Goal: Task Accomplishment & Management: Use online tool/utility

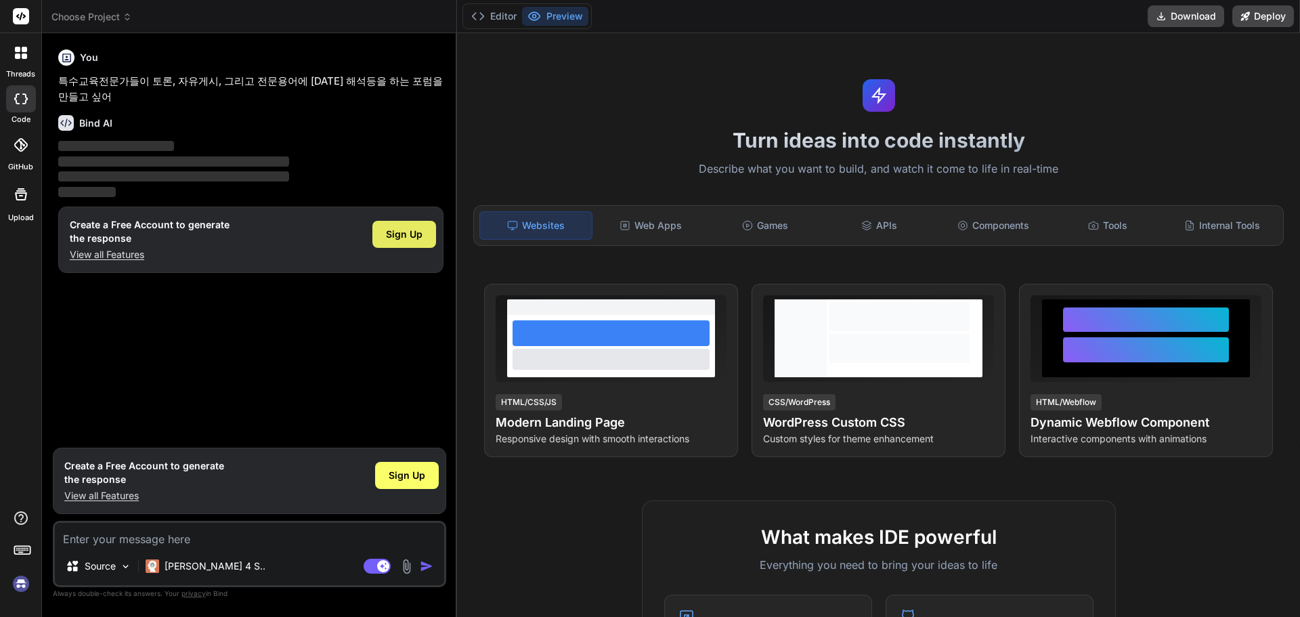
click at [405, 240] on span "Sign Up" at bounding box center [404, 234] width 37 height 14
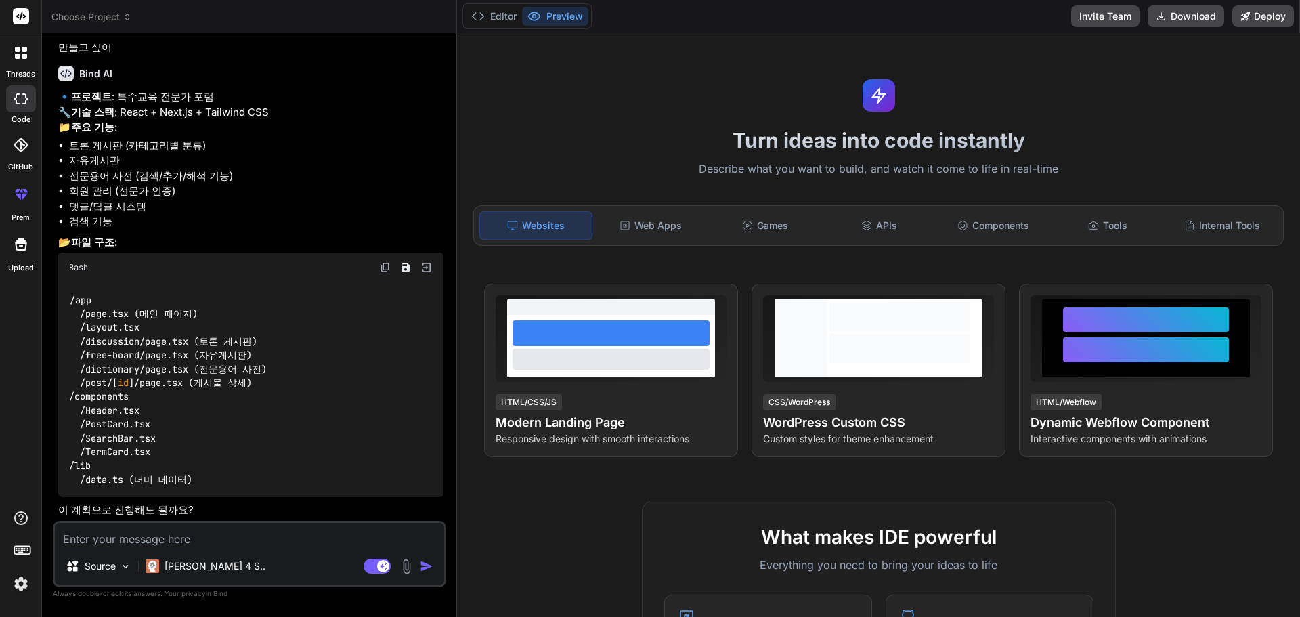
scroll to position [80, 0]
type textarea "x"
click at [248, 536] on textarea at bounding box center [249, 535] width 389 height 24
type textarea "D"
type textarea "x"
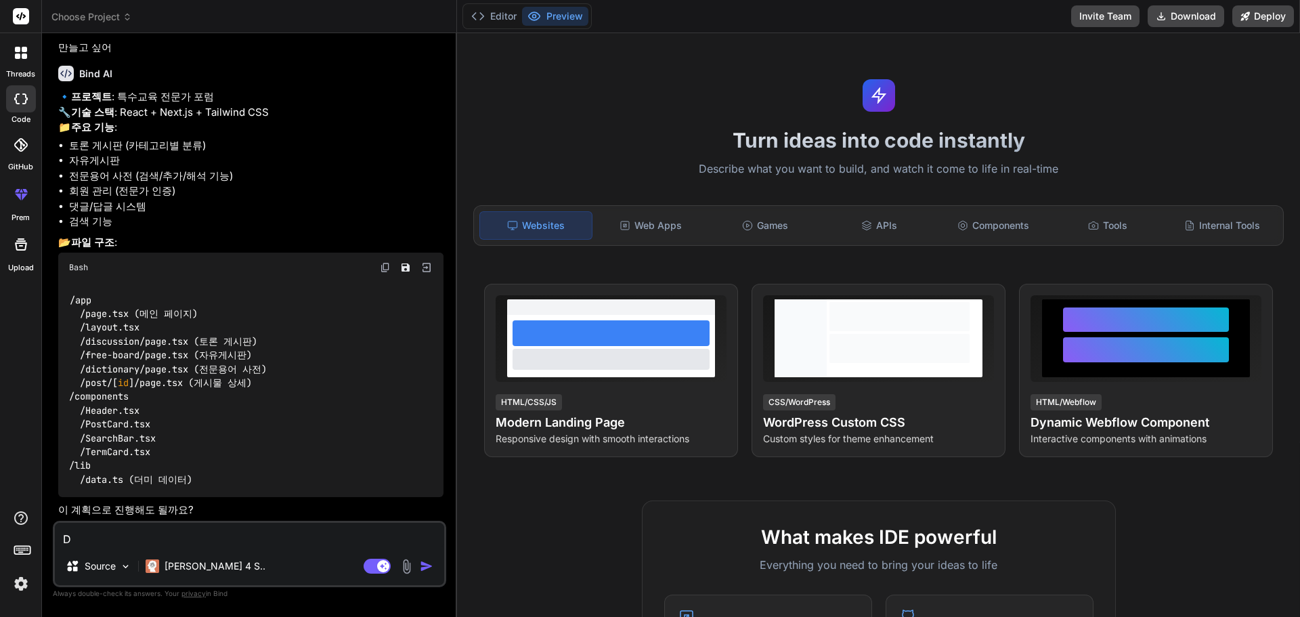
type textarea "DM"
type textarea "x"
type textarea "DMD"
type textarea "x"
type textarea "DM"
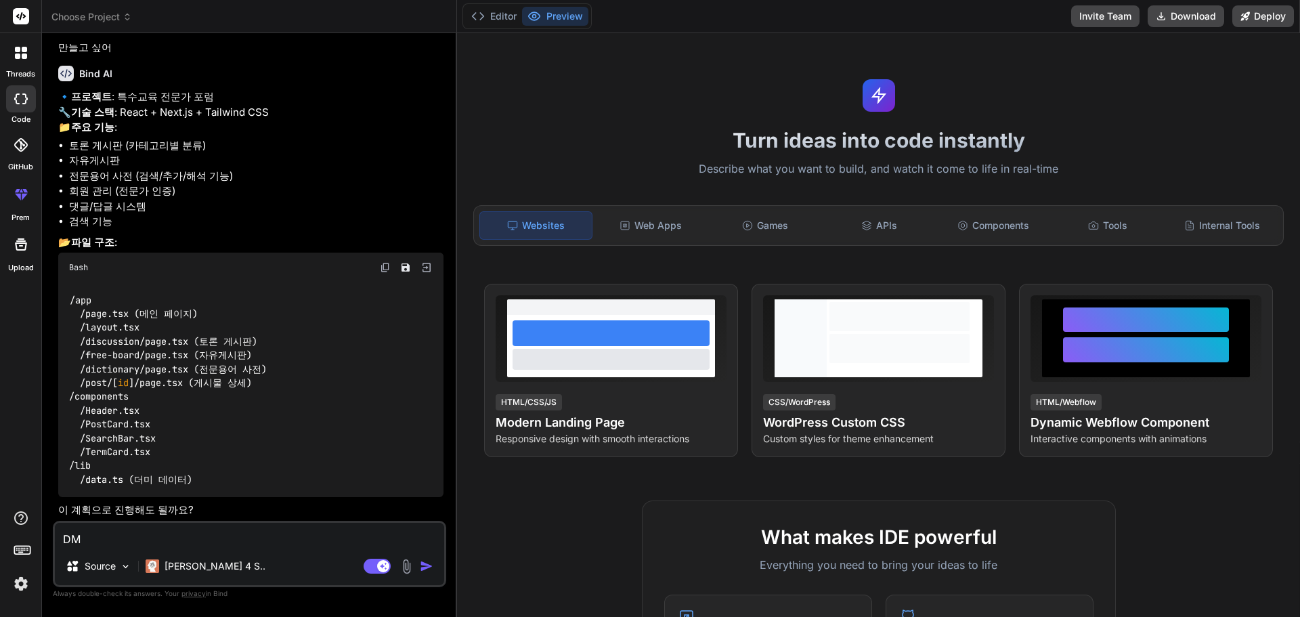
type textarea "x"
type textarea "D"
type textarea "x"
type textarea "D"
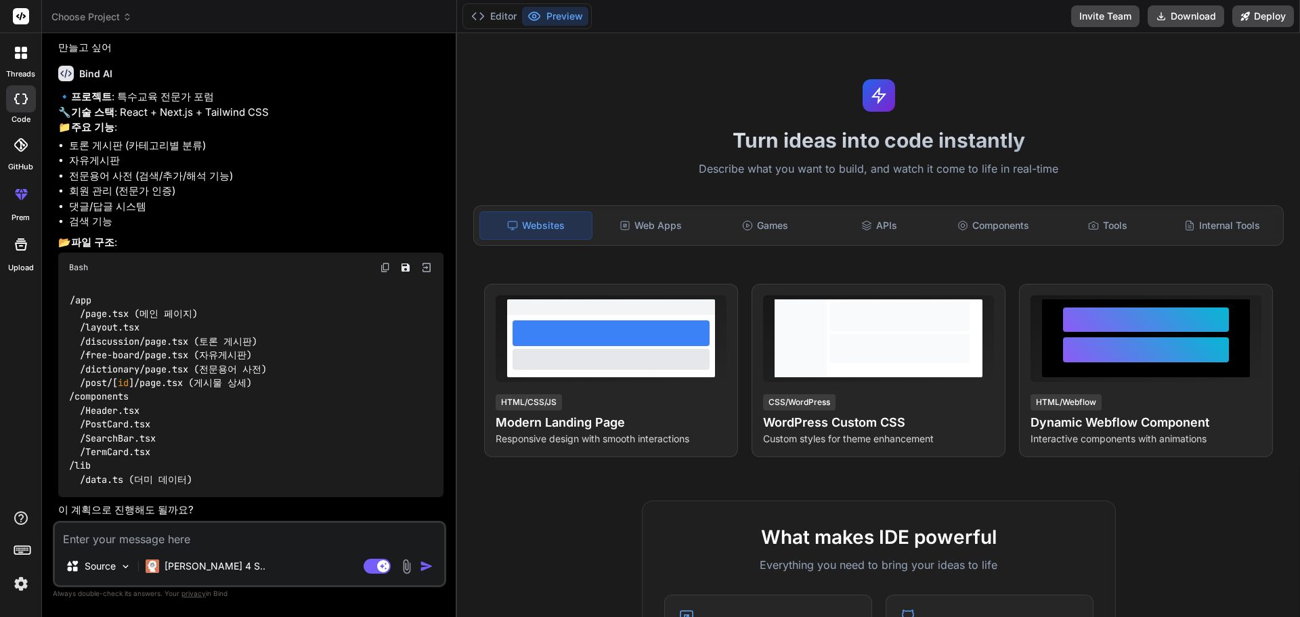
type textarea "x"
type textarea "ㅁ"
type textarea "x"
type textarea "마"
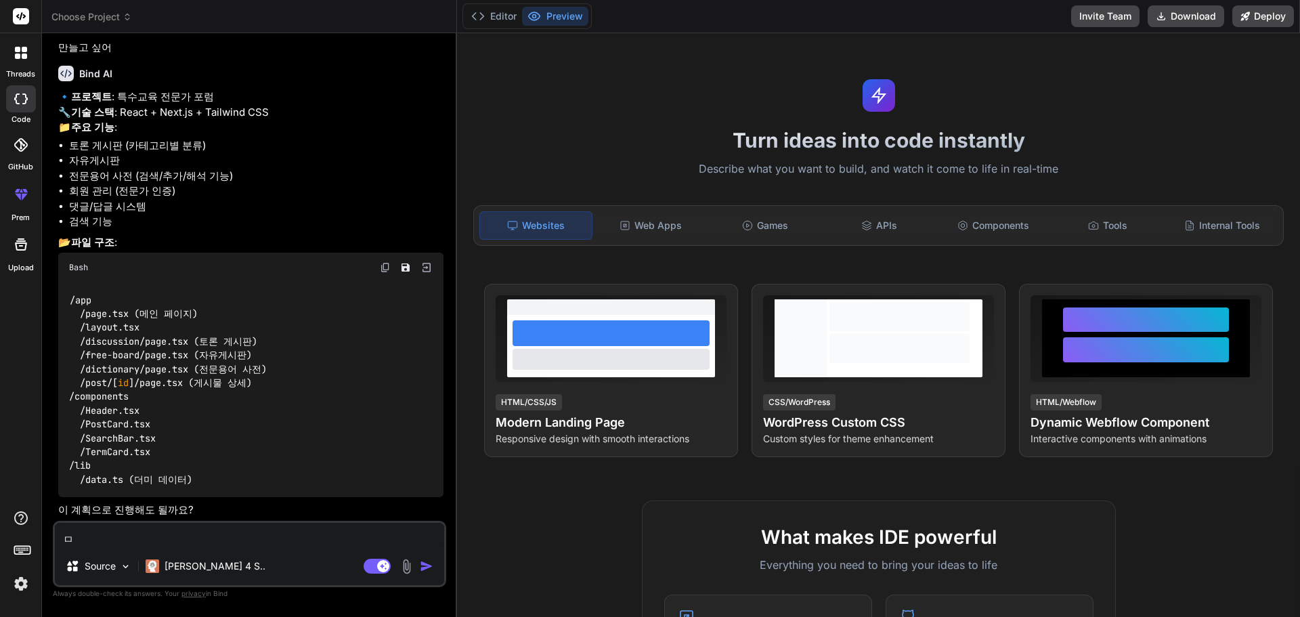
type textarea "x"
type textarea "맞"
type textarea "x"
type textarea "맞ㅇ"
type textarea "x"
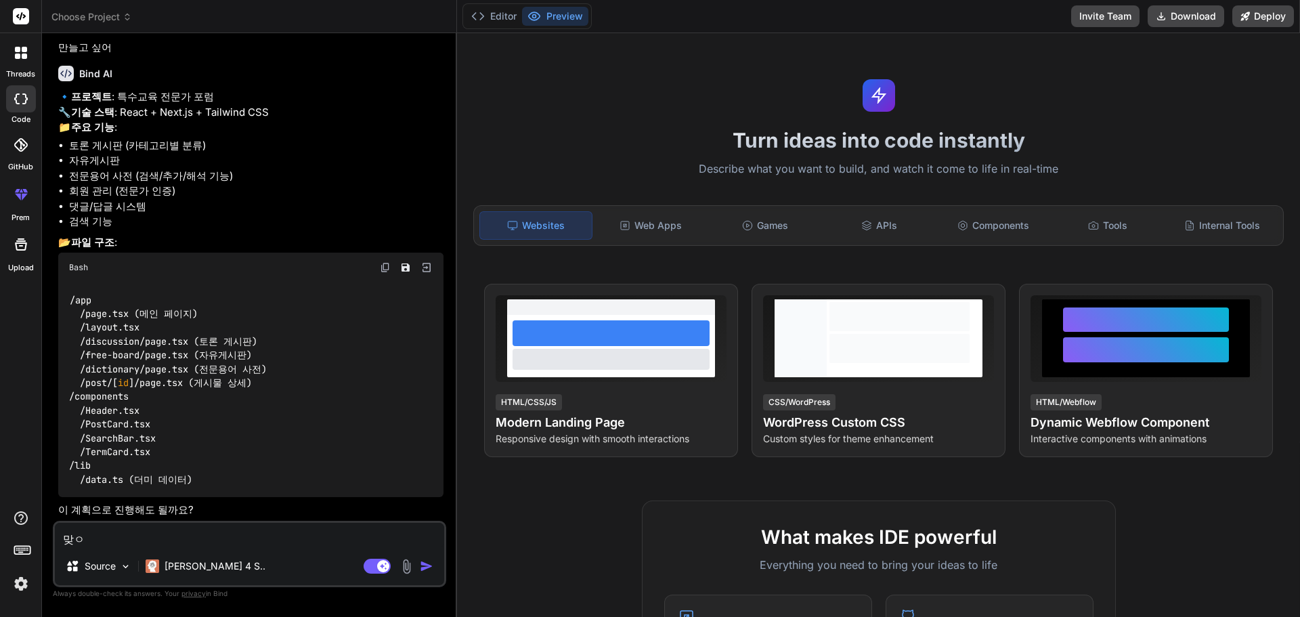
type textarea "맞"
type textarea "x"
type textarea "ㅈ"
type textarea "x"
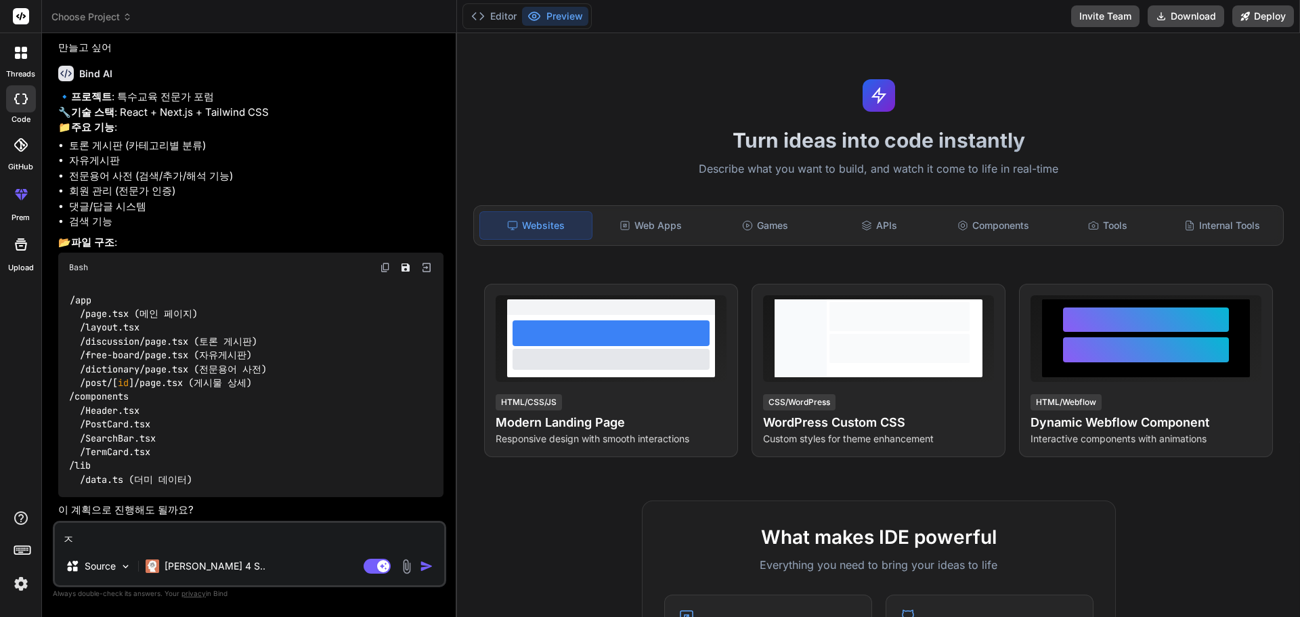
type textarea "지"
type textarea "x"
type textarea "진"
type textarea "x"
type textarea "짆"
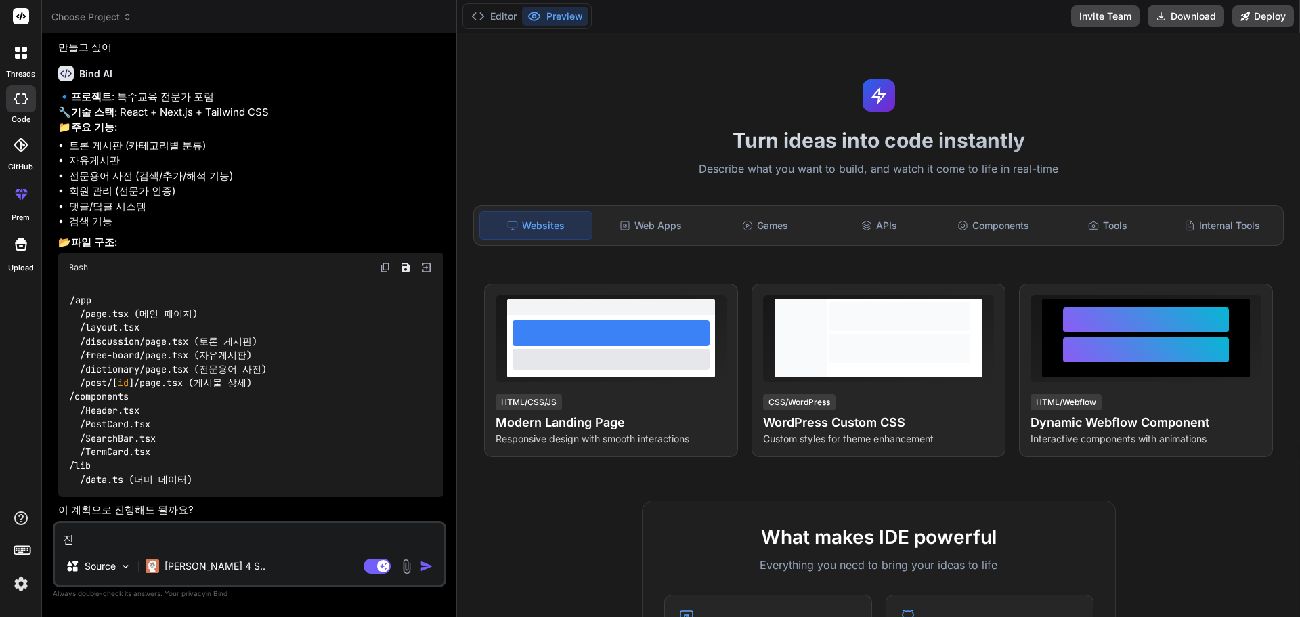
type textarea "x"
type textarea "진해"
type textarea "x"
type textarea "진행"
type textarea "x"
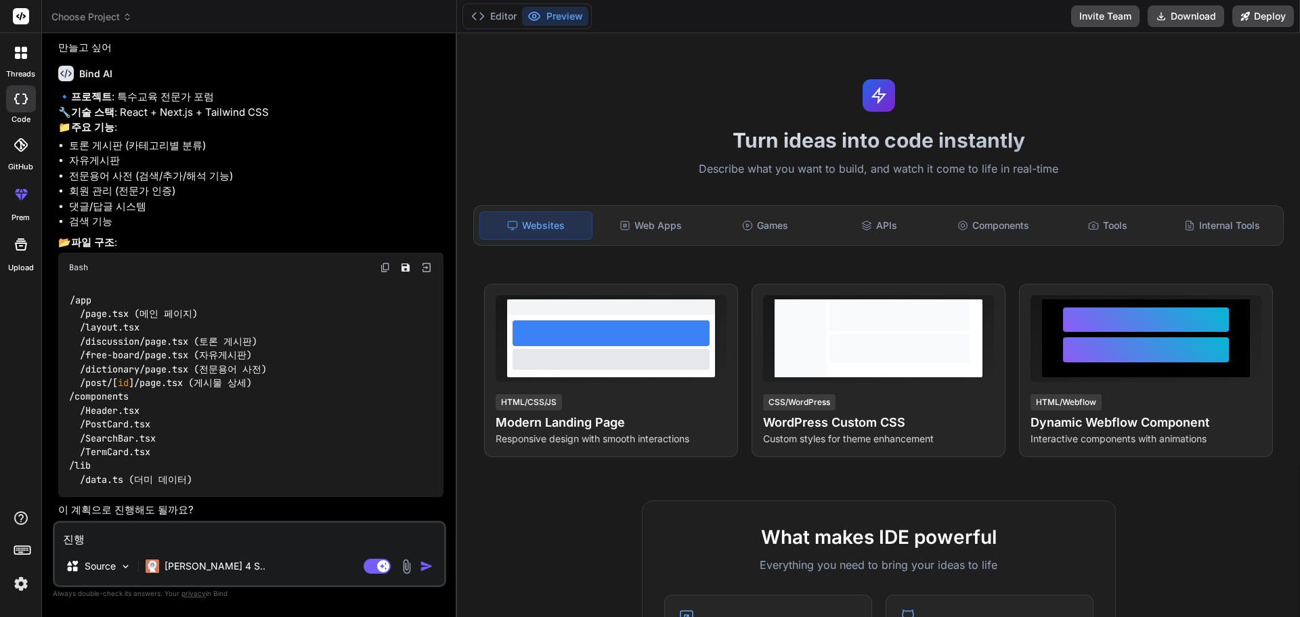
type textarea "진행ㅎ"
type textarea "x"
type textarea "진행해"
type textarea "x"
type textarea "진행해"
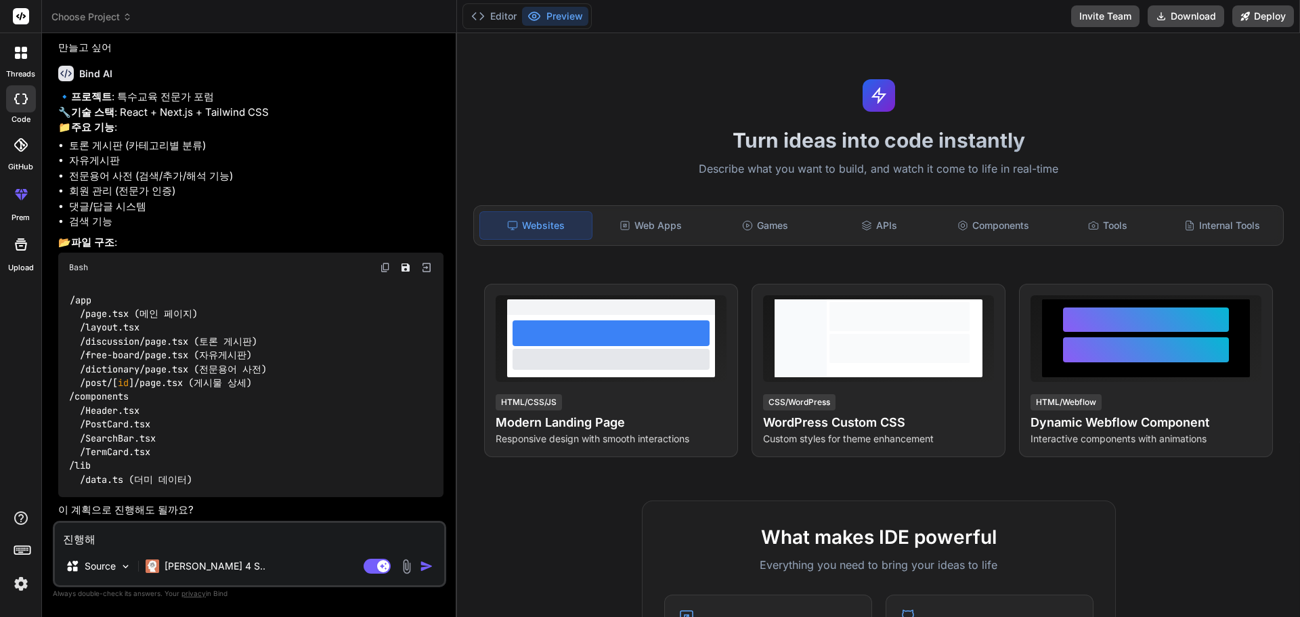
drag, startPoint x: 418, startPoint y: 569, endPoint x: 425, endPoint y: 570, distance: 7.6
click at [418, 568] on div "Agent Mode. When this toggle is activated, AI automatically makes decisions, re…" at bounding box center [400, 566] width 78 height 16
click at [425, 569] on img "button" at bounding box center [427, 566] width 14 height 14
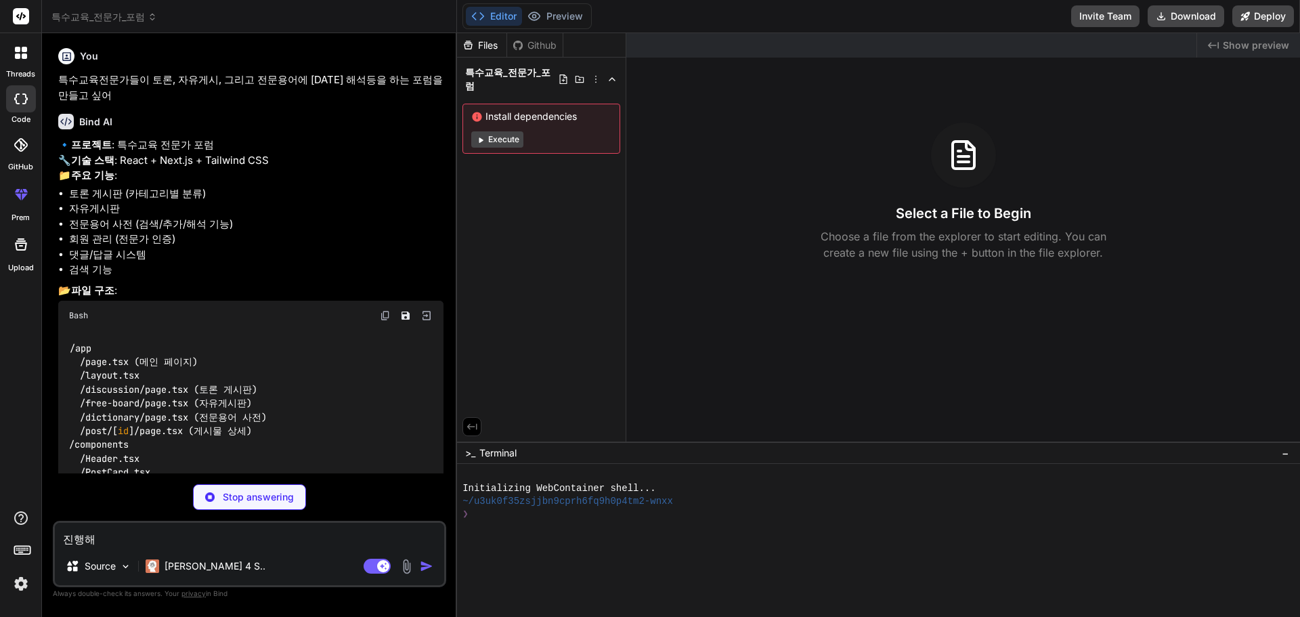
scroll to position [0, 0]
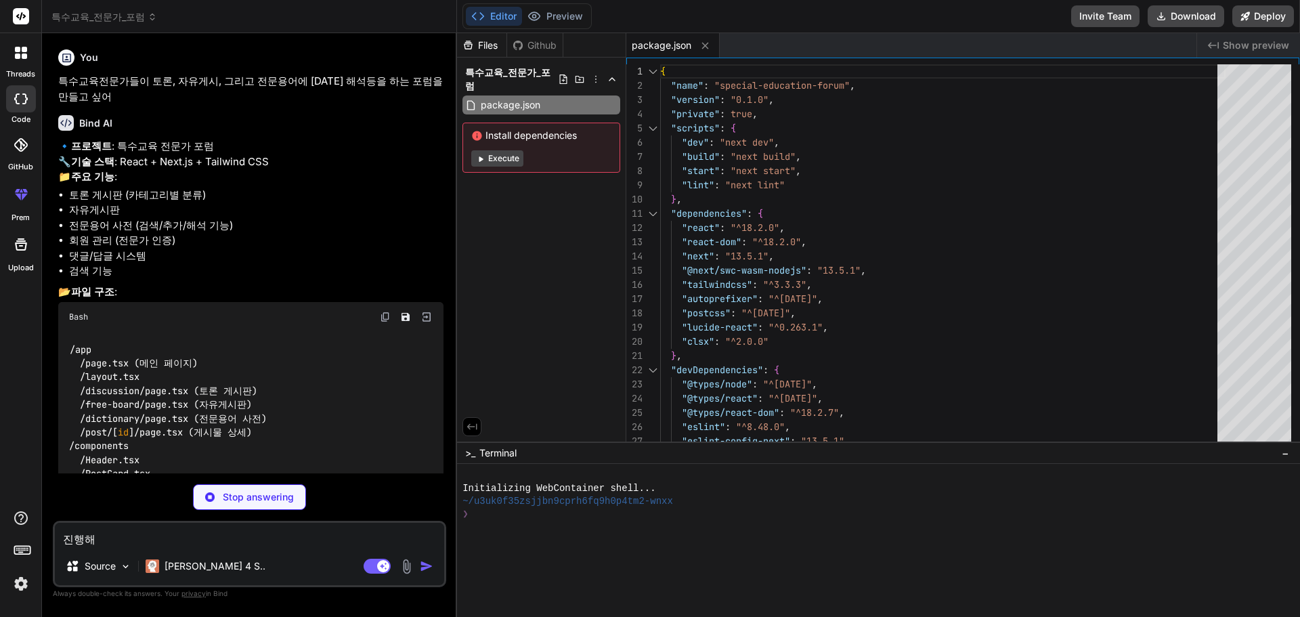
type textarea "x"
type textarea "/** @type {import('next').NextConfig} */ const nextConfig = { experimental: { a…"
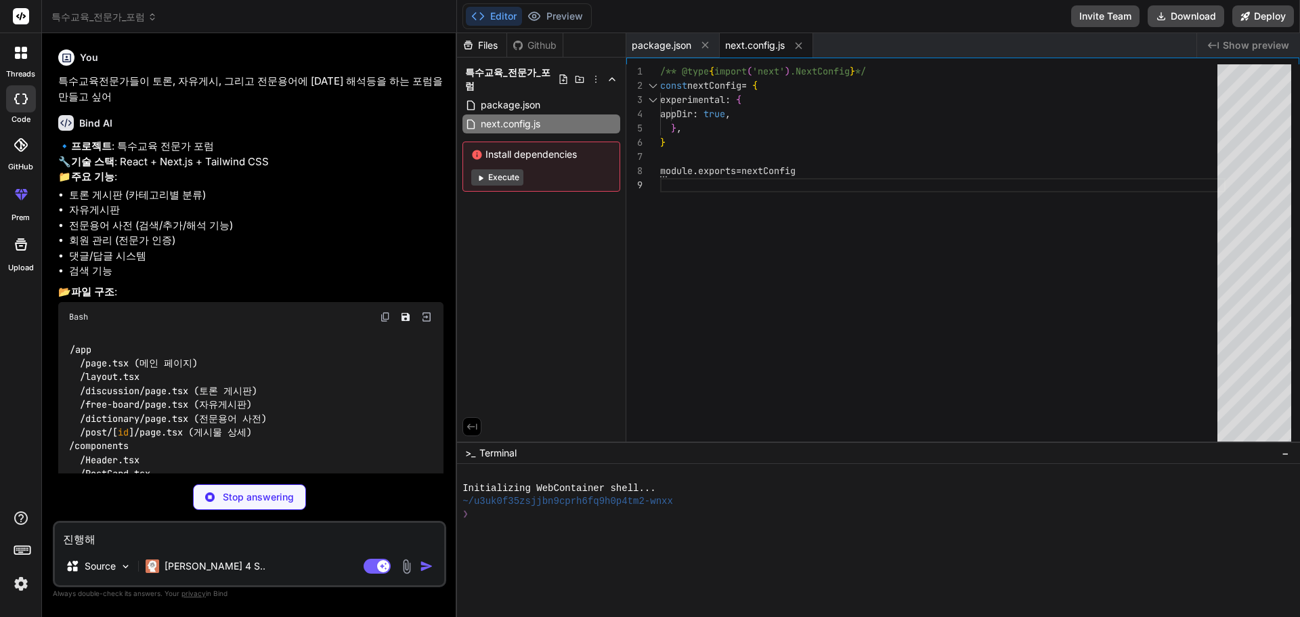
type textarea "x"
type textarea "}"
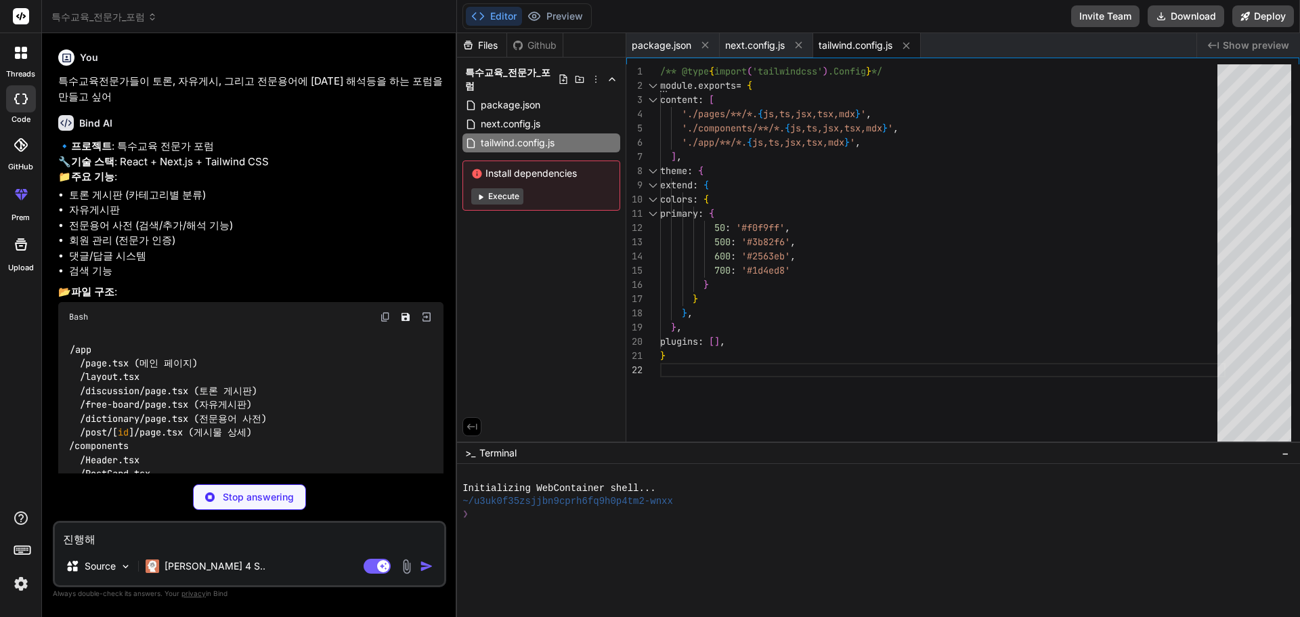
type textarea "x"
type textarea "module.exports = { plugins: { tailwindcss: {}, autoprefixer: {}, }, }"
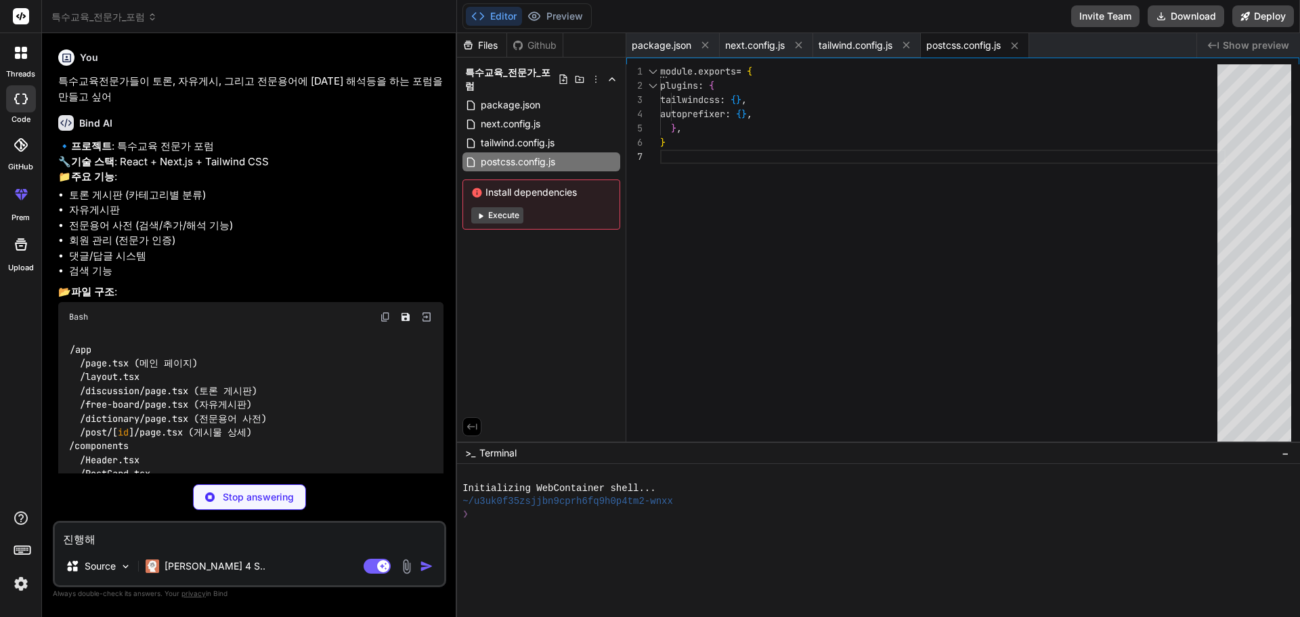
type textarea "x"
type textarea "} }"
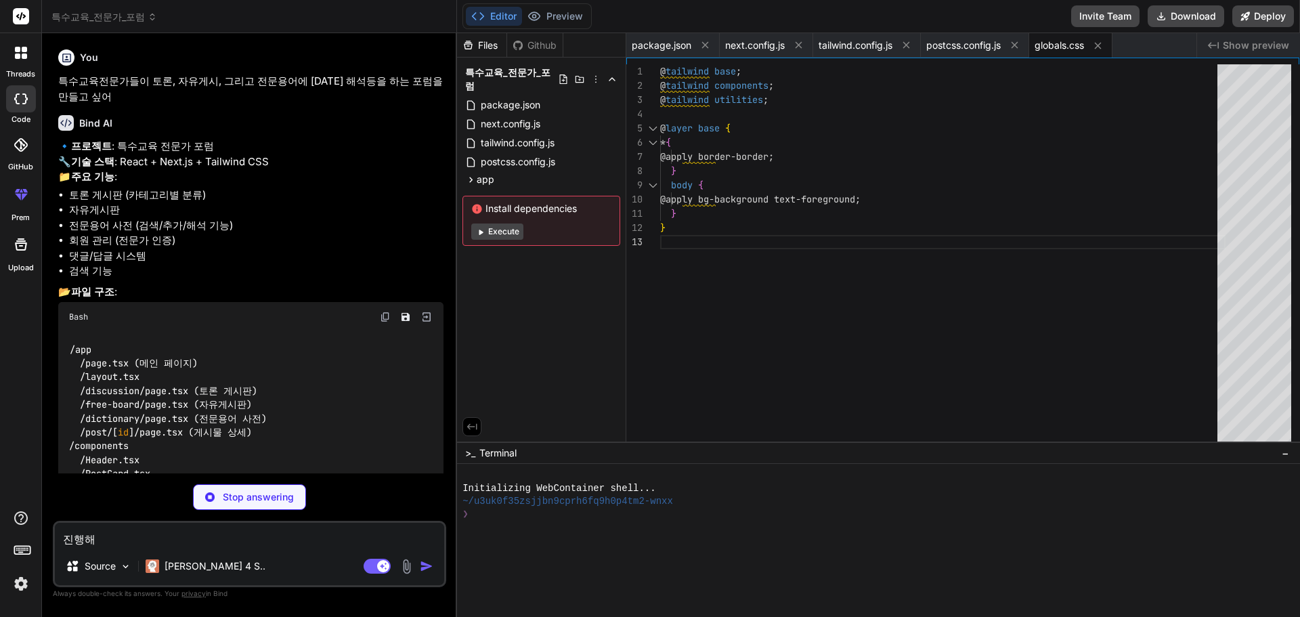
type textarea "x"
type textarea "<main className="min-h-screen bg-gray-50"> {children} </main> </body> </html> )…"
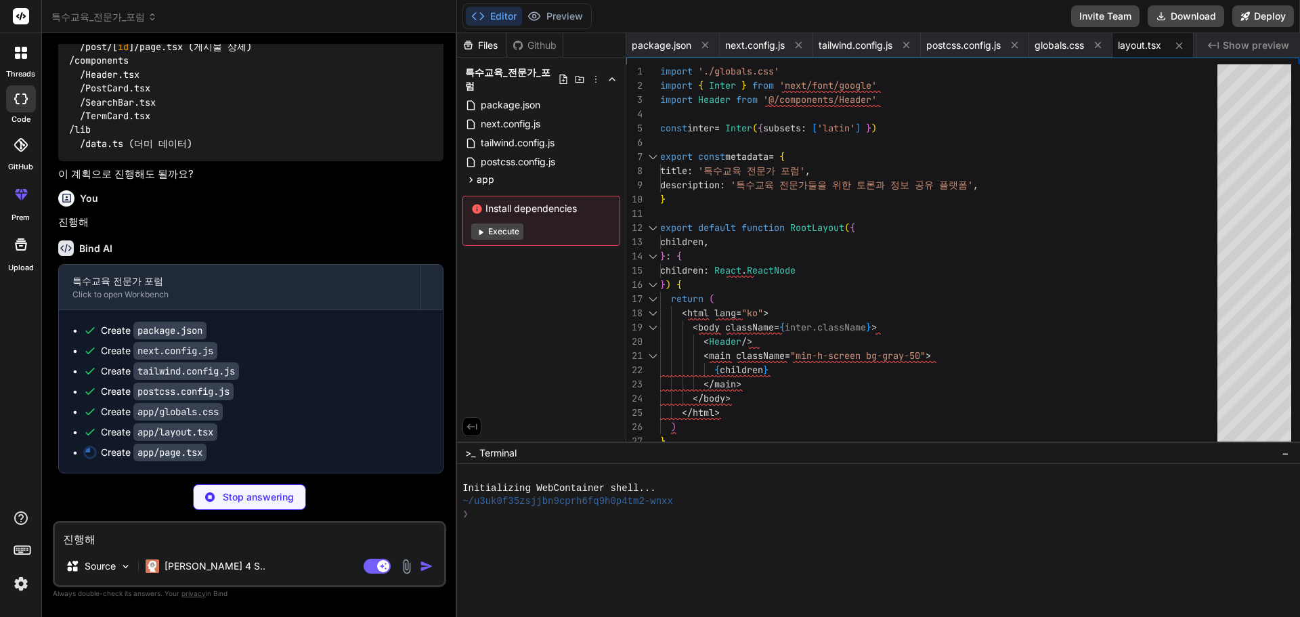
scroll to position [416, 0]
click at [17, 584] on img at bounding box center [20, 583] width 23 height 23
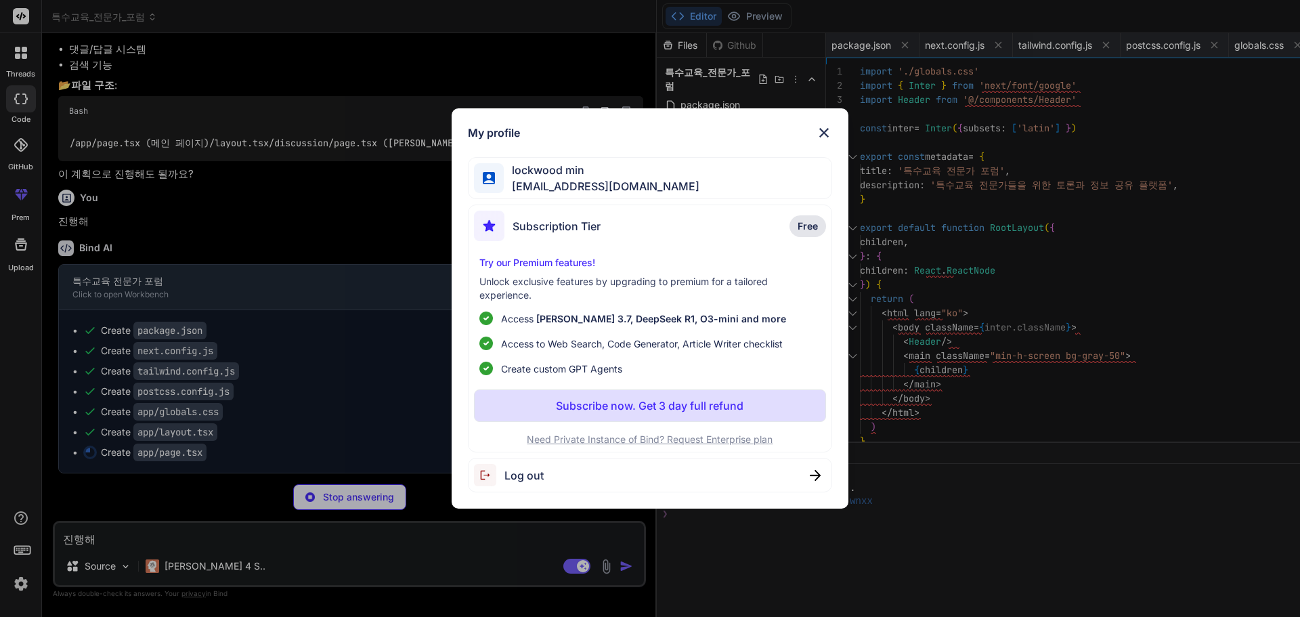
scroll to position [0, 0]
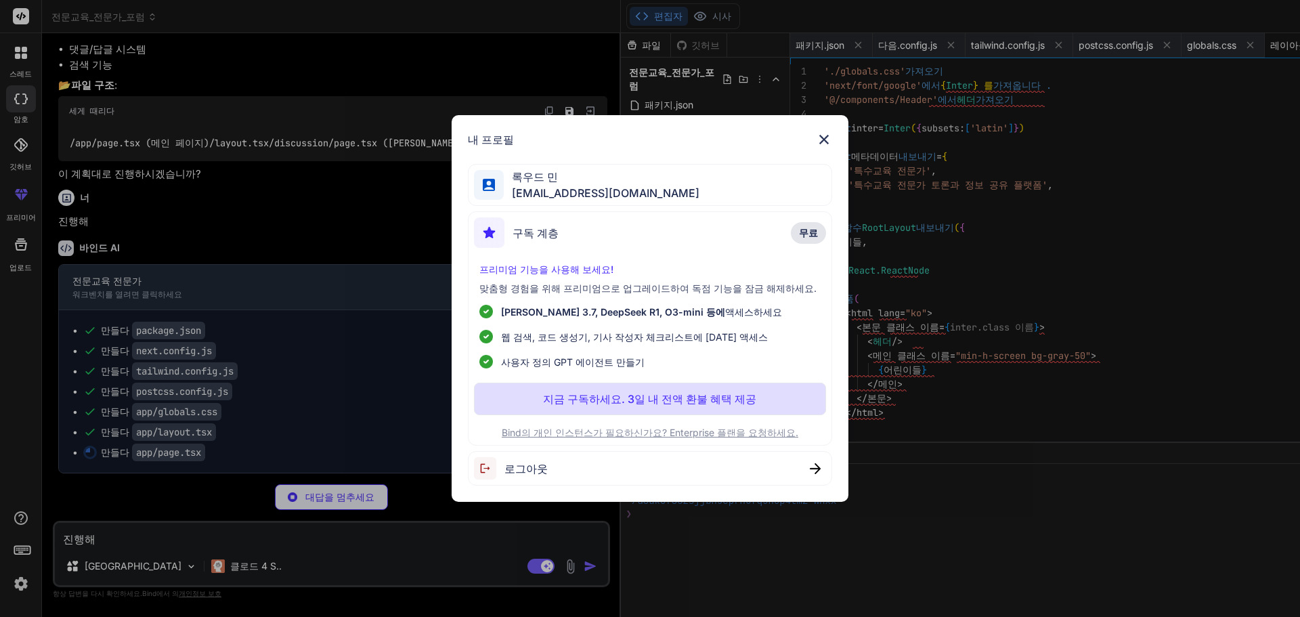
type textarea "x"
type textarea ") }"
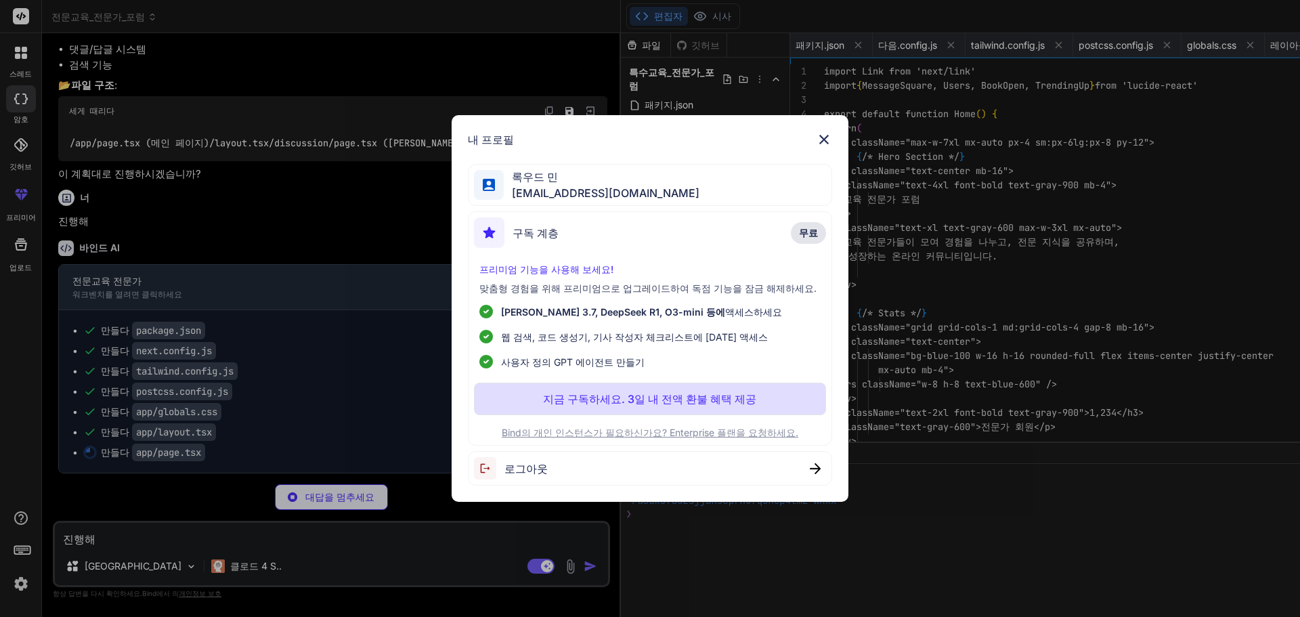
scroll to position [0, 72]
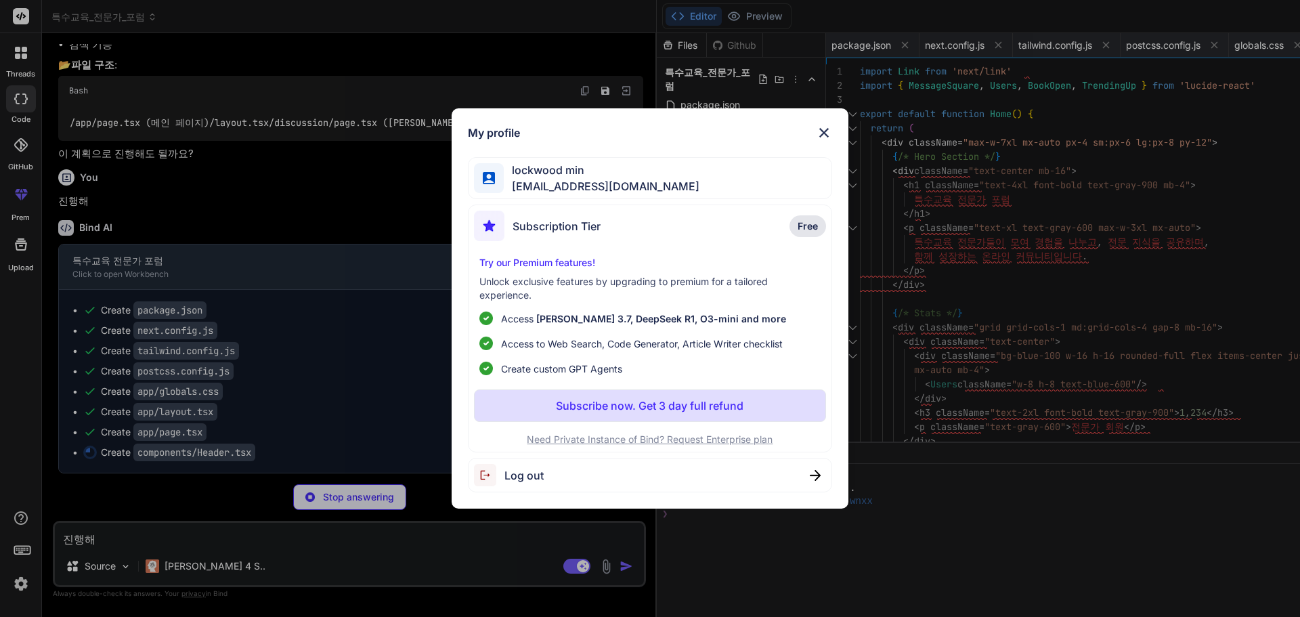
type textarea "x"
type textarea "</div> </div> </div> )} </header> ) }"
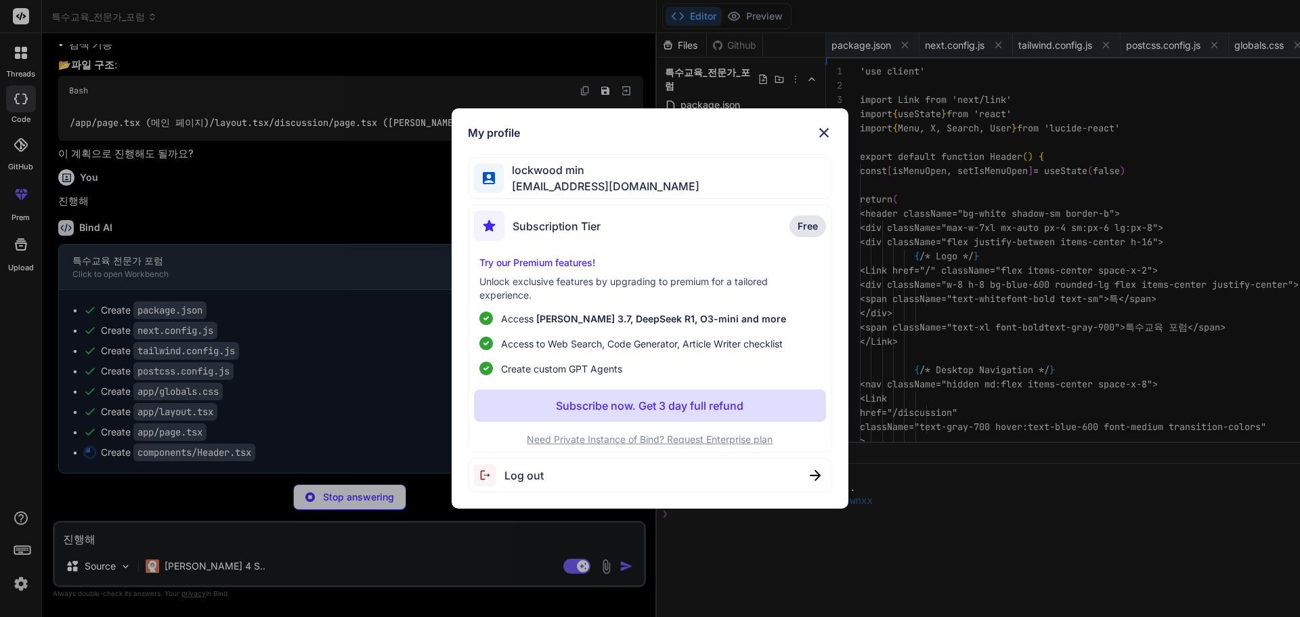
click at [823, 134] on img at bounding box center [824, 133] width 16 height 16
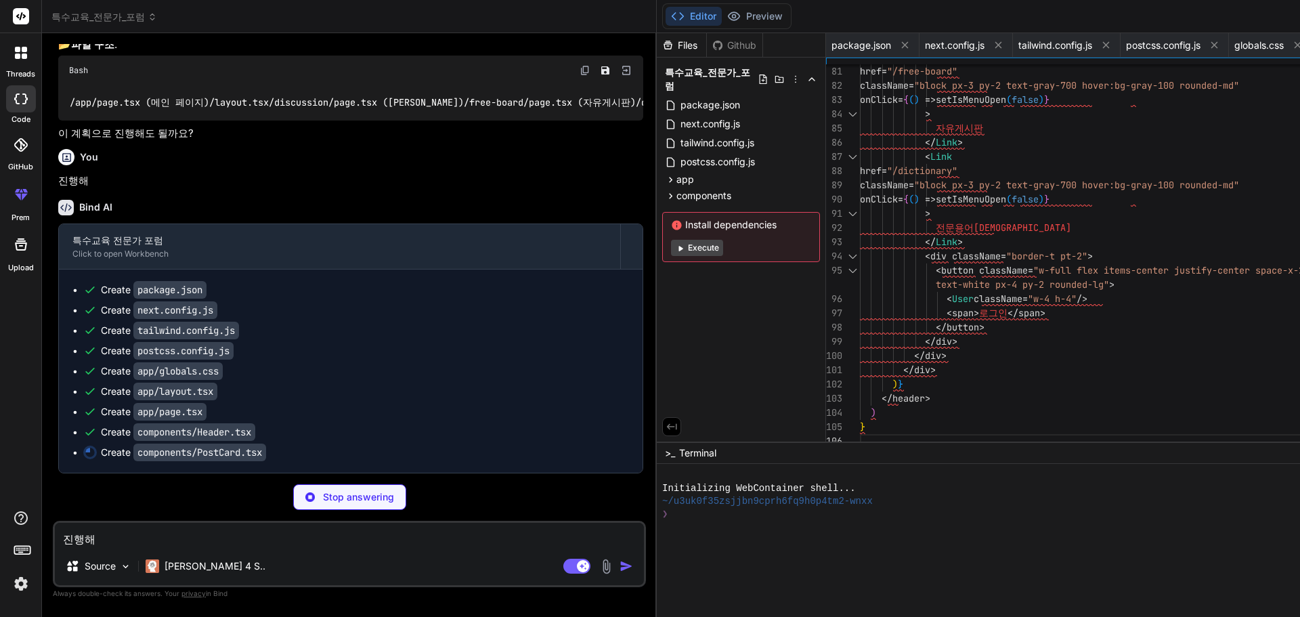
type textarea "x"
type textarea "<span>{likes}</span> </div> </div> </div> </div> </div> ) }"
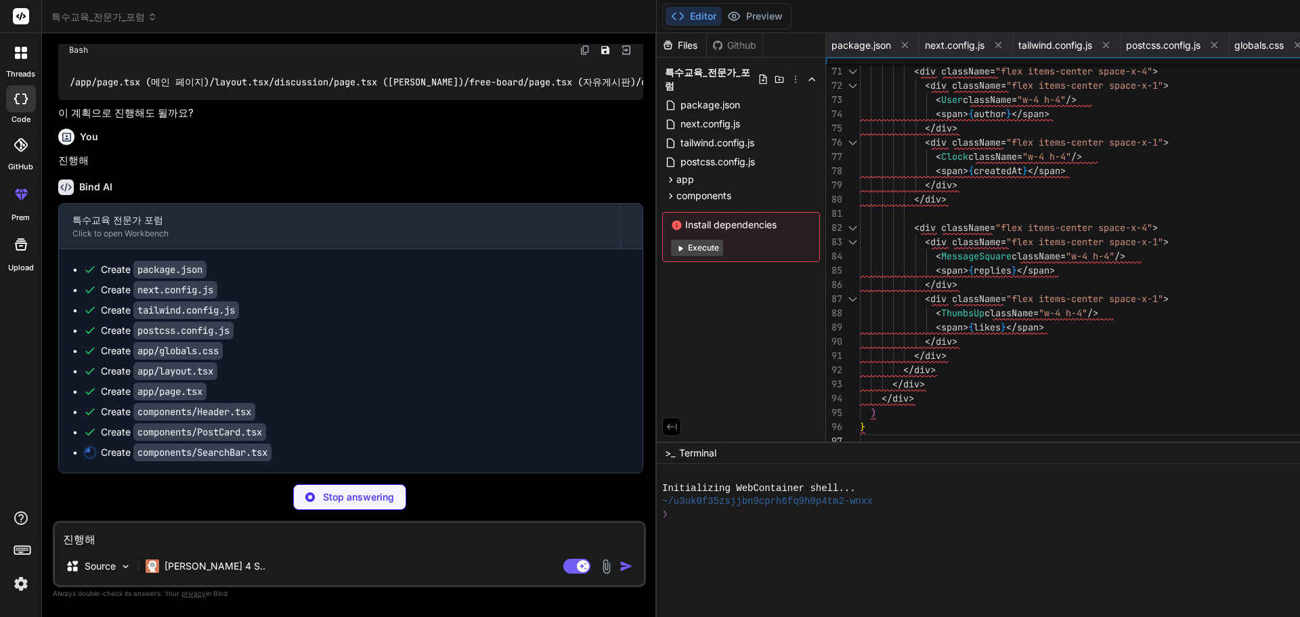
type textarea "x"
type textarea ") }"
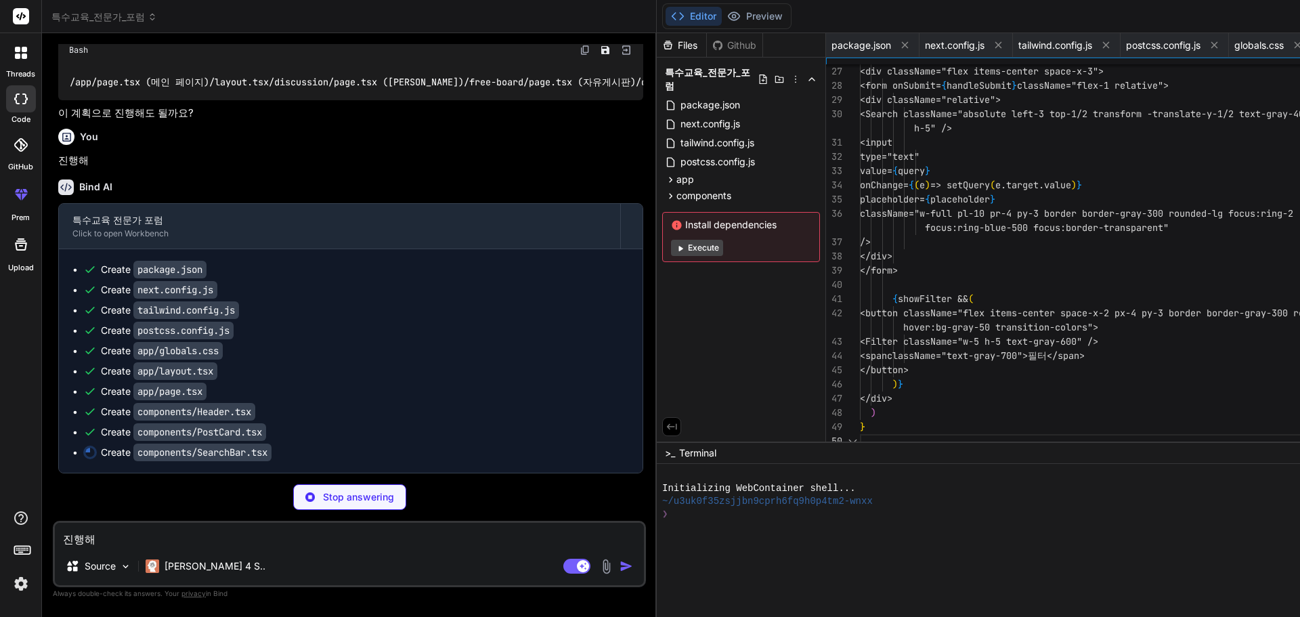
scroll to position [0, 351]
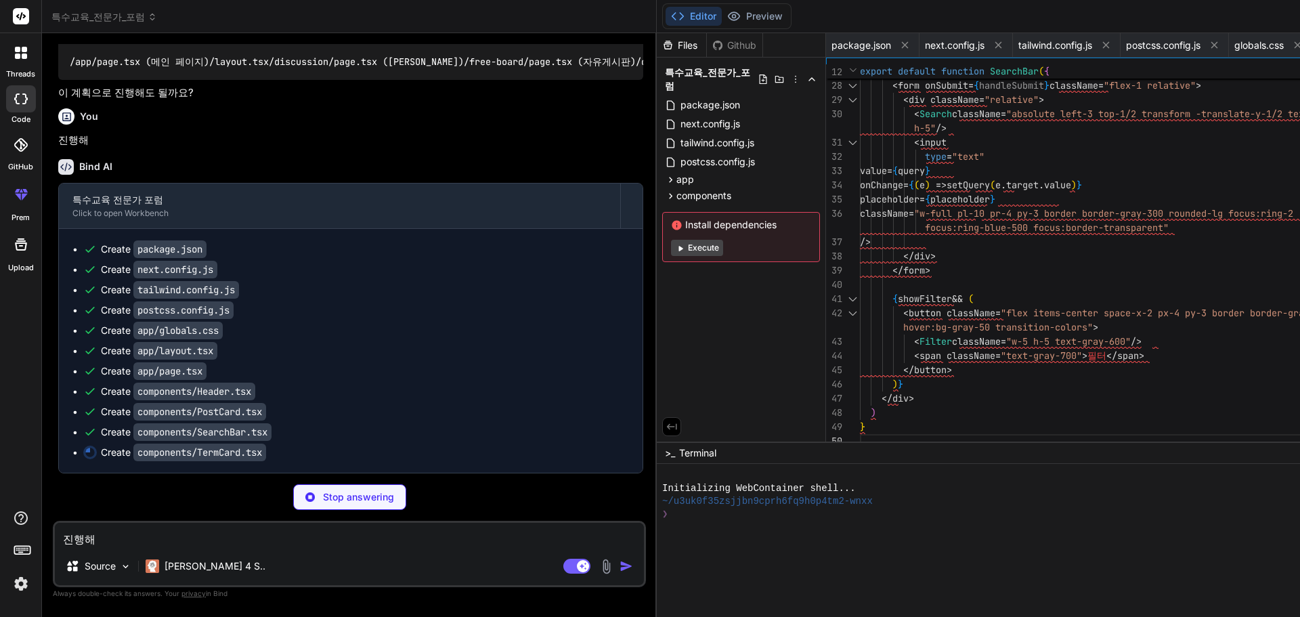
type textarea "x"
type textarea "<span>{createdAt}</span> </div> </div> </div> </div> ) }"
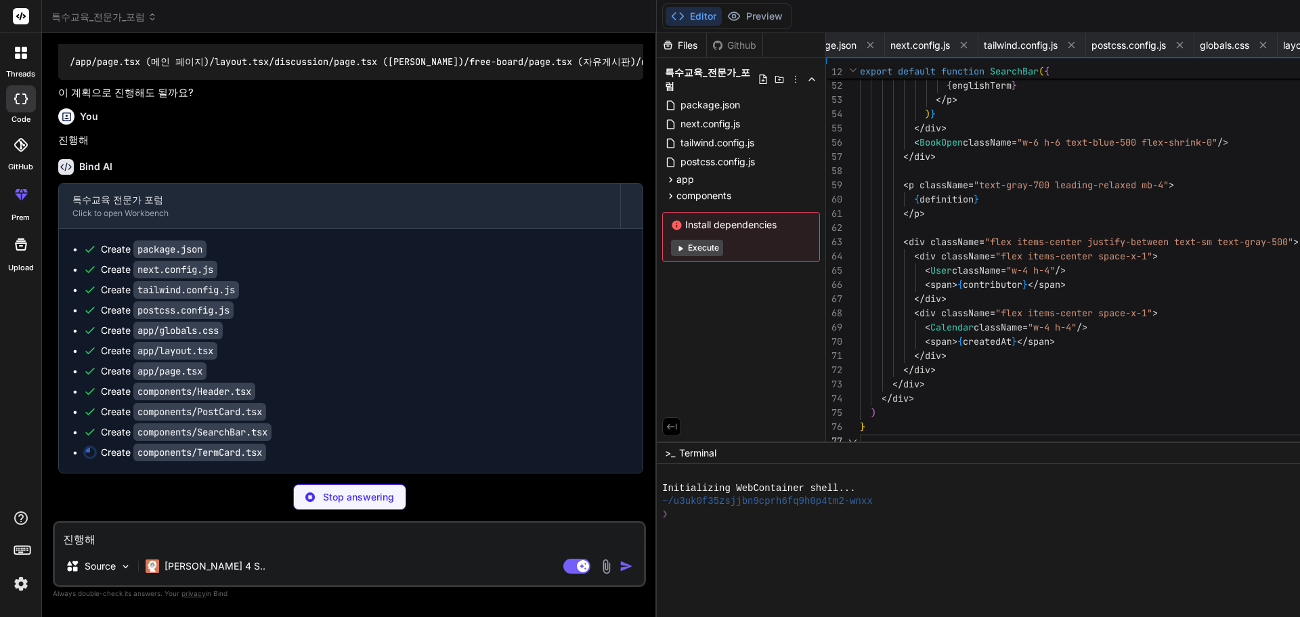
scroll to position [0, 445]
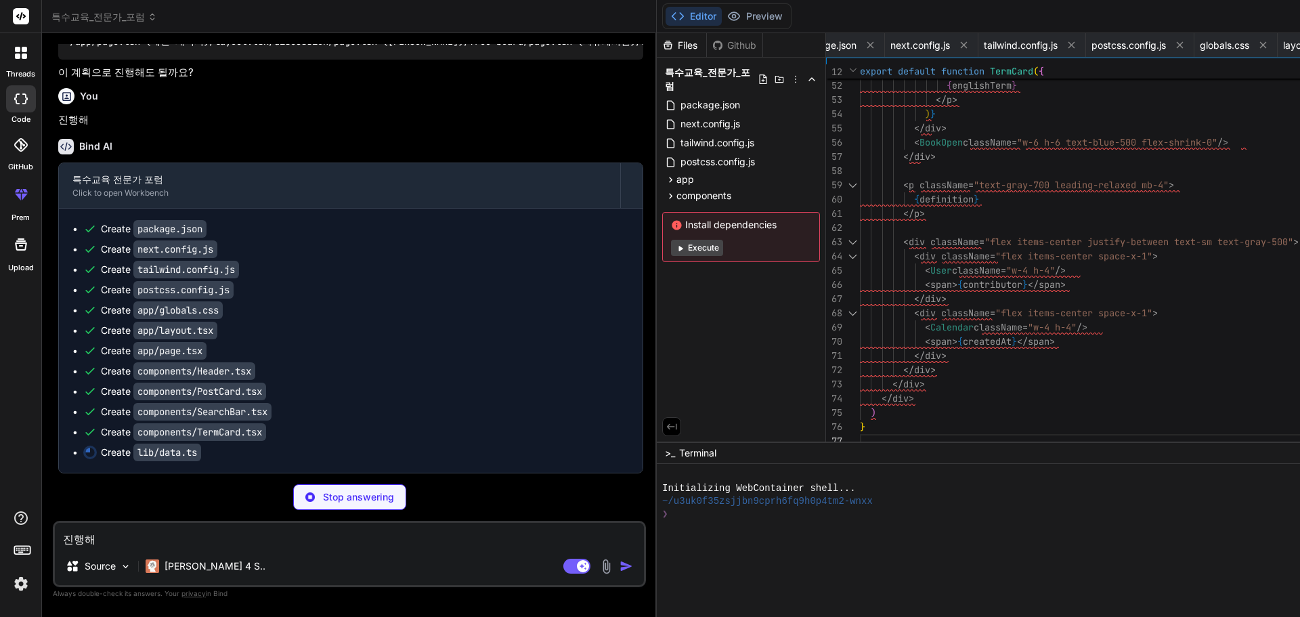
type textarea "x"
type textarea "createdAt: '2024-01-11', category: '교육' } ]"
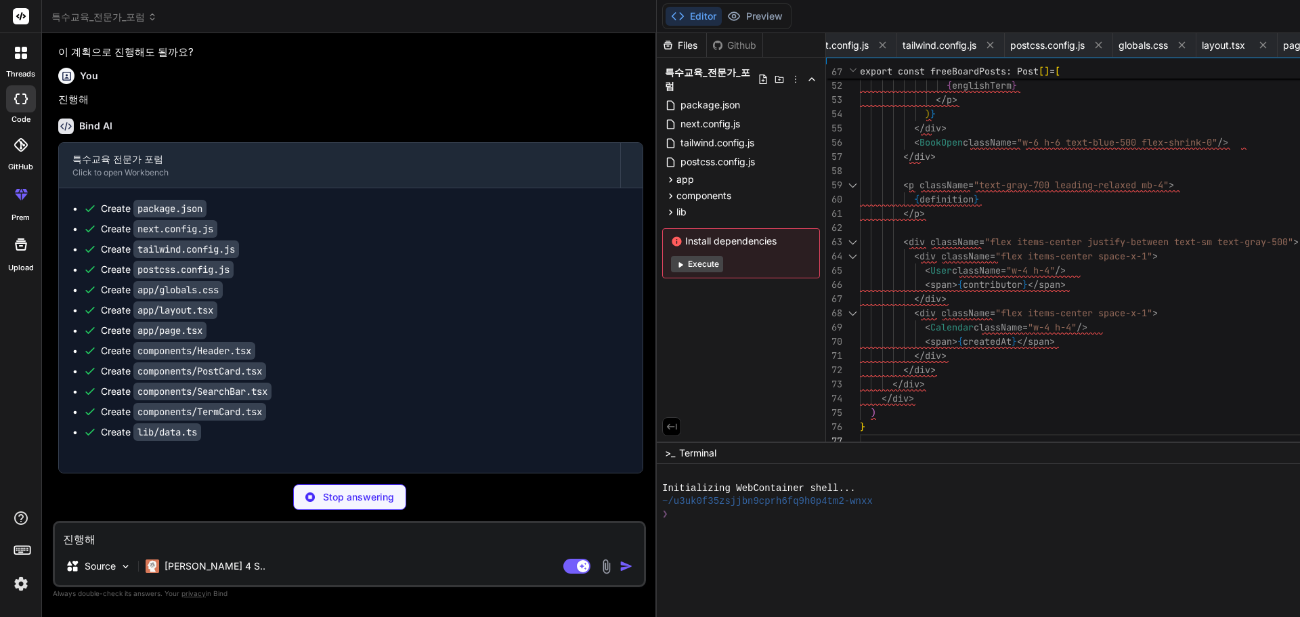
type textarea "x"
type textarea "<button className="px-3 py-2 text-sm bg-blue-600 text-white rounded">1</button>…"
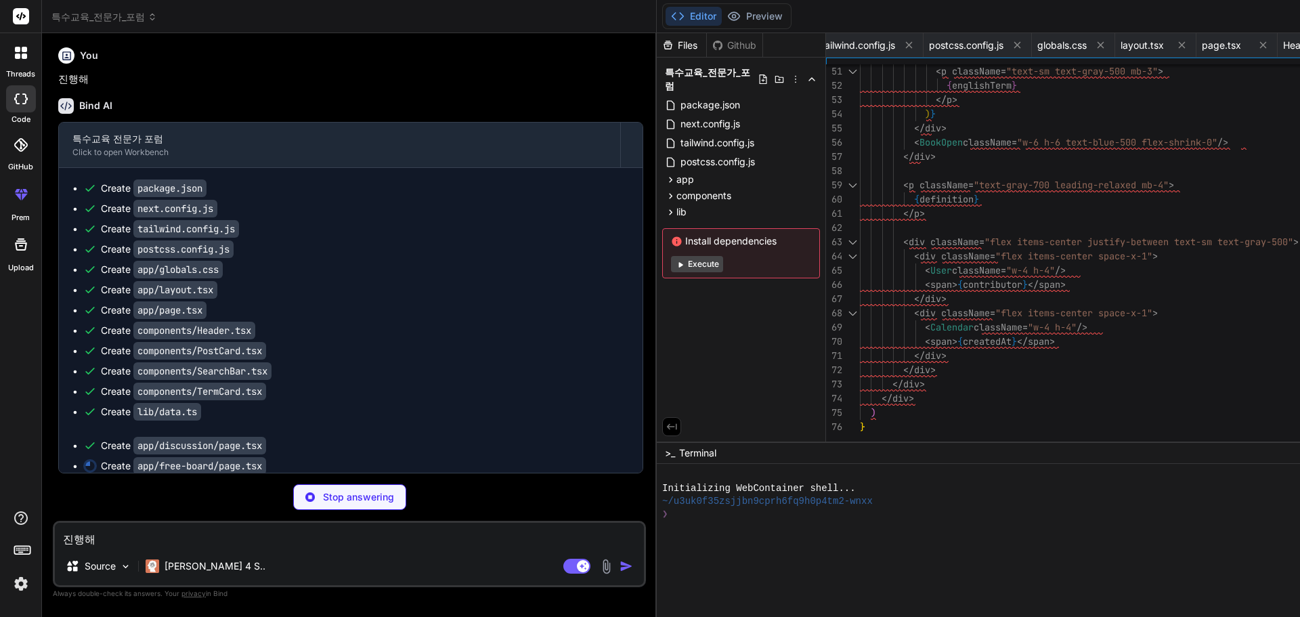
scroll to position [0, 608]
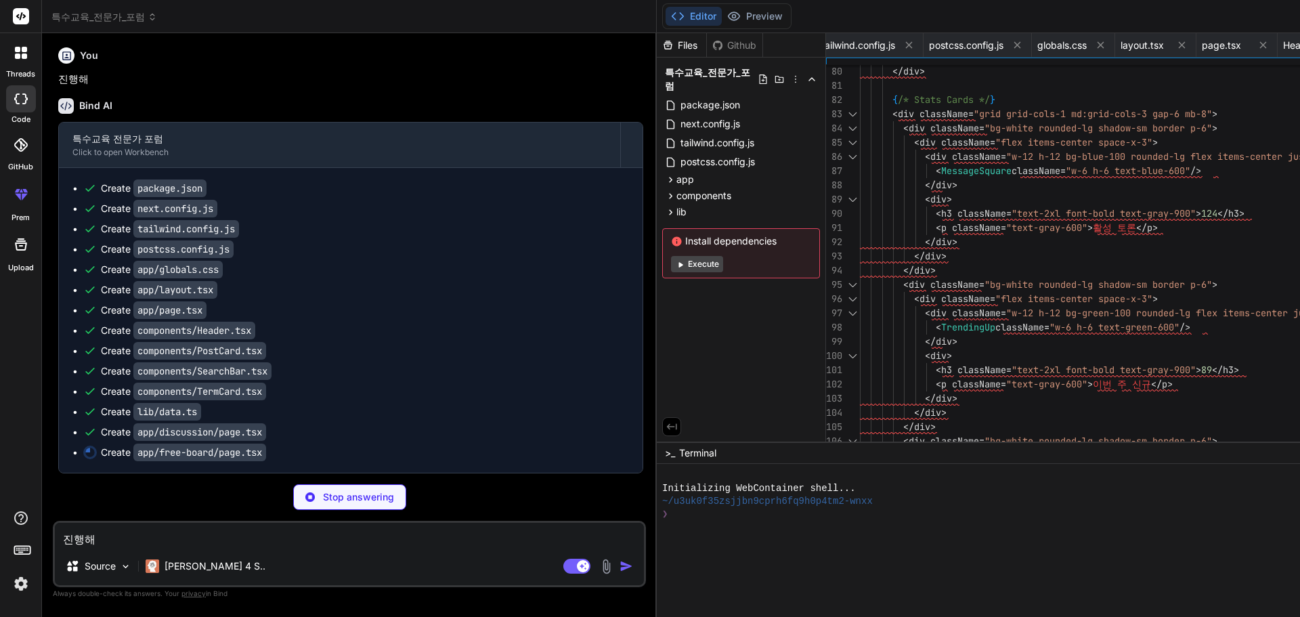
type textarea "x"
type textarea "</nav> </div> </div> ) }"
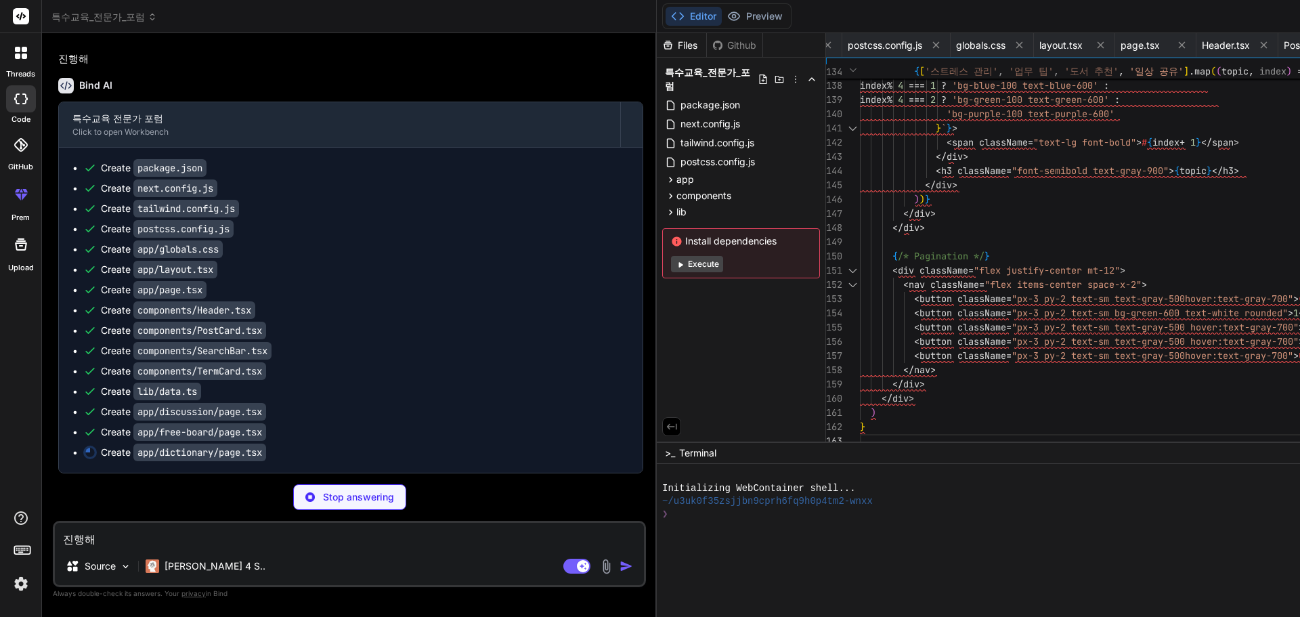
scroll to position [0, 668]
click at [665, 174] on icon at bounding box center [671, 180] width 12 height 12
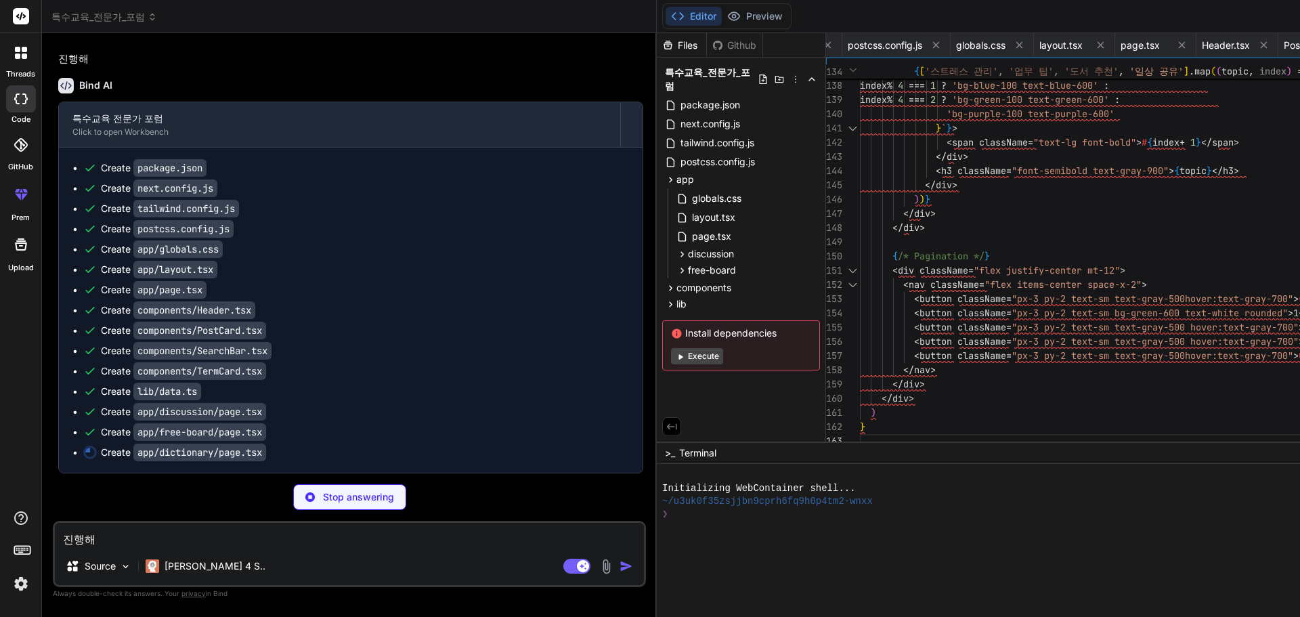
type textarea "x"
type textarea "<button className="px-3 py-2 text-sm bg-purple-600 text-white rounded">1</butto…"
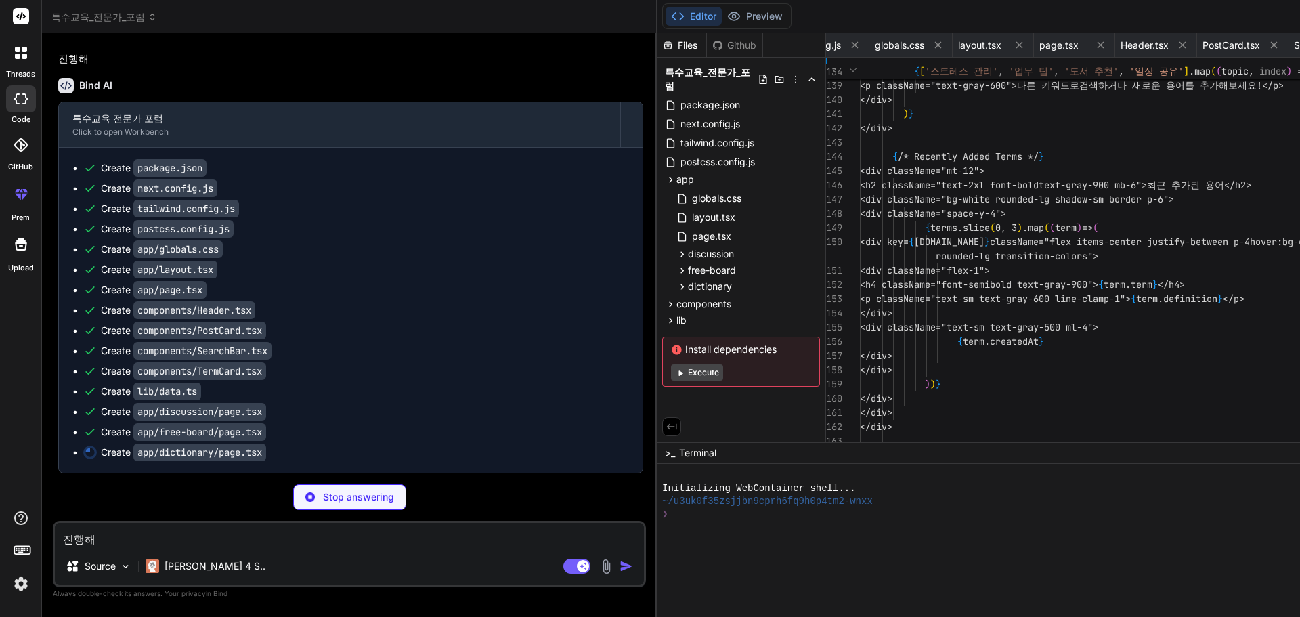
scroll to position [0, 770]
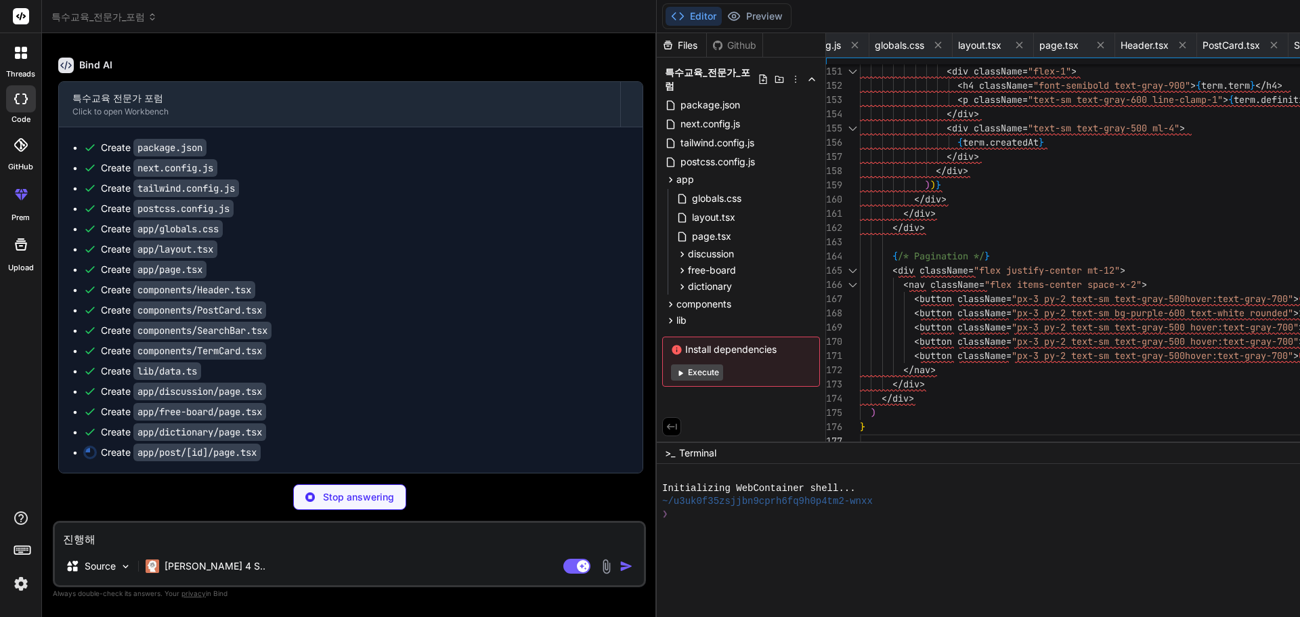
click at [15, 58] on div at bounding box center [21, 53] width 28 height 28
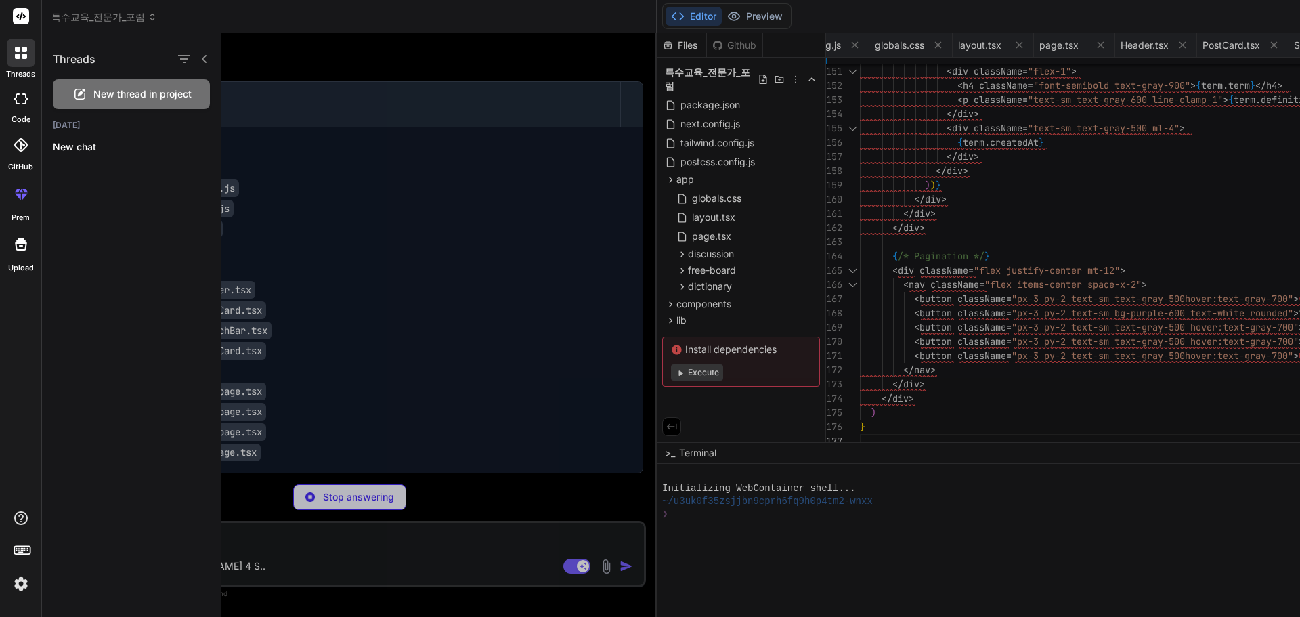
click at [15, 58] on icon at bounding box center [17, 55] width 5 height 5
click at [20, 54] on icon at bounding box center [17, 55] width 5 height 5
type textarea "x"
type textarea "<button className="px-3 py-2 text-sm text-gray-500 hover:text-gray-700">다음</but…"
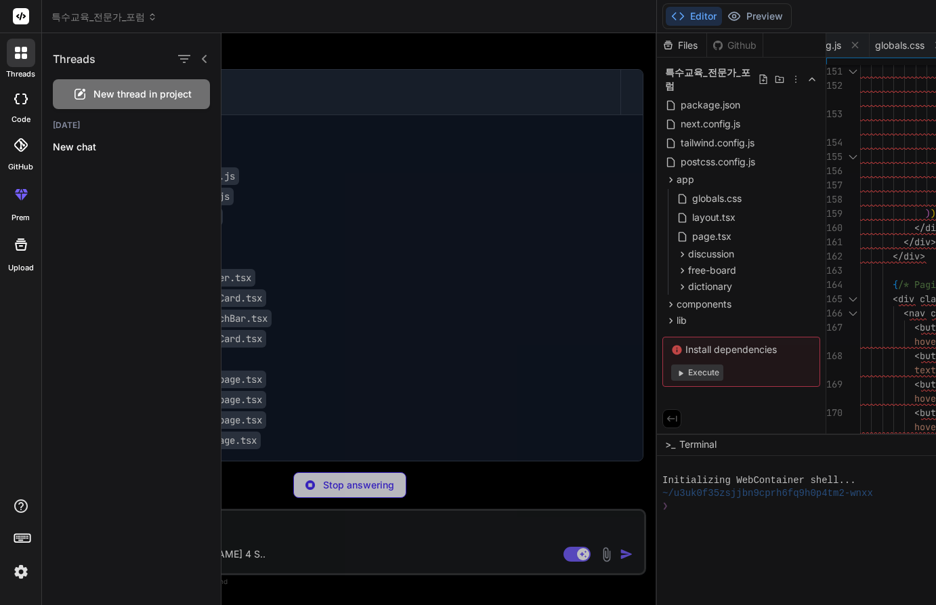
type textarea "x"
type textarea "<button className="px-3 py-2 text-sm bg-purple-600 text-white rounded">1</butto…"
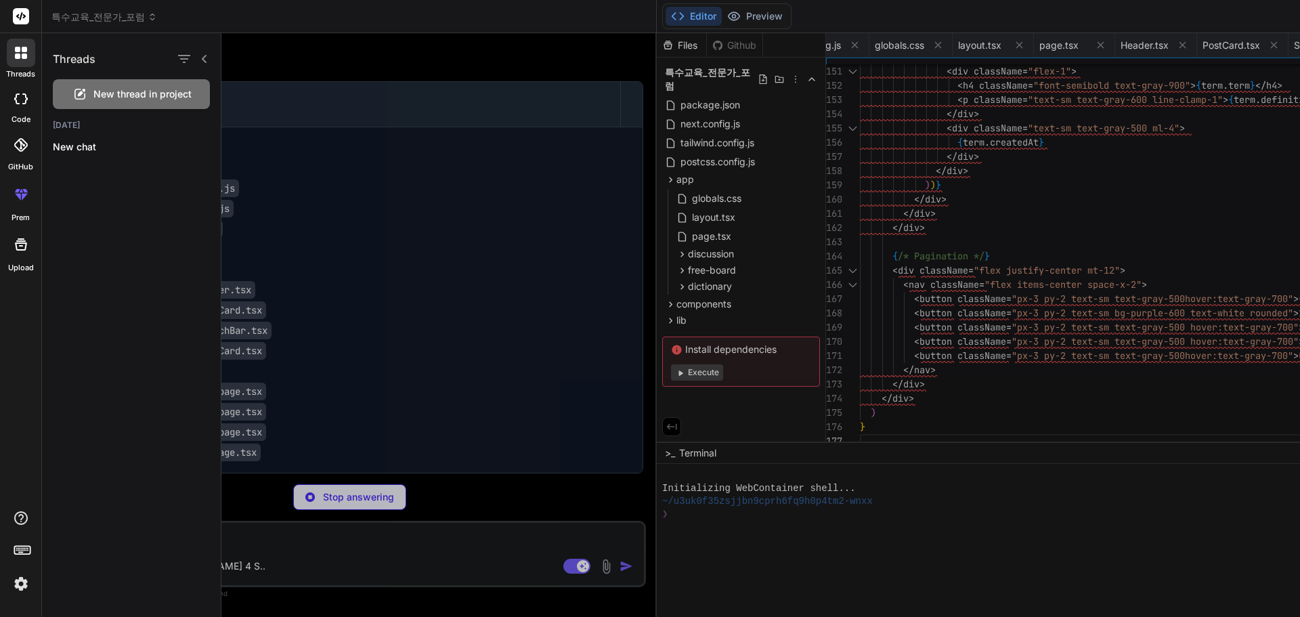
type textarea "x"
type textarea ") }"
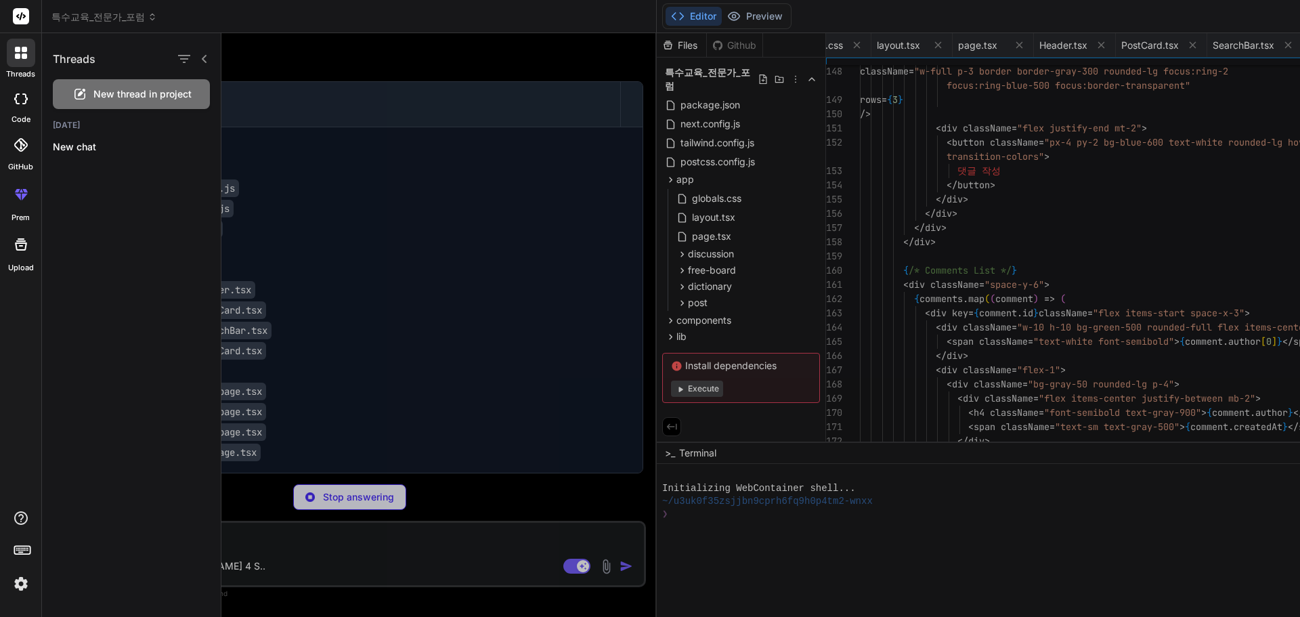
scroll to position [0, 852]
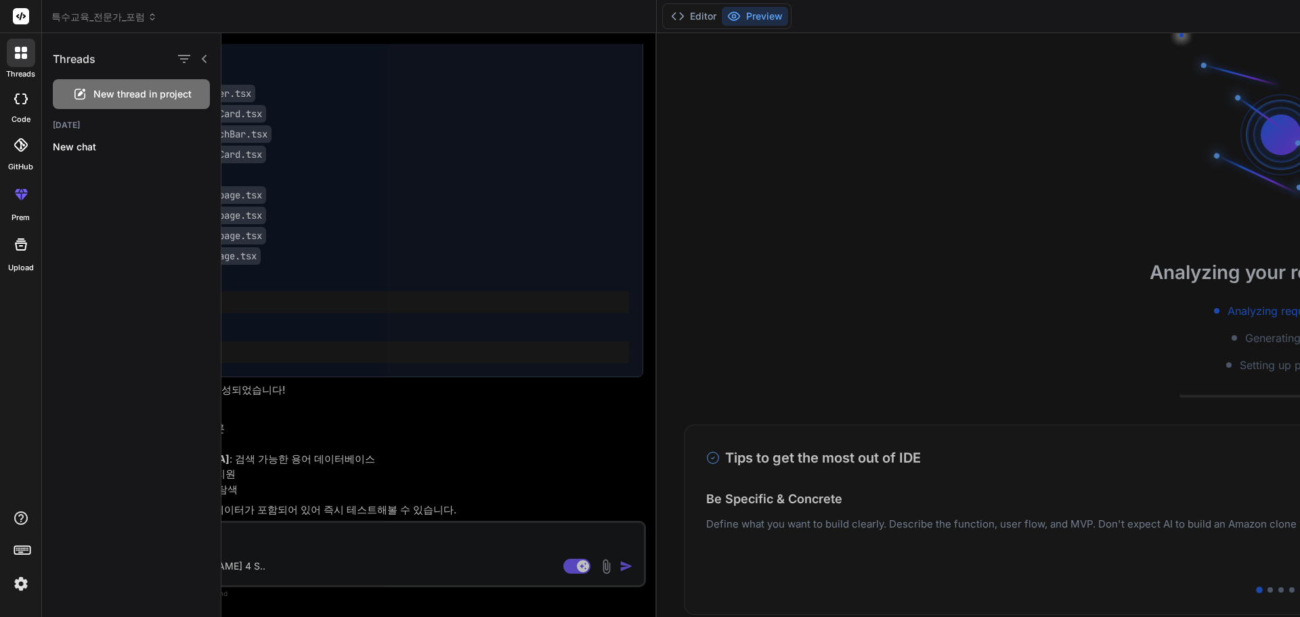
click at [204, 60] on icon at bounding box center [204, 58] width 11 height 11
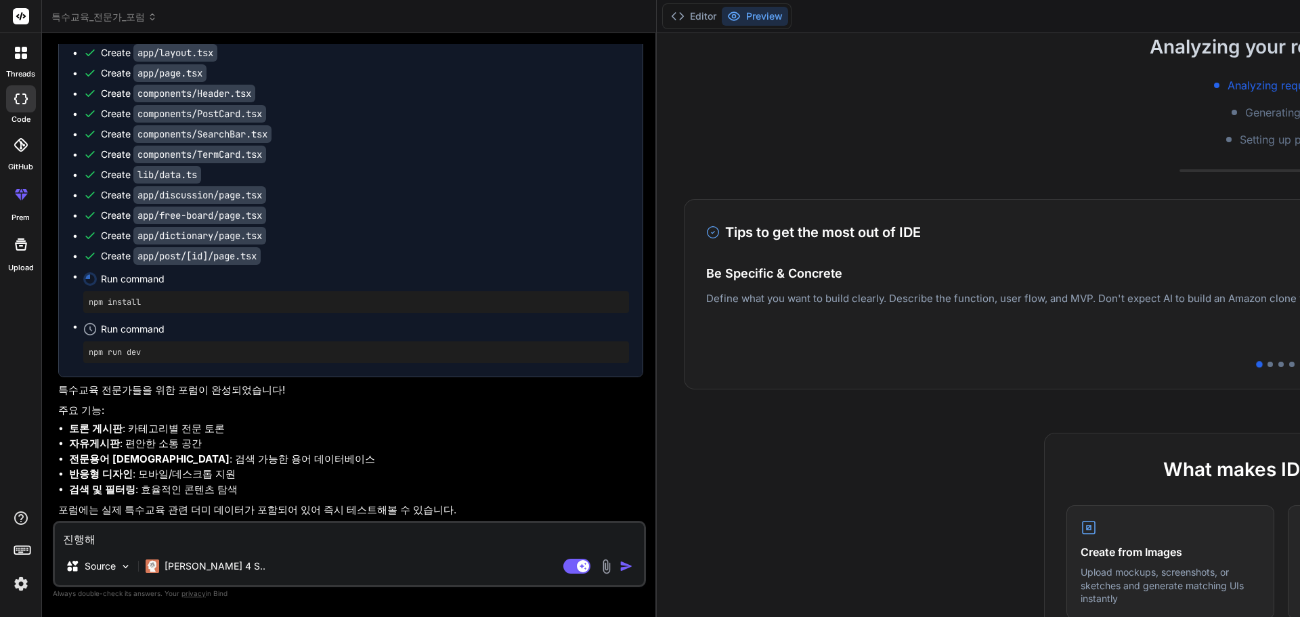
scroll to position [0, 831]
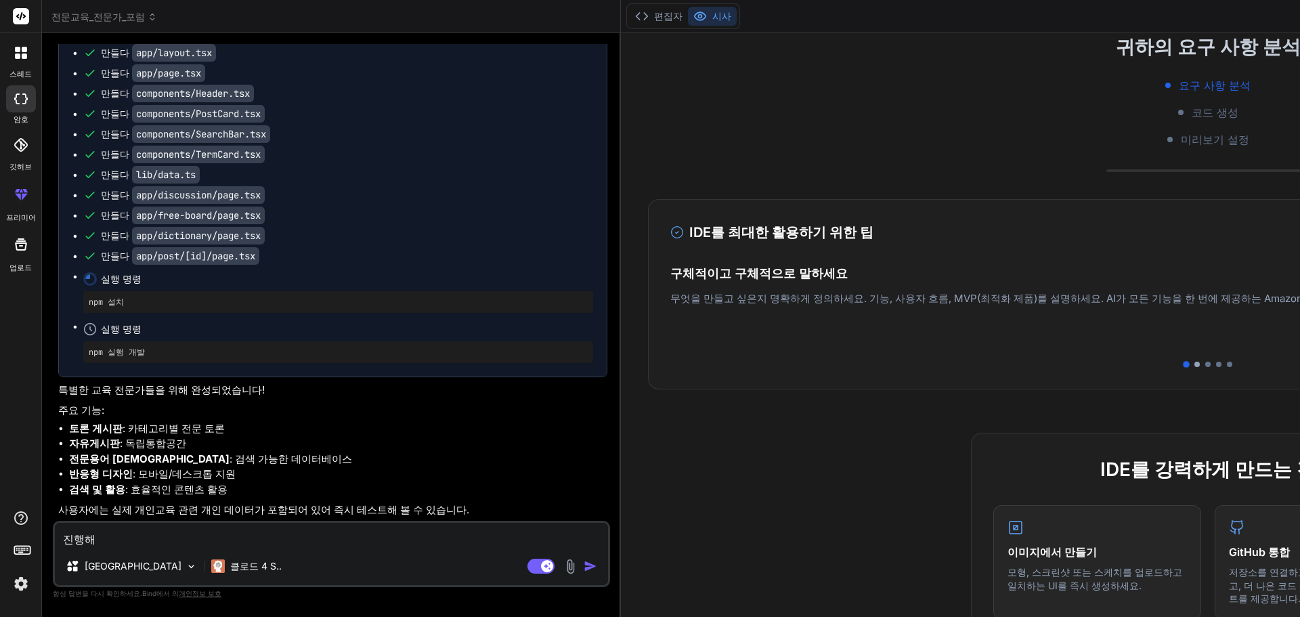
click at [1194, 366] on div at bounding box center [1196, 364] width 5 height 5
click at [1205, 365] on div at bounding box center [1207, 364] width 5 height 5
click at [1216, 364] on div at bounding box center [1218, 364] width 5 height 5
click at [1227, 364] on div at bounding box center [1229, 364] width 5 height 5
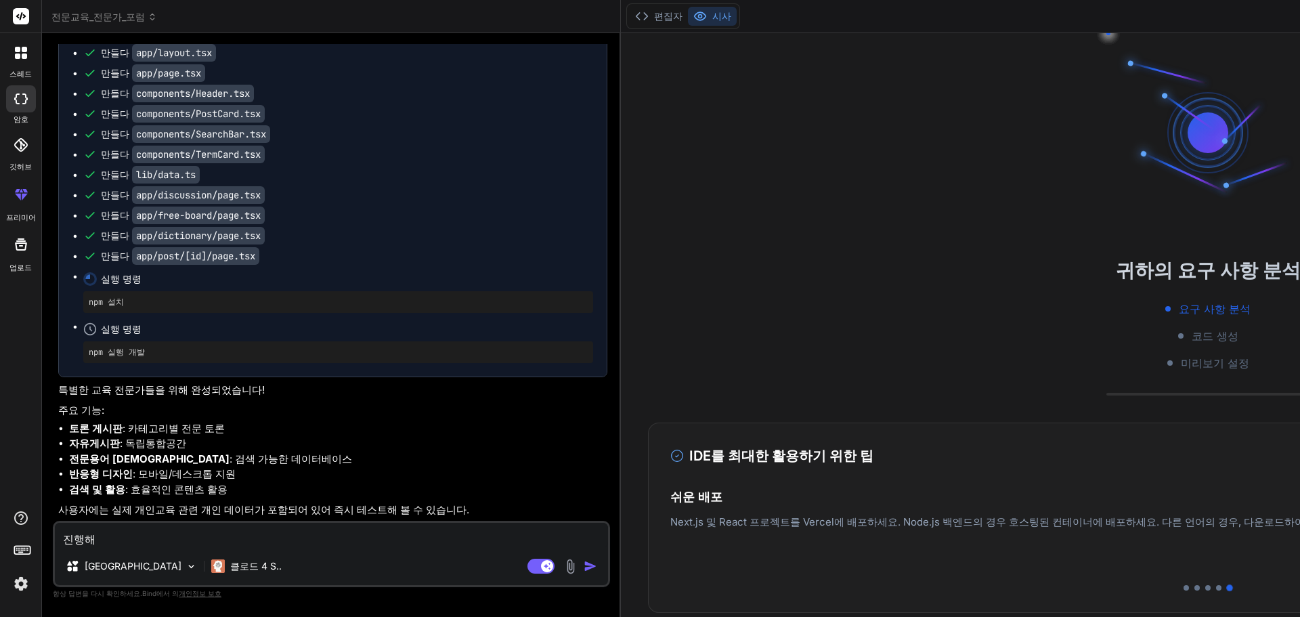
scroll to position [0, 0]
type textarea "x"
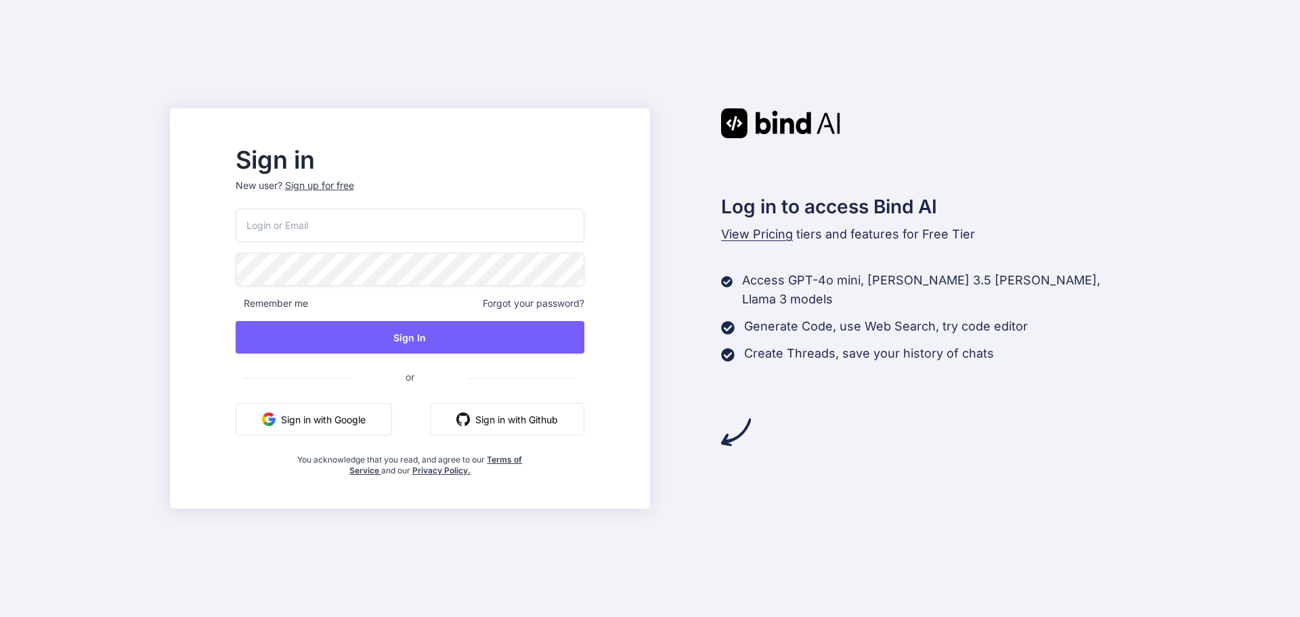
click at [367, 428] on button "Sign in with Google" at bounding box center [314, 419] width 156 height 32
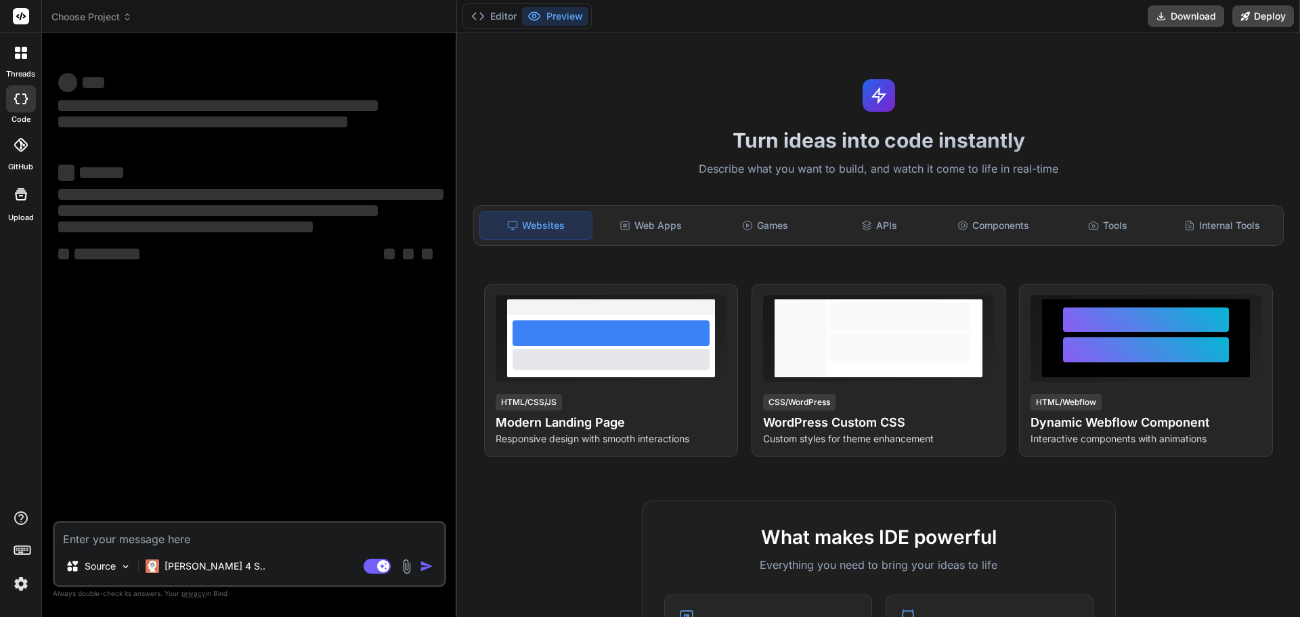
click at [603, 94] on div "Turn ideas into code instantly Describe what you want to build, and watch it co…" at bounding box center [878, 325] width 843 height 584
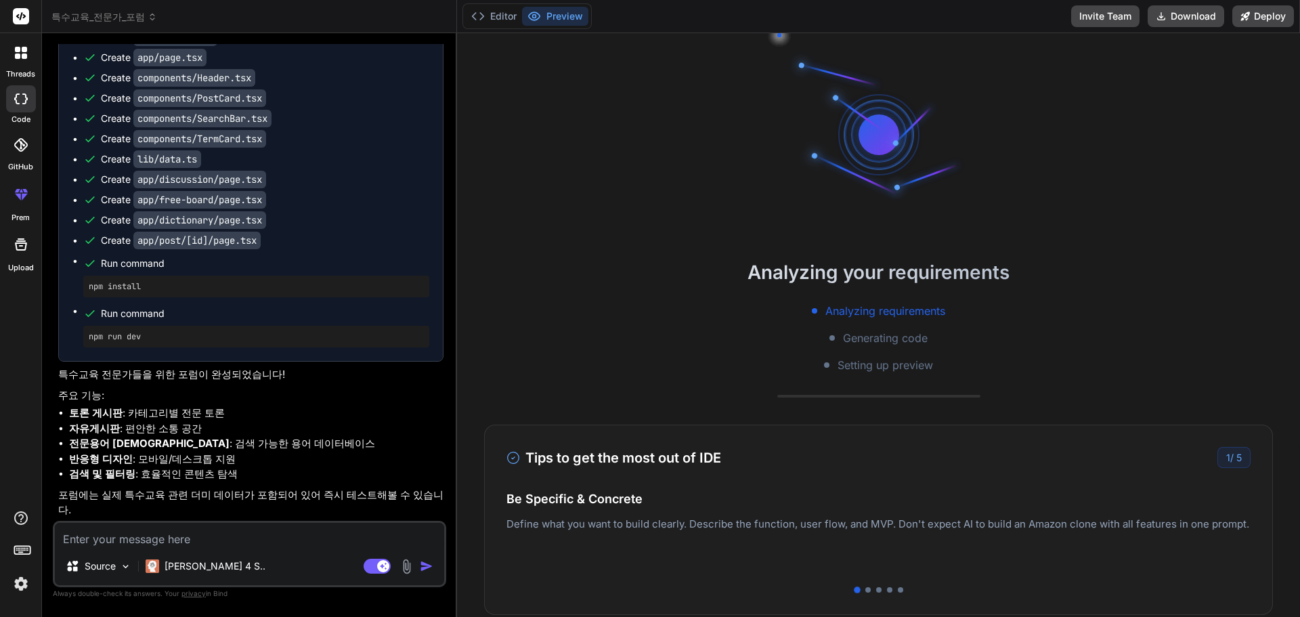
click at [570, 23] on button "Preview" at bounding box center [555, 16] width 66 height 19
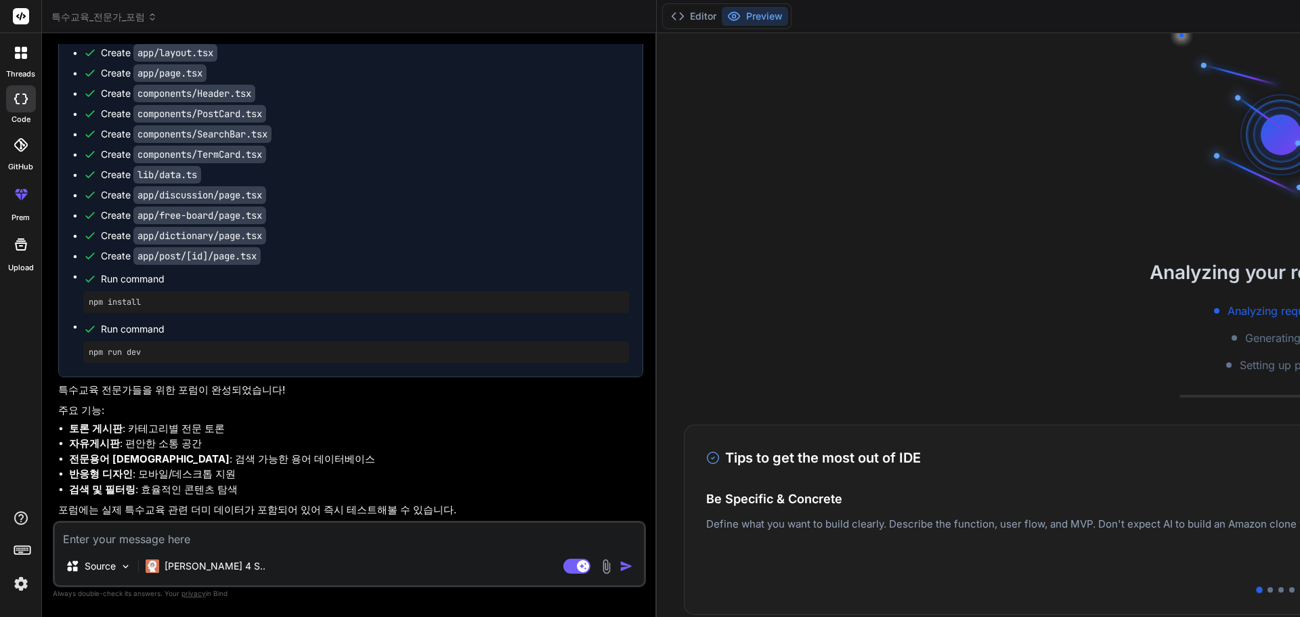
click at [163, 349] on pre "npm run dev" at bounding box center [356, 352] width 535 height 11
click at [124, 540] on textarea at bounding box center [349, 535] width 589 height 24
click at [109, 567] on p "Source" at bounding box center [100, 566] width 31 height 14
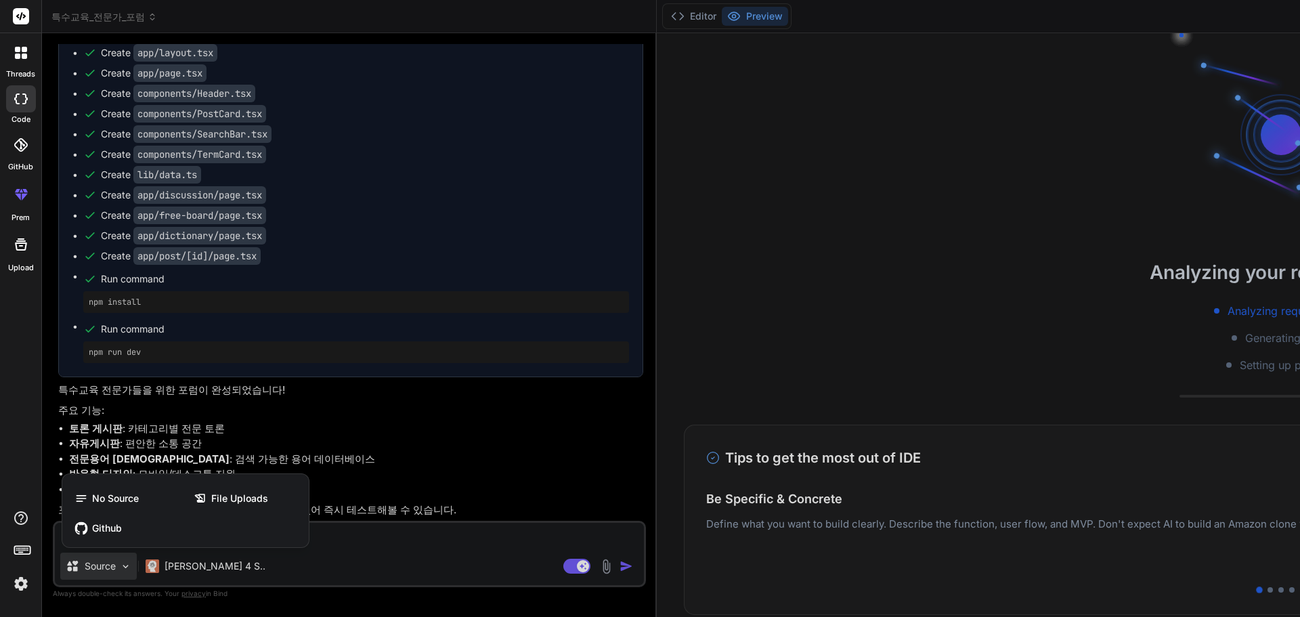
scroll to position [64, 0]
click at [234, 498] on span "File Uploads" at bounding box center [239, 499] width 57 height 14
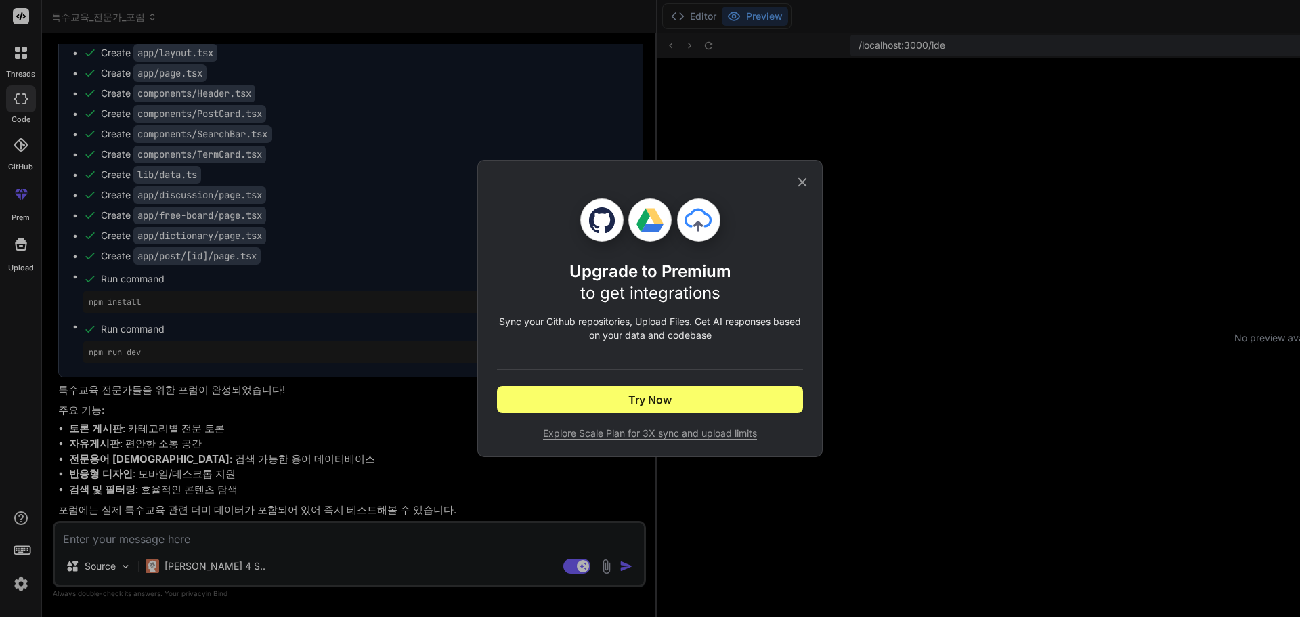
scroll to position [219, 0]
click at [630, 401] on span "Try Now" at bounding box center [649, 399] width 43 height 16
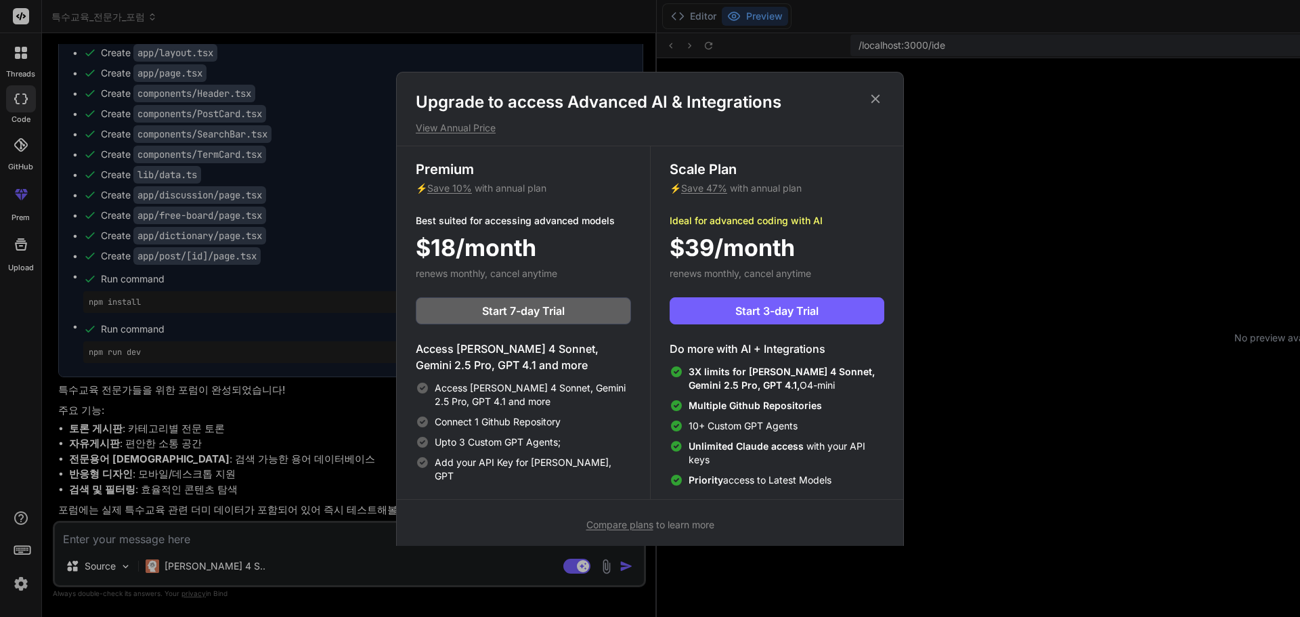
type textarea "x"
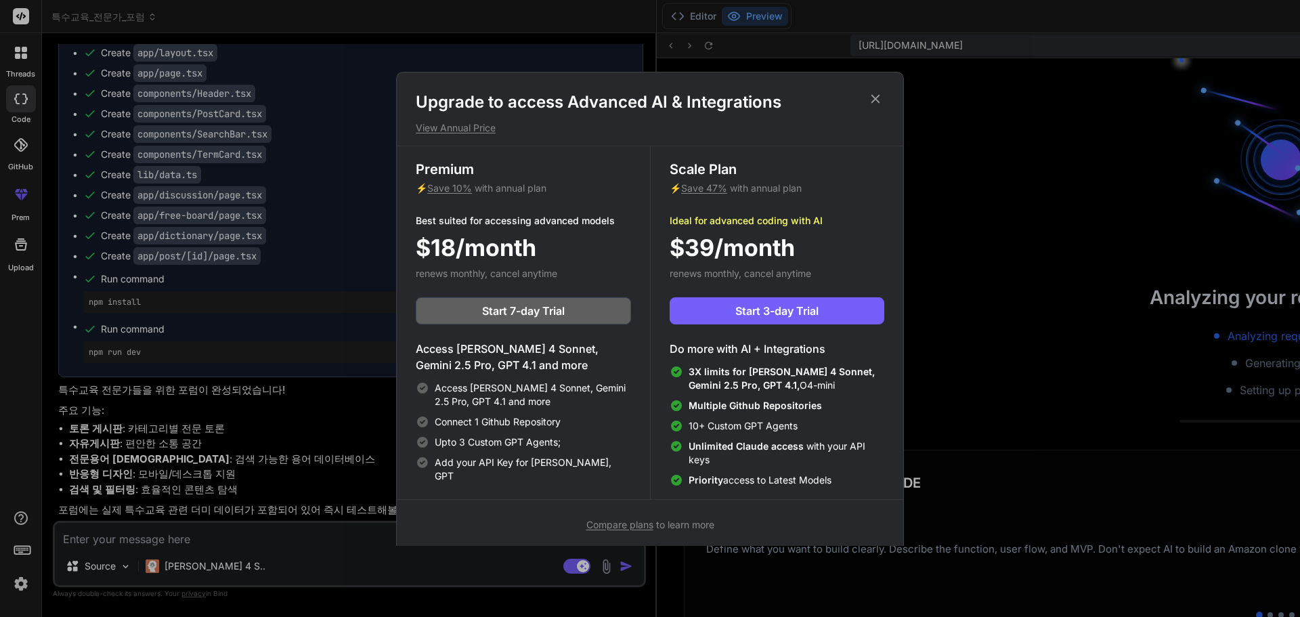
scroll to position [386, 0]
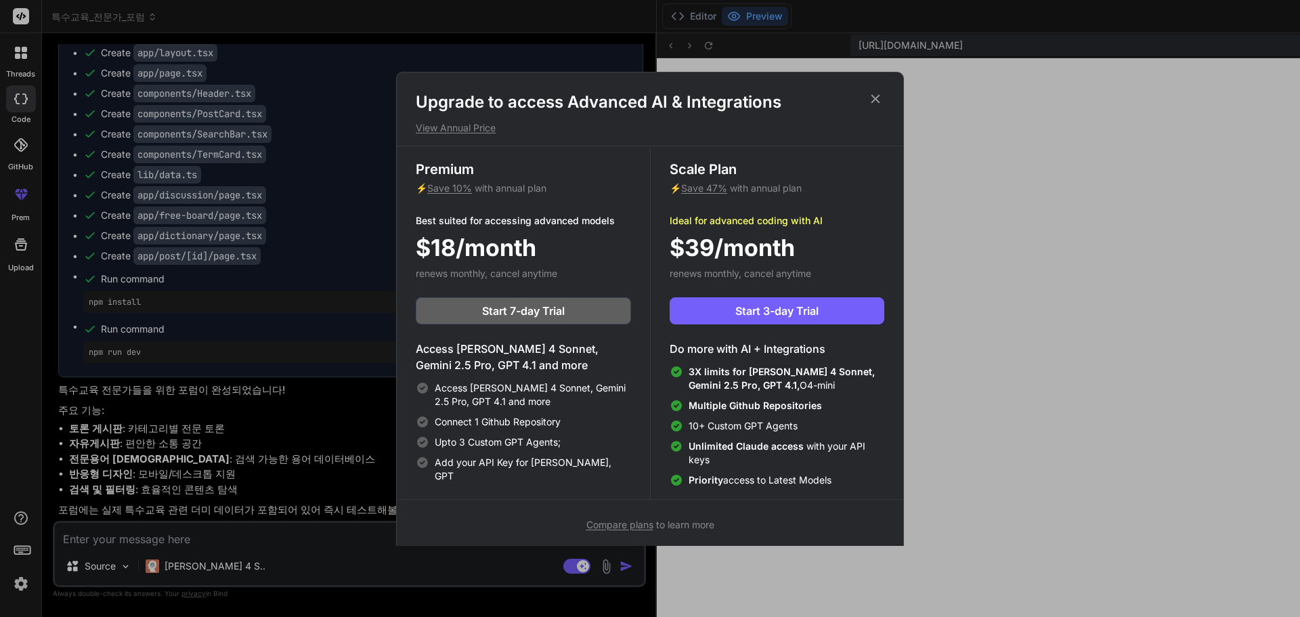
click at [877, 97] on icon at bounding box center [875, 98] width 15 height 15
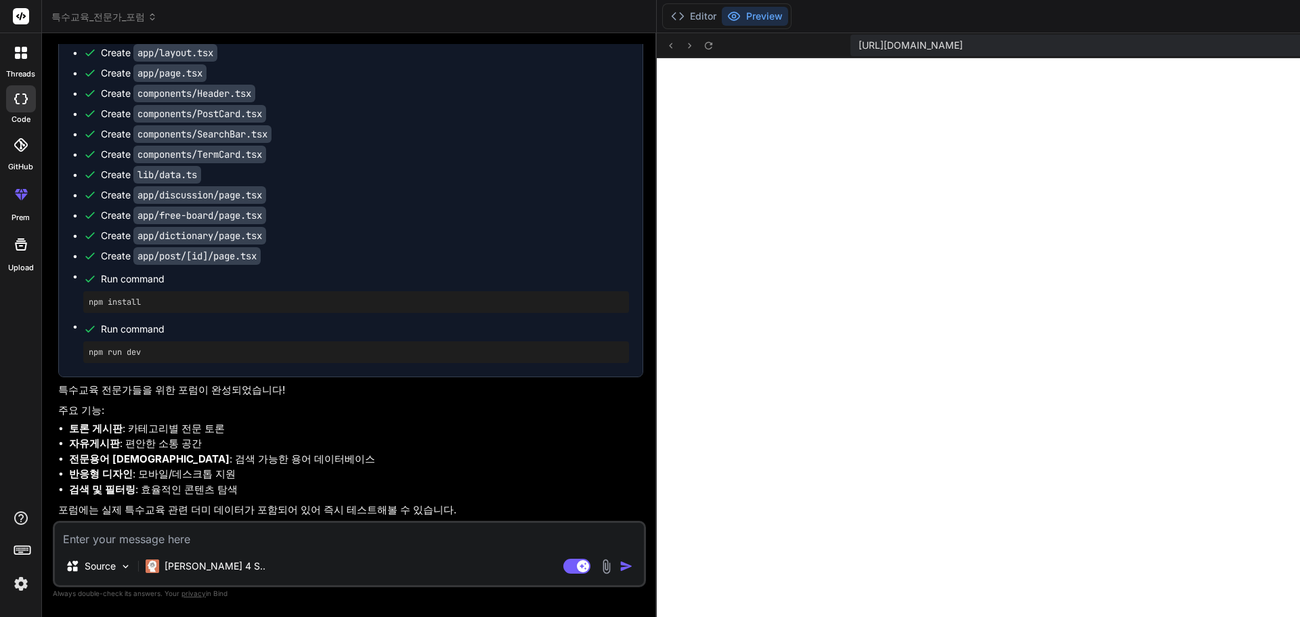
scroll to position [437, 0]
click at [703, 43] on icon at bounding box center [709, 46] width 12 height 12
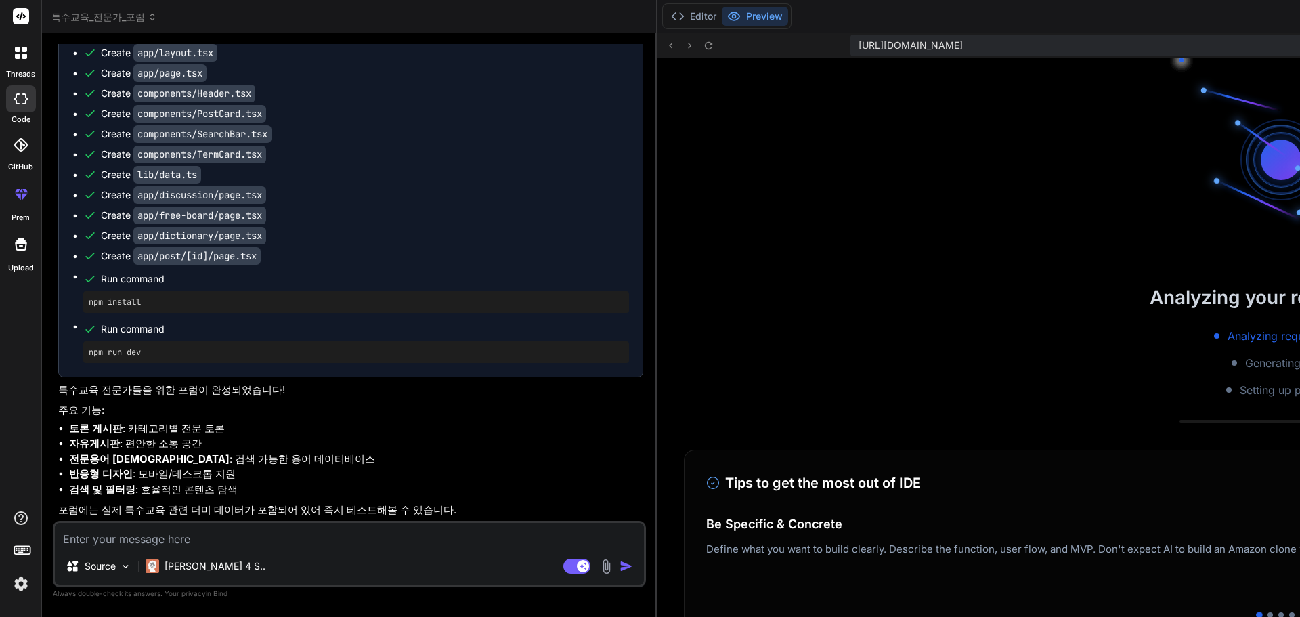
scroll to position [810, 0]
click at [210, 542] on textarea at bounding box center [349, 535] width 589 height 24
type textarea "ㅇ"
type textarea "x"
type textarea "아"
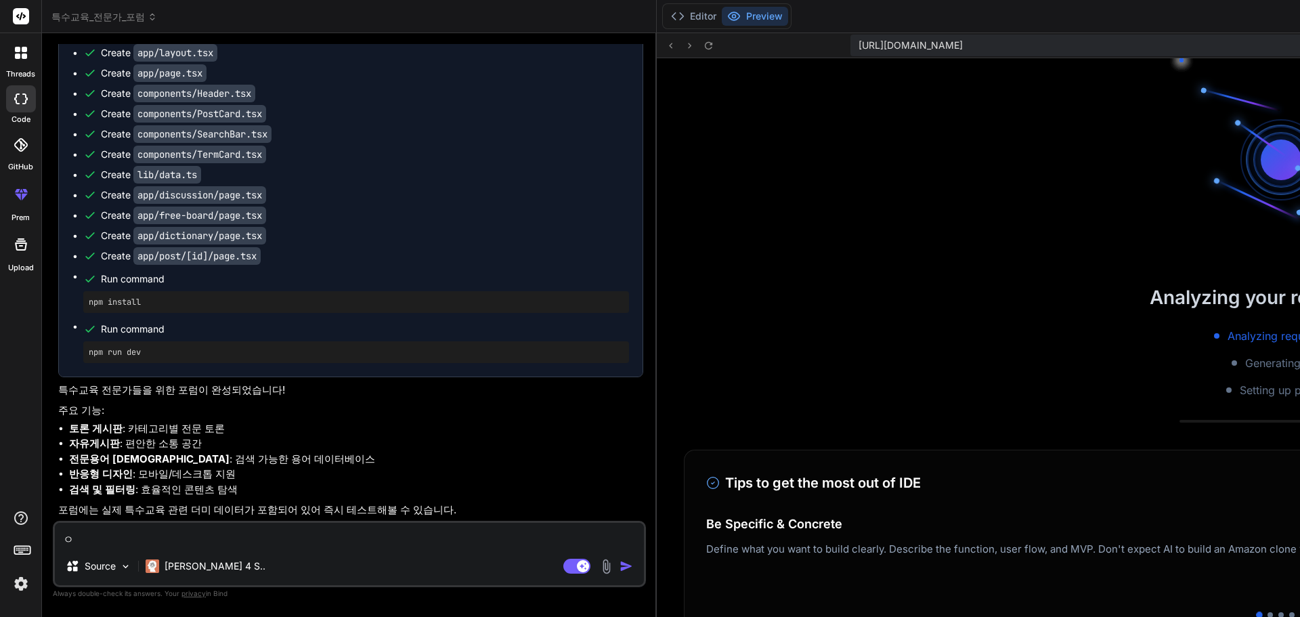
type textarea "x"
type textarea "앚"
type textarea "x"
type textarea "아지"
type textarea "x"
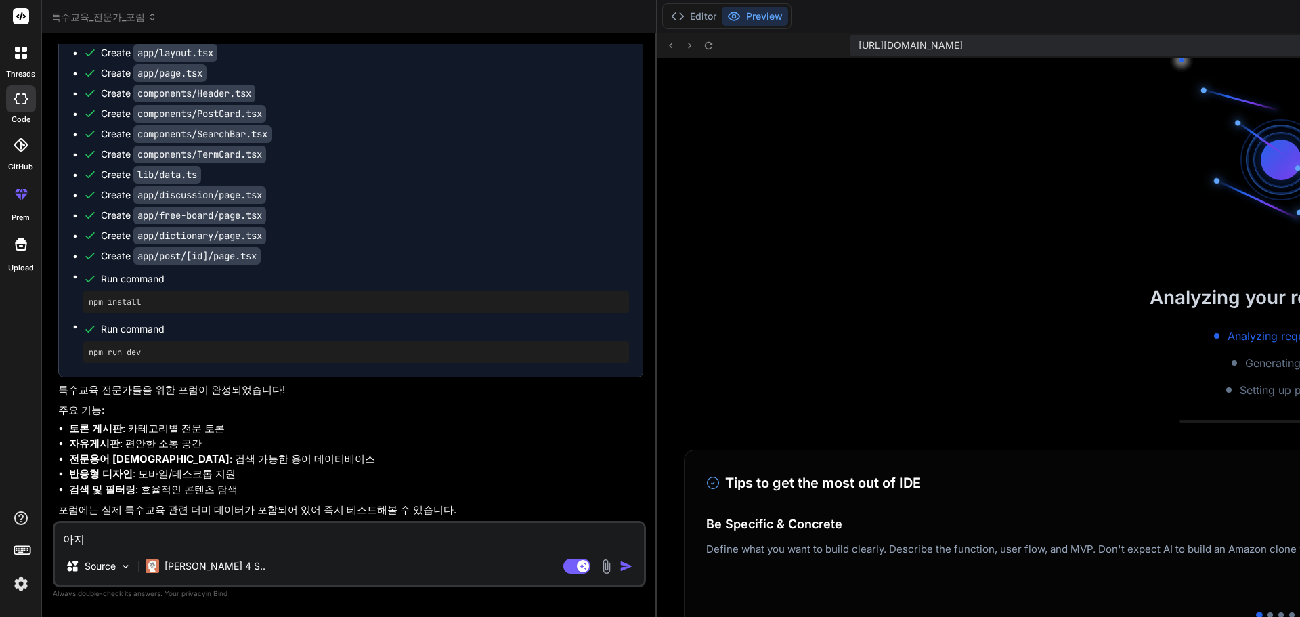
type textarea "아직"
type textarea "x"
type textarea "아직ㄷ"
type textarea "x"
type textarea "아직도"
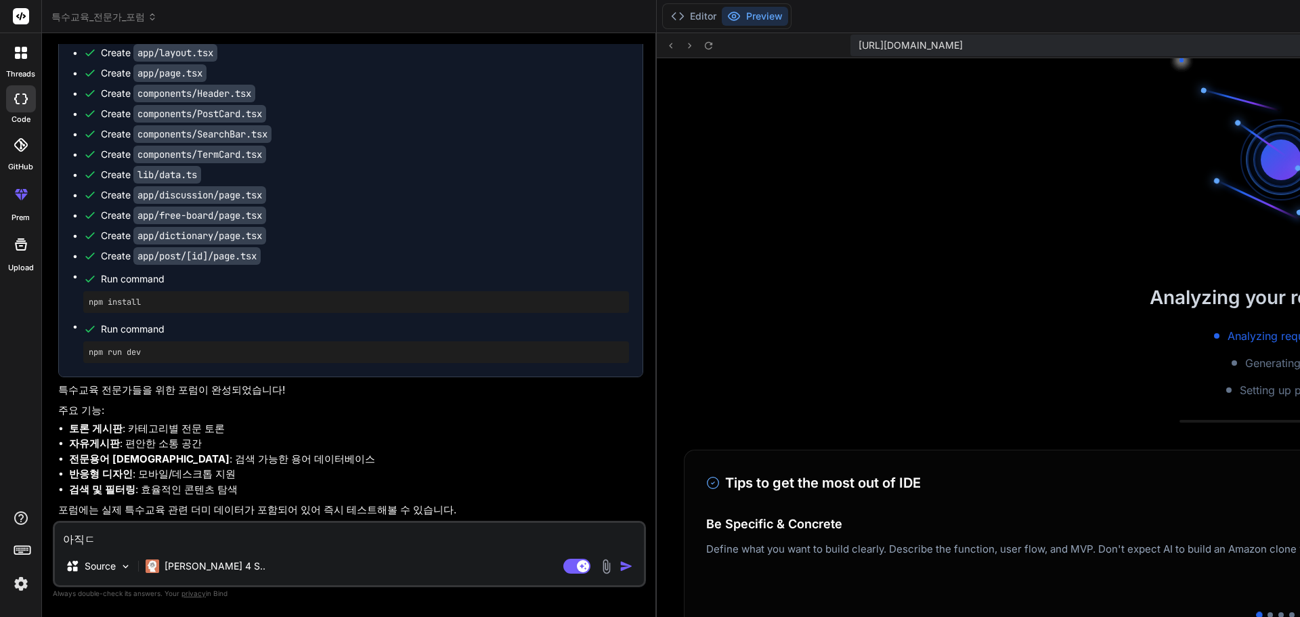
type textarea "x"
type textarea "아직도"
type textarea "x"
type textarea "아직도 ㅇ"
type textarea "x"
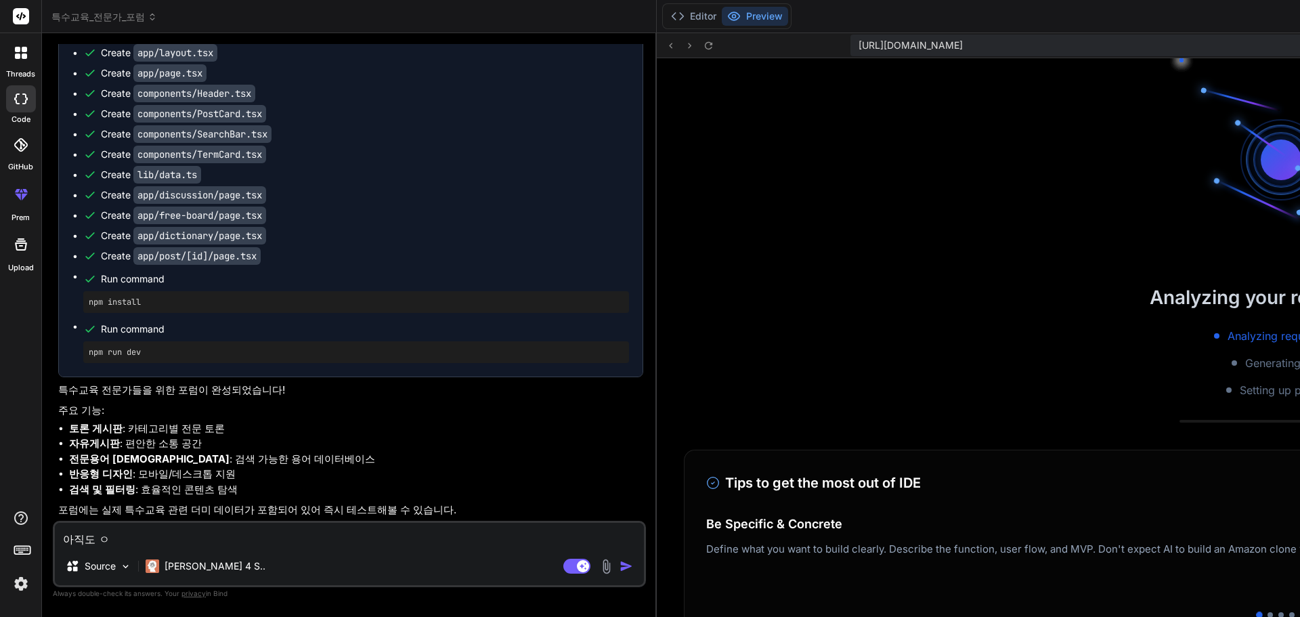
type textarea "아직도 요"
type textarea "x"
type textarea "아직도 욕"
type textarea "x"
type textarea "아직도 요구"
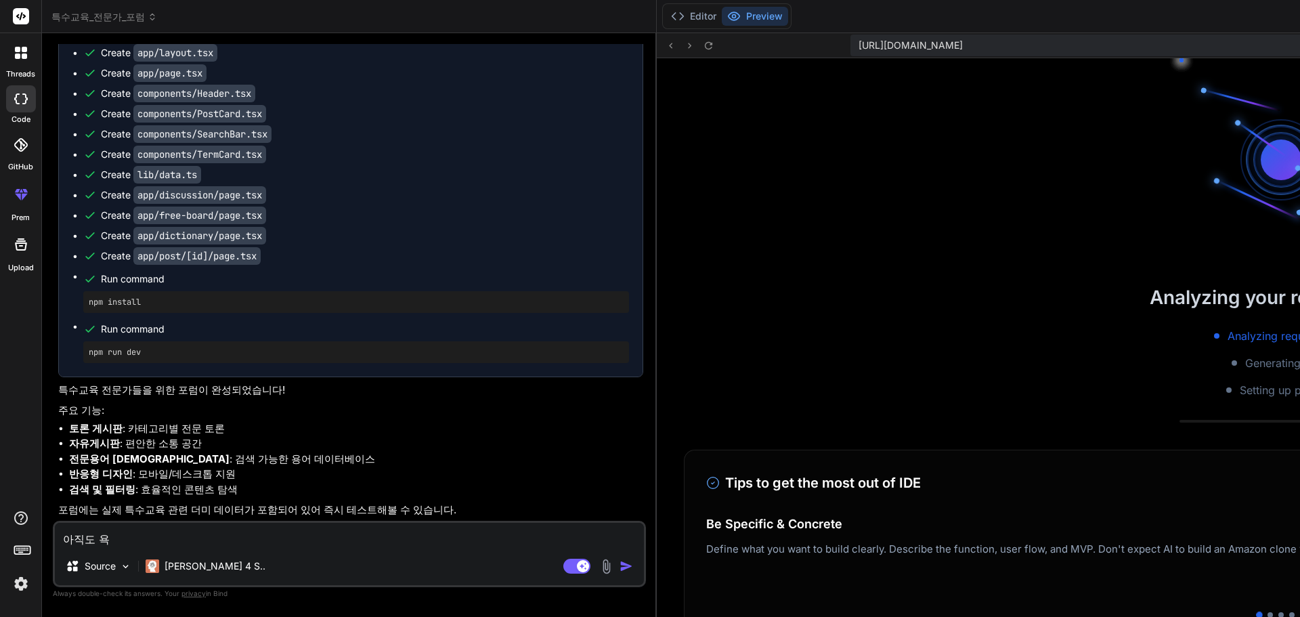
type textarea "x"
type textarea "아직도 요굿"
type textarea "x"
type textarea "아직도 요구사"
type textarea "x"
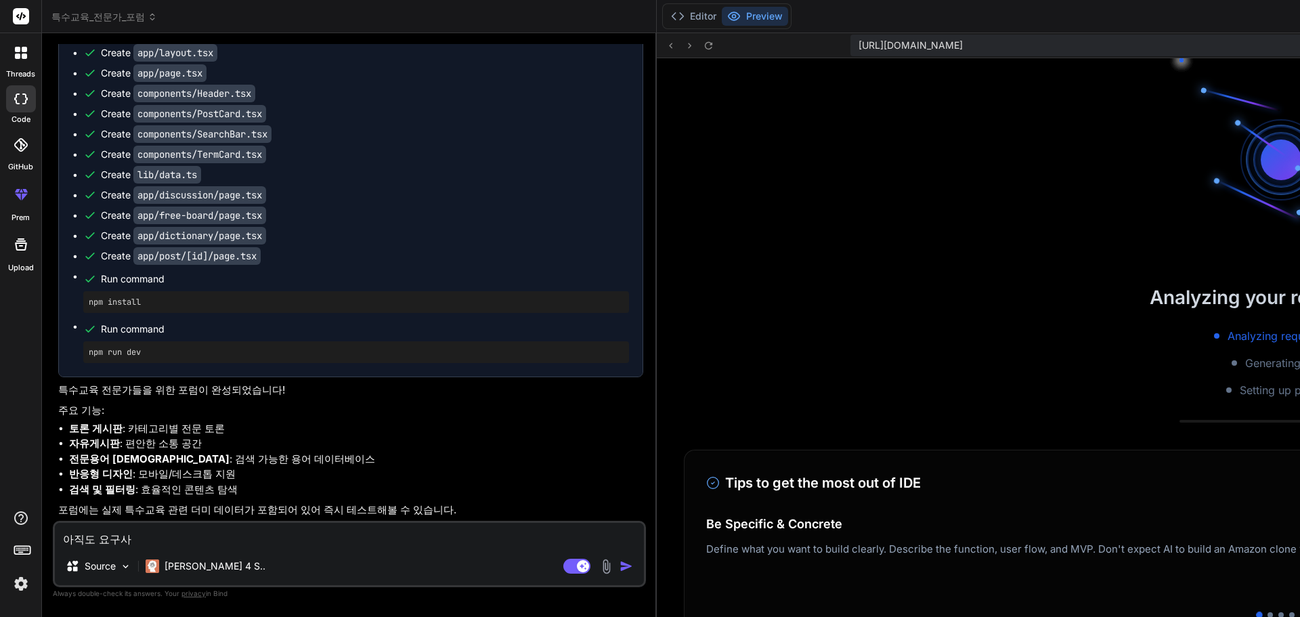
type textarea "아직도 요구샇"
type textarea "x"
type textarea "아직도 요구사하"
type textarea "x"
type textarea "아직도 요구사항"
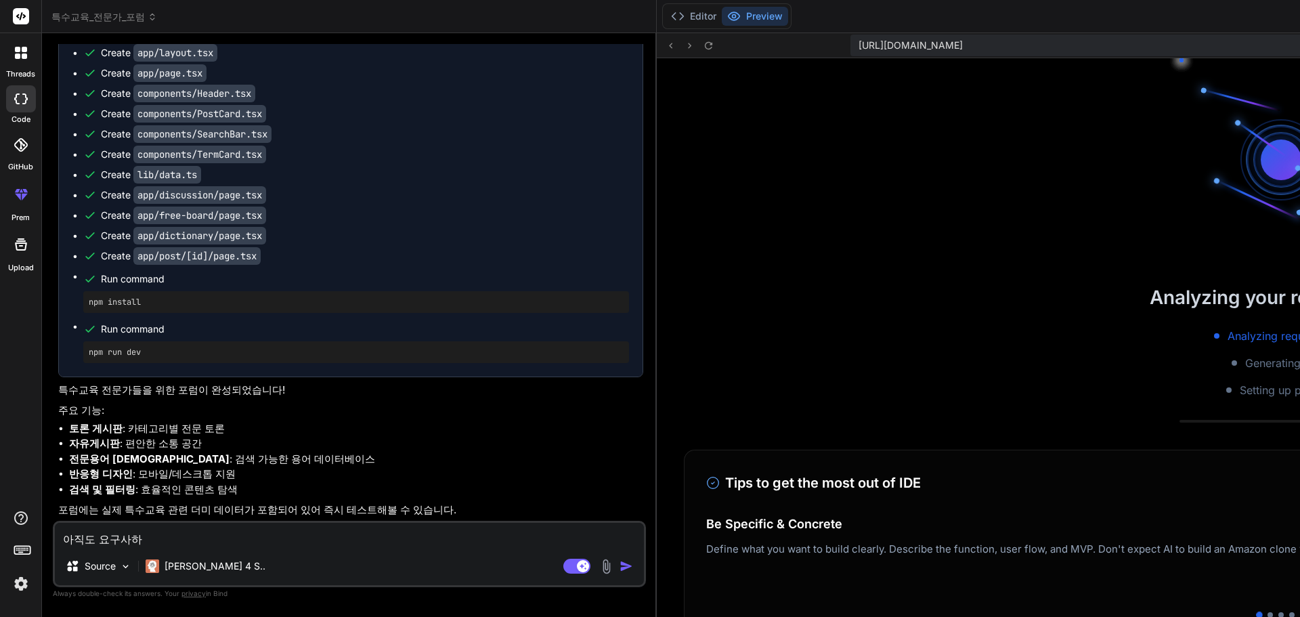
type textarea "x"
type textarea "아직도 요구사항"
type textarea "x"
type textarea "아직도 요구사항 ㅂ"
type textarea "x"
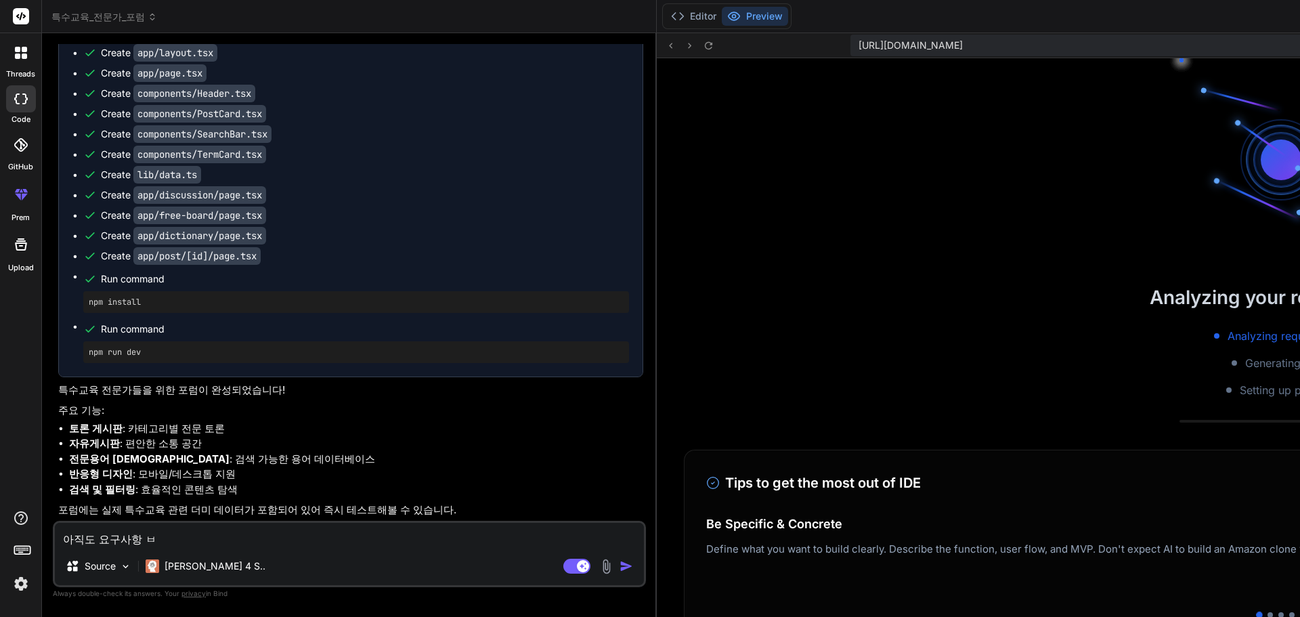
type textarea "아직도 요구사항 부"
type textarea "x"
type textarea "아직도 요구사항 분"
type textarea "x"
type textarea "아직도 요구사항 분ㅅ"
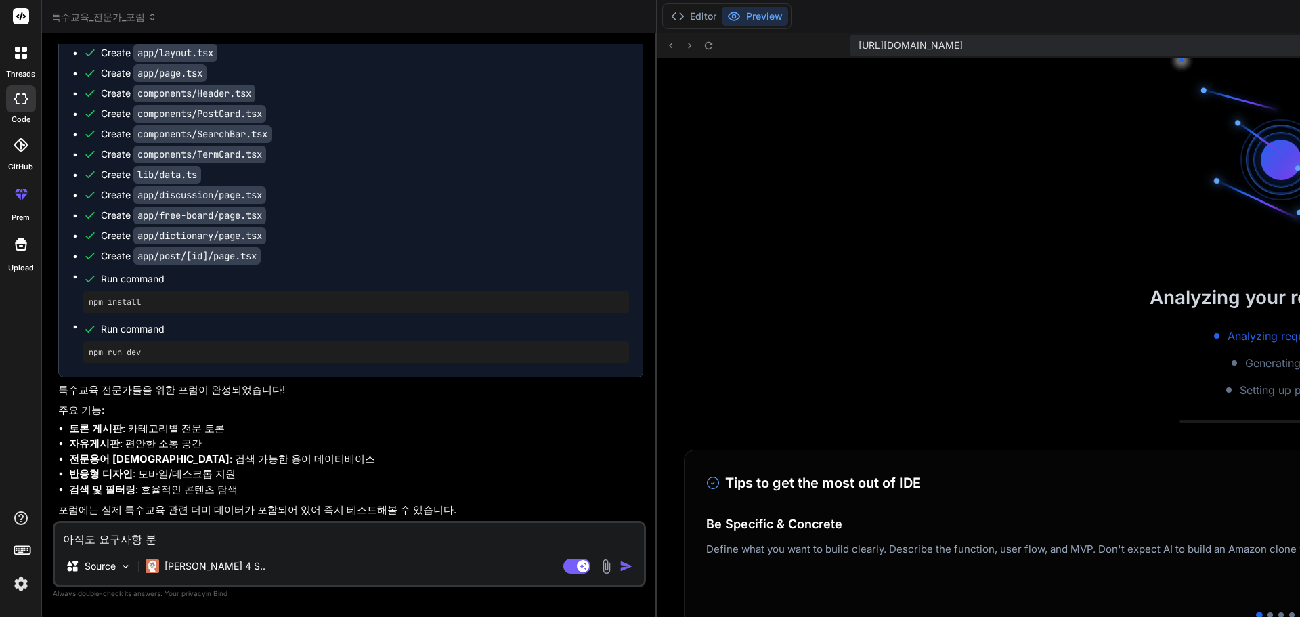
type textarea "x"
type textarea "아직도 요구사항 분서"
type textarea "x"
type textarea "아직도 요구사항 분석"
type textarea "x"
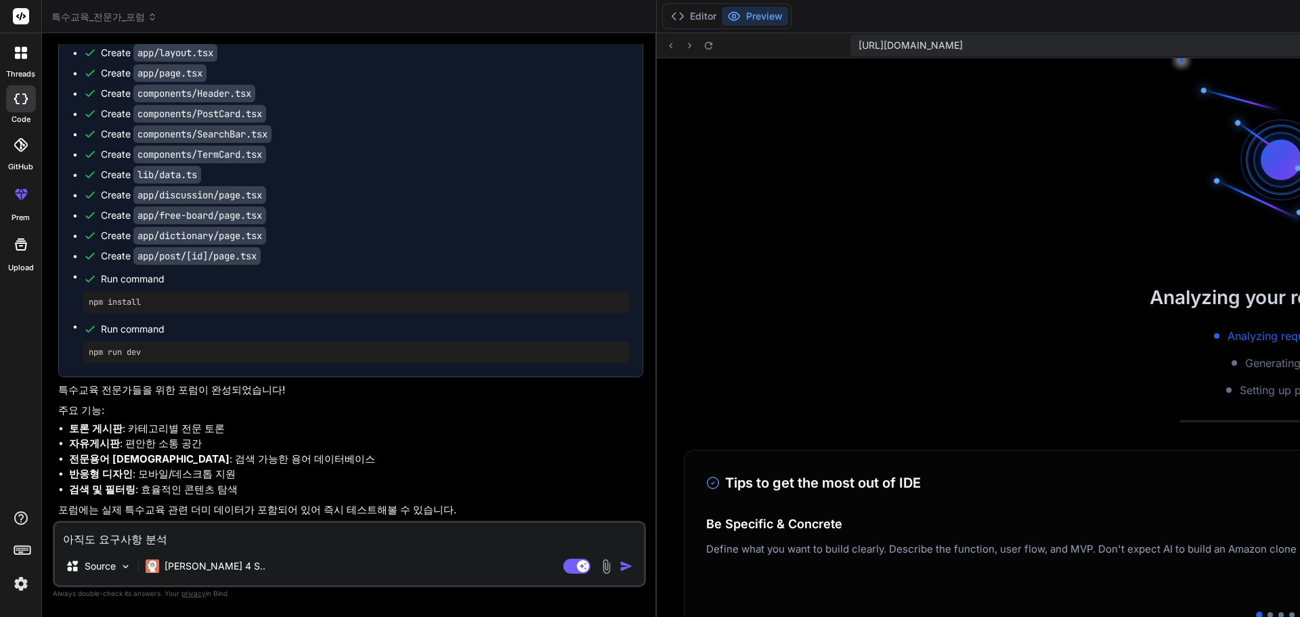
type textarea "아직도 요구사항 분석ㅇ"
type textarea "x"
type textarea "아직도 요구사항 분석이"
type textarea "x"
type textarea "아직도 요구사항 분석일"
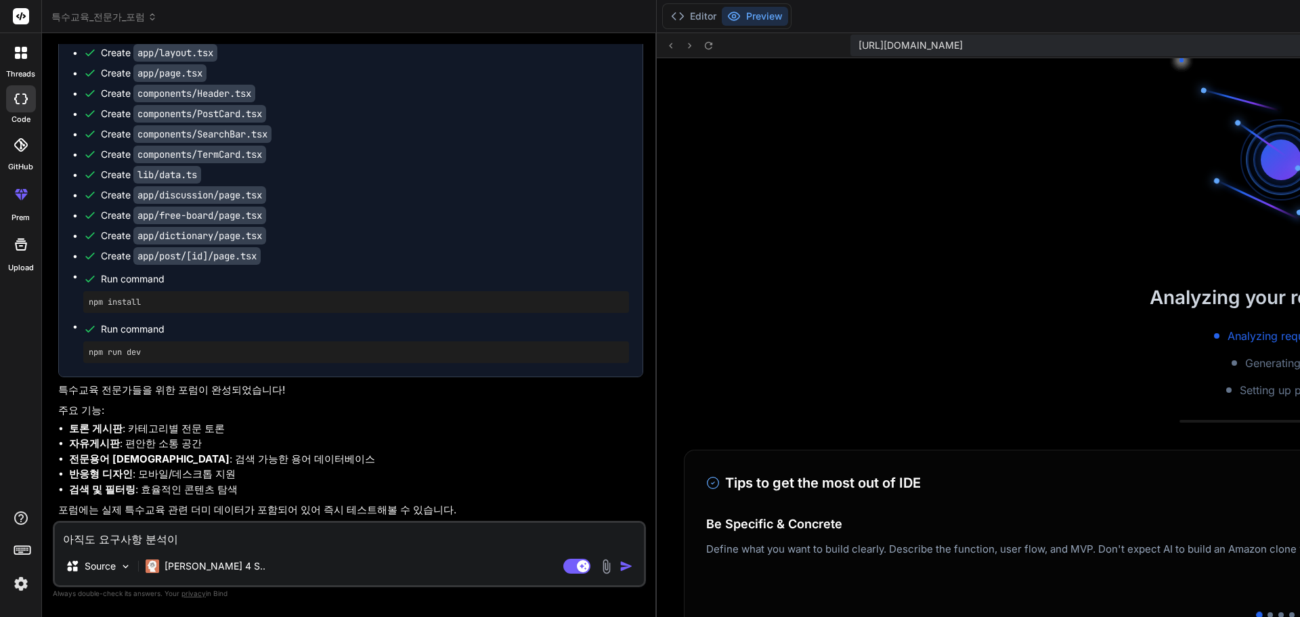
type textarea "x"
type textarea "아직도 요구사항 분석이라"
type textarea "x"
type textarea "아직도 요구사항 분석이란"
type textarea "x"
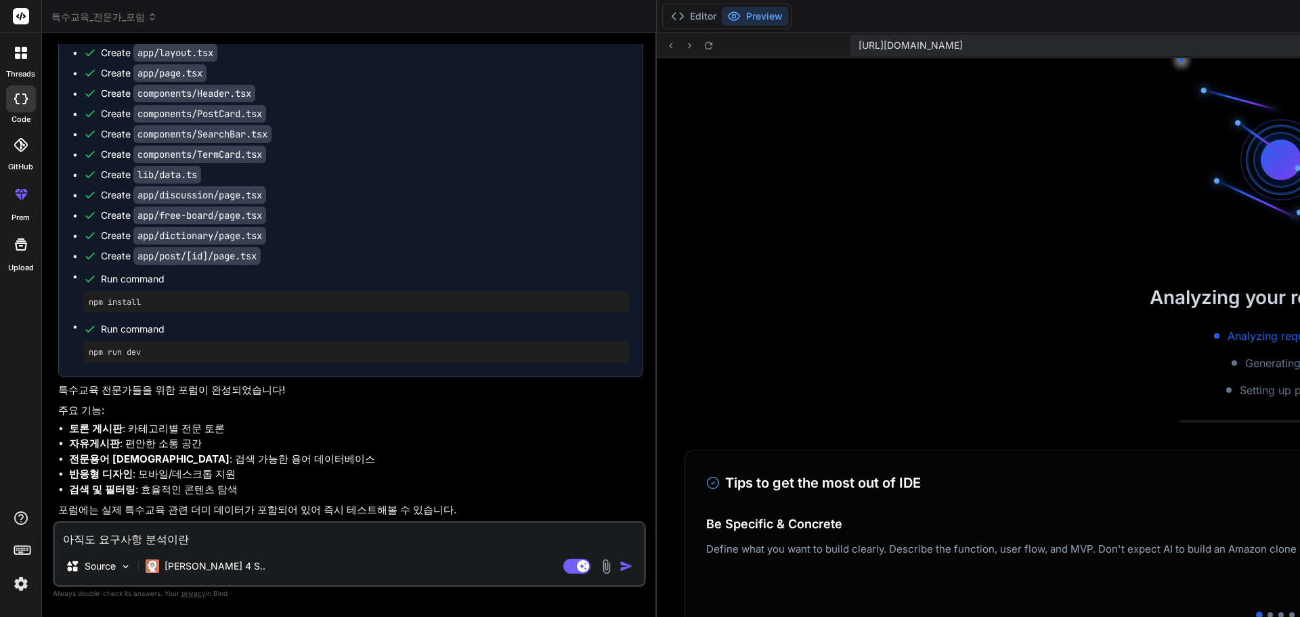
type textarea "아직도 요구사항 분석이라느"
type textarea "x"
type textarea "아직도 요구사항 분석이라는"
type textarea "x"
type textarea "아직도 요구사항 분석이라는"
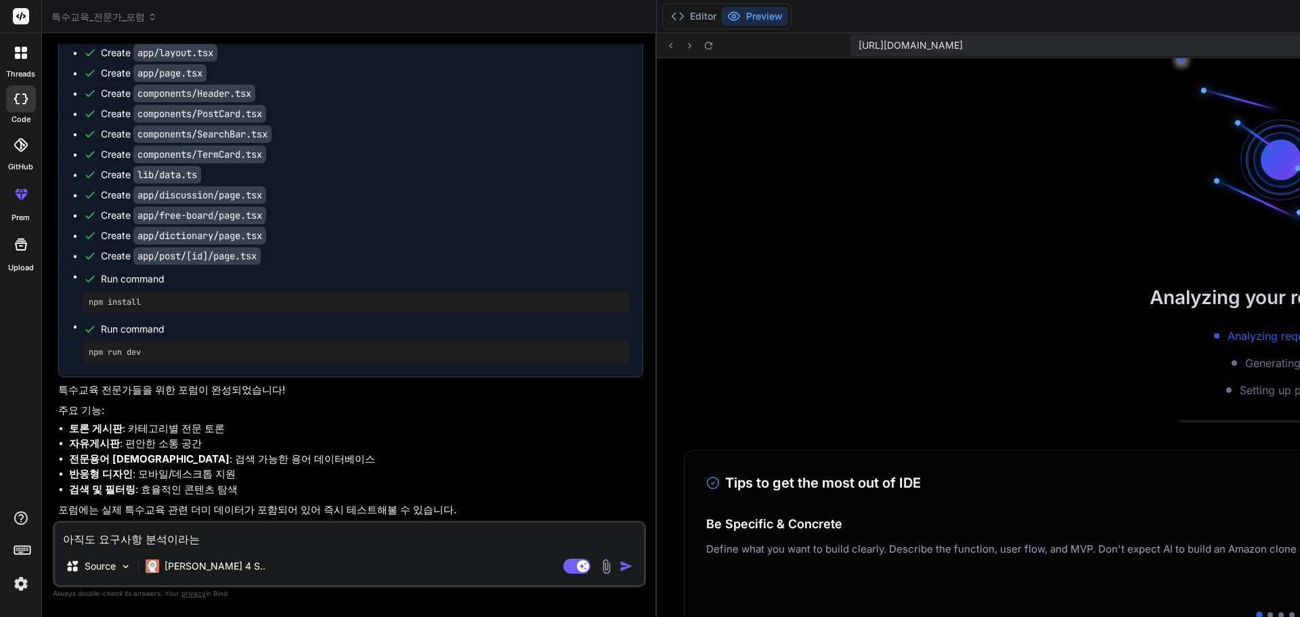
type textarea "x"
type textarea "아직도 요구사항 분석이라는 ㅎ"
type textarea "x"
type textarea "아직도 요구사항 분석이라는 호"
type textarea "x"
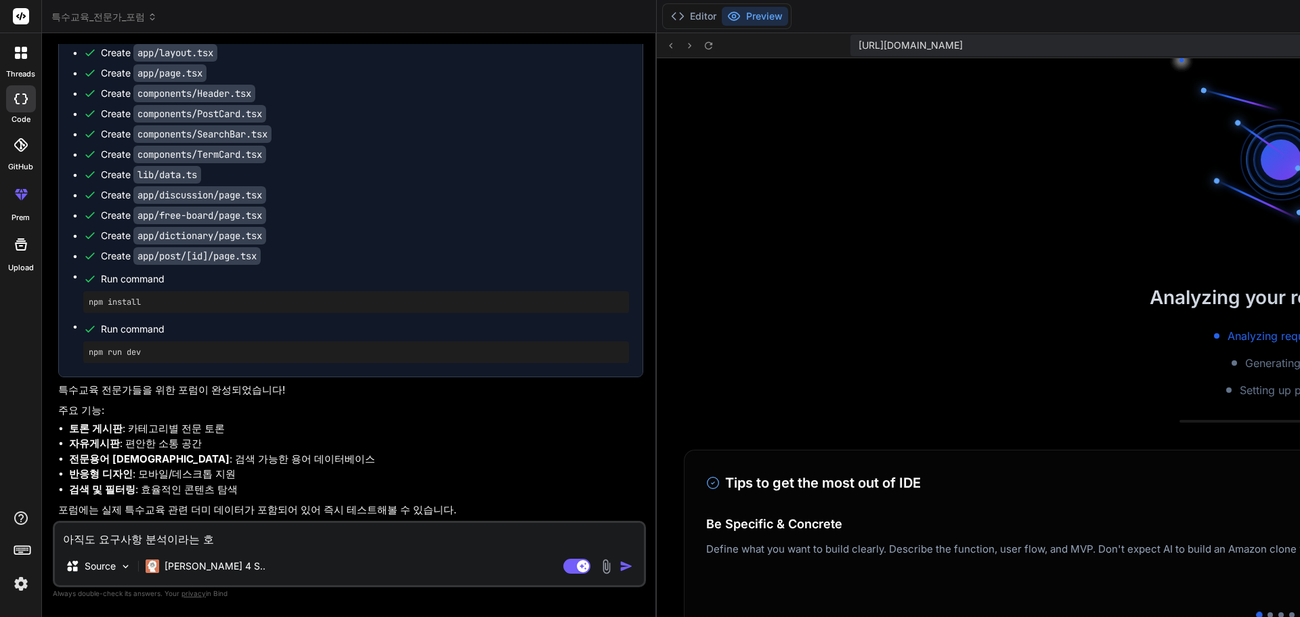
type textarea "아직도 요구사항 분석이라는 화"
type textarea "x"
type textarea "아직도 요구사항 분석이라는 홤"
type textarea "x"
type textarea "아직도 요구사항 분석이라는 화며"
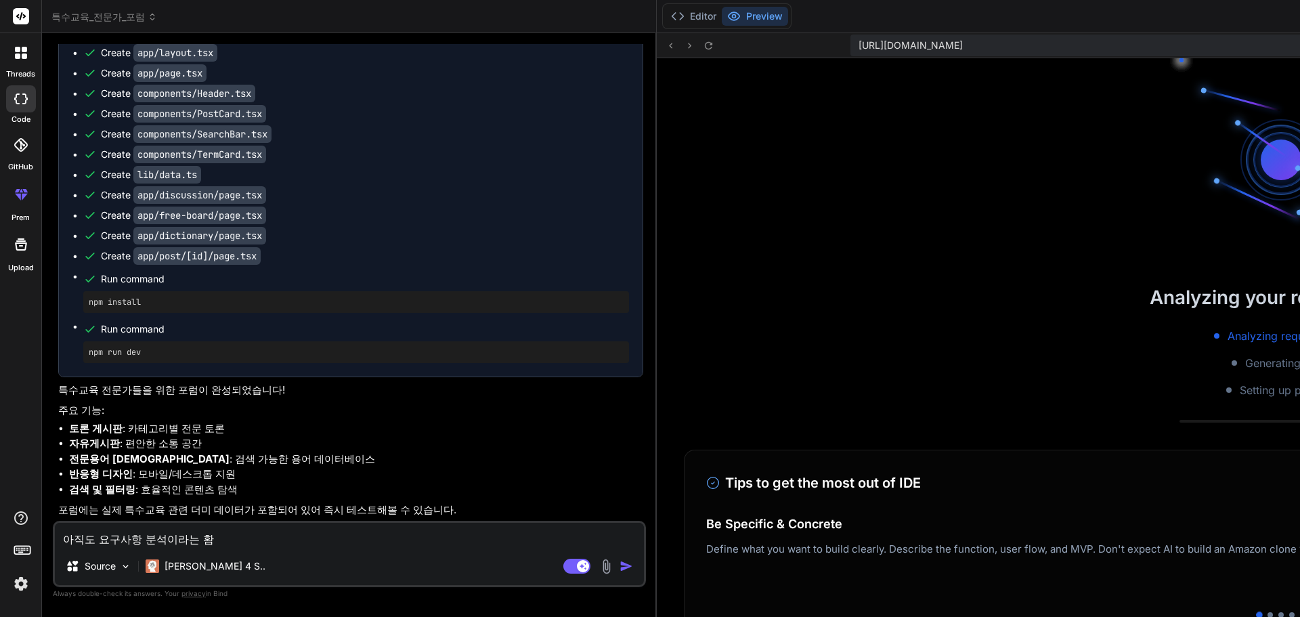
type textarea "x"
type textarea "아직도 요구사항 분석이라는 화면"
type textarea "x"
type textarea "아직도 요구사항 분석이라는 화면ㅇ"
type textarea "x"
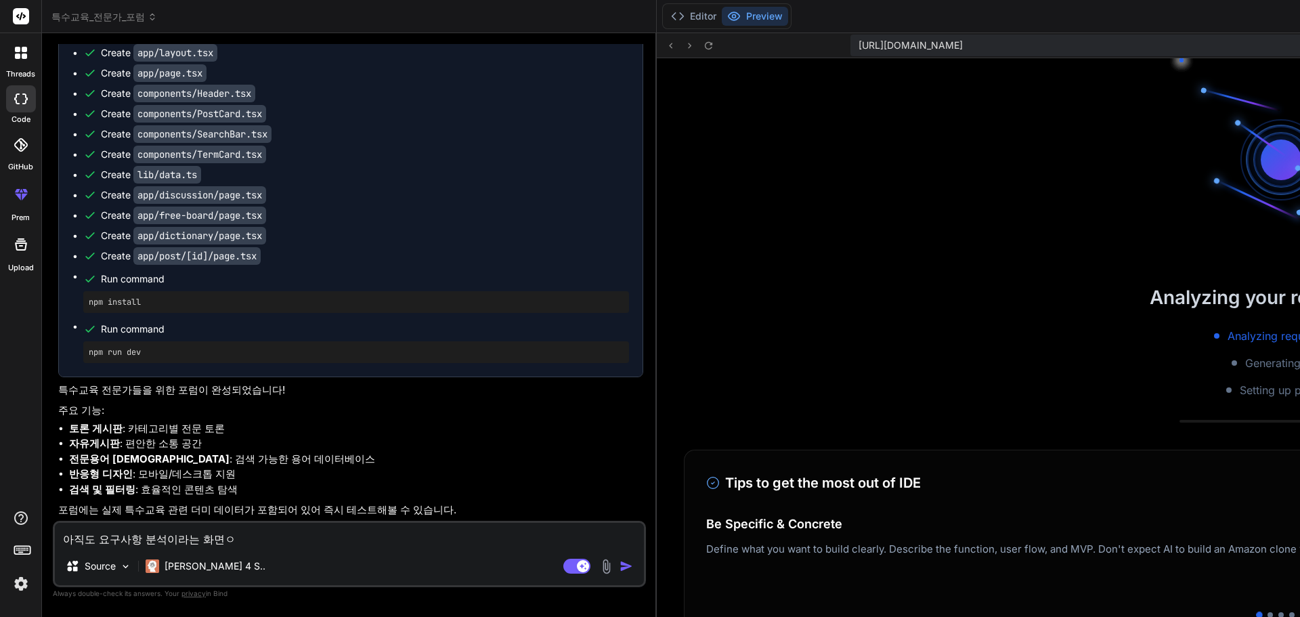
type textarea "아직도 요구사항 분석이라는 화면이"
type textarea "x"
type textarea "아직도 요구사항 분석이라는 화면이"
type textarea "x"
type textarea "아직도 요구사항 분석이라는 화면이 ㅂ"
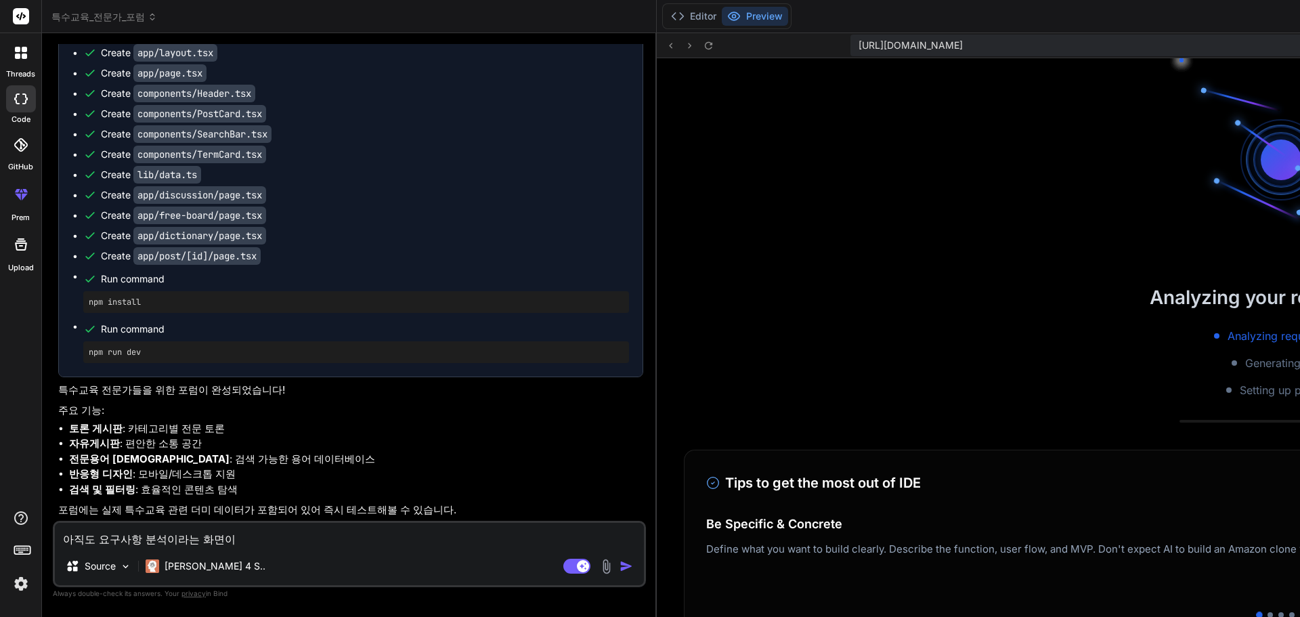
type textarea "x"
type textarea "아직도 요구사항 분석이라는 화면이 보"
type textarea "x"
type textarea "아직도 요구사항 분석이라는 화면이 봉"
type textarea "x"
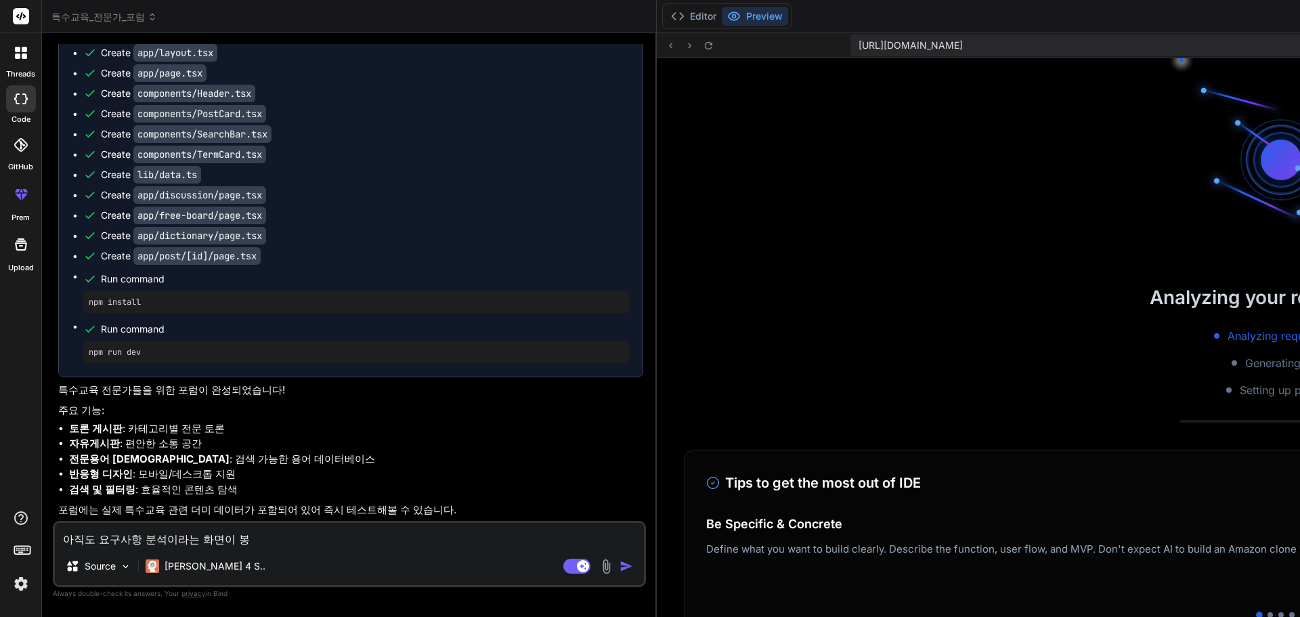
type textarea "아직도 요구사항 분석이라는 화면이 보이"
type textarea "x"
type textarea "아직도 요구사항 분석이라는 화면이 보인"
type textarea "x"
type textarea "아직도 요구사항 분석이라는 화면이 보이느"
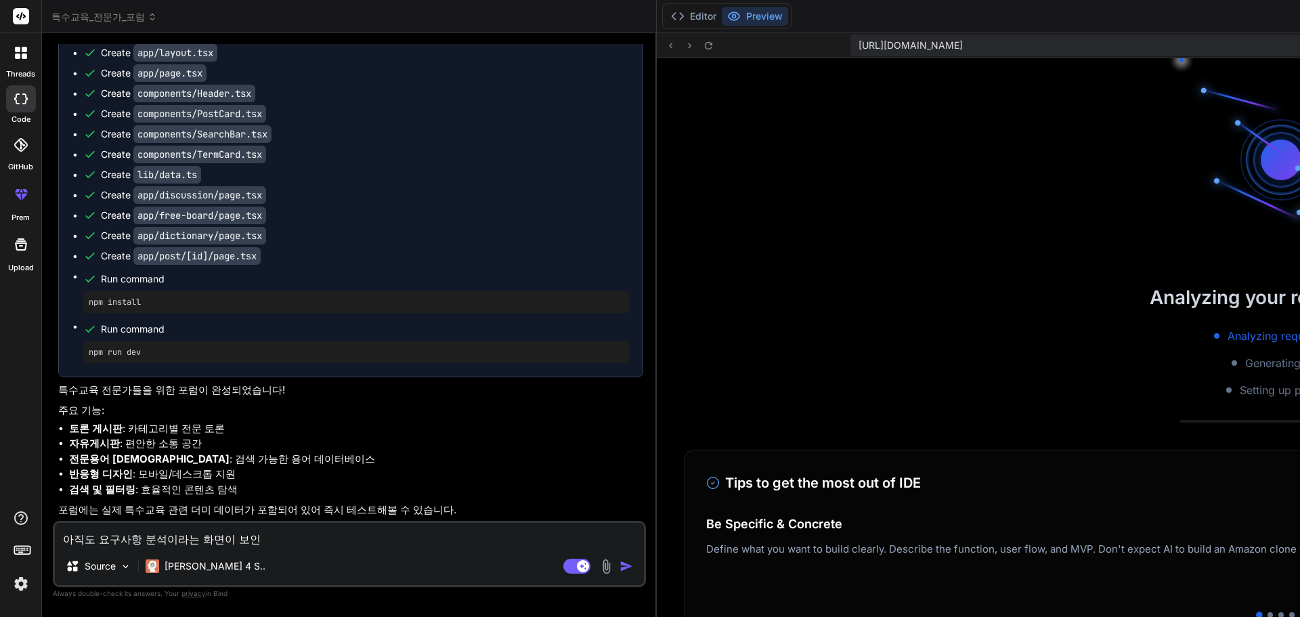
type textarea "x"
type textarea "아직도 요구사항 분석이라는 화면이 보이는"
type textarea "x"
type textarea "아직도 요구사항 분석이라는 화면이 보이는ㄷ"
type textarea "x"
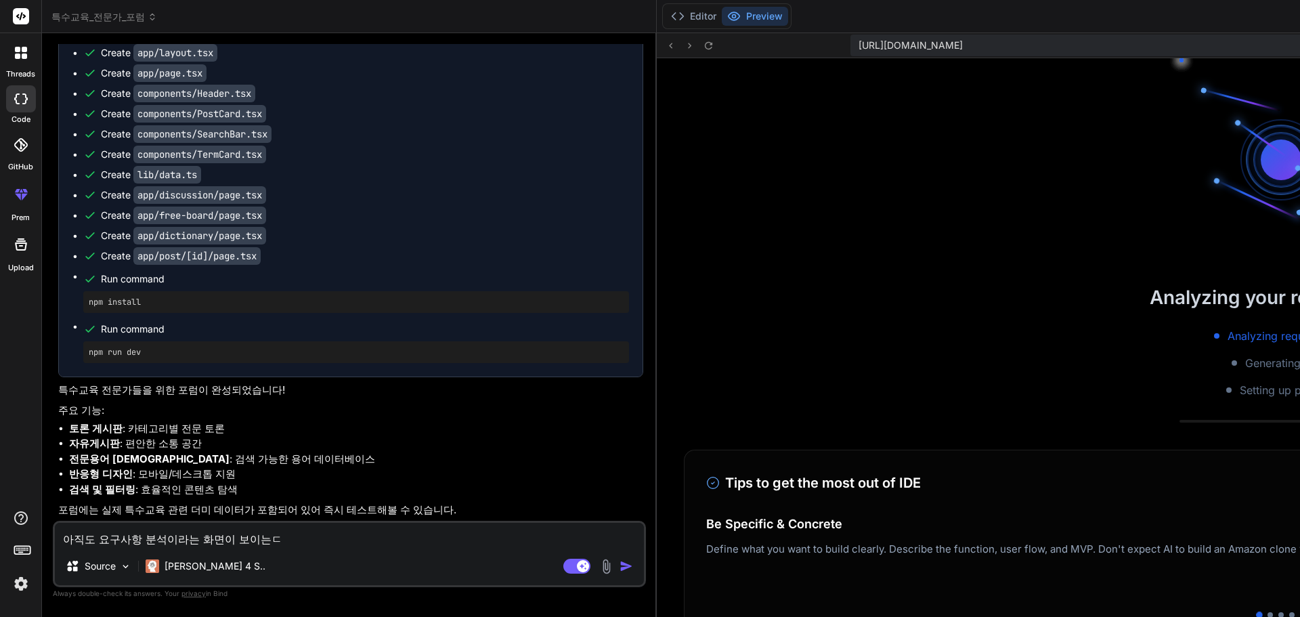
type textarea "아직도 요구사항 분석이라는 화면이 보이는데"
type textarea "x"
type textarea "아직도 요구사항 분석이라는 화면이 보이는데?"
type textarea "x"
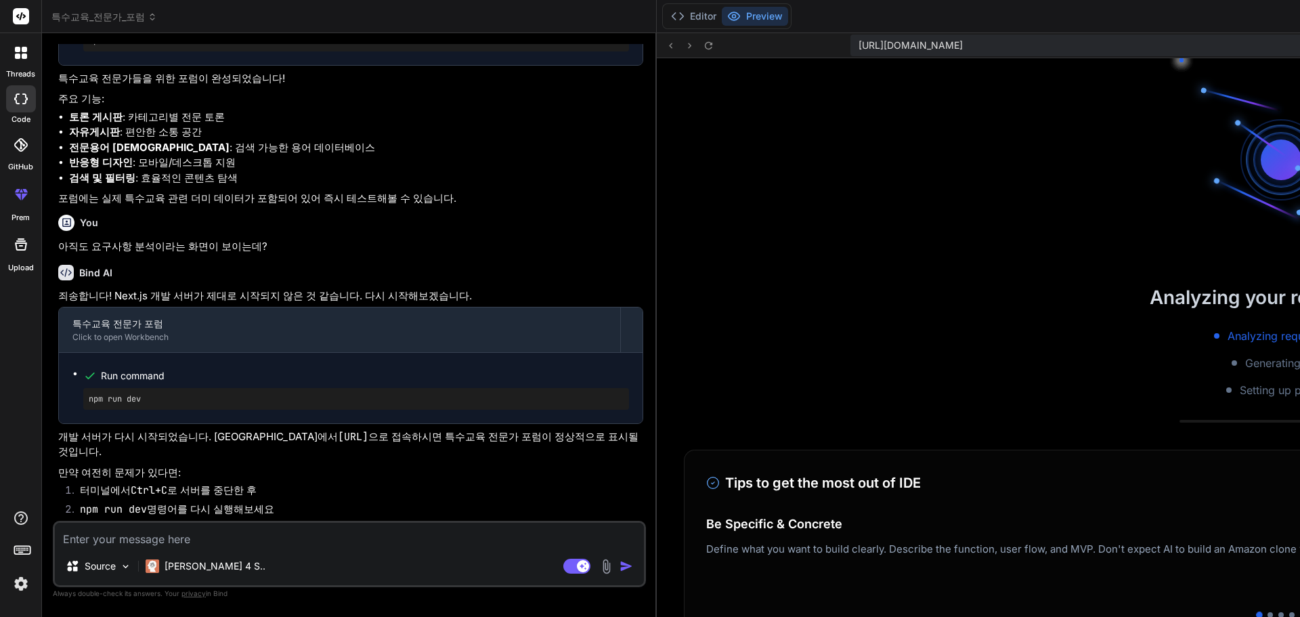
scroll to position [2341, 0]
type textarea "x"
click at [148, 538] on textarea at bounding box center [349, 535] width 589 height 24
click at [180, 403] on pre "npm run dev" at bounding box center [356, 398] width 535 height 11
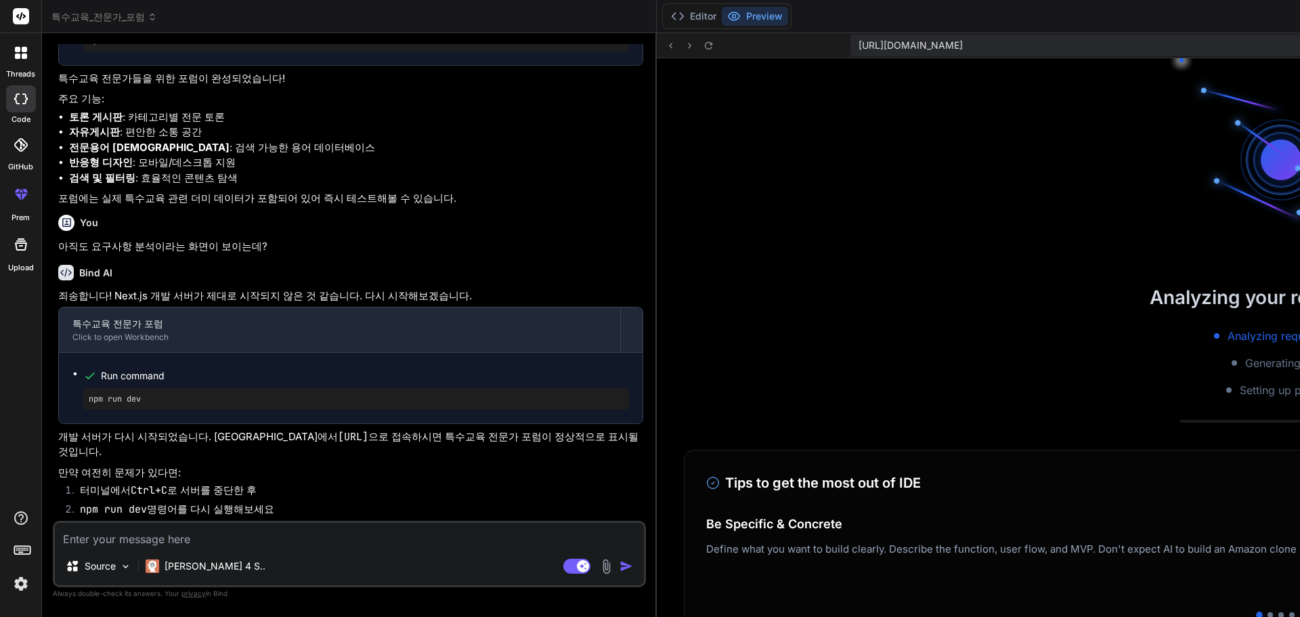
click at [176, 375] on span "Run command" at bounding box center [365, 376] width 528 height 14
click at [144, 408] on div "npm run dev" at bounding box center [356, 399] width 546 height 22
click at [196, 536] on textarea at bounding box center [349, 535] width 589 height 24
type textarea "ㅌ"
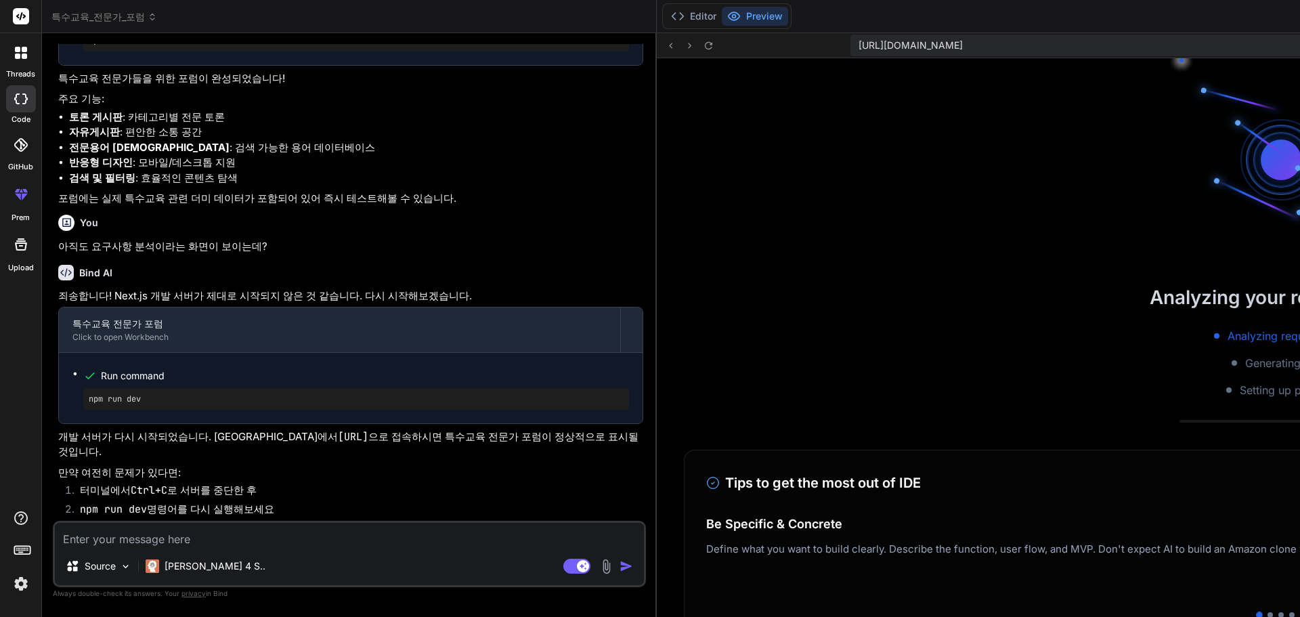
type textarea "x"
click at [200, 397] on pre "npm run dev" at bounding box center [356, 398] width 535 height 11
click at [181, 397] on pre "npm run dev" at bounding box center [356, 398] width 535 height 11
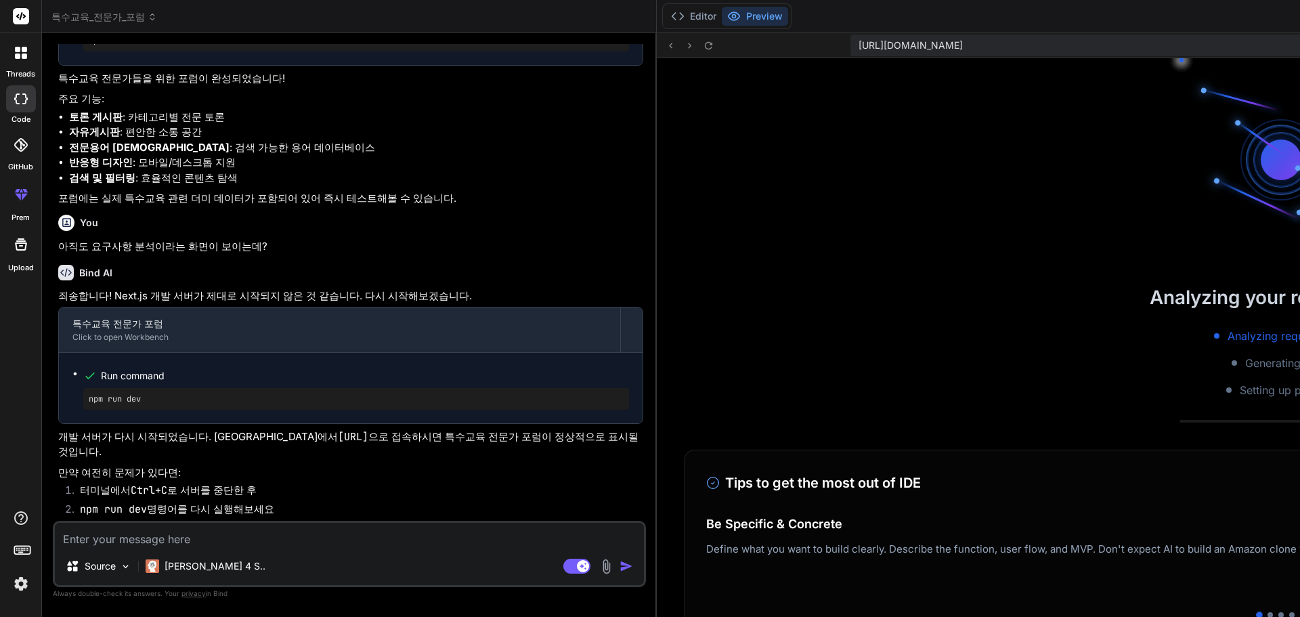
scroll to position [2971, 0]
click at [128, 376] on span "Run command" at bounding box center [365, 376] width 528 height 14
click at [108, 376] on span "Run command" at bounding box center [365, 376] width 528 height 14
click at [83, 376] on li "Run command npm run dev" at bounding box center [356, 387] width 546 height 43
click at [121, 394] on pre "npm run dev" at bounding box center [356, 398] width 535 height 11
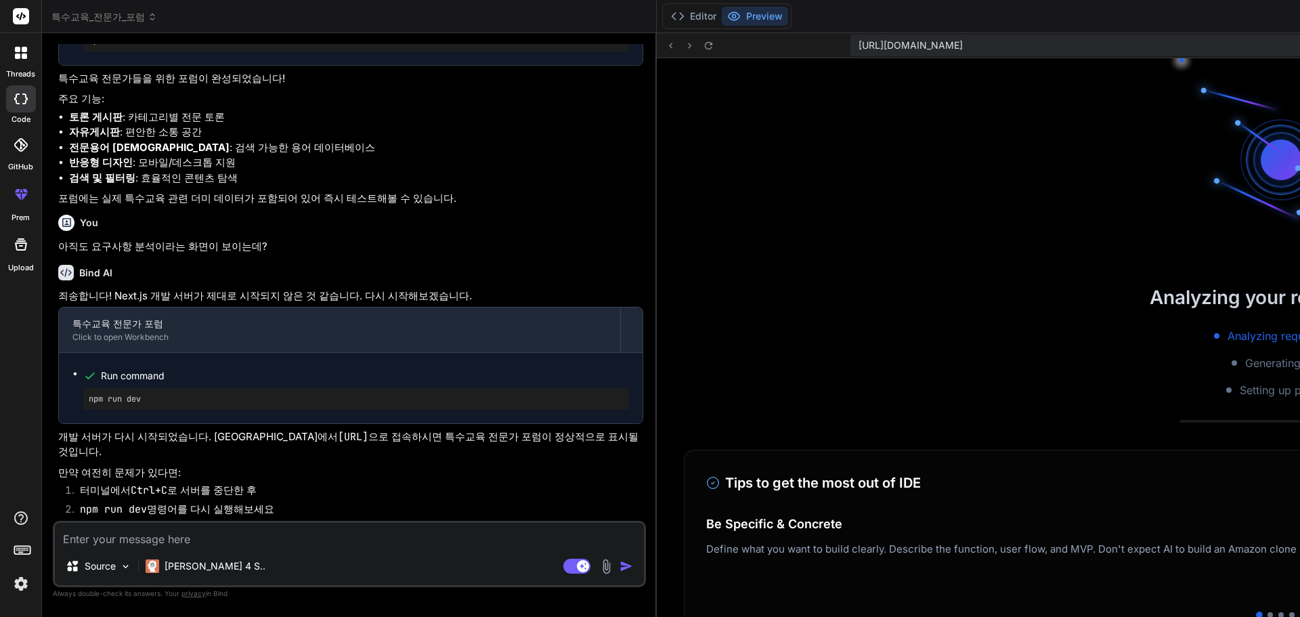
click at [140, 397] on pre "npm run dev" at bounding box center [356, 398] width 535 height 11
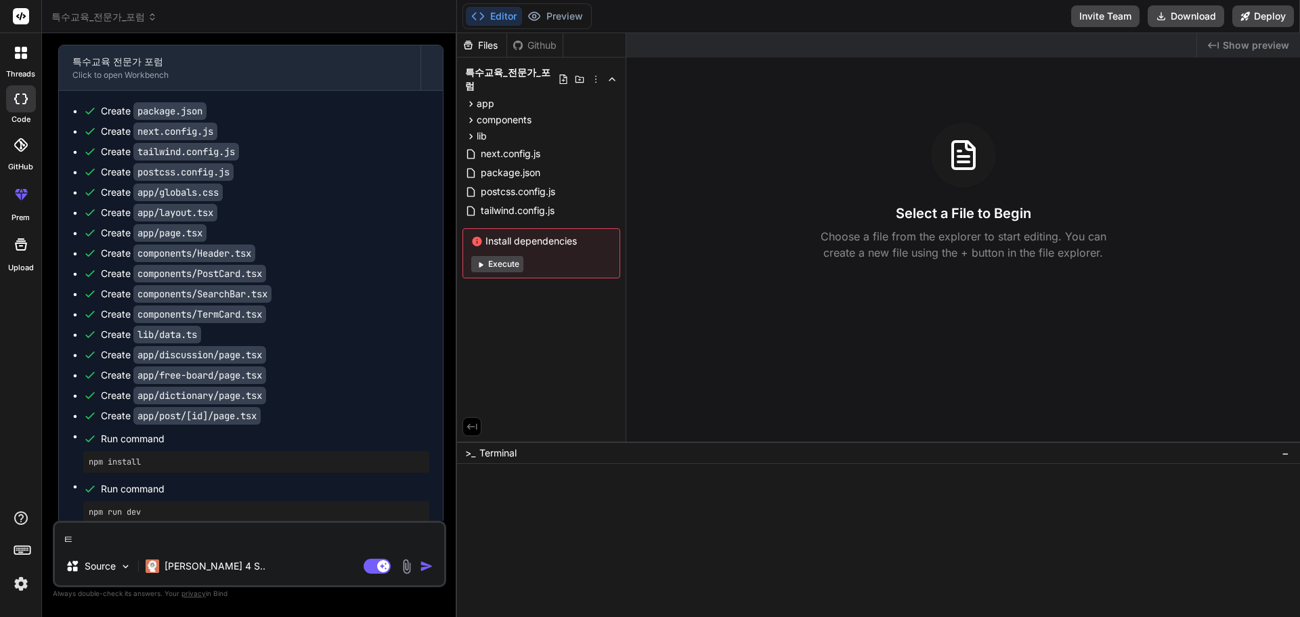
scroll to position [1122, 0]
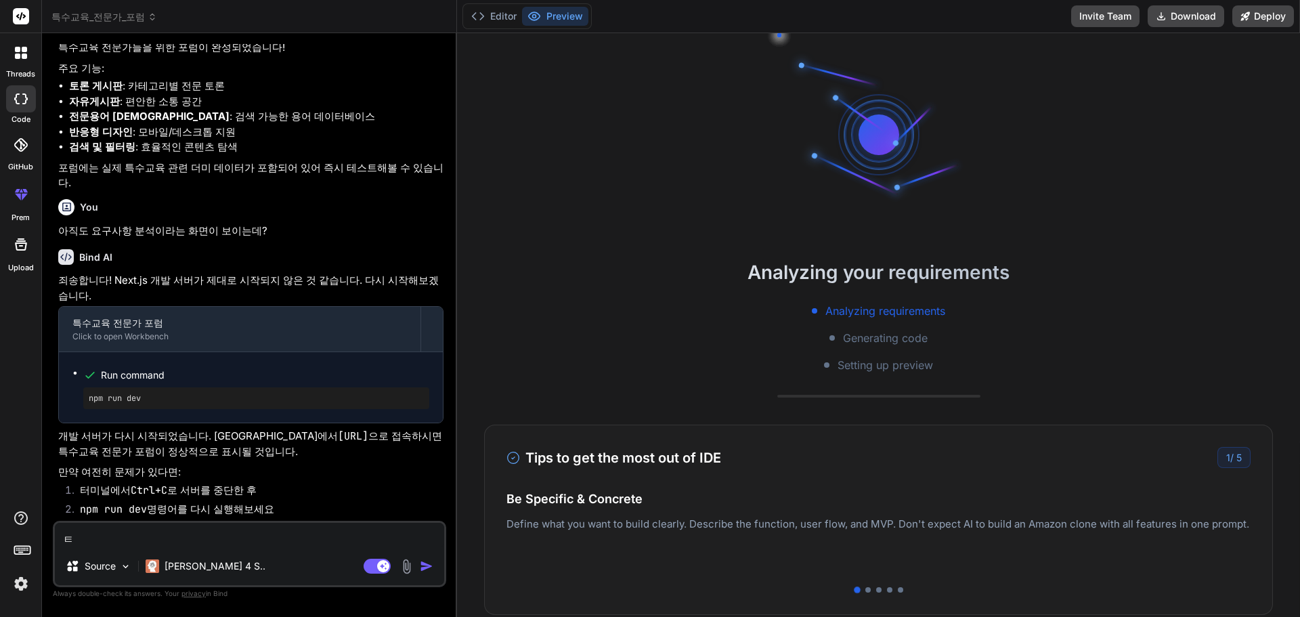
click at [194, 400] on pre "npm run dev" at bounding box center [256, 398] width 335 height 11
drag, startPoint x: 262, startPoint y: 435, endPoint x: 391, endPoint y: 435, distance: 129.3
click at [391, 435] on p "개발 서버가 다시 시작되었습니다. 브라우저에서 http://localhost:3000 으로 접속하시면 특수교육 전문가 포럼이 정상적으로 표시될…" at bounding box center [250, 444] width 385 height 30
copy code "http://localhost:3000"
click at [381, 480] on p "만약 여전히 문제가 있다면:" at bounding box center [250, 472] width 385 height 16
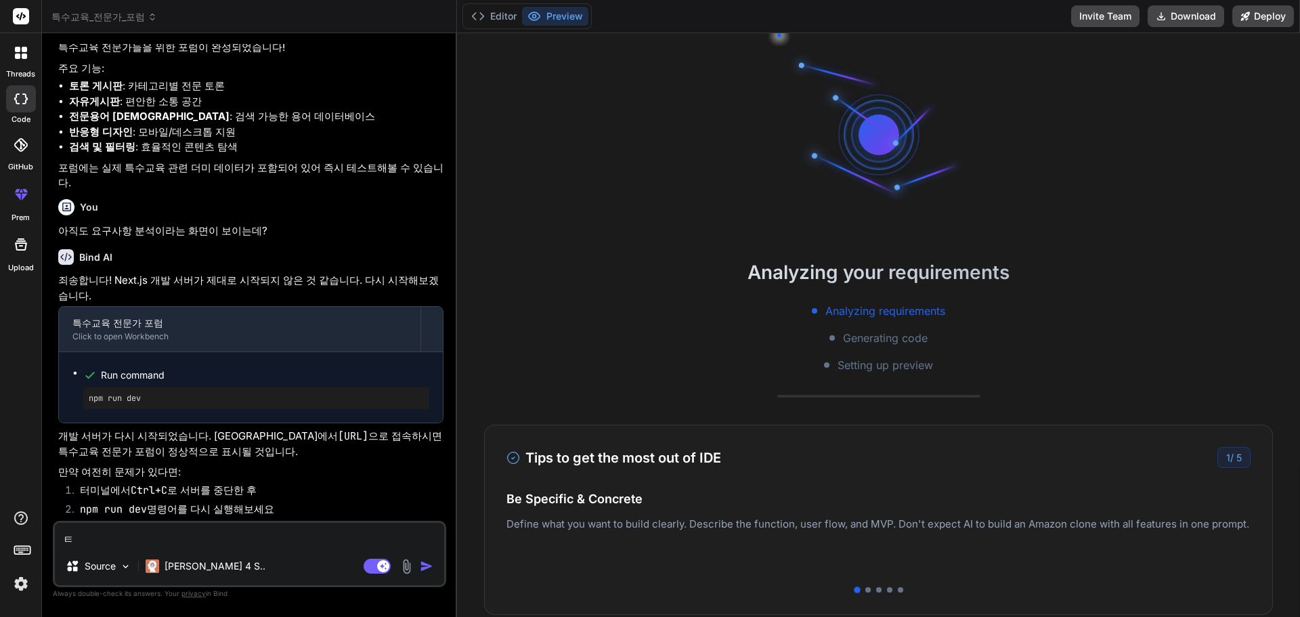
click at [206, 539] on textarea "ㅌ" at bounding box center [249, 535] width 389 height 24
type textarea "x"
type textarea "ㅌ"
type textarea "x"
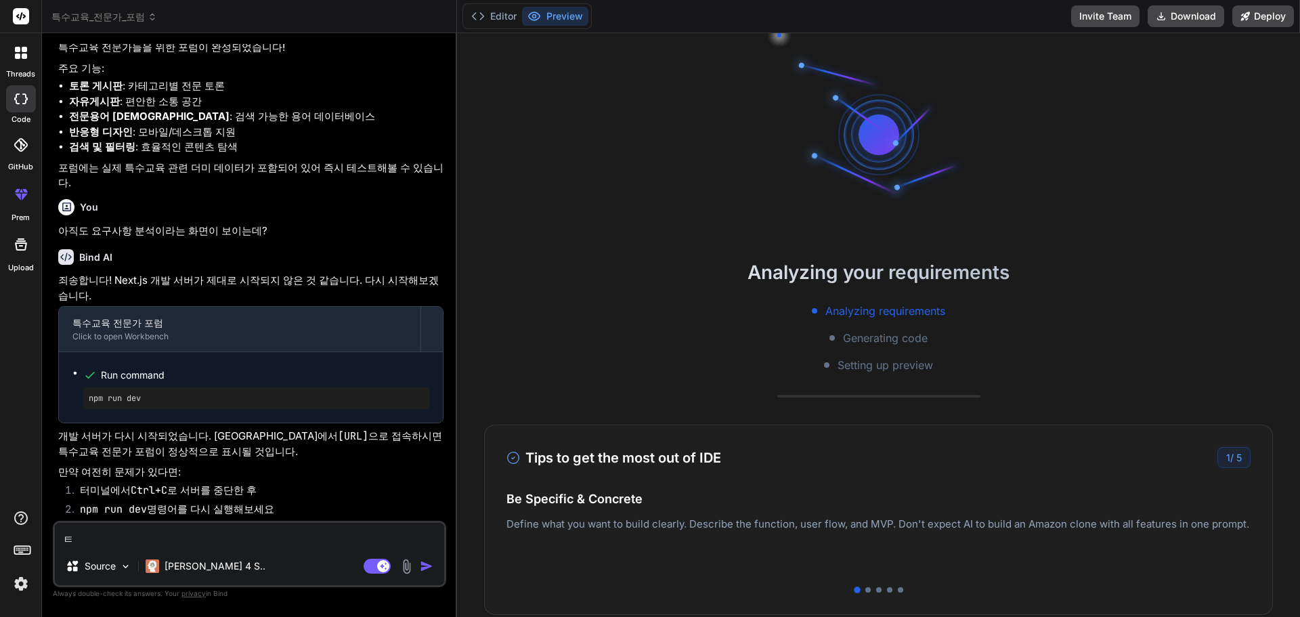
type textarea "터"
type textarea "x"
type textarea "텀"
type textarea "x"
type textarea "터미"
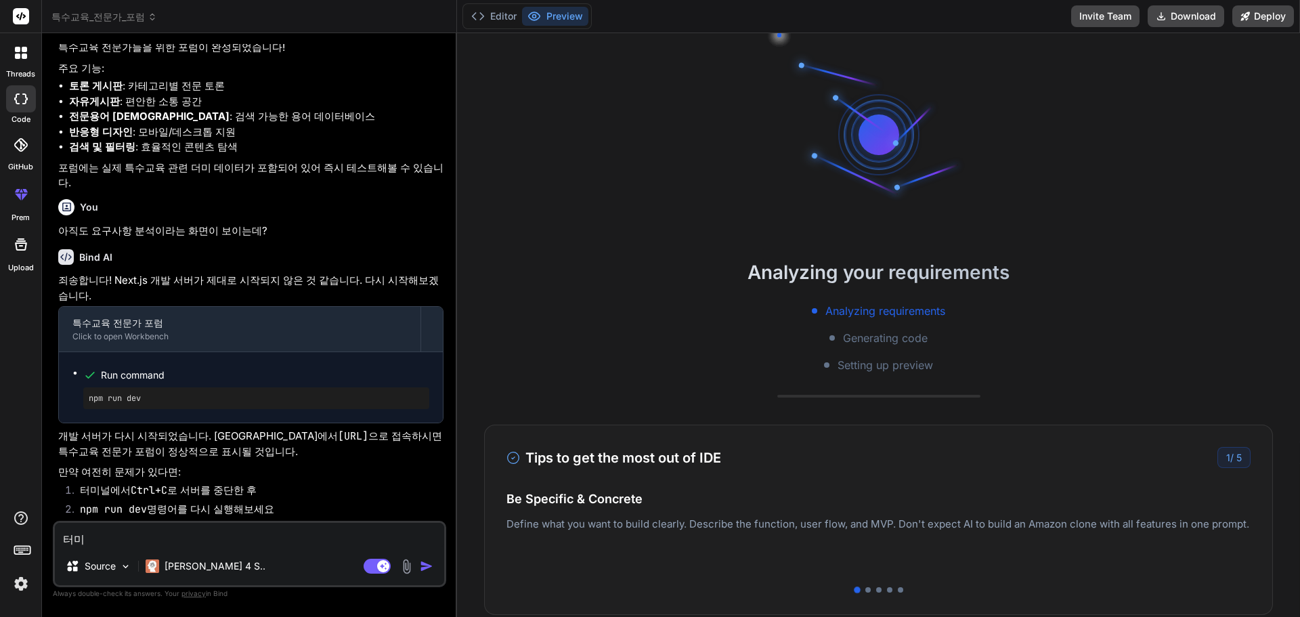
type textarea "x"
type textarea "터민"
type textarea "x"
type textarea "터미너"
type textarea "x"
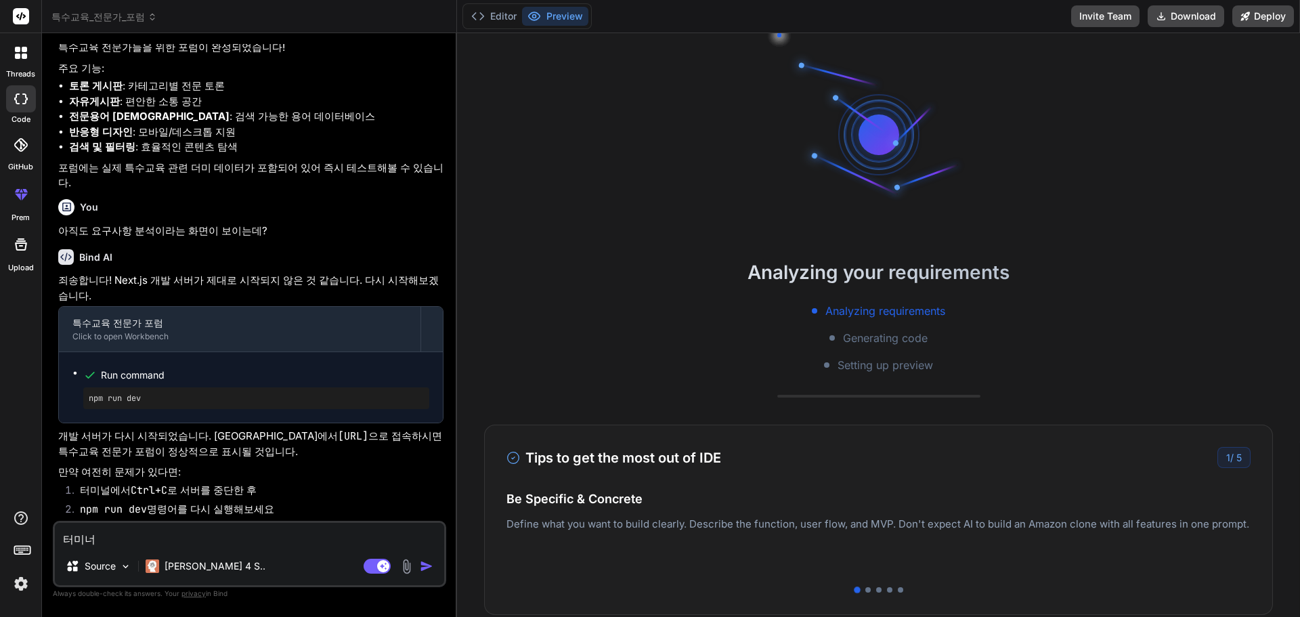
type textarea "터미널"
type textarea "x"
type textarea "터미널ㅇ"
type textarea "x"
type textarea "터미널으"
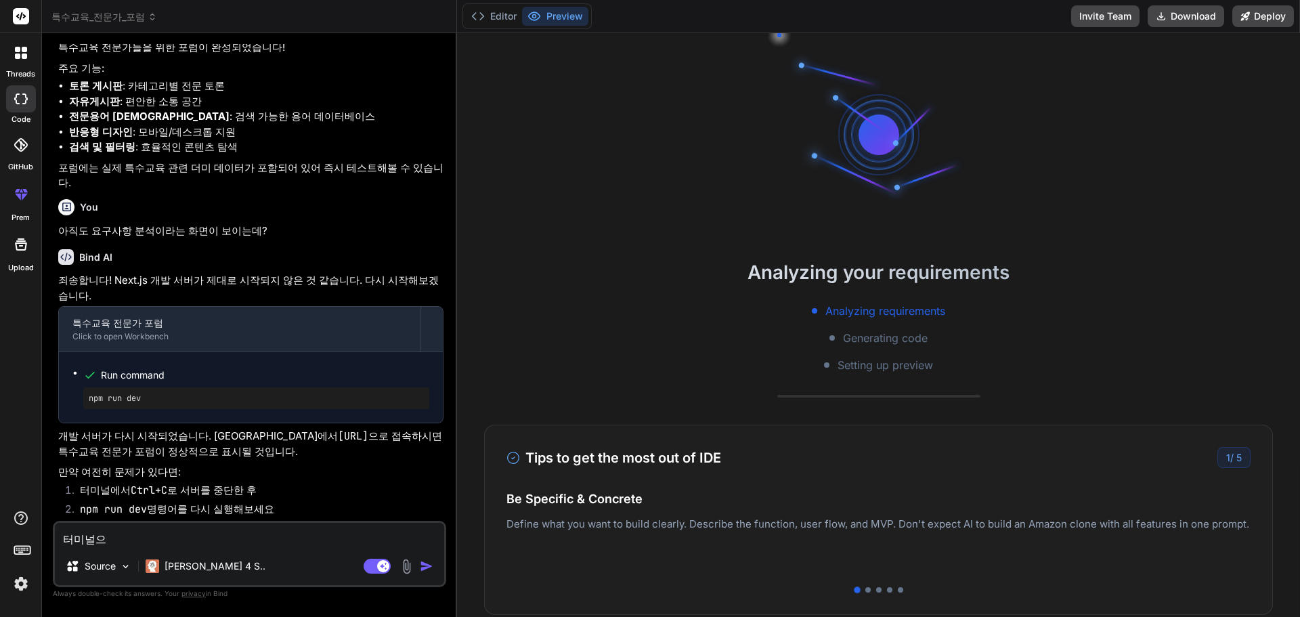
type textarea "x"
type textarea "터미널ㅇ"
type textarea "x"
type textarea "터미널"
type textarea "x"
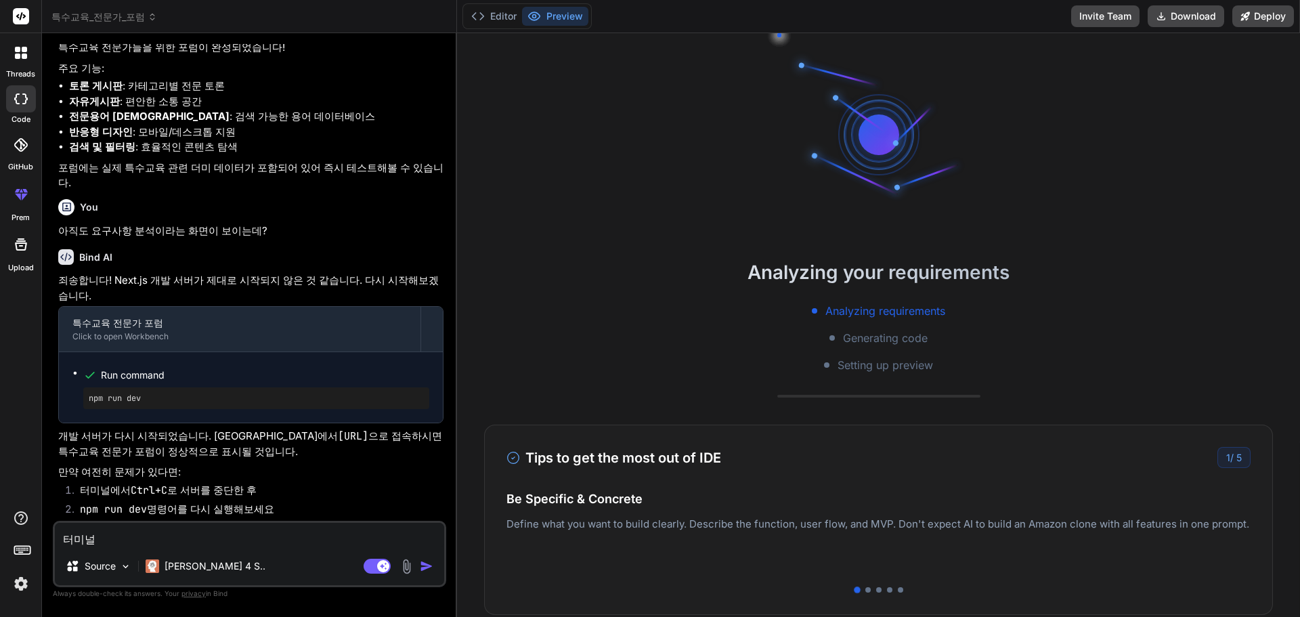
type textarea "터미널ㅇ"
type textarea "x"
type textarea "터미널이"
type textarea "x"
type textarea "터미널이"
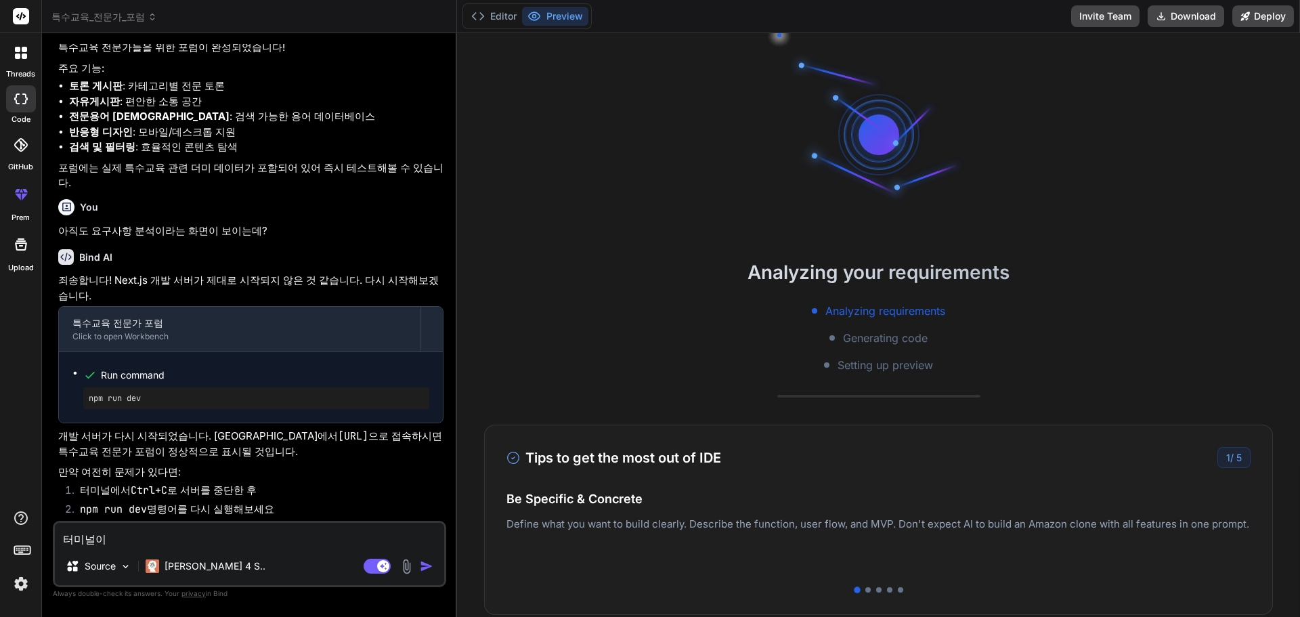
type textarea "x"
type textarea "터미널이 ㅇ"
type textarea "x"
type textarea "터미널이 어"
type textarea "x"
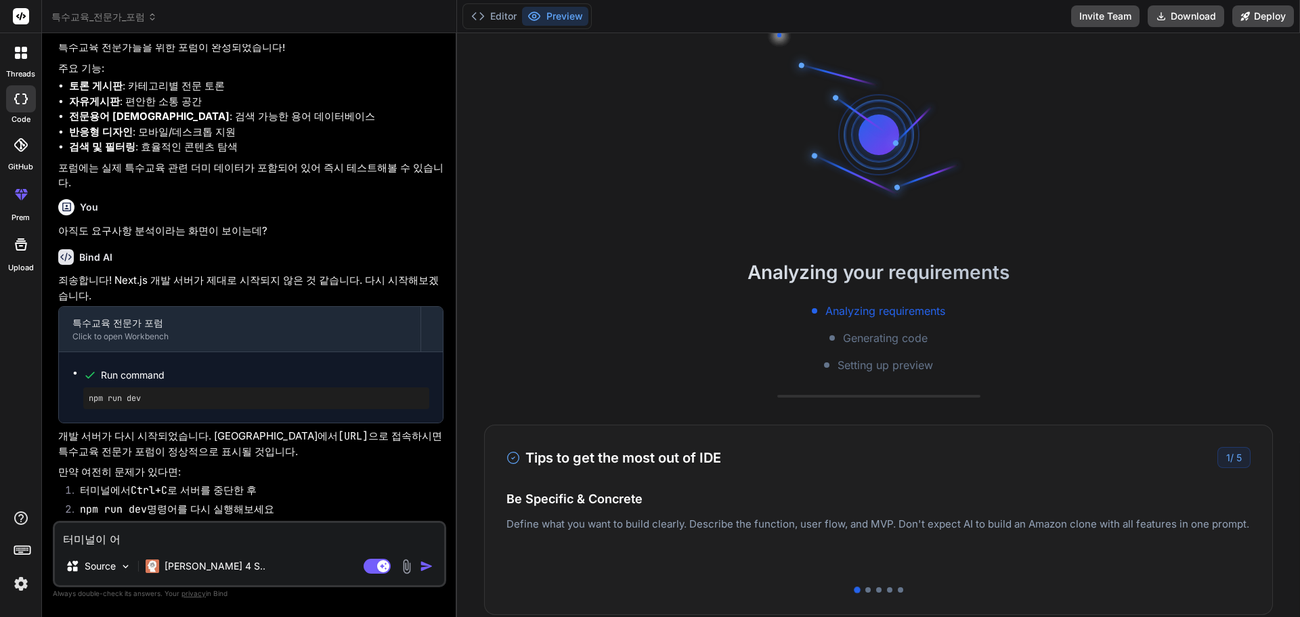
type textarea "터미널이 어ㄸ"
type textarea "x"
type textarea "터미널이 어떠"
type textarea "x"
type textarea "터미널이 어떤"
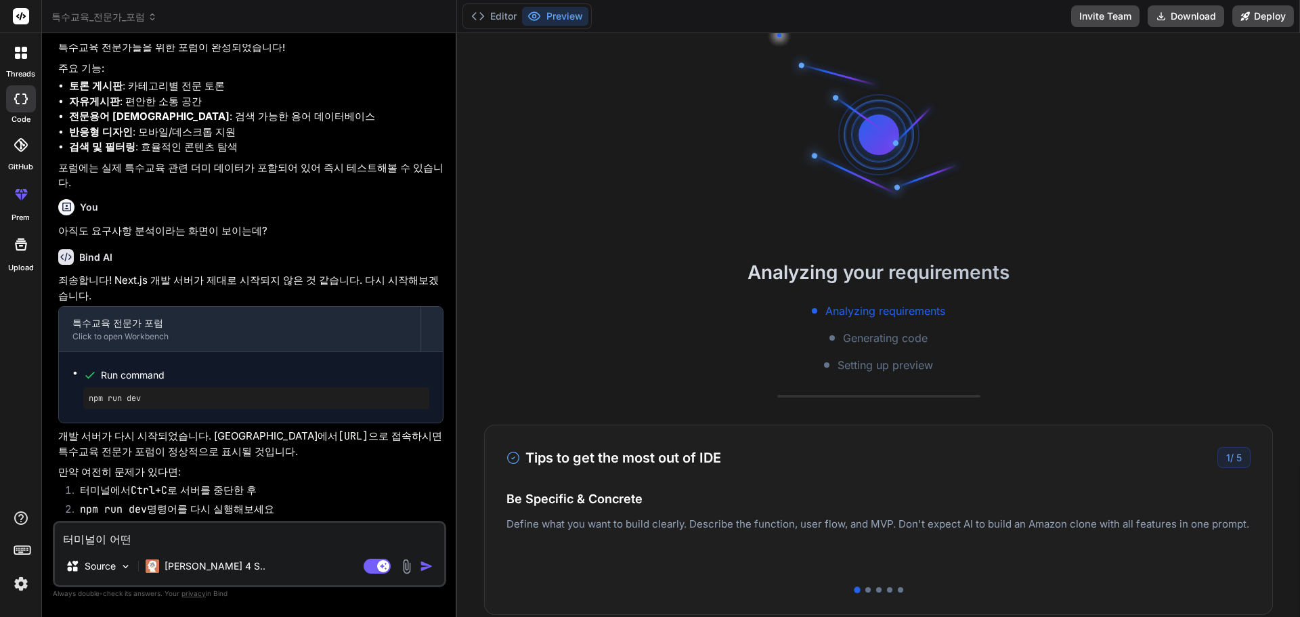
type textarea "x"
type textarea "터미널이 어떤ㄱ"
type textarea "x"
type textarea "터미널이 어떤거"
type textarea "x"
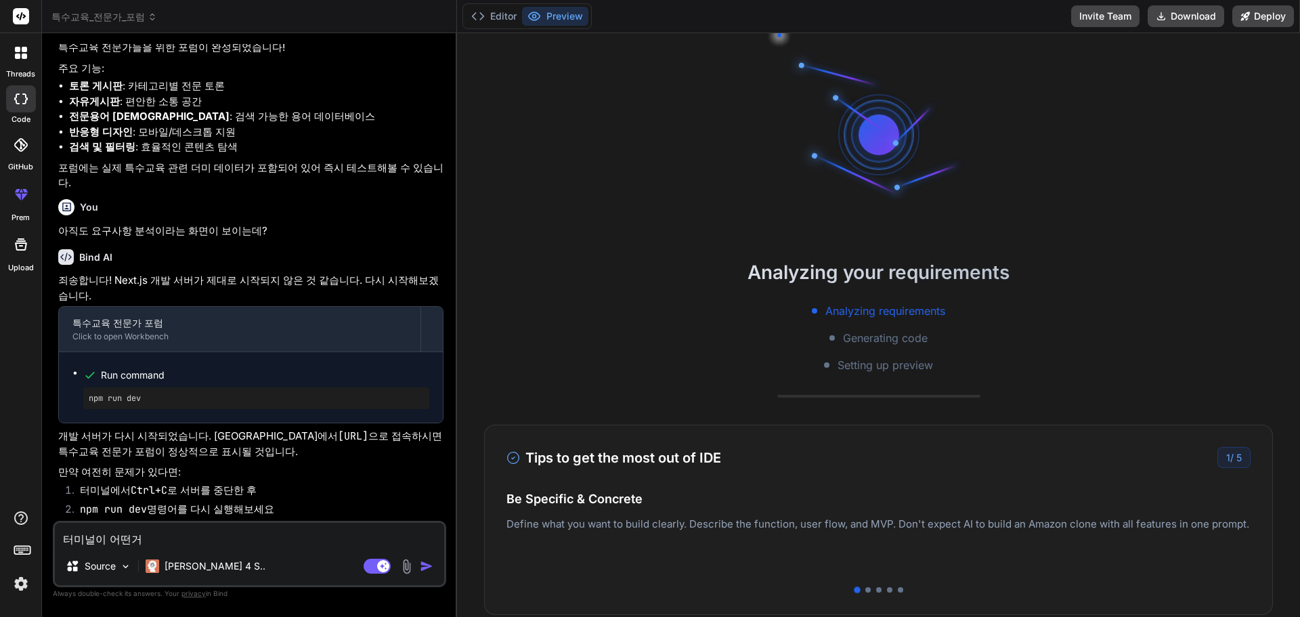
type textarea "터미널이 어떤겅"
type textarea "x"
type textarea "터미널이 어떤거야"
type textarea "x"
type textarea "터미널이 어떤거야?"
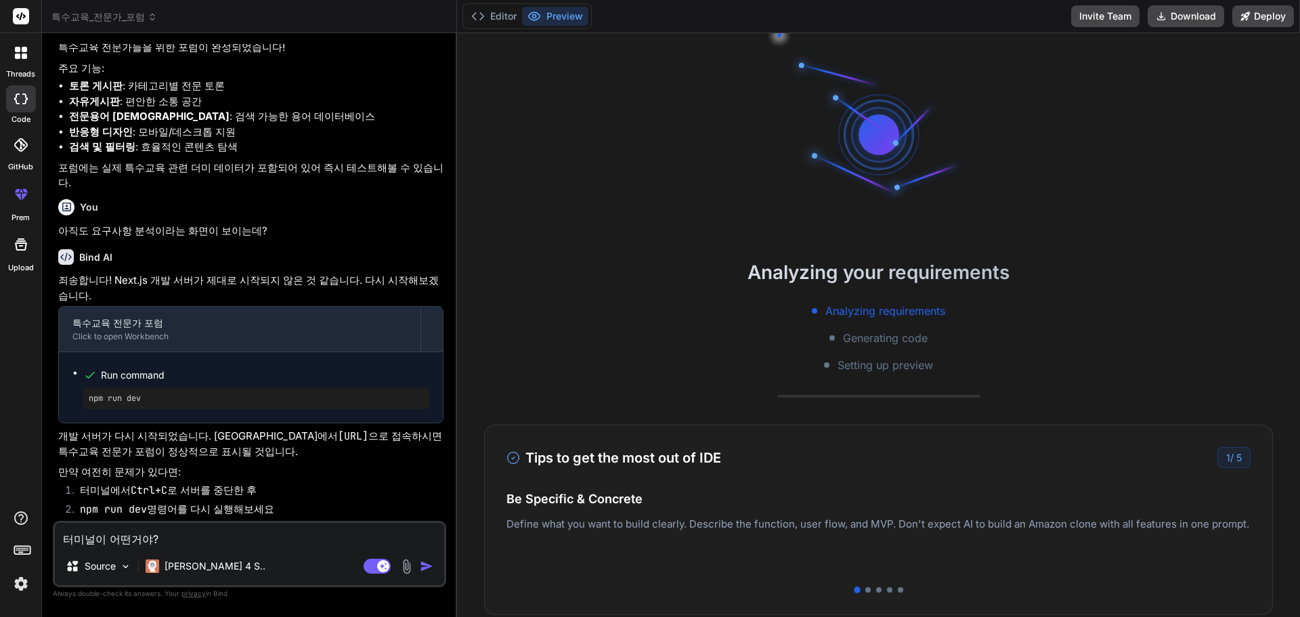
type textarea "x"
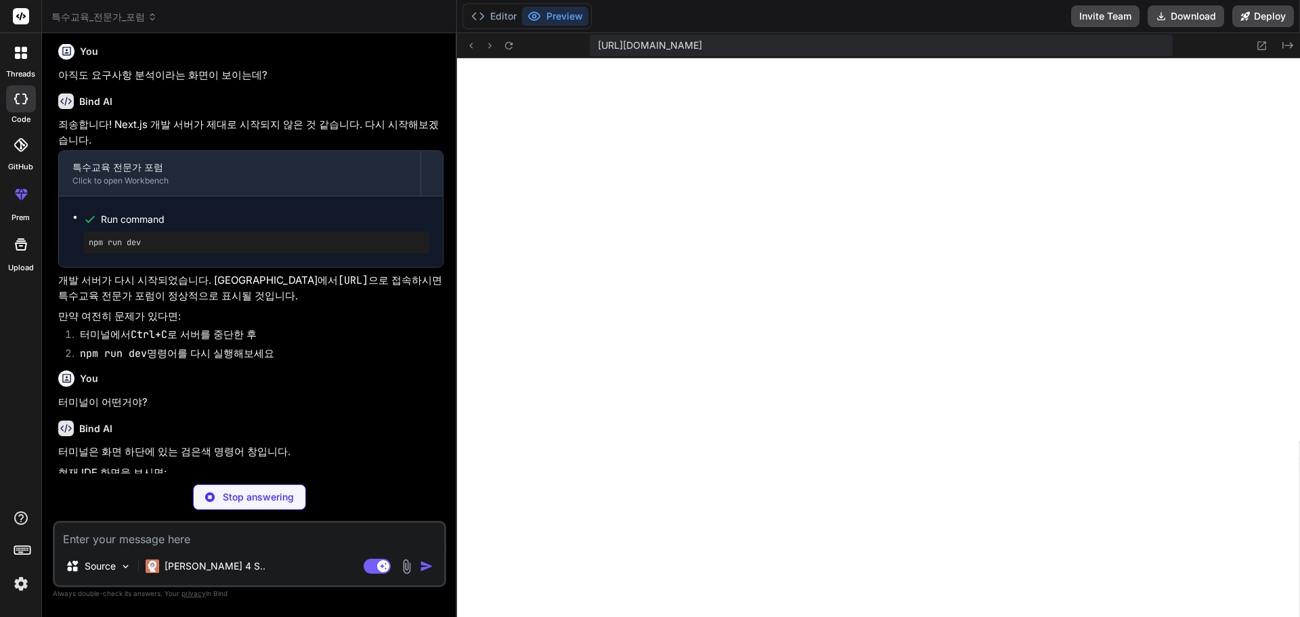
scroll to position [424, 0]
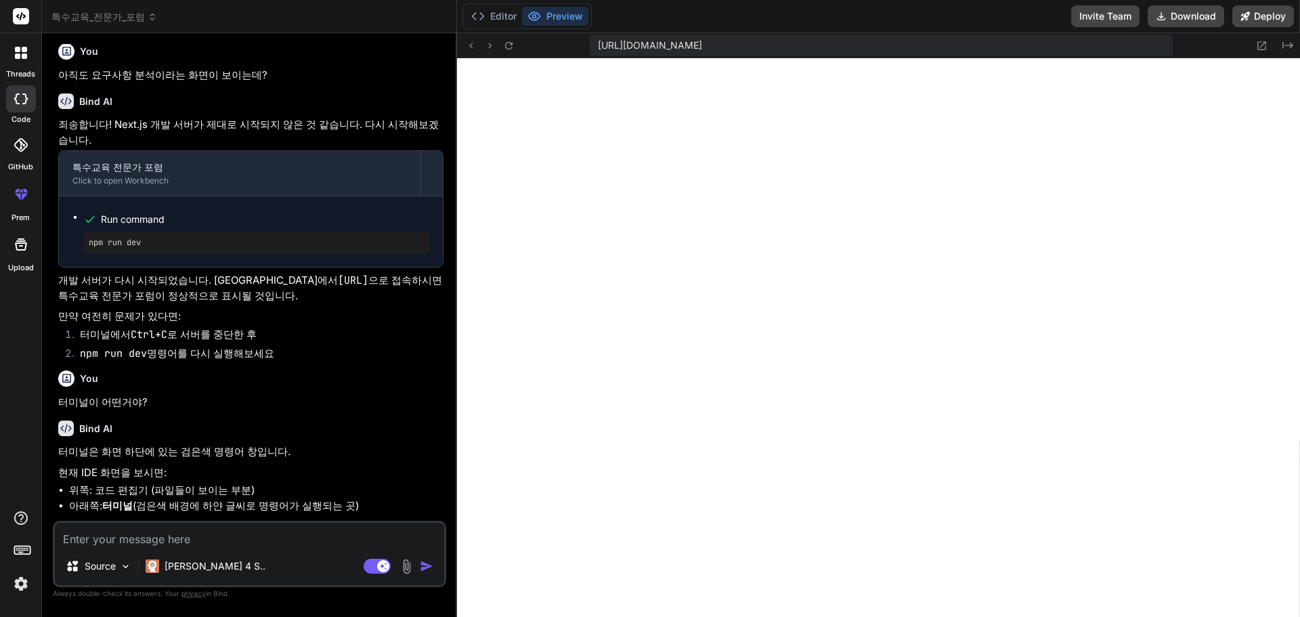
type textarea "x"
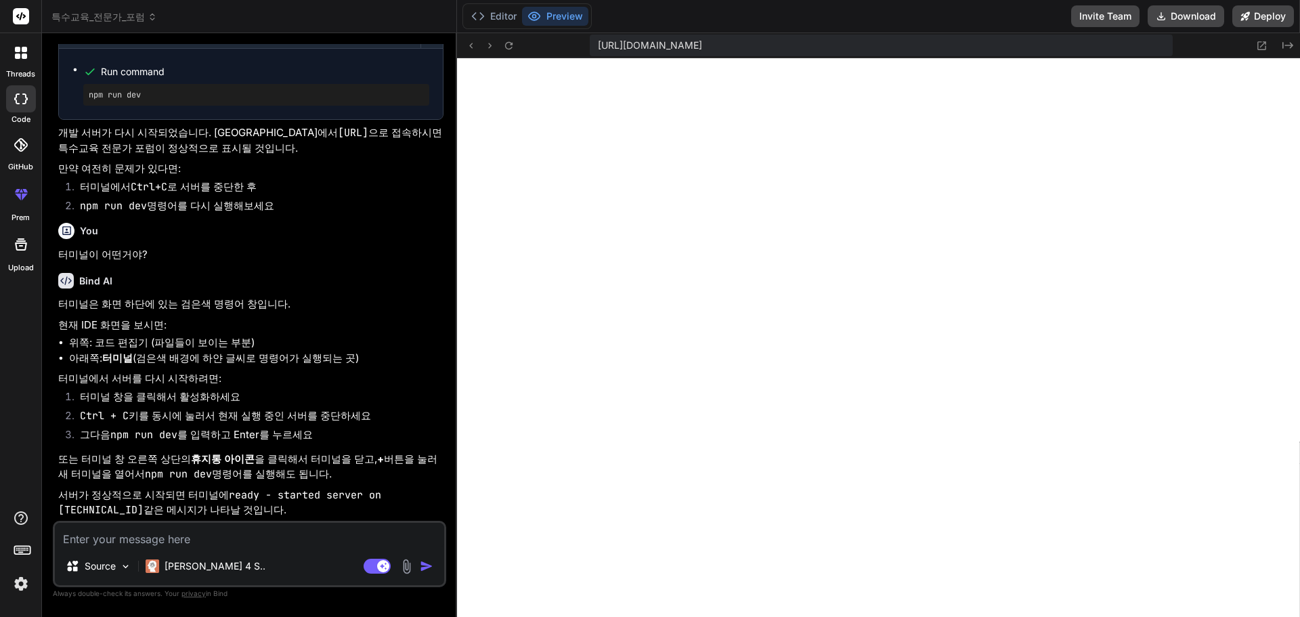
scroll to position [630, 0]
click at [198, 91] on pre "npm run dev" at bounding box center [256, 94] width 335 height 11
click at [153, 68] on span "Run command" at bounding box center [265, 72] width 328 height 14
click at [180, 541] on textarea at bounding box center [249, 535] width 389 height 24
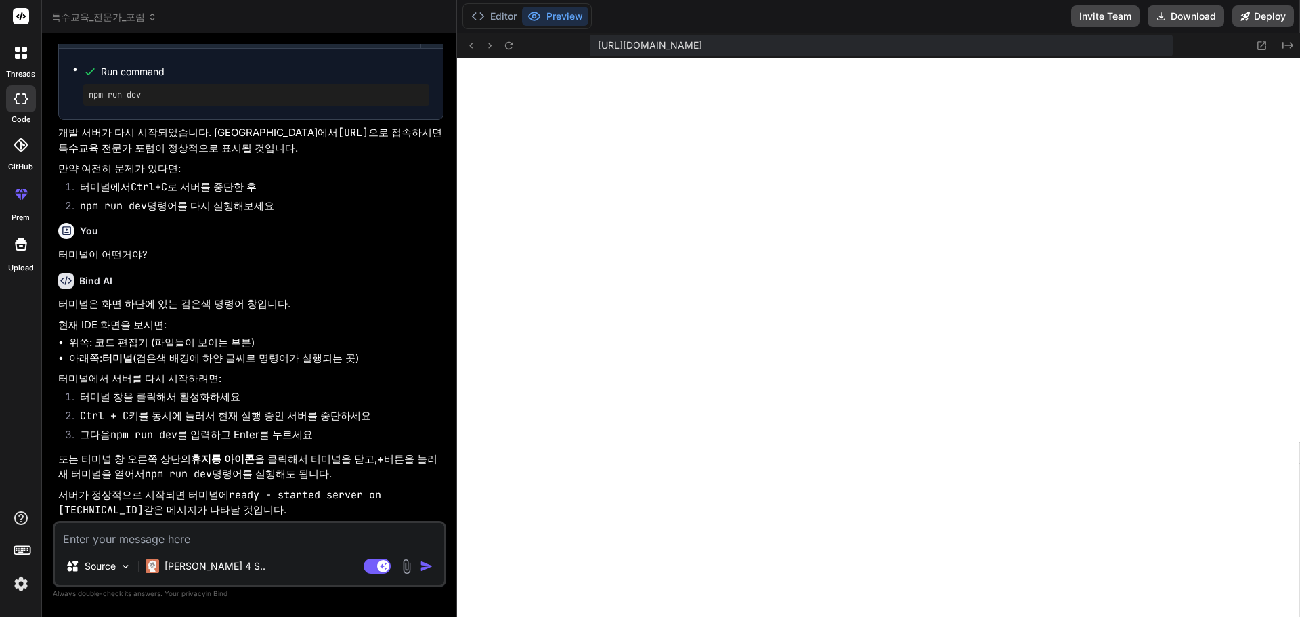
type textarea "x"
type textarea "ㅜ"
type textarea "x"
type textarea "ㅞ"
type textarea "x"
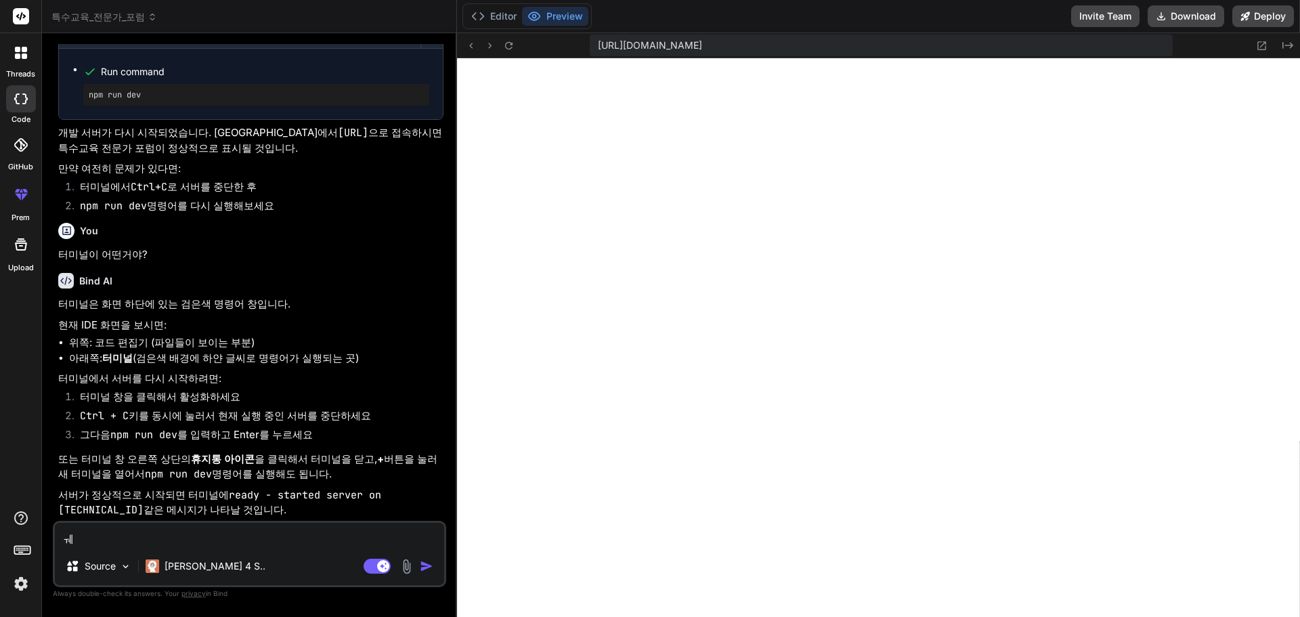
type textarea "ㅜ"
type textarea "x"
type textarea "N"
type textarea "x"
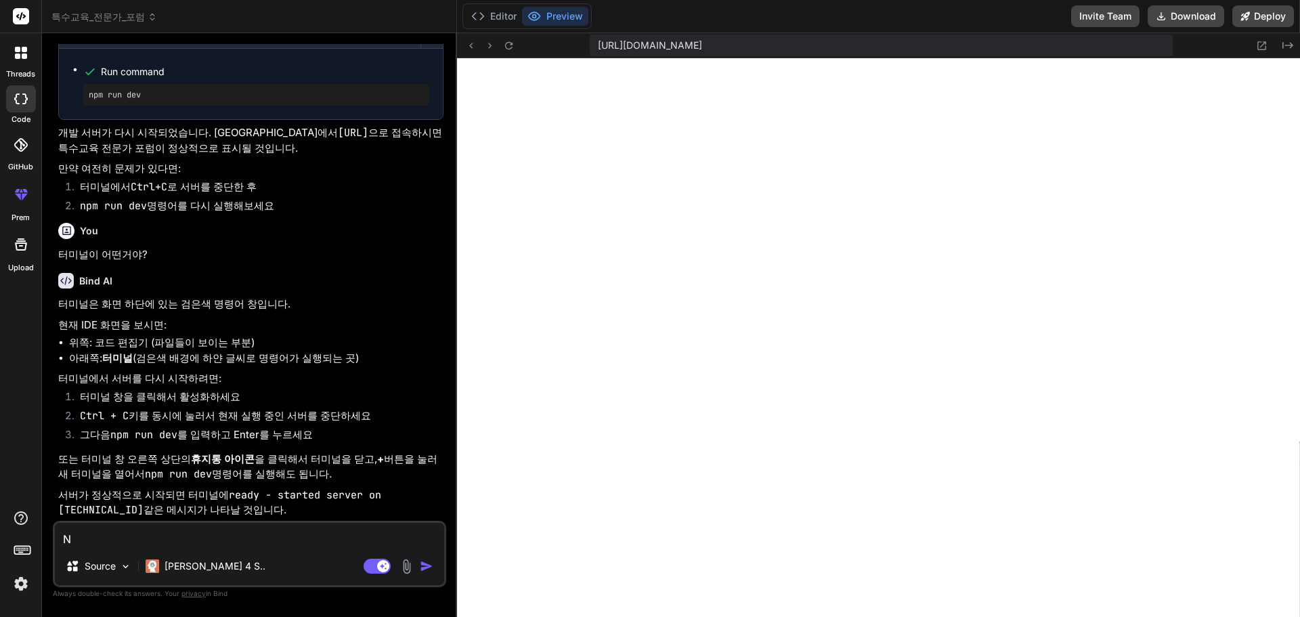
type textarea "NP"
type textarea "x"
type textarea "N"
type textarea "x"
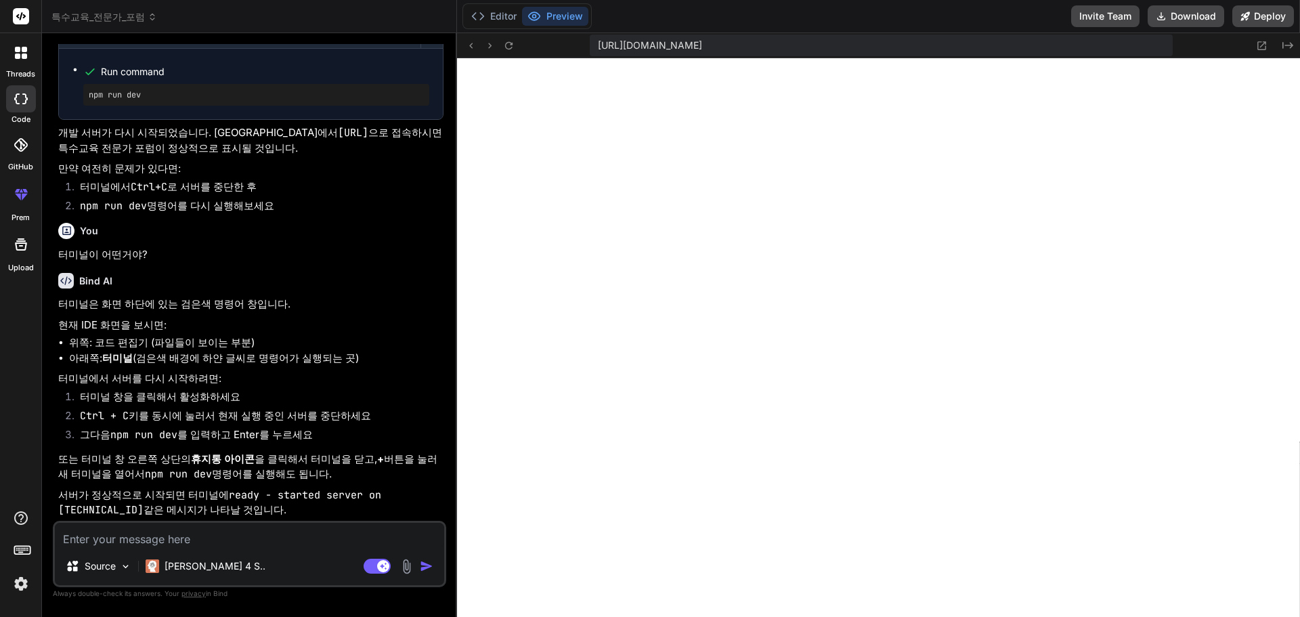
type textarea "x"
type textarea "n"
type textarea "x"
type textarea "np"
type textarea "x"
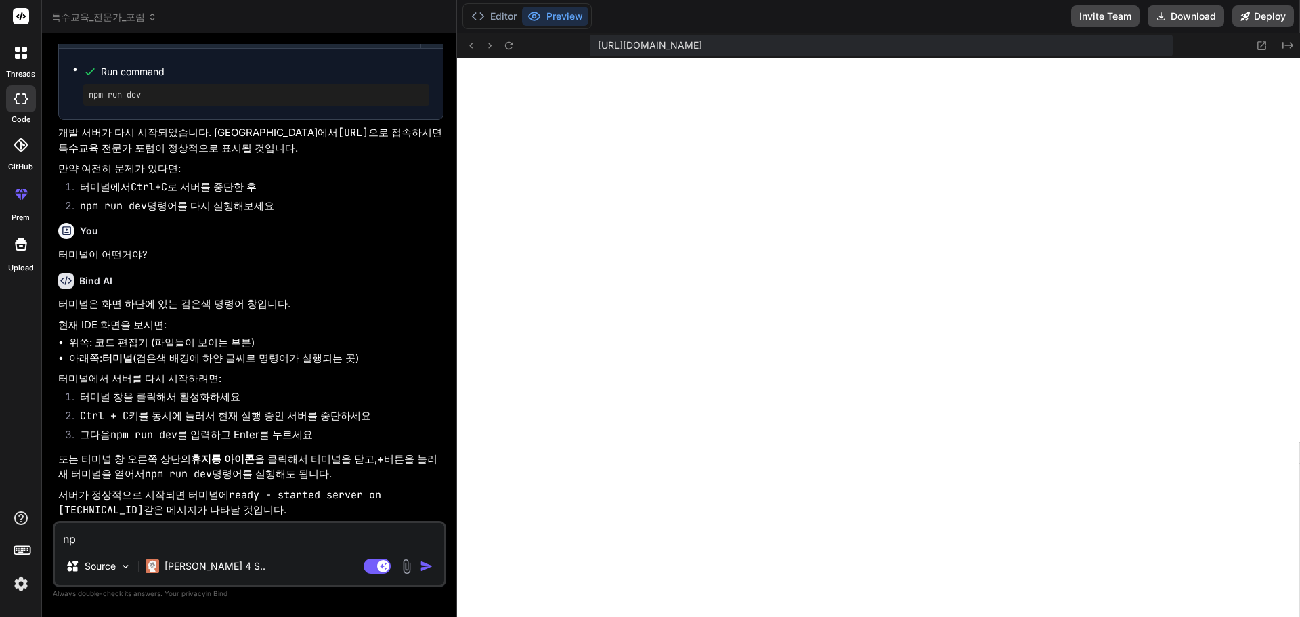
type textarea "npm"
type textarea "x"
type textarea "npm"
type textarea "x"
type textarea "npm r"
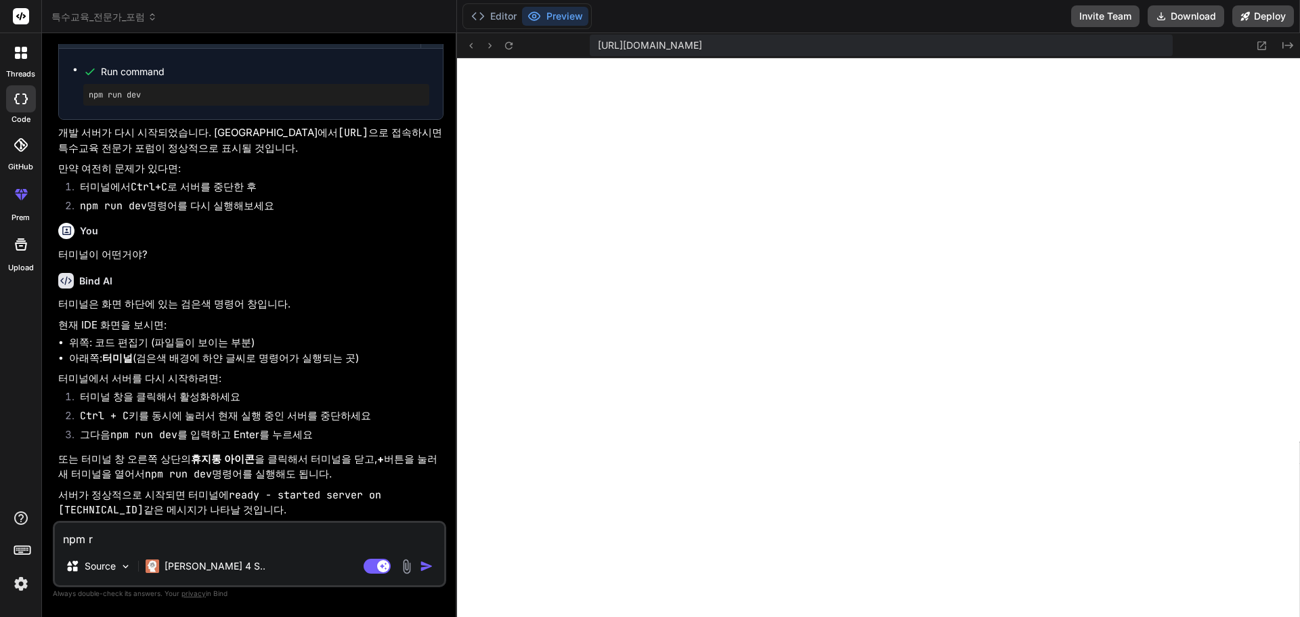
type textarea "x"
type textarea "npm ru"
type textarea "x"
type textarea "npm ruu"
type textarea "x"
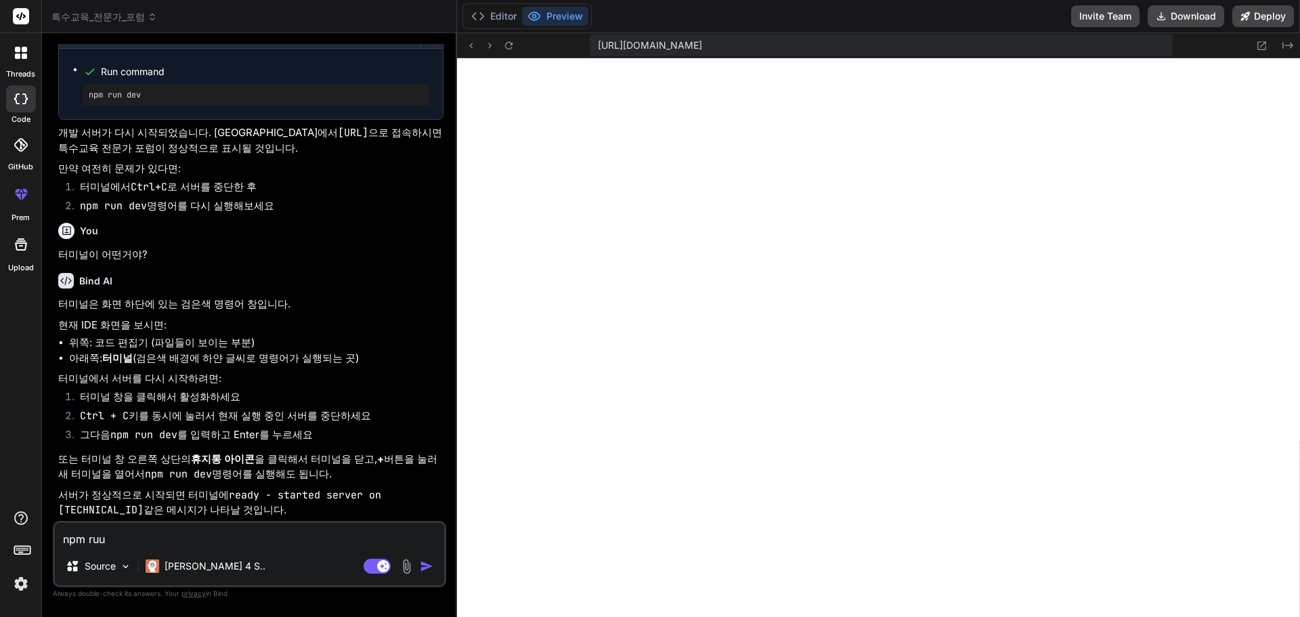
type textarea "npm ru"
type textarea "x"
type textarea "npm rum"
type textarea "x"
type textarea "npm rum"
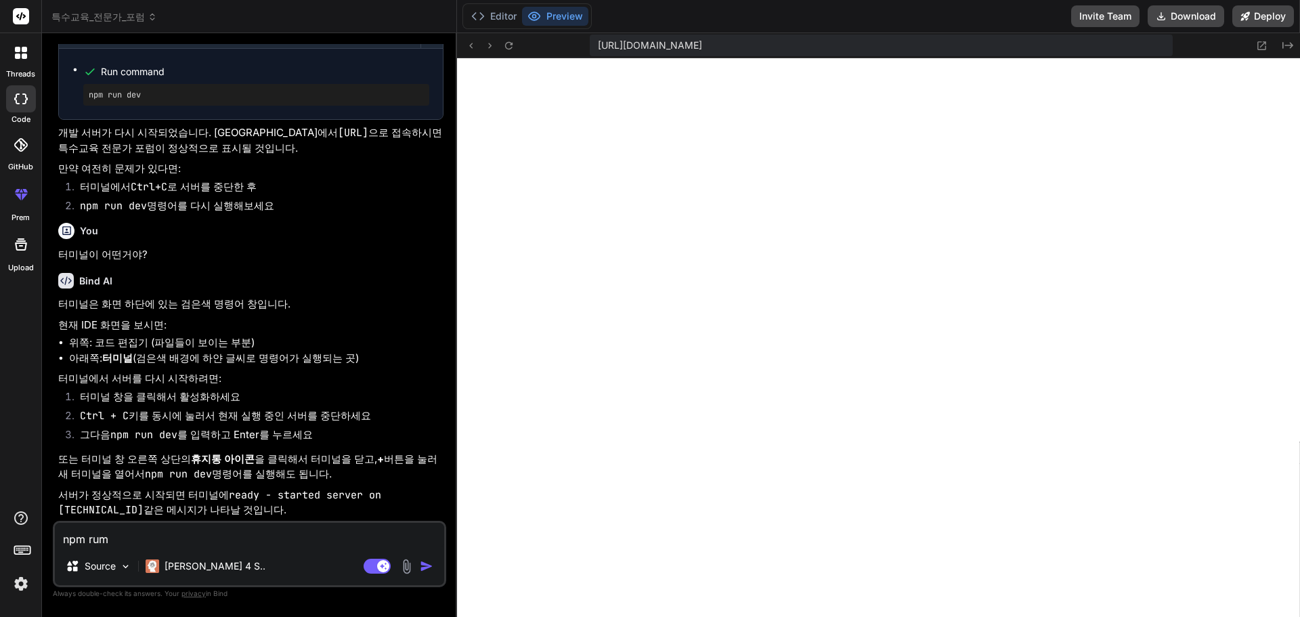
type textarea "x"
type textarea "npm rum d"
type textarea "x"
type textarea "npm rum de"
type textarea "x"
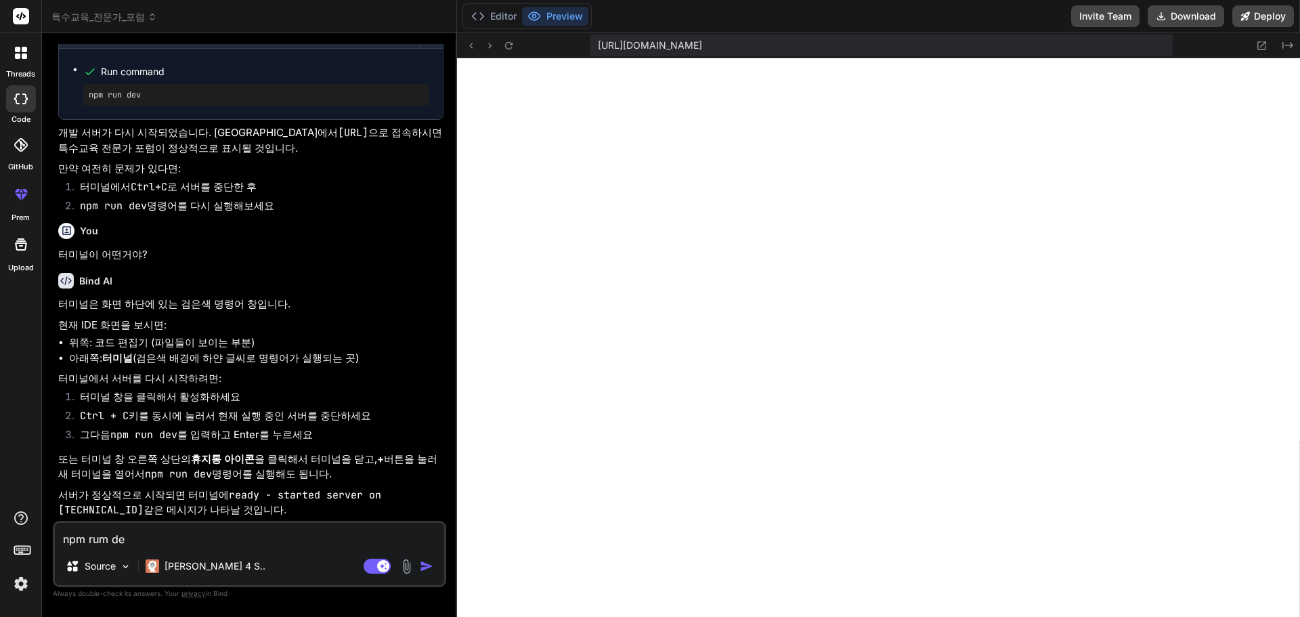
type textarea "npm rum dev"
type textarea "x"
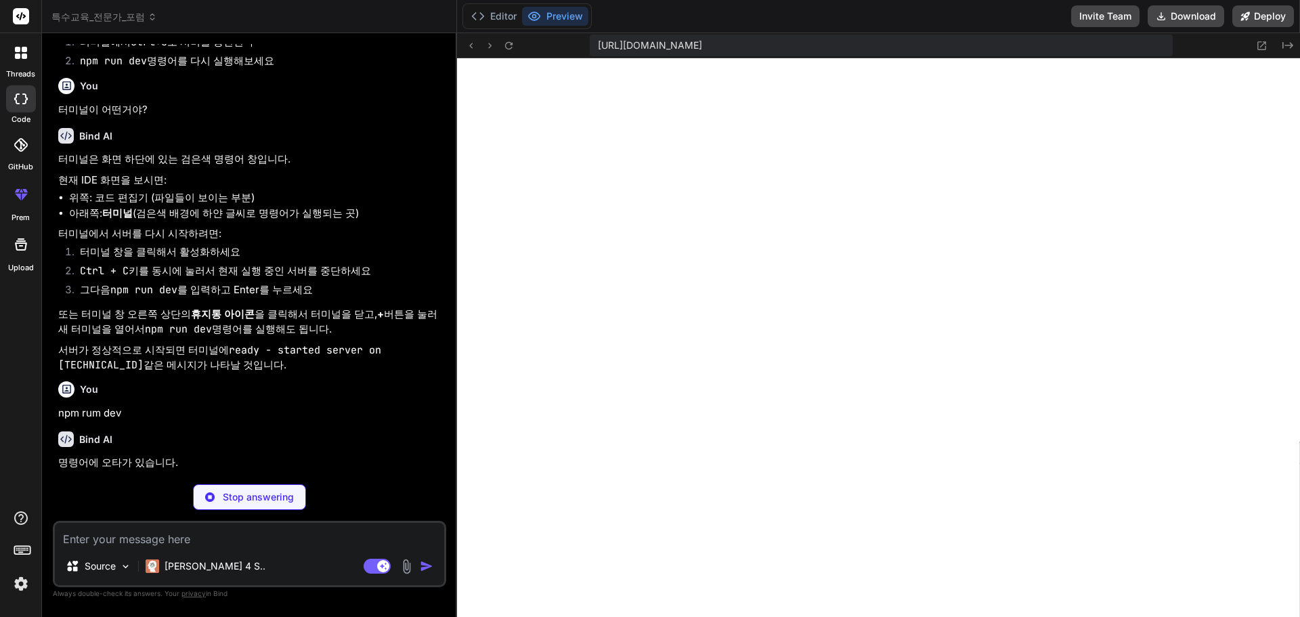
scroll to position [1566, 0]
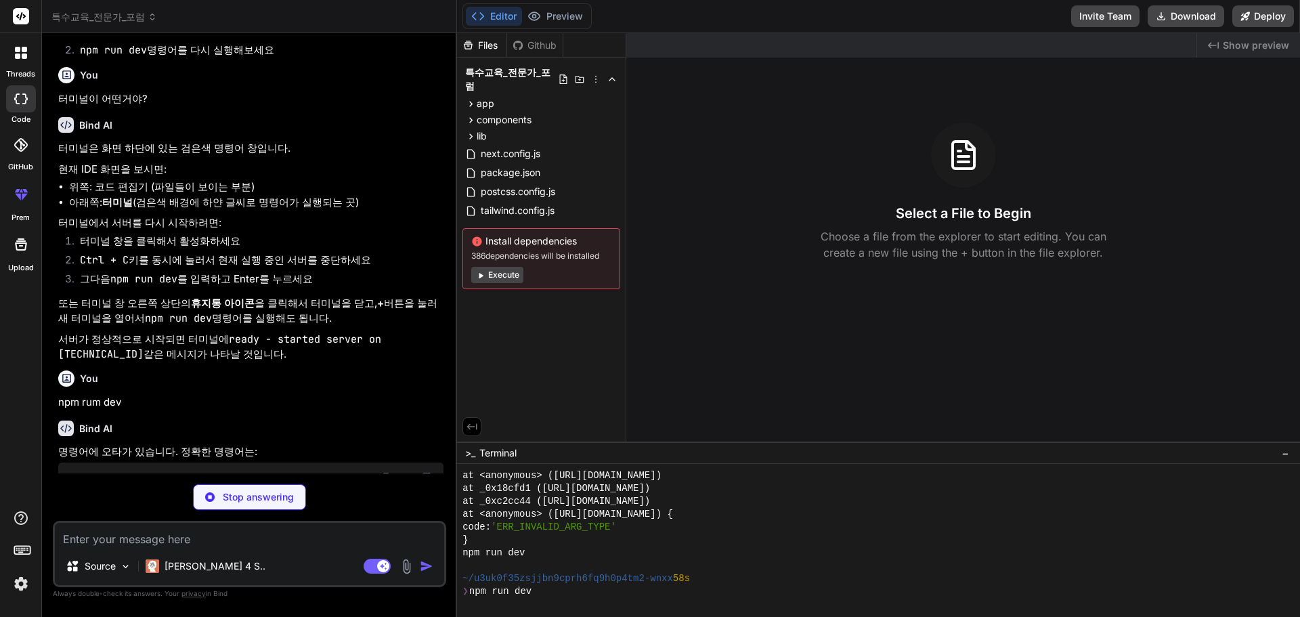
click at [223, 529] on textarea at bounding box center [249, 535] width 389 height 24
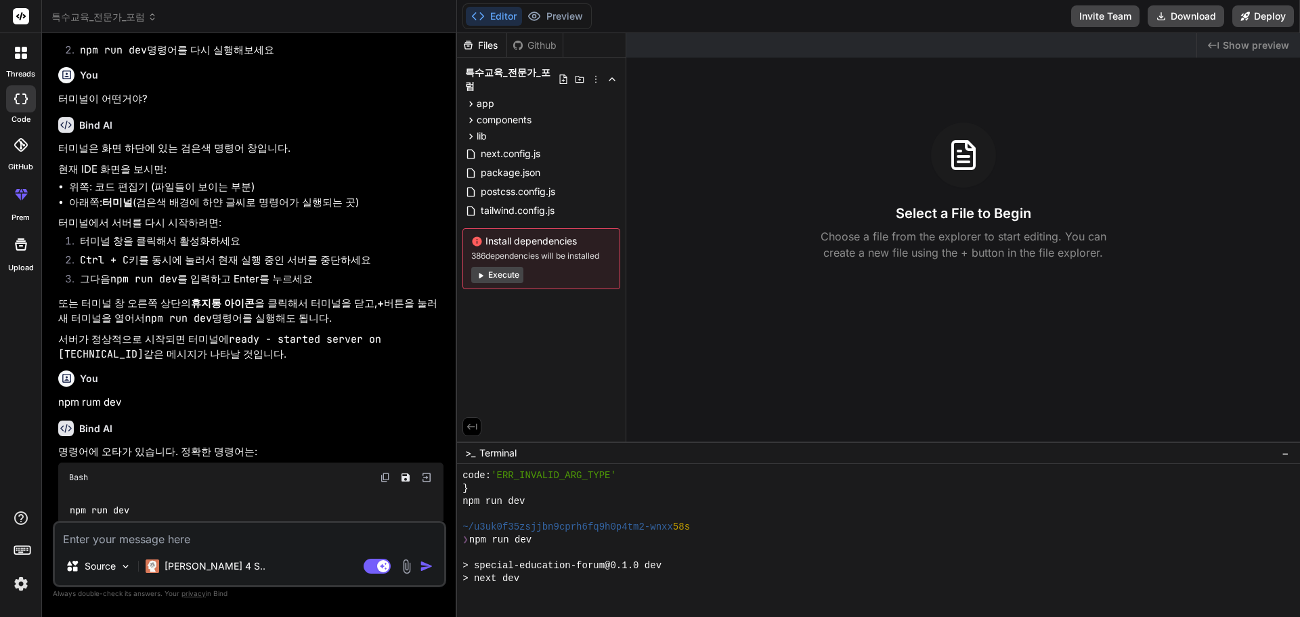
type textarea "x"
type textarea "n"
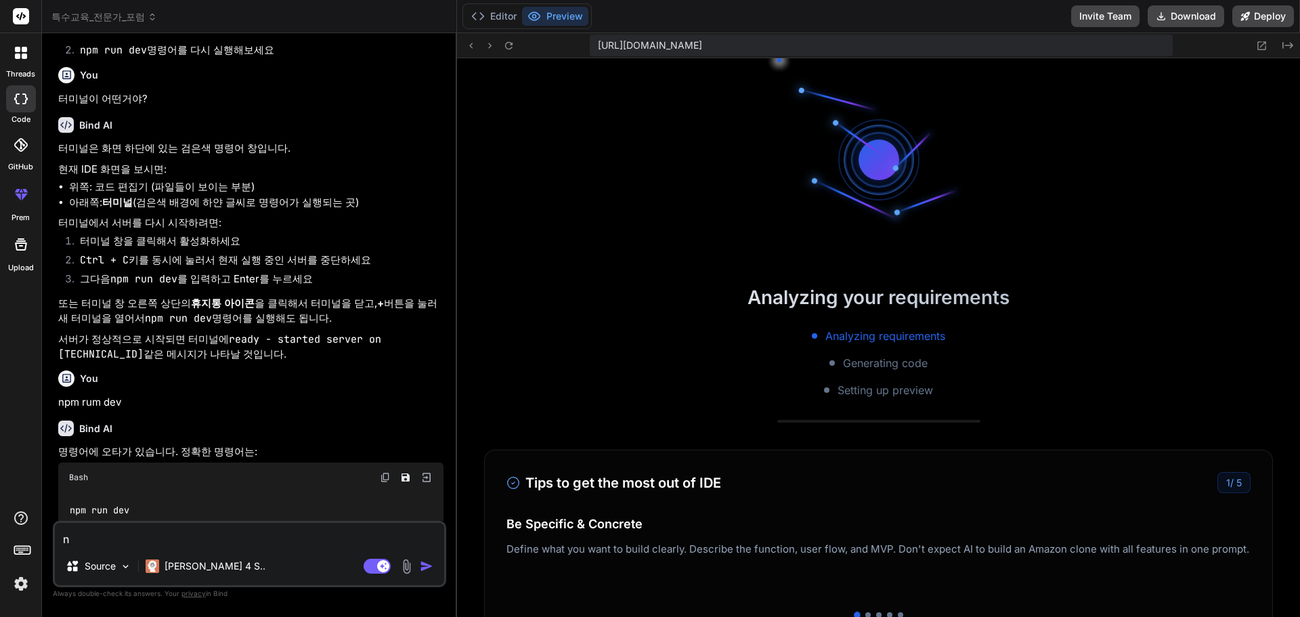
scroll to position [2354, 0]
type textarea "x"
type textarea "np"
type textarea "x"
type textarea "npm"
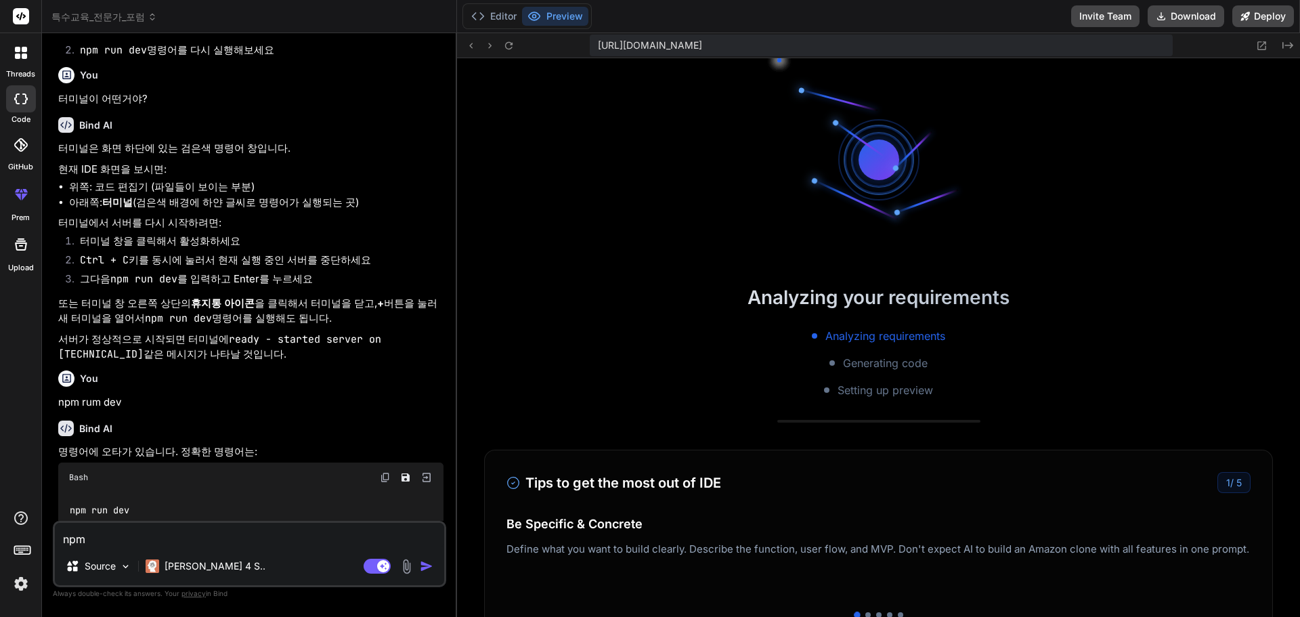
type textarea "x"
type textarea "npm"
type textarea "x"
type textarea "npm r"
type textarea "x"
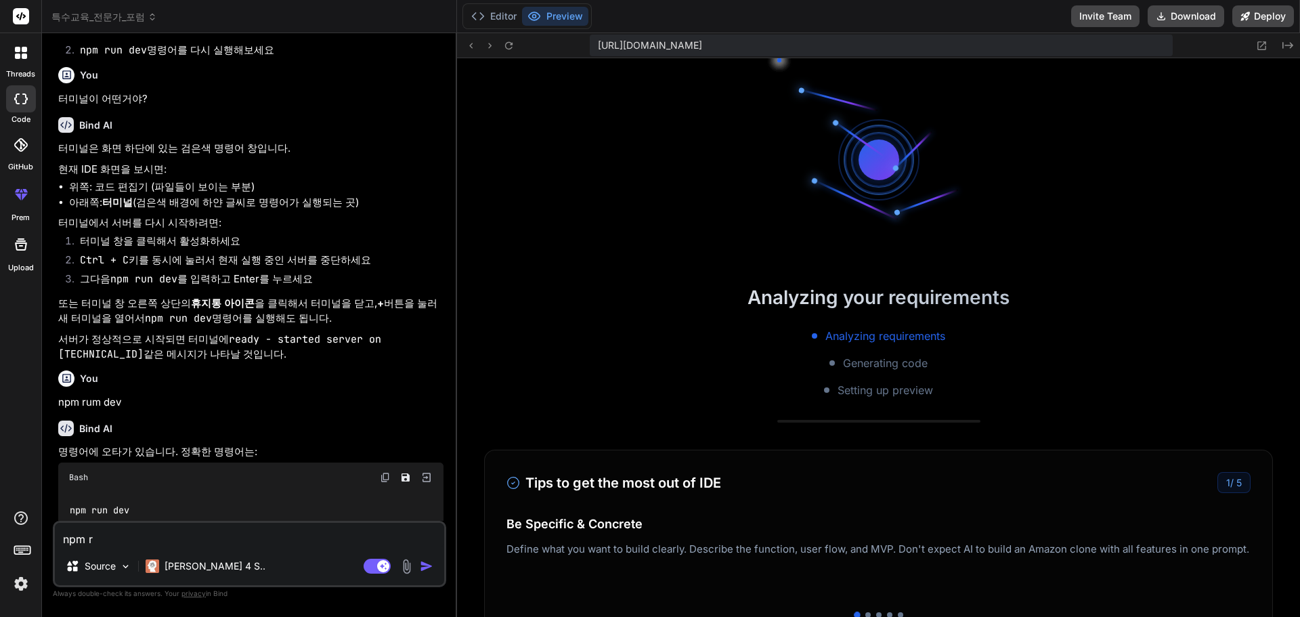
type textarea "npm ru"
type textarea "x"
type textarea "npm rum"
type textarea "x"
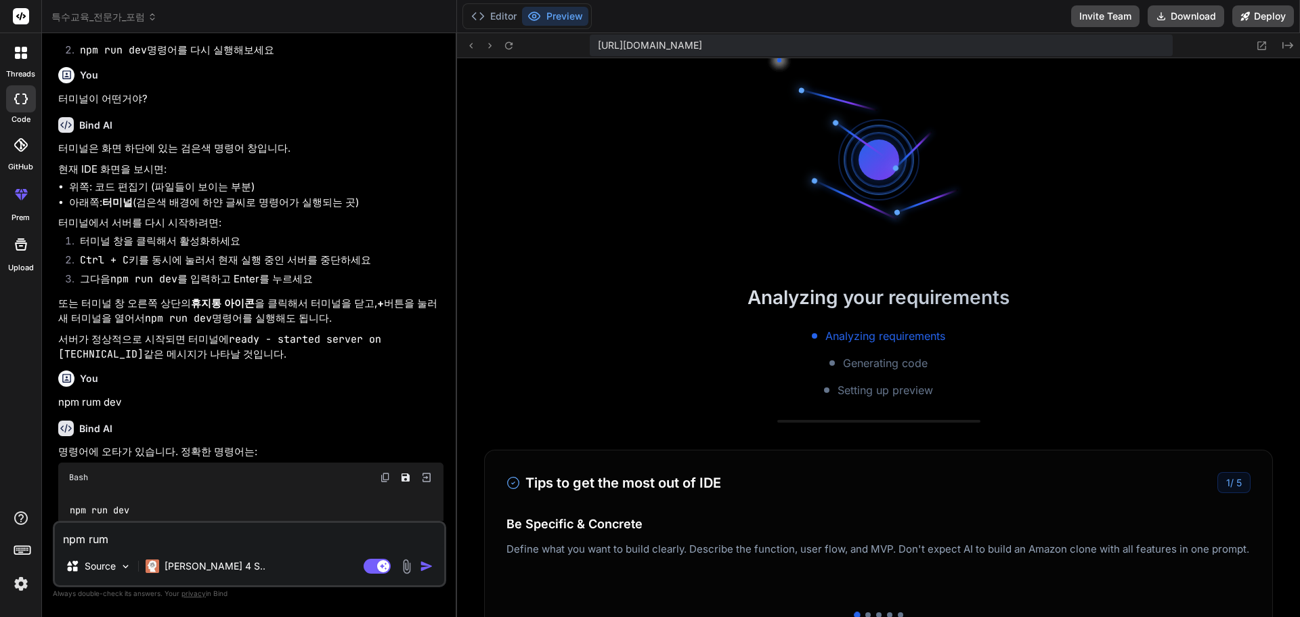
type textarea "npm ru"
type textarea "x"
type textarea "npm run"
type textarea "x"
type textarea "npm run"
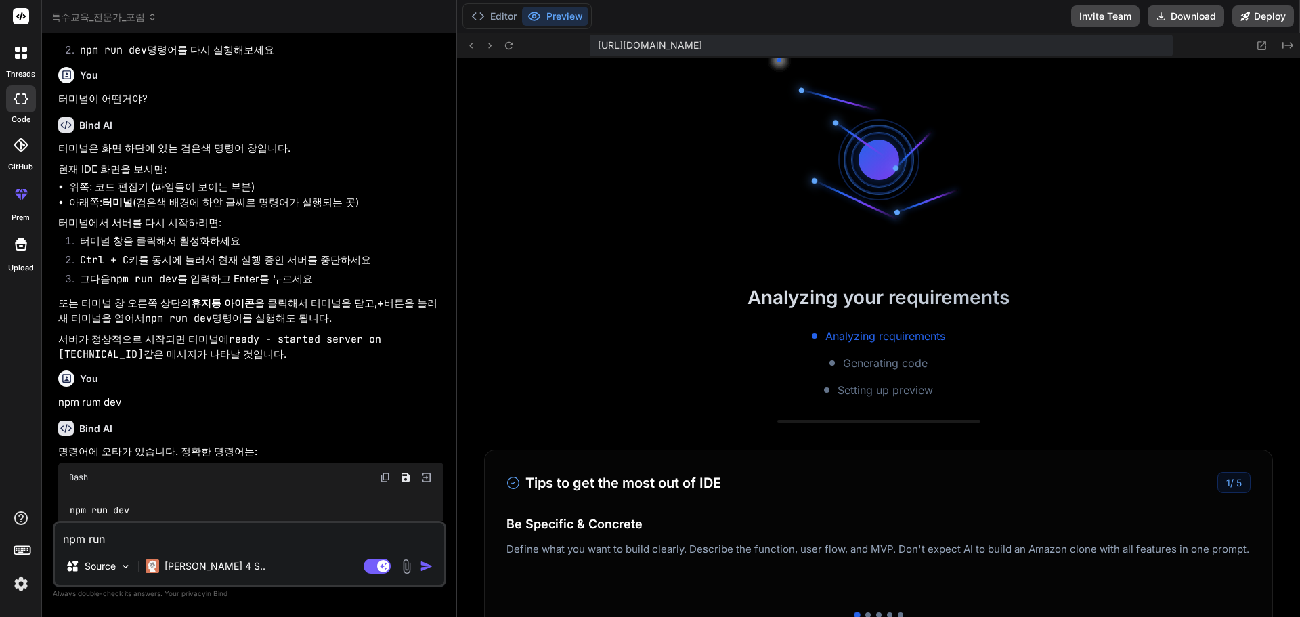
type textarea "x"
type textarea "npm run d"
type textarea "x"
type textarea "npm run de"
type textarea "x"
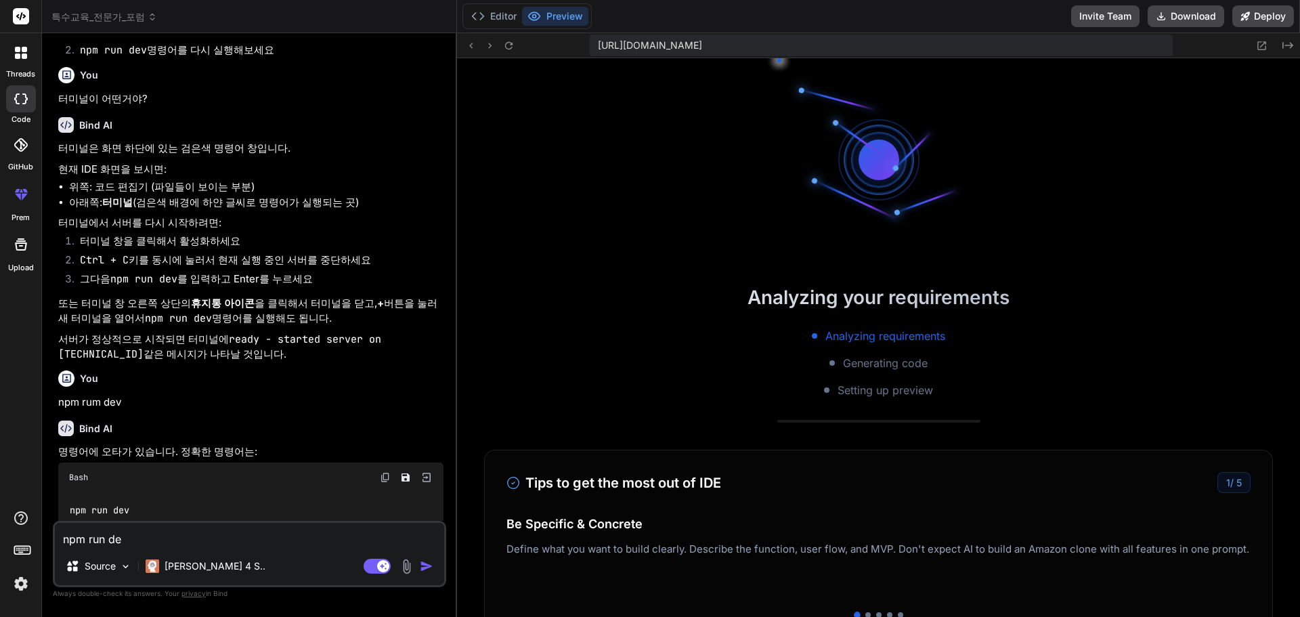
type textarea "npm run dev"
type textarea "x"
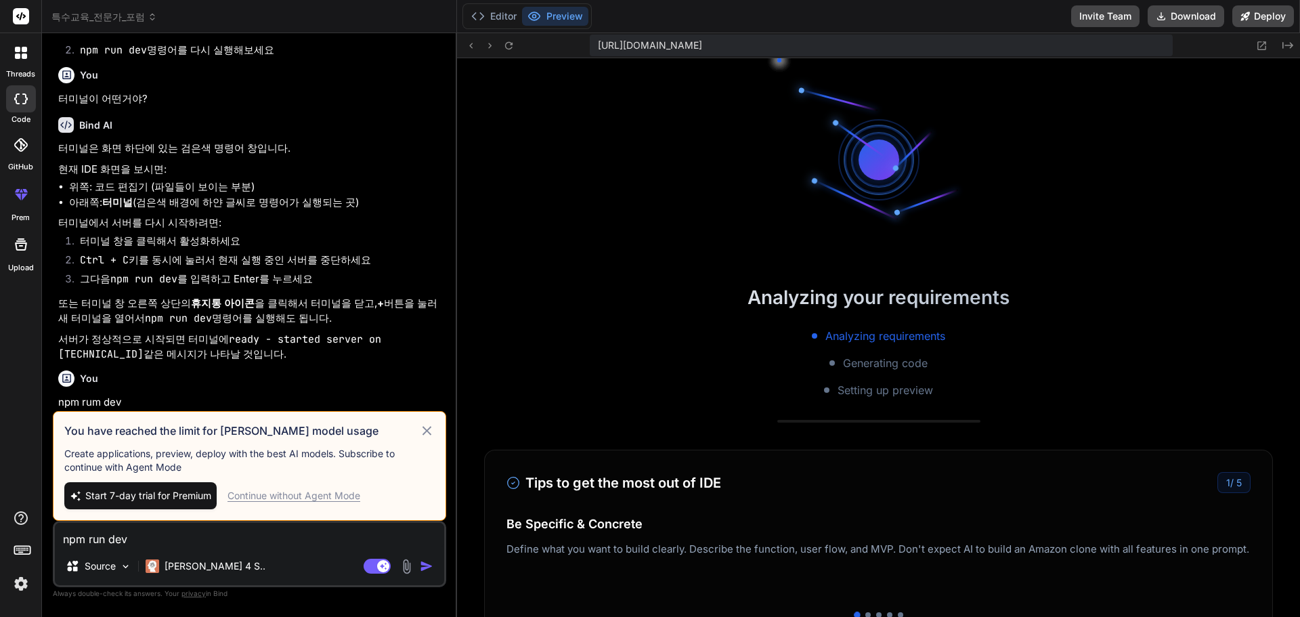
scroll to position [2727, 0]
type textarea "npm run dev"
click at [192, 498] on span "Start 7-day trial for Premium" at bounding box center [148, 496] width 126 height 14
type textarea "x"
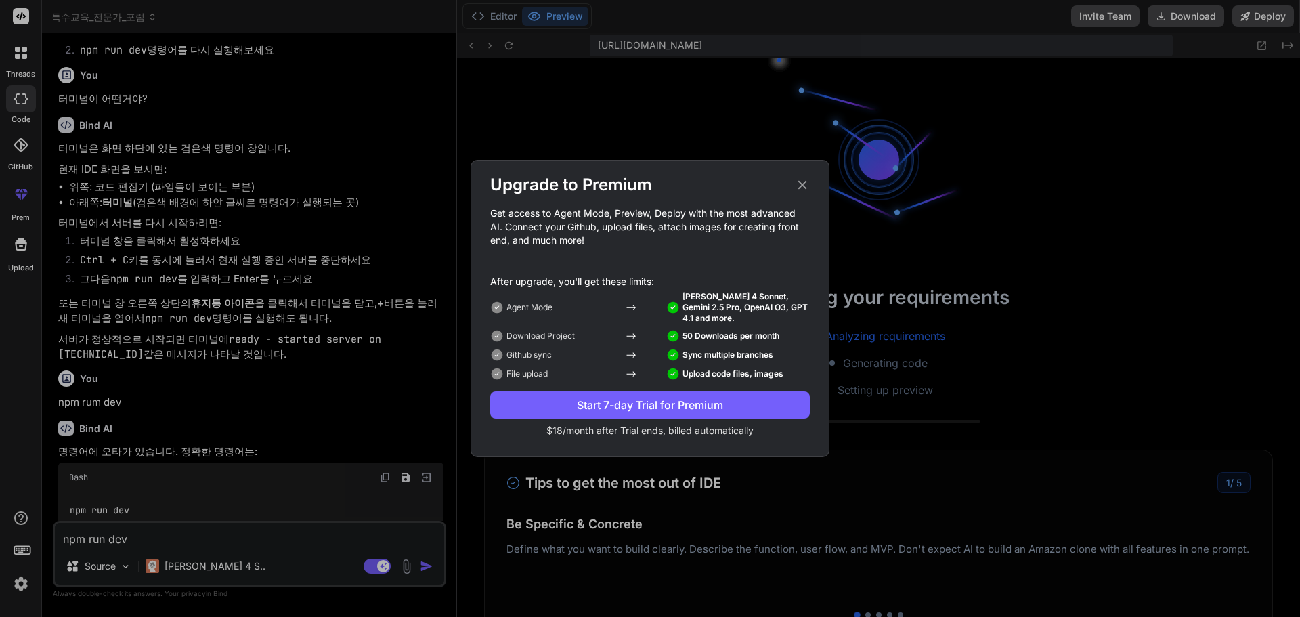
click at [693, 403] on div "Start 7-day Trial for Premium" at bounding box center [650, 405] width 320 height 16
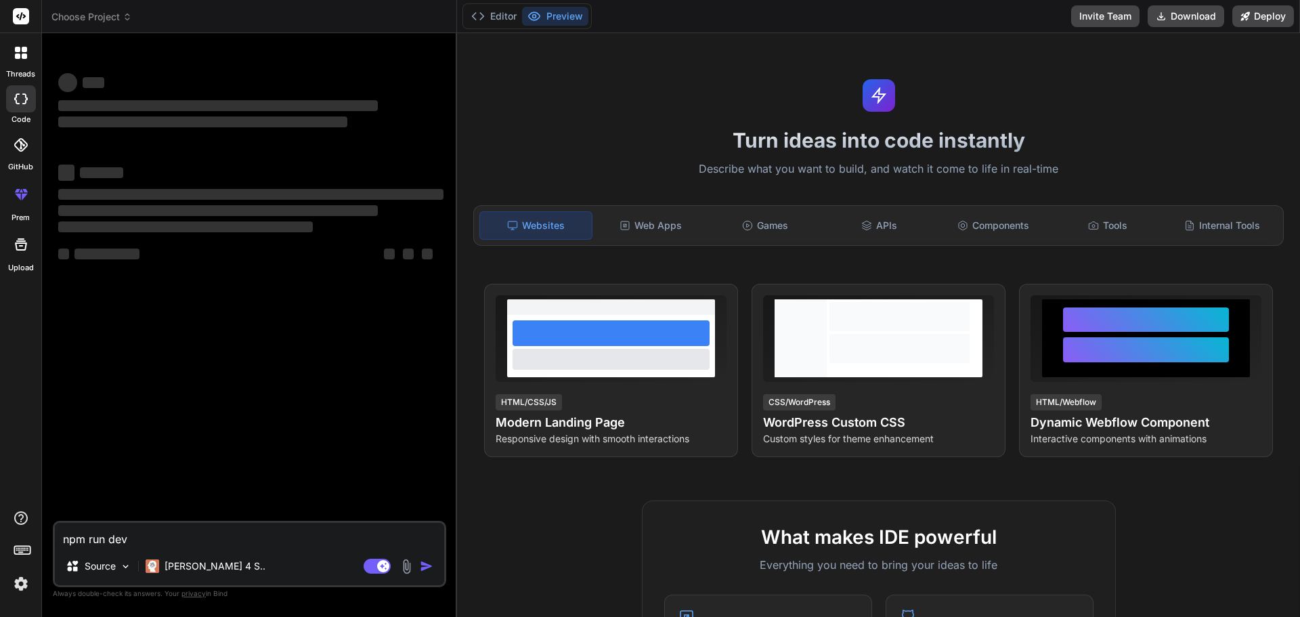
scroll to position [674, 0]
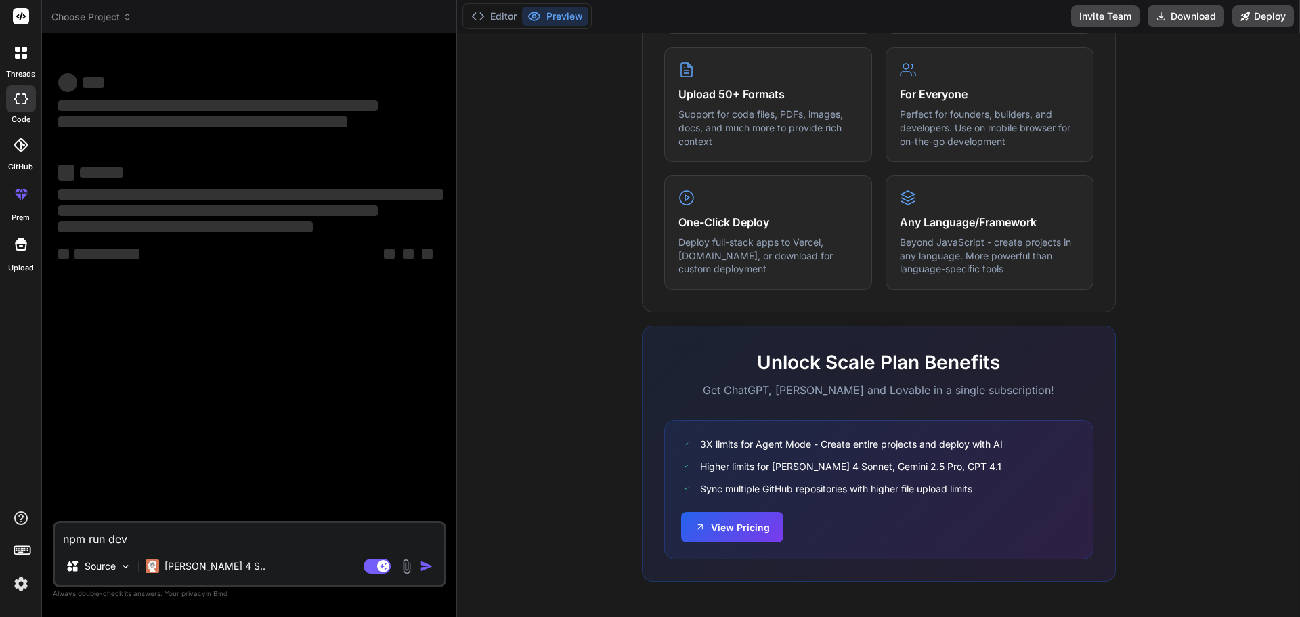
click at [426, 566] on img "button" at bounding box center [427, 566] width 14 height 14
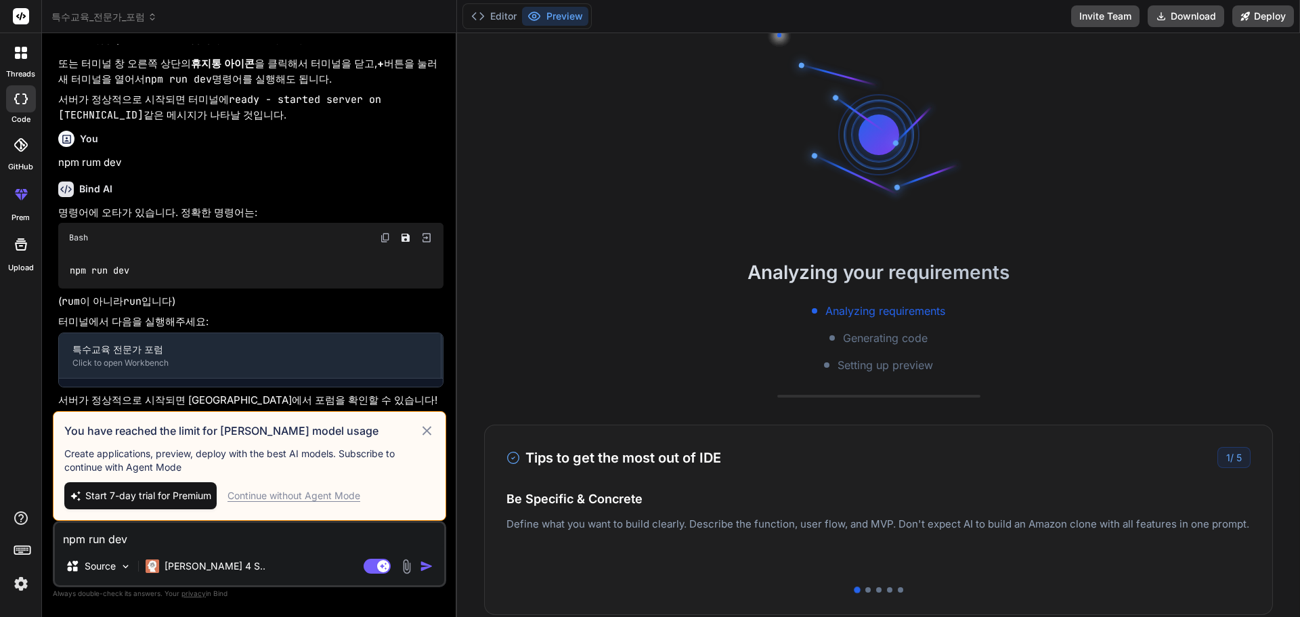
scroll to position [1038, 0]
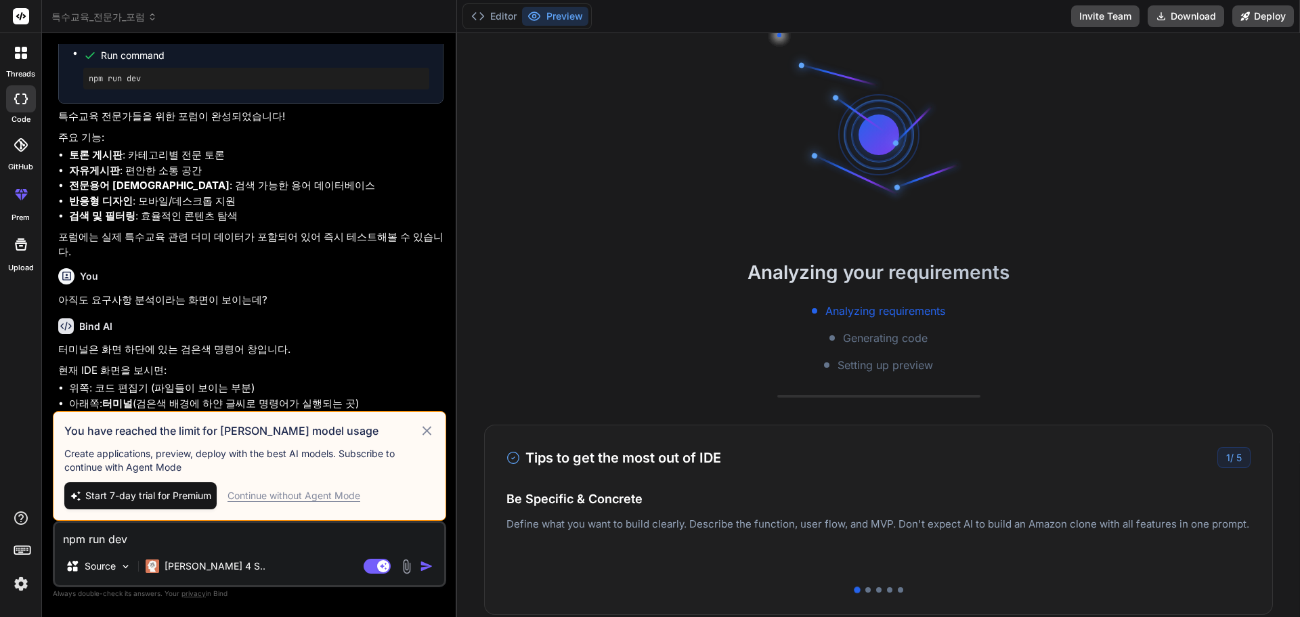
click at [337, 494] on div "Continue without Agent Mode" at bounding box center [293, 496] width 133 height 14
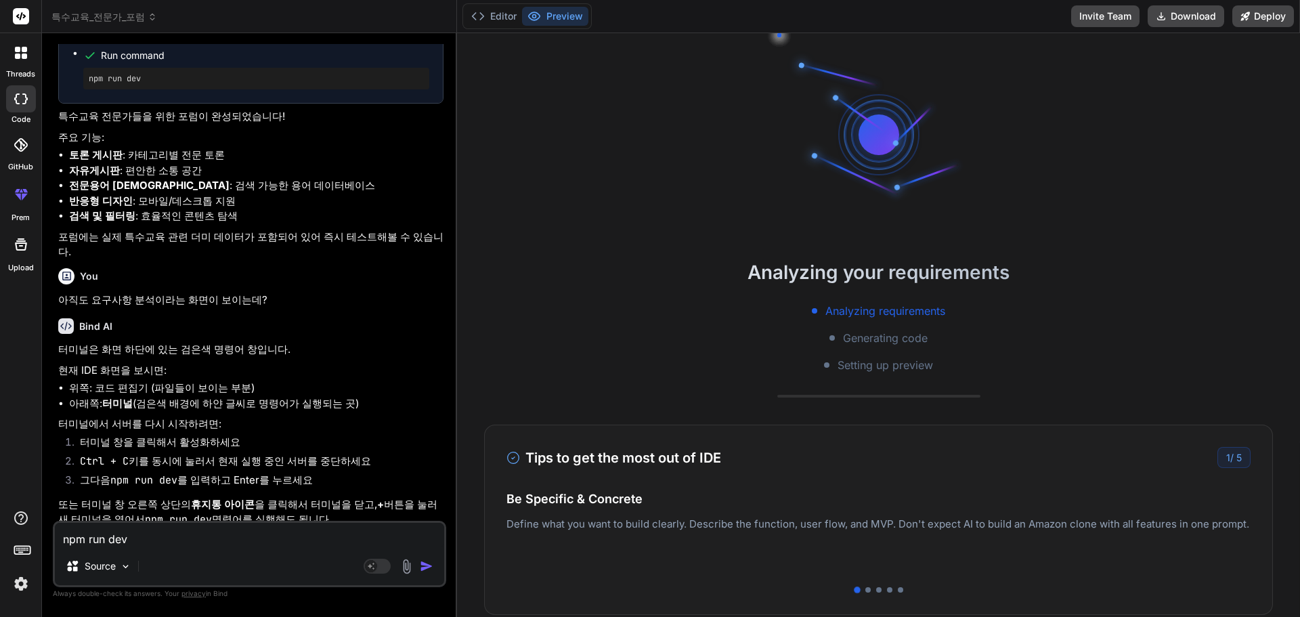
scroll to position [1445, 0]
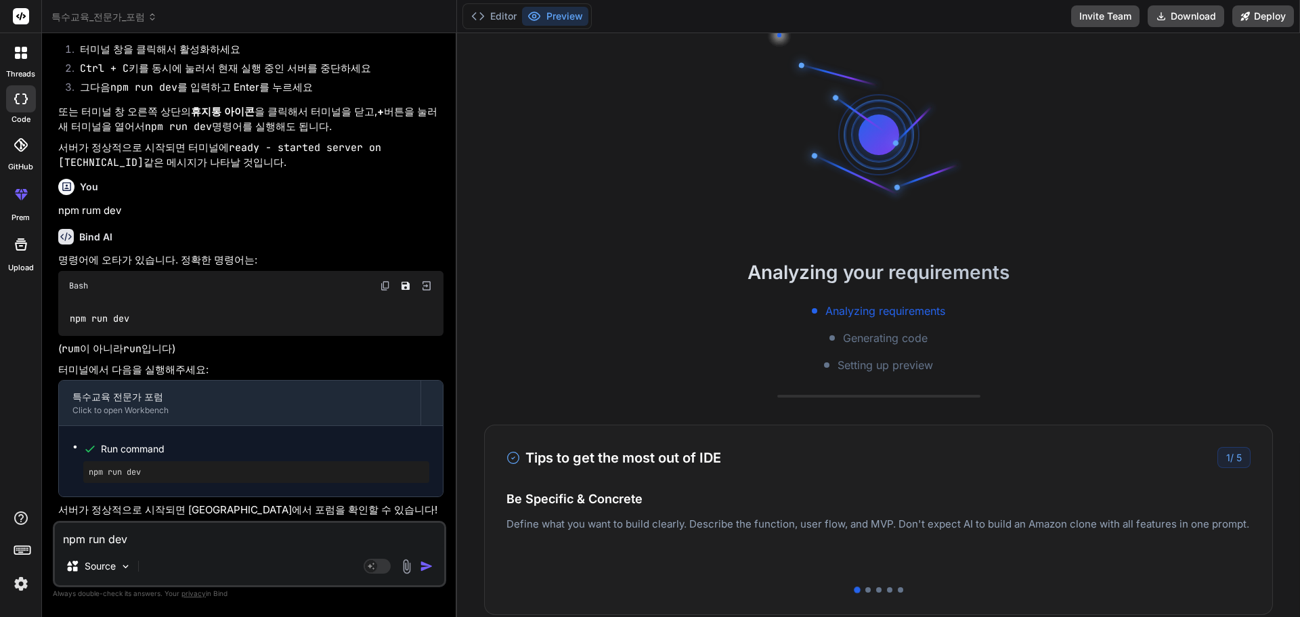
click at [423, 565] on img "button" at bounding box center [427, 566] width 14 height 14
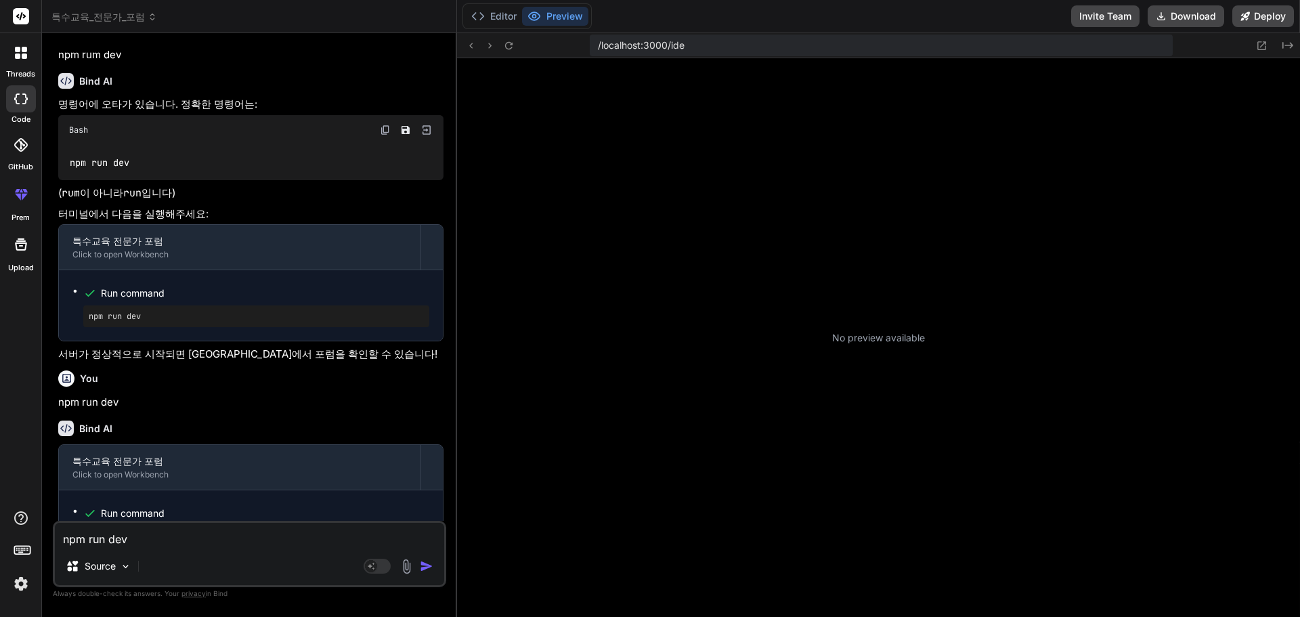
scroll to position [244, 0]
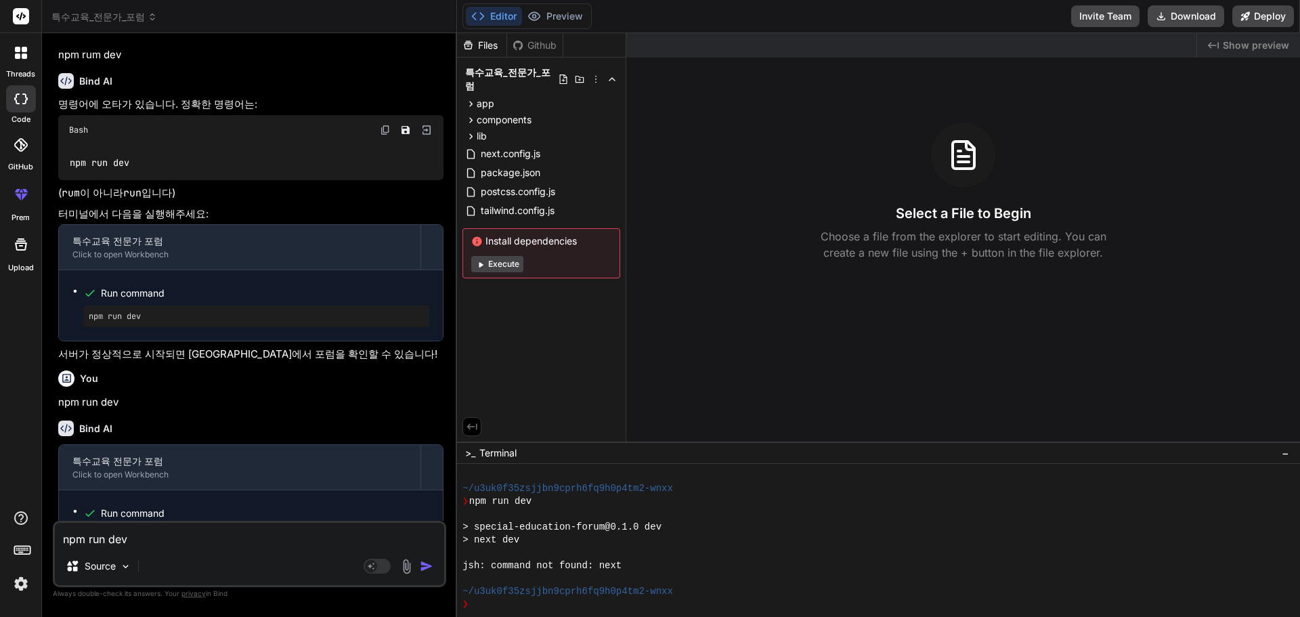
click at [494, 256] on button "Execute" at bounding box center [497, 264] width 52 height 16
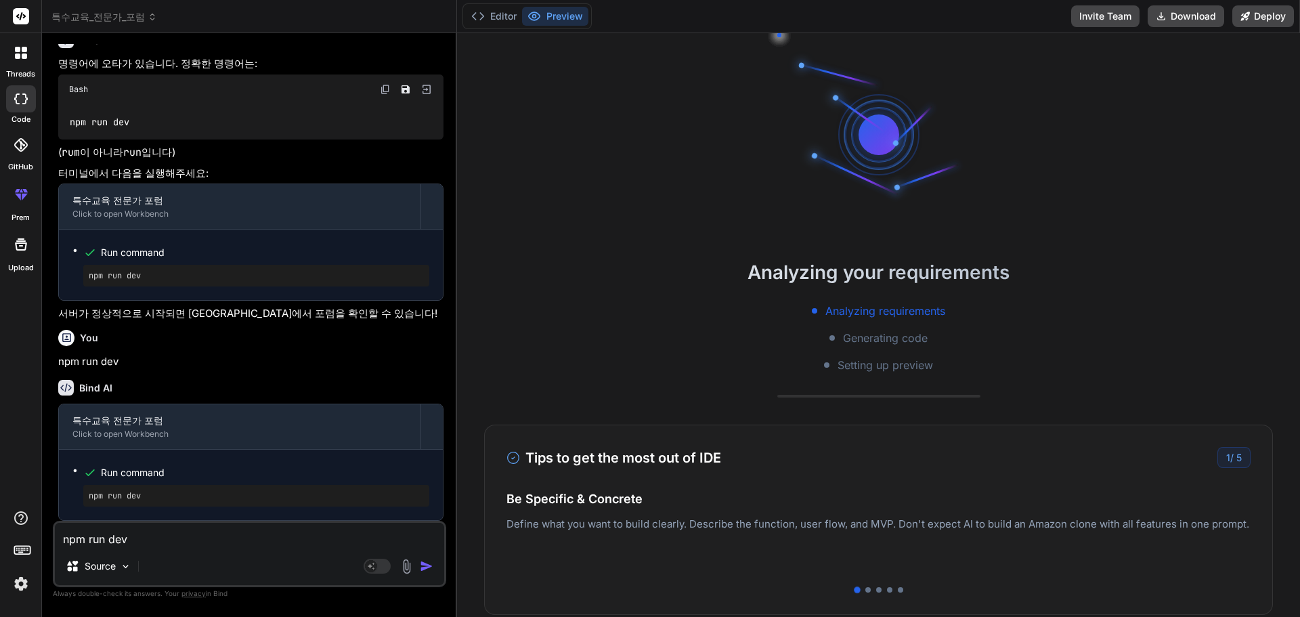
scroll to position [1642, 0]
click at [502, 12] on button "Editor" at bounding box center [494, 16] width 56 height 19
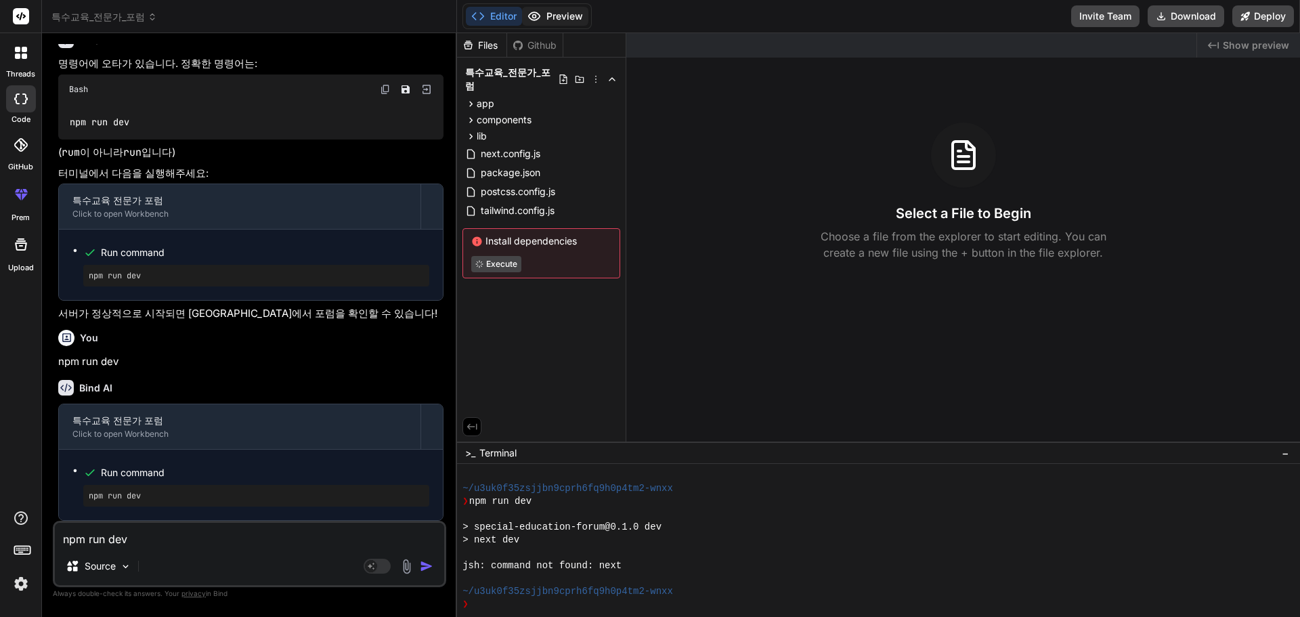
click at [577, 19] on button "Preview" at bounding box center [555, 16] width 66 height 19
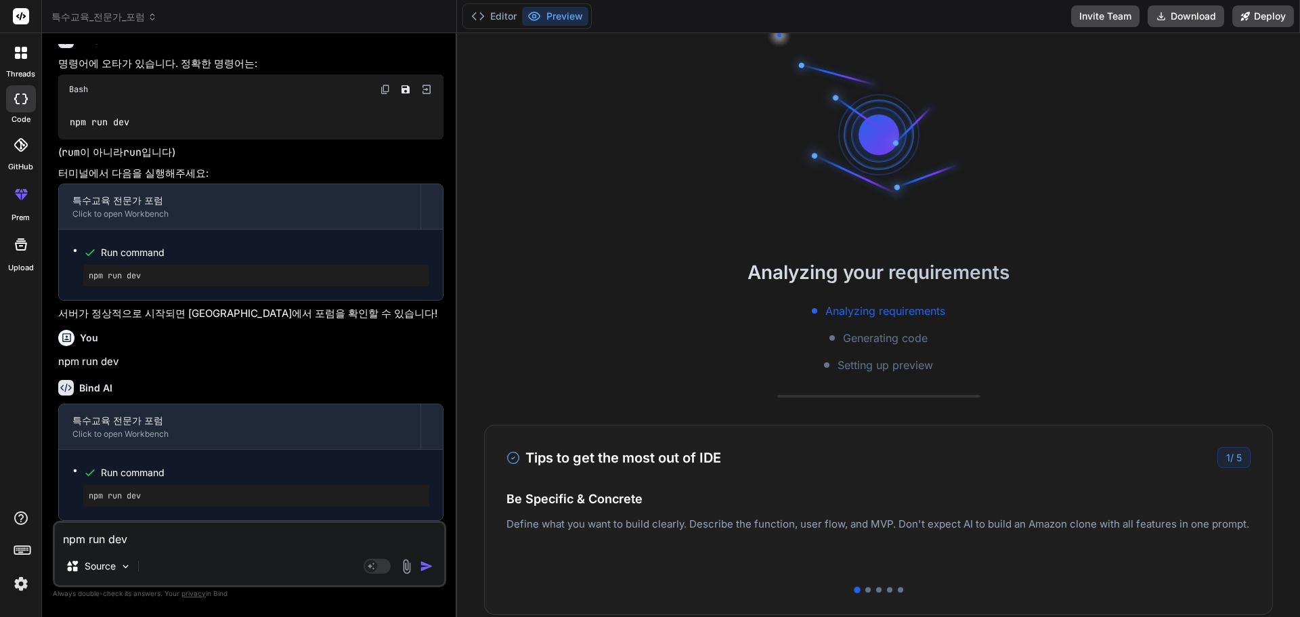
click at [577, 19] on button "Preview" at bounding box center [555, 16] width 66 height 19
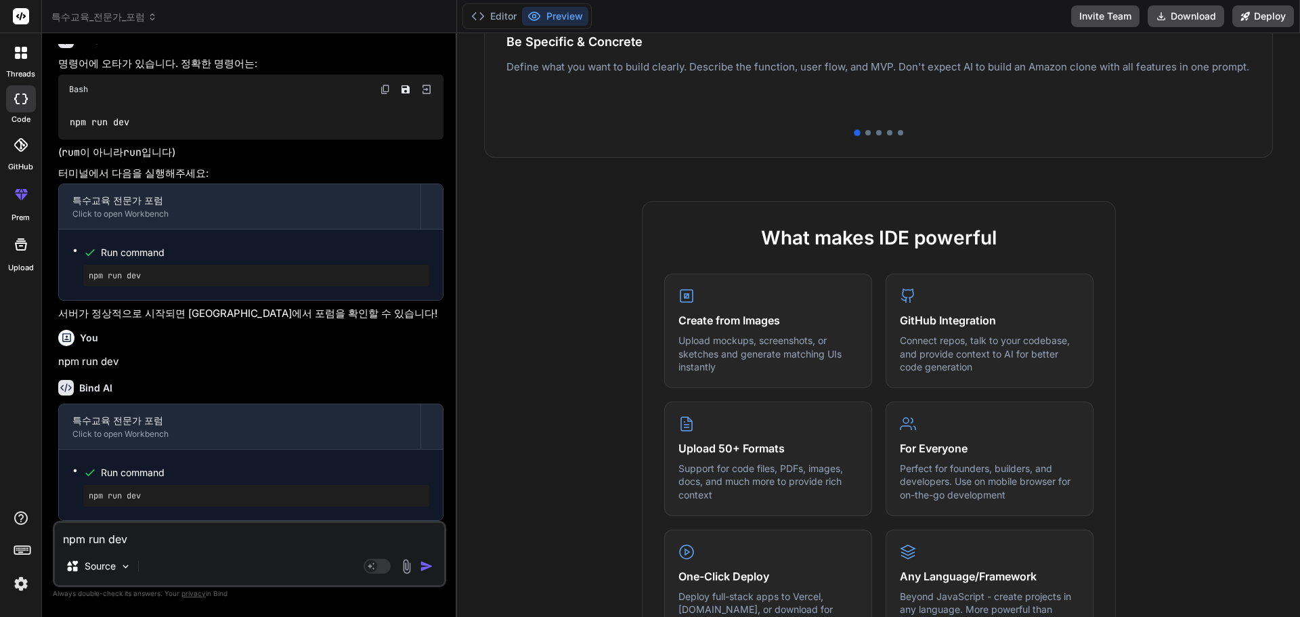
scroll to position [770, 0]
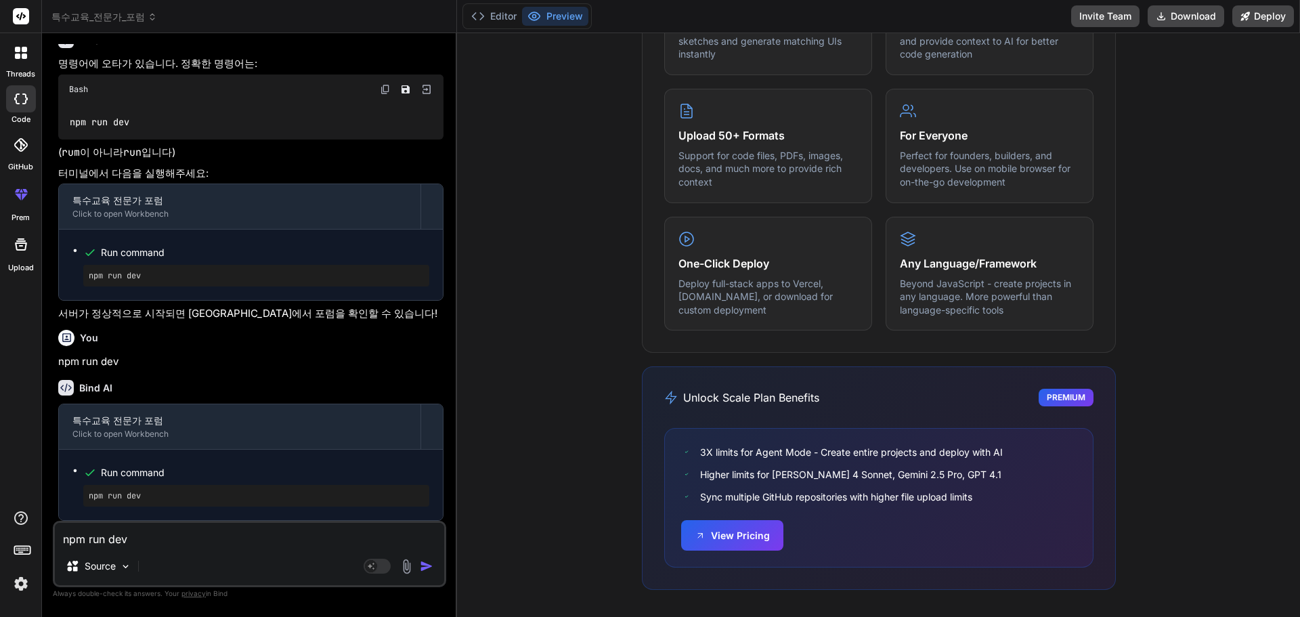
click at [558, 150] on div "What makes IDE powerful Create from Images Upload mockups, screenshots, or sket…" at bounding box center [878, 252] width 843 height 728
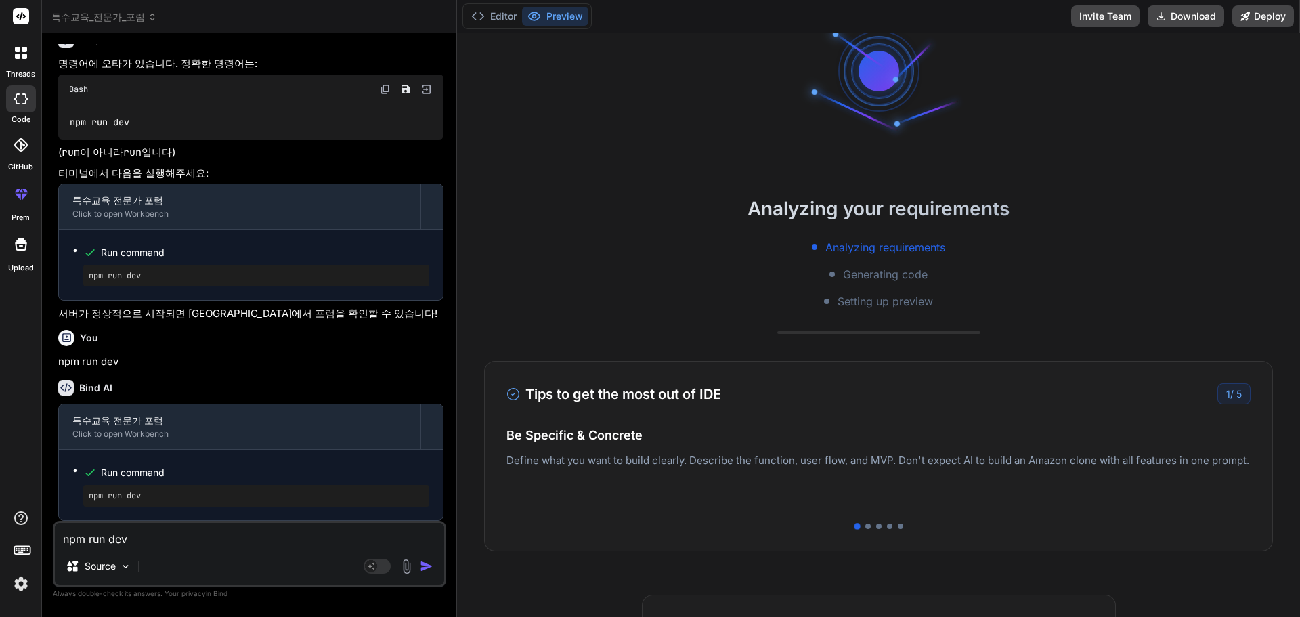
scroll to position [225, 0]
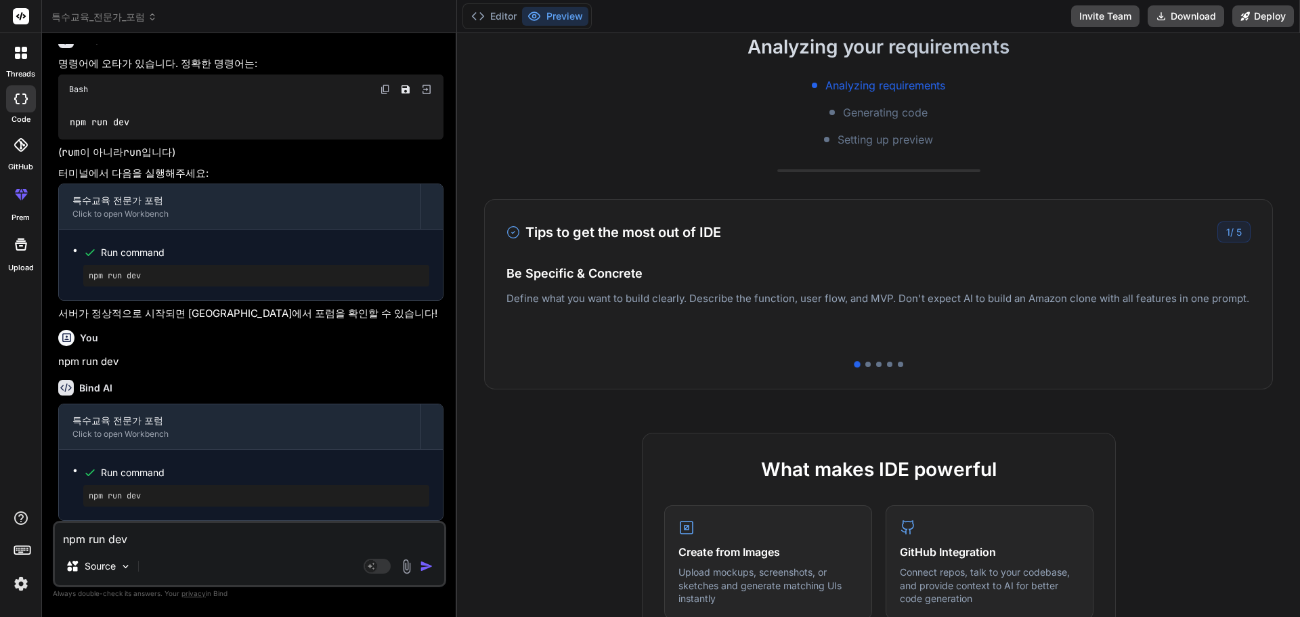
click at [14, 206] on div at bounding box center [21, 194] width 32 height 32
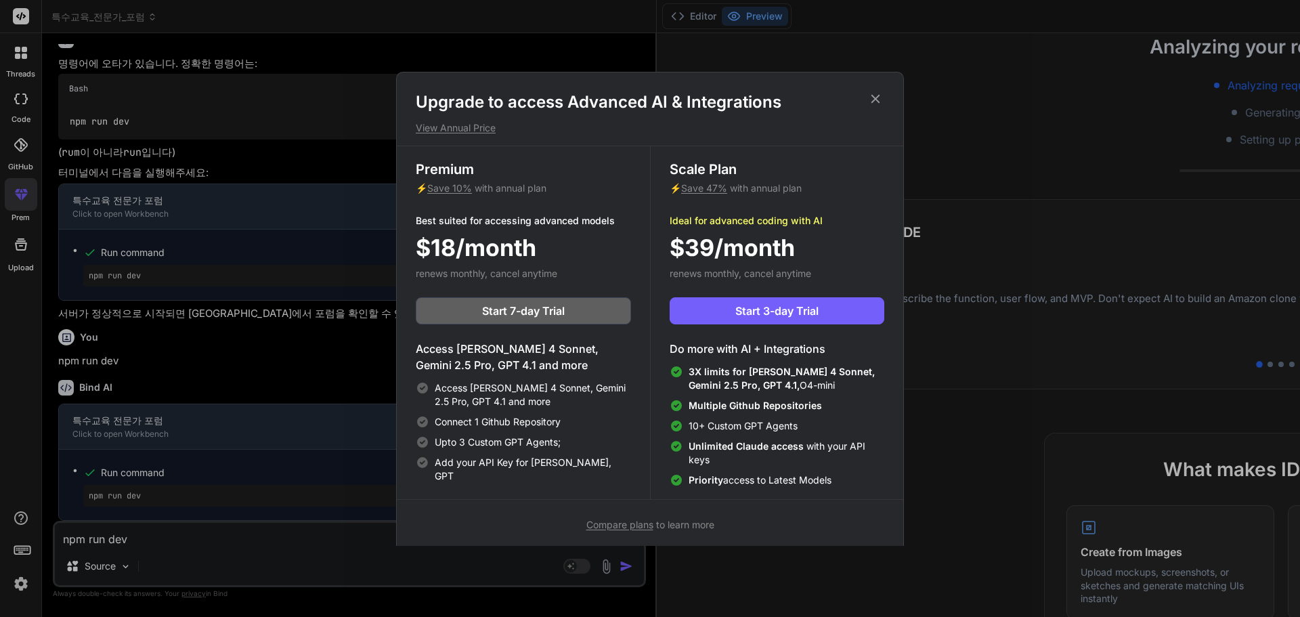
click at [32, 56] on div "Upgrade to access Advanced AI & Integrations View Annual Price Premium ⚡ Save 1…" at bounding box center [650, 308] width 1300 height 617
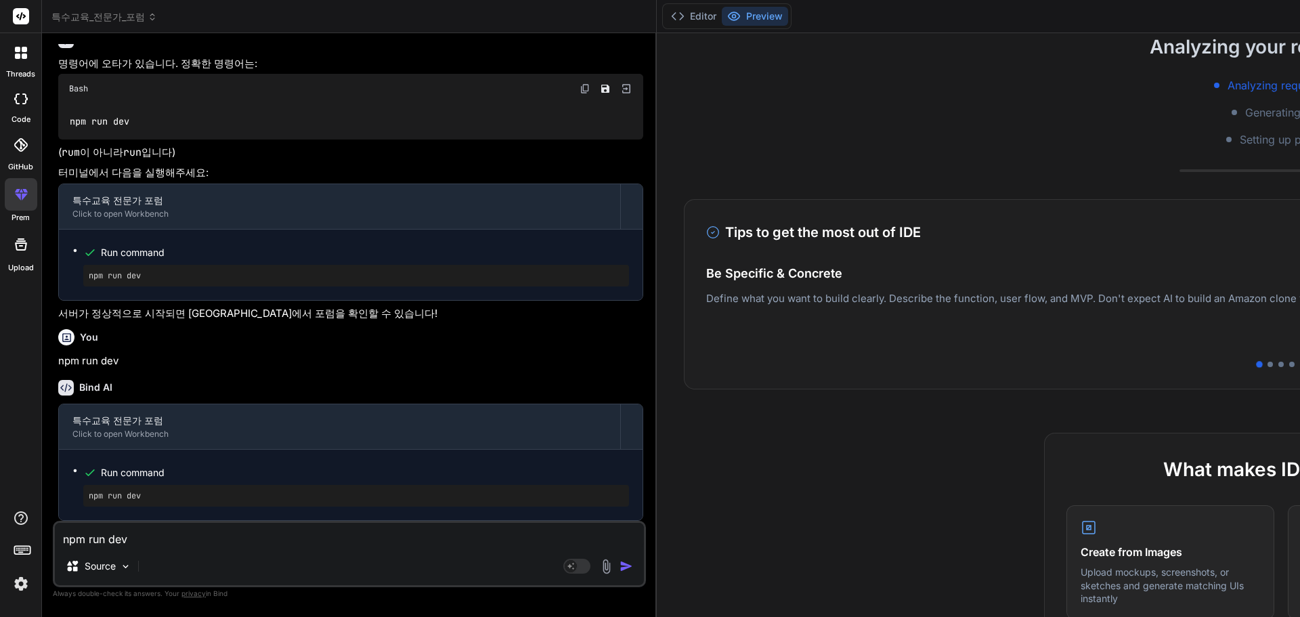
click at [24, 54] on icon at bounding box center [24, 55] width 5 height 5
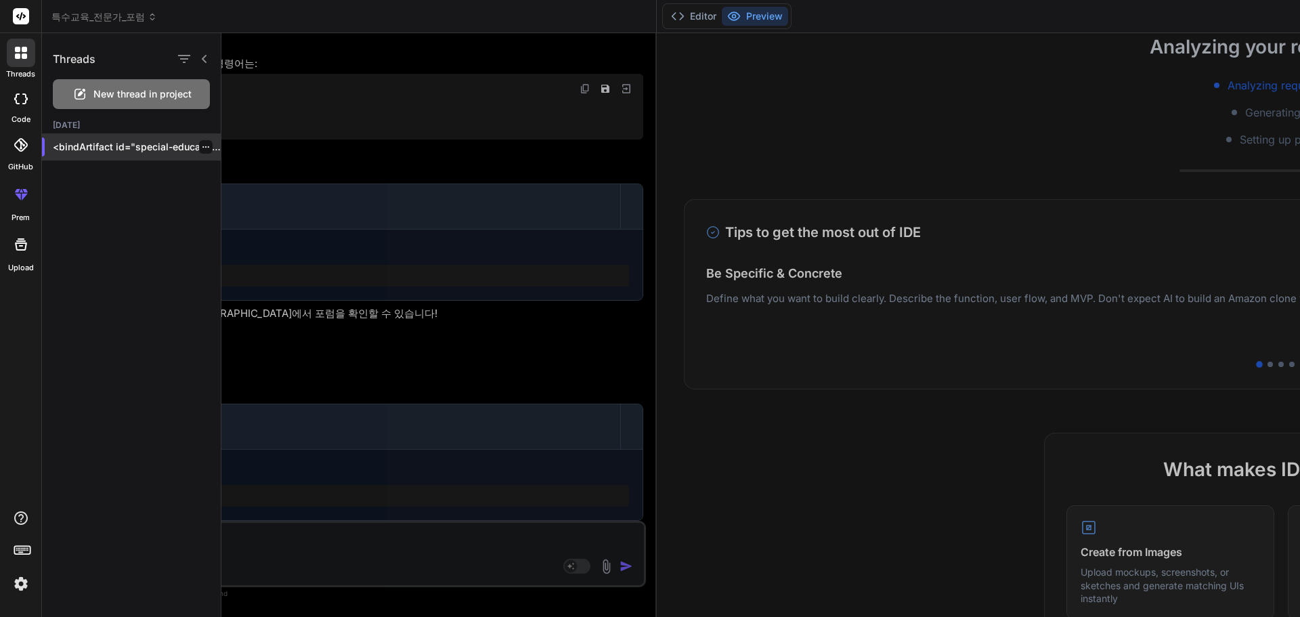
click at [161, 146] on p "<bindArtifact id="special-education-foru..." at bounding box center [137, 147] width 168 height 14
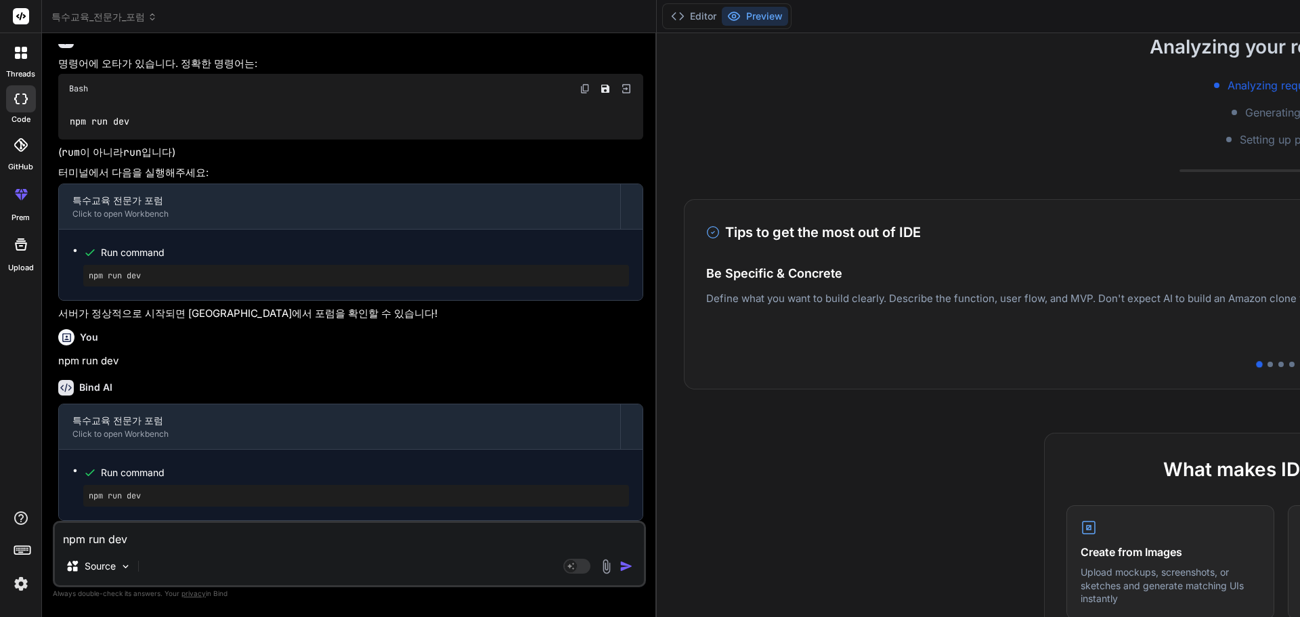
click at [657, 158] on div "Analyzing your requirements Analyzing requirements Generating code Setting up p…" at bounding box center [1281, 325] width 1248 height 584
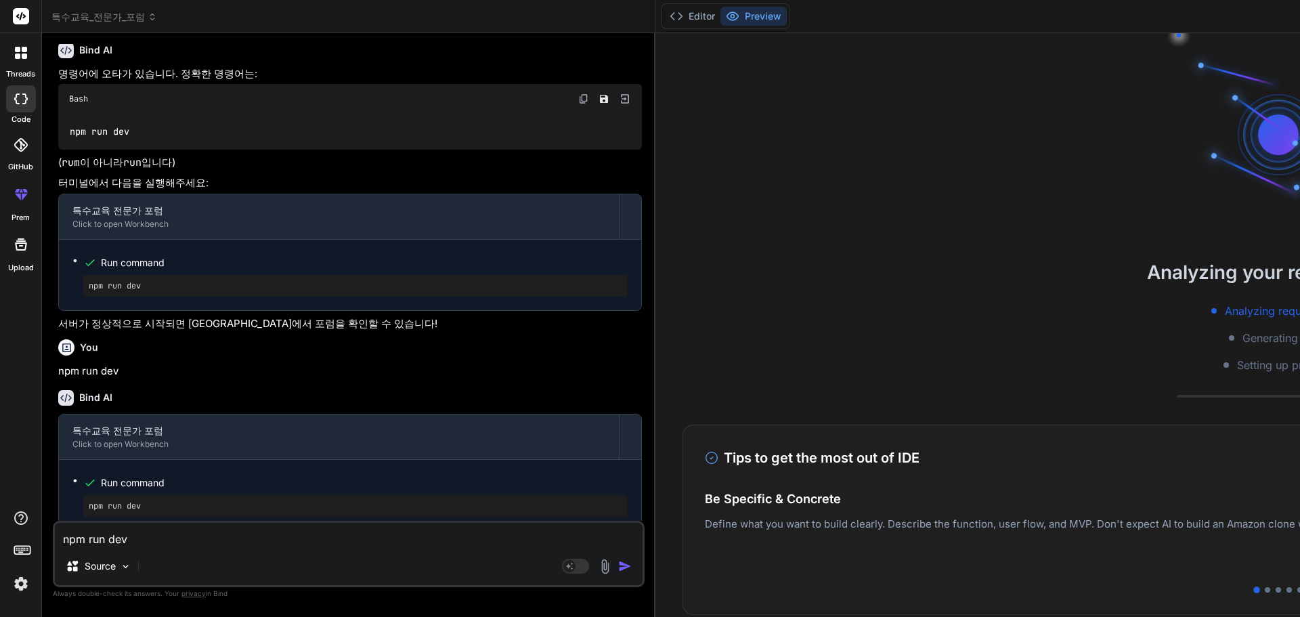
scroll to position [1798, 0]
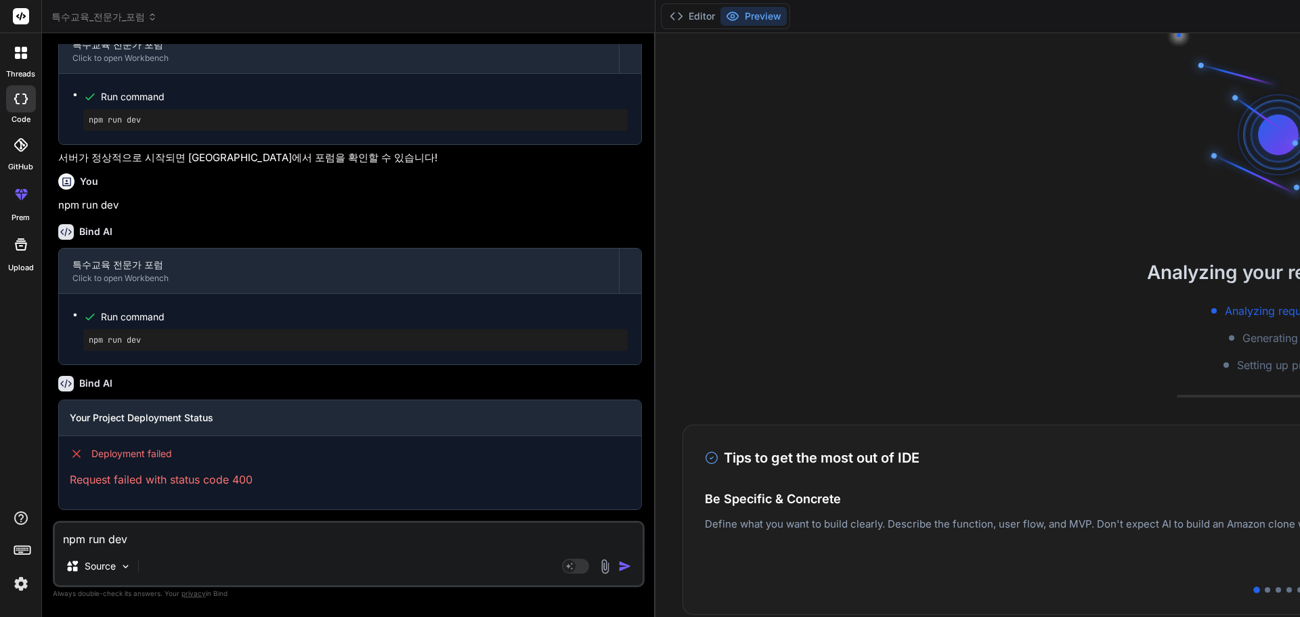
click at [718, 221] on div "Analyzing your requirements Analyzing requirements Generating code Setting up p…" at bounding box center [1278, 325] width 1246 height 584
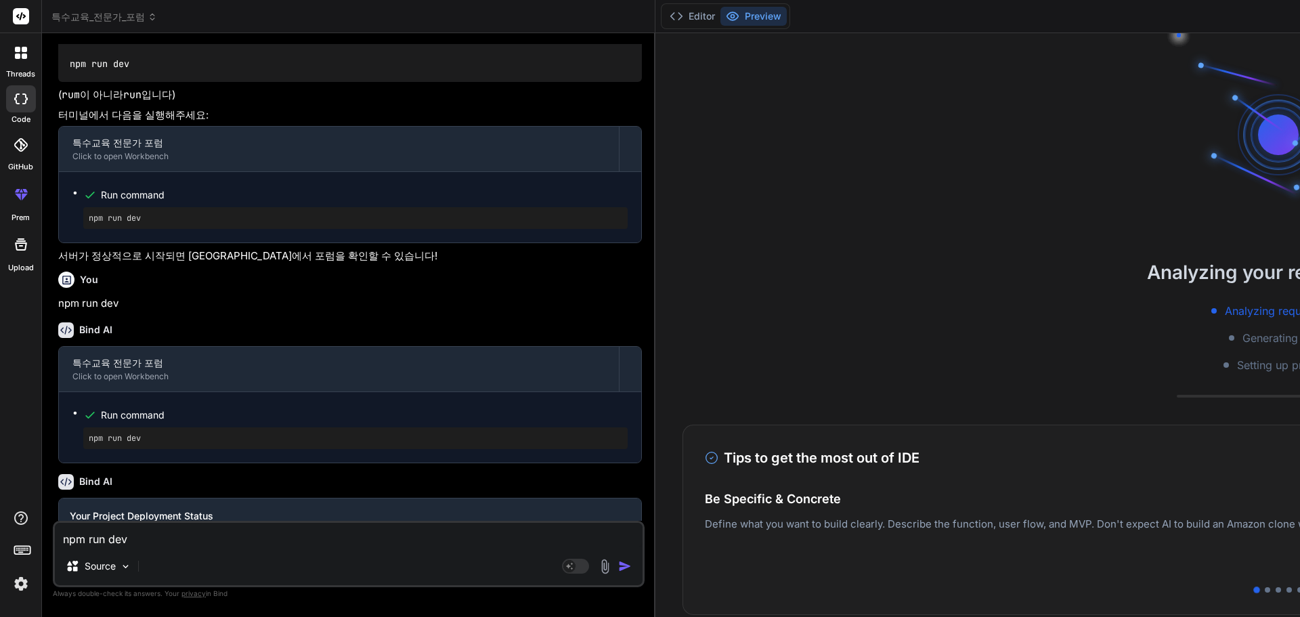
drag, startPoint x: 64, startPoint y: 137, endPoint x: 379, endPoint y: 152, distance: 315.8
type textarea "x"
drag, startPoint x: 61, startPoint y: 131, endPoint x: 370, endPoint y: 165, distance: 310.5
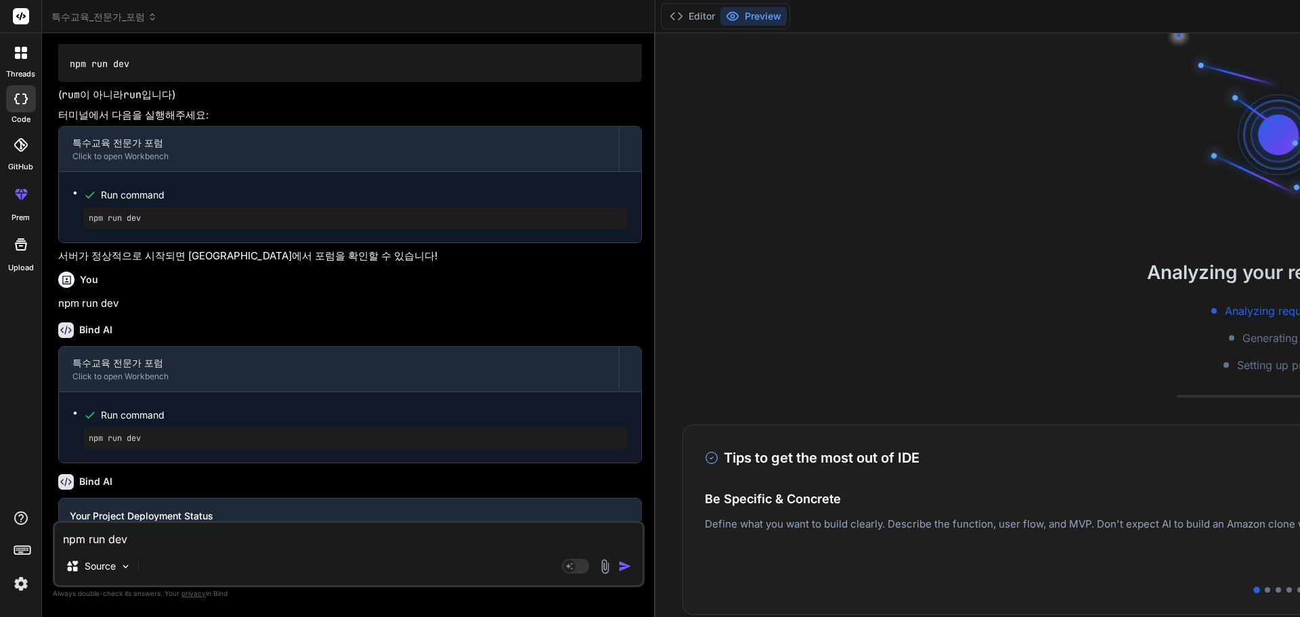
click at [370, 165] on div "You 특수교육전문가들이 토론, 자유게시, 그리고 전문용어에 [DATE] 해석등을 하는 포럼을 만들고 싶어 Bind AI 🔹 프로젝트 : 특수…" at bounding box center [350, 282] width 589 height 477
copy div "서버가 정상적으로 시작되면 터미널에 ready - started server on [TECHNICAL_ID] 같은 메시지가 나타날 것입니다. …"
click at [179, 550] on div "npm run dev Source Agent Mode. When this toggle is activated, AI automatically …" at bounding box center [349, 554] width 592 height 66
click at [172, 540] on textarea "npm run dev" at bounding box center [349, 535] width 588 height 24
paste textarea "서버가 정상적으로 시작되면 터미널에 ready - started server on [TECHNICAL_ID] 같은 메시지가 나타날 것입니다. …"
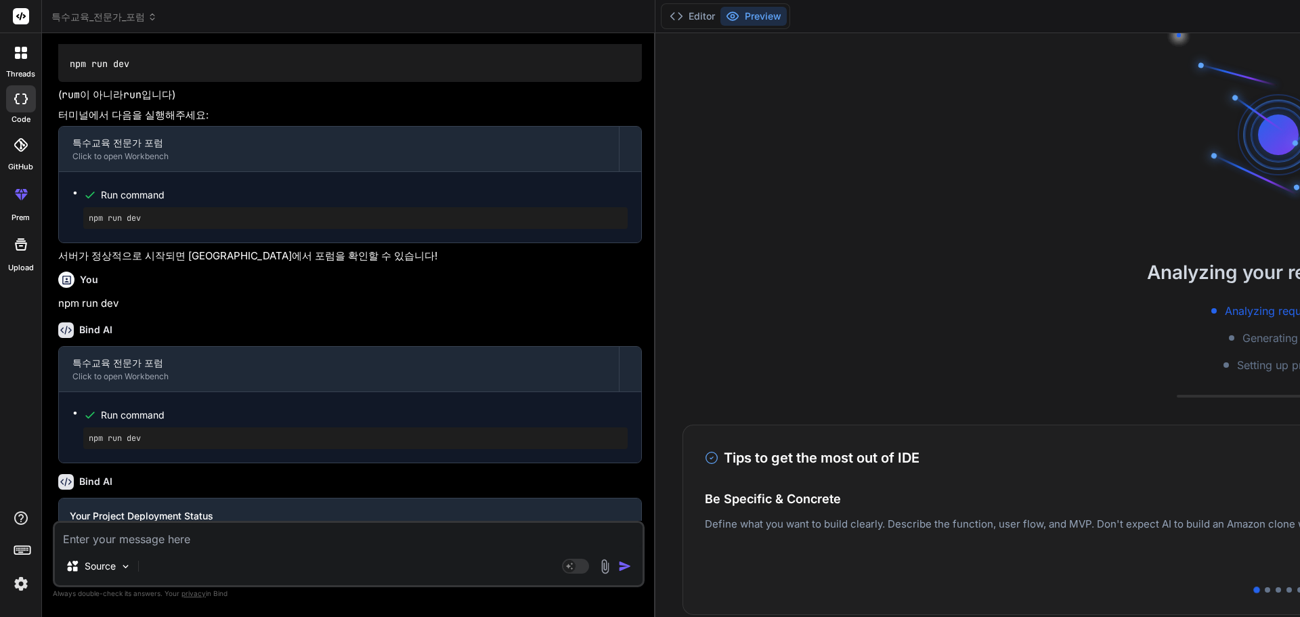
type textarea "서버가 정상적으로 시작되면 터미널에 ready - started server on [TECHNICAL_ID] 같은 메시지가 나타날 것입니다. …"
type textarea "x"
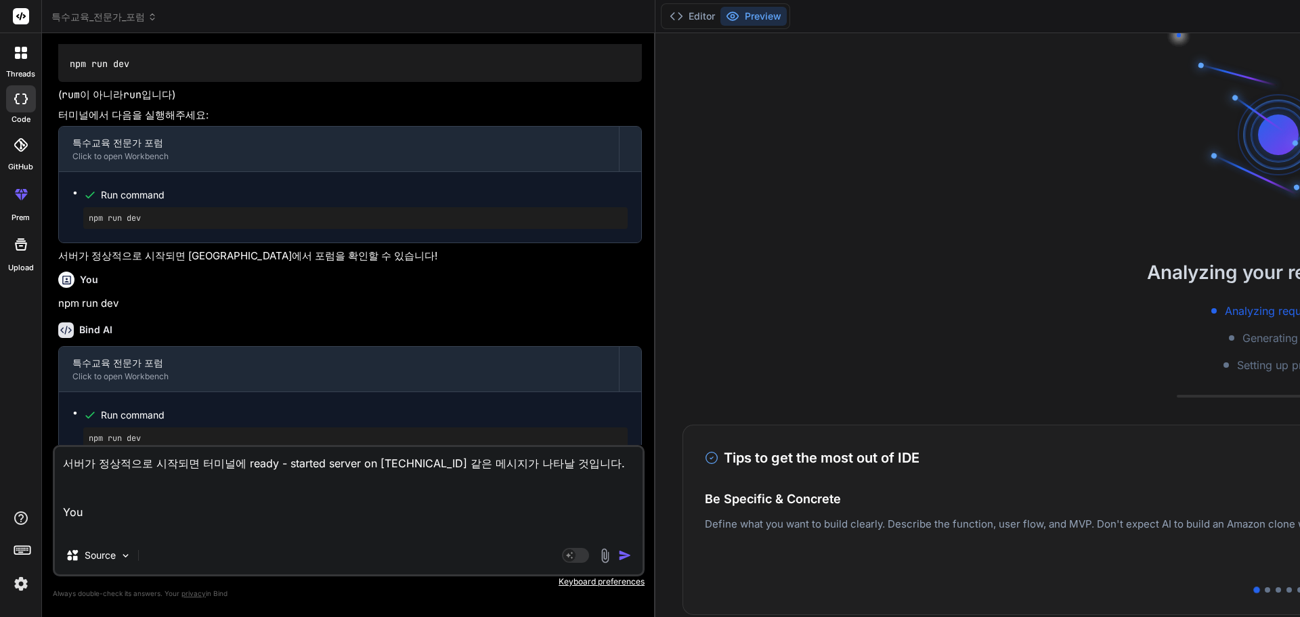
type textarea "서버가 정상적으로 시작되면 터미널에 ready - started server on [TECHNICAL_ID] 같은 메시지가 나타날 것입니다. …"
type textarea "x"
type textarea "서버가 정상적으로 시작되면 터미널에 ready - started server on [TECHNICAL_ID] 같은 메시지가 나타날 것입니다. Y"
type textarea "x"
type textarea "서버가 정상적으로 시작되면 터미널에 ready - started server on [TECHNICAL_ID] 같은 메시지가 나타날 것입니다."
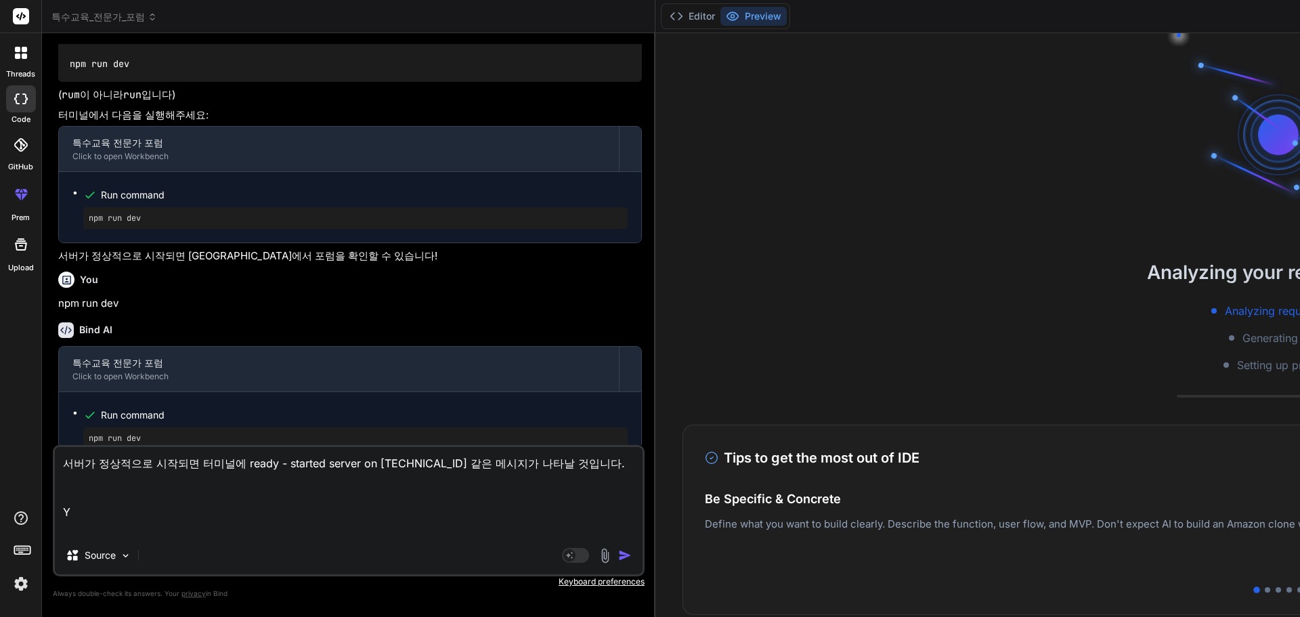
type textarea "x"
type textarea "서버가 정상적으로 시작되면 터미널에 ready - started server on [TECHNICAL_ID] 같은 메시지가 나타날 것입니다."
type textarea "x"
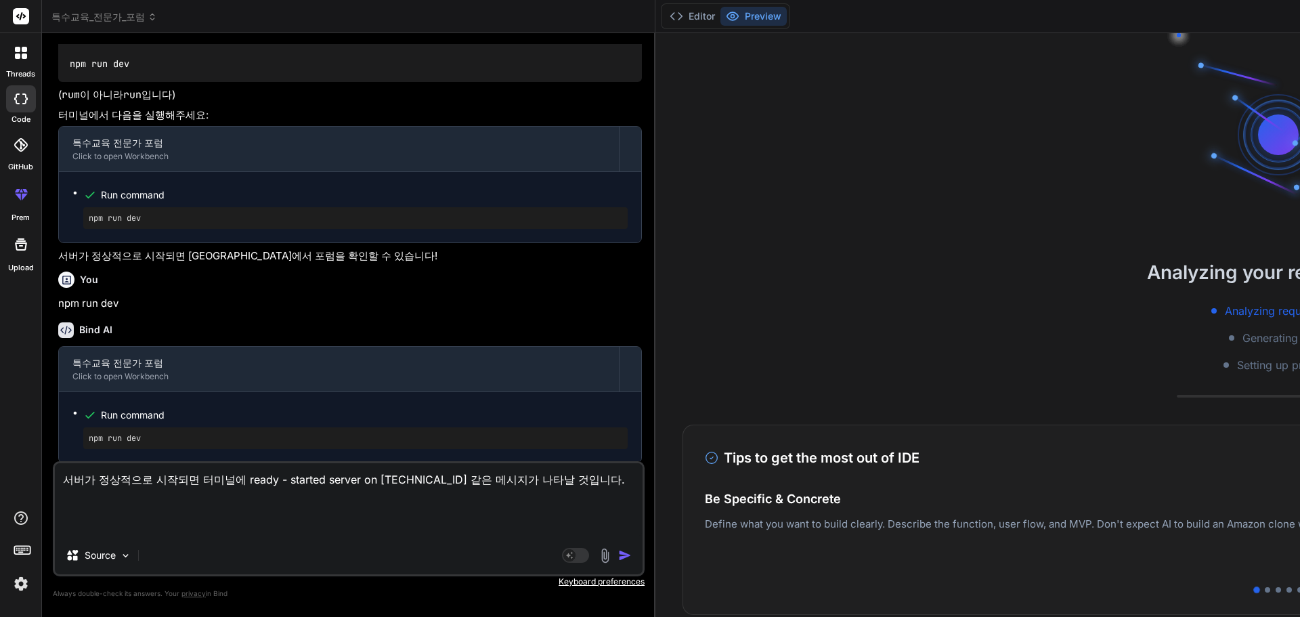
type textarea "서버가 정상적으로 시작되면 터미널에 ready - started server on [TECHNICAL_ID] 같은 메시지가 나타날 것입니다."
type textarea "x"
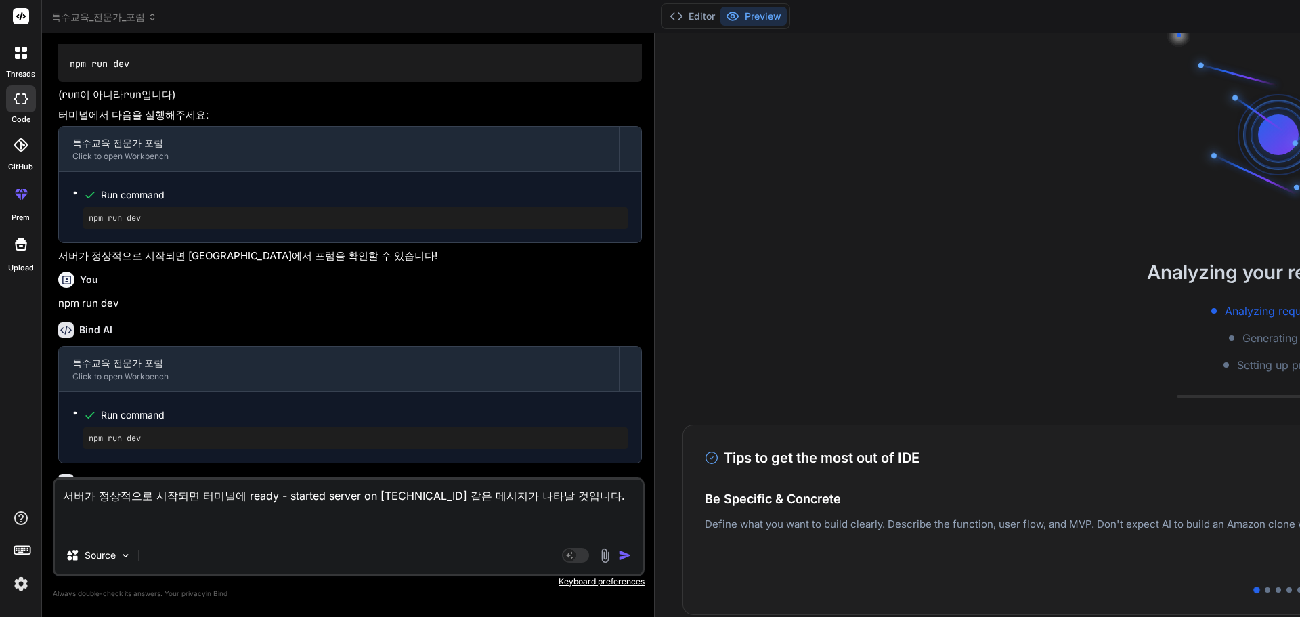
type textarea "서버가 정상적으로 시작되면 터미널에 ready - started server on [TECHNICAL_ID] 같은 메시지가 나타날 것입니다. d"
type textarea "x"
type textarea "서버가 정상적으로 시작되면 터미널에 ready - started server on [TECHNICAL_ID] 같은 메시지가 나타날 것입니다. …"
type textarea "x"
type textarea "서버가 정상적으로 시작되면 터미널에 ready - started server on [TECHNICAL_ID] 같은 메시지가 나타날 것입니다. …"
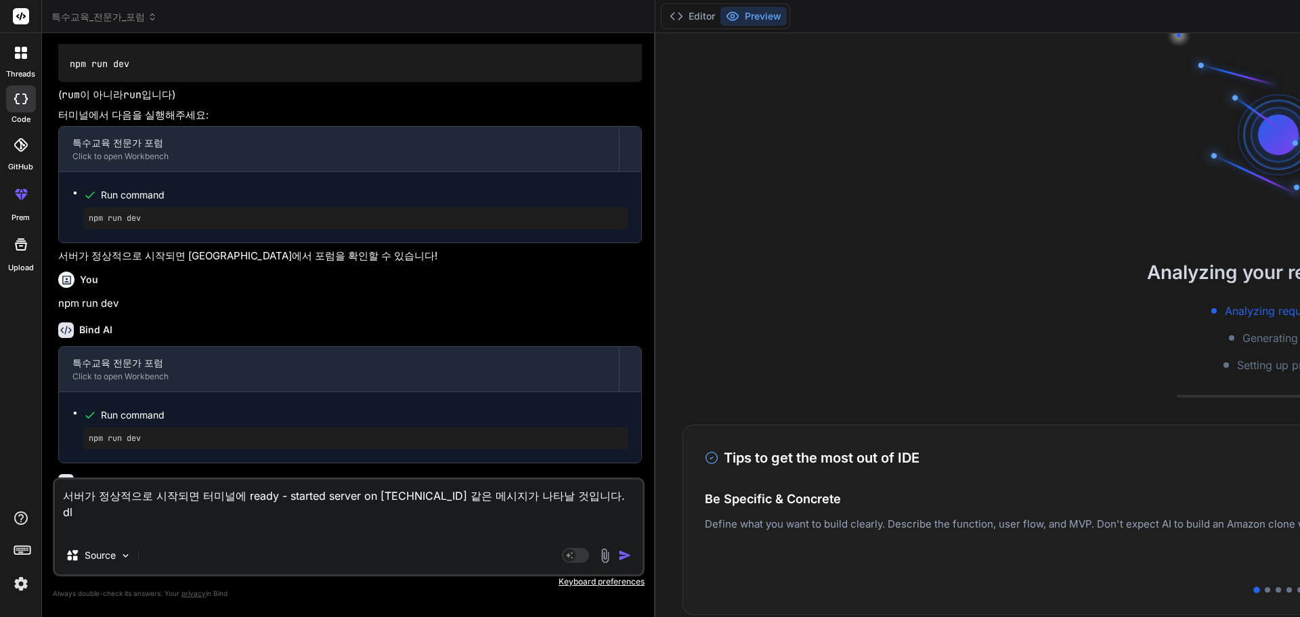
type textarea "x"
type textarea "서버가 정상적으로 시작되면 터미널에 ready - started server on [TECHNICAL_ID] 같은 메시지가 나타날 것입니다. …"
type textarea "x"
type textarea "서버가 정상적으로 시작되면 터미널에 ready - started server on [TECHNICAL_ID] 같은 메시지가 나타날 것입니다. …"
type textarea "x"
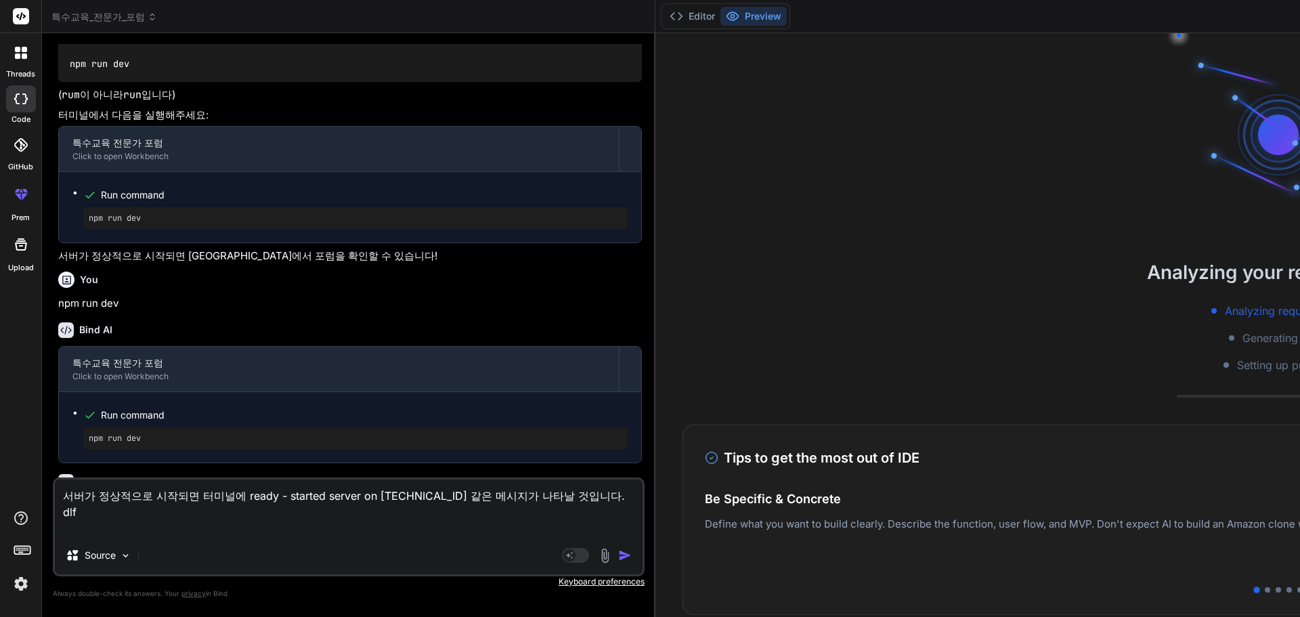
type textarea "서버가 정상적으로 시작되면 터미널에 ready - started server on [TECHNICAL_ID] 같은 메시지가 나타날 것입니다. …"
type textarea "x"
type textarea "서버가 정상적으로 시작되면 터미널에 ready - started server on [TECHNICAL_ID] 같은 메시지가 나타날 것입니다. d"
type textarea "x"
type textarea "서버가 정상적으로 시작되면 터미널에 ready - started server on [TECHNICAL_ID] 같은 메시지가 나타날 것입니다."
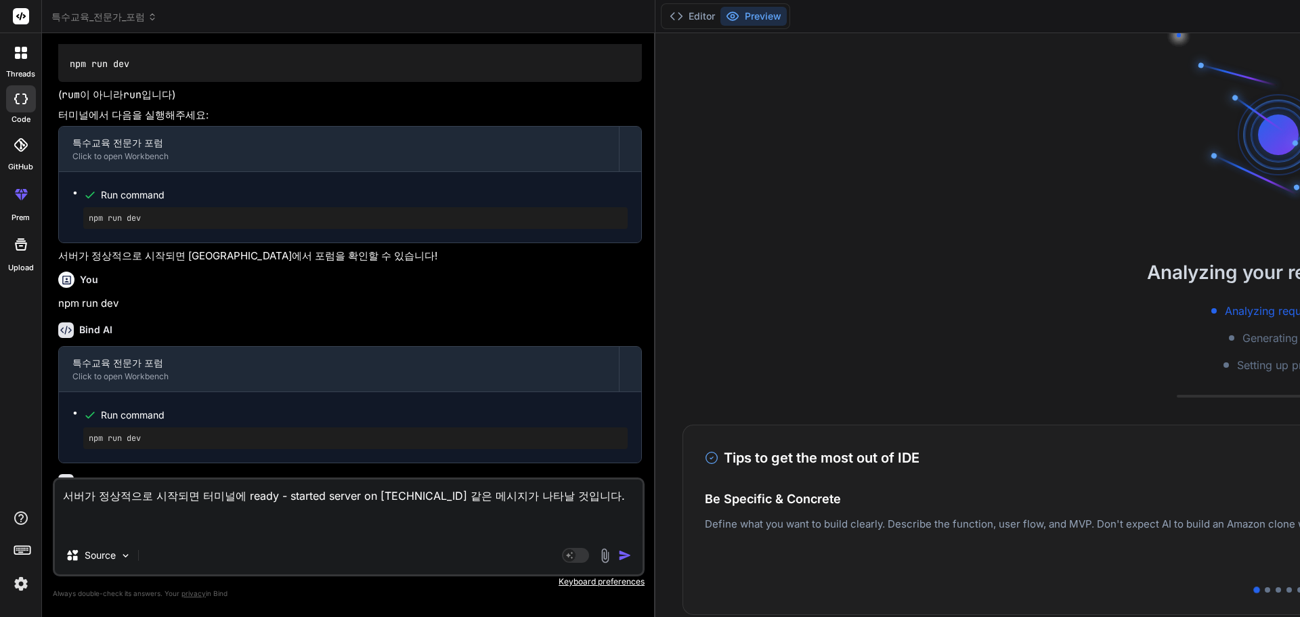
type textarea "x"
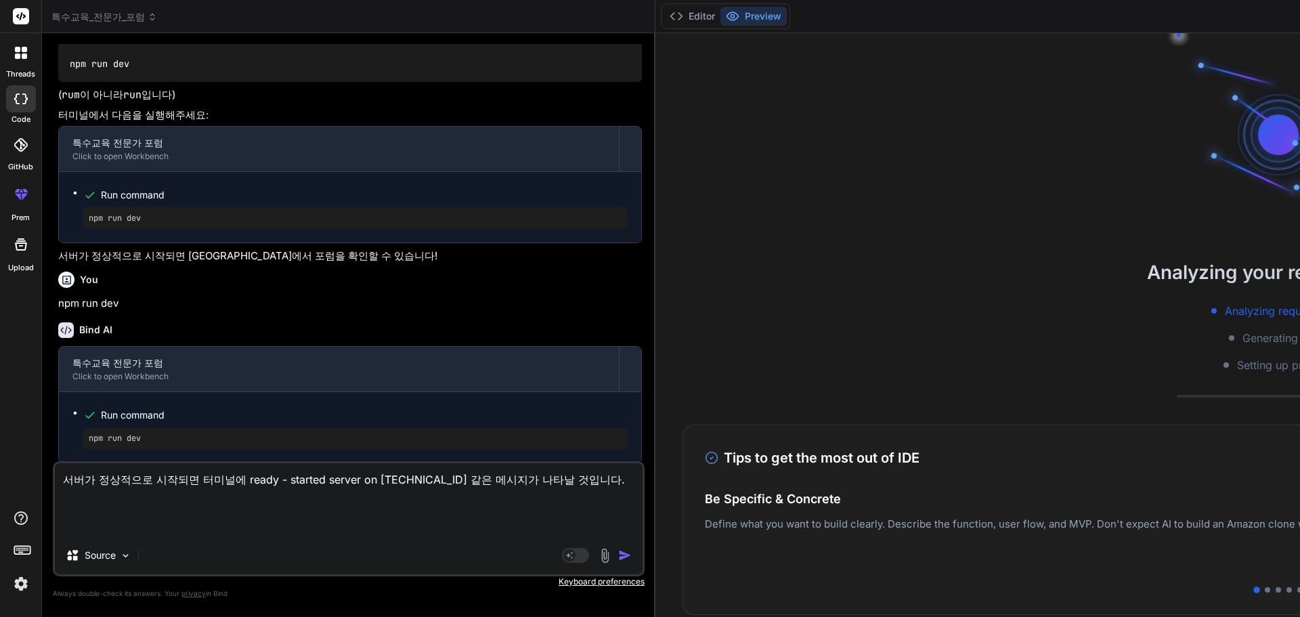
type textarea "서버가 정상적으로 시작되면 터미널에 ready - started server on [TECHNICAL_ID] 같은 메시지가 나타날 것입니다. d"
type textarea "x"
type textarea "서버가 정상적으로 시작되면 터미널에 ready - started server on [TECHNICAL_ID] 같은 메시지가 나타날 것입니다. …"
type textarea "x"
type textarea "서버가 정상적으로 시작되면 터미널에 ready - started server on [TECHNICAL_ID] 같은 메시지가 나타날 것입니다. …"
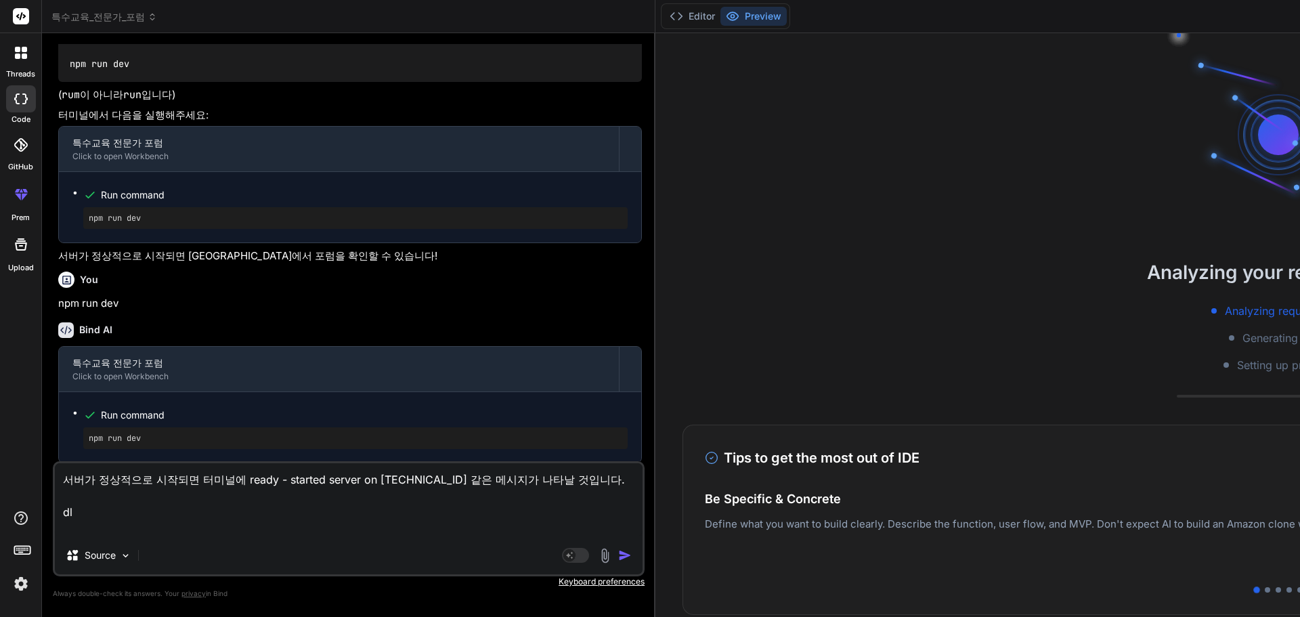
type textarea "x"
type textarea "서버가 정상적으로 시작되면 터미널에 ready - started server on [TECHNICAL_ID] 같은 메시지가 나타날 것입니다. …"
type textarea "x"
type textarea "서버가 정상적으로 시작되면 터미널에 ready - started server on [TECHNICAL_ID] 같은 메시지가 나타날 것입니다. …"
type textarea "x"
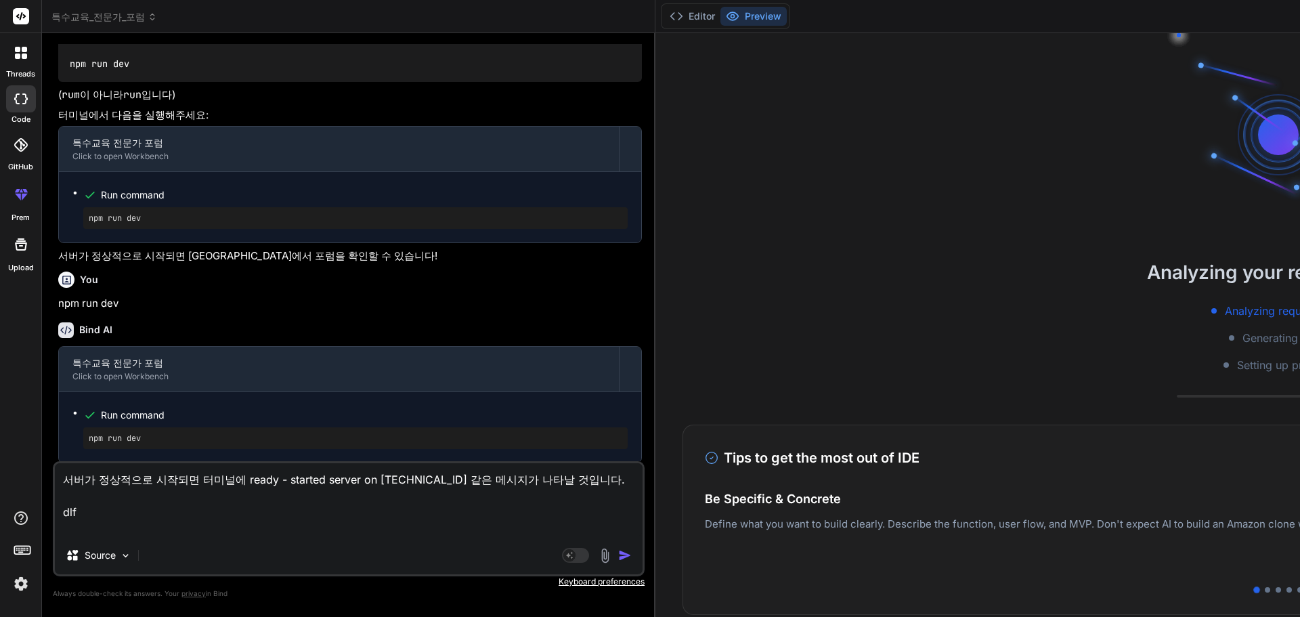
type textarea "서버가 정상적으로 시작되면 터미널에 ready - started server on [TECHNICAL_ID] 같은 메시지가 나타날 것입니다. …"
type textarea "x"
type textarea "서버가 정상적으로 시작되면 터미널에 ready - started server on [TECHNICAL_ID] 같은 메시지가 나타날 것입니다. d"
type textarea "x"
type textarea "서버가 정상적으로 시작되면 터미널에 ready - started server on [TECHNICAL_ID] 같은 메시지가 나타날 것입니다."
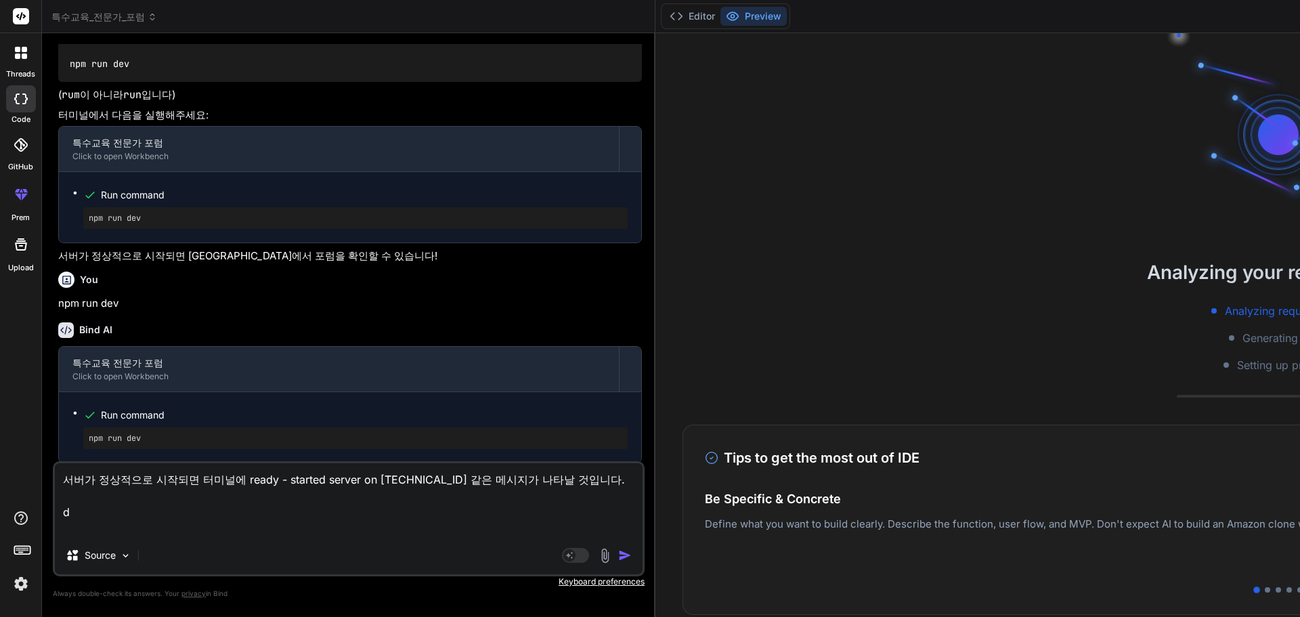
type textarea "x"
type textarea "서버가 정상적으로 시작되면 터미널에 ready - started server on [TECHNICAL_ID] 같은 메시지가 나타날 것입니다. ㅇ"
type textarea "x"
type textarea "서버가 정상적으로 시작되면 터미널에 ready - started server on [TECHNICAL_ID] 같은 메시지가 나타날 것입니다. 이"
type textarea "x"
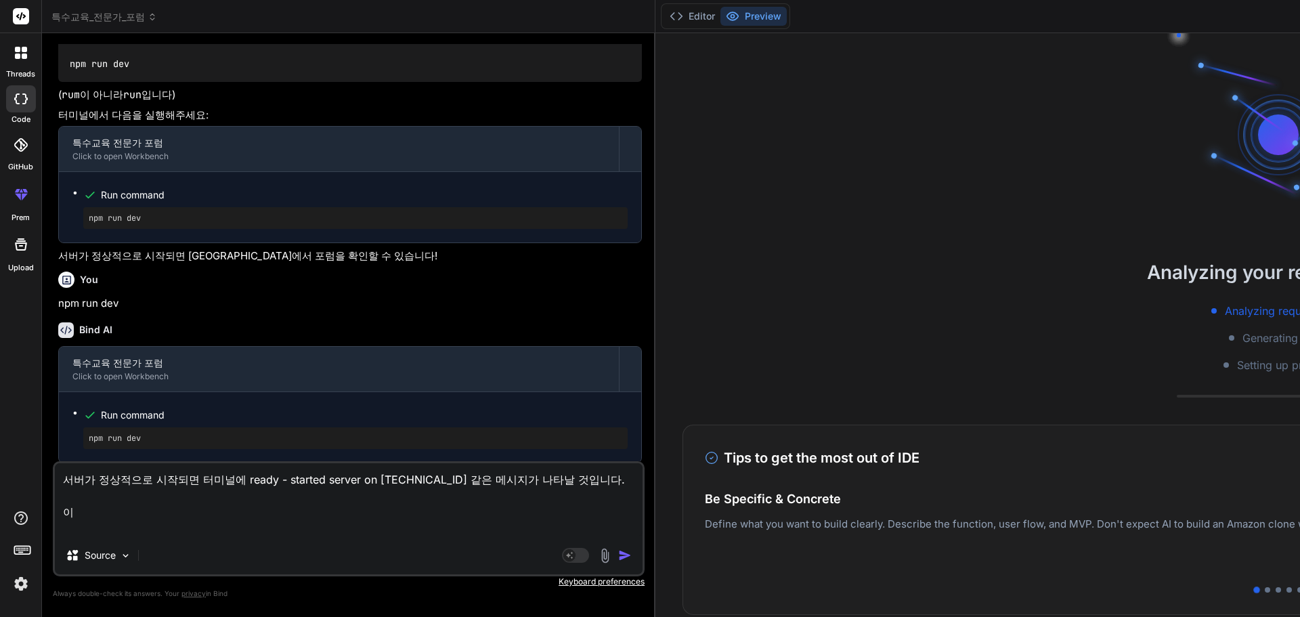
type textarea "서버가 정상적으로 시작되면 터미널에 ready - started server on [TECHNICAL_ID] 같은 메시지가 나타날 것입니다. 일"
type textarea "x"
type textarea "서버가 정상적으로 시작되면 터미널에 ready - started server on [TECHNICAL_ID] 같은 메시지가 나타날 것입니다. …"
type textarea "x"
type textarea "서버가 정상적으로 시작되면 터미널에 ready - started server on [TECHNICAL_ID] 같은 메시지가 나타날 것입니다. …"
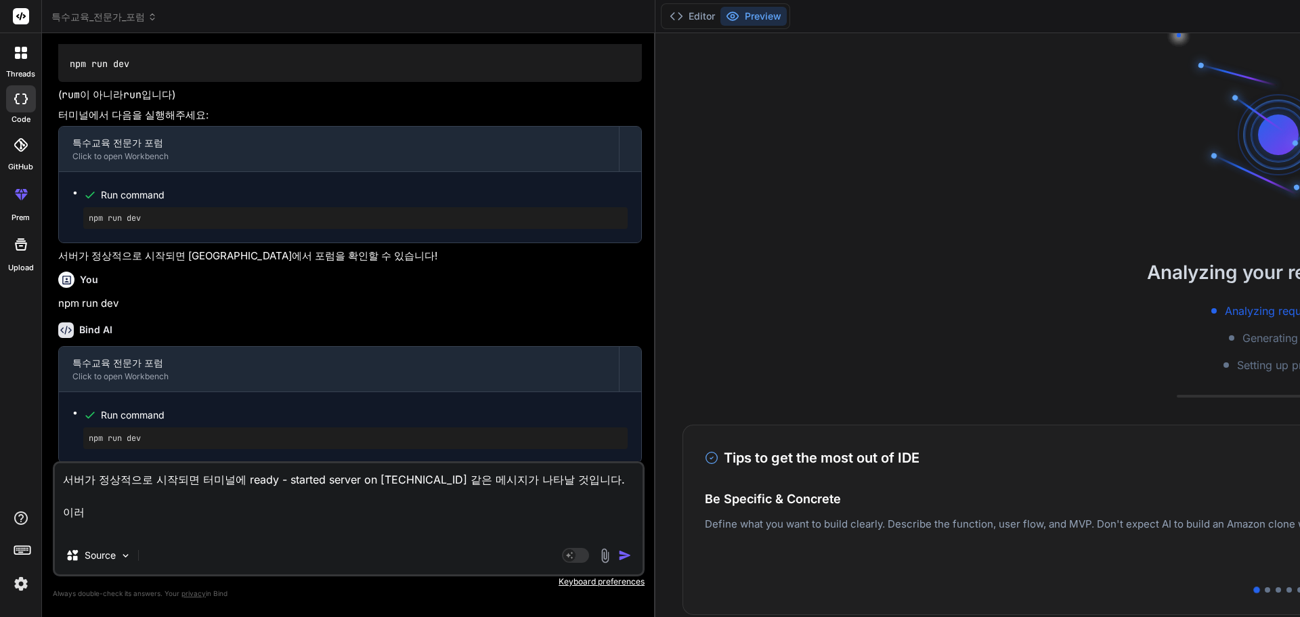
type textarea "x"
type textarea "서버가 정상적으로 시작되면 터미널에 ready - started server on [TECHNICAL_ID] 같은 메시지가 나타날 것입니다. …"
type textarea "x"
type textarea "서버가 정상적으로 시작되면 터미널에 ready - started server on [TECHNICAL_ID] 같은 메시지가 나타날 것입니다. …"
type textarea "x"
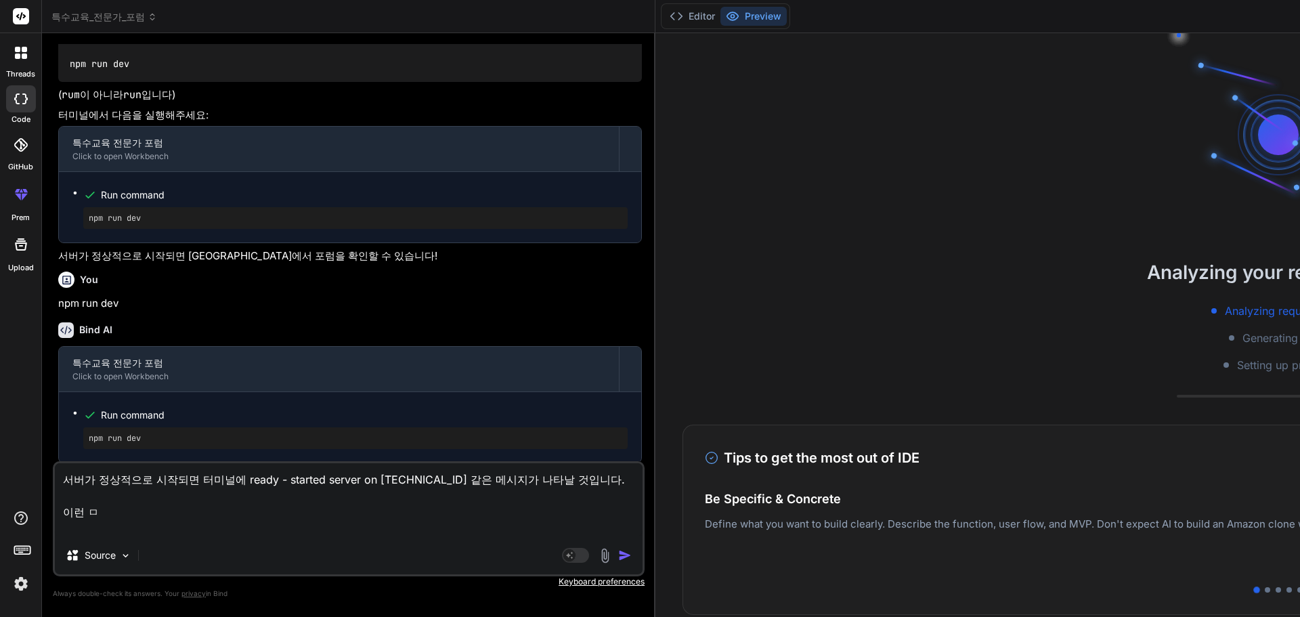
type textarea "서버가 정상적으로 시작되면 터미널에 ready - started server on [TECHNICAL_ID] 같은 메시지가 나타날 것입니다. …"
type textarea "x"
type textarea "서버가 정상적으로 시작되면 터미널에 ready - started server on [TECHNICAL_ID] 같은 메시지가 나타날 것입니다. …"
type textarea "x"
type textarea "서버가 정상적으로 시작되면 터미널에 ready - started server on [TECHNICAL_ID] 같은 메시지가 나타날 것입니다. …"
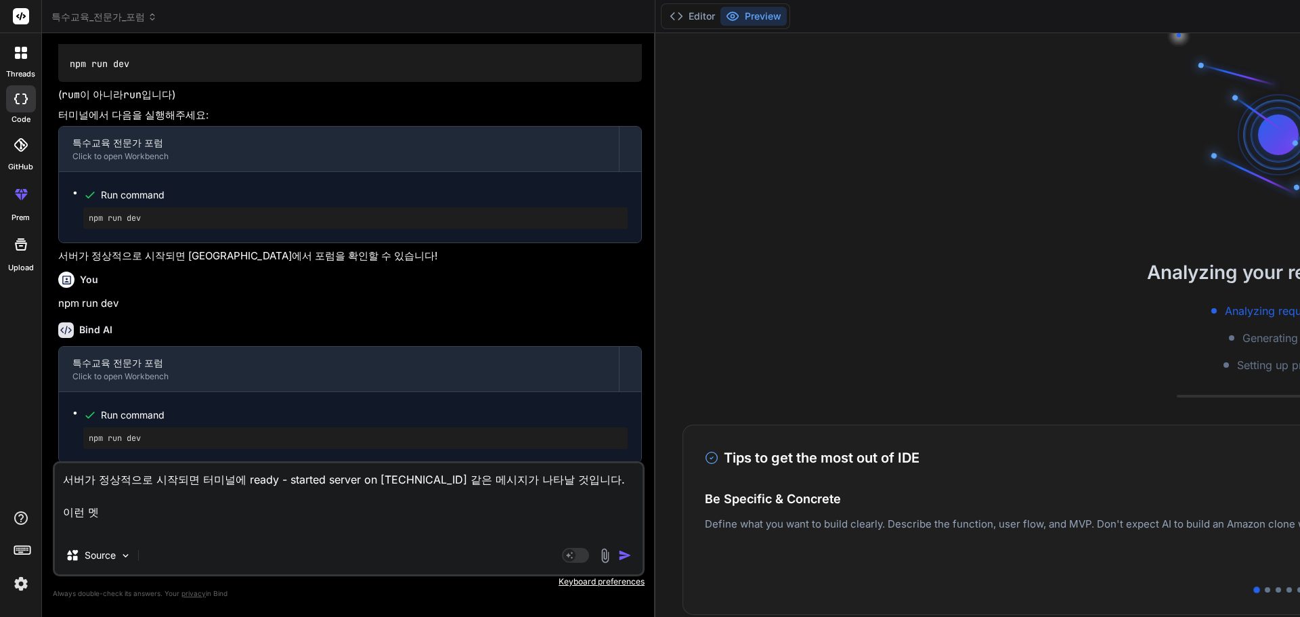
type textarea "x"
type textarea "서버가 정상적으로 시작되면 터미널에 ready - started server on [TECHNICAL_ID] 같은 메시지가 나타날 것입니다. …"
type textarea "x"
type textarea "서버가 정상적으로 시작되면 터미널에 ready - started server on [TECHNICAL_ID] 같은 메시지가 나타날 것입니다. …"
type textarea "x"
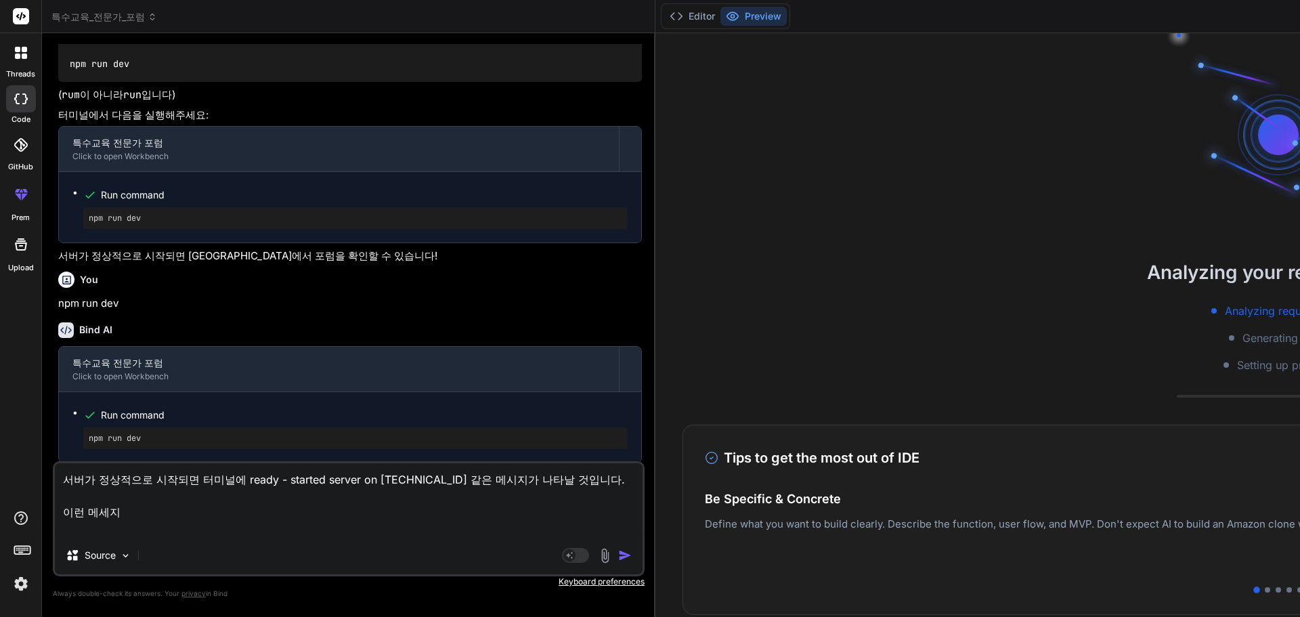
type textarea "서버가 정상적으로 시작되면 터미널에 ready - started server on 0.0.0.0:3000 같은 메시지가 나타날 것입니다. 이런…"
type textarea "x"
type textarea "서버가 정상적으로 시작되면 터미널에 ready - started server on 0.0.0.0:3000 같은 메시지가 나타날 것입니다. 이런…"
type textarea "x"
type textarea "서버가 정상적으로 시작되면 터미널에 ready - started server on 0.0.0.0:3000 같은 메시지가 나타날 것입니다. 이런…"
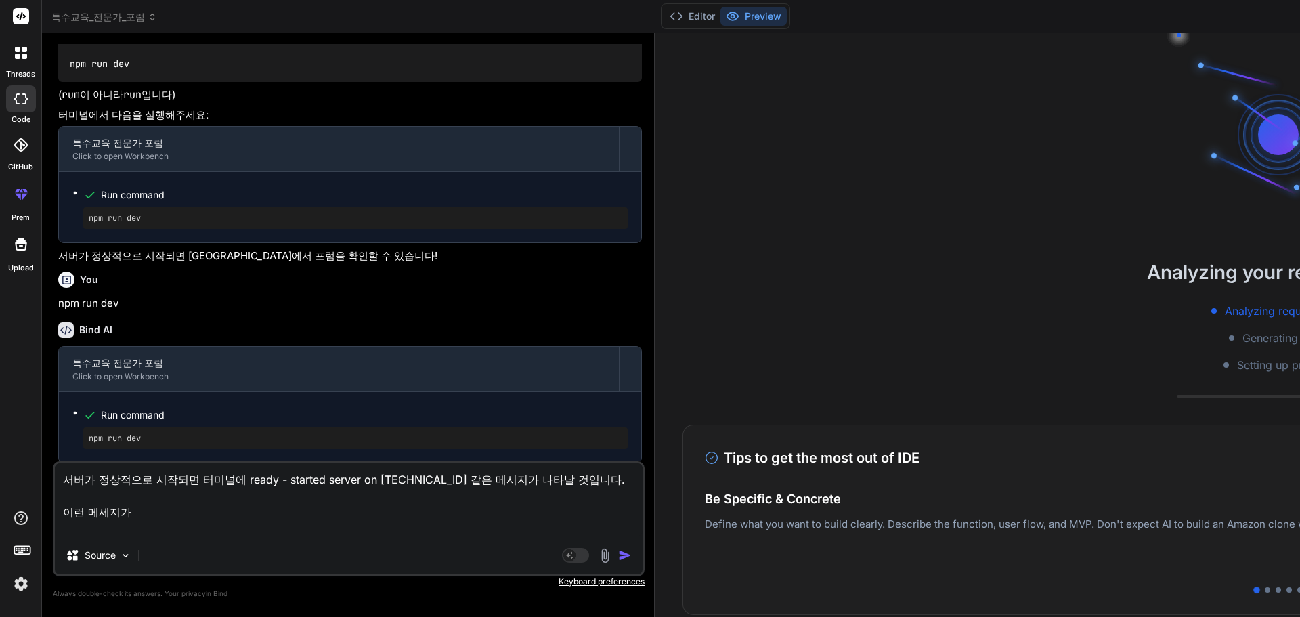
type textarea "x"
type textarea "서버가 정상적으로 시작되면 터미널에 ready - started server on 0.0.0.0:3000 같은 메시지가 나타날 것입니다. 이런…"
type textarea "x"
type textarea "서버가 정상적으로 시작되면 터미널에 ready - started server on 0.0.0.0:3000 같은 메시지가 나타날 것입니다. 이런…"
type textarea "x"
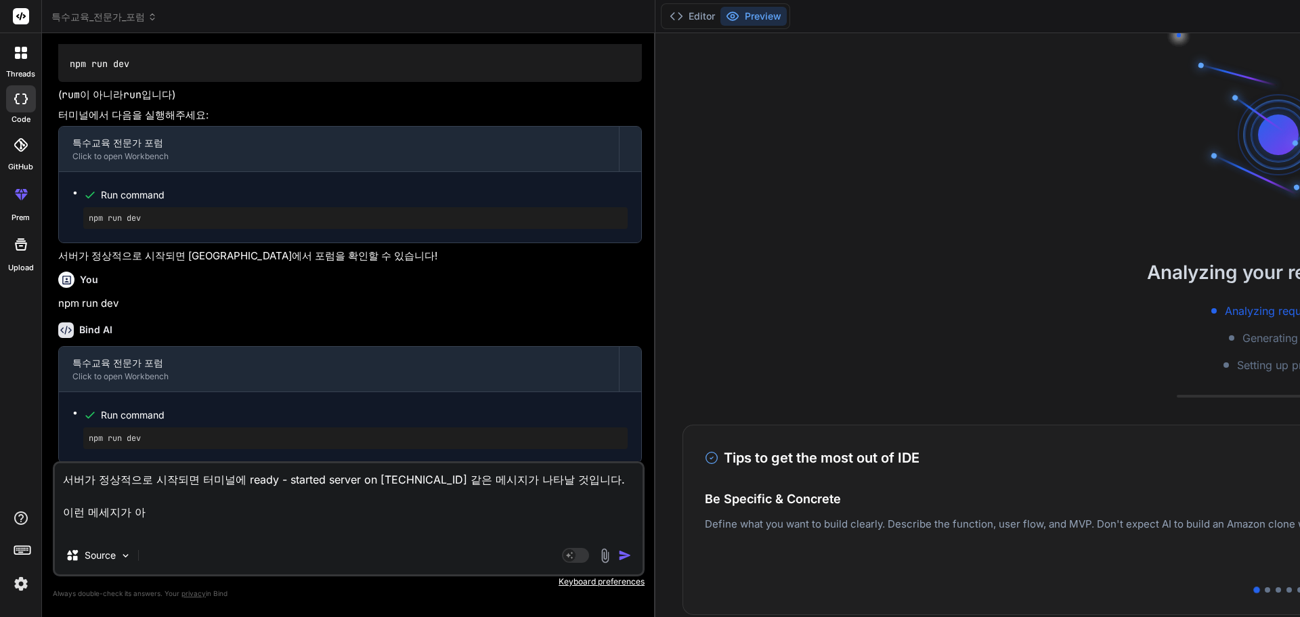
type textarea "서버가 정상적으로 시작되면 터미널에 ready - started server on 0.0.0.0:3000 같은 메시지가 나타날 것입니다. 이런…"
type textarea "x"
type textarea "서버가 정상적으로 시작되면 터미널에 ready - started server on 0.0.0.0:3000 같은 메시지가 나타날 것입니다. 이런…"
type textarea "x"
type textarea "서버가 정상적으로 시작되면 터미널에 ready - started server on 0.0.0.0:3000 같은 메시지가 나타날 것입니다. 이런…"
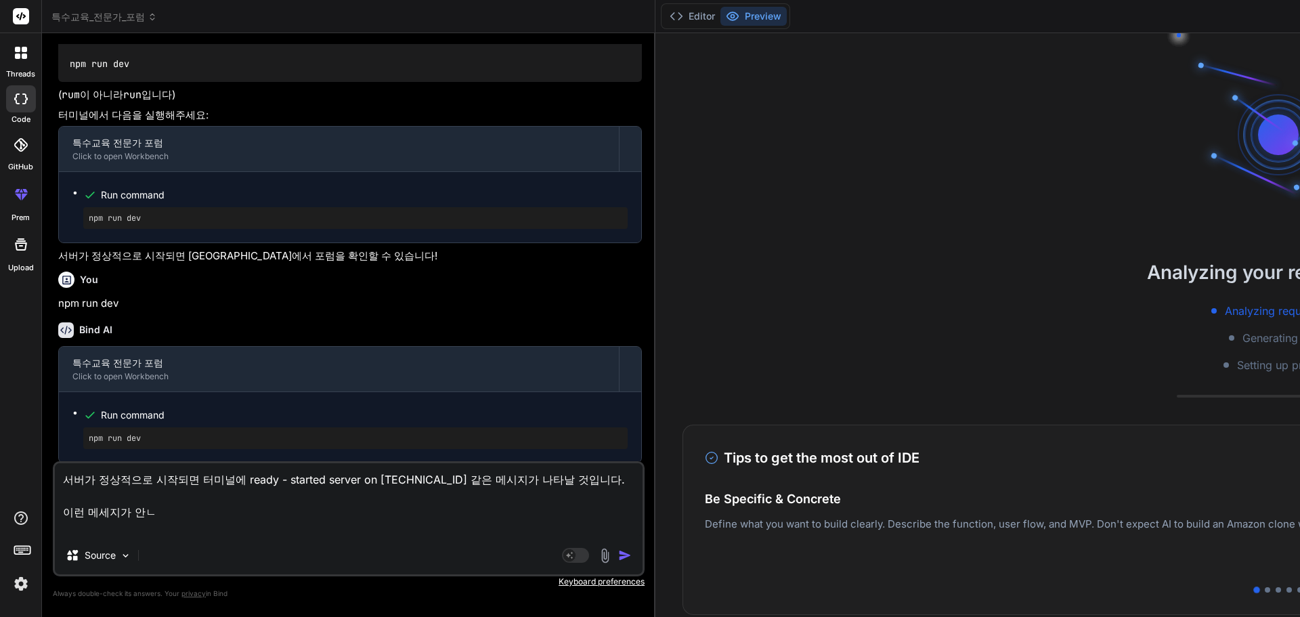
type textarea "x"
type textarea "서버가 정상적으로 시작되면 터미널에 ready - started server on 0.0.0.0:3000 같은 메시지가 나타날 것입니다. 이런…"
type textarea "x"
type textarea "서버가 정상적으로 시작되면 터미널에 ready - started server on 0.0.0.0:3000 같은 메시지가 나타날 것입니다. 이런…"
type textarea "x"
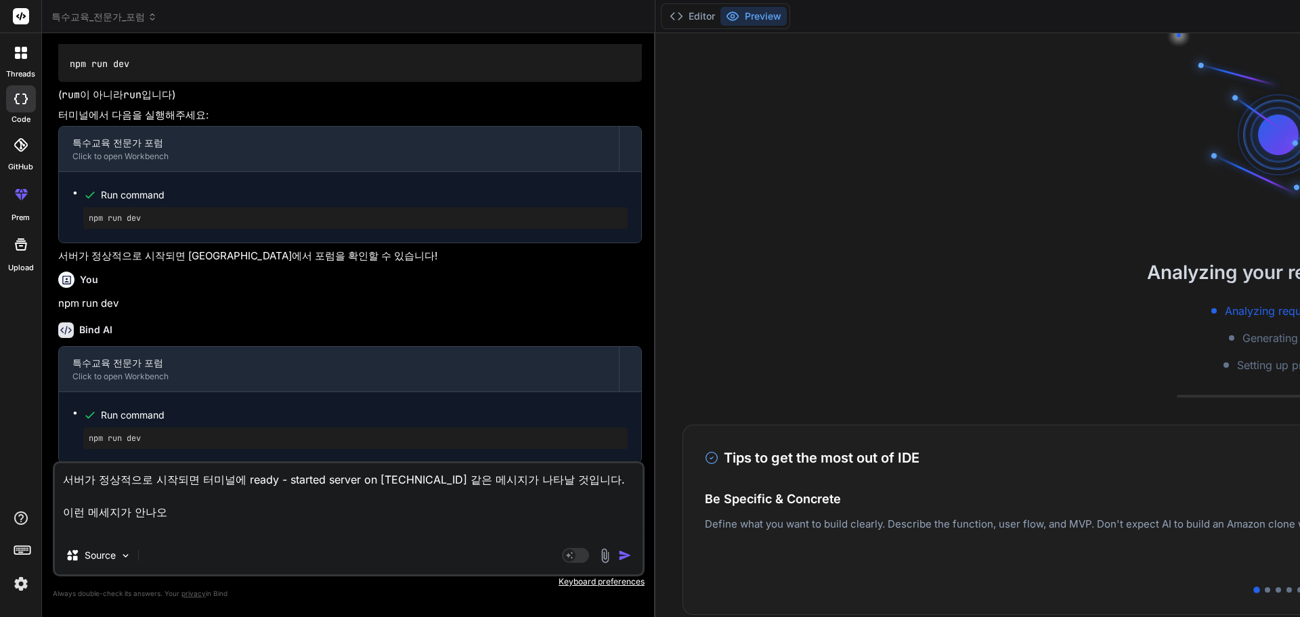
type textarea "서버가 정상적으로 시작되면 터미널에 ready - started server on 0.0.0.0:3000 같은 메시지가 나타날 것입니다. 이런…"
type textarea "x"
type textarea "서버가 정상적으로 시작되면 터미널에 ready - started server on 0.0.0.0:3000 같은 메시지가 나타날 것입니다. 이런…"
type textarea "x"
type textarea "서버가 정상적으로 시작되면 터미널에 ready - started server on 0.0.0.0:3000 같은 메시지가 나타날 것입니다. 이런…"
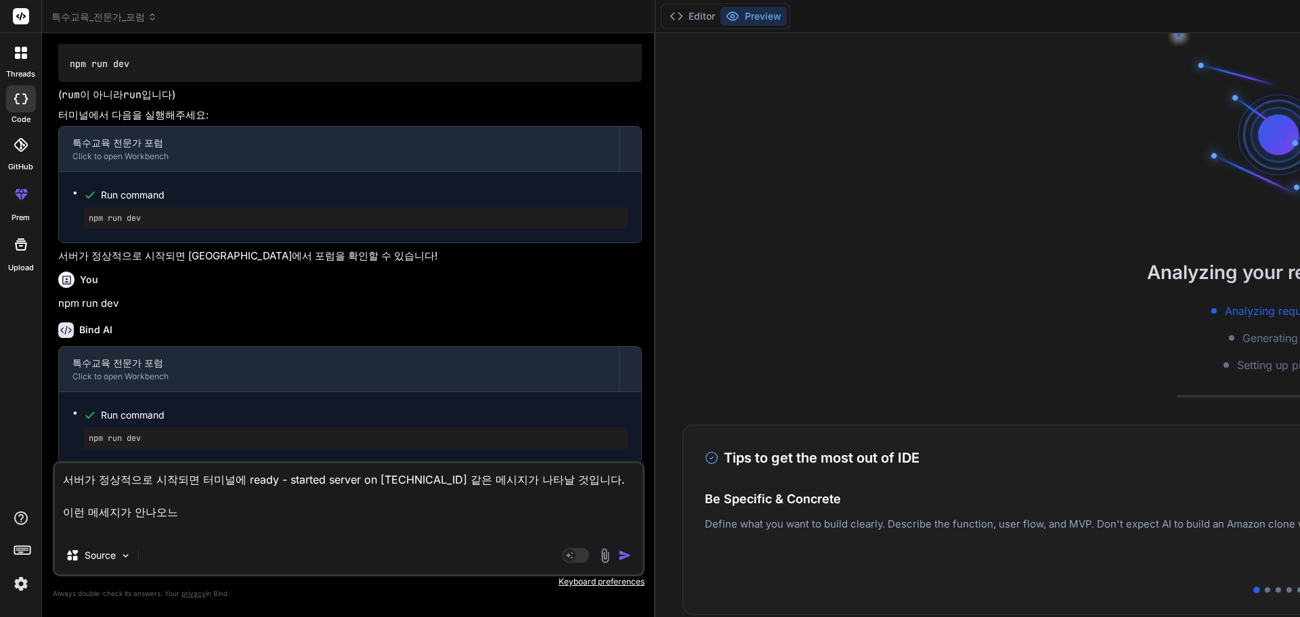
type textarea "x"
type textarea "서버가 정상적으로 시작되면 터미널에 ready - started server on 0.0.0.0:3000 같은 메시지가 나타날 것입니다. 이런…"
type textarea "x"
type textarea "서버가 정상적으로 시작되면 터미널에 ready - started server on 0.0.0.0:3000 같은 메시지가 나타날 것입니다. 이런…"
type textarea "x"
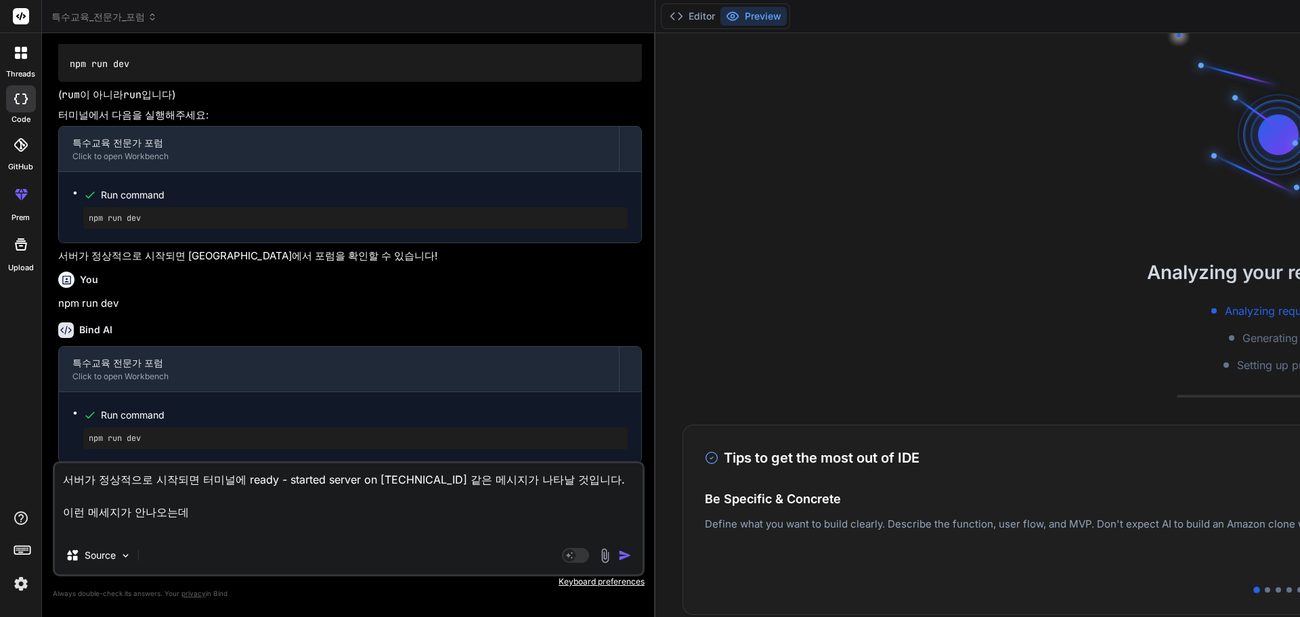
type textarea "서버가 정상적으로 시작되면 터미널에 ready - started server on 0.0.0.0:3000 같은 메시지가 나타날 것입니다. 이런…"
type textarea "x"
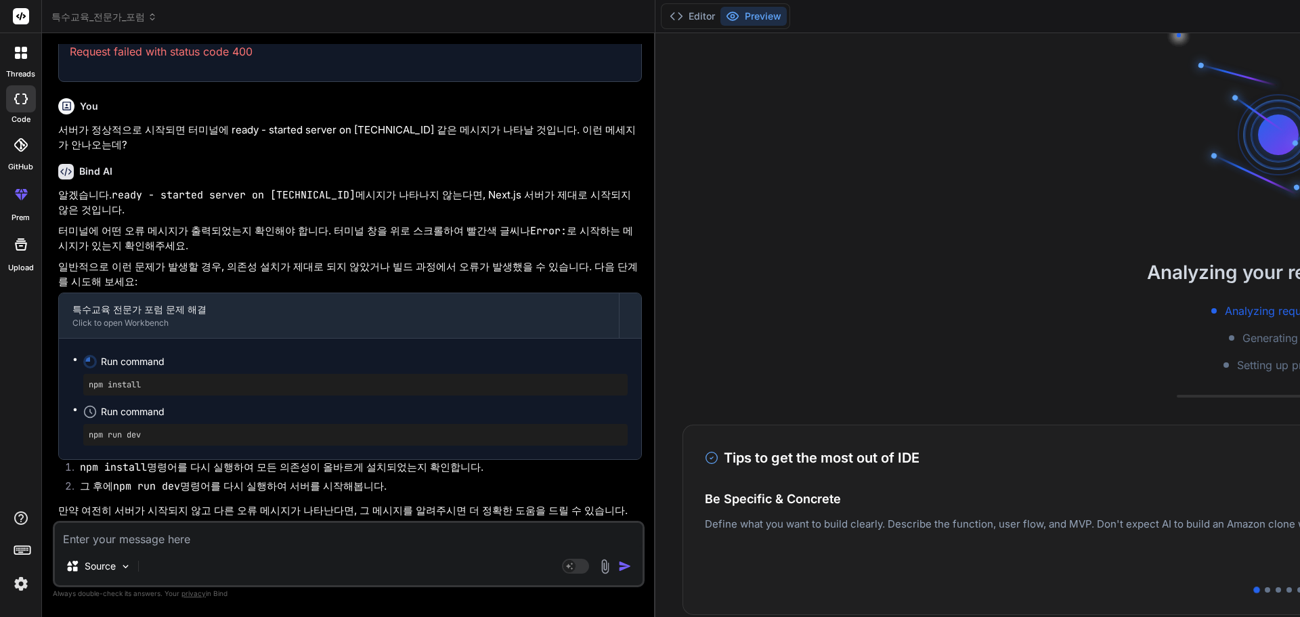
scroll to position [2179, 0]
click at [664, 22] on button "Editor" at bounding box center [692, 16] width 56 height 19
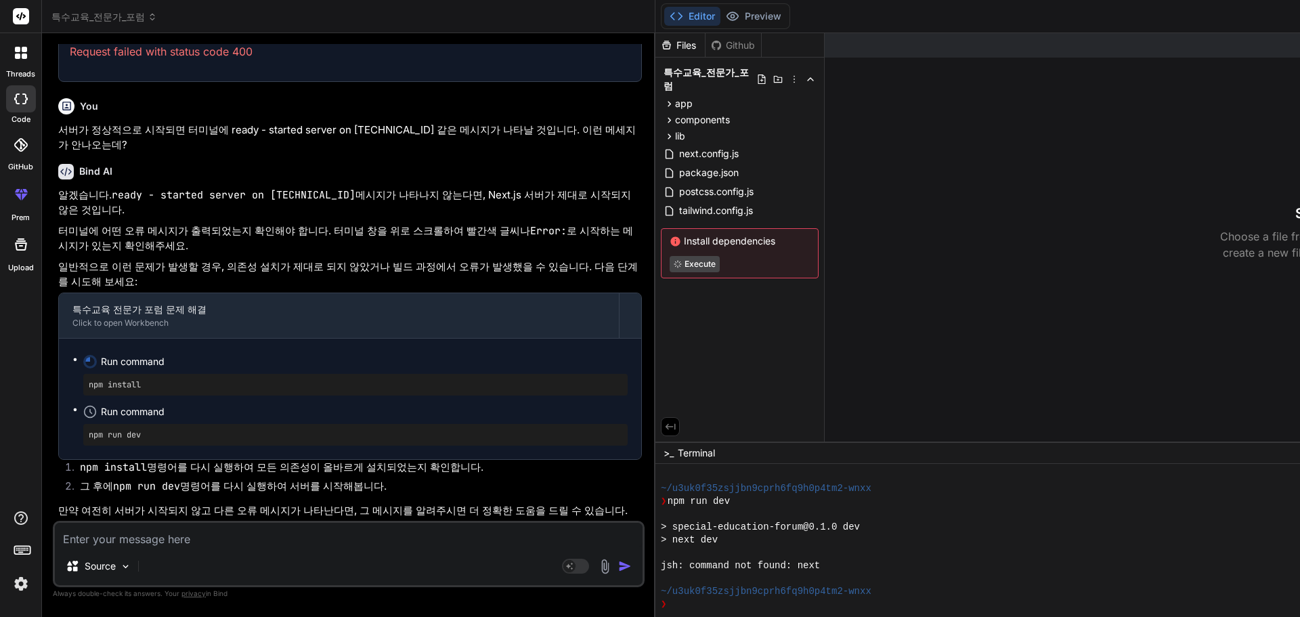
click at [279, 301] on div "알겠습니다. ready - started server on 0.0.0.0:3000 메시지가 나타나지 않는다면, Next.js 서버가 제대로 시…" at bounding box center [350, 353] width 584 height 331
click at [133, 460] on li "npm install 명령어를 다시 실행하여 모든 의존성이 올바르게 설치되었는지 확인합니다." at bounding box center [355, 469] width 573 height 19
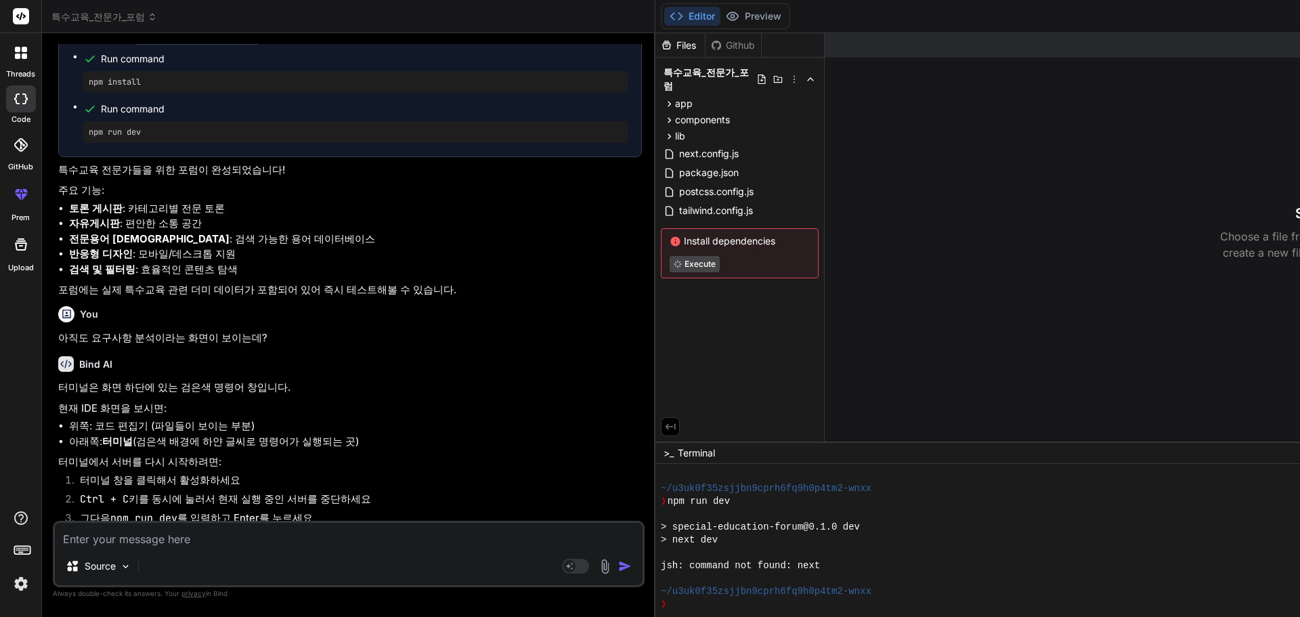
scroll to position [1579, 0]
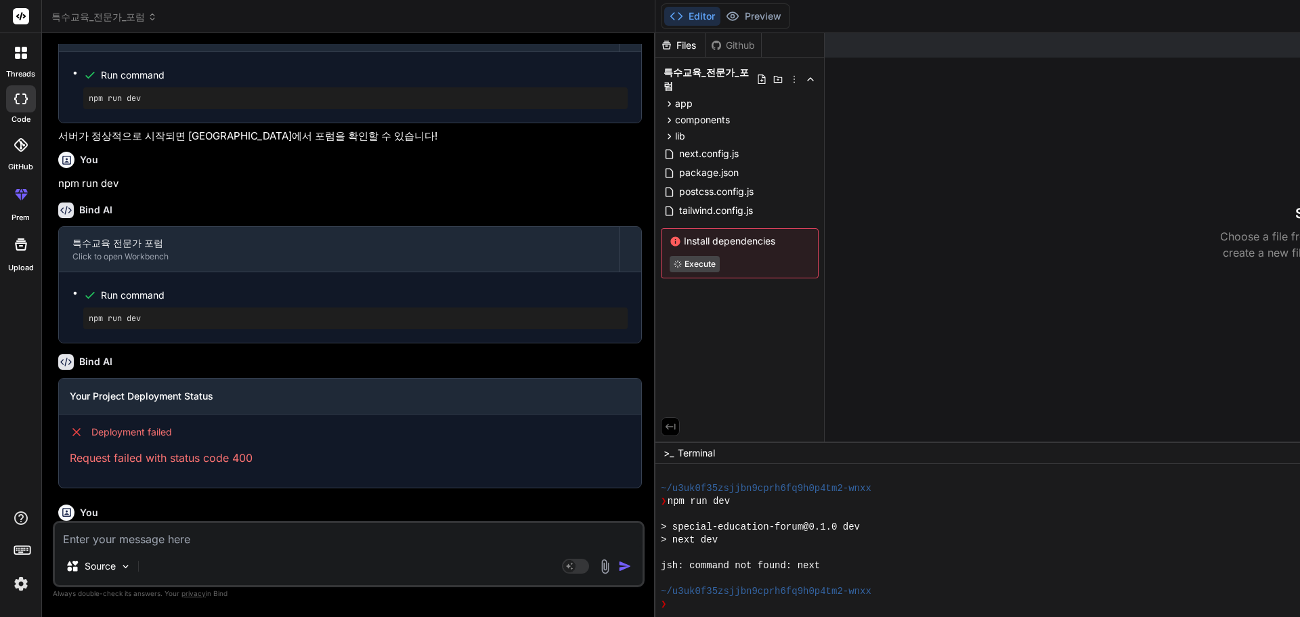
click at [21, 108] on div at bounding box center [21, 98] width 30 height 27
click at [21, 107] on div at bounding box center [21, 98] width 30 height 27
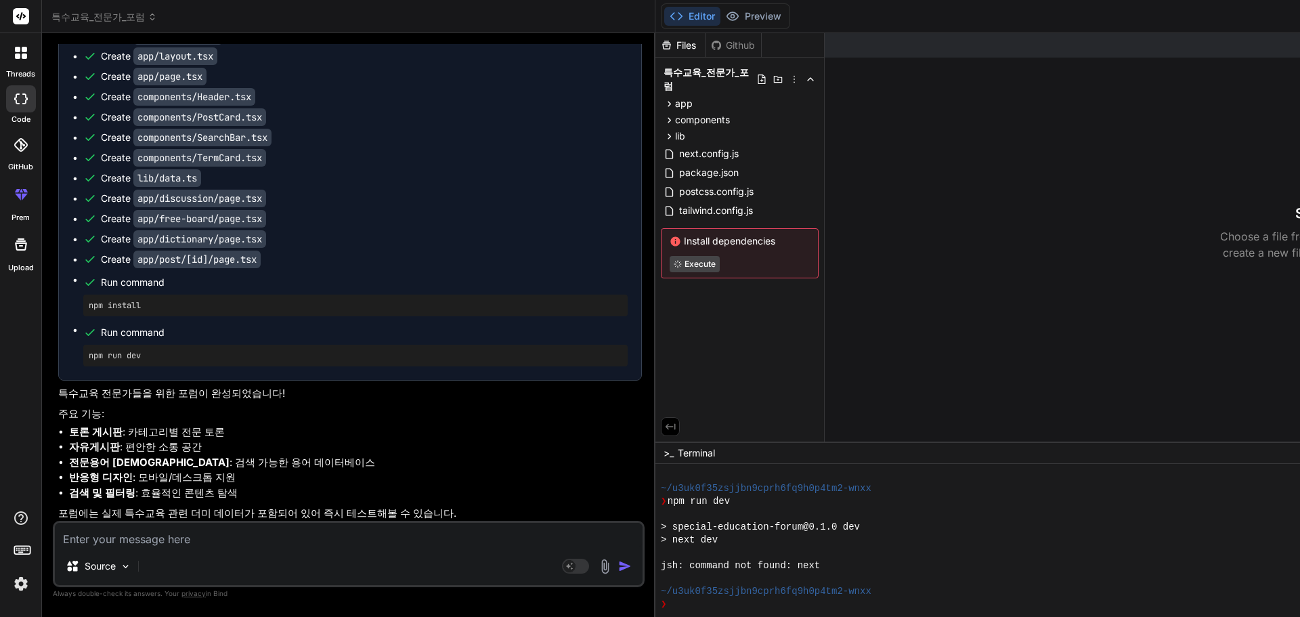
scroll to position [0, 0]
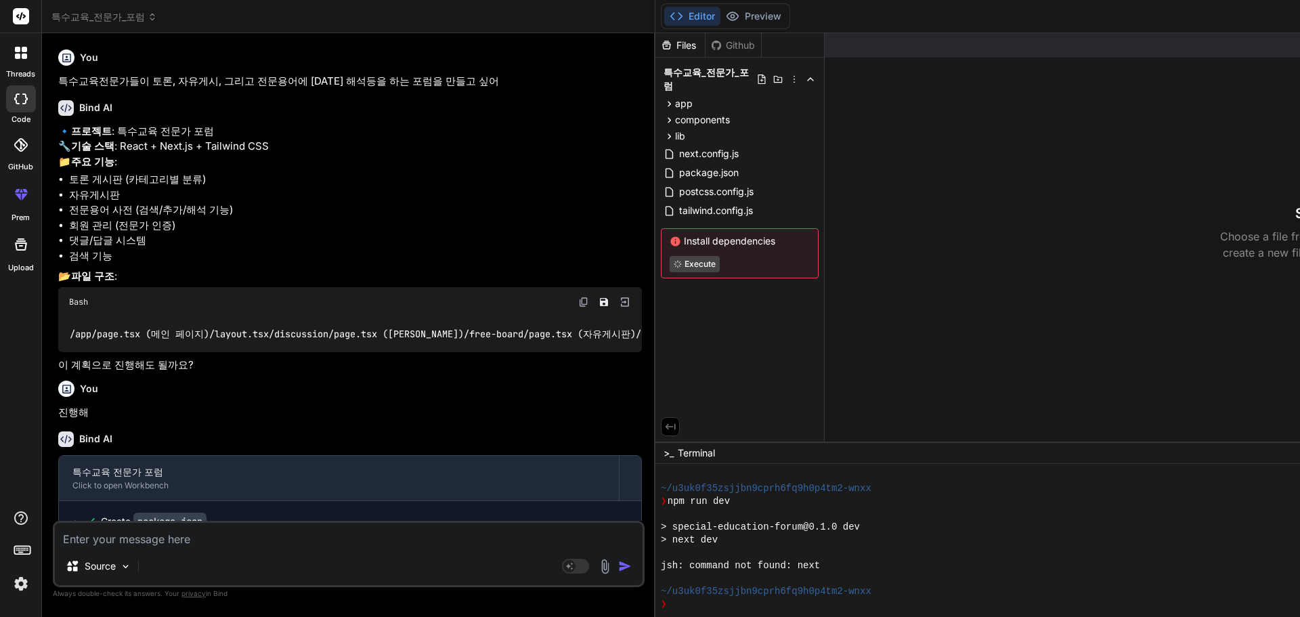
click at [88, 24] on header "특수교육_전문가_포럼 Created with Pixso." at bounding box center [348, 16] width 613 height 33
click at [98, 17] on span "특수교육_전문가_포럼" at bounding box center [104, 17] width 106 height 14
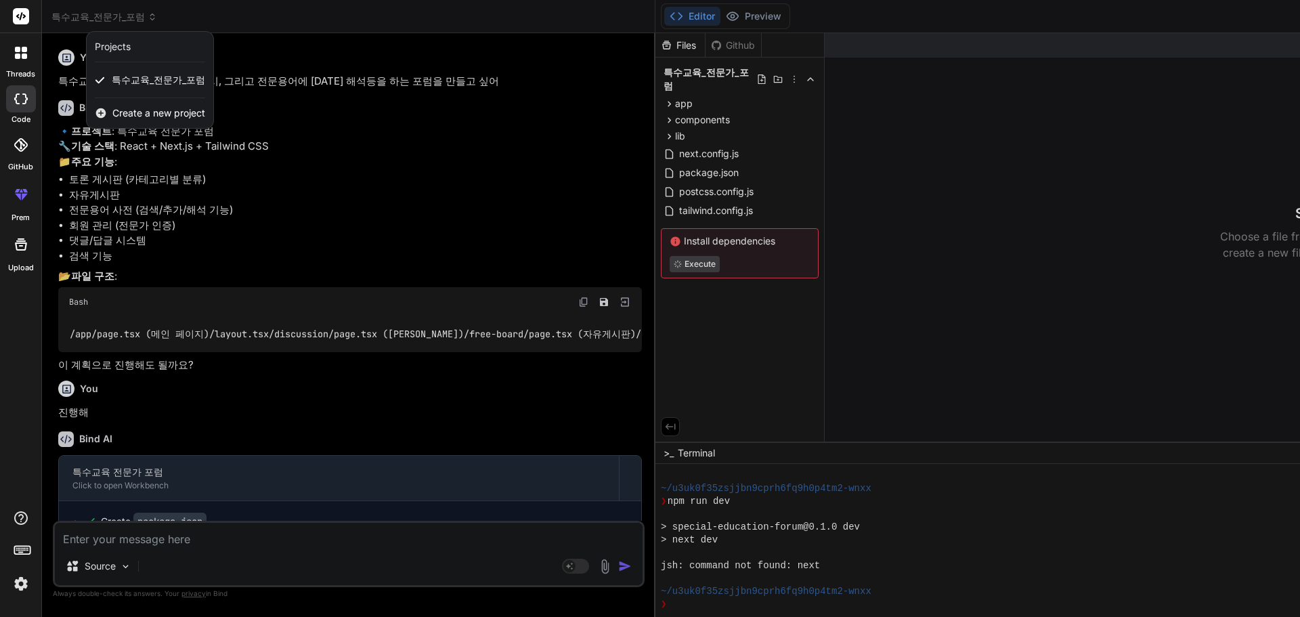
click at [274, 25] on div at bounding box center [650, 308] width 1300 height 617
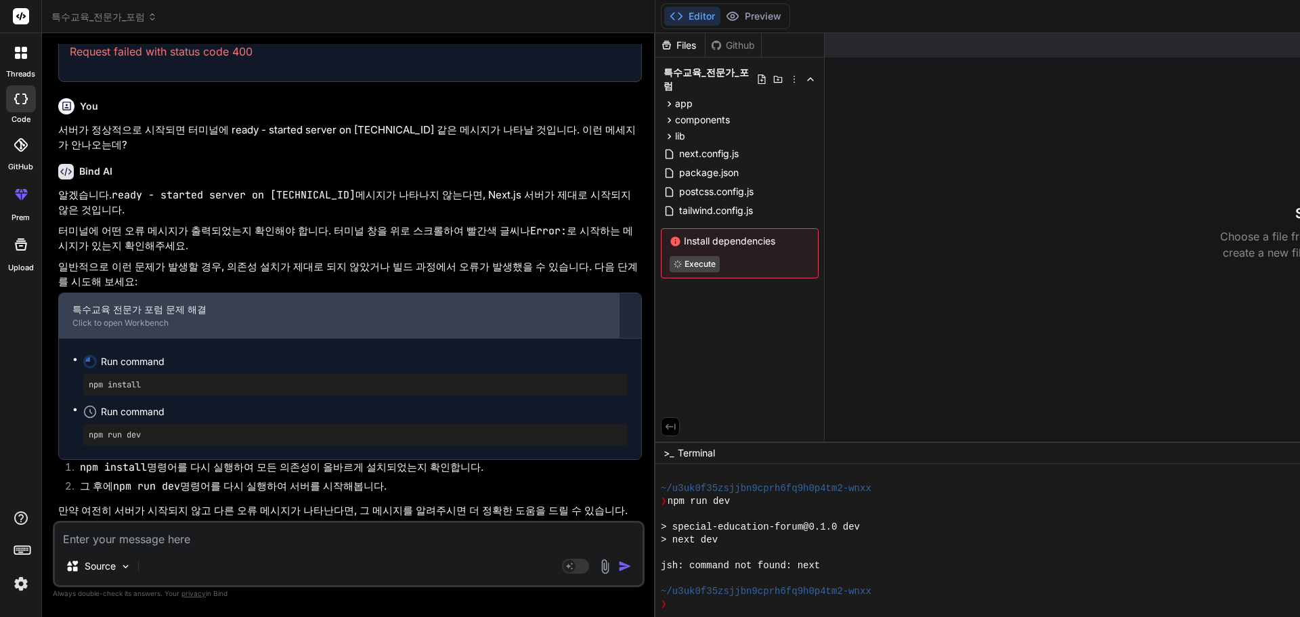
scroll to position [2253, 0]
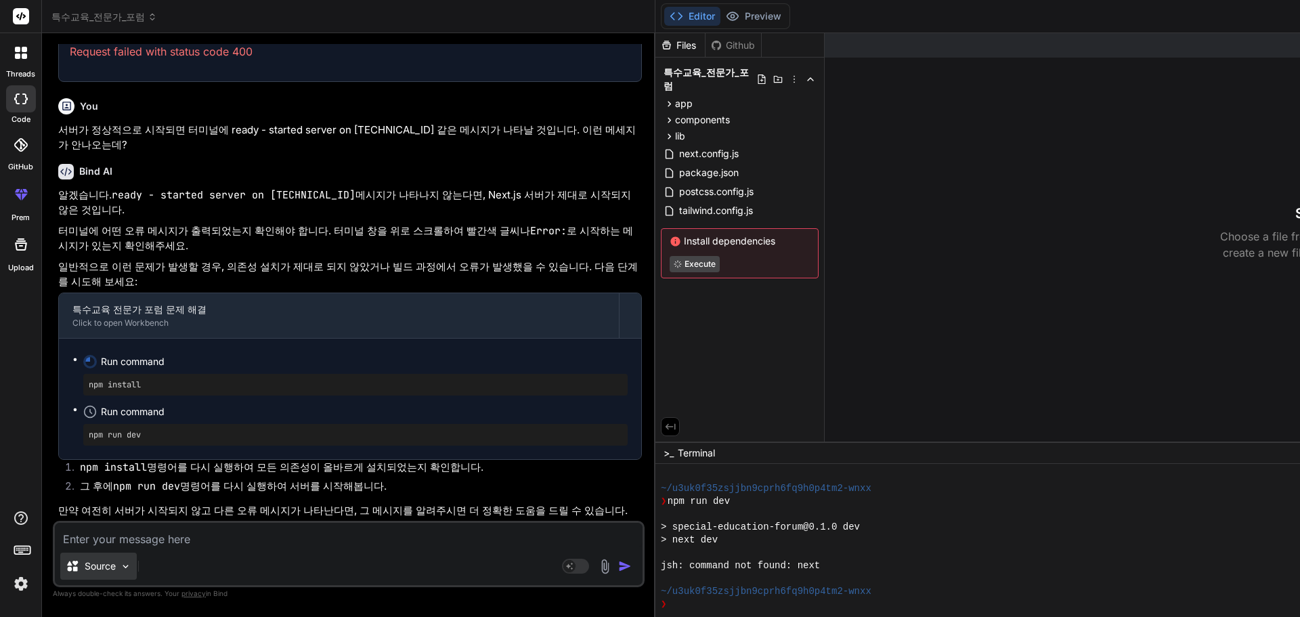
click at [124, 564] on img at bounding box center [126, 567] width 12 height 12
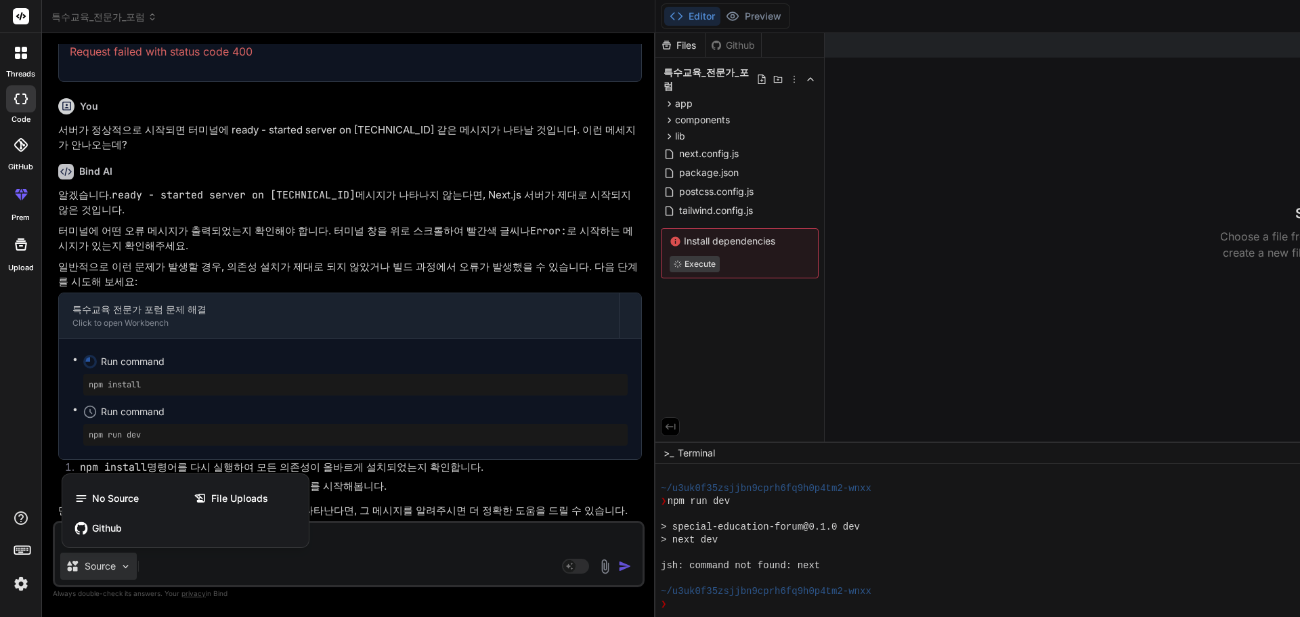
click at [125, 564] on div at bounding box center [650, 308] width 1300 height 617
type textarea "x"
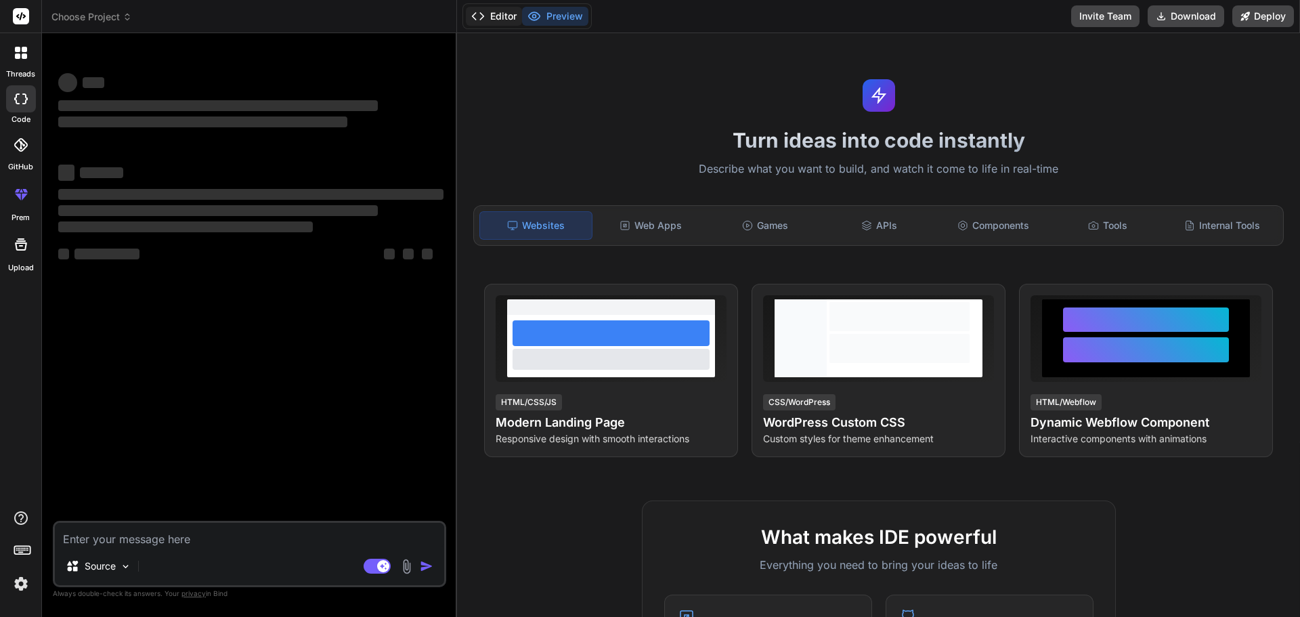
click at [521, 10] on button "Editor" at bounding box center [494, 16] width 56 height 19
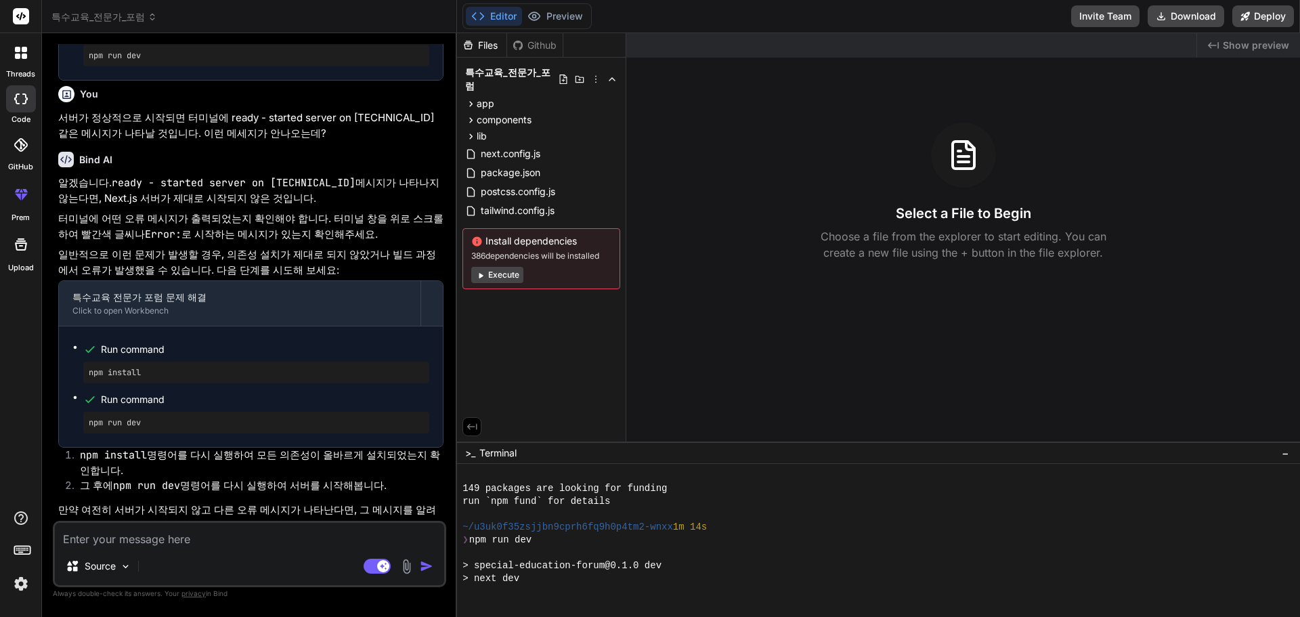
scroll to position [219, 0]
type textarea "x"
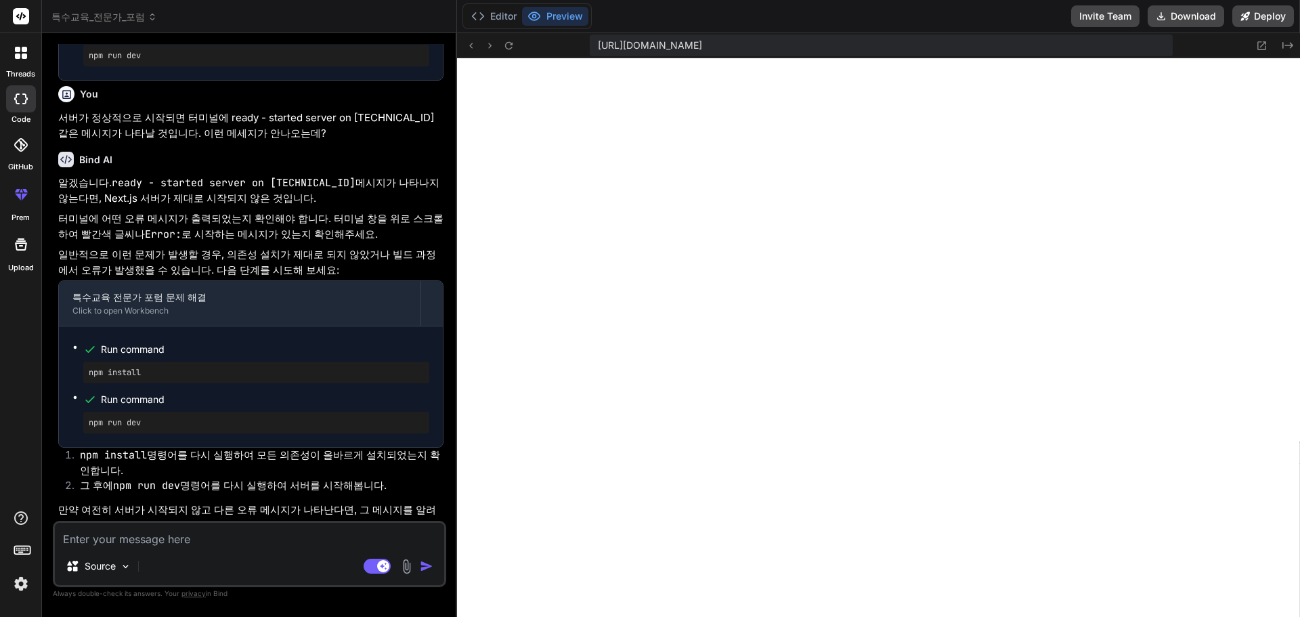
scroll to position [437, 0]
click at [183, 534] on textarea at bounding box center [249, 535] width 389 height 24
type textarea "ㅜ"
type textarea "x"
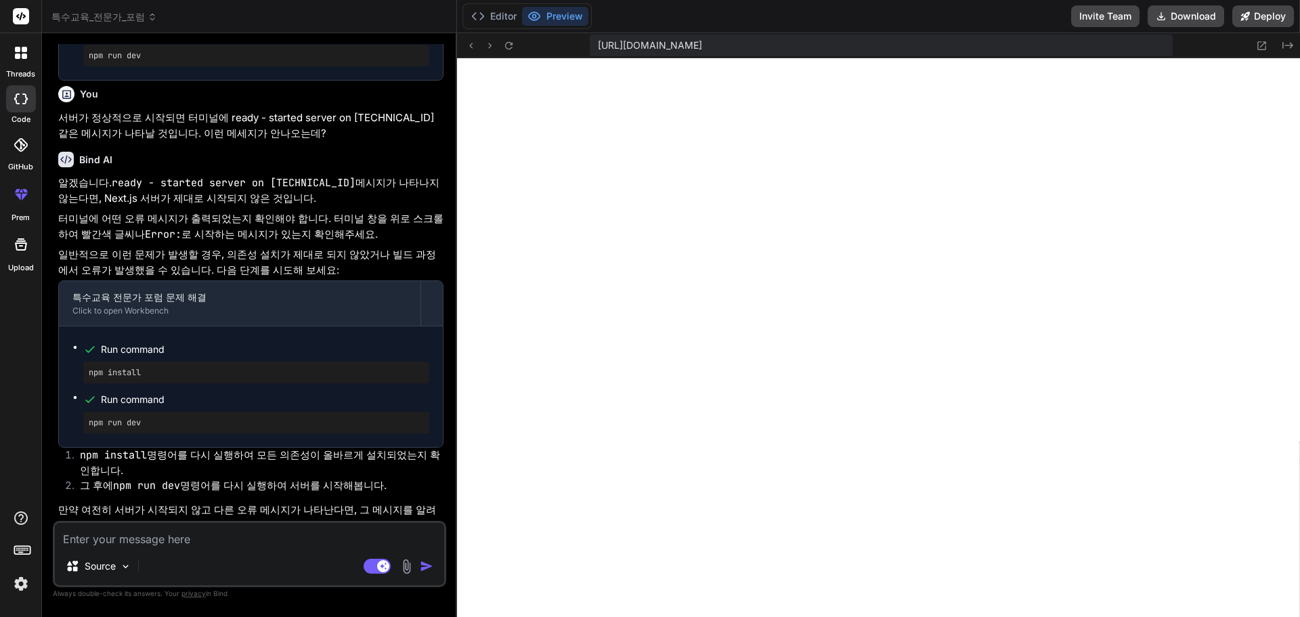
type textarea "n"
type textarea "x"
type textarea "np"
type textarea "x"
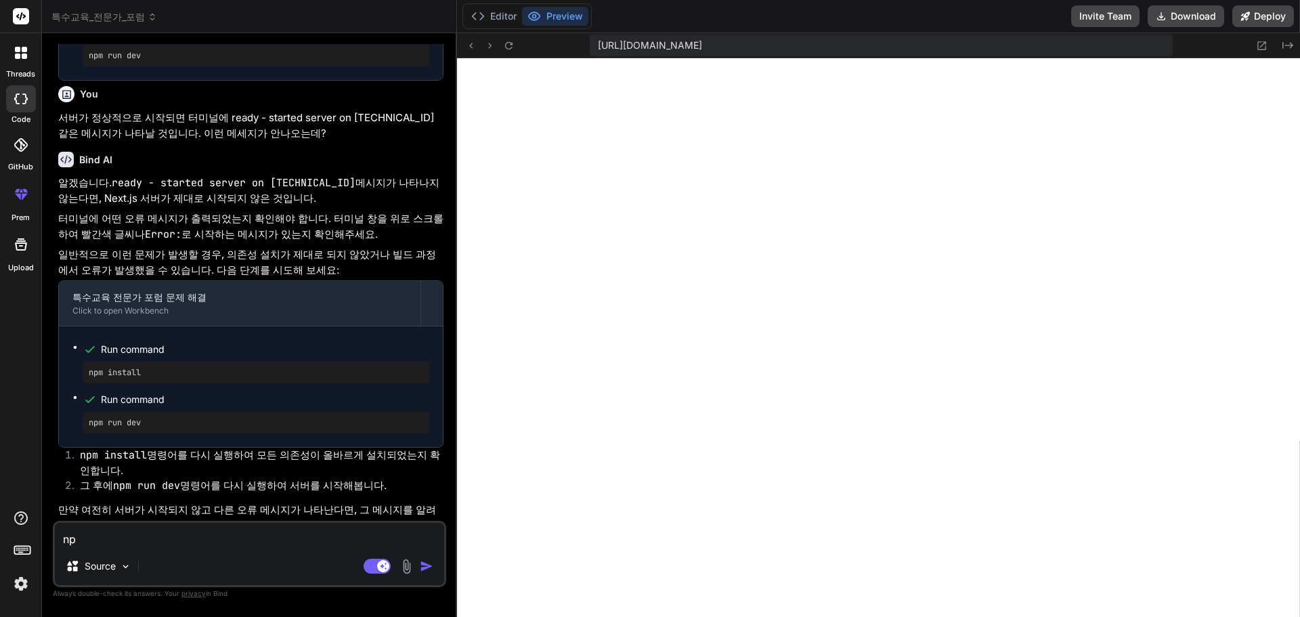
type textarea "npm"
type textarea "x"
type textarea "npm"
type textarea "x"
type textarea "npm i"
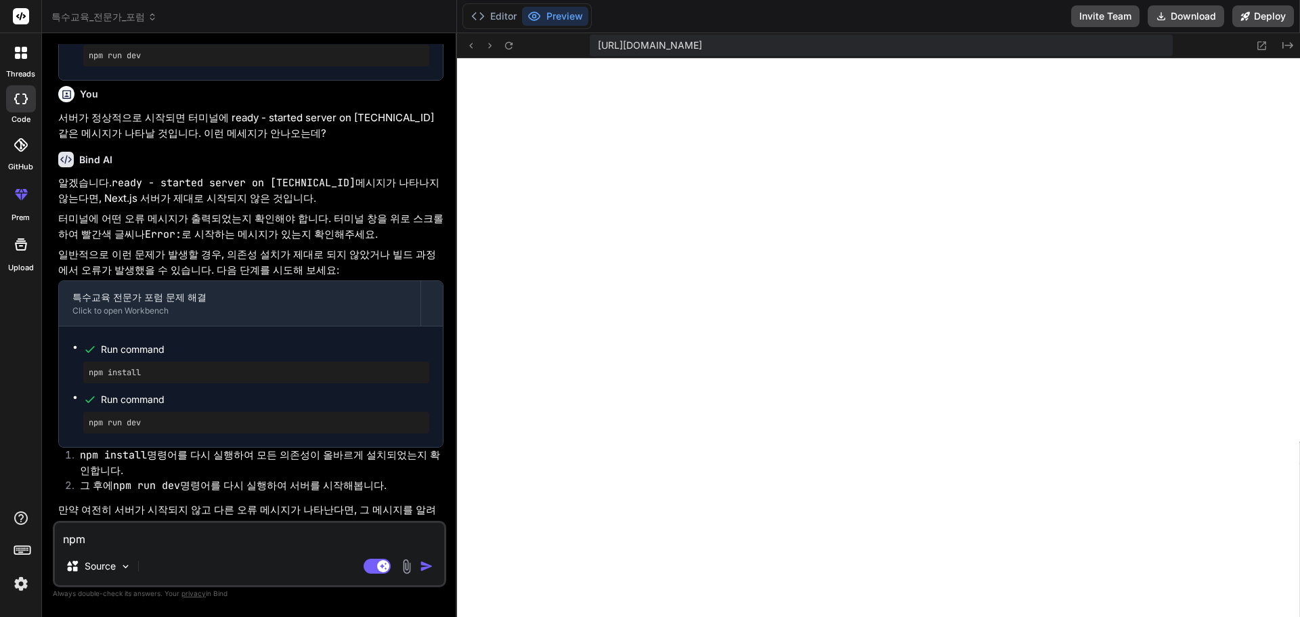
type textarea "x"
type textarea "npm is"
type textarea "x"
type textarea "npm i"
type textarea "x"
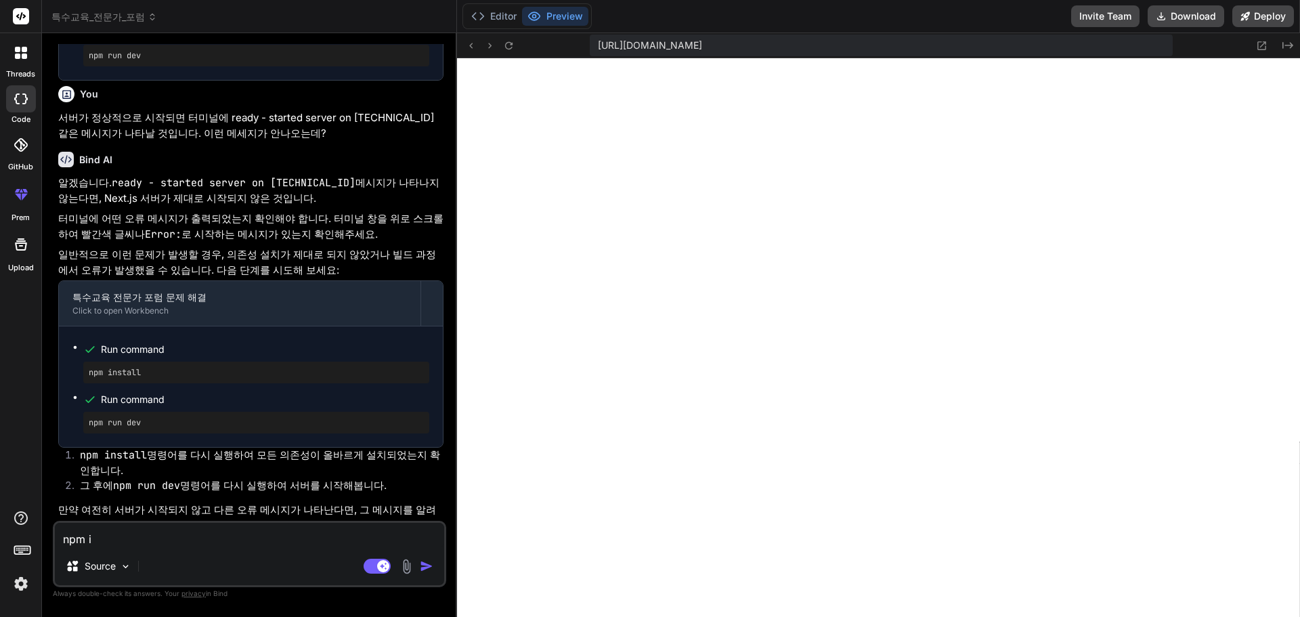
type textarea "npm in"
type textarea "x"
type textarea "npm ins"
type textarea "x"
type textarea "npm inst"
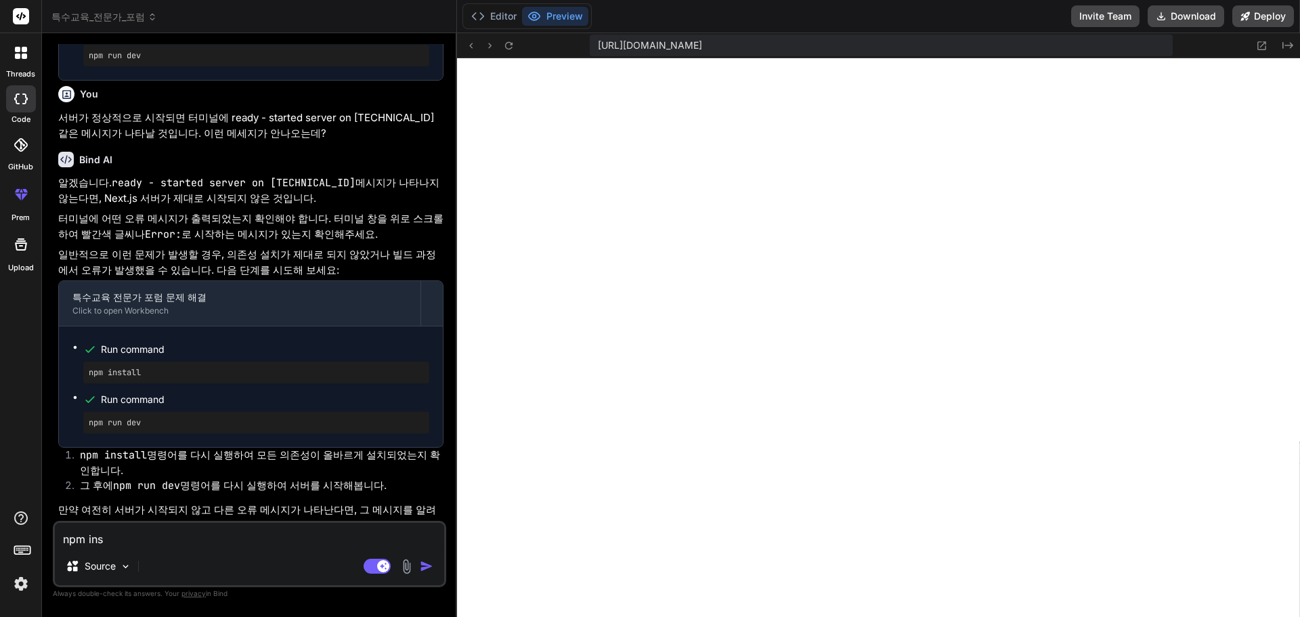
type textarea "x"
type textarea "npm insta"
type textarea "x"
type textarea "npm instal"
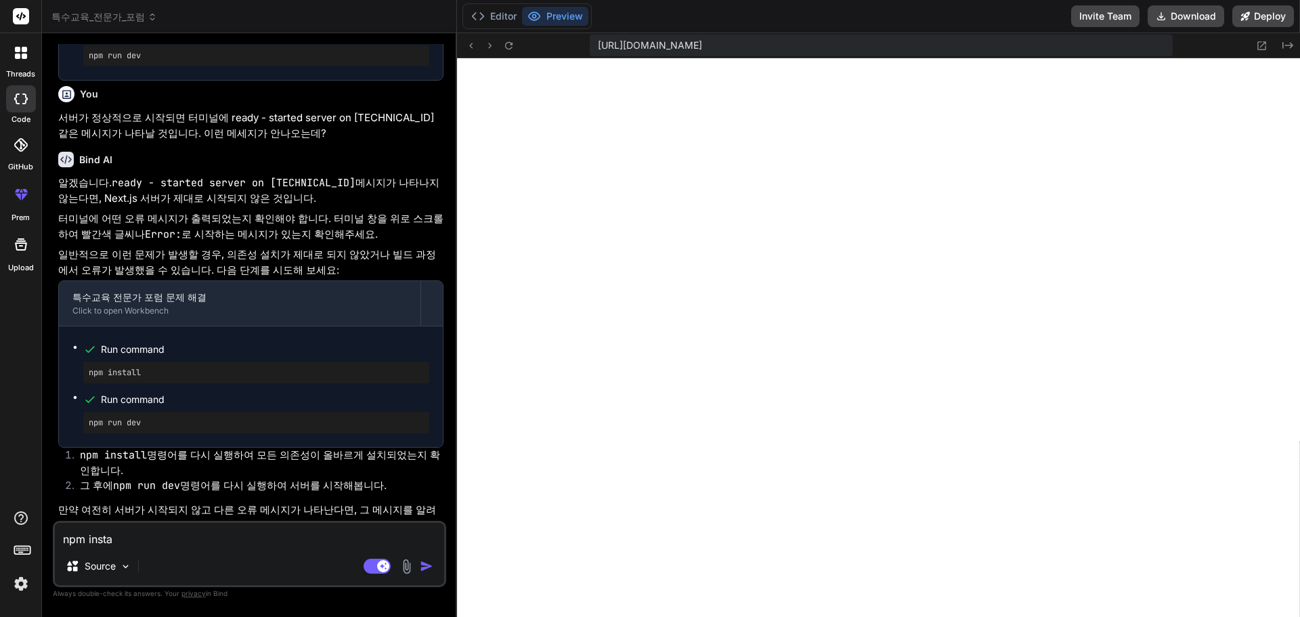
type textarea "x"
type textarea "npm install"
type textarea "x"
type textarea "npm install"
click at [427, 564] on img "button" at bounding box center [427, 566] width 14 height 14
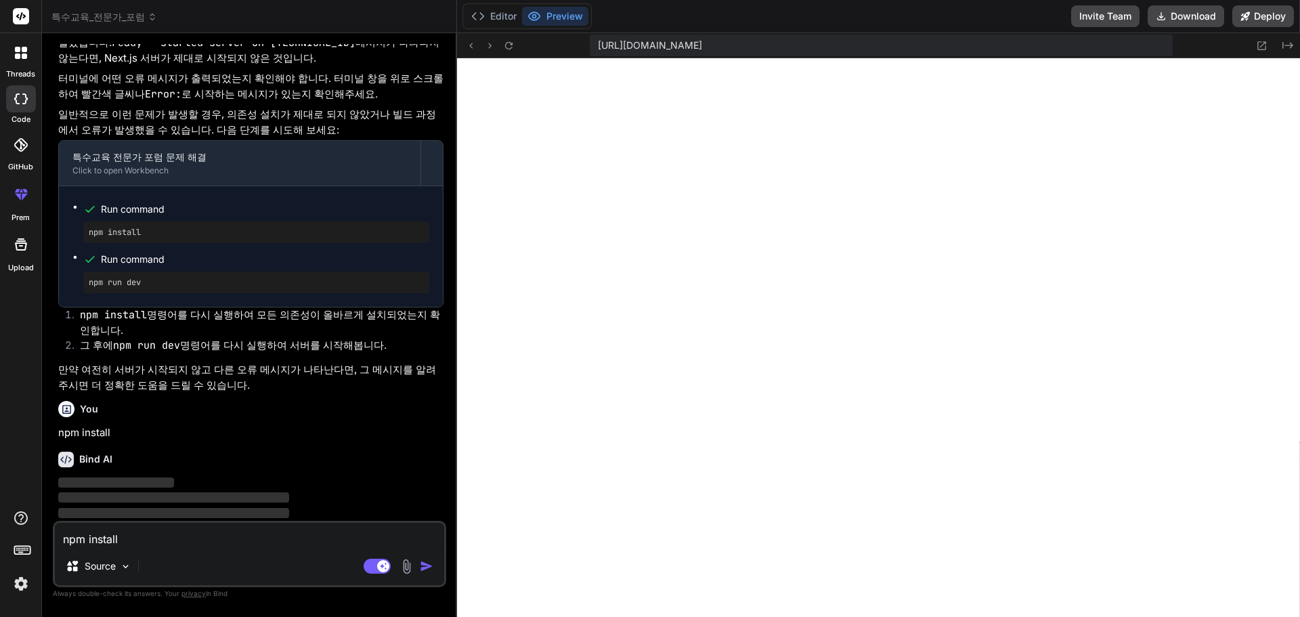
scroll to position [630, 0]
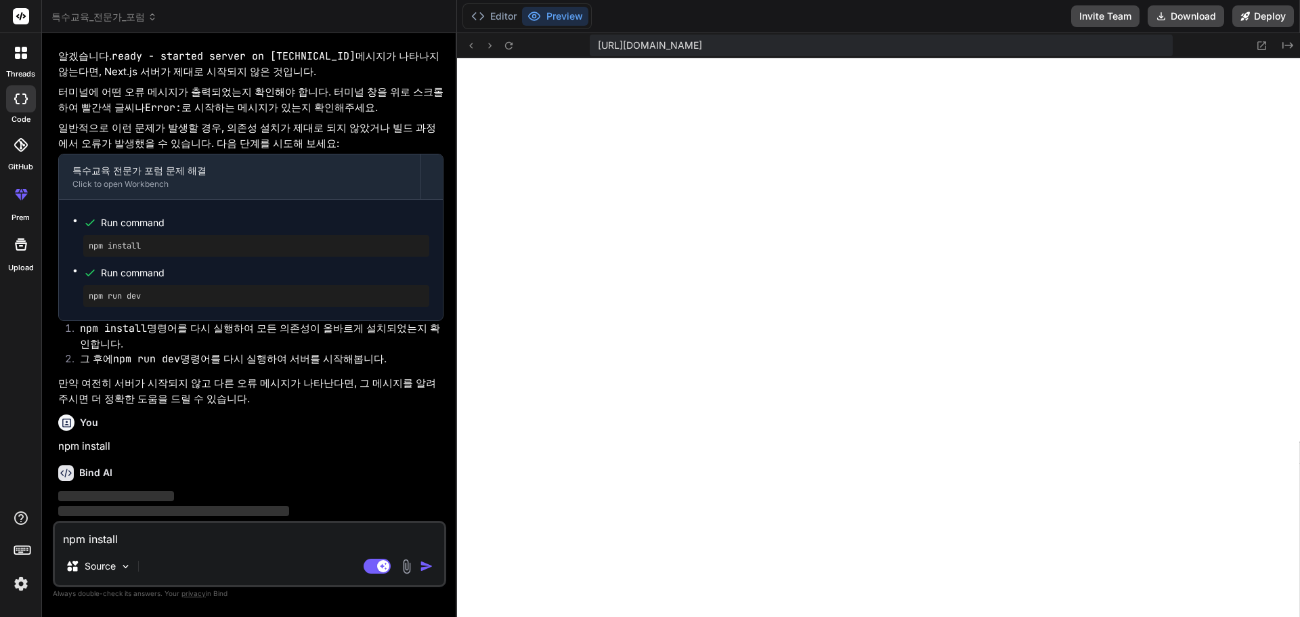
click at [172, 543] on textarea "npm install" at bounding box center [249, 535] width 389 height 24
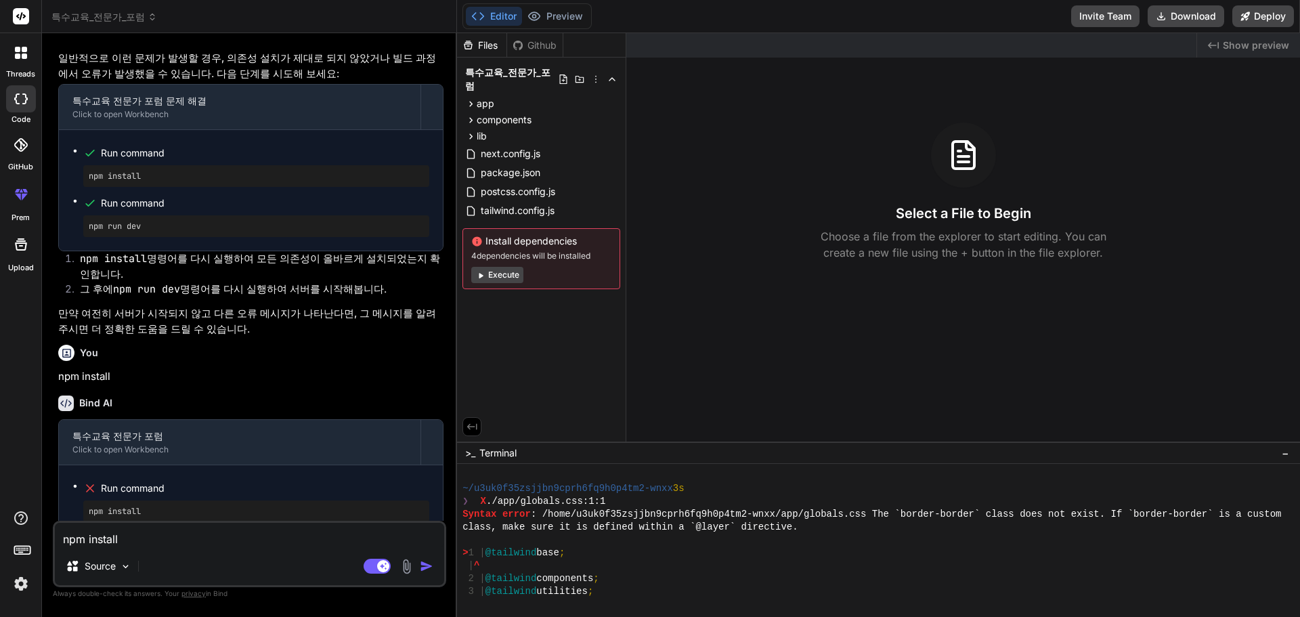
scroll to position [2225, 0]
click at [144, 540] on textarea "npm install" at bounding box center [249, 535] width 389 height 24
drag, startPoint x: 181, startPoint y: 477, endPoint x: 74, endPoint y: 479, distance: 107.7
click at [74, 479] on ul "Run command npm install" at bounding box center [250, 500] width 357 height 43
type textarea "x"
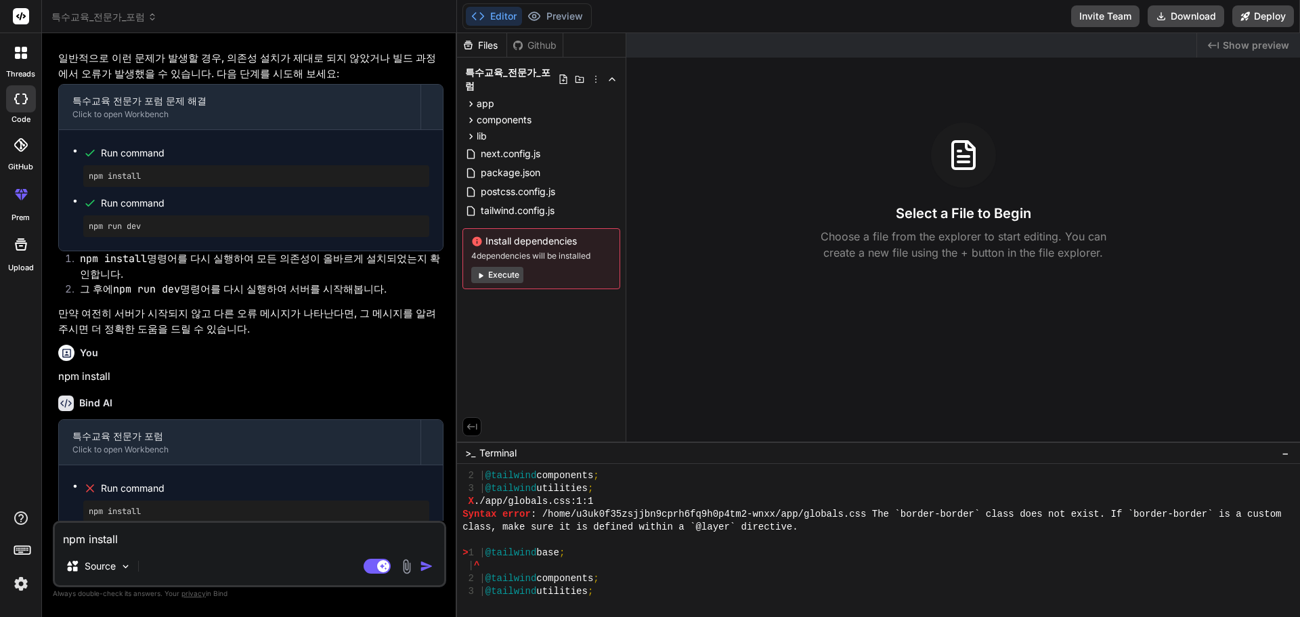
click at [121, 533] on textarea "npm install" at bounding box center [249, 535] width 389 height 24
type textarea "n"
type textarea "x"
type textarea "np"
type textarea "x"
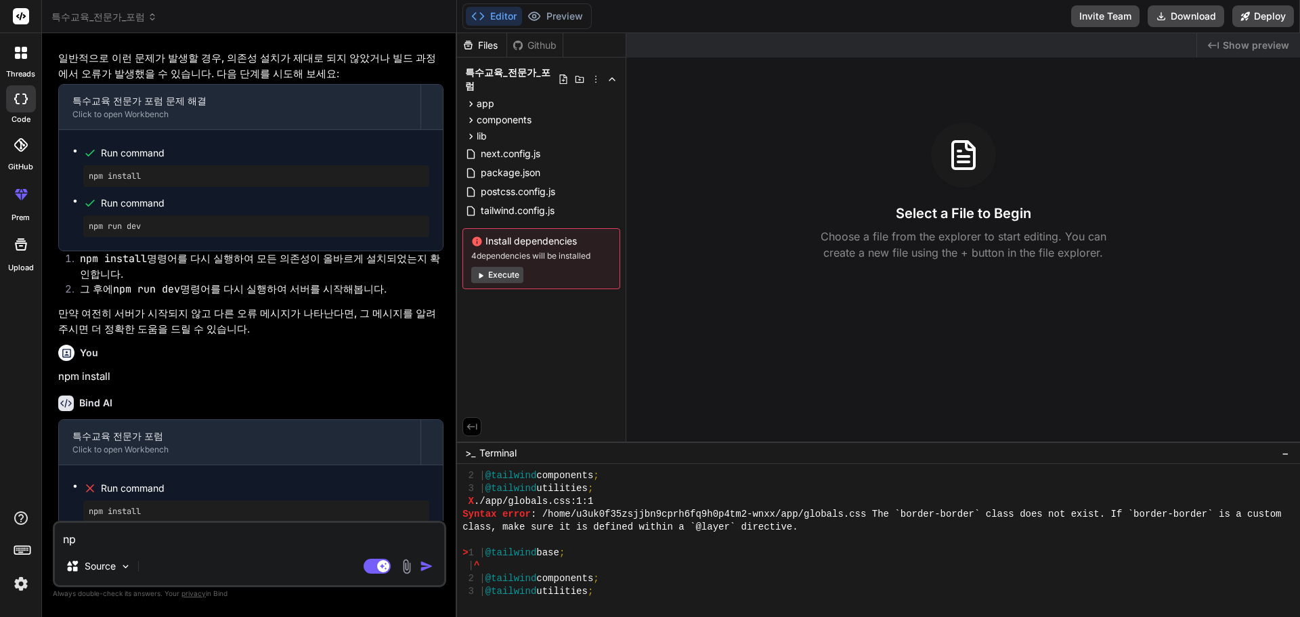
type textarea "npm"
type textarea "x"
type textarea "npm"
type textarea "x"
type textarea "npm r"
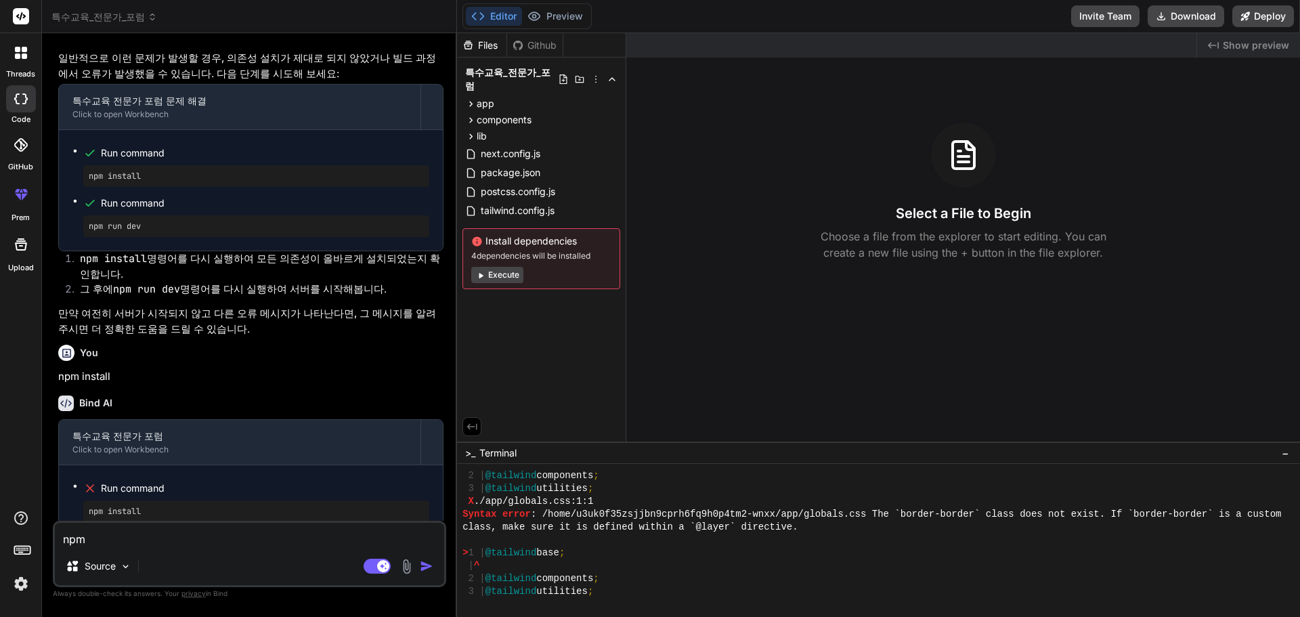
type textarea "x"
type textarea "npm ru"
type textarea "x"
type textarea "npm run"
type textarea "x"
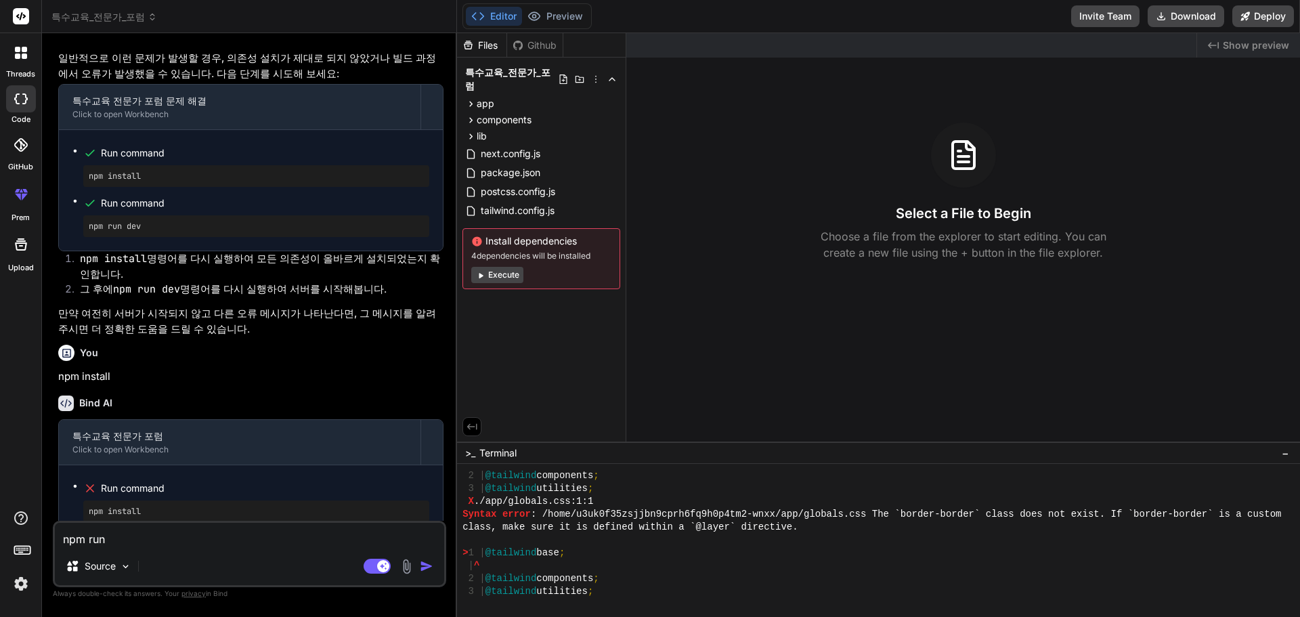
type textarea "npm run"
type textarea "x"
type textarea "npm run d"
type textarea "x"
type textarea "npm run de"
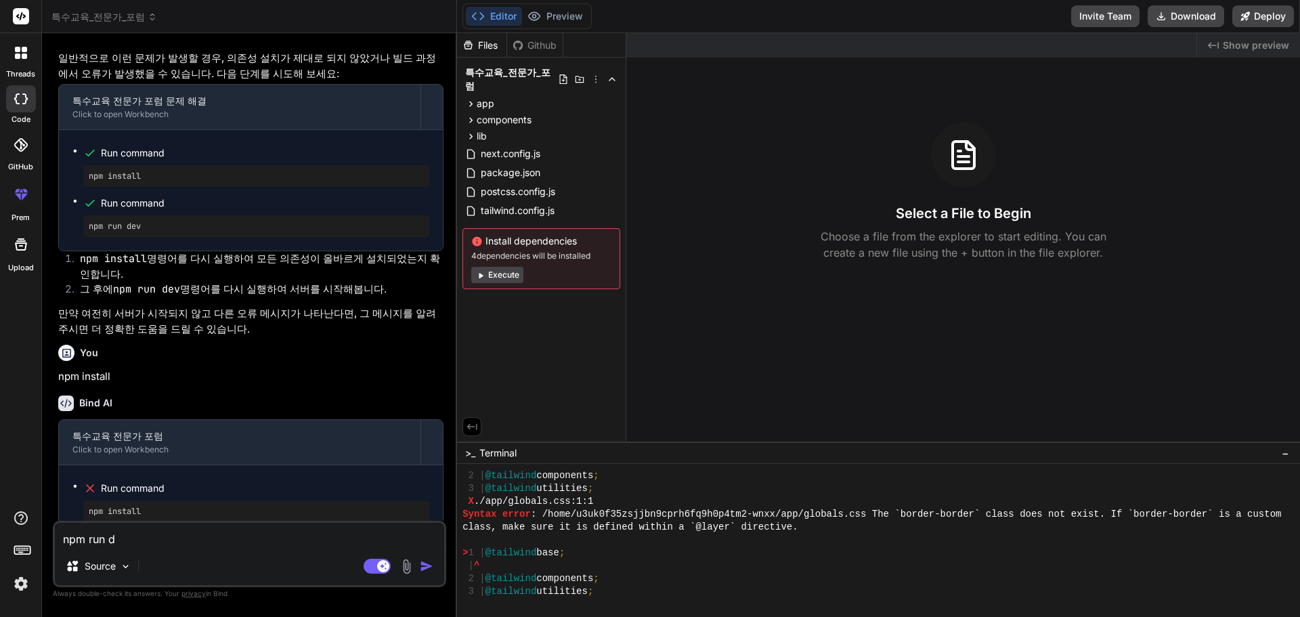
type textarea "x"
type textarea "npm run dev"
type textarea "x"
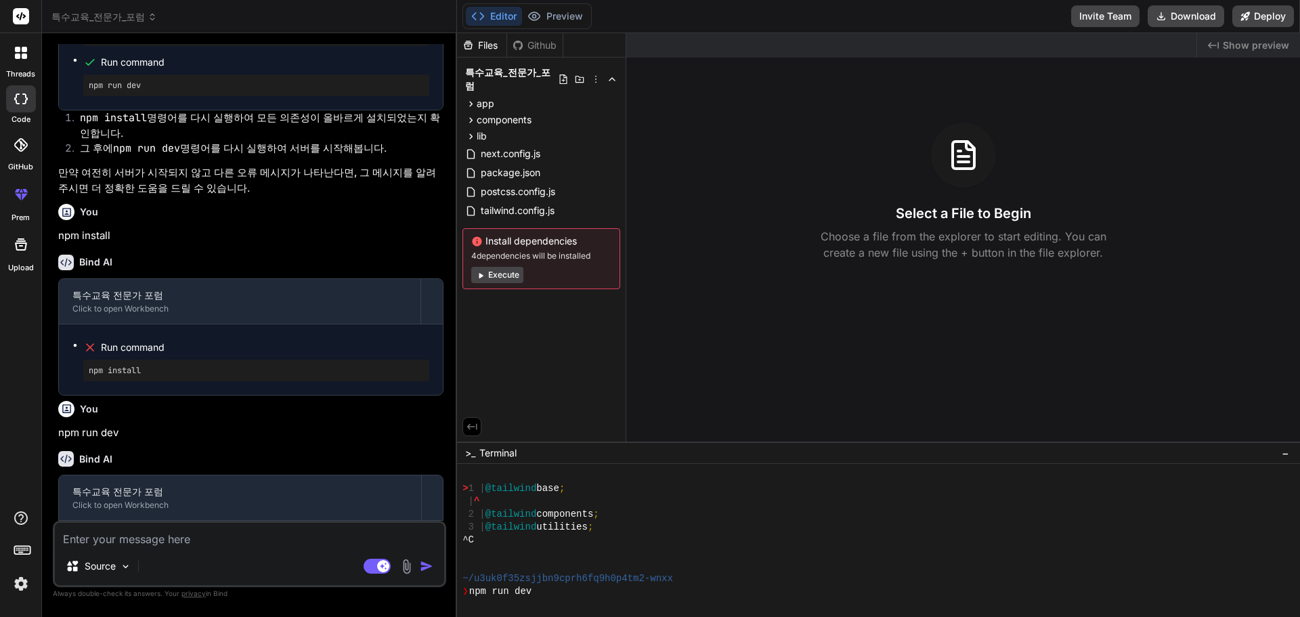
scroll to position [2341, 0]
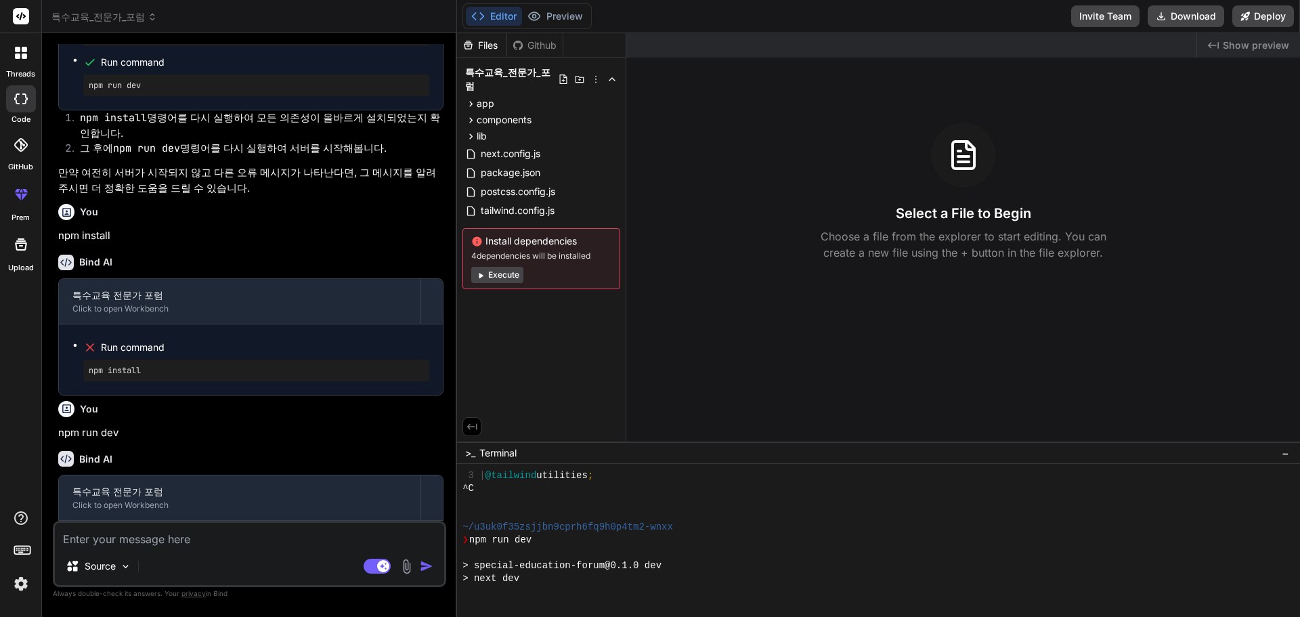
type textarea "x"
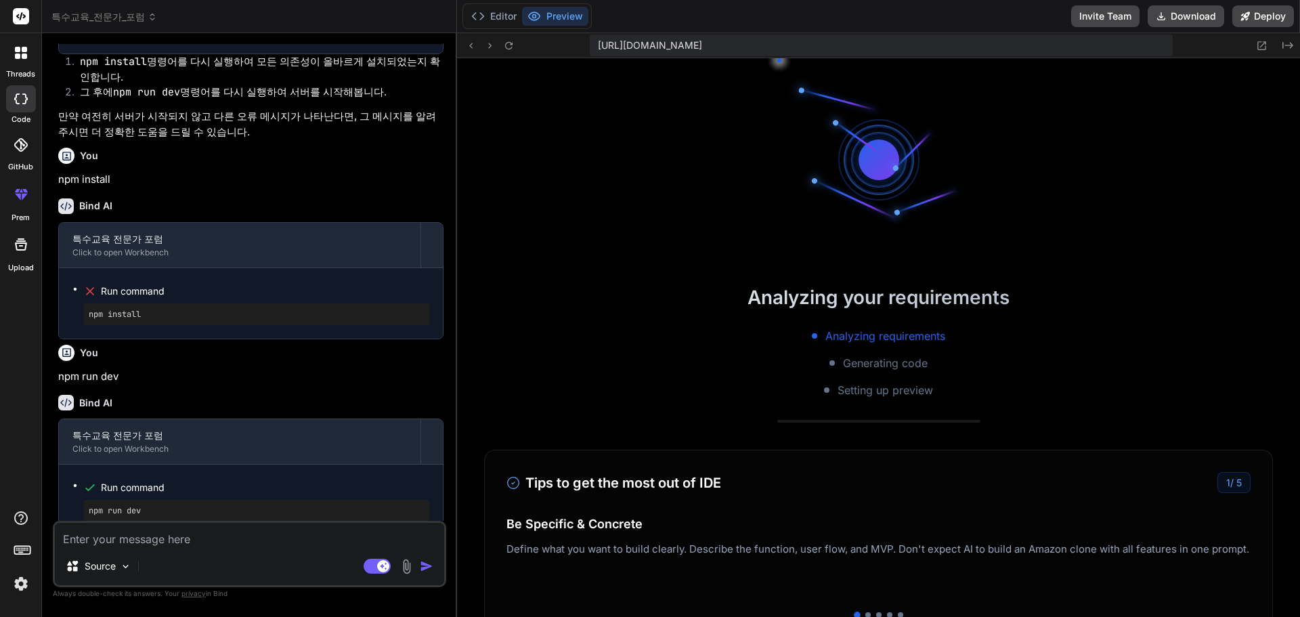
scroll to position [2881, 0]
click at [23, 583] on img at bounding box center [20, 583] width 23 height 23
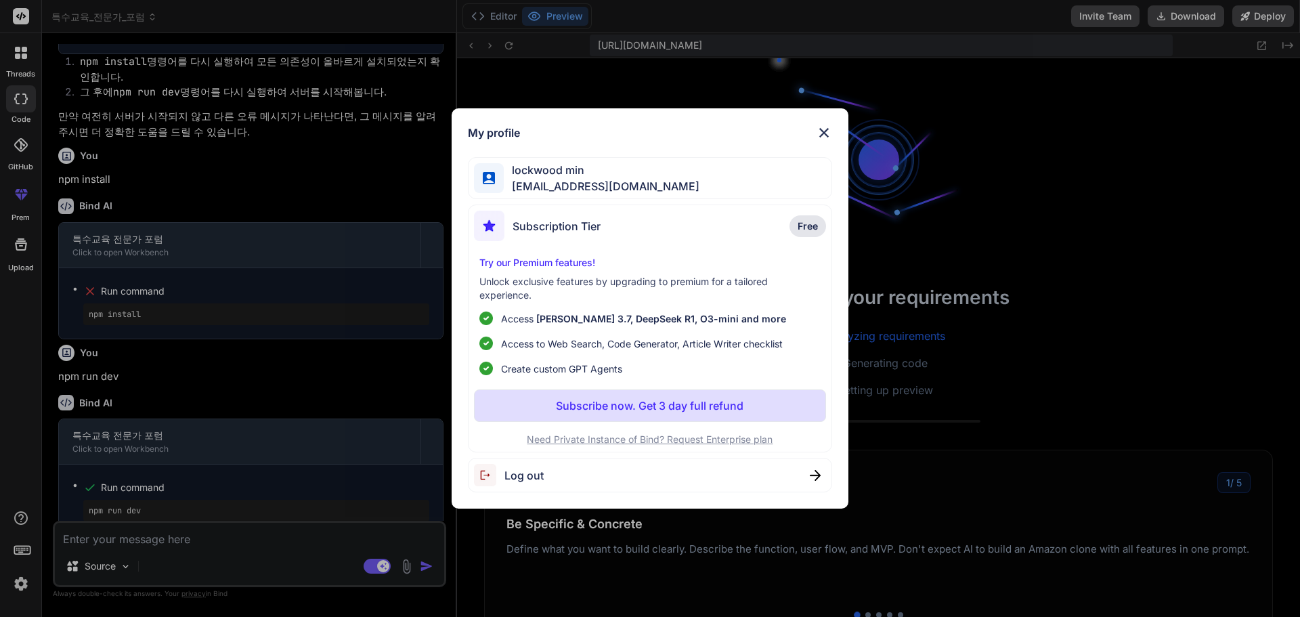
scroll to position [2984, 0]
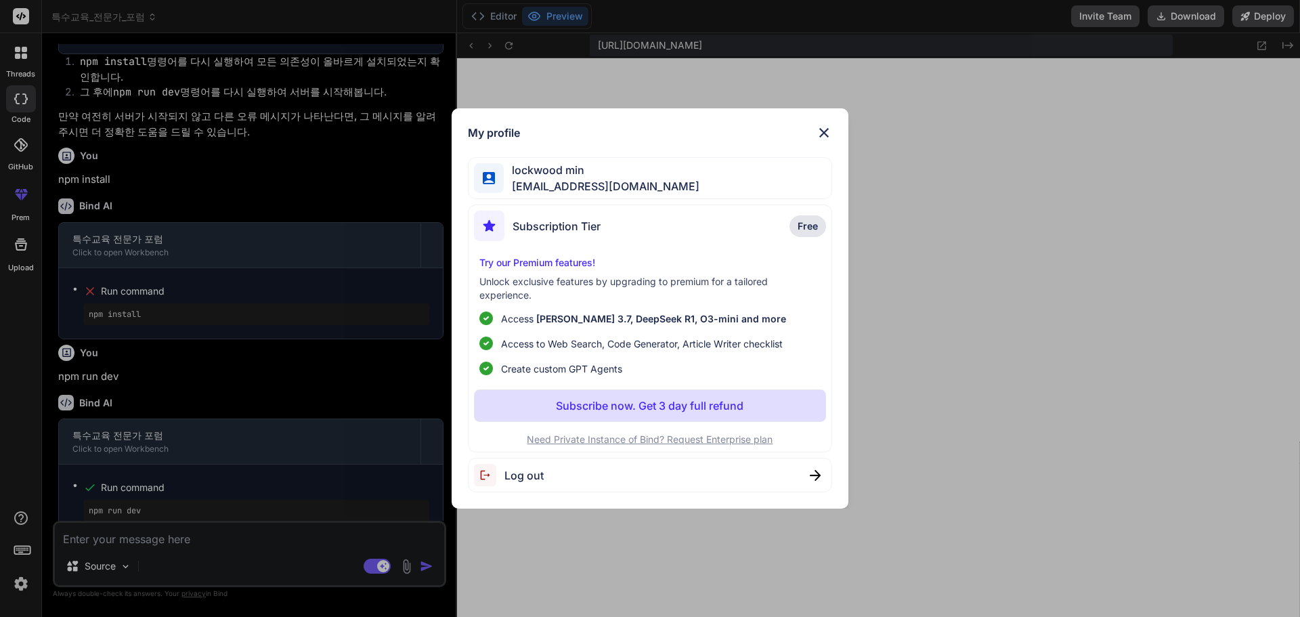
click at [821, 131] on img at bounding box center [824, 133] width 16 height 16
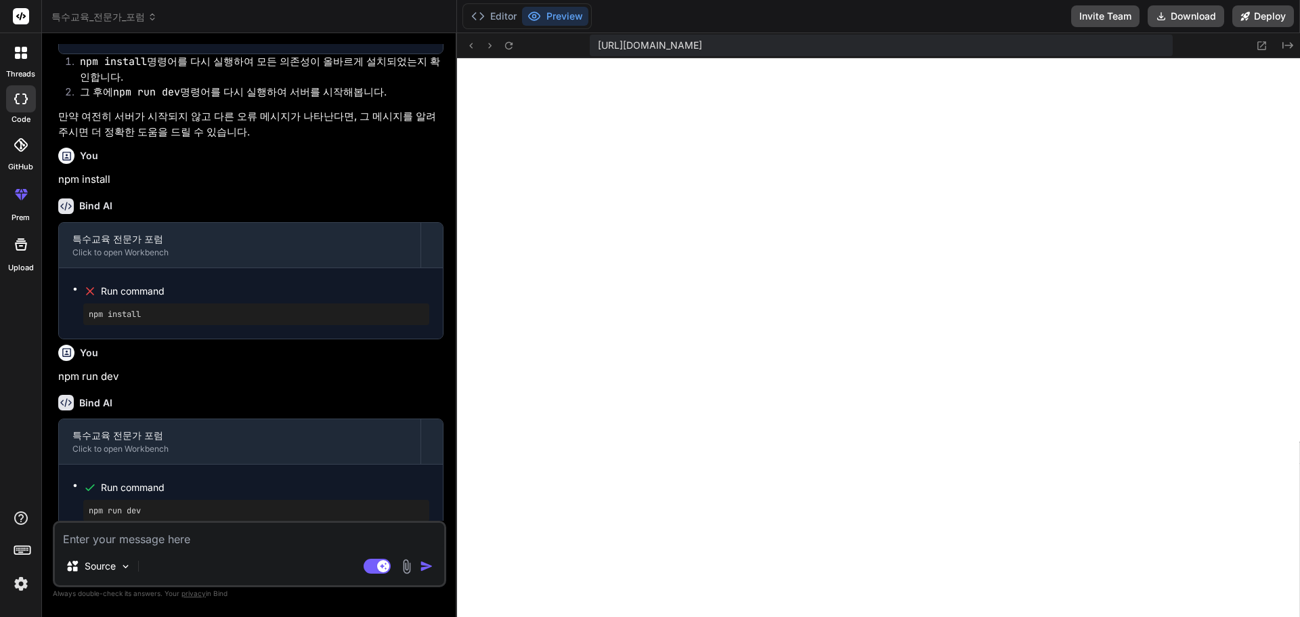
scroll to position [3061, 0]
click at [181, 542] on textarea at bounding box center [249, 535] width 389 height 24
type textarea "f"
type textarea "x"
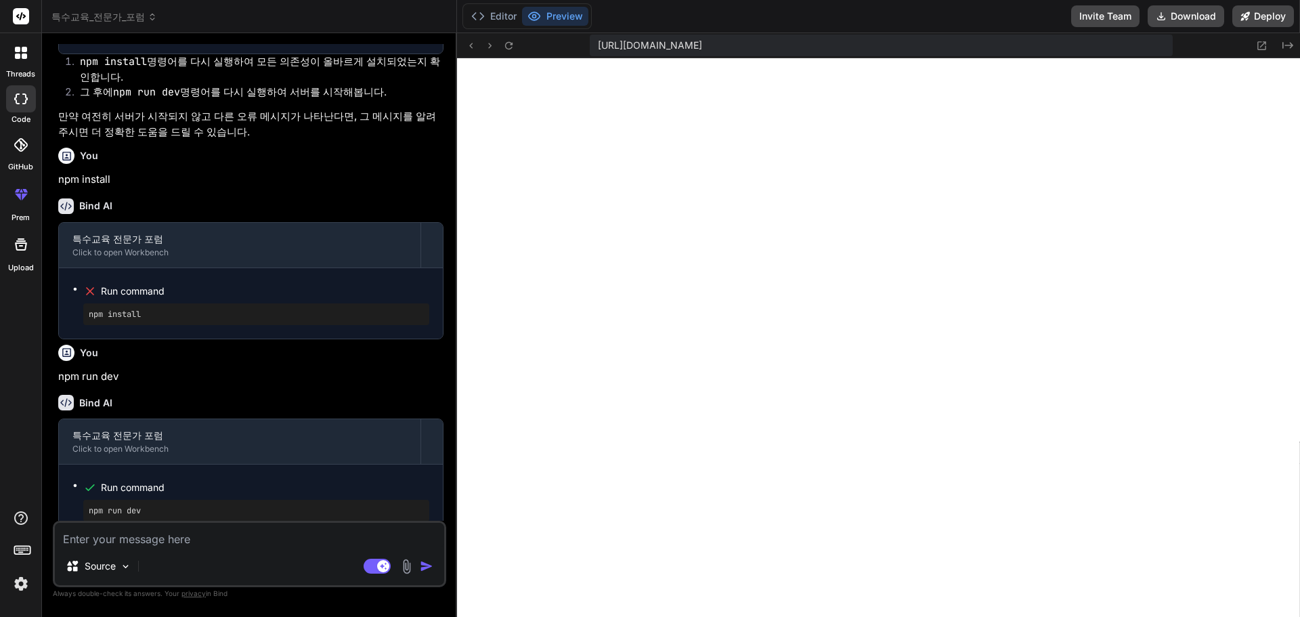
type textarea "F"
type textarea "x"
type textarea "Fa"
type textarea "x"
type textarea "Fai"
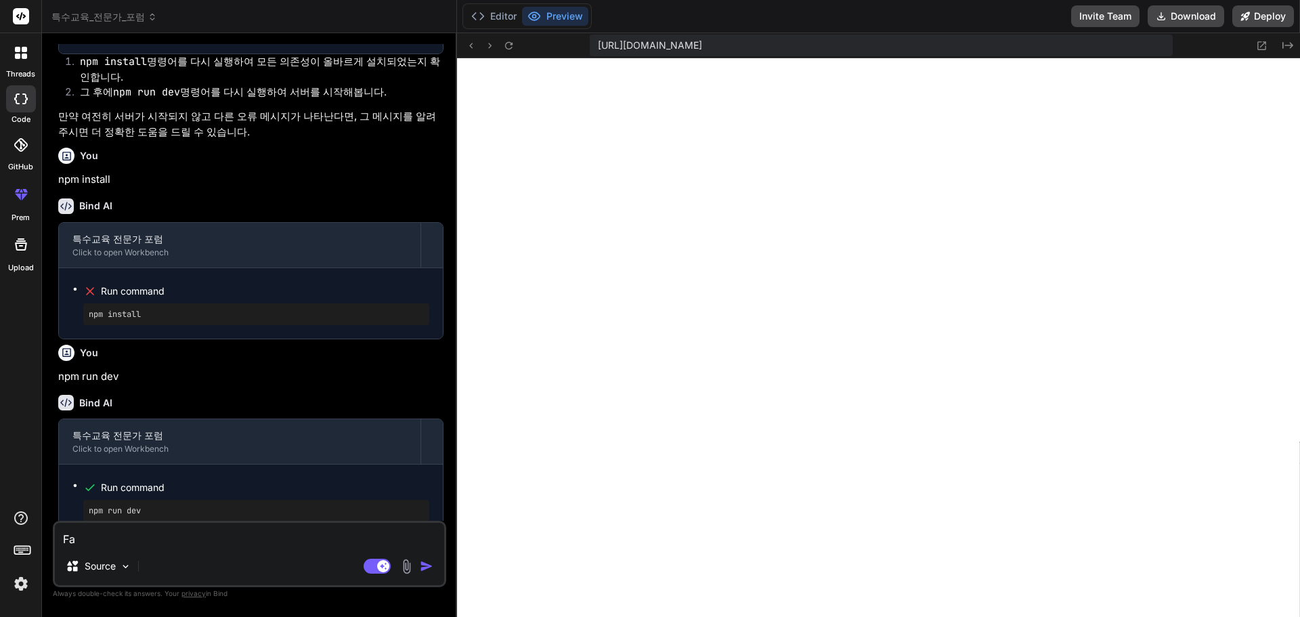
type textarea "x"
type textarea "Fail"
type textarea "x"
type textarea "Faile"
type textarea "x"
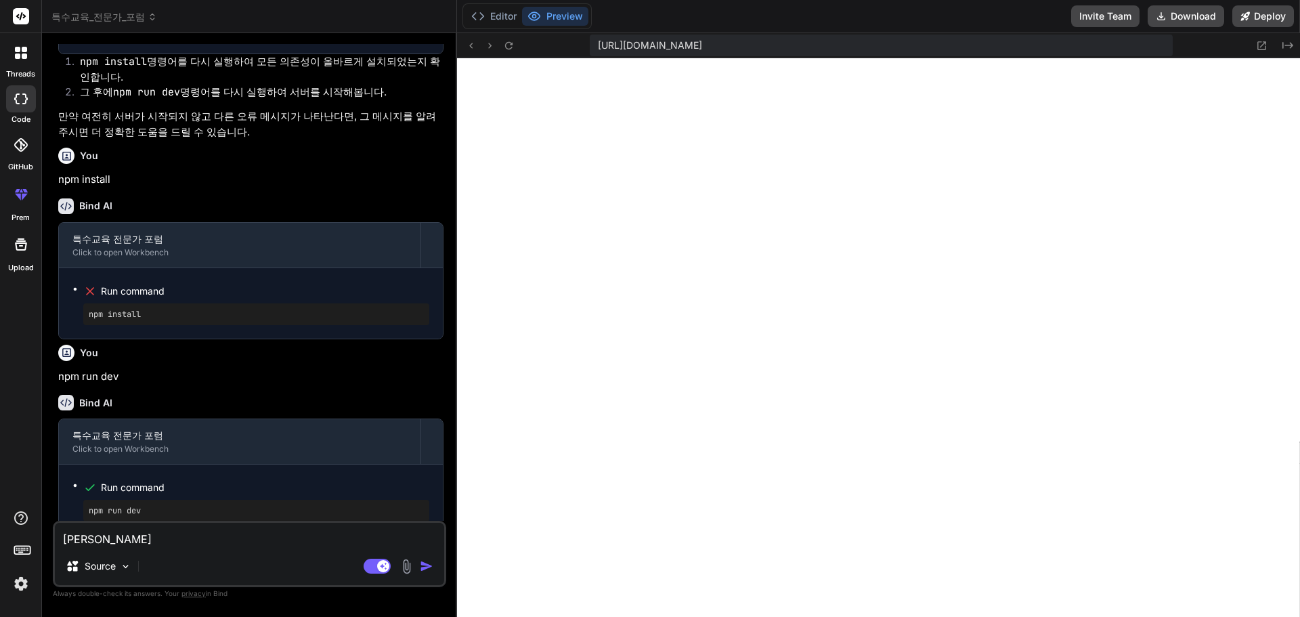
type textarea "Failed"
type textarea "x"
type textarea "Failed"
type textarea "x"
type textarea "Failed t"
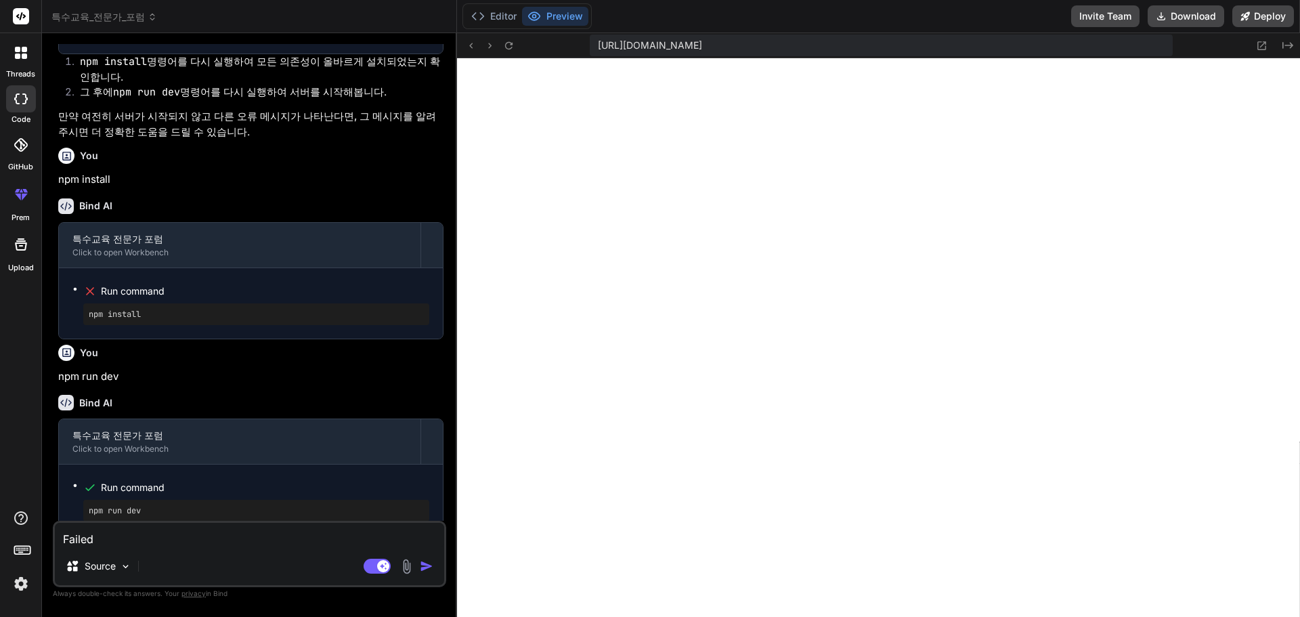
type textarea "x"
type textarea "Failed to"
type textarea "x"
type textarea "Failed to"
type textarea "x"
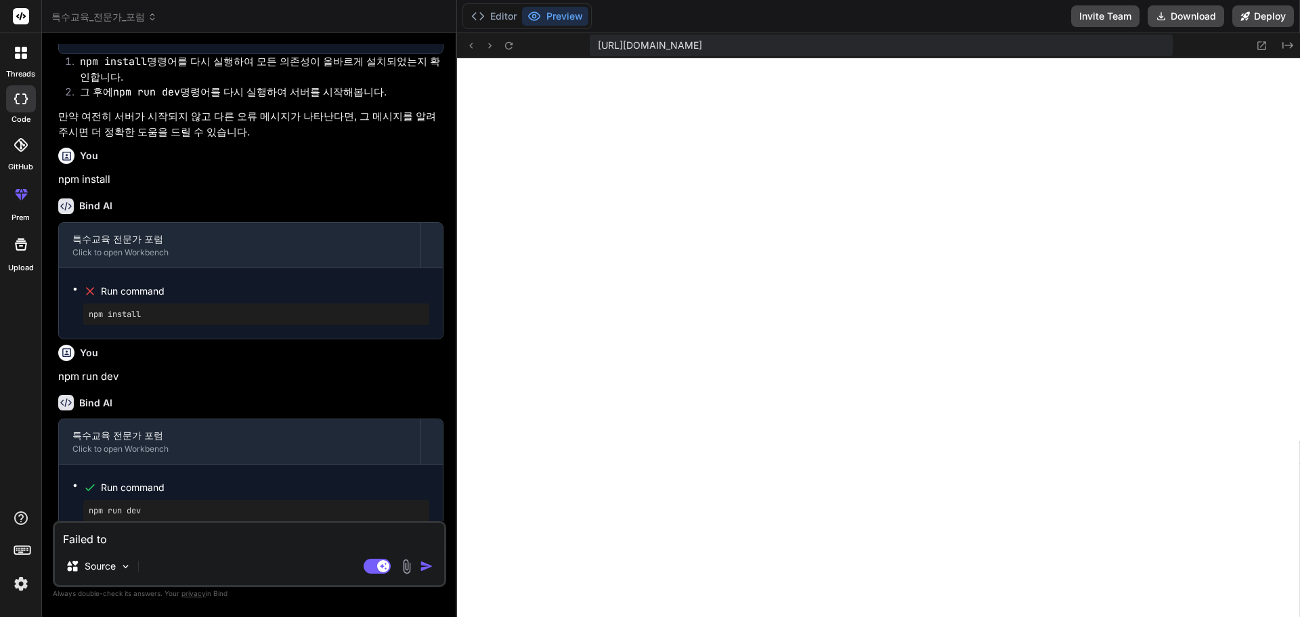
type textarea "Failed to c"
type textarea "x"
type textarea "Failed to co"
type textarea "x"
type textarea "Failed to com"
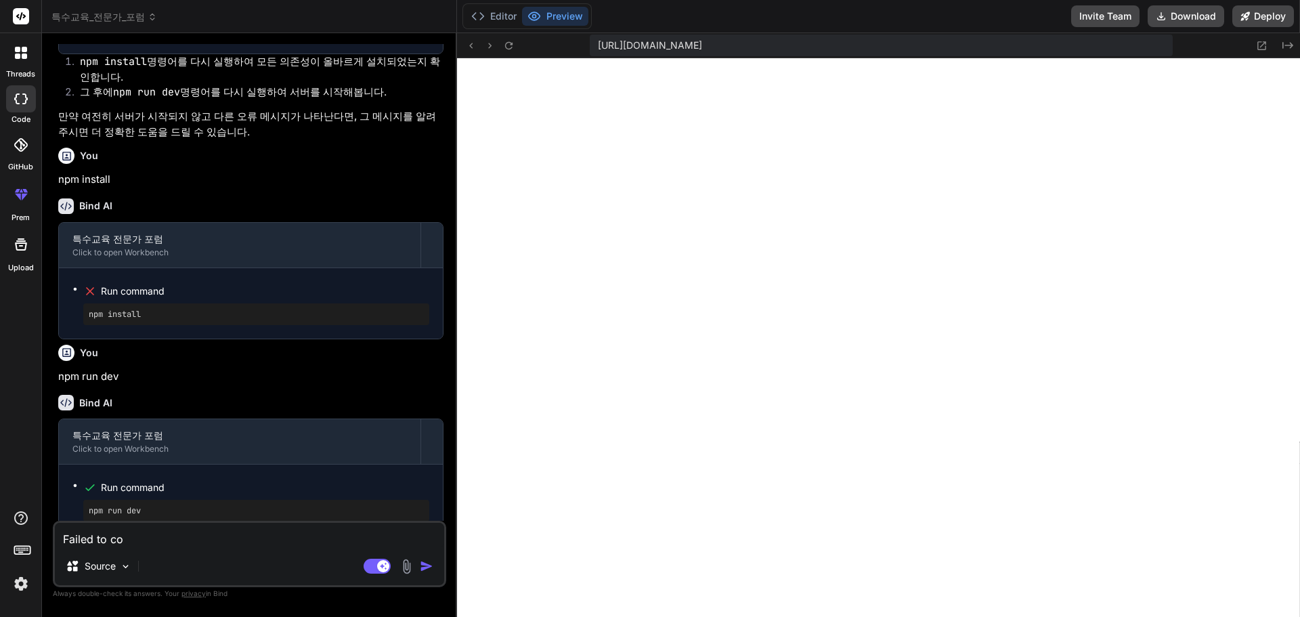
type textarea "x"
type textarea "Failed to comp"
type textarea "x"
type textarea "Failed to compi"
type textarea "x"
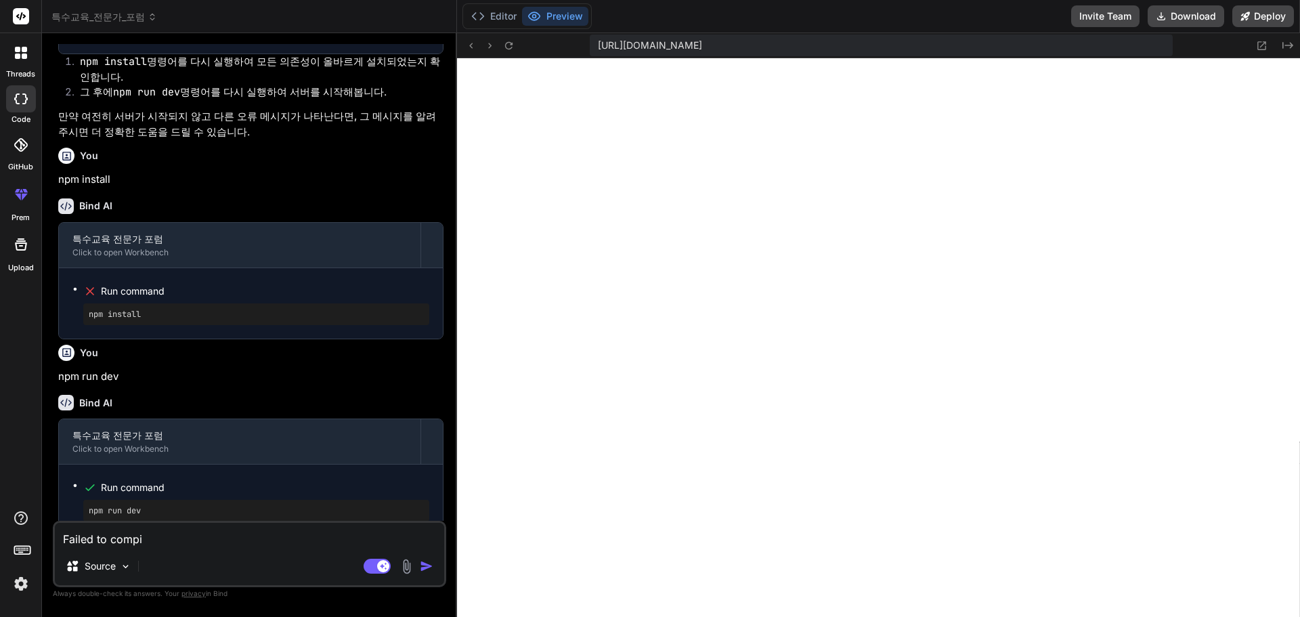
type textarea "Failed to compil"
type textarea "x"
type textarea "Failed to compile"
type textarea "x"
type textarea "Failed to compile"
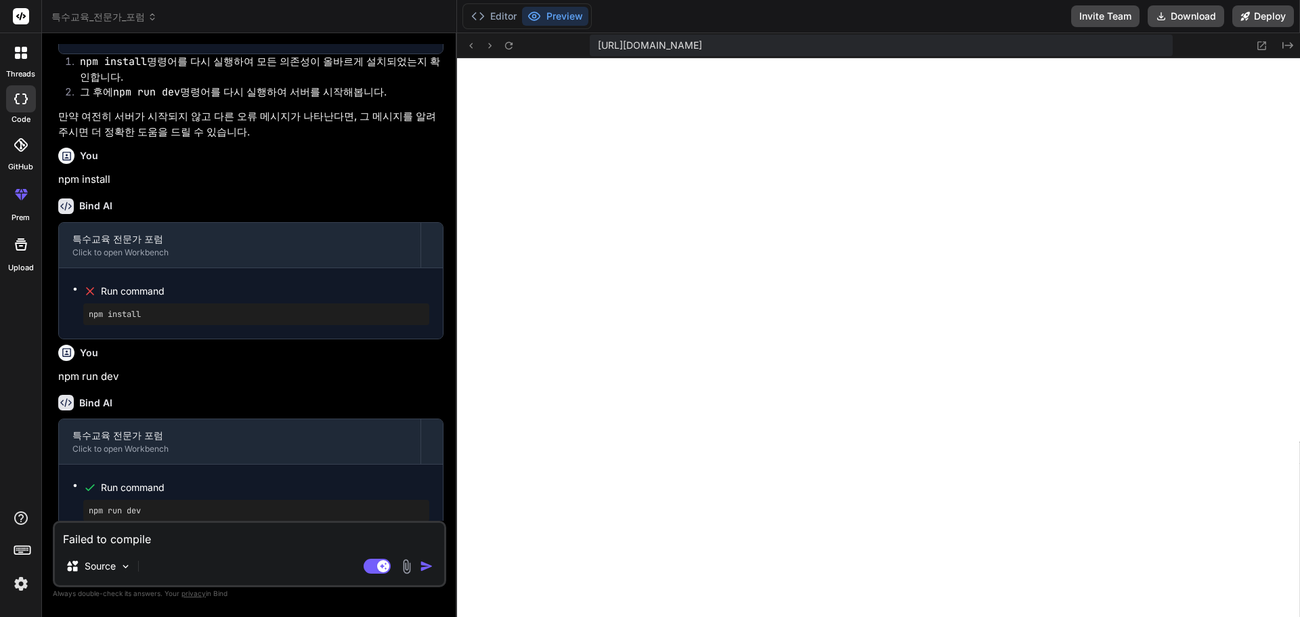
type textarea "x"
type textarea "Failed to compile ㄹ"
type textarea "x"
type textarea "Failed to compile 라"
type textarea "x"
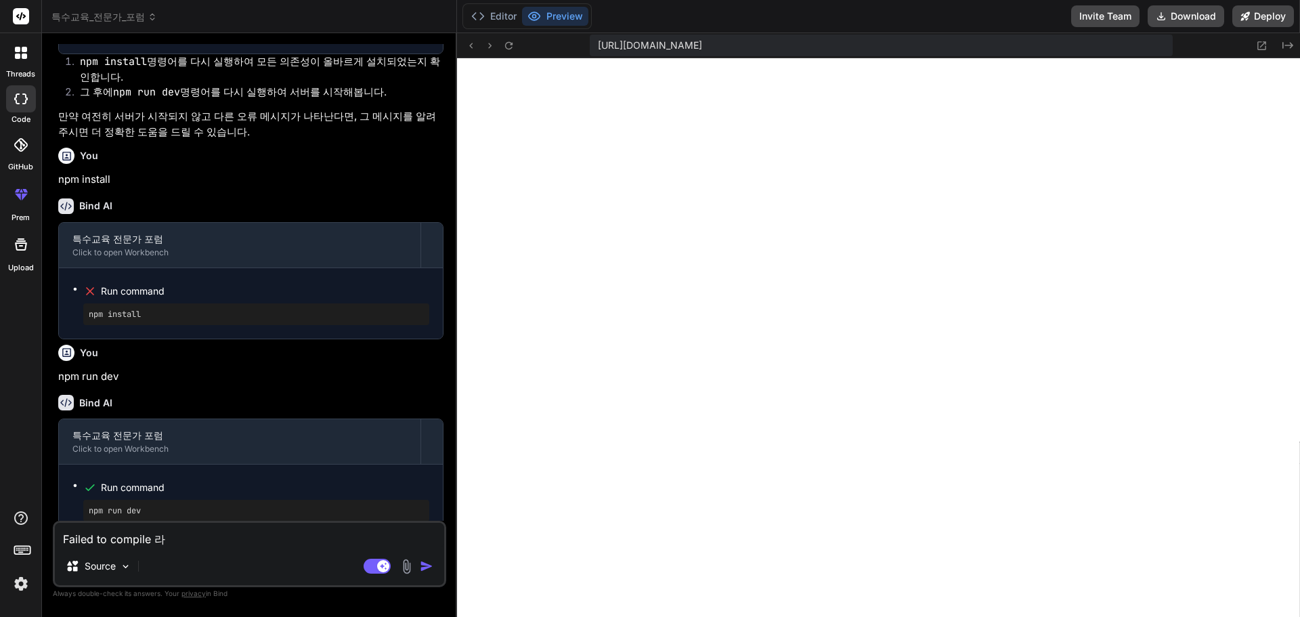
type textarea "Failed to compile 란"
type textarea "x"
type textarea "Failed to compile 라느"
type textarea "x"
type textarea "Failed to compile 라는"
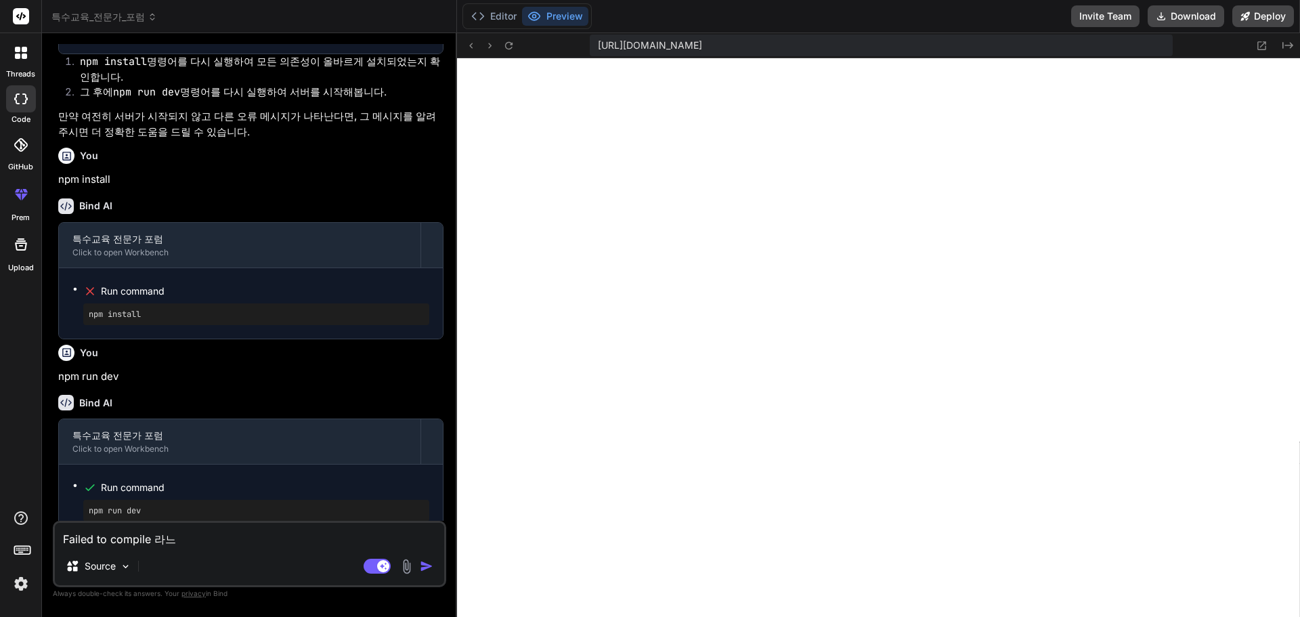
type textarea "x"
type textarea "Failed to compile 라는"
type textarea "x"
type textarea "Failed to compile 라는 ㅎ"
type textarea "x"
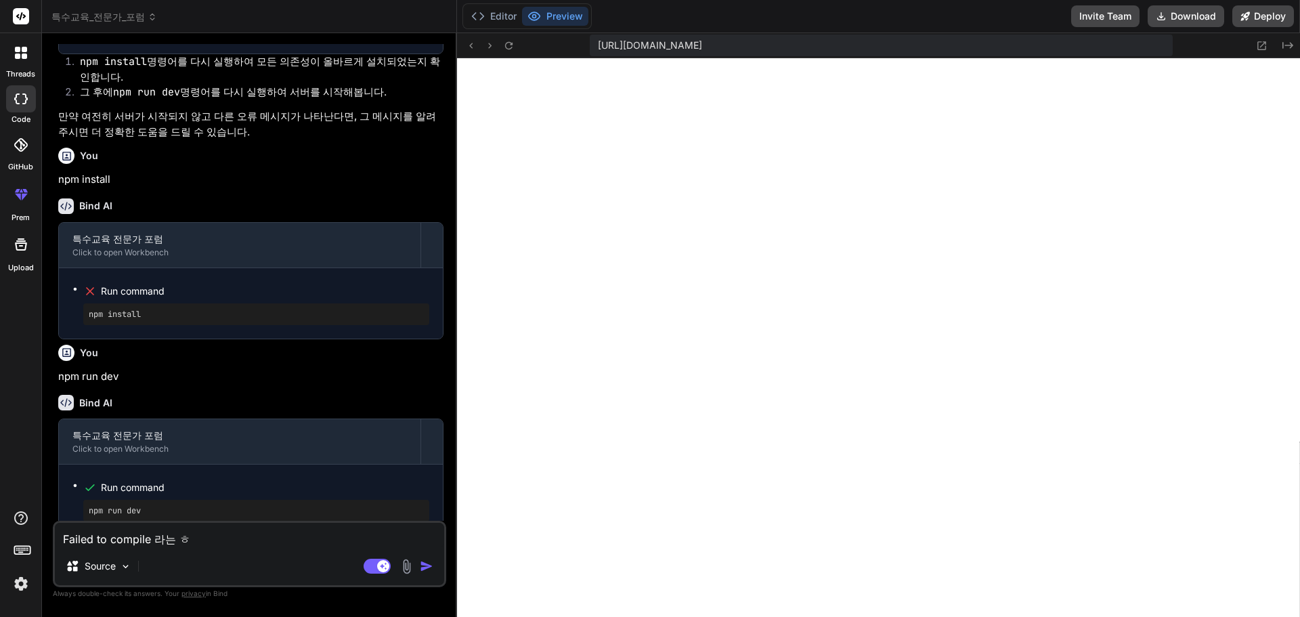
type textarea "Failed to compile 라는 호"
type textarea "x"
type textarea "Failed to compile 라는 화"
type textarea "x"
type textarea "Failed to compile 라는 홤"
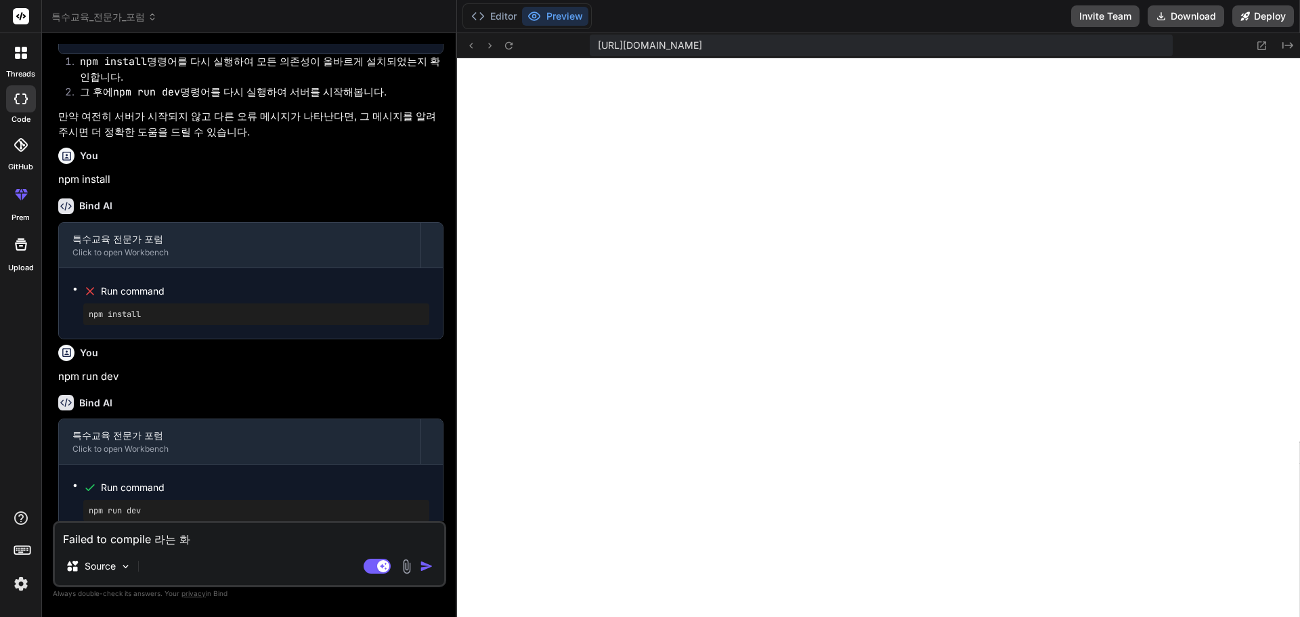
type textarea "x"
type textarea "Failed to compile 라는 화며"
type textarea "x"
type textarea "Failed to compile 라는 화면"
type textarea "x"
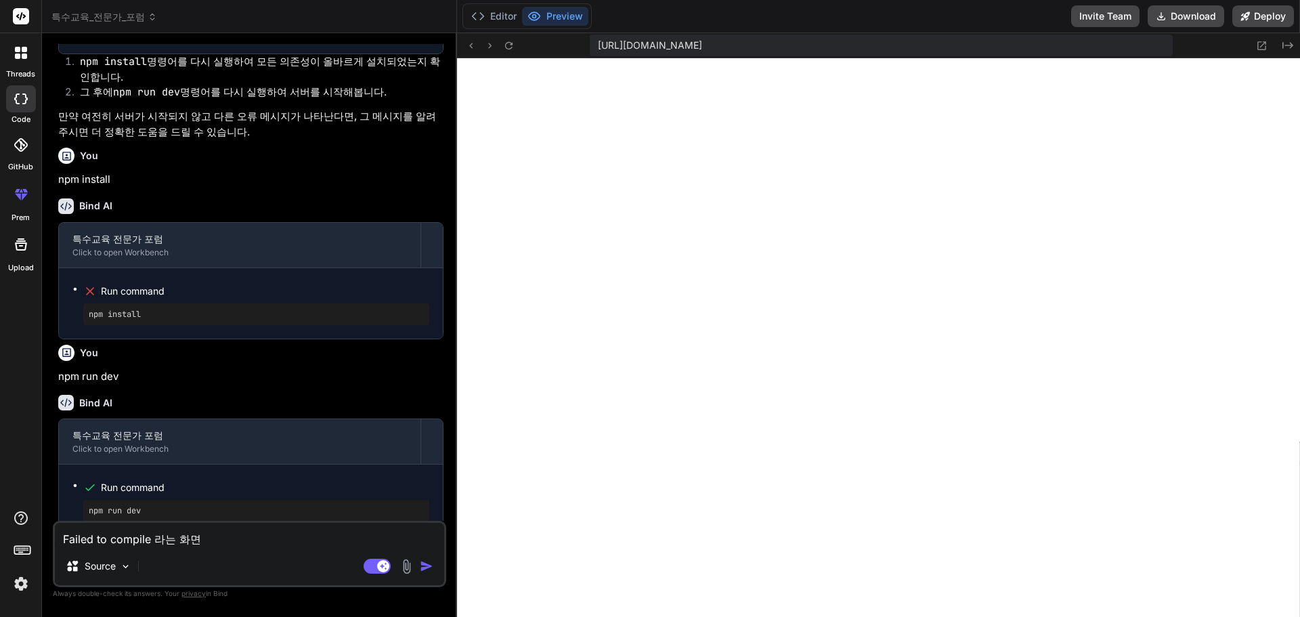
type textarea "Failed to compile 라는 화면ㅇ"
type textarea "x"
type textarea "Failed to compile 라는 화면이"
type textarea "x"
type textarea "Failed to compile 라는 화면이"
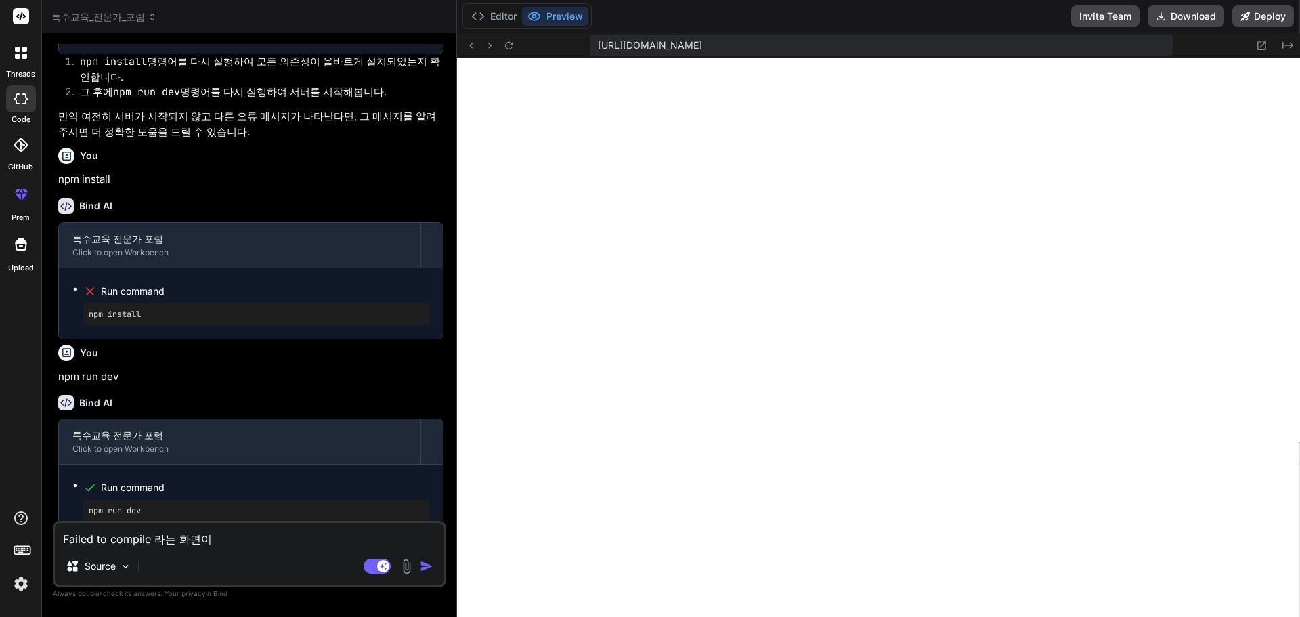
type textarea "x"
type textarea "Failed to compile 라는 화면이 ㄸ"
type textarea "x"
type textarea "Failed to compile 라는 화면이 떠"
type textarea "x"
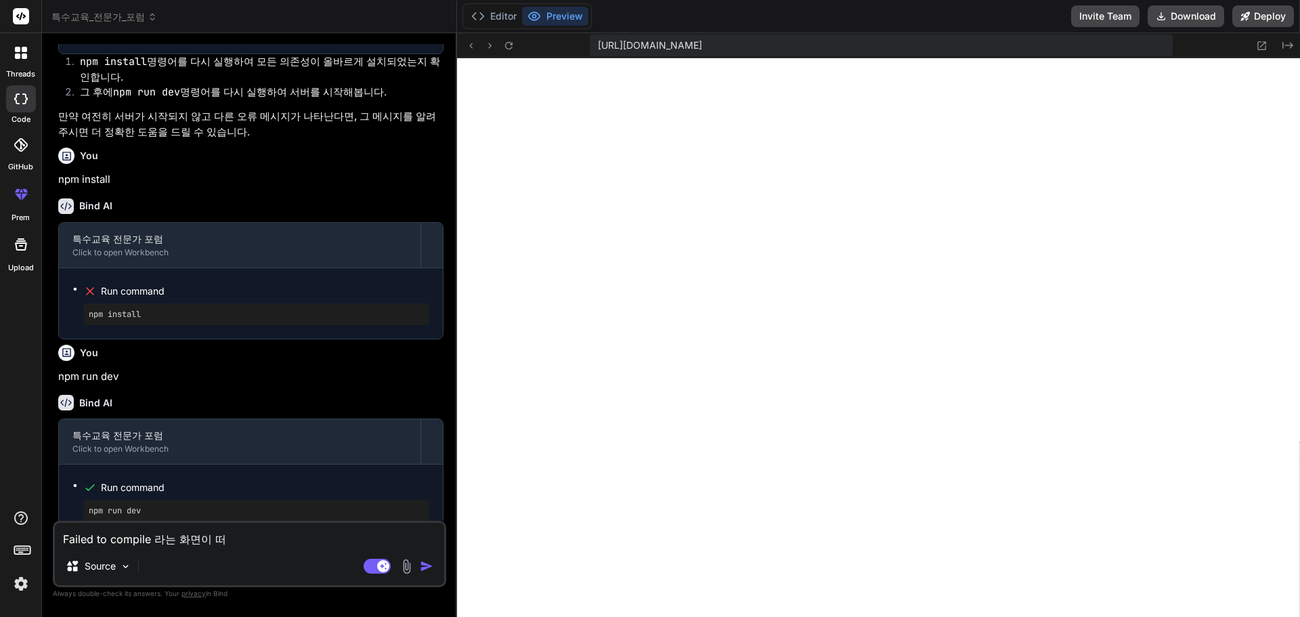
type textarea "Failed to compile 라는 화면이 떴"
type textarea "x"
type textarea "Failed to compile 라는 화면이 떴ㅇ"
type textarea "x"
type textarea "Failed to compile 라는 화면이 떴어"
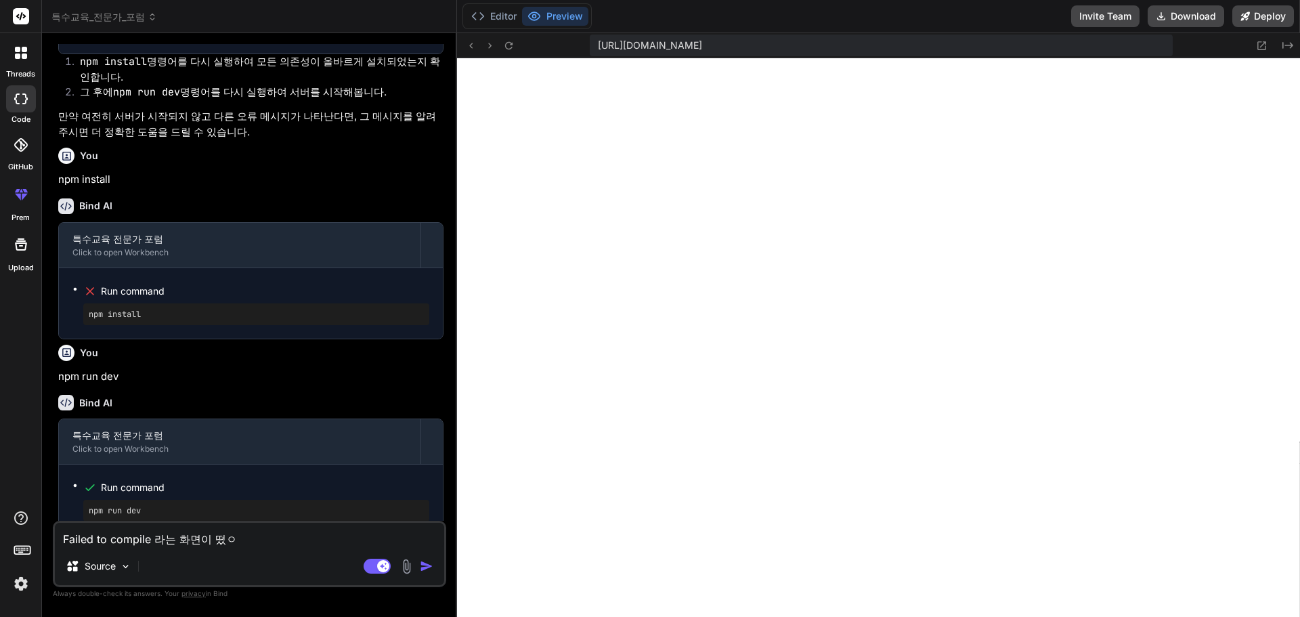
type textarea "x"
type textarea "Failed to compile 라는 화면이 떴어?"
type textarea "x"
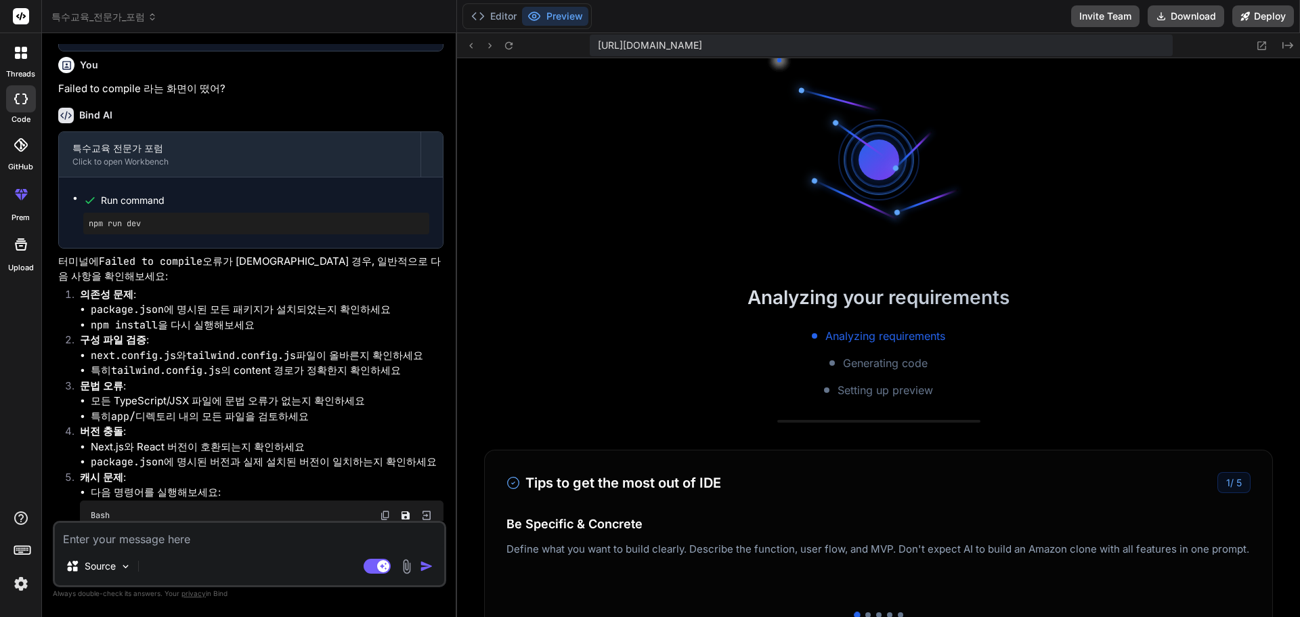
scroll to position [4489, 0]
type textarea "x"
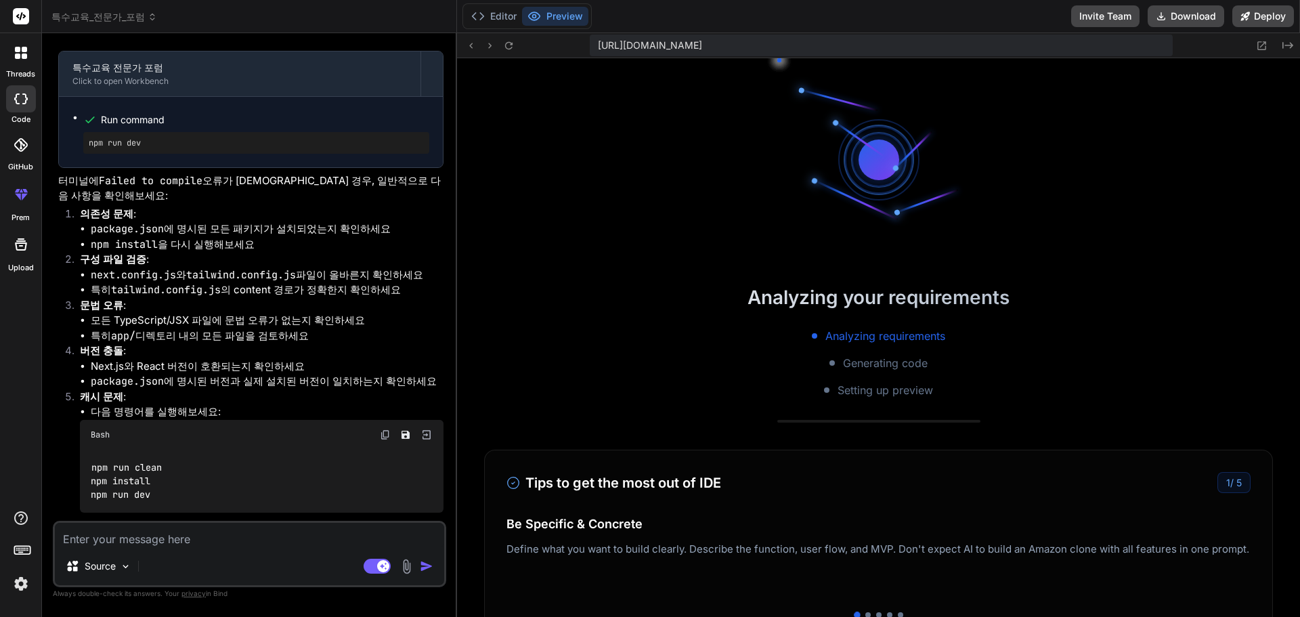
scroll to position [4579, 0]
type textarea "ㅜ"
type textarea "x"
type textarea "n"
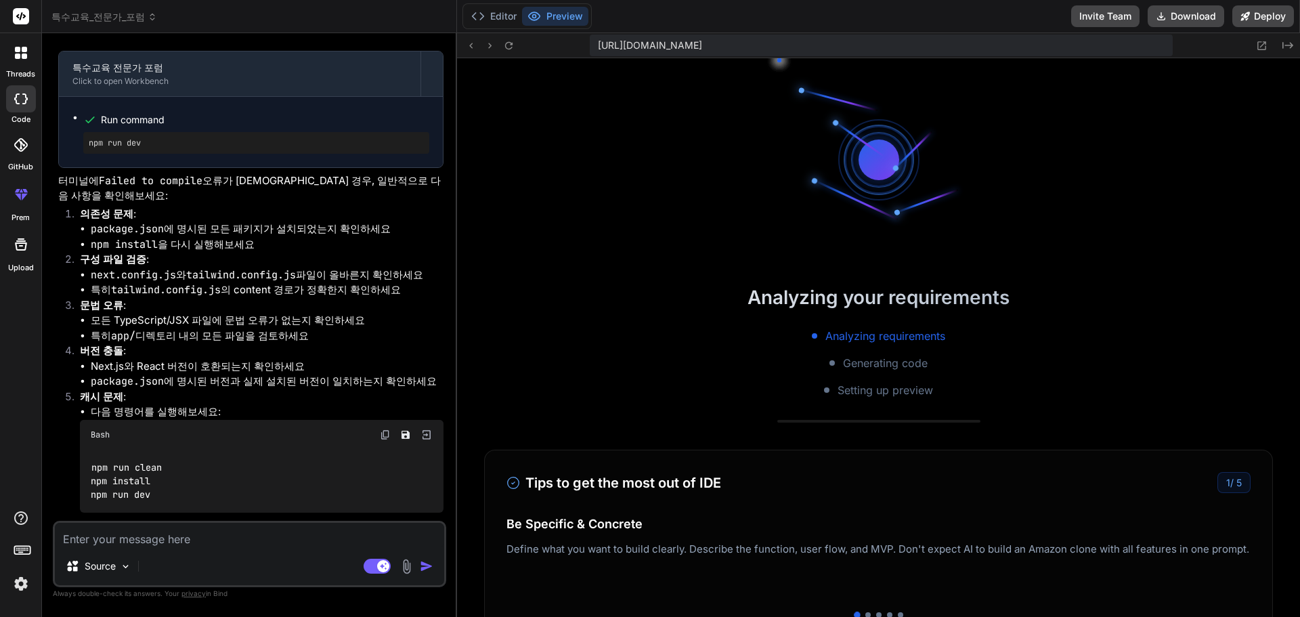
type textarea "x"
type textarea "np"
type textarea "x"
type textarea "npm"
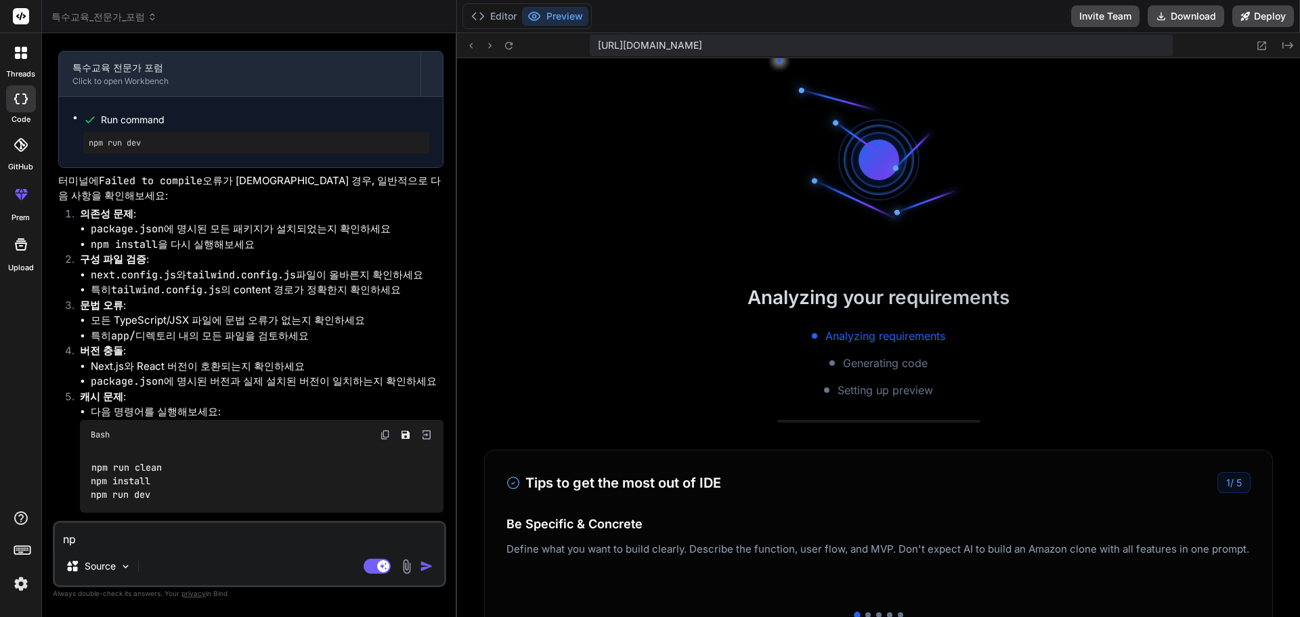
type textarea "x"
type textarea "npm"
type textarea "x"
type textarea "npm u"
type textarea "x"
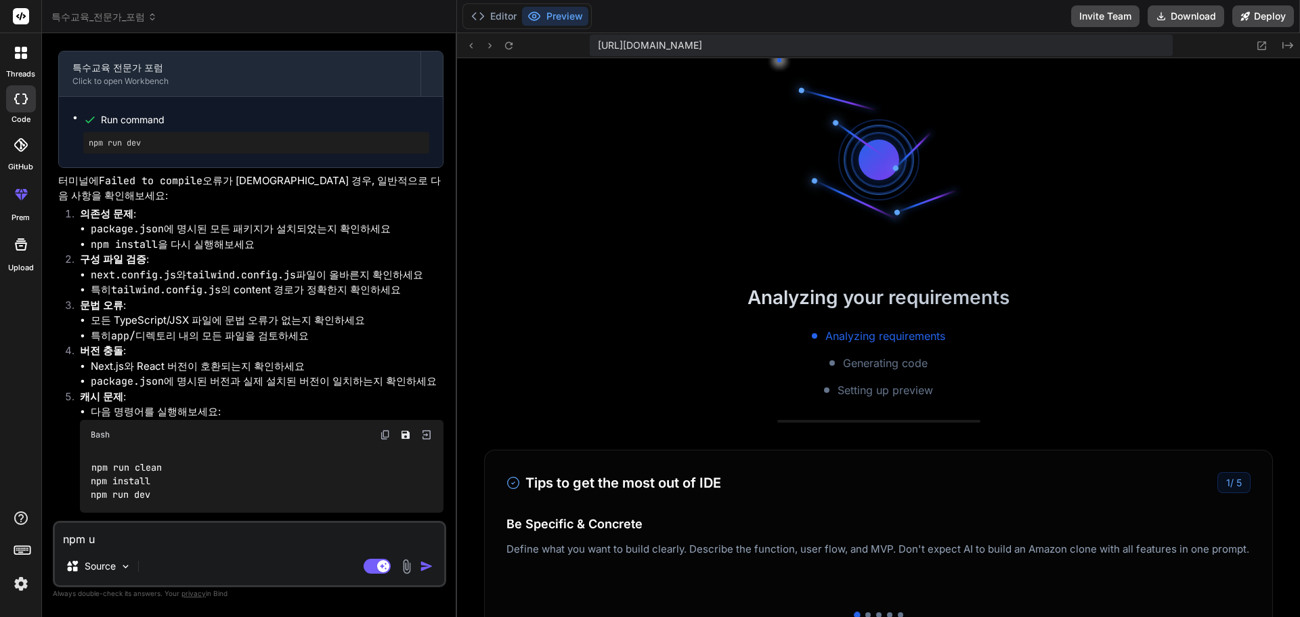
type textarea "npm"
type textarea "x"
type textarea "npm r"
type textarea "x"
type textarea "npm ru"
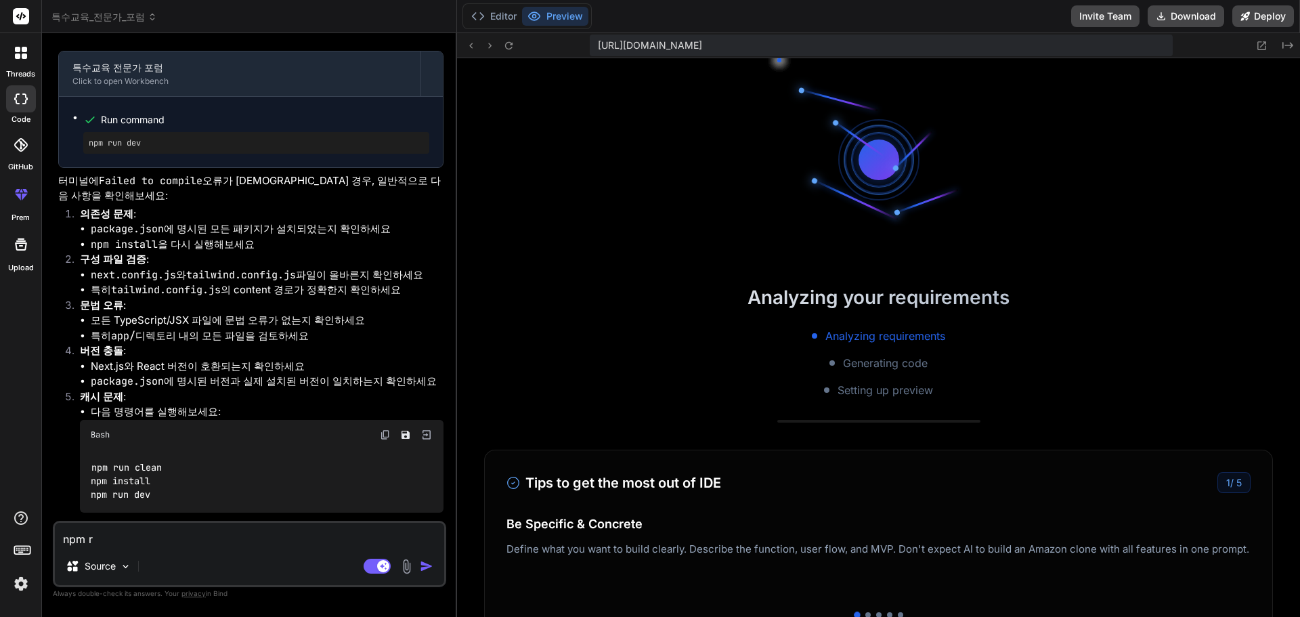
type textarea "x"
type textarea "npm run"
type textarea "x"
type textarea "npm run"
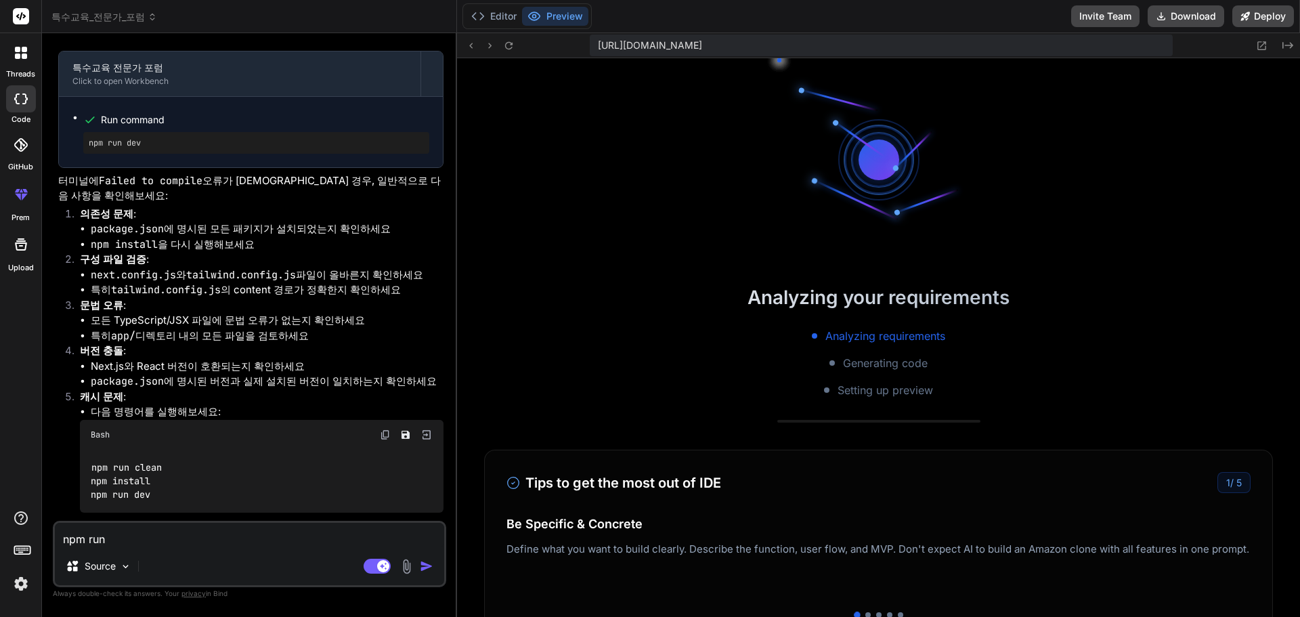
type textarea "x"
type textarea "npm run c"
type textarea "x"
type textarea "npm run cl"
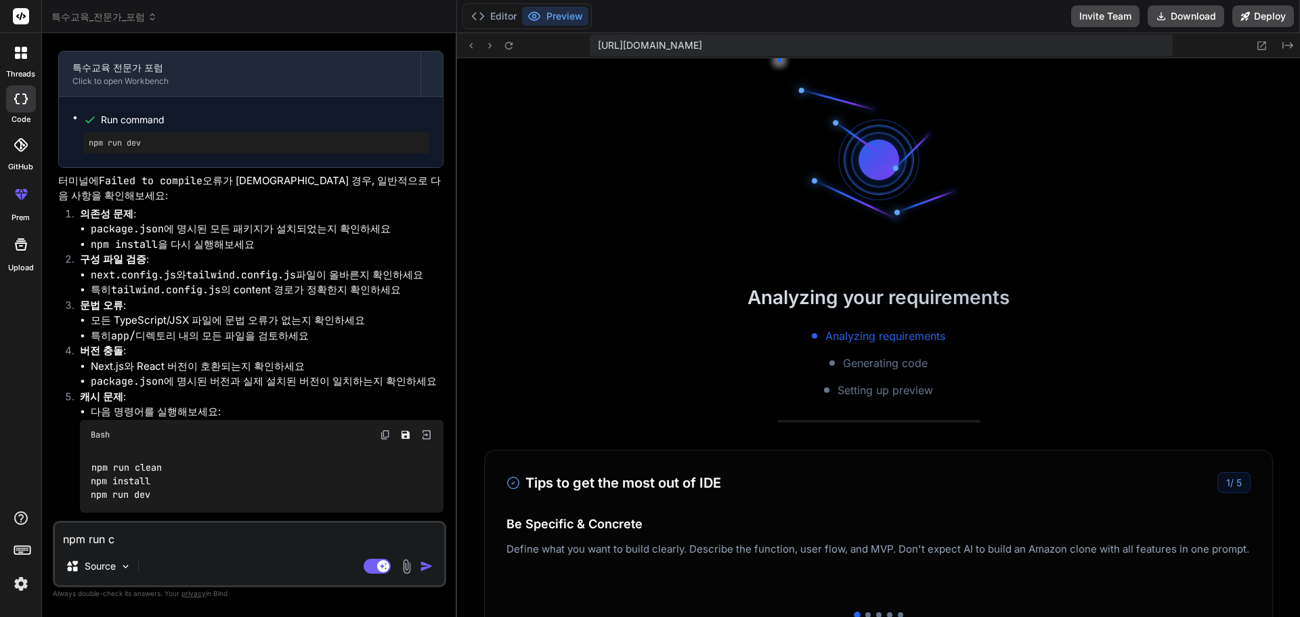
type textarea "x"
type textarea "npm run cle"
type textarea "x"
type textarea "npm run clea"
type textarea "x"
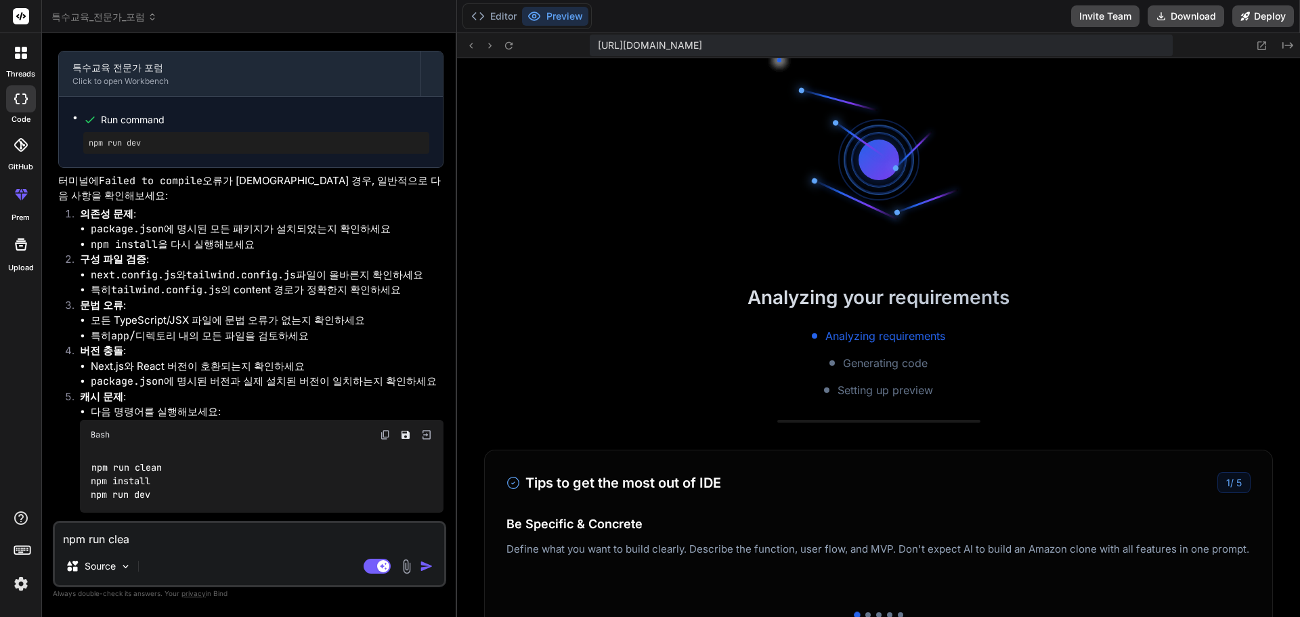
type textarea "npm run clean"
type textarea "x"
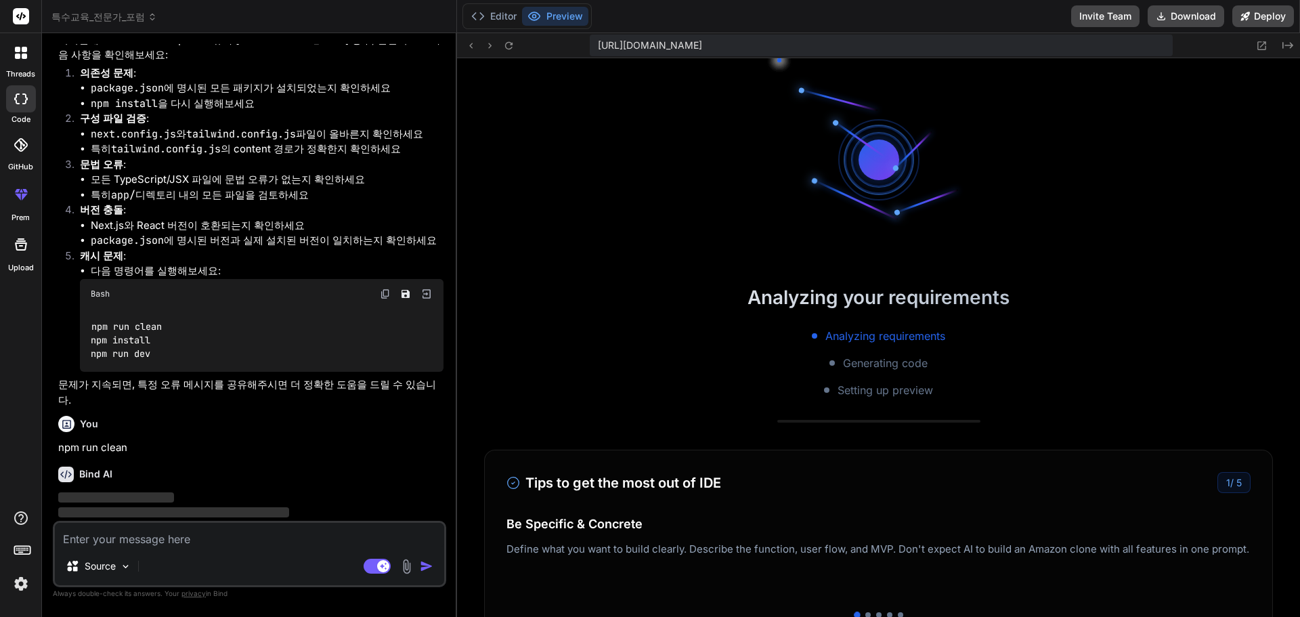
scroll to position [4939, 0]
type textarea "n"
type textarea "x"
type textarea "no"
type textarea "x"
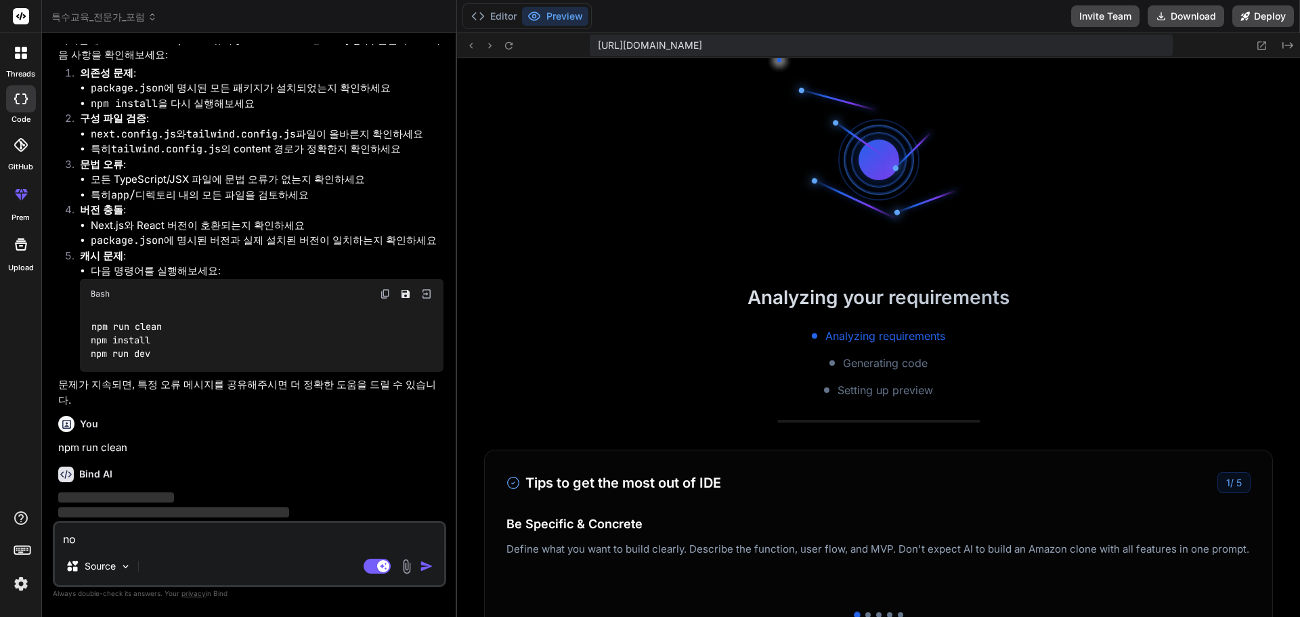
type textarea "n"
type textarea "x"
type textarea "np"
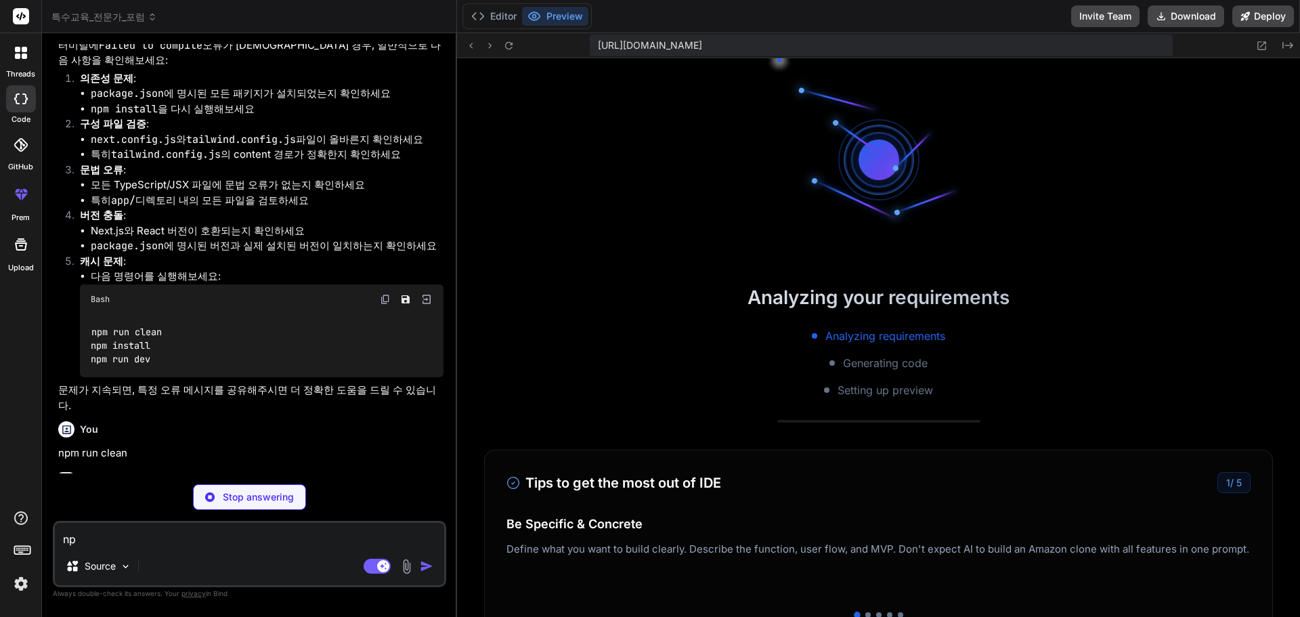
type textarea "x"
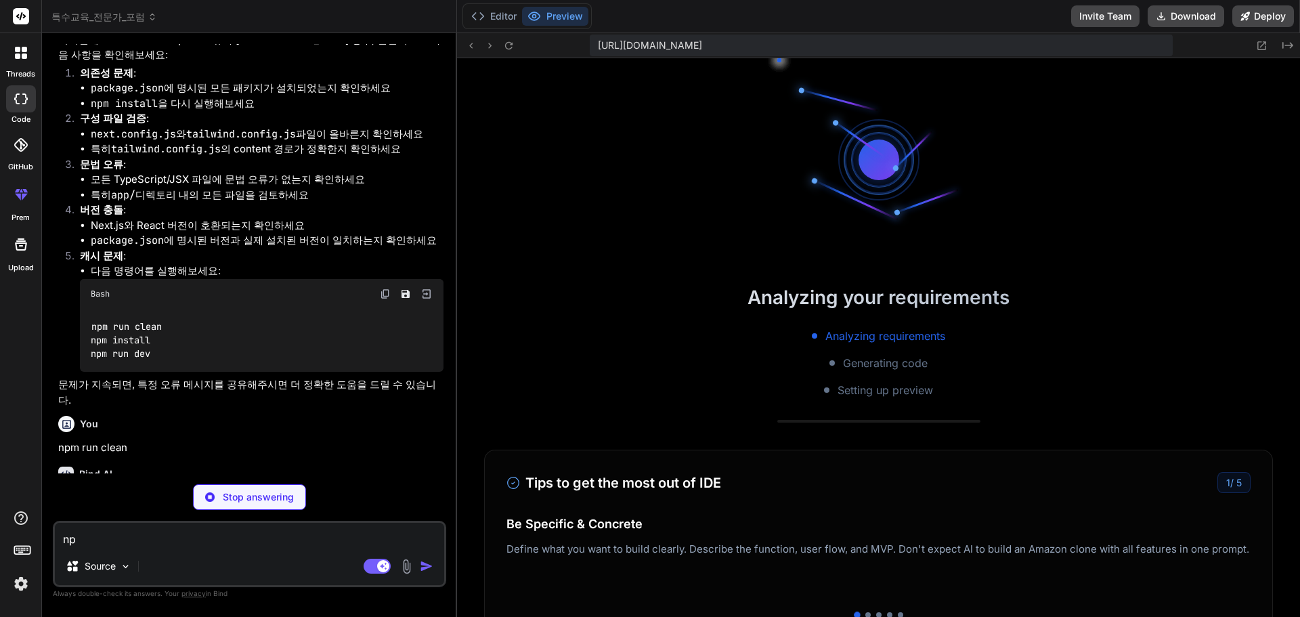
type textarea "npm"
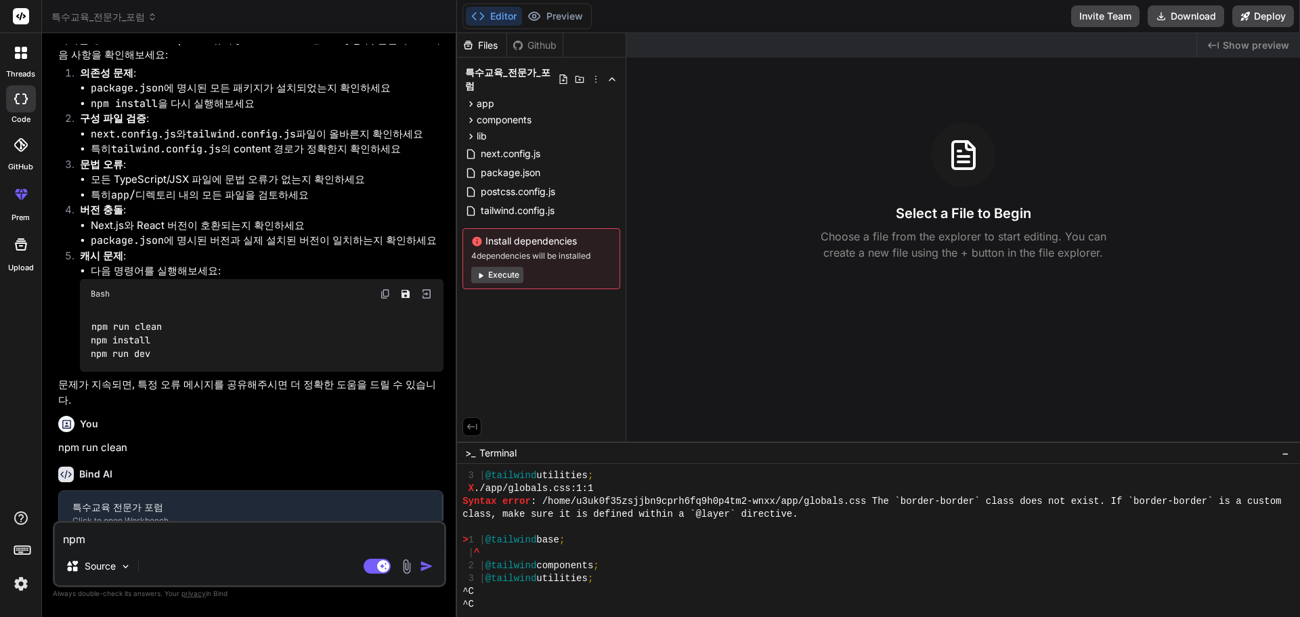
type textarea "x"
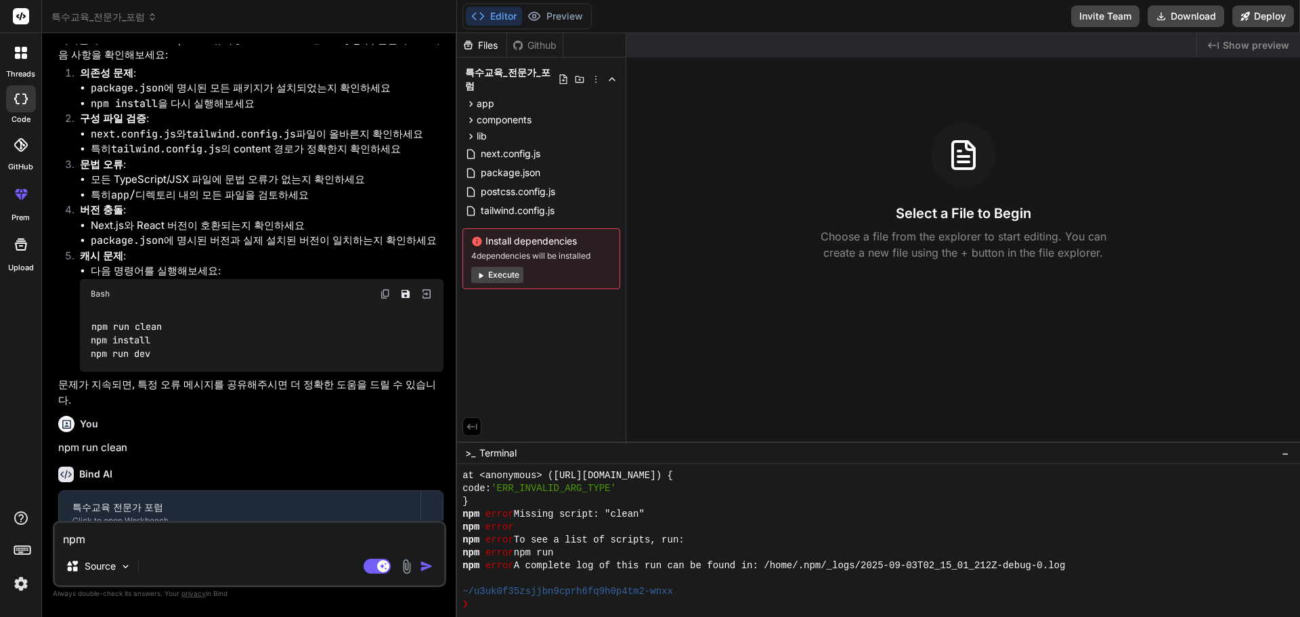
scroll to position [6354, 0]
type textarea "npm"
type textarea "x"
type textarea "npm i"
type textarea "x"
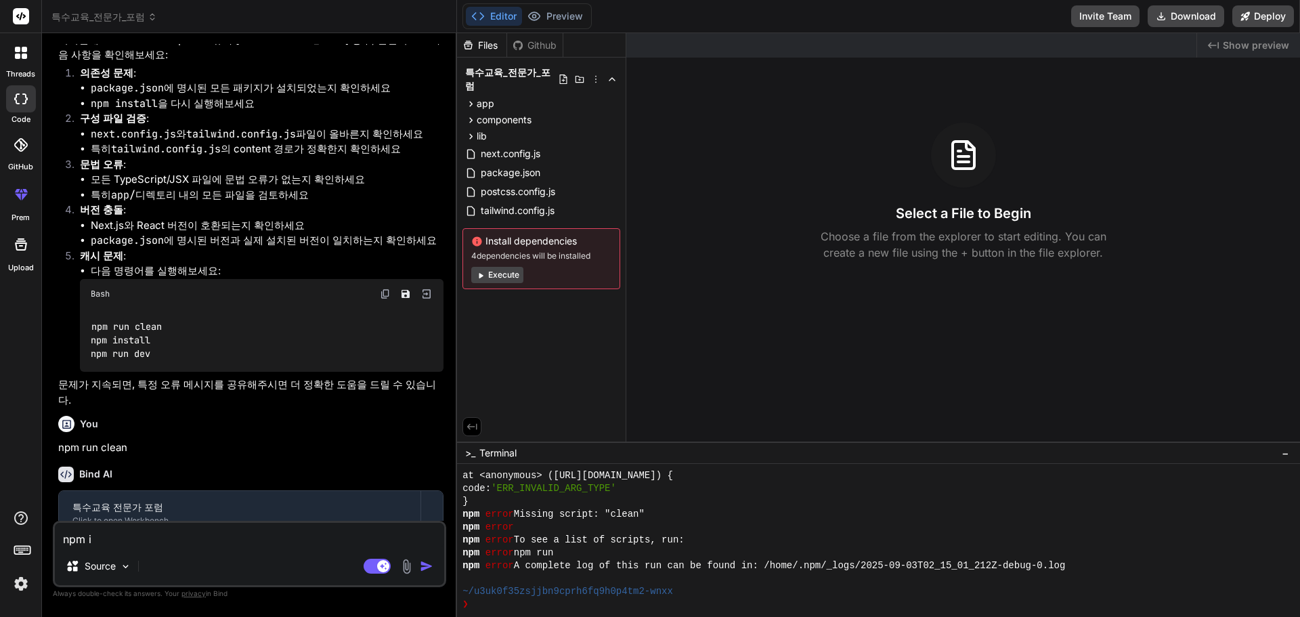
type textarea "npm is"
type textarea "x"
type textarea "npm i"
type textarea "x"
type textarea "npm in"
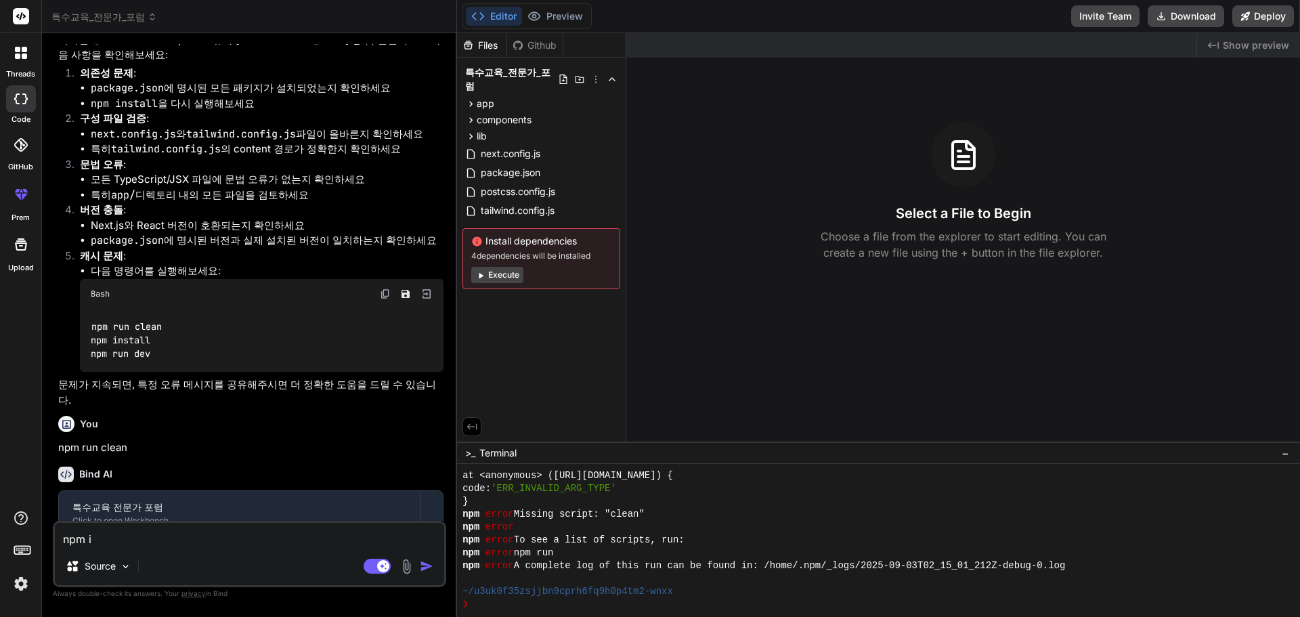
type textarea "x"
type textarea "npm ins"
type textarea "x"
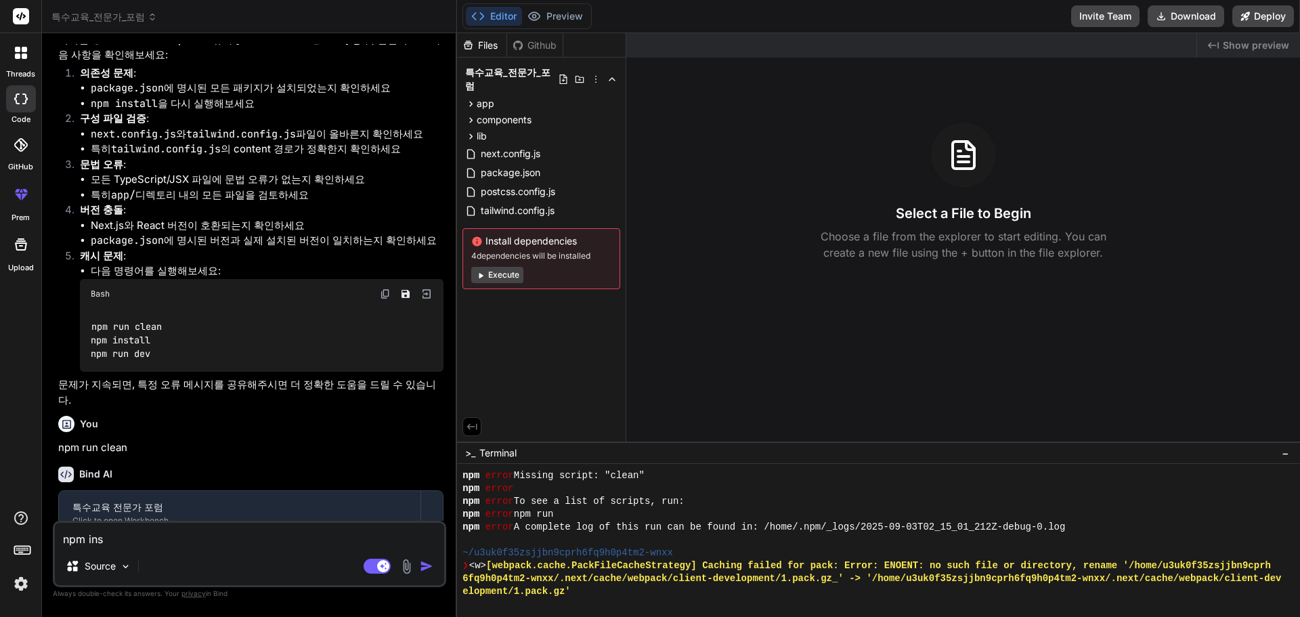
type textarea "npm insi"
type textarea "x"
type textarea "npm insia"
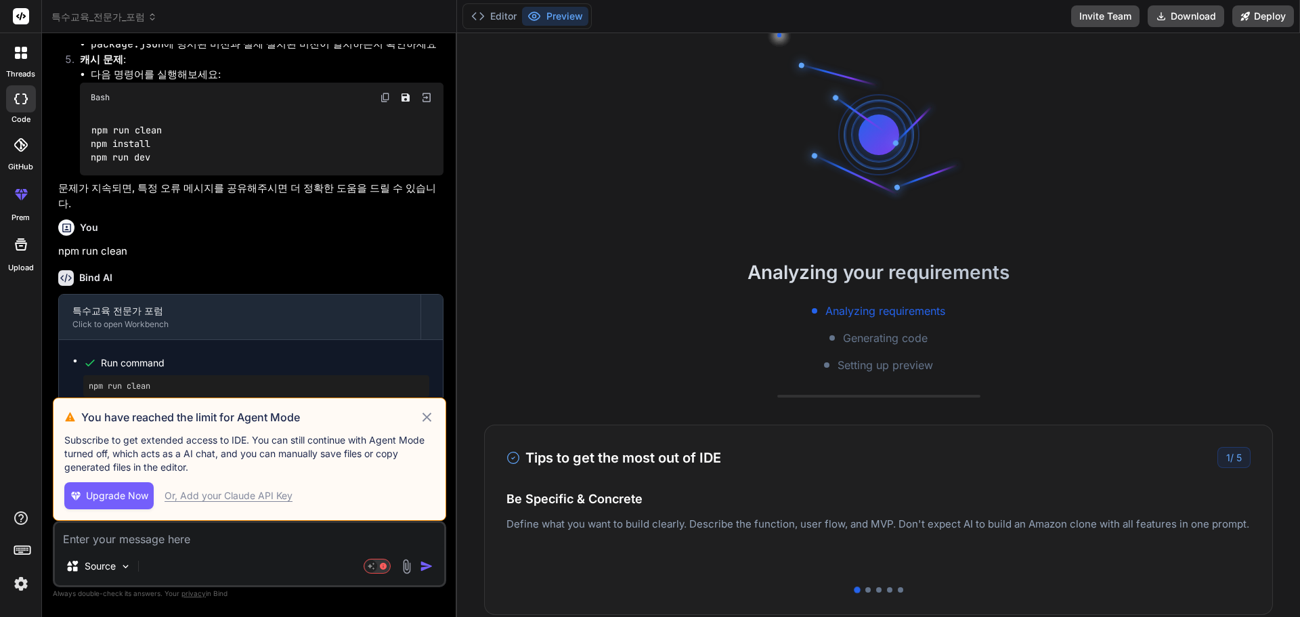
scroll to position [6612, 0]
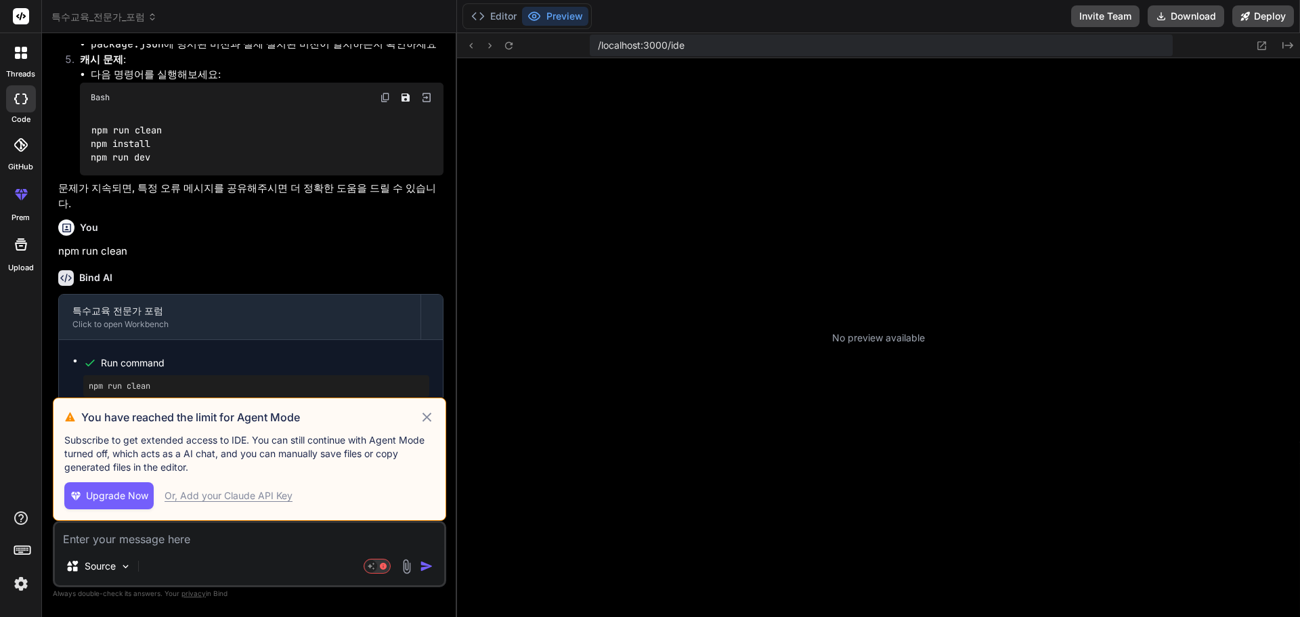
click at [262, 498] on div "Or, Add your Claude API Key" at bounding box center [229, 496] width 128 height 14
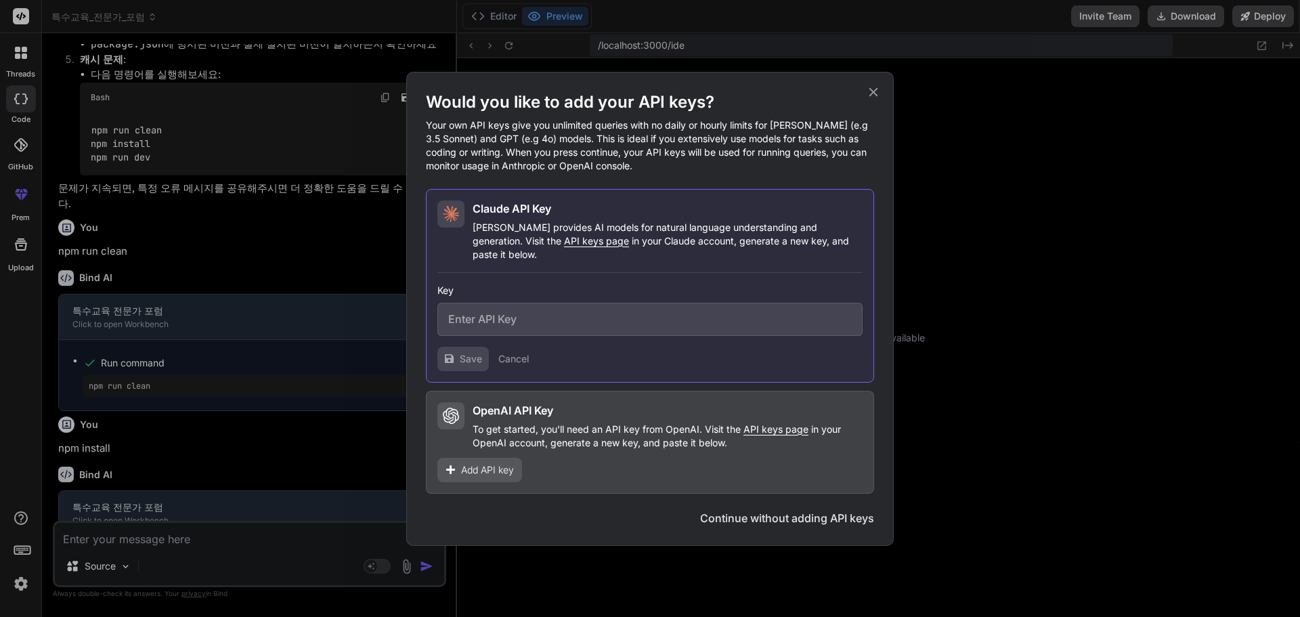
scroll to position [6702, 0]
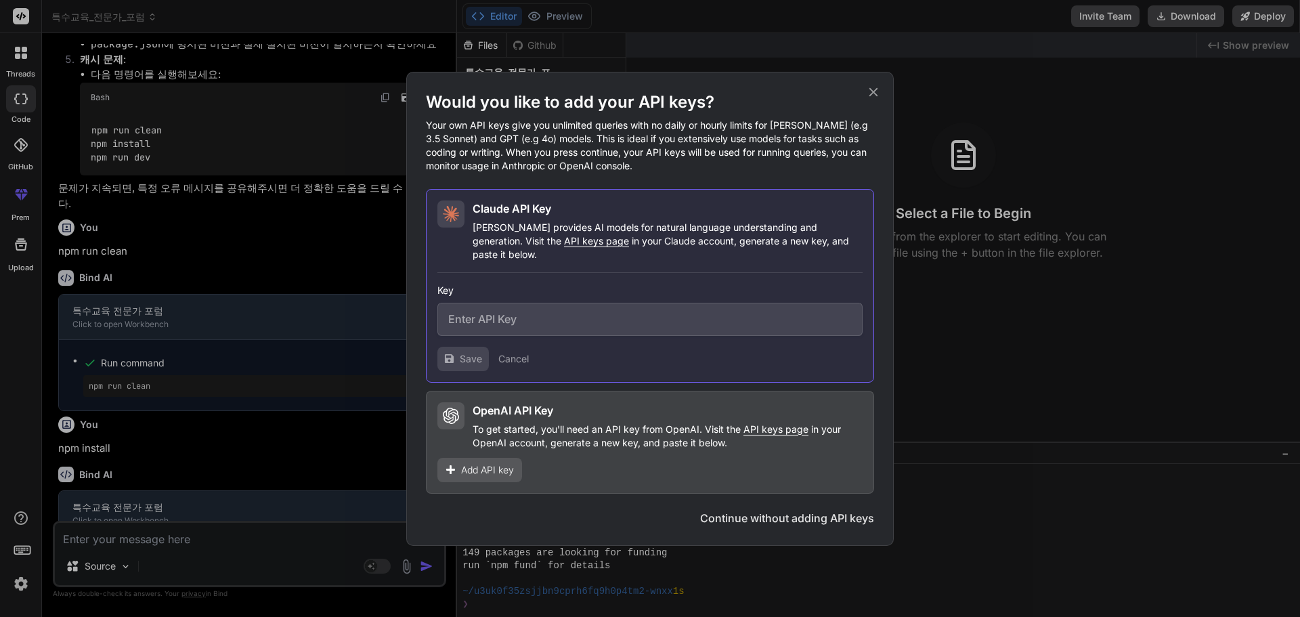
click at [871, 96] on icon at bounding box center [873, 91] width 9 height 9
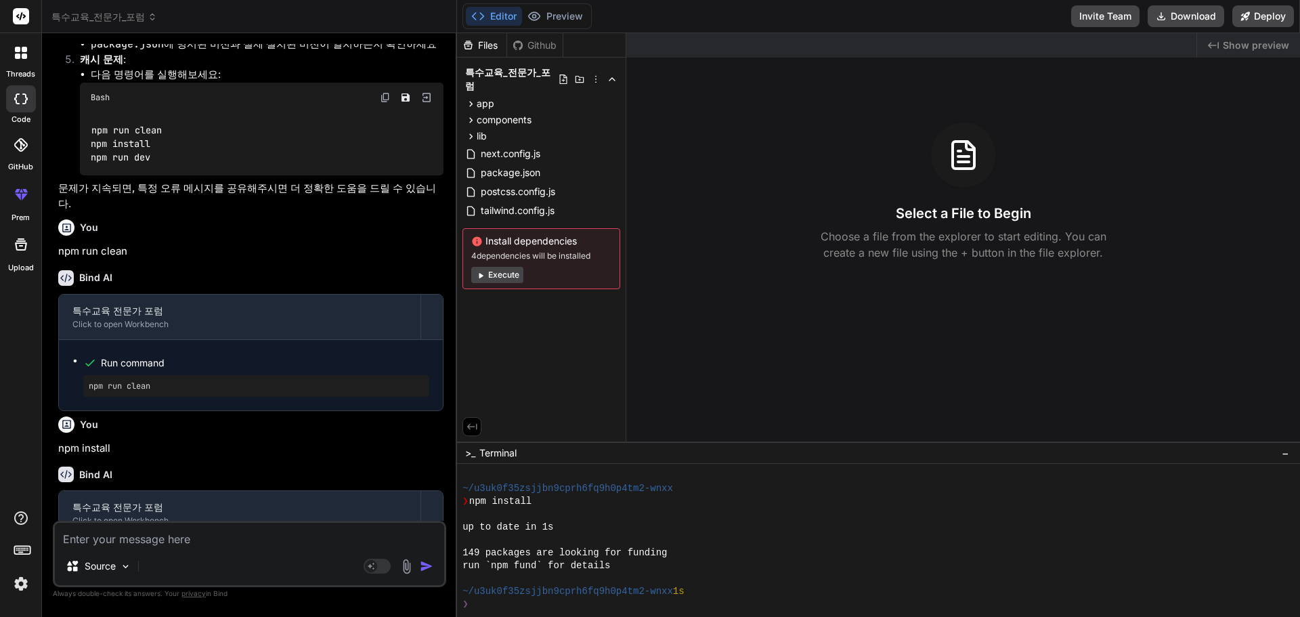
click at [507, 267] on button "Execute" at bounding box center [497, 275] width 52 height 16
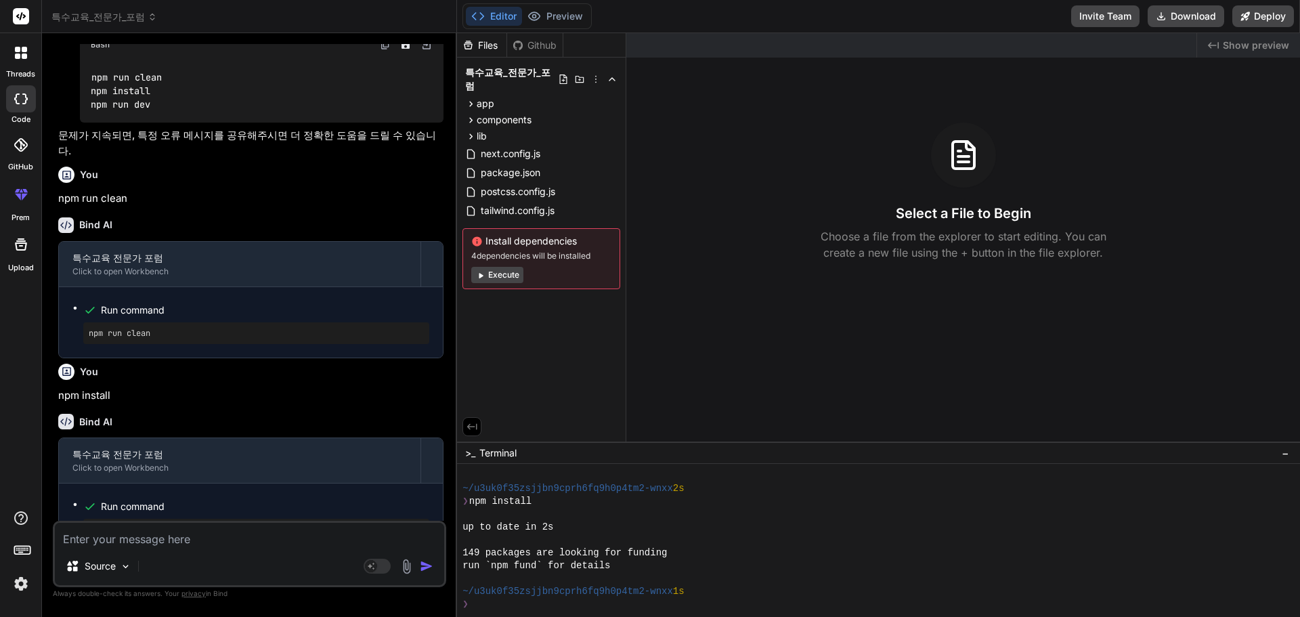
scroll to position [2892, 0]
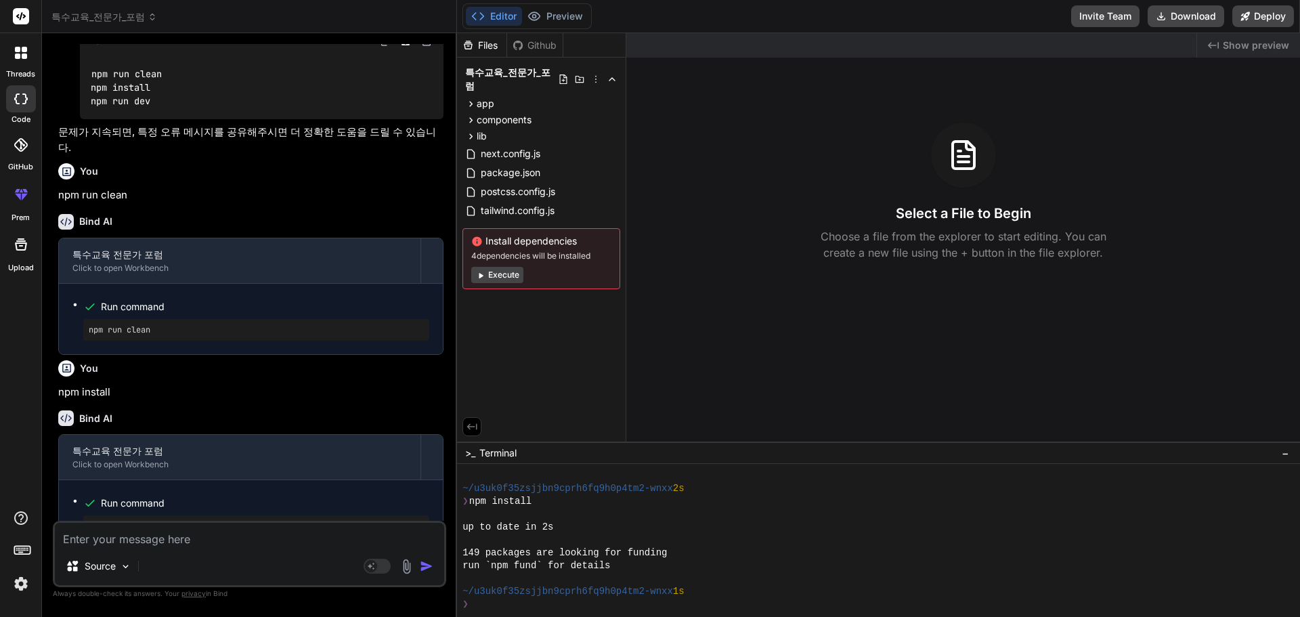
click at [156, 547] on div "Source Agent Mode. When this toggle is activated, AI automatically makes decisi…" at bounding box center [249, 554] width 393 height 66
click at [289, 538] on textarea at bounding box center [249, 535] width 389 height 24
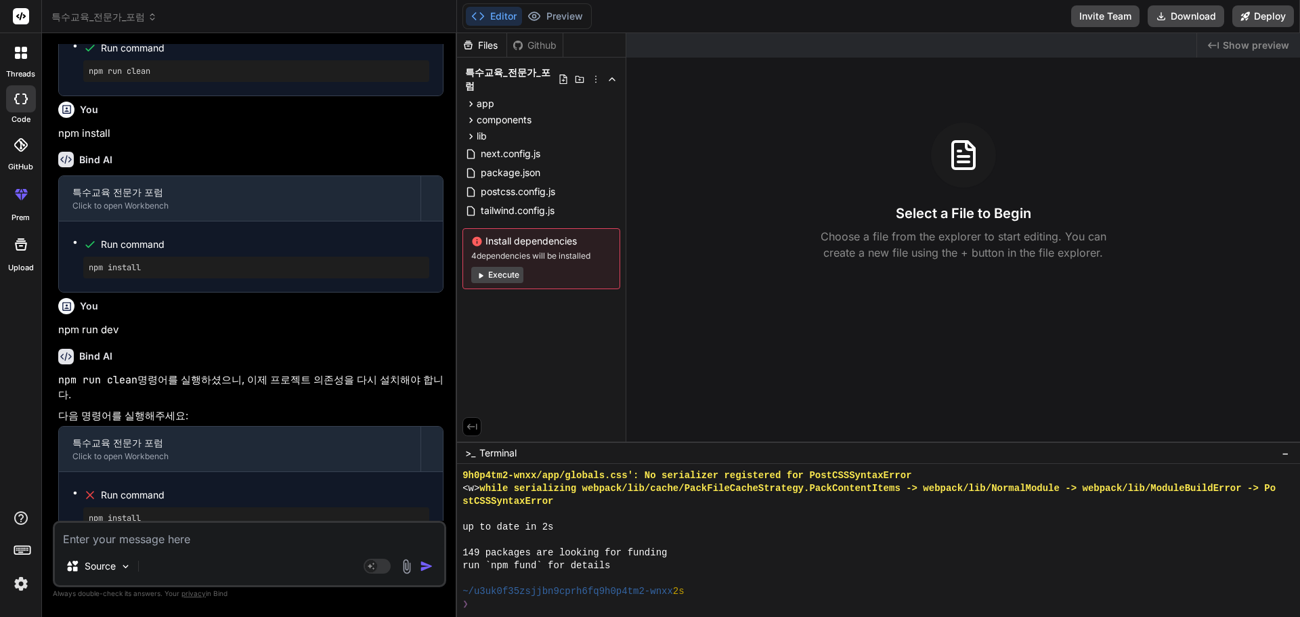
scroll to position [7191, 0]
click at [238, 538] on textarea at bounding box center [249, 535] width 389 height 24
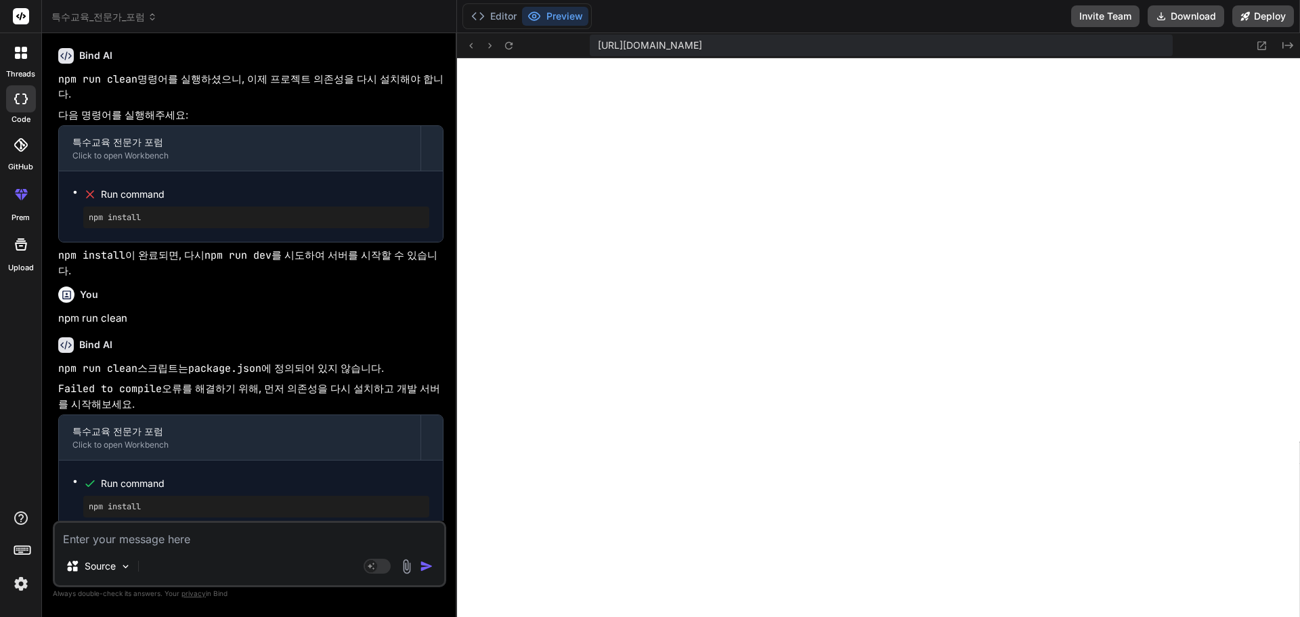
scroll to position [7782, 0]
click at [702, 45] on span "[URL][DOMAIN_NAME]" at bounding box center [650, 46] width 104 height 14
click at [553, 14] on button "Preview" at bounding box center [555, 16] width 66 height 19
drag, startPoint x: 187, startPoint y: 540, endPoint x: 401, endPoint y: 535, distance: 214.7
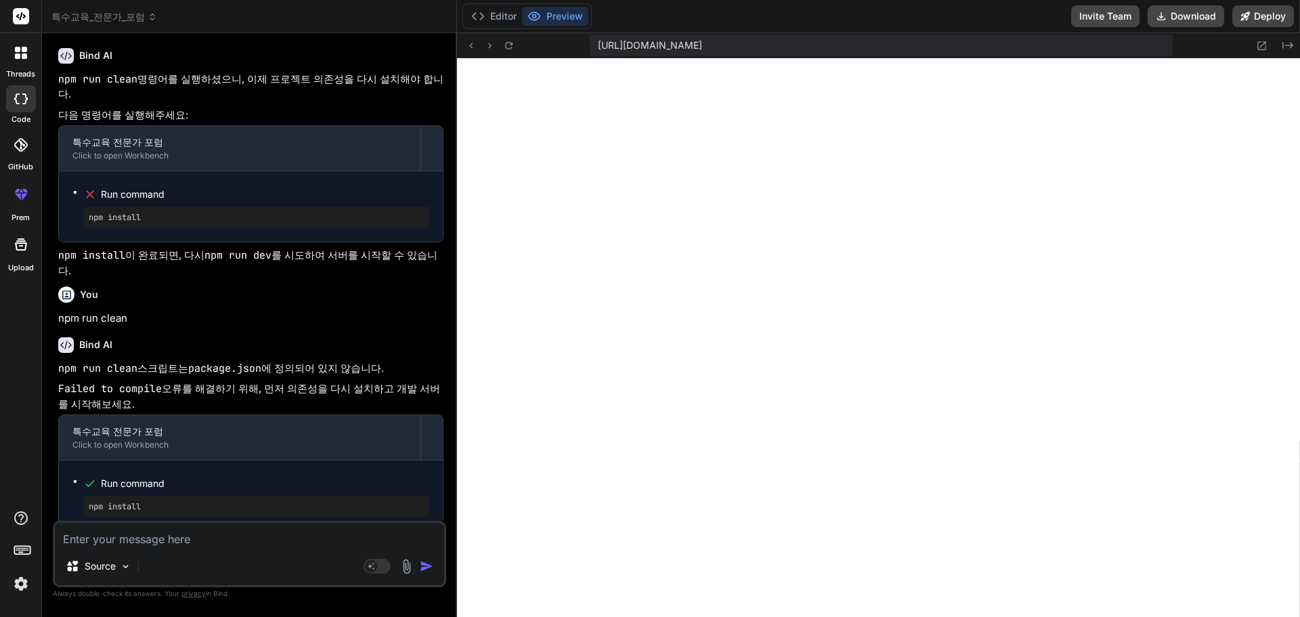
click at [186, 539] on textarea at bounding box center [249, 535] width 389 height 24
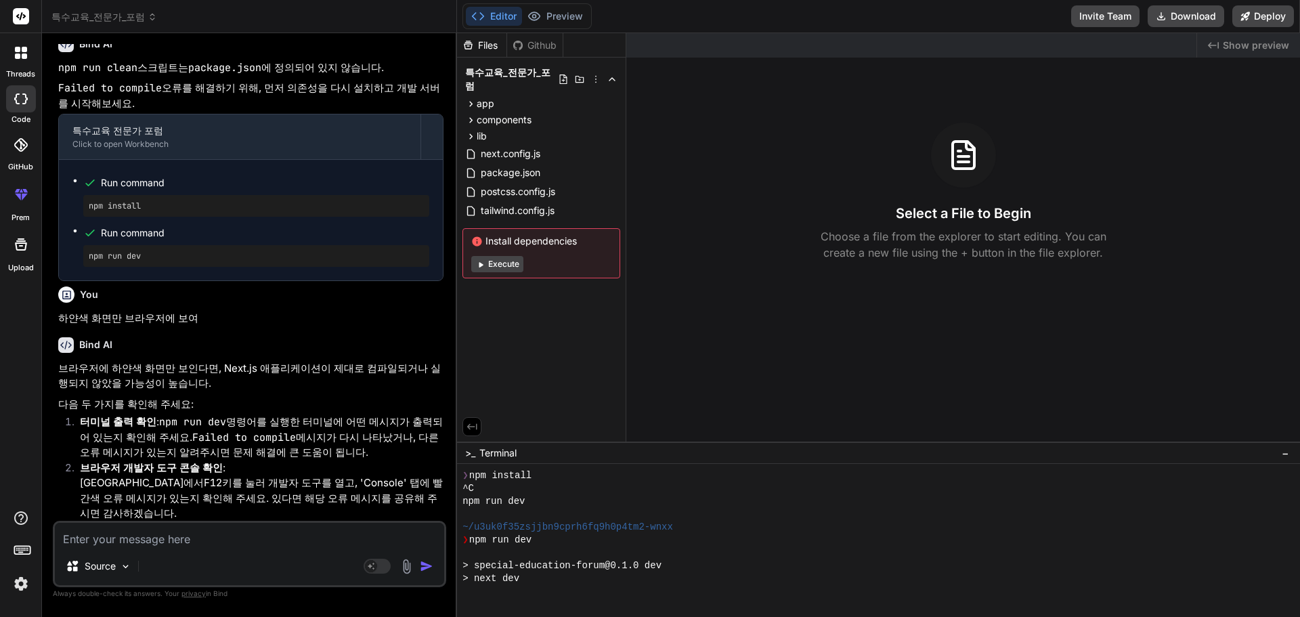
scroll to position [3912, 0]
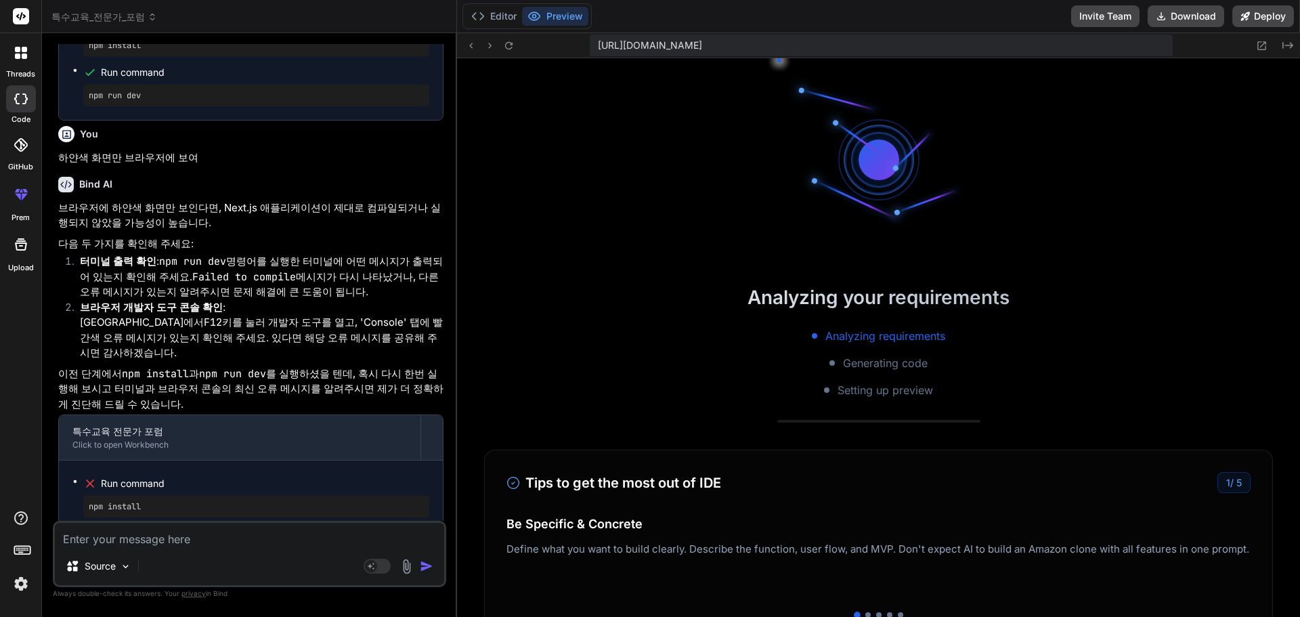
click at [213, 538] on textarea at bounding box center [249, 535] width 389 height 24
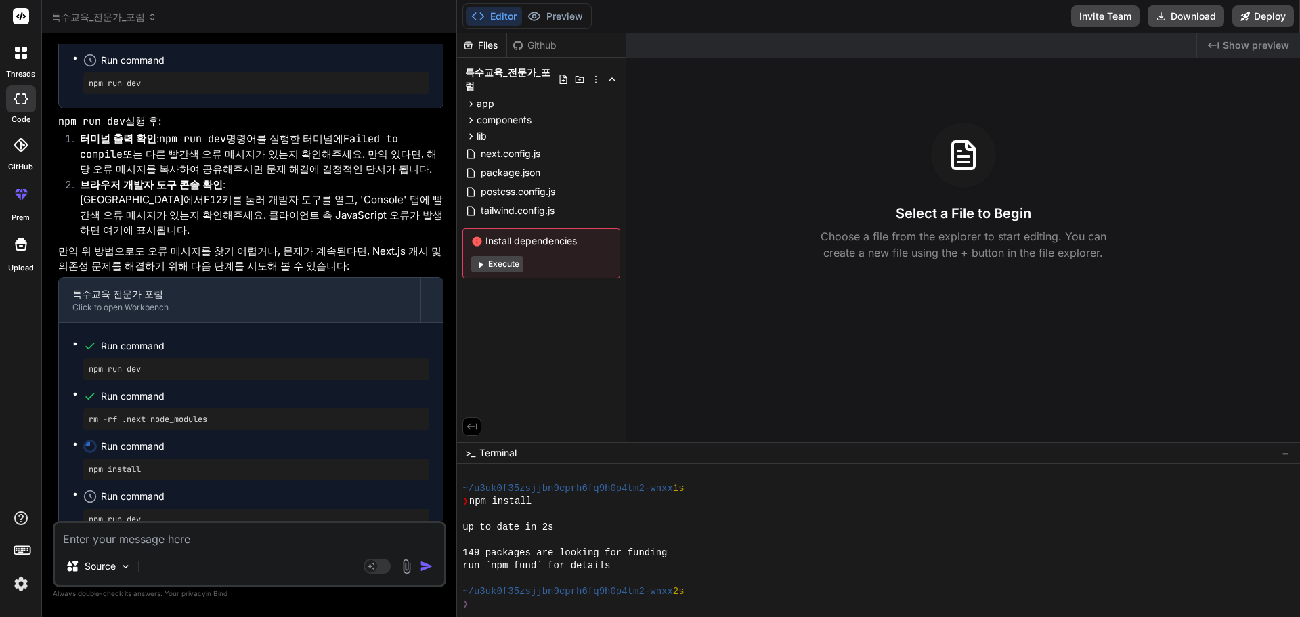
scroll to position [4782, 0]
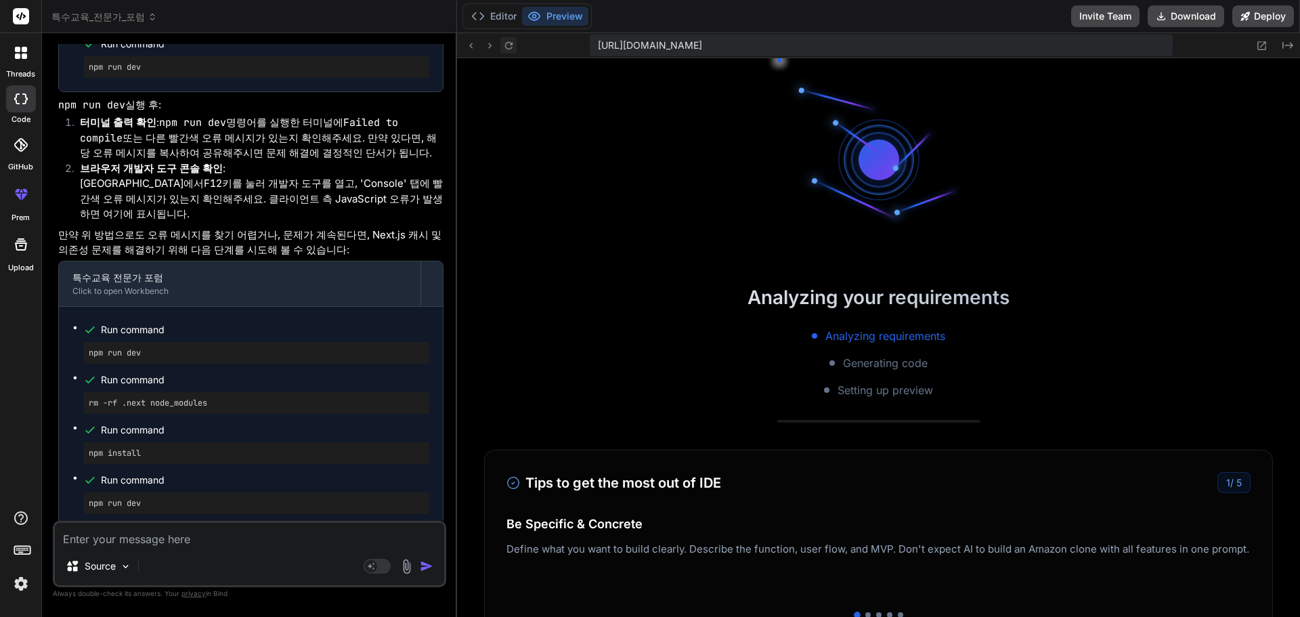
click at [504, 49] on icon at bounding box center [509, 46] width 12 height 12
click at [151, 541] on textarea at bounding box center [249, 535] width 389 height 24
drag, startPoint x: 146, startPoint y: 454, endPoint x: 64, endPoint y: 457, distance: 81.3
click at [64, 457] on div "Run command npm run dev Run command rm -rf .next node_modules Run command npm i…" at bounding box center [251, 417] width 384 height 221
copy pre "npm run dev"
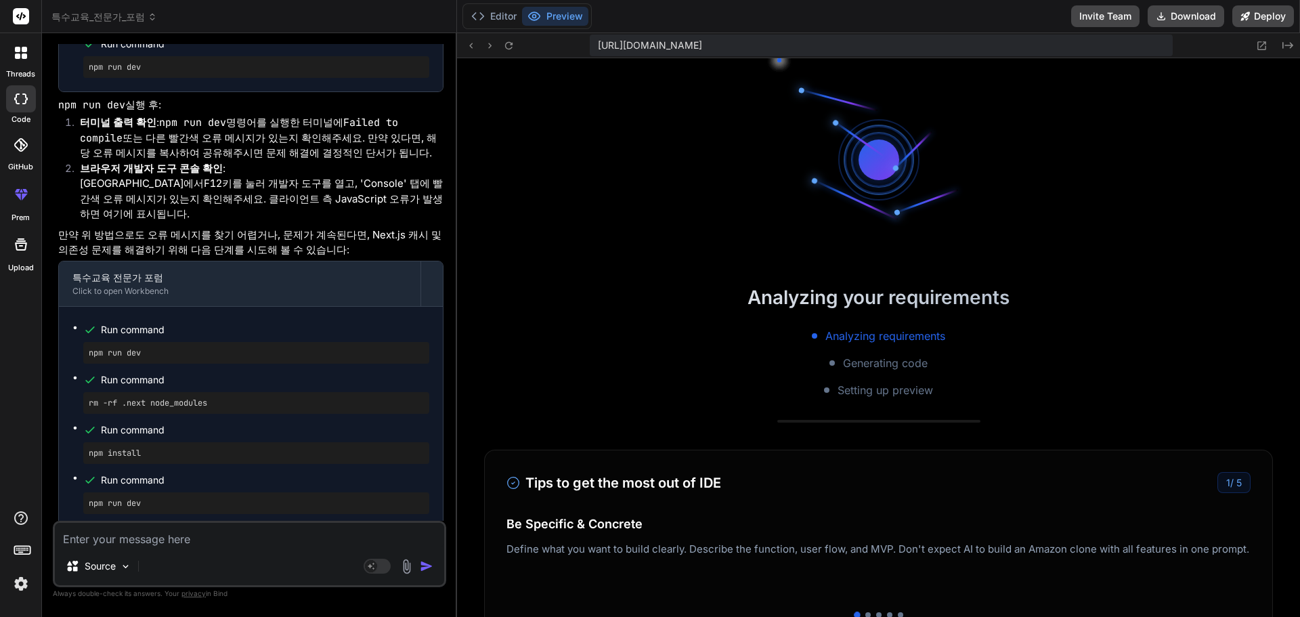
click at [141, 540] on textarea at bounding box center [249, 535] width 389 height 24
paste textarea "npm run dev"
click at [420, 564] on img "button" at bounding box center [427, 566] width 14 height 14
click at [429, 565] on img "button" at bounding box center [427, 566] width 14 height 14
click at [182, 540] on textarea "npm run dev" at bounding box center [249, 535] width 389 height 24
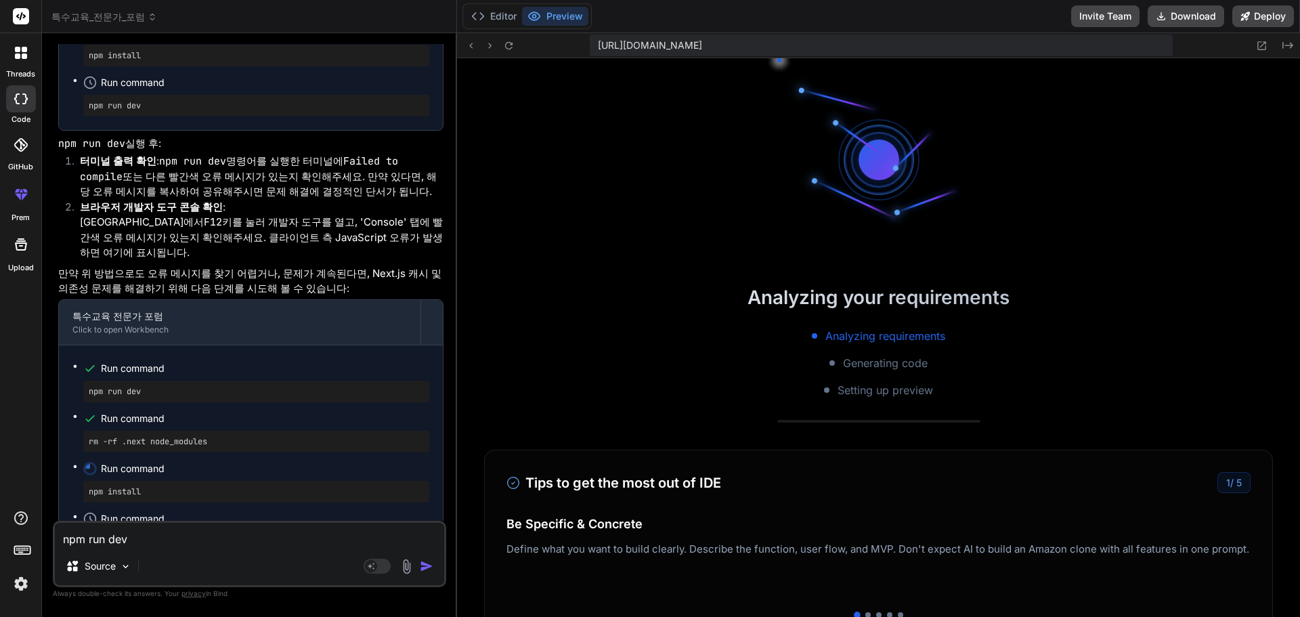
scroll to position [5652, 0]
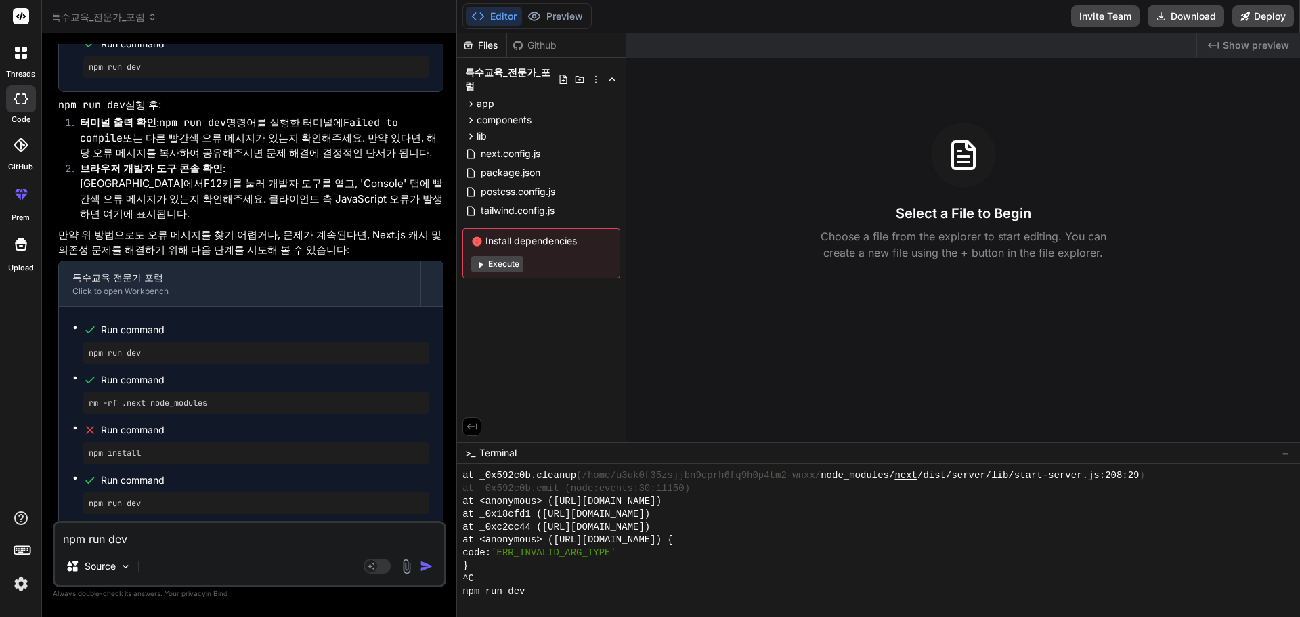
click at [479, 259] on icon at bounding box center [480, 264] width 10 height 10
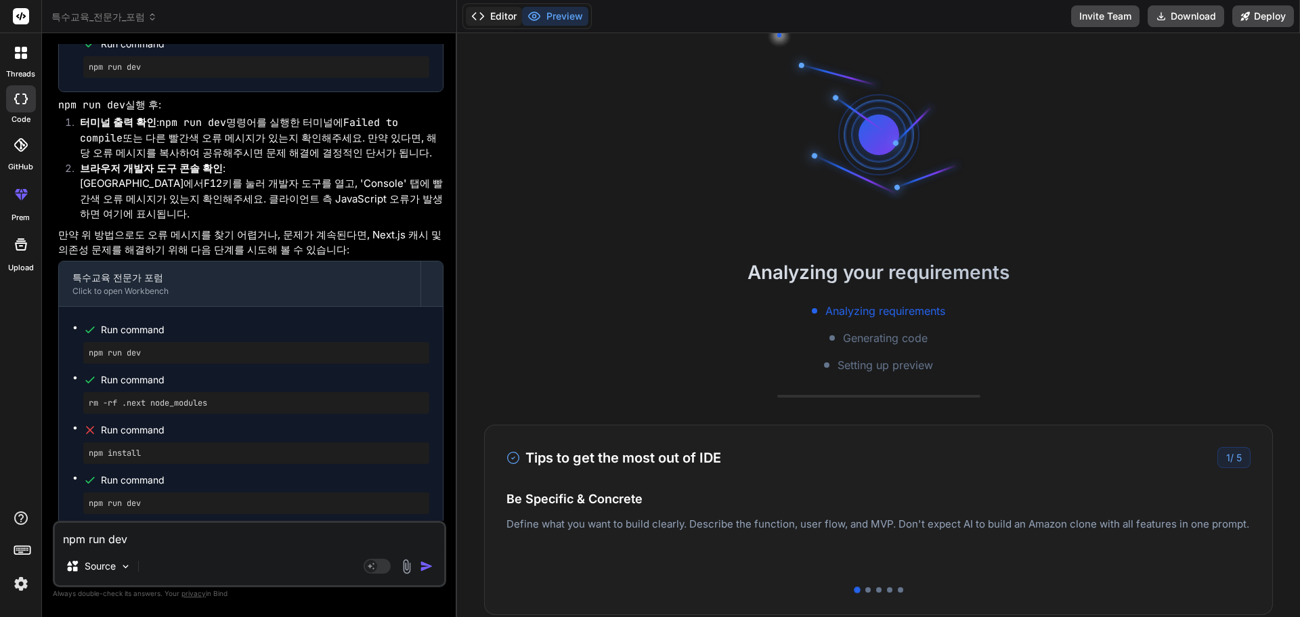
click at [505, 14] on button "Editor" at bounding box center [494, 16] width 56 height 19
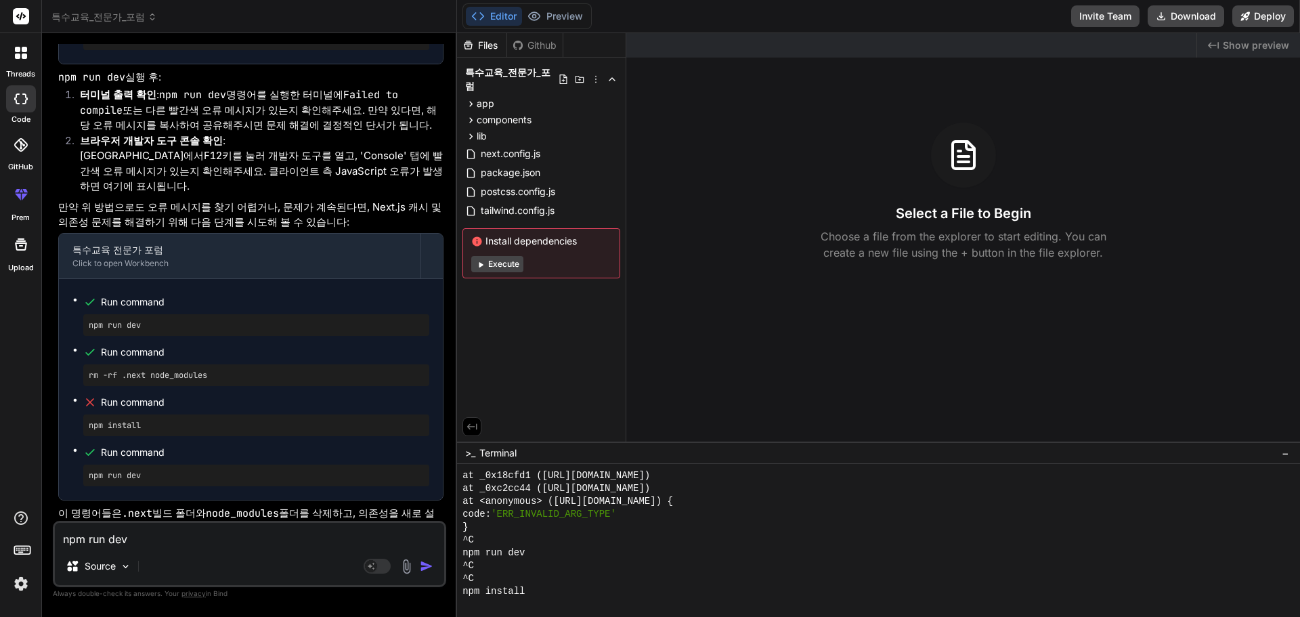
click at [282, 506] on p "이 명령어들은 .next 빌드 폴더와 node_modules 폴더를 삭제하고, 의존성을 새로 설치한 다음 개발 서버를 다시 시작합니다. 이 과…" at bounding box center [250, 529] width 385 height 46
click at [229, 535] on textarea "npm run dev" at bounding box center [249, 535] width 389 height 24
click at [198, 543] on textarea "npm run dev" at bounding box center [249, 535] width 389 height 24
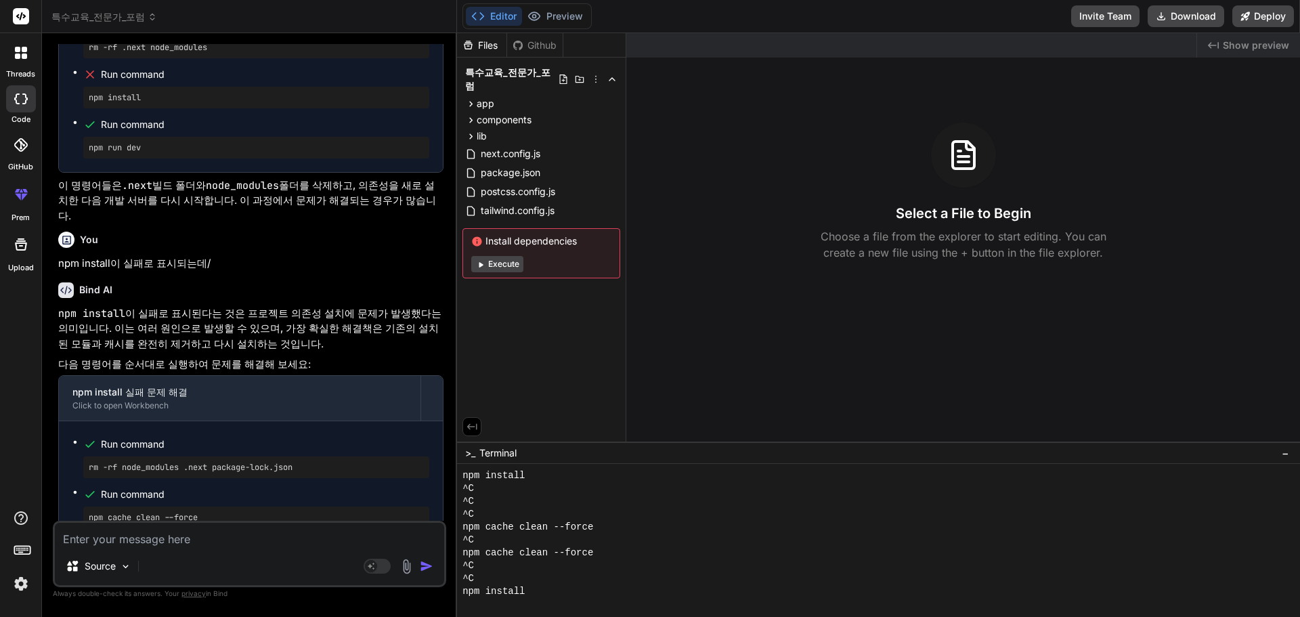
scroll to position [6287, 0]
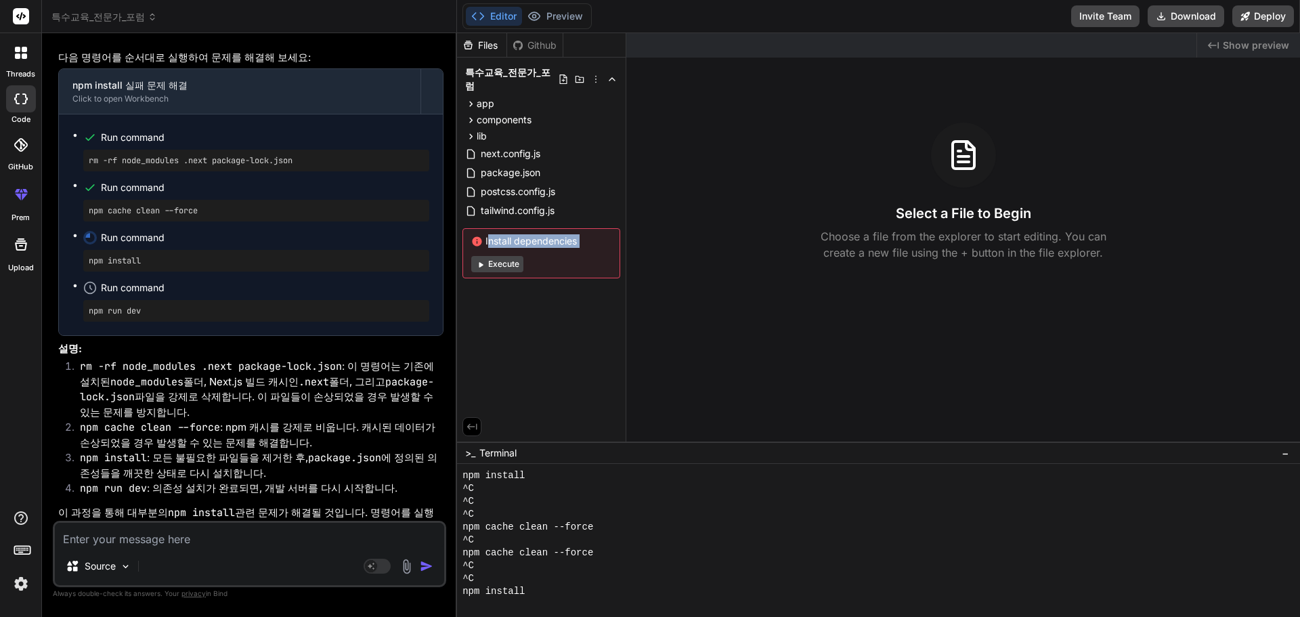
drag, startPoint x: 547, startPoint y: 247, endPoint x: 467, endPoint y: 225, distance: 83.0
click at [467, 228] on div "Install dependencies Execute" at bounding box center [541, 253] width 158 height 50
click at [529, 452] on div ">_ Terminal −" at bounding box center [878, 452] width 843 height 22
click at [526, 597] on div "npm install" at bounding box center [871, 591] width 819 height 13
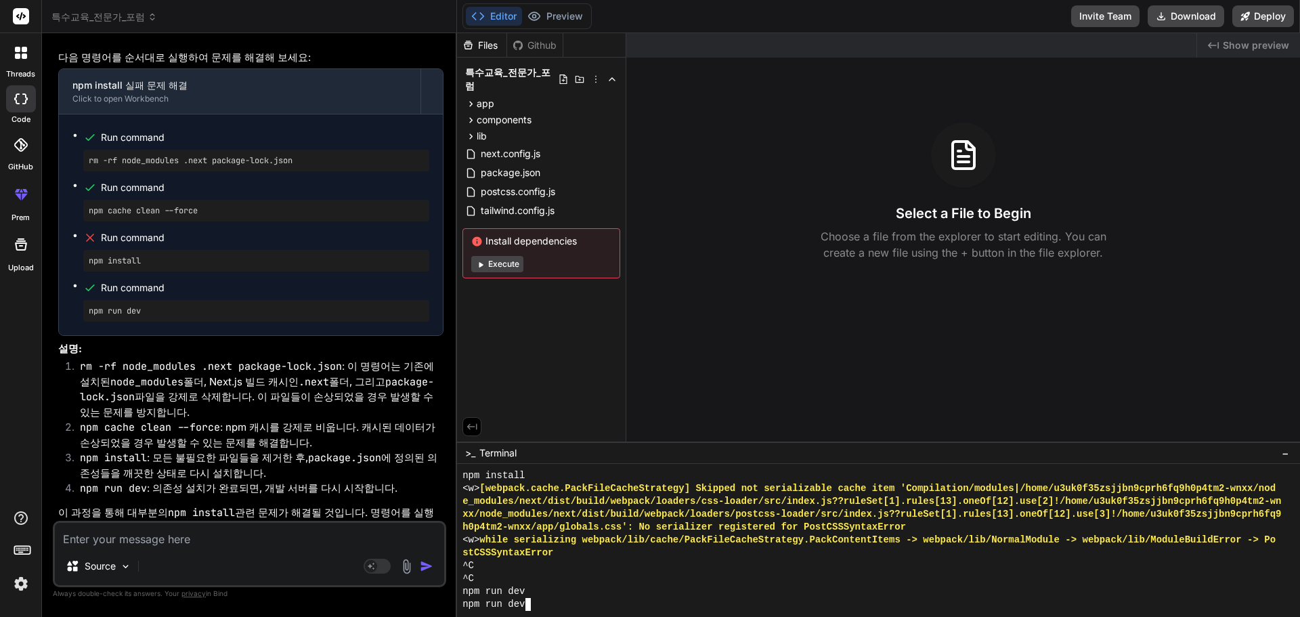
scroll to position [0, 0]
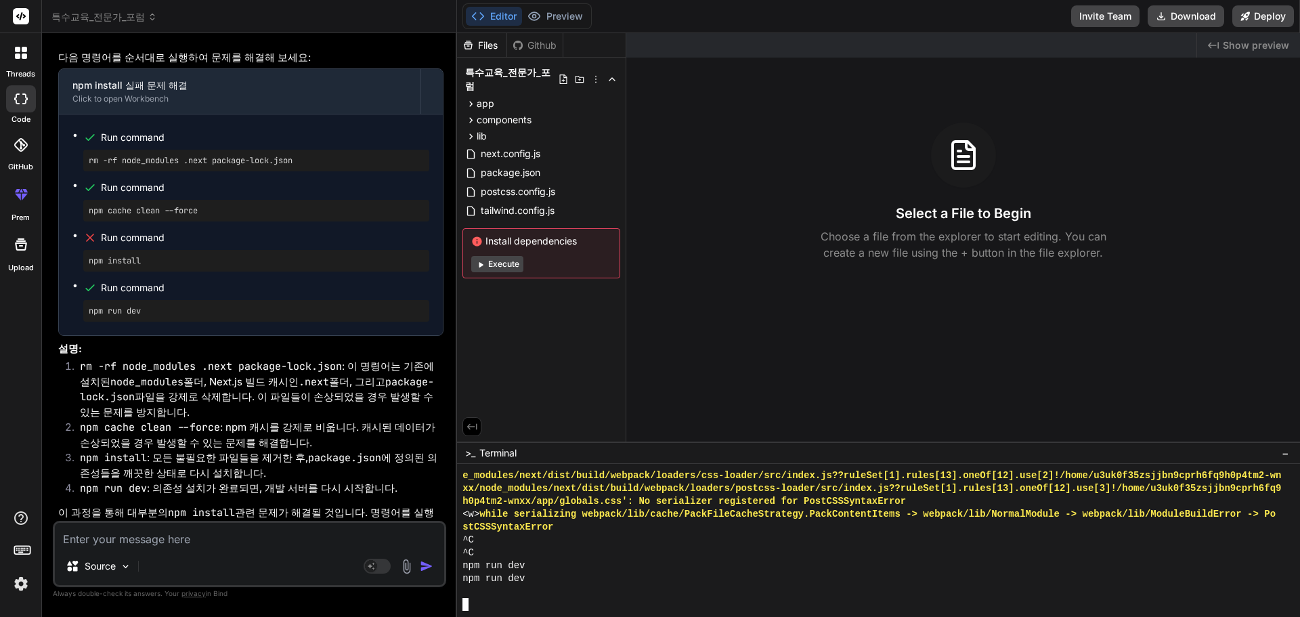
click at [485, 596] on div at bounding box center [871, 591] width 819 height 13
click at [253, 534] on textarea at bounding box center [249, 535] width 389 height 24
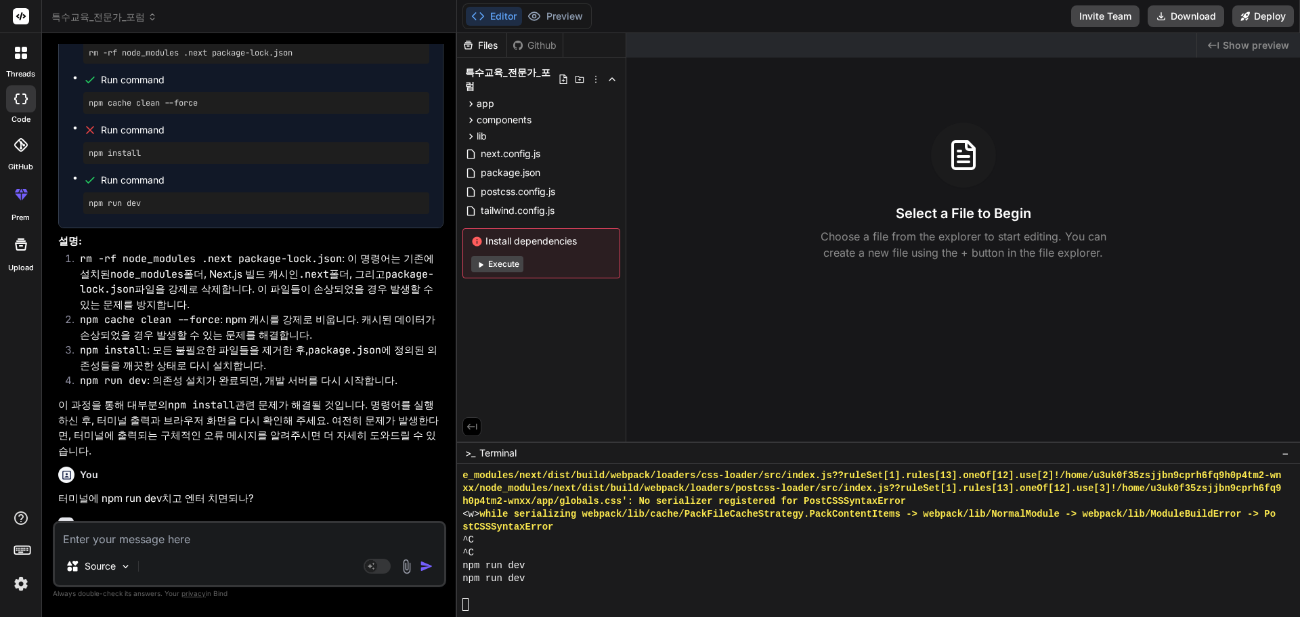
scroll to position [6427, 0]
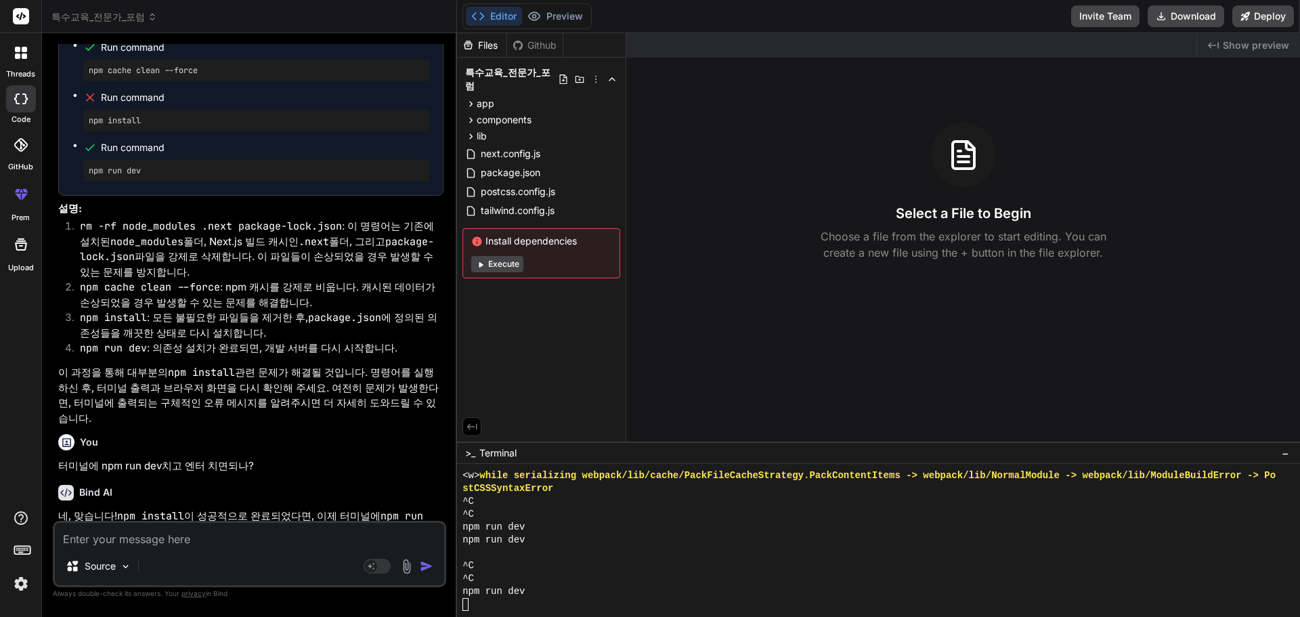
click at [909, 346] on div "Created with Pixso. Show preview Select a File to Begin Choose a file from the …" at bounding box center [963, 237] width 674 height 408
click at [512, 202] on span "tailwind.config.js" at bounding box center [517, 210] width 77 height 16
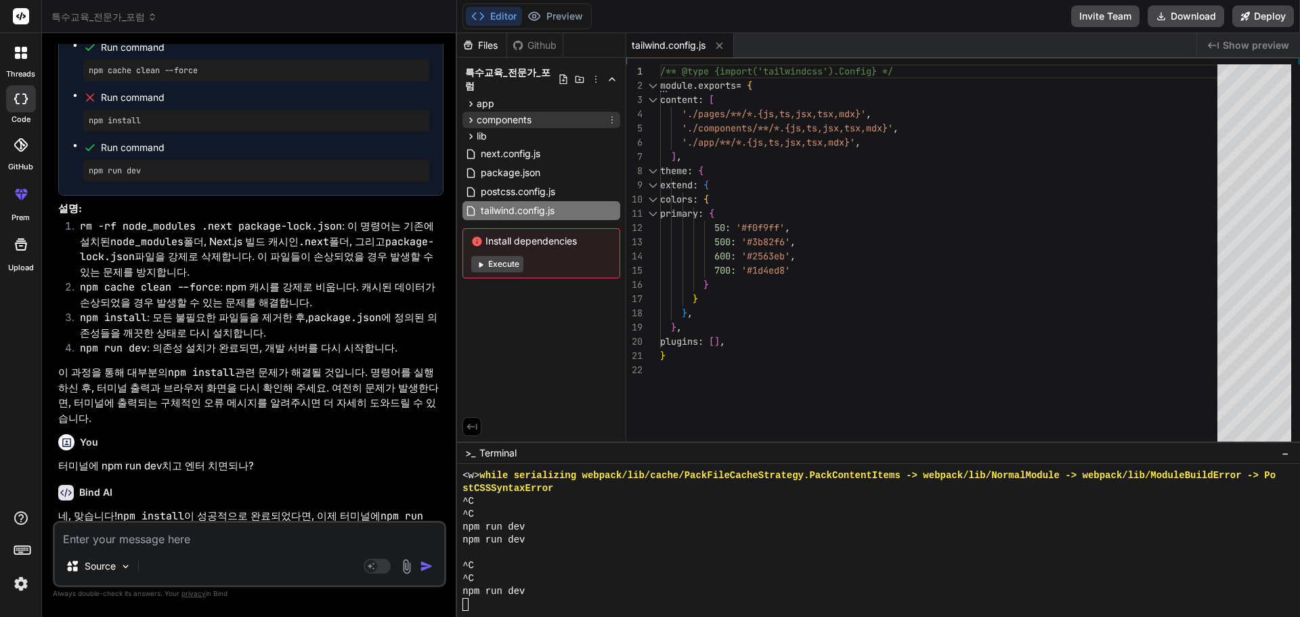
click at [489, 113] on span "components" at bounding box center [504, 120] width 55 height 14
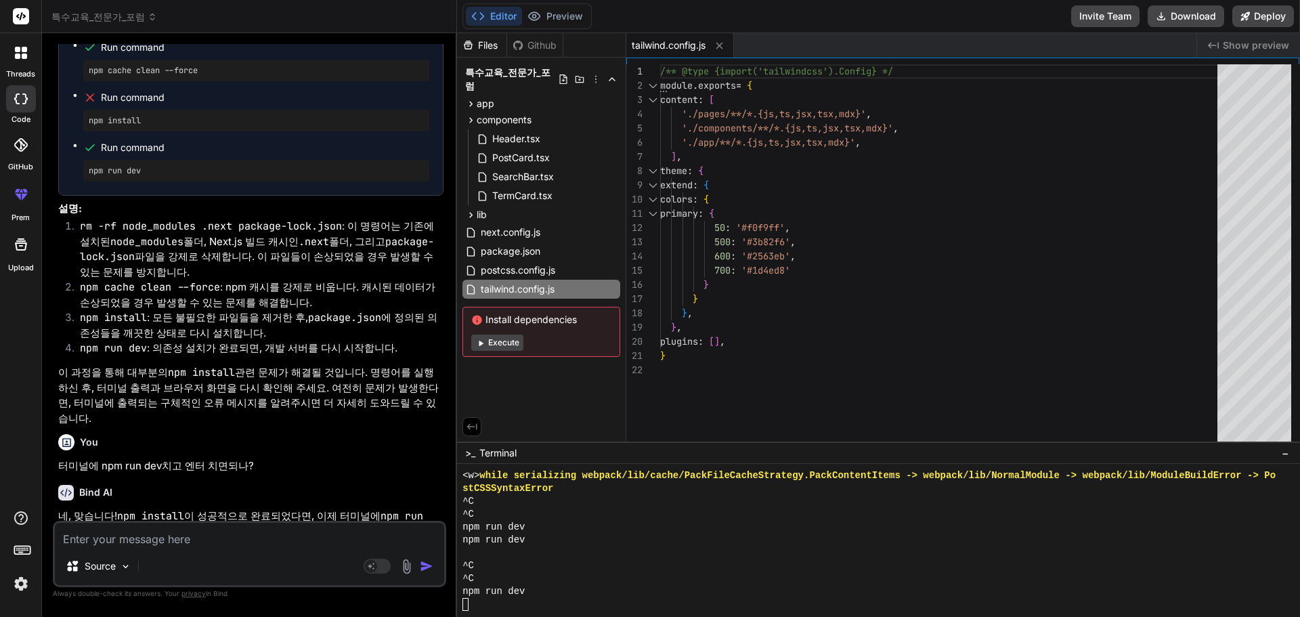
click at [525, 349] on div "Files Github 특수교육_전문가_포럼 app dictionary page.tsx discussion page.tsx free-board…" at bounding box center [541, 237] width 169 height 408
drag, startPoint x: 576, startPoint y: 305, endPoint x: 464, endPoint y: 305, distance: 111.7
click at [464, 307] on div "Install dependencies Execute" at bounding box center [541, 332] width 158 height 50
copy span "Install dependencies"
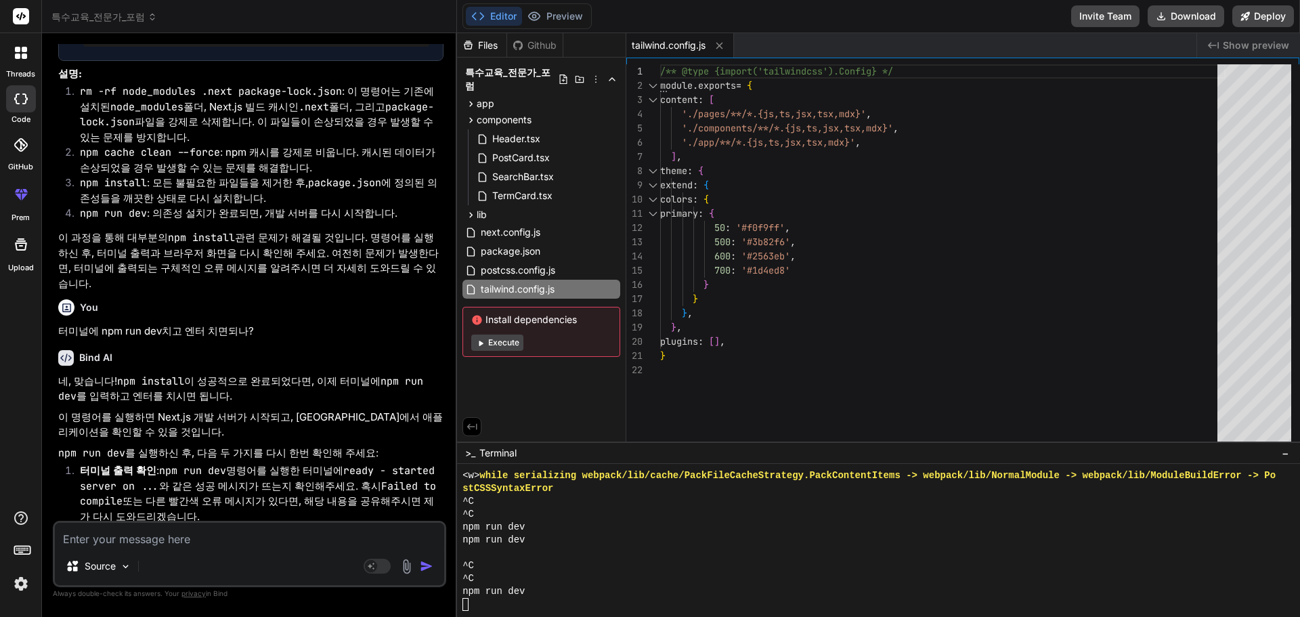
scroll to position [6703, 0]
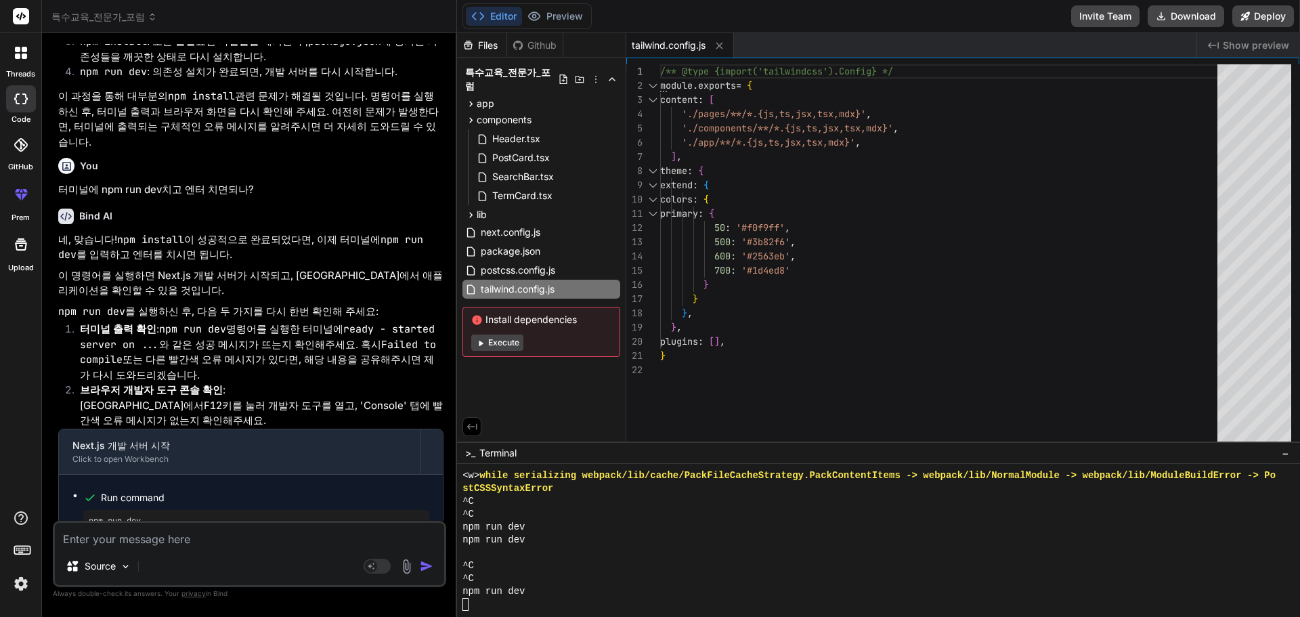
click at [213, 538] on textarea at bounding box center [249, 535] width 389 height 24
click at [175, 548] on div "Source Agent Mode. When this toggle is activated, AI automatically makes decisi…" at bounding box center [249, 554] width 393 height 66
click at [181, 538] on textarea at bounding box center [249, 535] width 389 height 24
paste textarea "Install dependencies"
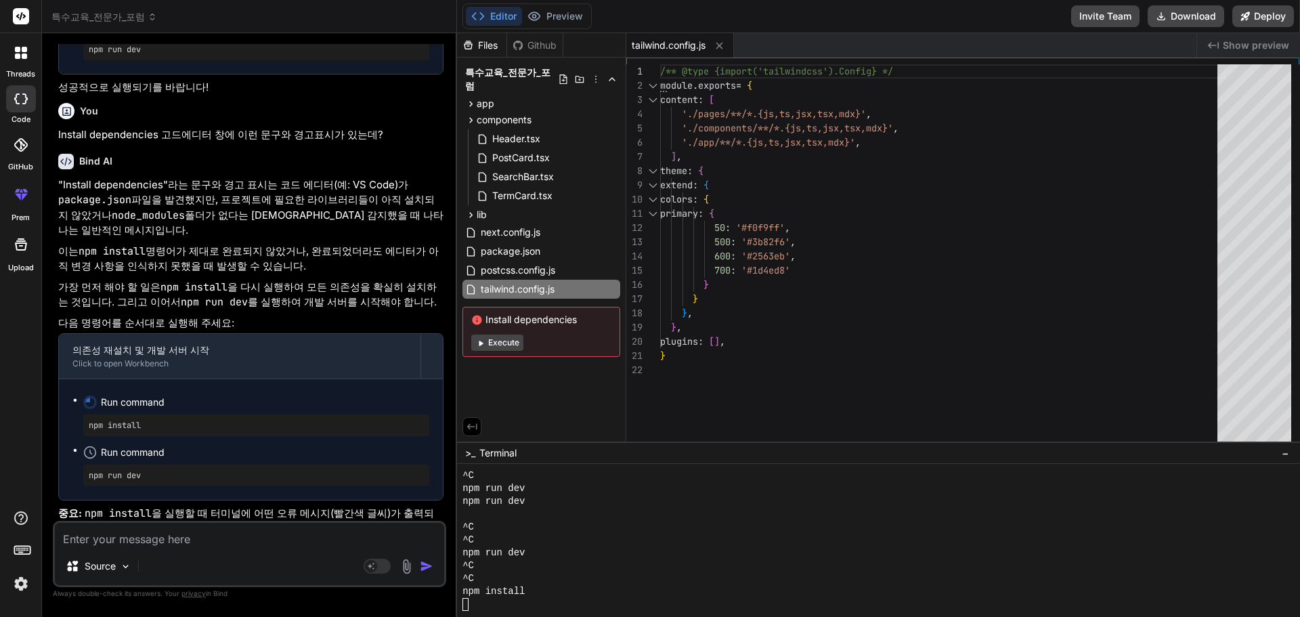
scroll to position [7182, 0]
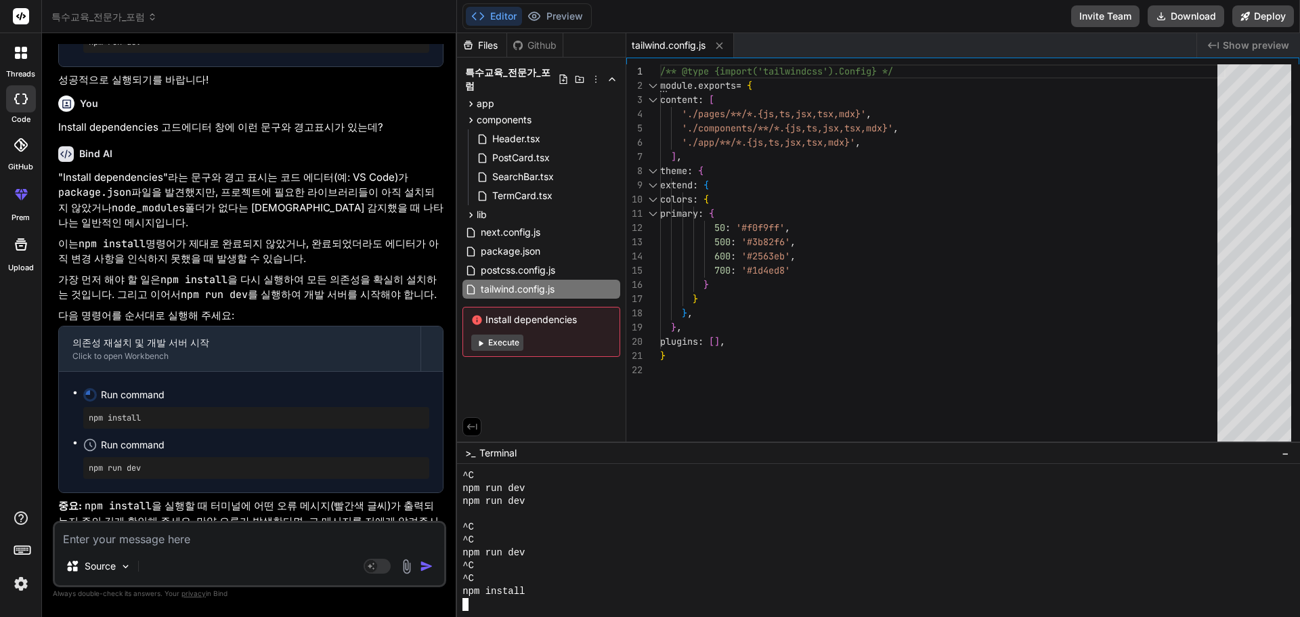
click at [506, 600] on div at bounding box center [871, 604] width 819 height 13
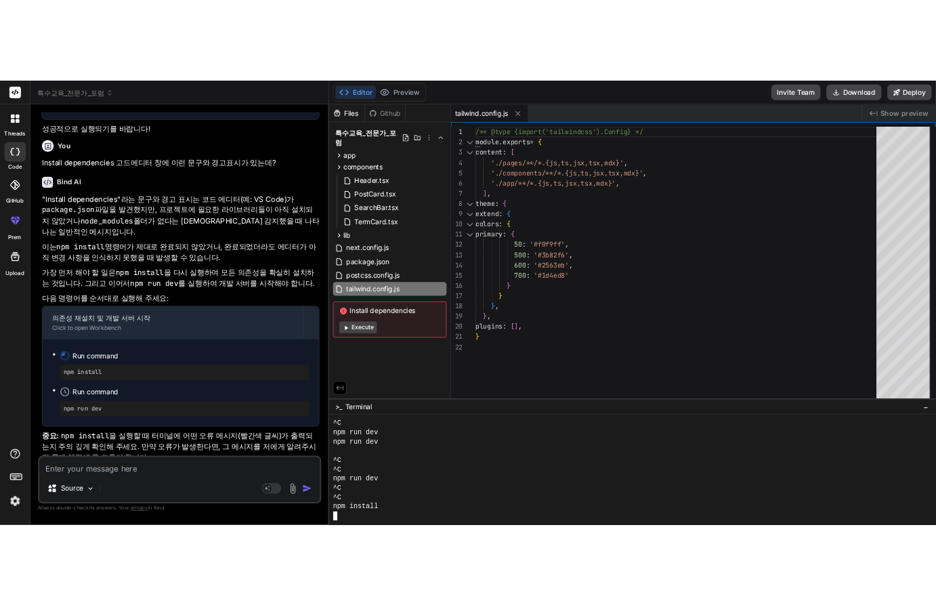
scroll to position [7195, 0]
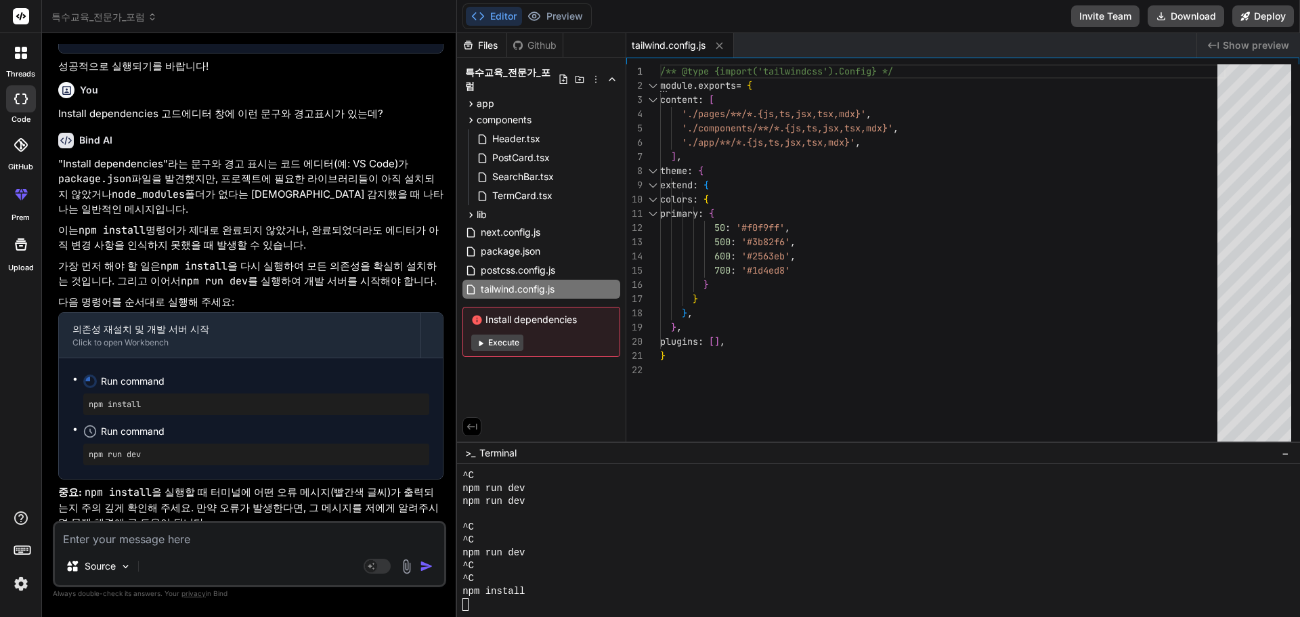
click at [276, 485] on p "중요: npm install 을 실행할 때 터미널에 어떤 오류 메시지(빨간색 글씨)가 출력되는지 주의 깊게 확인해 주세요. 만약 오류가 발생한…" at bounding box center [250, 508] width 385 height 46
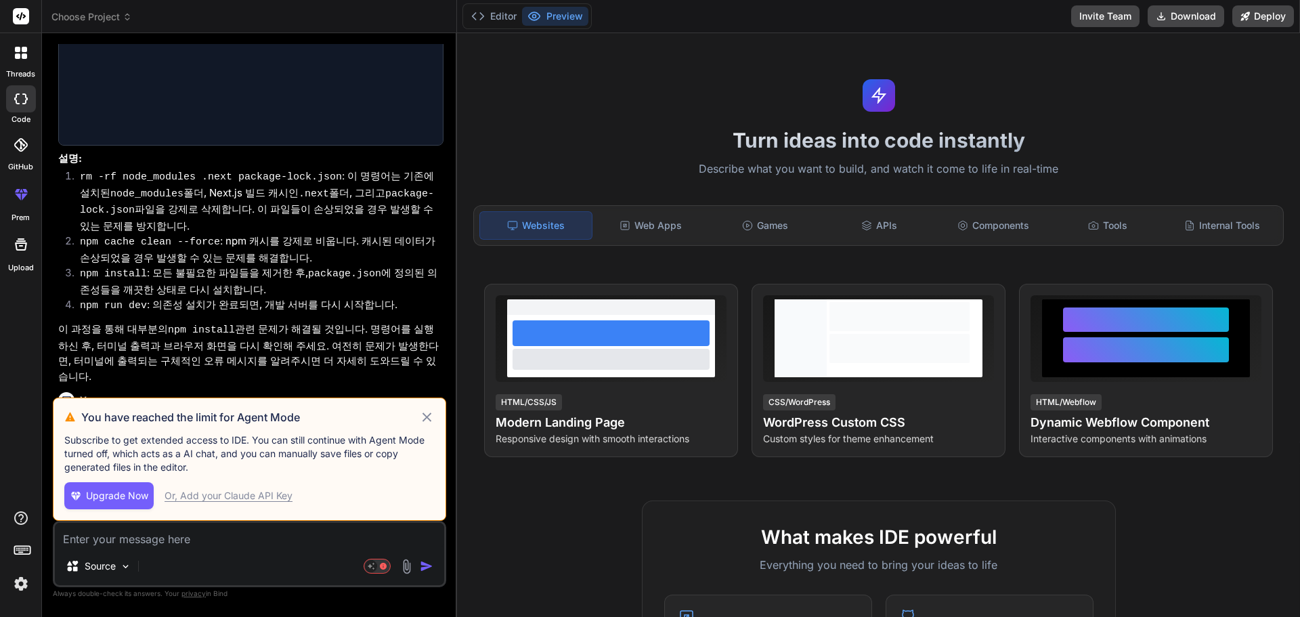
scroll to position [1613, 0]
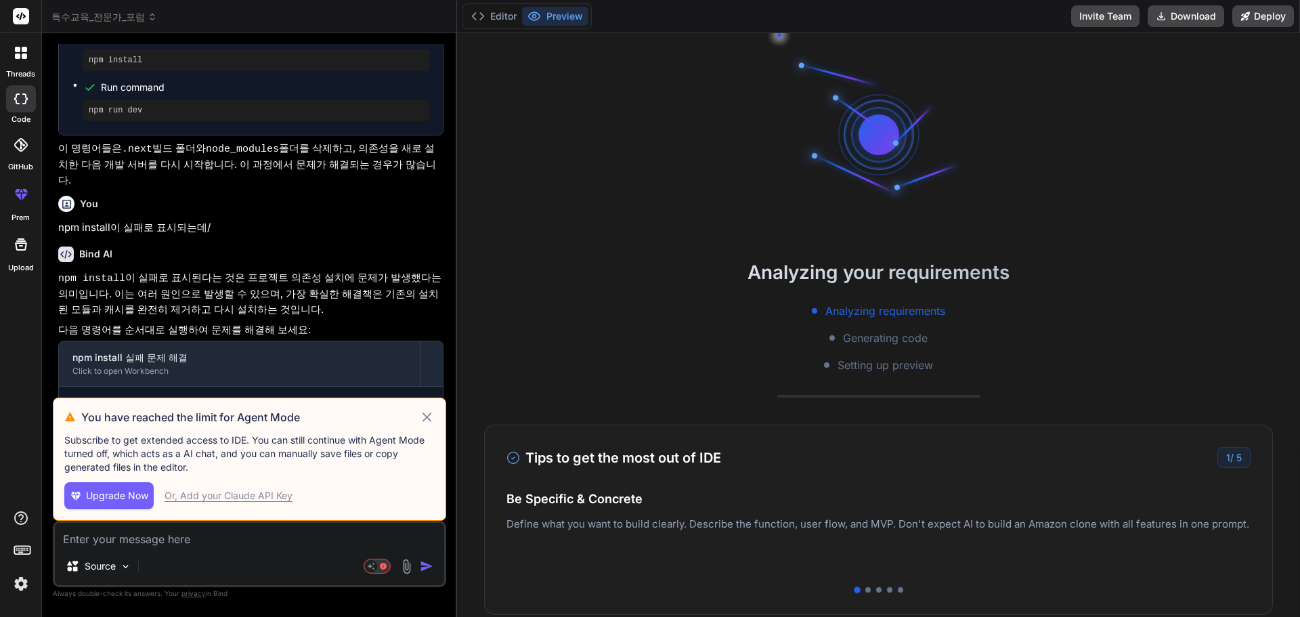
click at [431, 414] on icon at bounding box center [427, 417] width 16 height 16
type textarea "x"
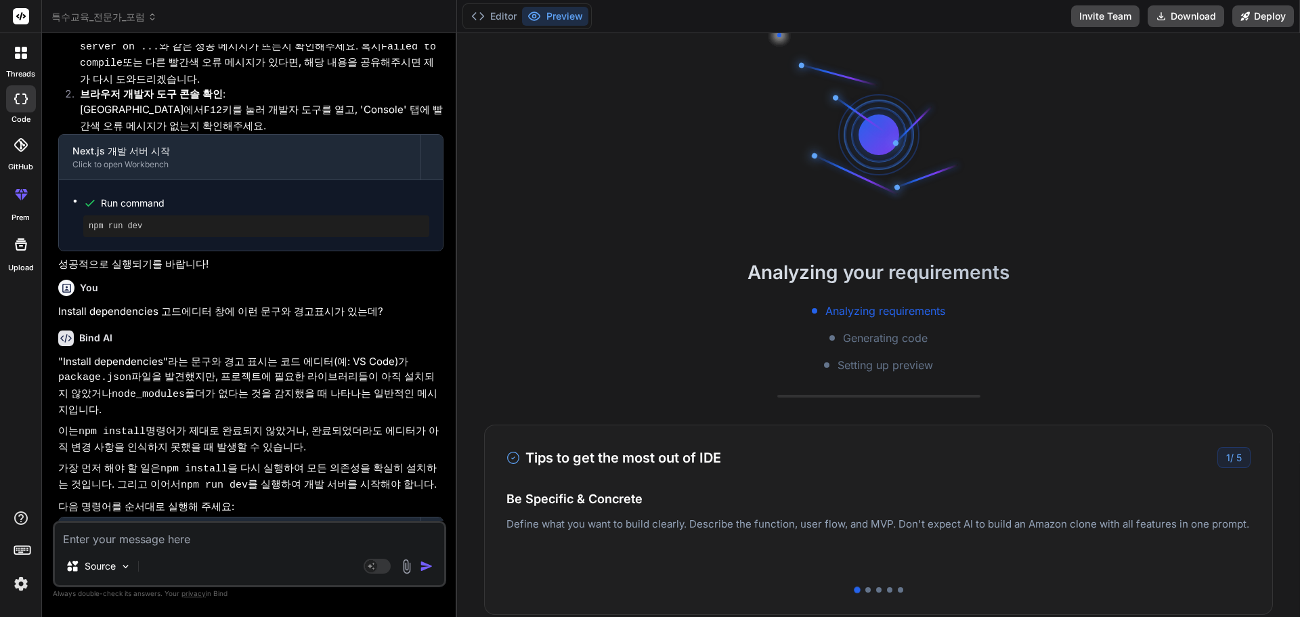
scroll to position [2806, 0]
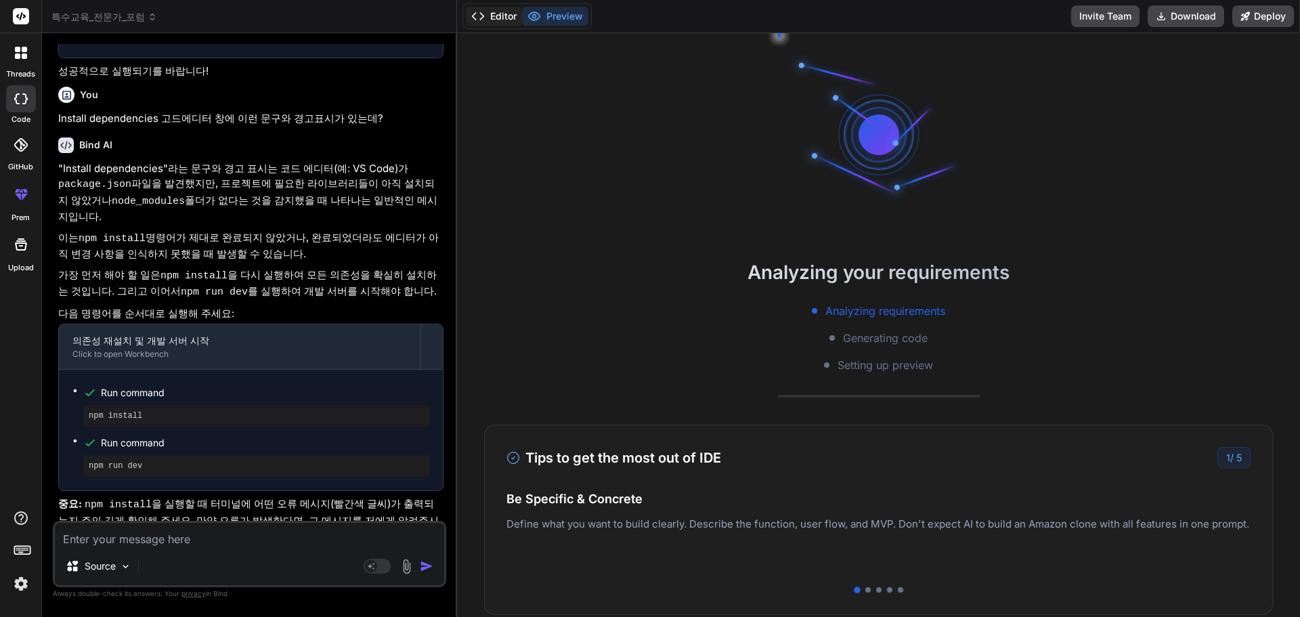
click at [493, 20] on button "Editor" at bounding box center [494, 16] width 56 height 19
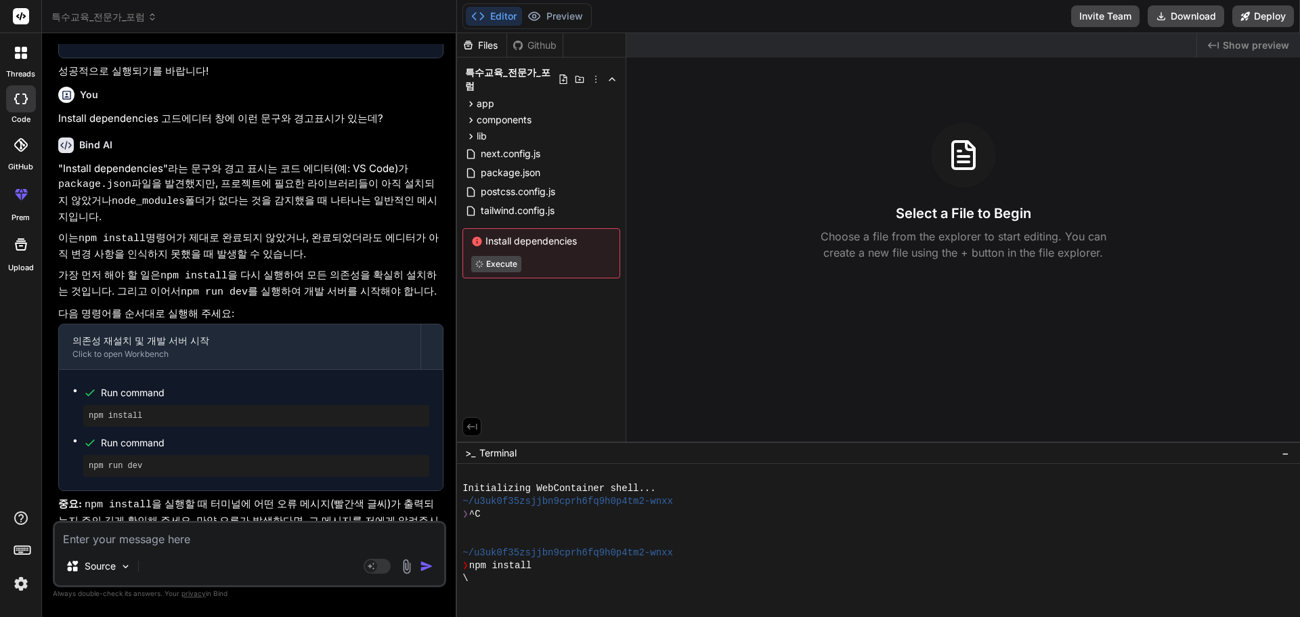
click at [156, 540] on textarea at bounding box center [249, 535] width 389 height 24
type textarea "T"
type textarea "x"
type textarea "TL"
type textarea "x"
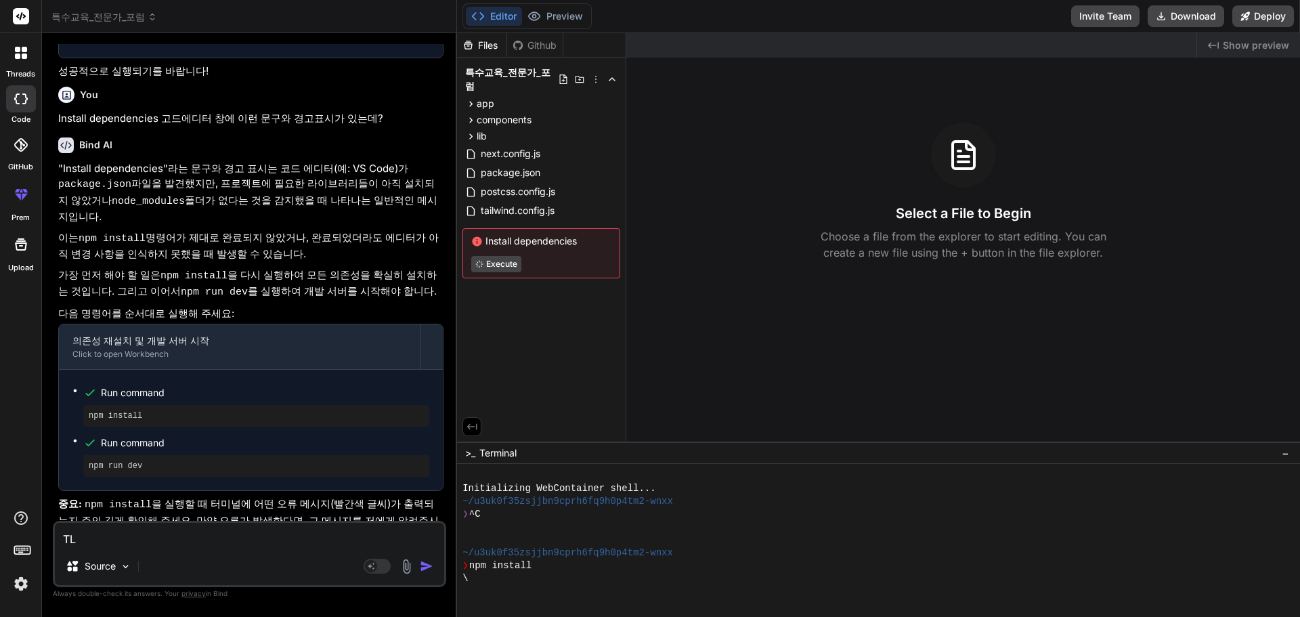
type textarea "TLF"
type textarea "x"
type textarea "TL"
type textarea "x"
type textarea "T"
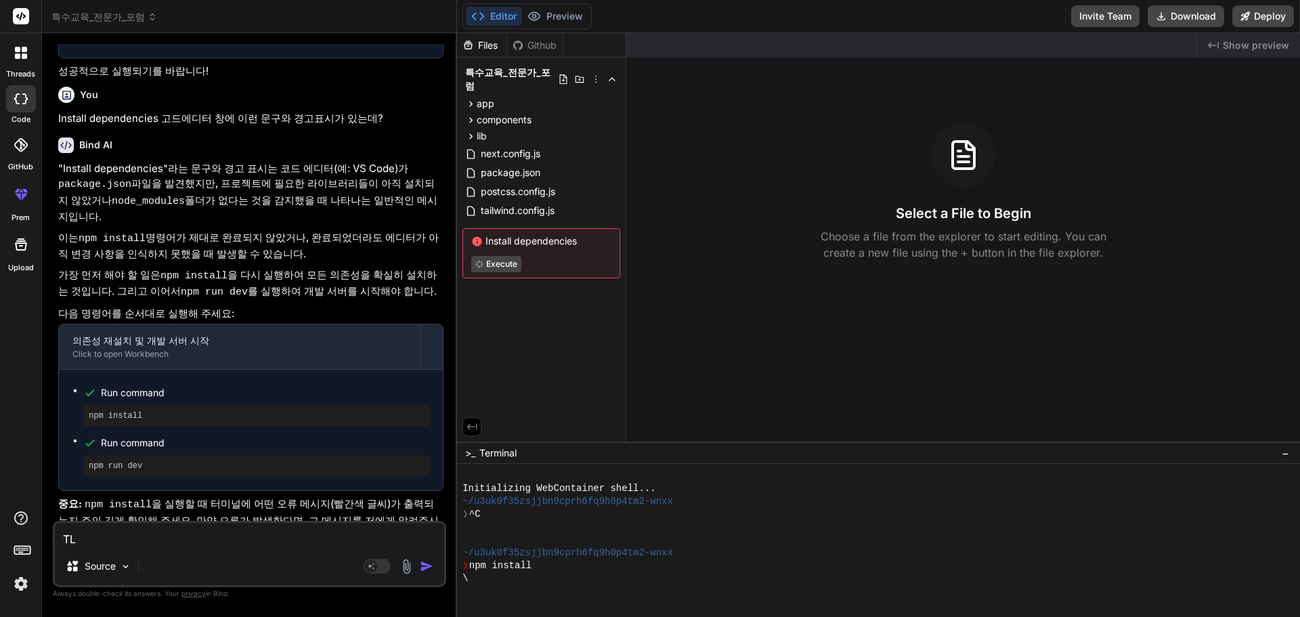
type textarea "x"
type textarea "T"
type textarea "x"
type textarea "TL"
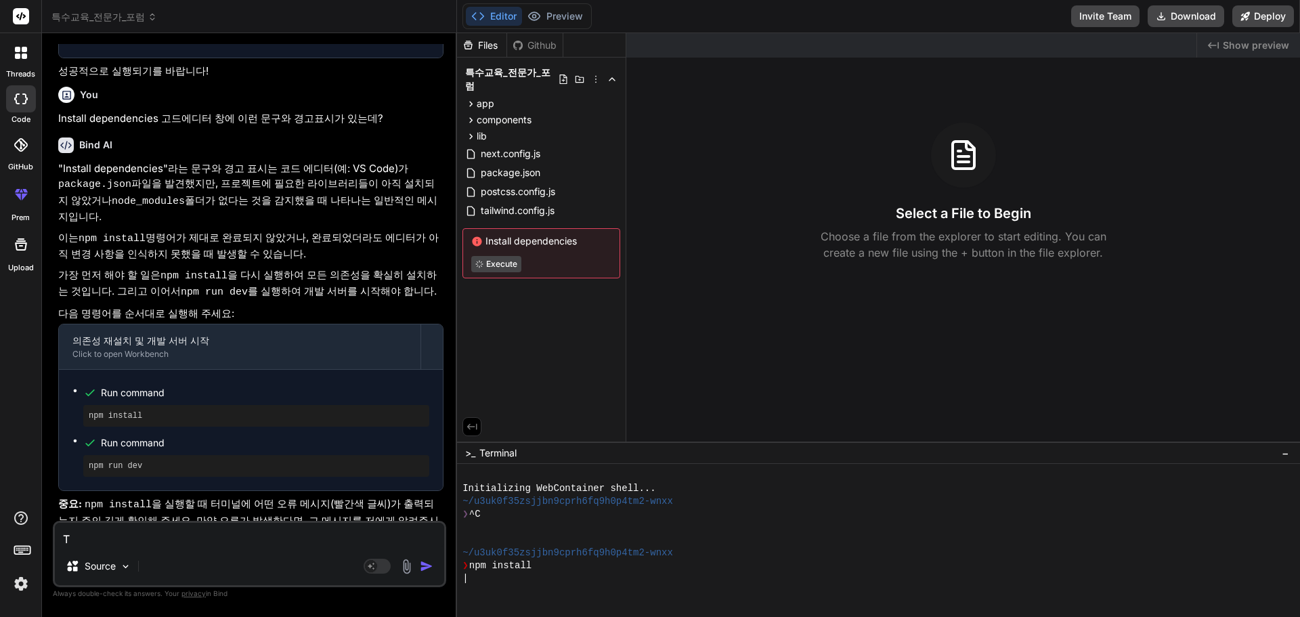
type textarea "x"
type textarea "TLF"
type textarea "x"
type textarea "TLFV"
type textarea "x"
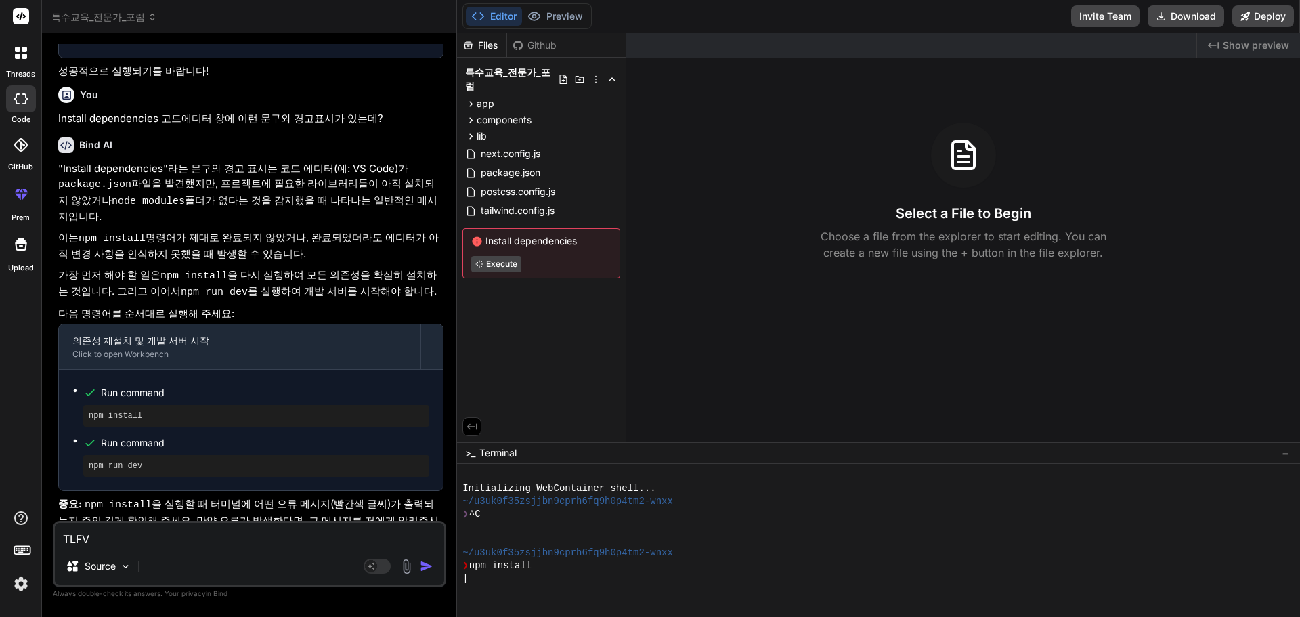
type textarea "TLFVO"
type textarea "x"
type textarea "TLFVOD"
type textarea "x"
type textarea "TLFVODL"
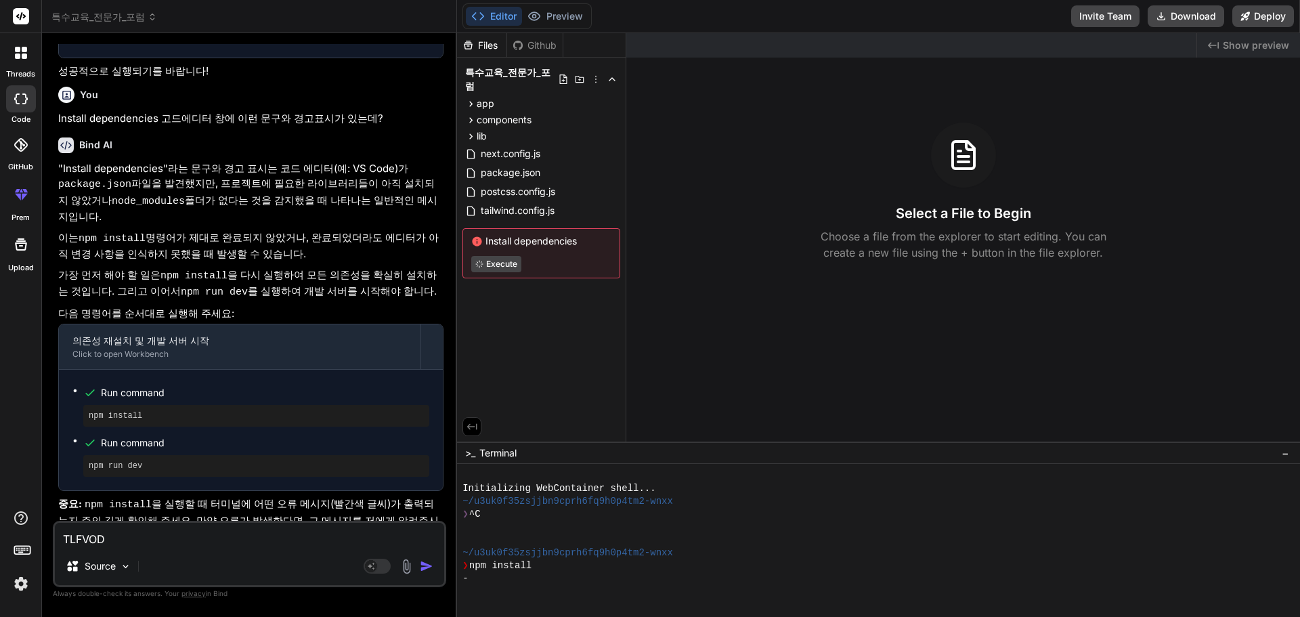
type textarea "x"
type textarea "TLFVODLS"
type textarea "x"
type textarea "TLFVODL"
type textarea "x"
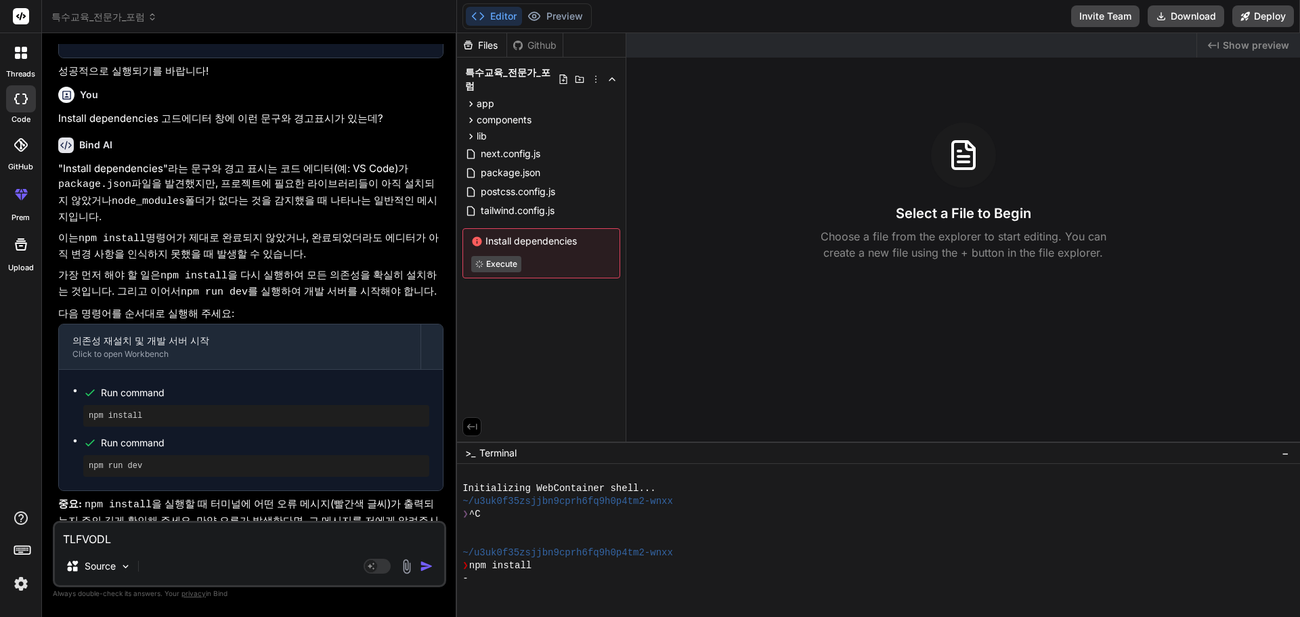
type textarea "TLFVOD"
type textarea "x"
type textarea "TLFVO"
type textarea "x"
type textarea "TLFV"
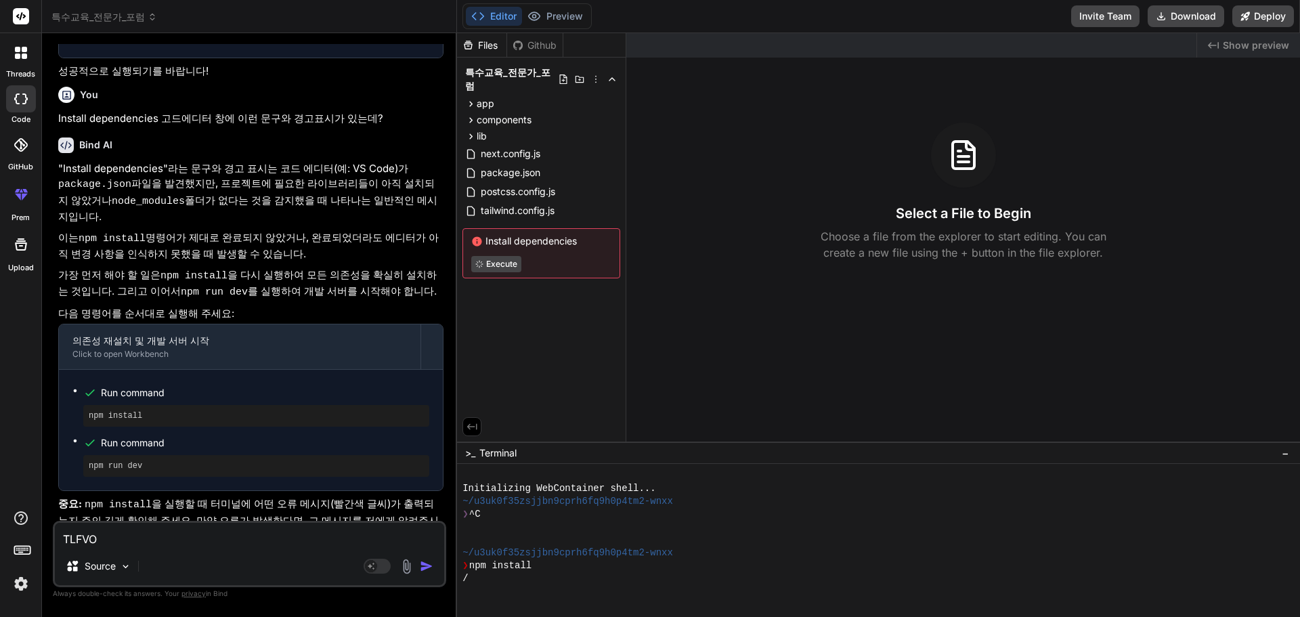
type textarea "x"
type textarea "TLF"
type textarea "x"
type textarea "TL"
type textarea "x"
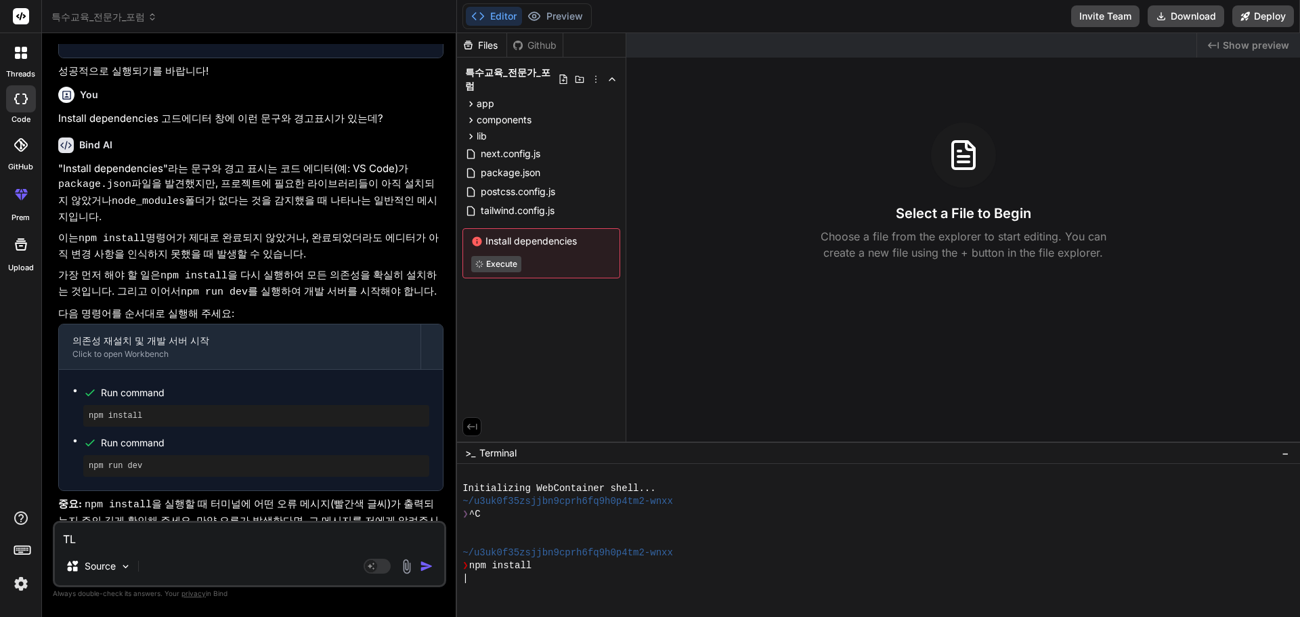
type textarea "T"
type textarea "x"
type textarea "ㅅ"
type textarea "x"
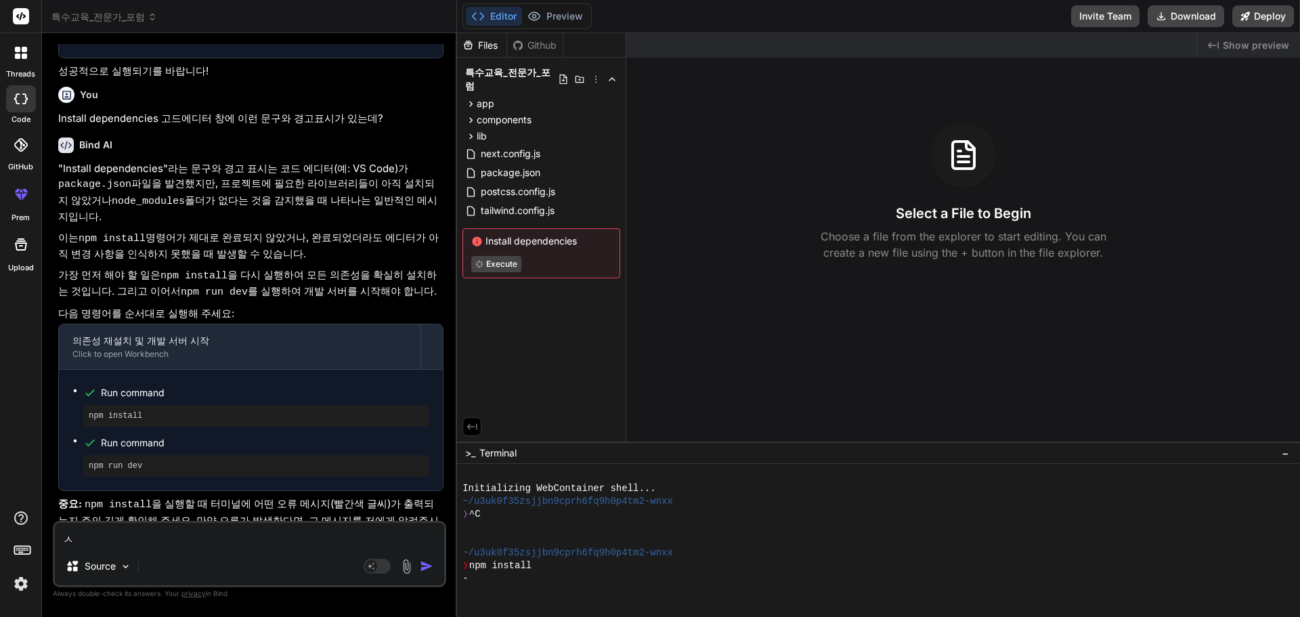
type textarea "시"
type textarea "x"
type textarea "실"
type textarea "x"
type textarea "싪"
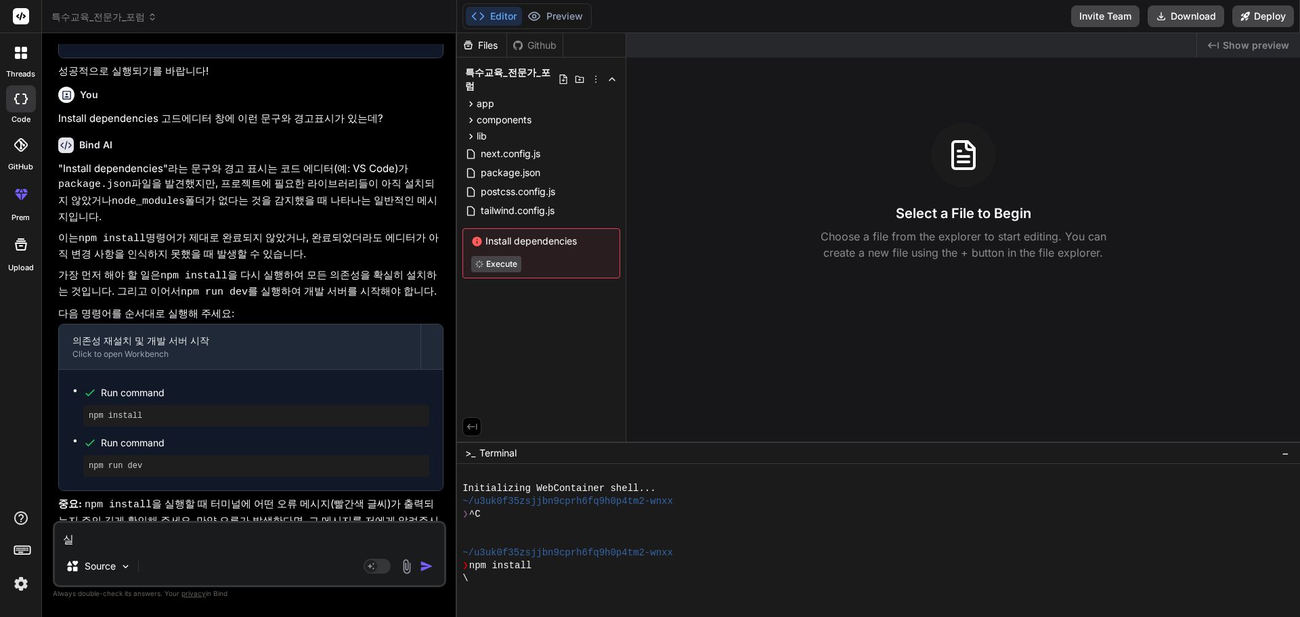
type textarea "x"
type textarea "실패"
type textarea "x"
type textarea "실팽"
type textarea "x"
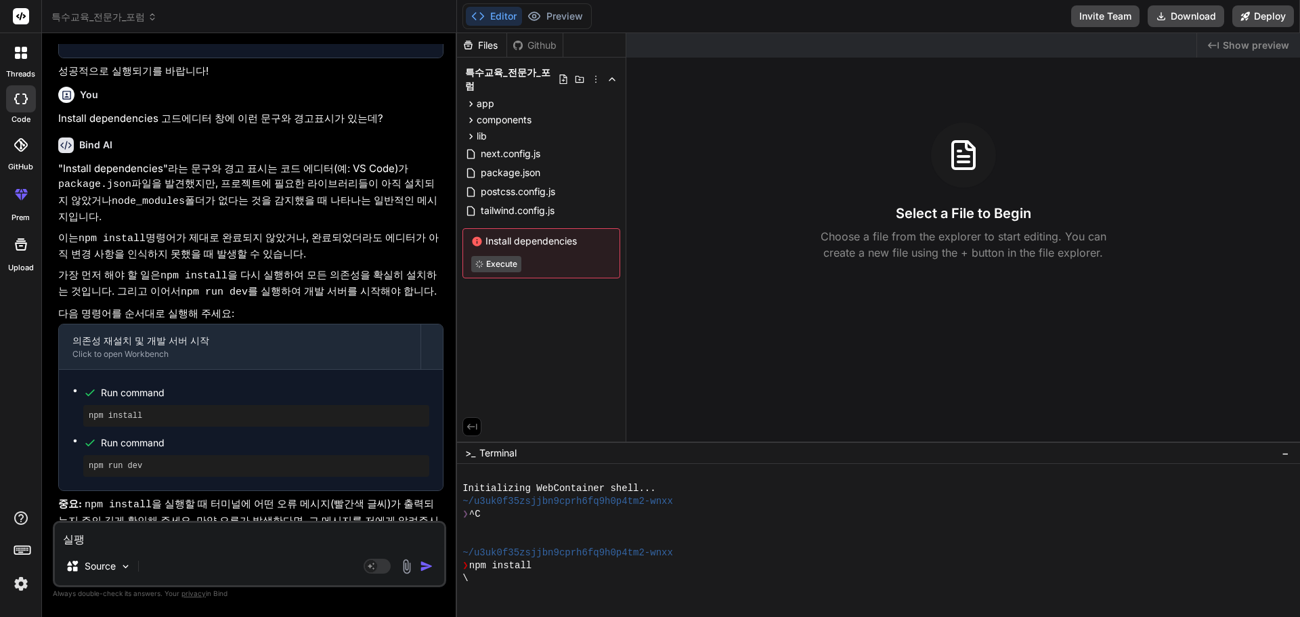
type textarea "실패이"
type textarea "x"
type textarea "실패인"
type textarea "x"
type textarea "실패인ㄱ"
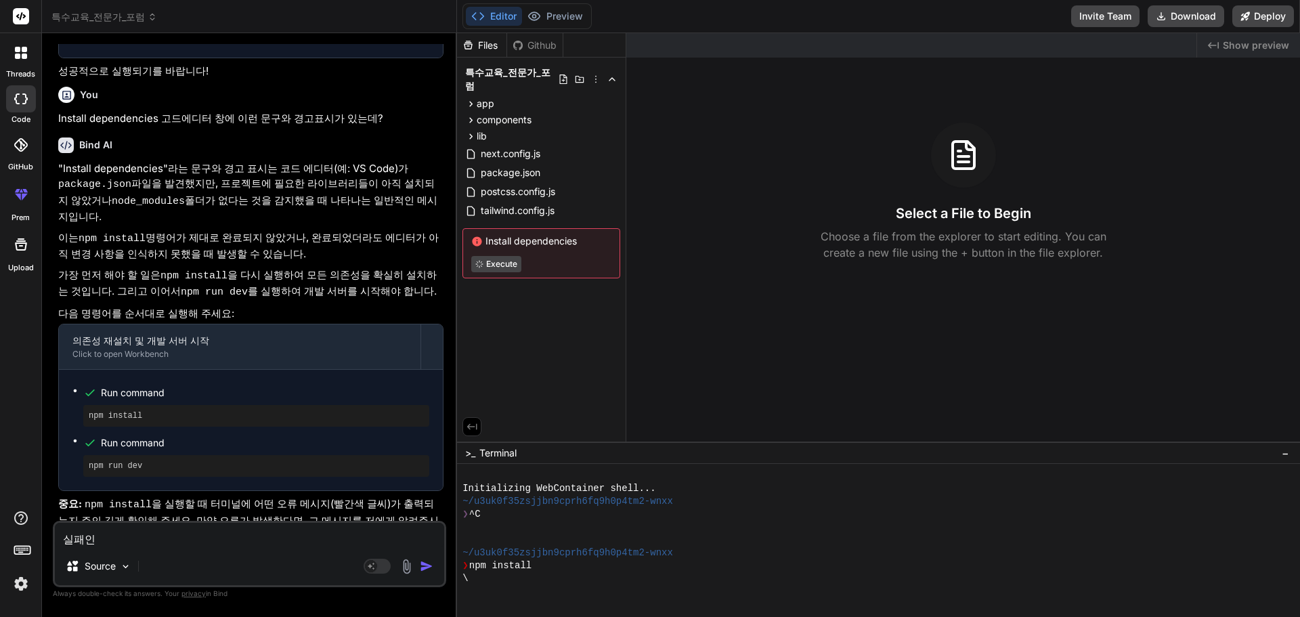
type textarea "x"
type textarea "실패인가"
type textarea "x"
type textarea "실패인가?"
type textarea "x"
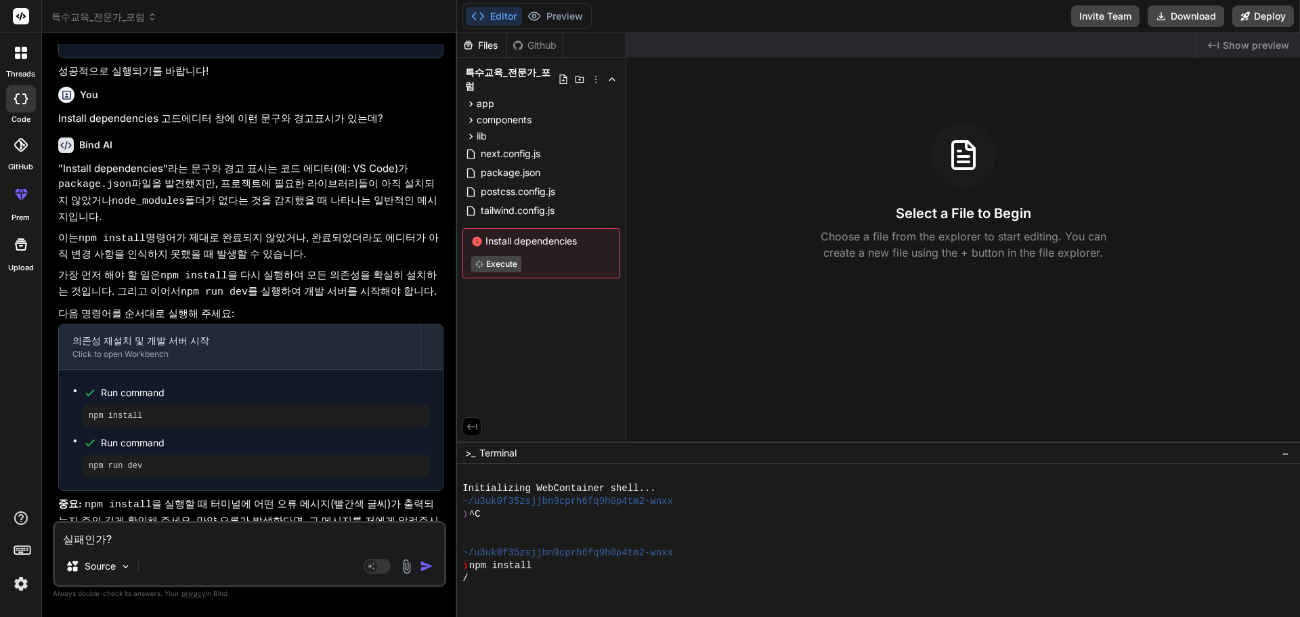
type textarea "실패인가?"
type textarea "x"
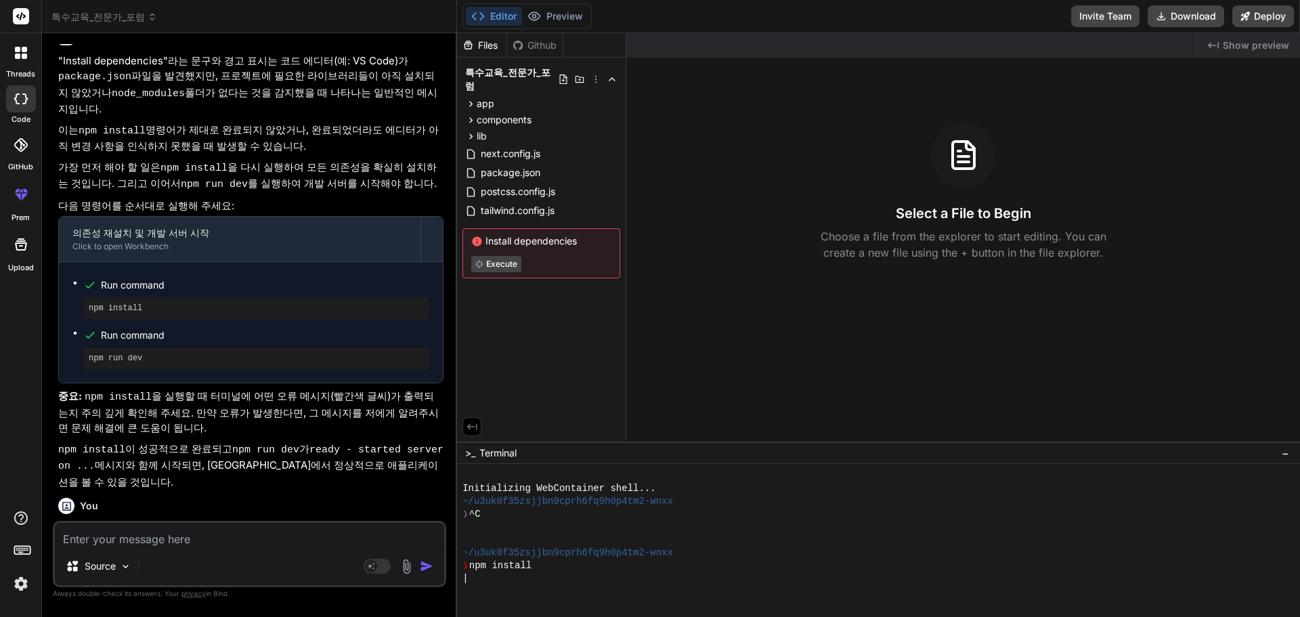
scroll to position [2947, 0]
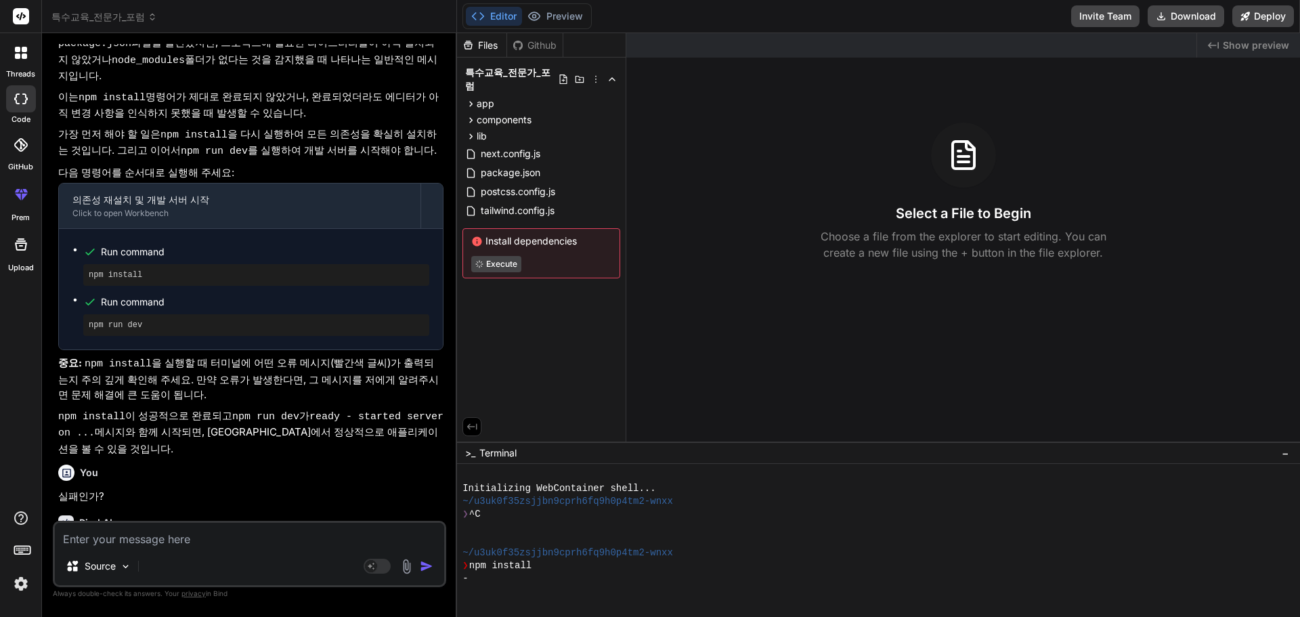
type textarea "ㅇ"
type textarea "x"
type textarea "에"
type textarea "x"
type textarea "엥"
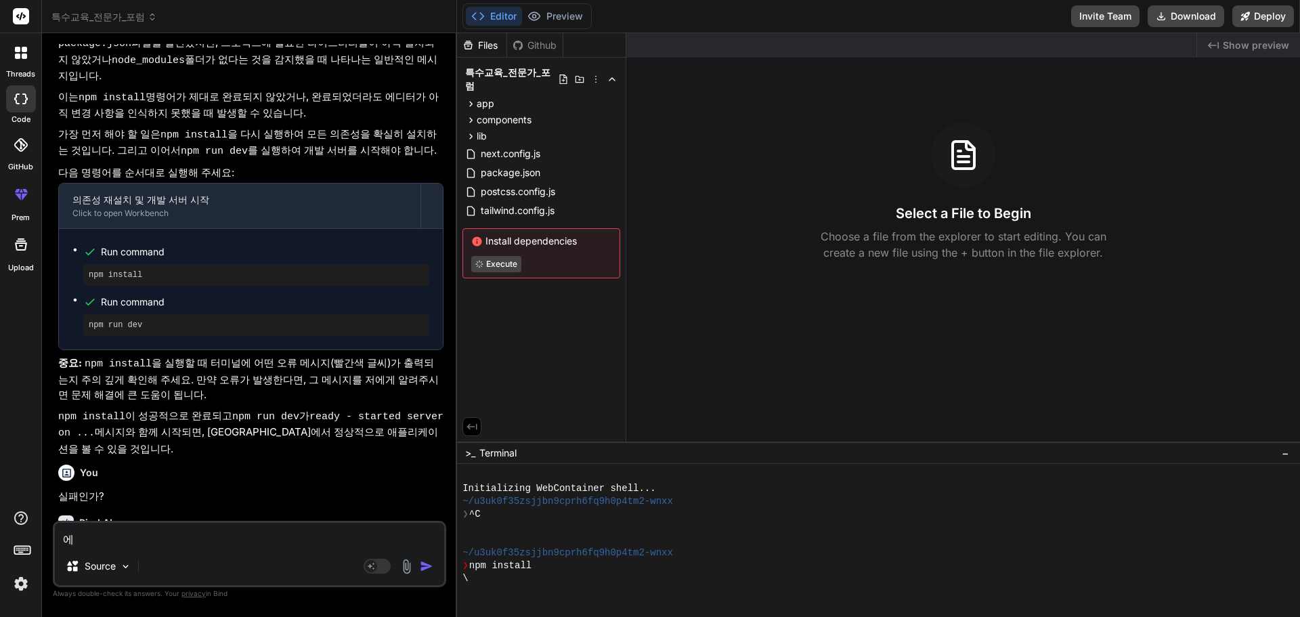
type textarea "x"
type textarea "에이"
type textarea "x"
type textarea "에잊"
type textarea "x"
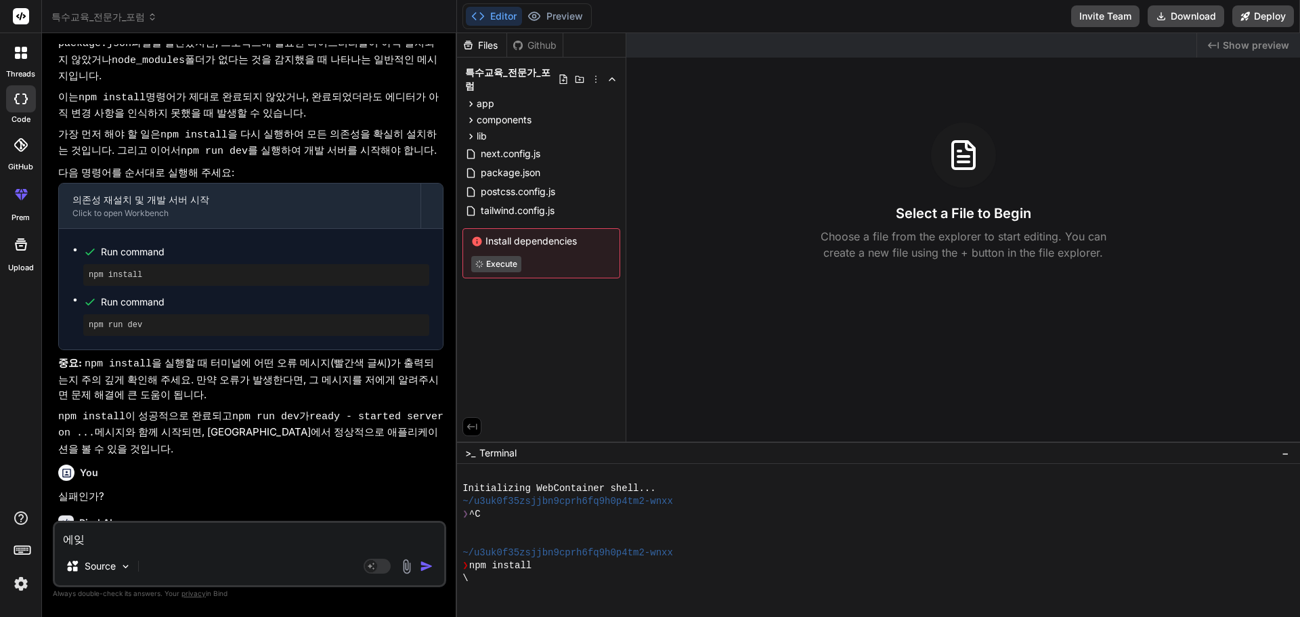
type textarea "에이저"
type textarea "x"
type textarea "에이전"
type textarea "x"
type textarea "에이전ㅅ"
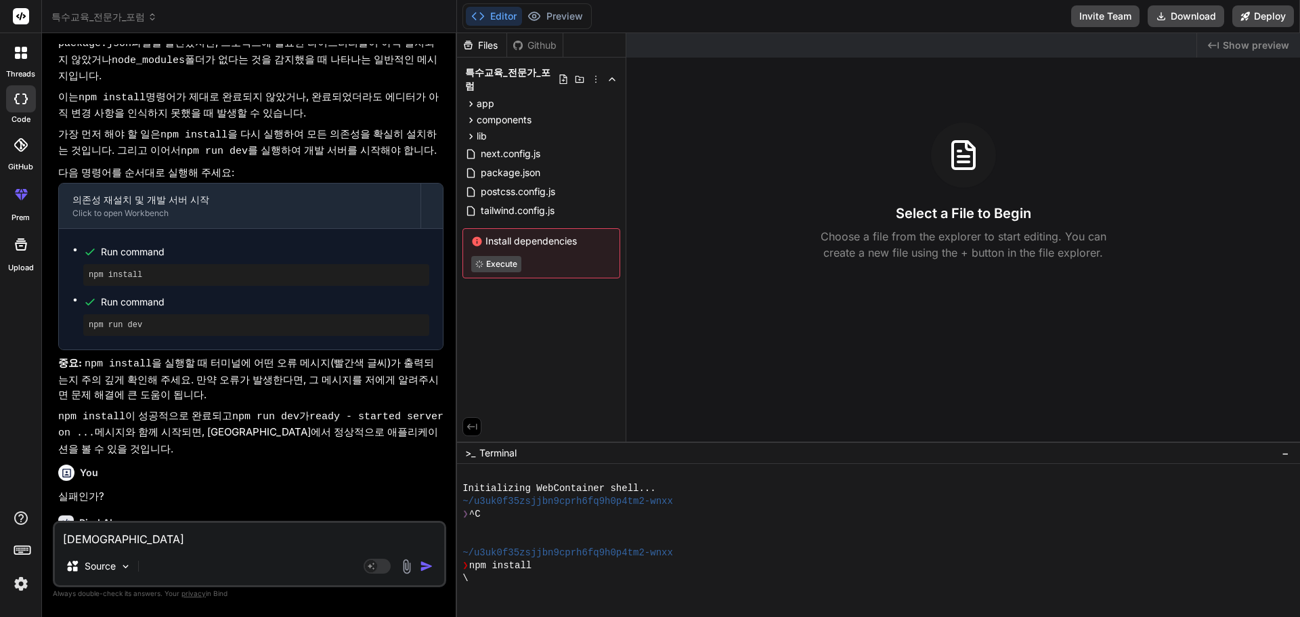
type textarea "x"
type textarea "에이전시"
type textarea "x"
type textarea "에이전시"
type textarea "x"
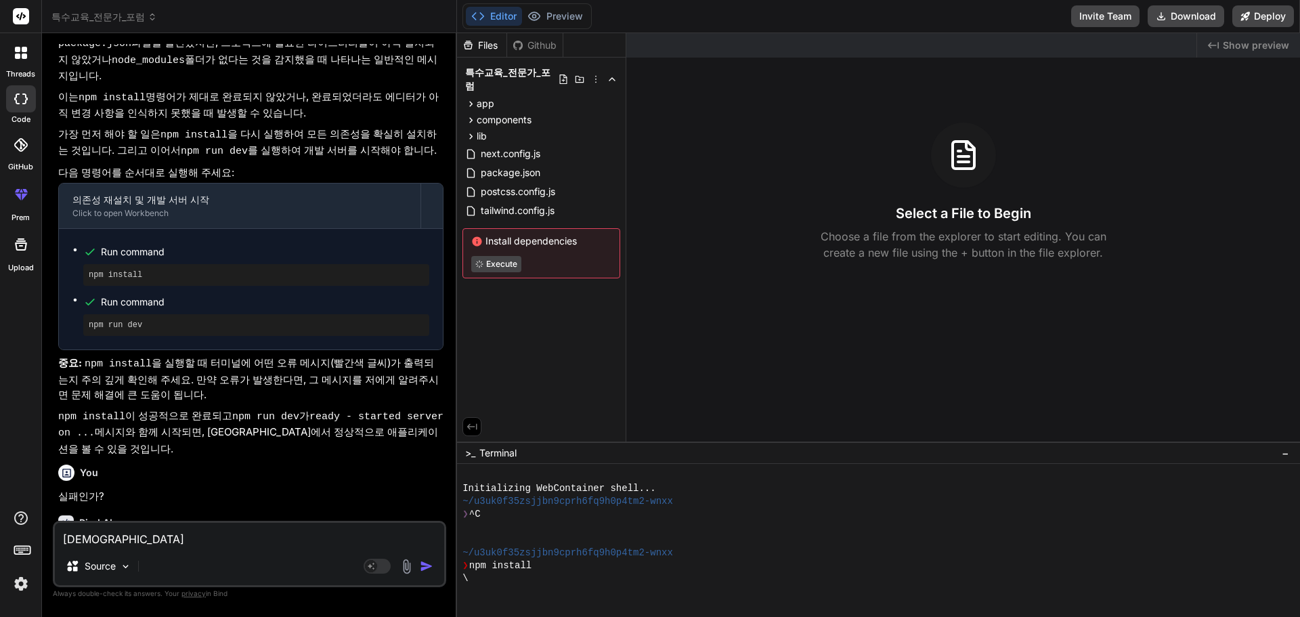
type textarea "에이전시 ㅇ"
type textarea "x"
type textarea "에이전시 어"
type textarea "x"
type textarea "에이전시 업"
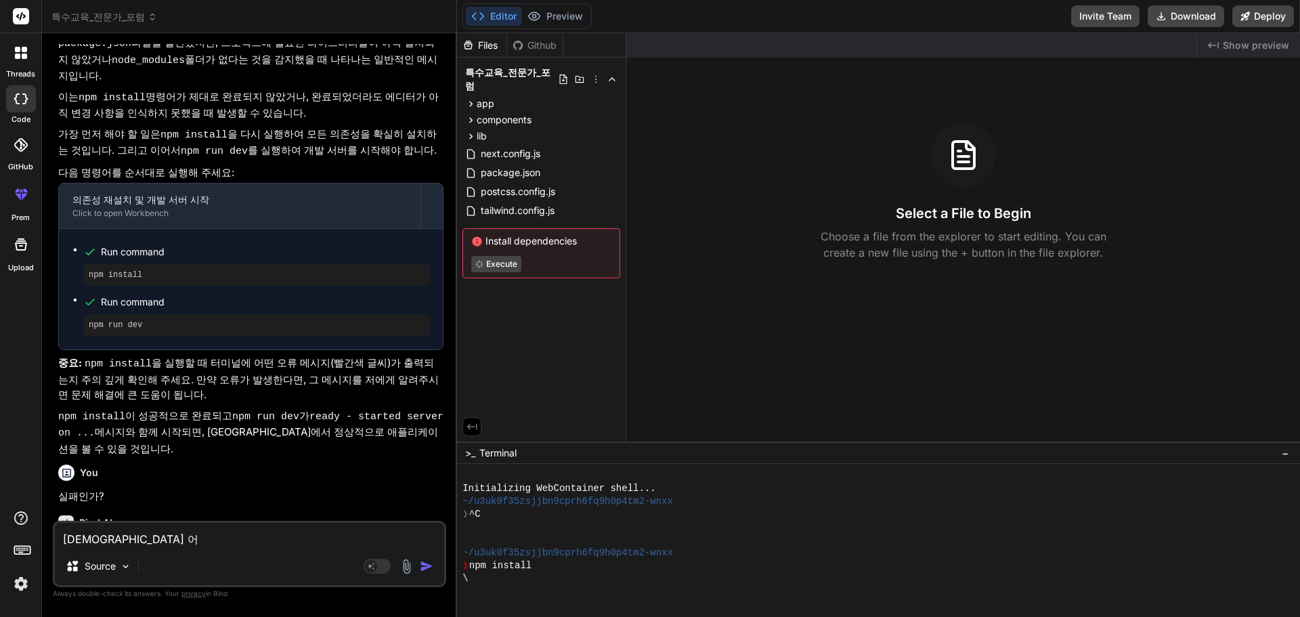
type textarea "x"
type textarea "에이전시 없"
type textarea "x"
type textarea "에이전시 없ㅇ"
type textarea "x"
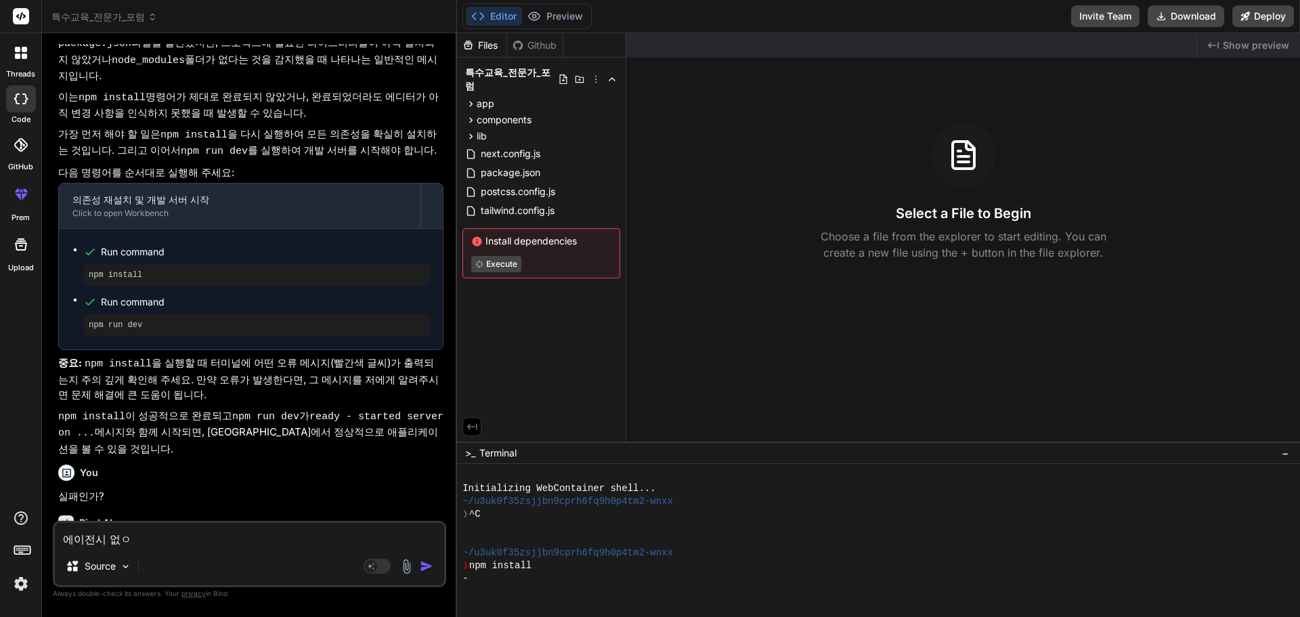
type textarea "에이전시 없으"
type textarea "x"
type textarea "에이전시 없음"
type textarea "x"
type textarea "에이전시 없으며"
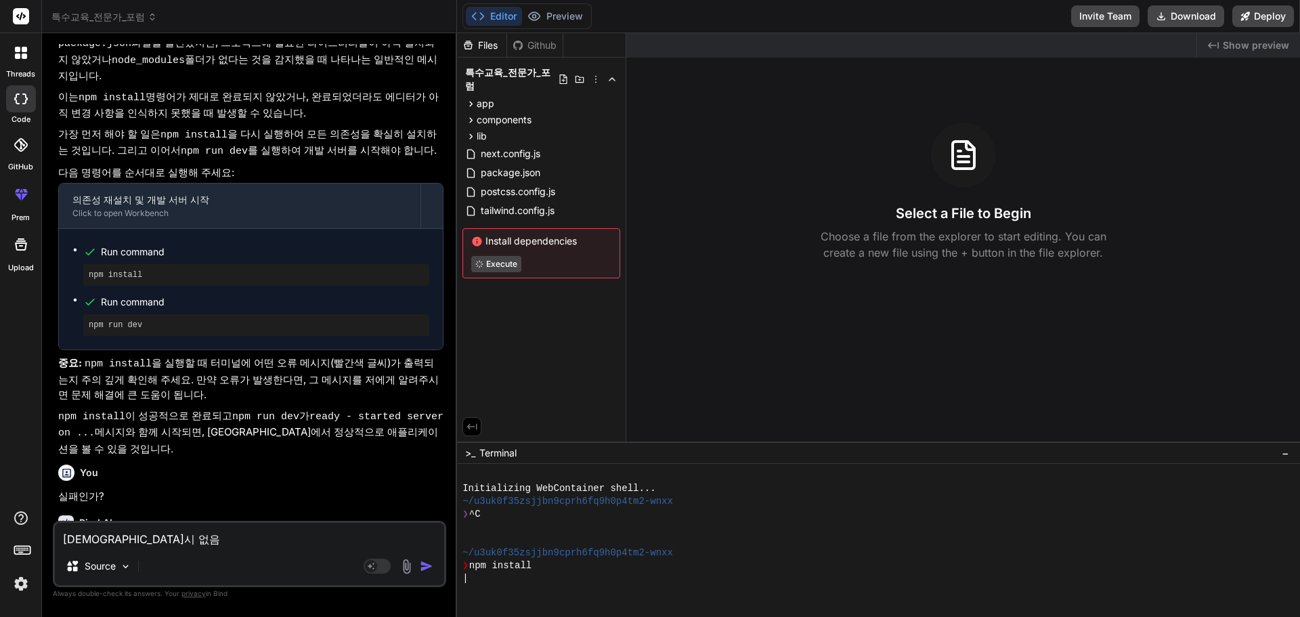
type textarea "x"
type textarea "에이전시 없으면"
type textarea "x"
type textarea "에이전시 없으면"
type textarea "x"
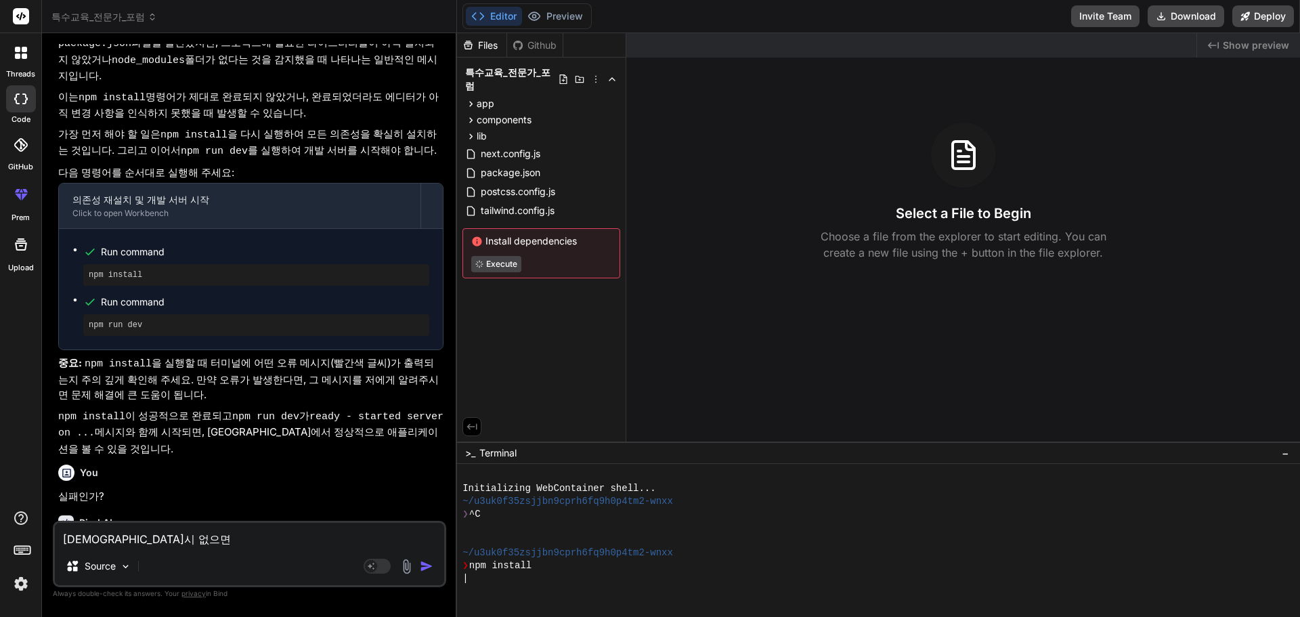
type textarea "에이전시 없으면 ㅎ"
type textarea "x"
type textarea "에이전시 없으면 해"
type textarea "x"
type textarea "에이전시 없으면 핵"
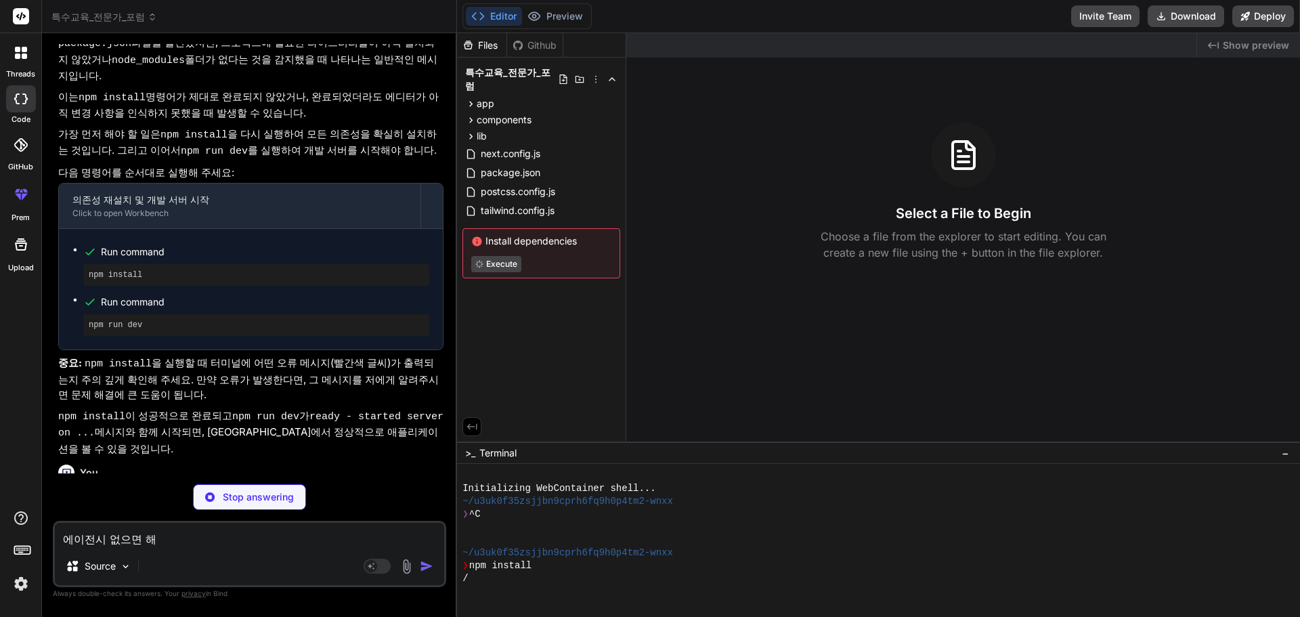
type textarea "x"
type textarea "에이전시 없으면 해겨"
type textarea "x"
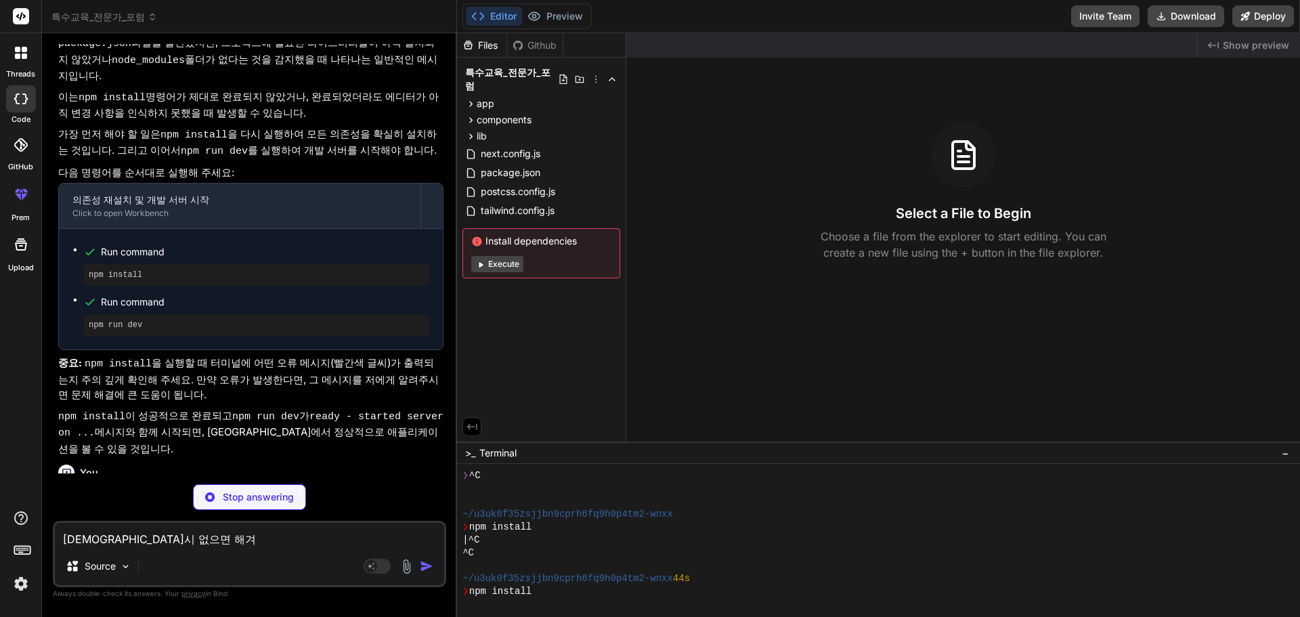
scroll to position [39, 0]
type textarea "에이전시 없으면 해경"
type textarea "x"
type textarea "에이전시 없으면 해겨"
type textarea "x"
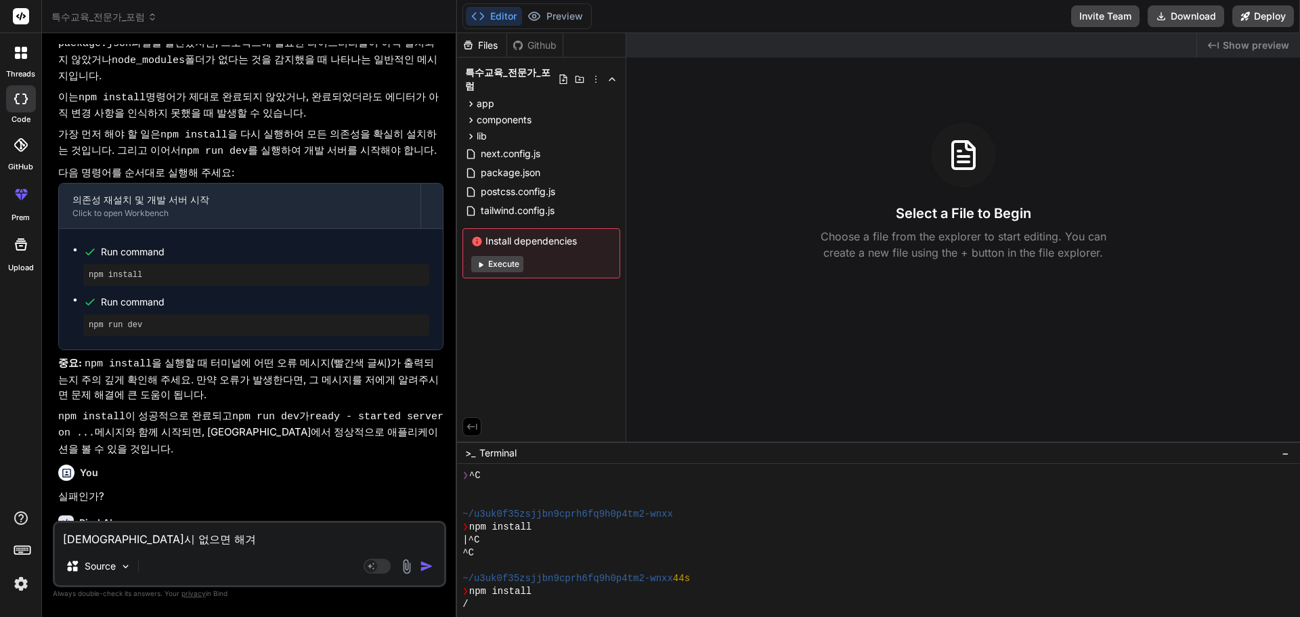
type textarea "에이전시 없으면 해ㄱ"
type textarea "x"
type textarea "에이전시 없으면 해"
type textarea "x"
type textarea "에이전시 없으면"
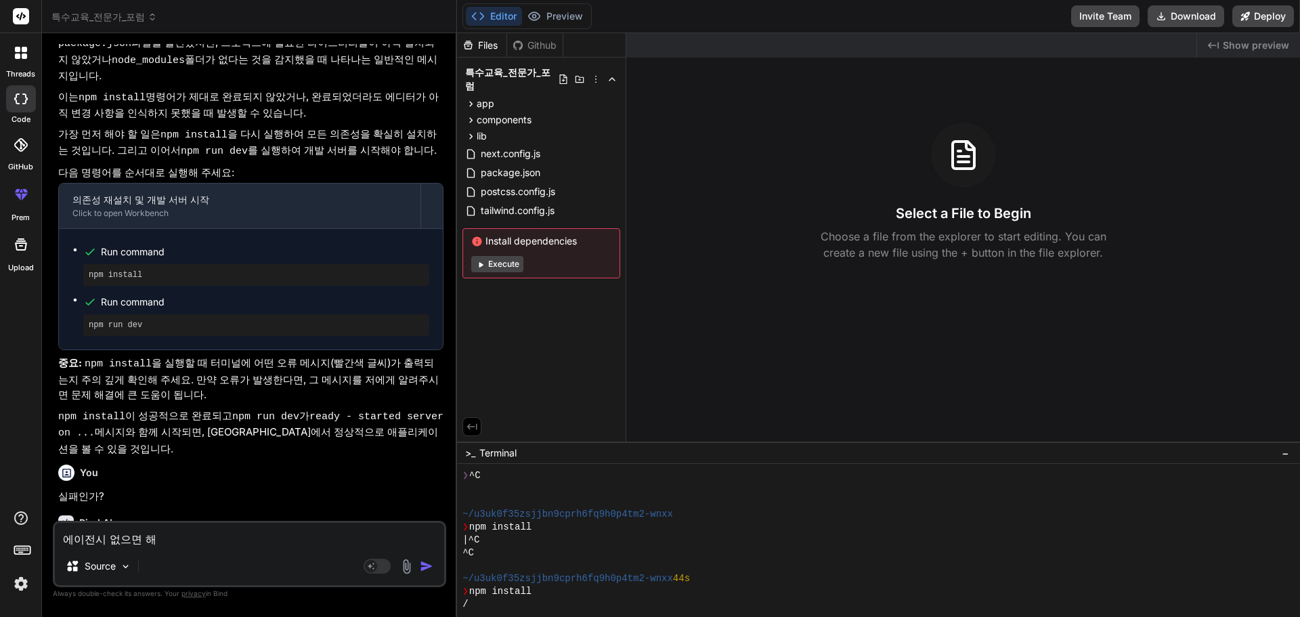
type textarea "x"
type textarea "에이전시 없으면"
type textarea "x"
type textarea "에이전시 없으"
type textarea "x"
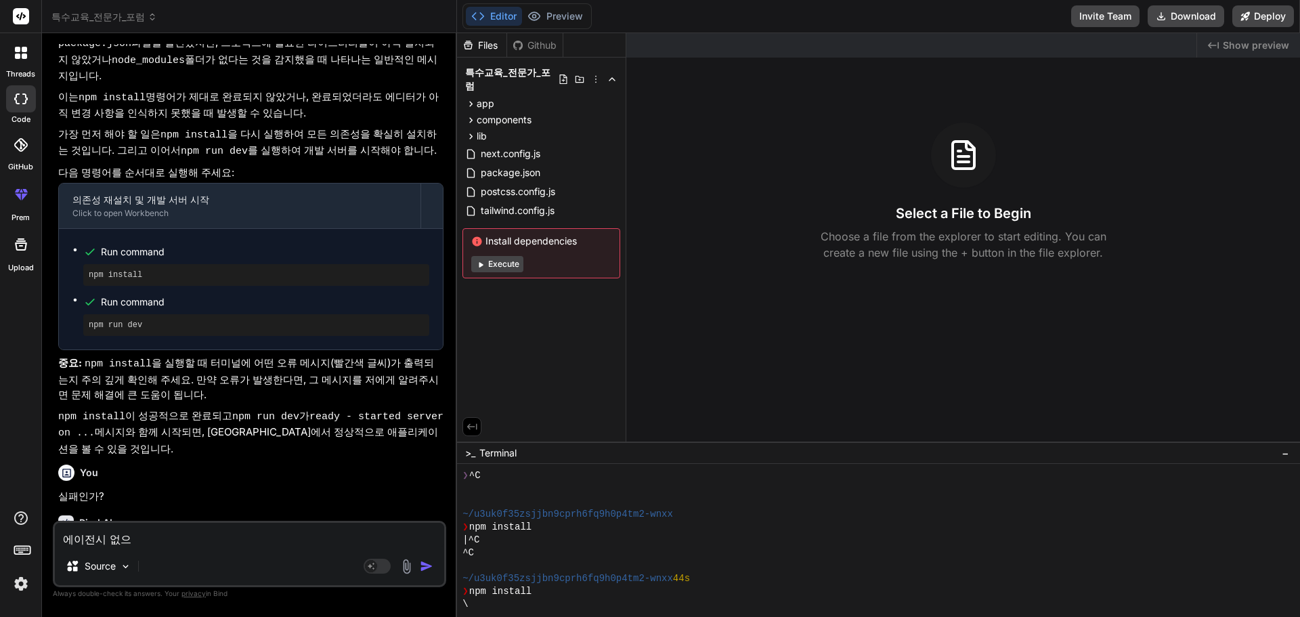
type textarea "에이전시 없"
type textarea "x"
type textarea "에이전시"
type textarea "x"
type textarea "에이전시"
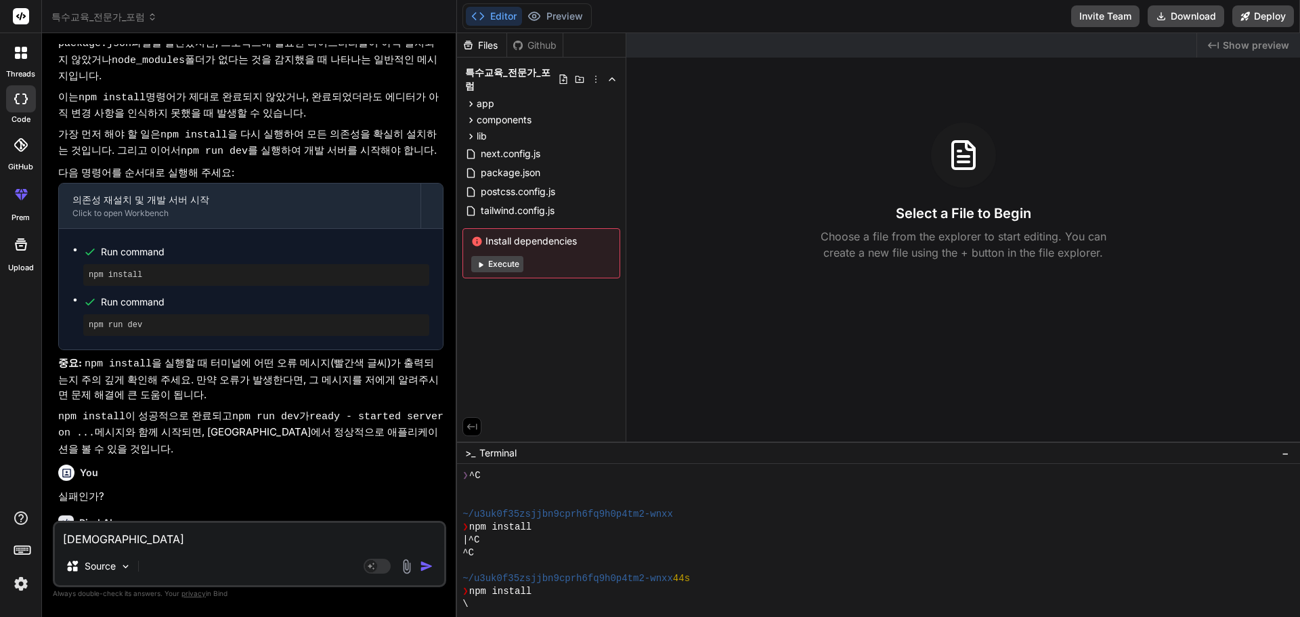
type textarea "x"
type textarea "에이전"
type textarea "x"
type textarea "에이"
type textarea "x"
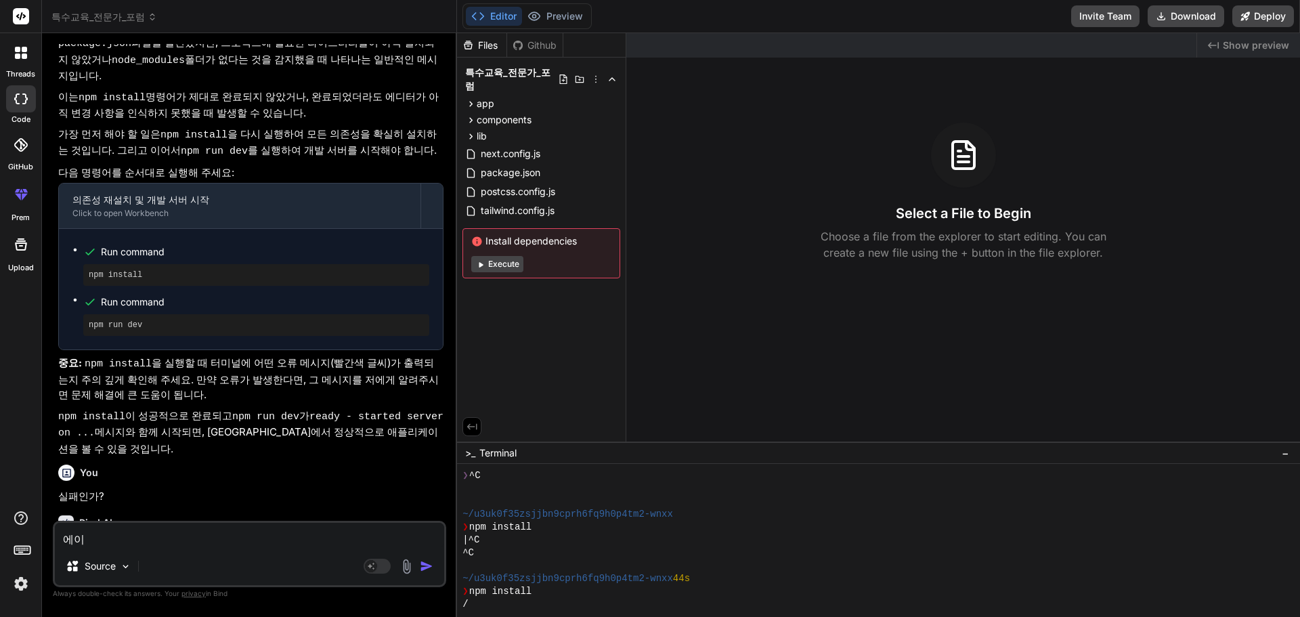
type textarea "에"
type textarea "x"
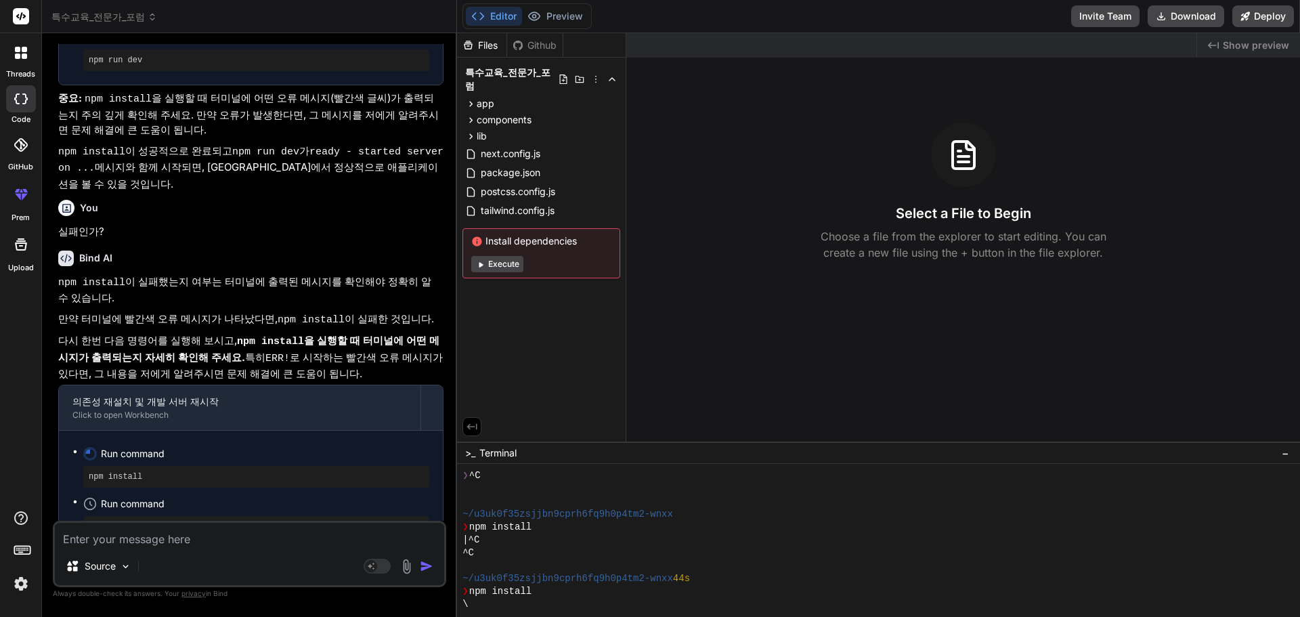
click at [484, 259] on icon at bounding box center [480, 264] width 10 height 10
type textarea "x"
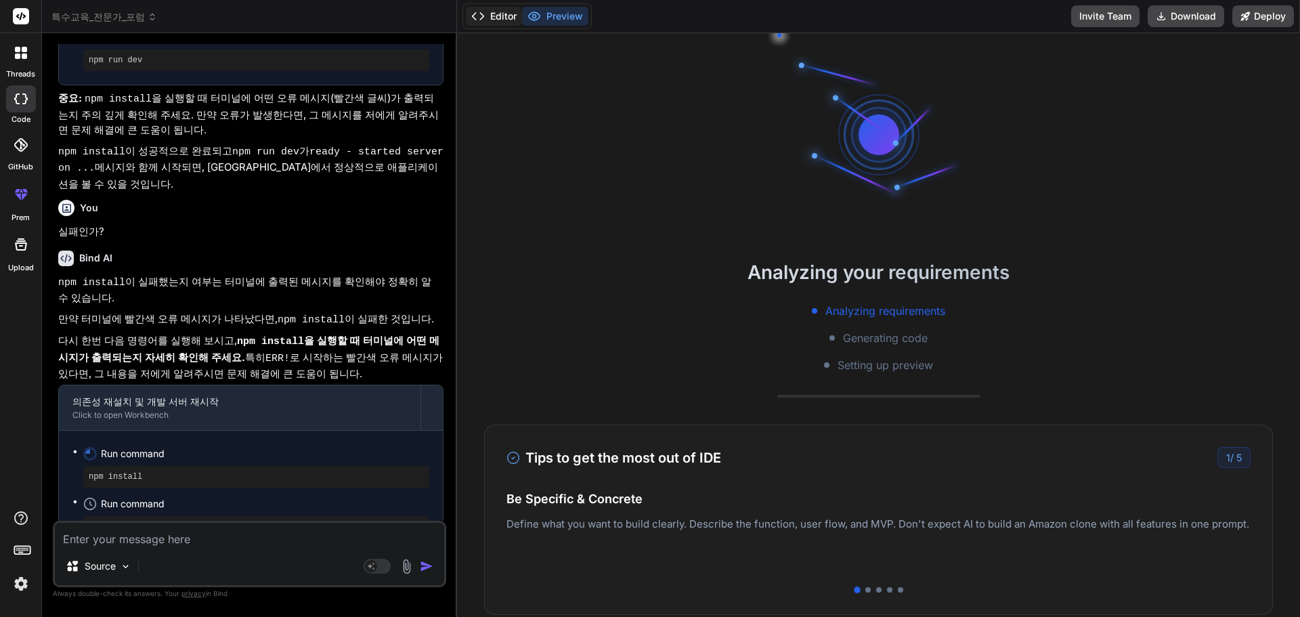
click at [500, 12] on button "Editor" at bounding box center [494, 16] width 56 height 19
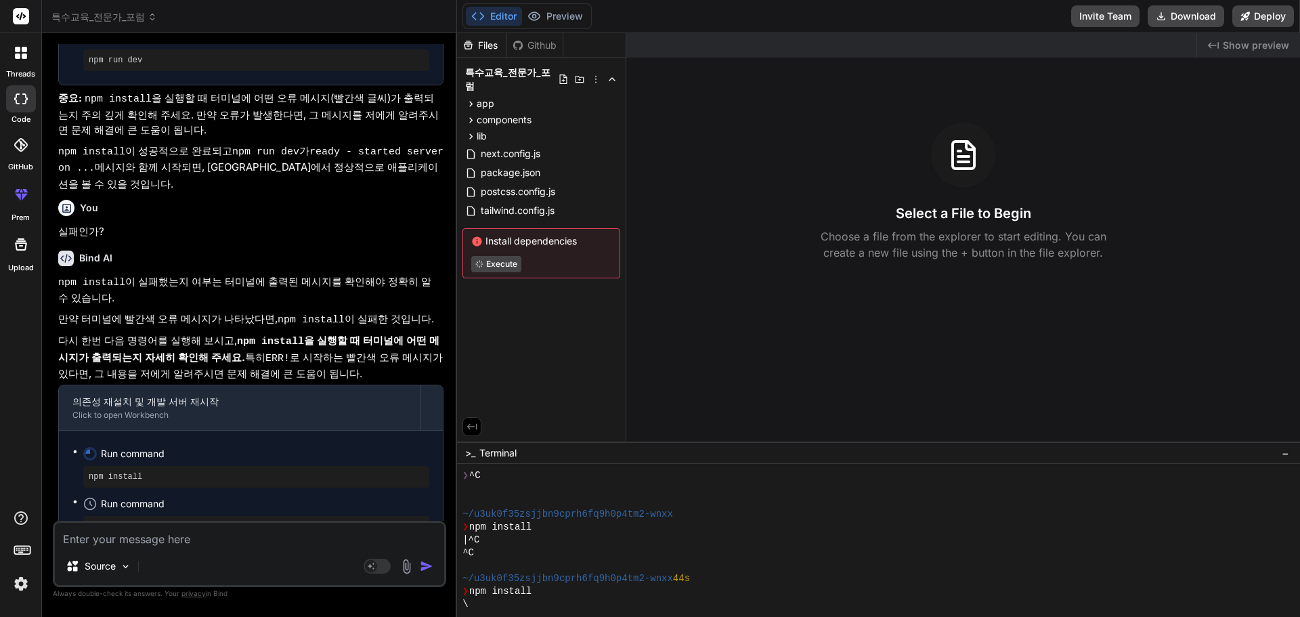
click at [159, 543] on textarea at bounding box center [249, 535] width 389 height 24
type textarea "ㅇ"
type textarea "x"
type textarea "아"
type textarea "x"
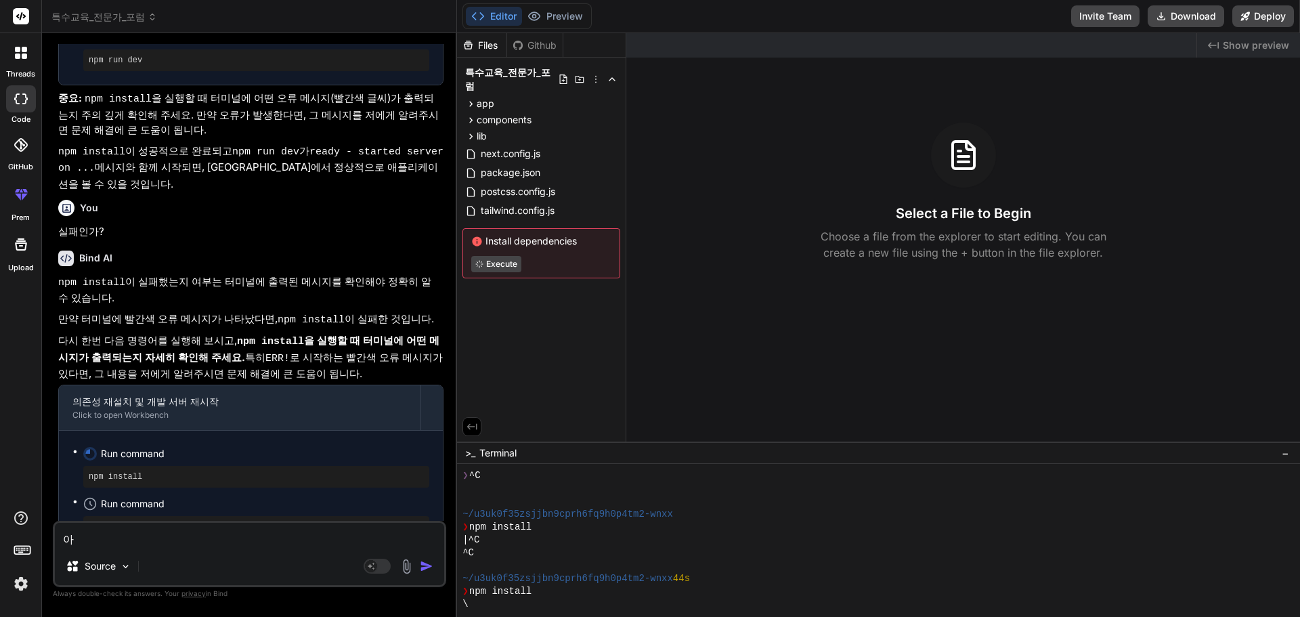
type textarea "안"
type textarea "x"
type textarea "아니"
type textarea "x"
type textarea "아니"
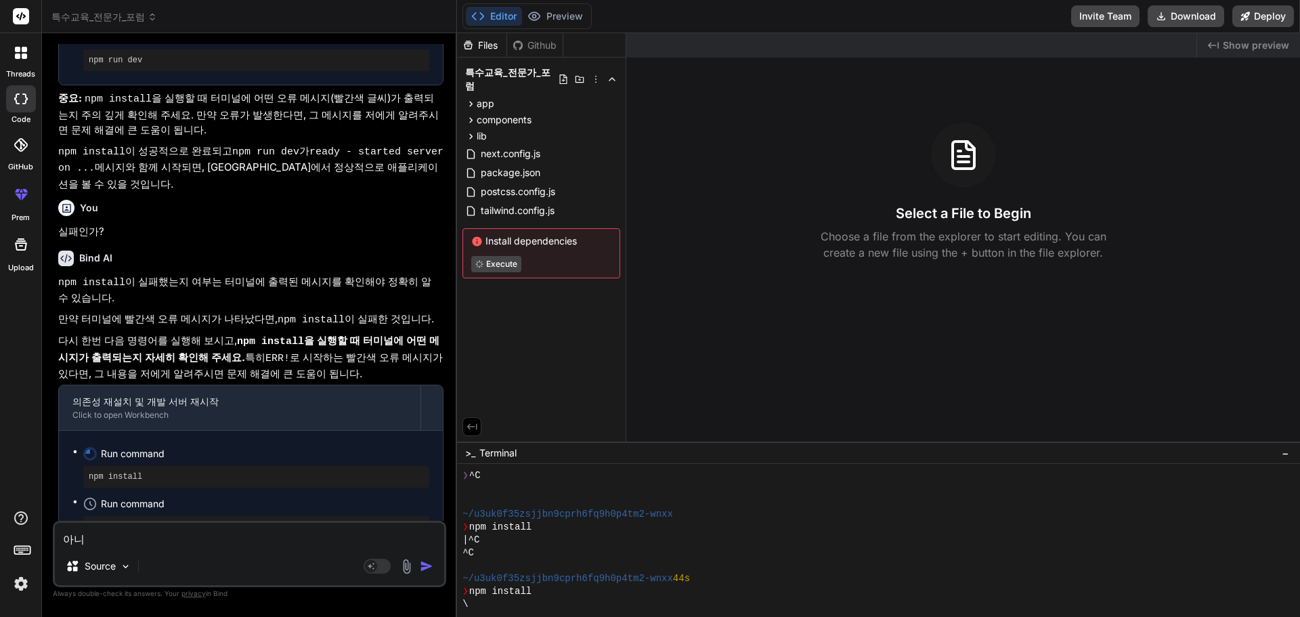
type textarea "x"
type textarea "아니 ㅇ"
type textarea "x"
type textarea "아니 이"
type textarea "x"
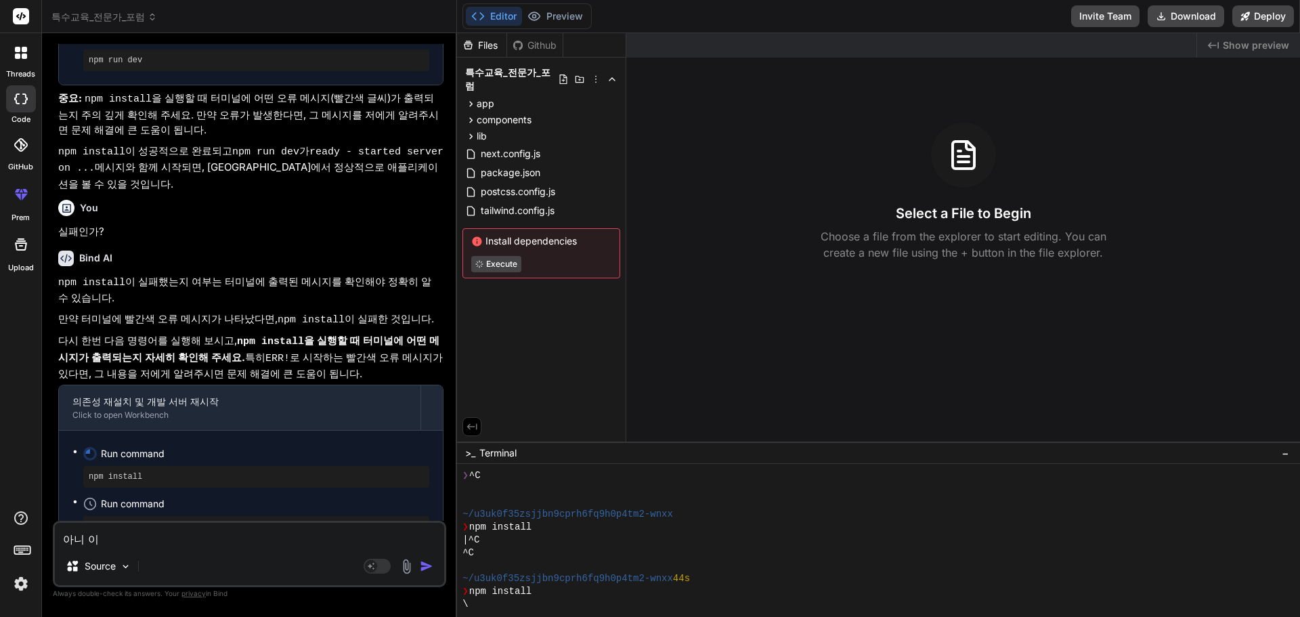
type textarea "아니 이"
type textarea "x"
type textarea "아니 이 ㅍ"
type textarea "x"
type textarea "아니 이 프"
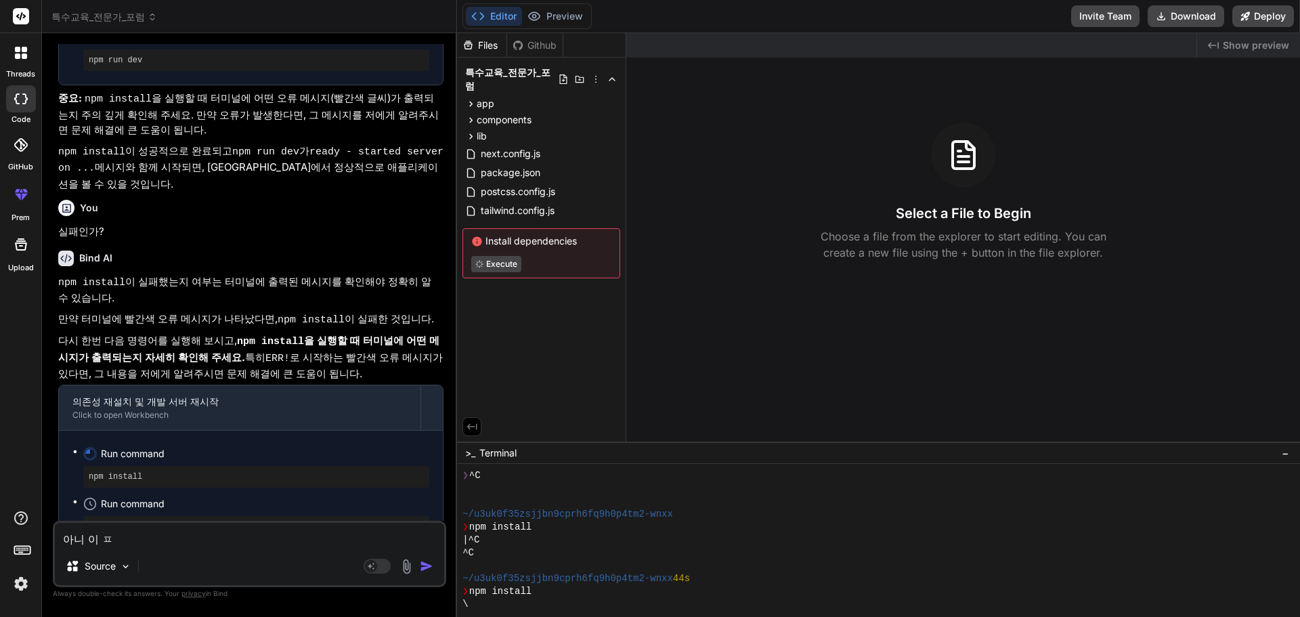
type textarea "x"
type textarea "아니 이 플"
type textarea "x"
type textarea "아니 이 프로"
type textarea "x"
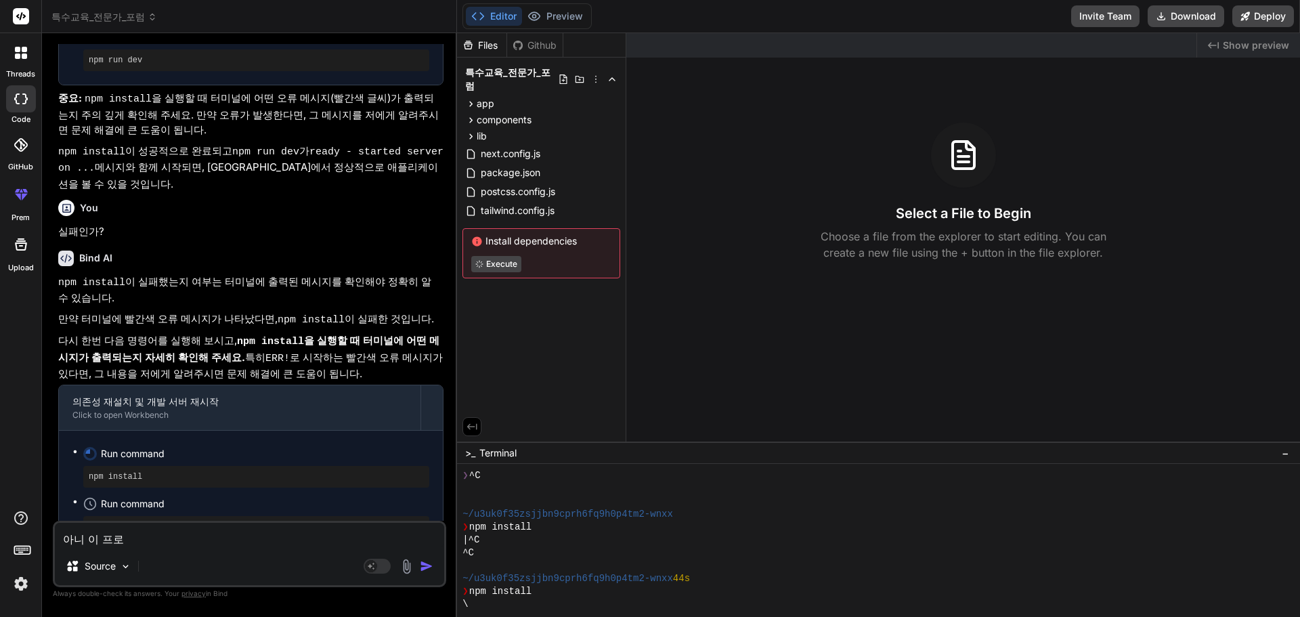
type textarea "아니 이 프롲"
type textarea "x"
type textarea "아니 이 프로제"
type textarea "x"
type textarea "아니 이 프로젝"
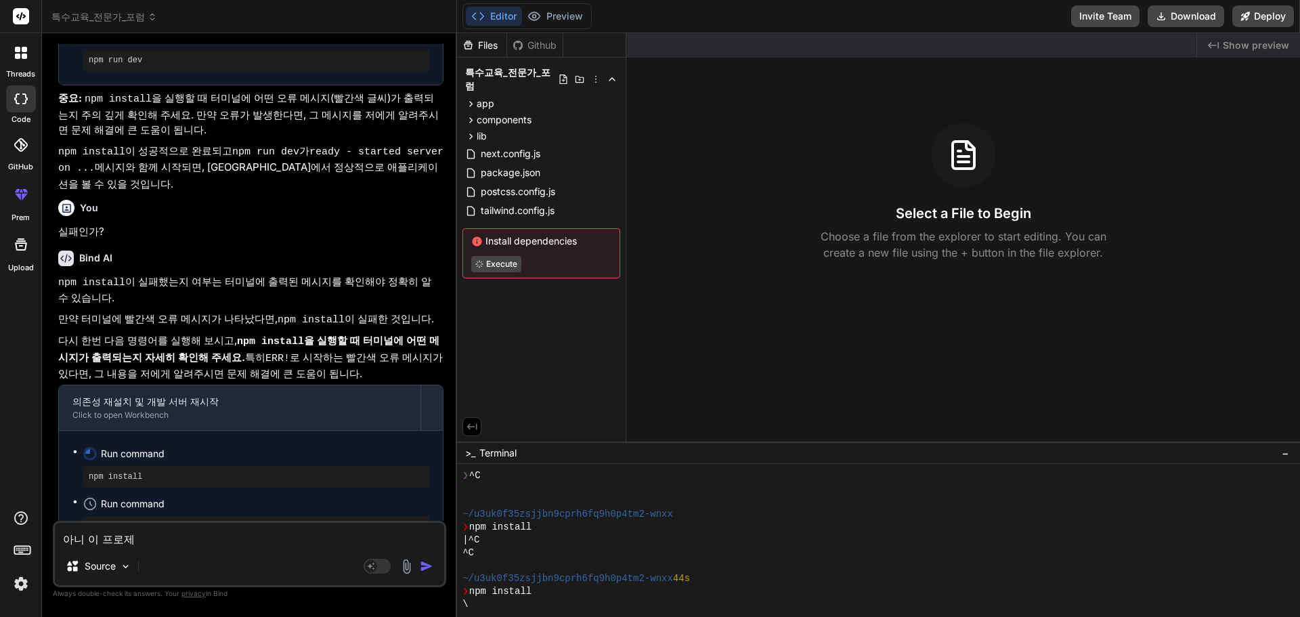
type textarea "x"
type textarea "아니 이 프로젝ㅌ"
type textarea "x"
type textarea "아니 이 프로젝트"
type textarea "x"
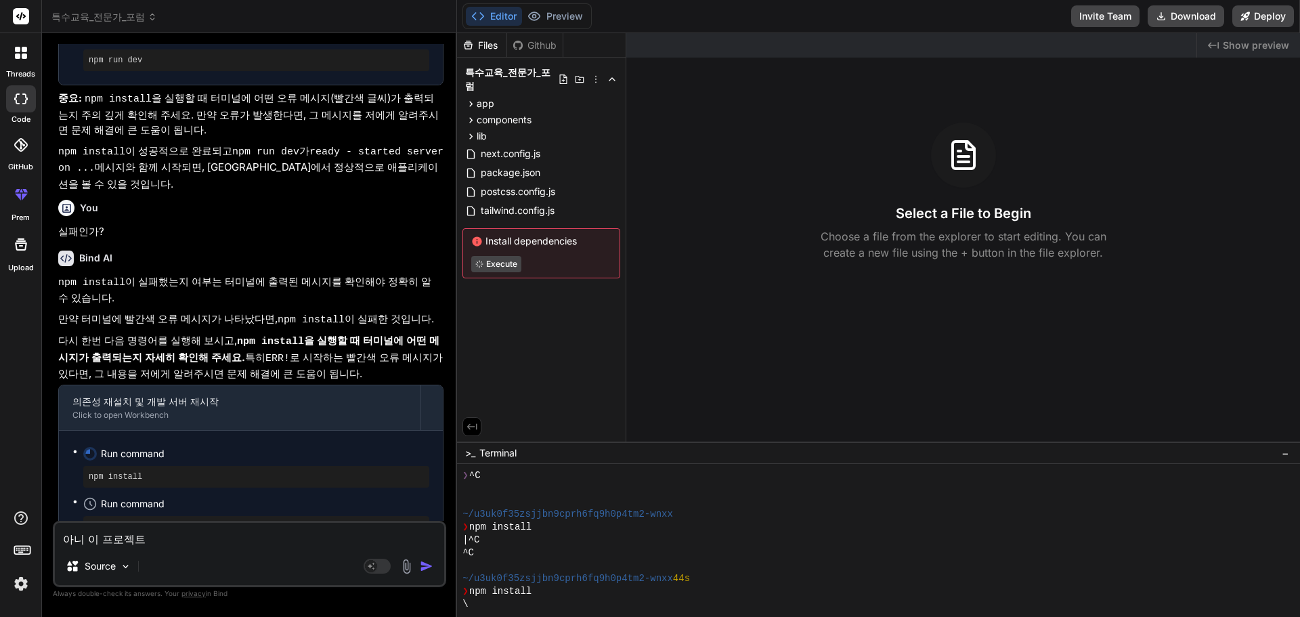
type textarea "아니 이 프로젝튼"
type textarea "x"
type textarea "아니 이 프로젝트느"
type textarea "x"
type textarea "아니 이 프로젝트는"
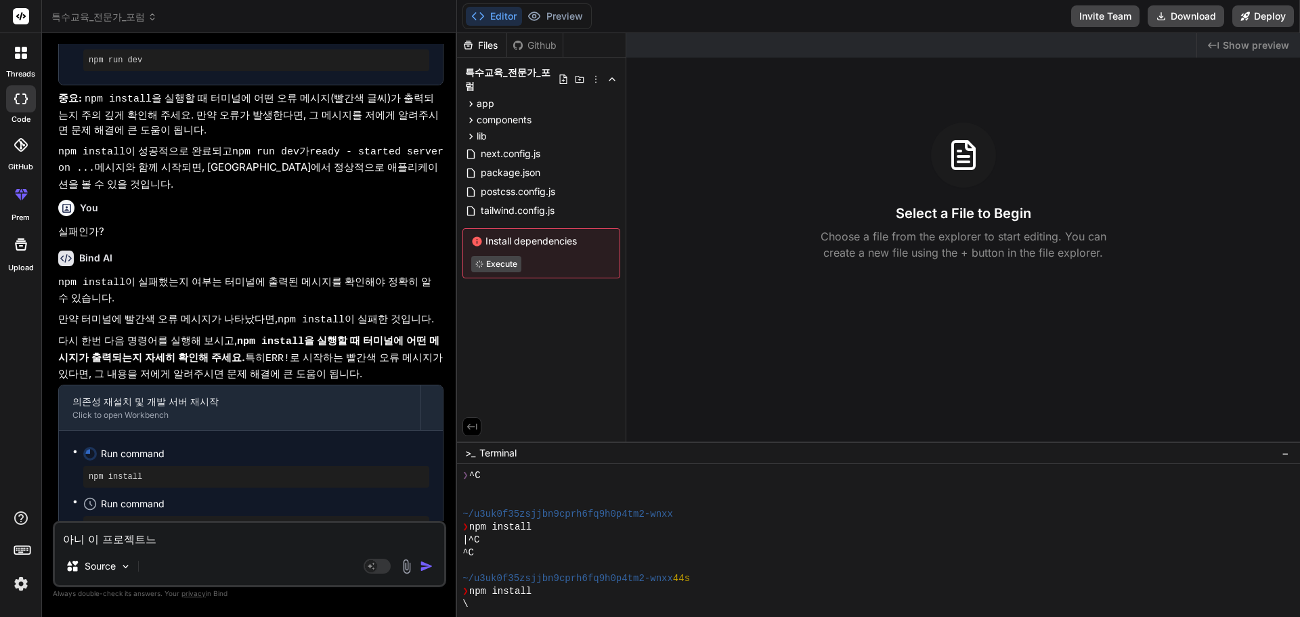
type textarea "x"
type textarea "아니 이 프로젝트는"
type textarea "x"
type textarea "아니 이 프로젝트는 ㅅ"
type textarea "x"
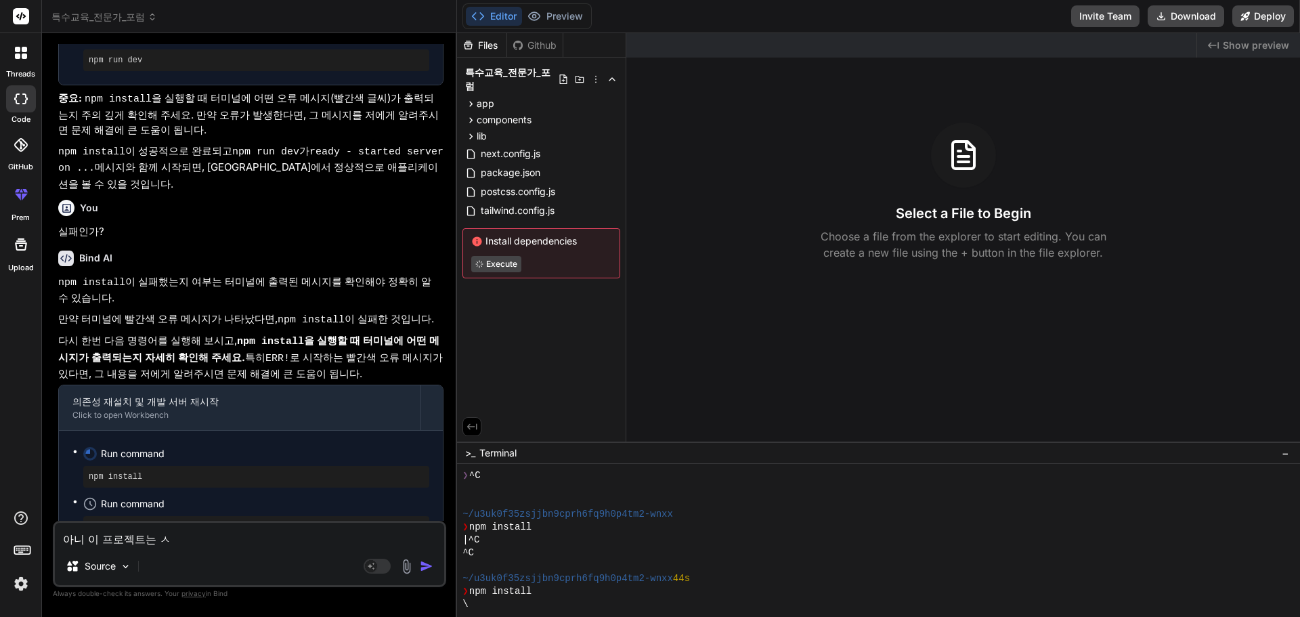
type textarea "아니 이 프로젝트는 시"
type textarea "x"
type textarea "아니 이 프로젝트는 실"
type textarea "x"
type textarea "아니 이 프로젝트는 싪"
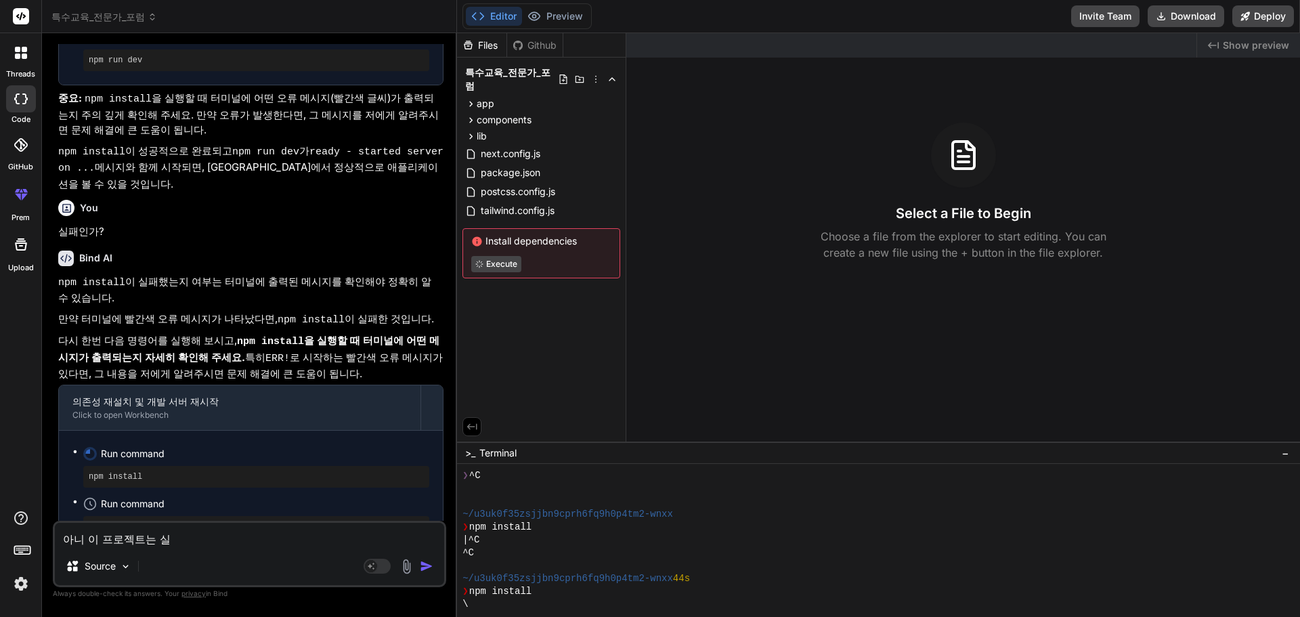
type textarea "x"
type textarea "아니 이 프로젝트는 실패"
type textarea "x"
type textarea "아니 이 프로젝트는 실팽"
type textarea "x"
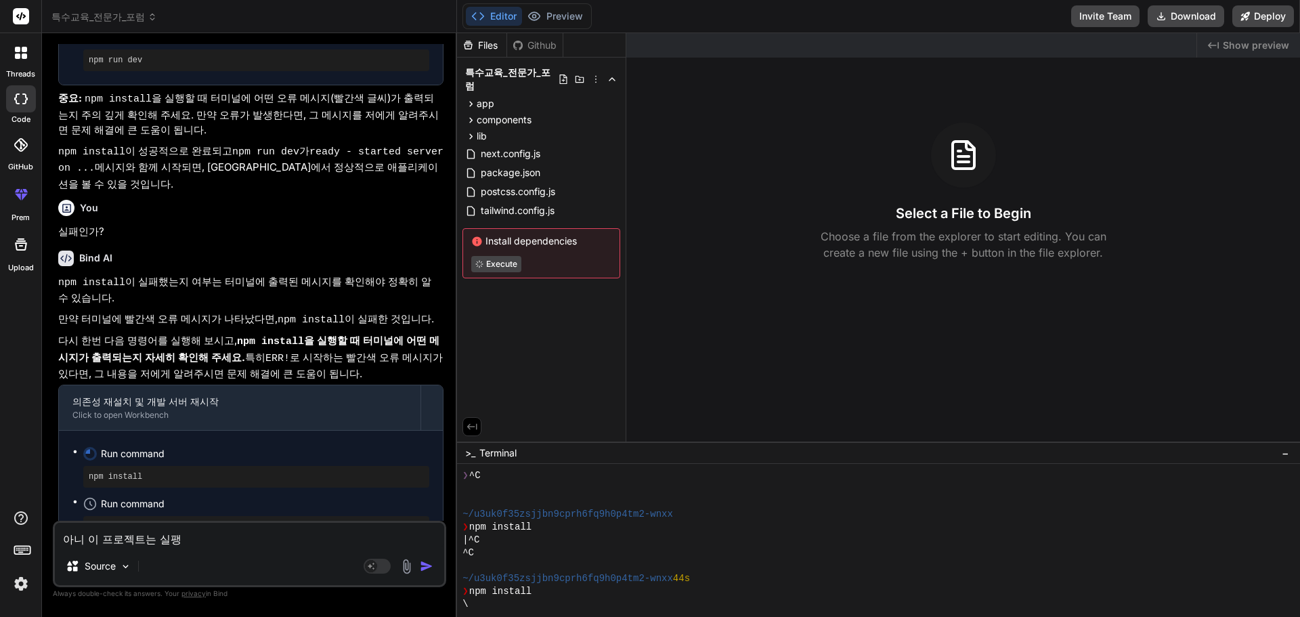
type textarea "아니 이 프로젝트는 실패이"
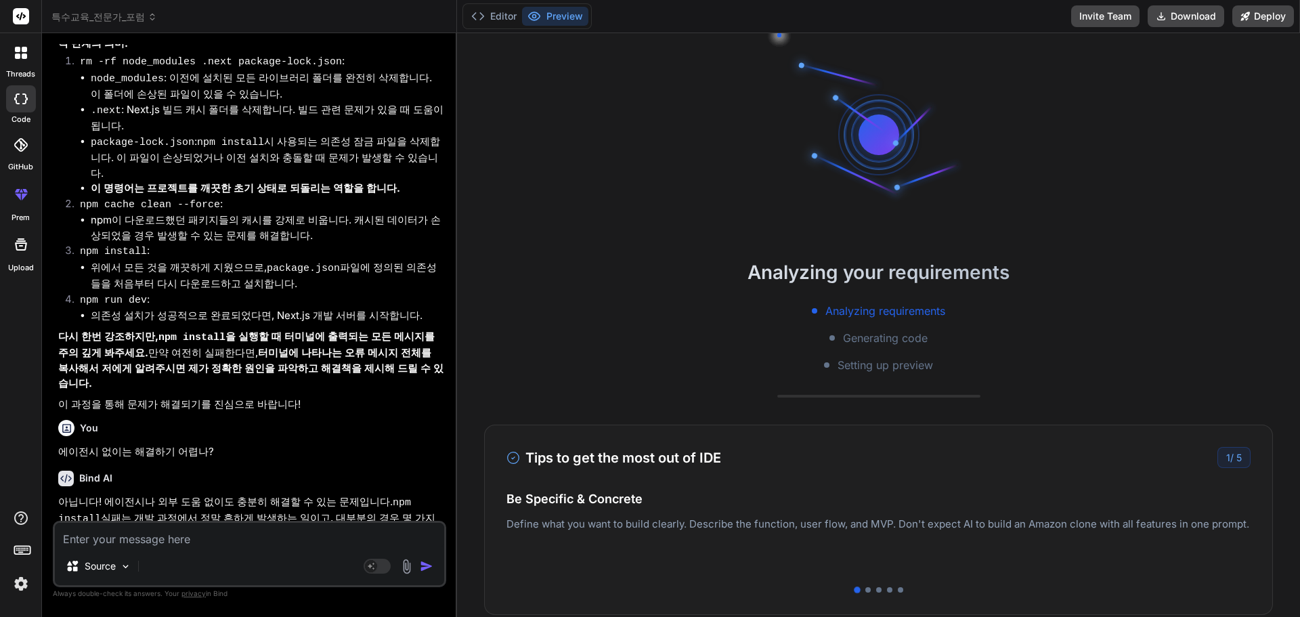
scroll to position [4418, 0]
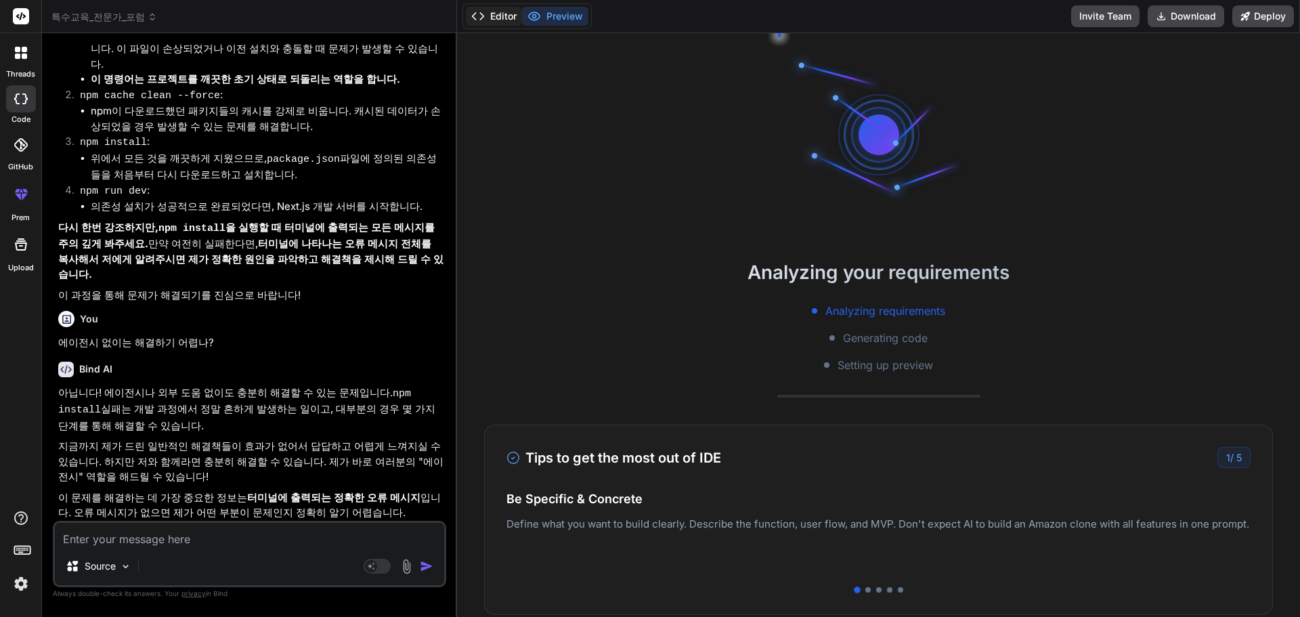
click at [510, 16] on button "Editor" at bounding box center [494, 16] width 56 height 19
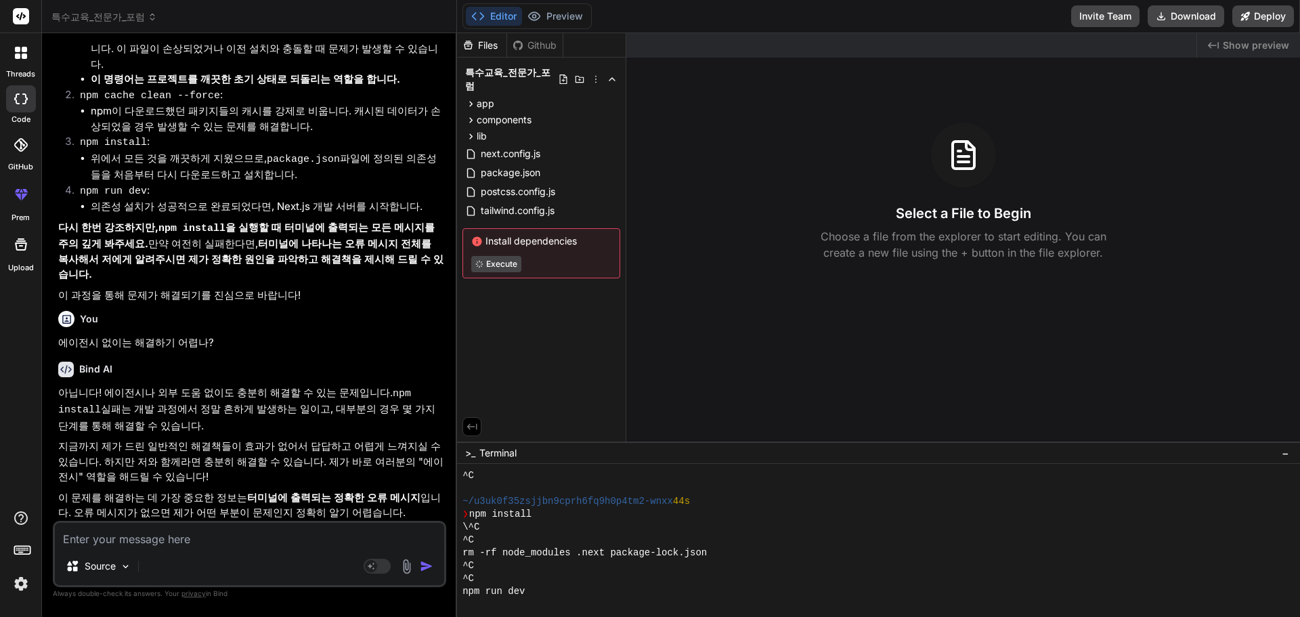
scroll to position [3, 0]
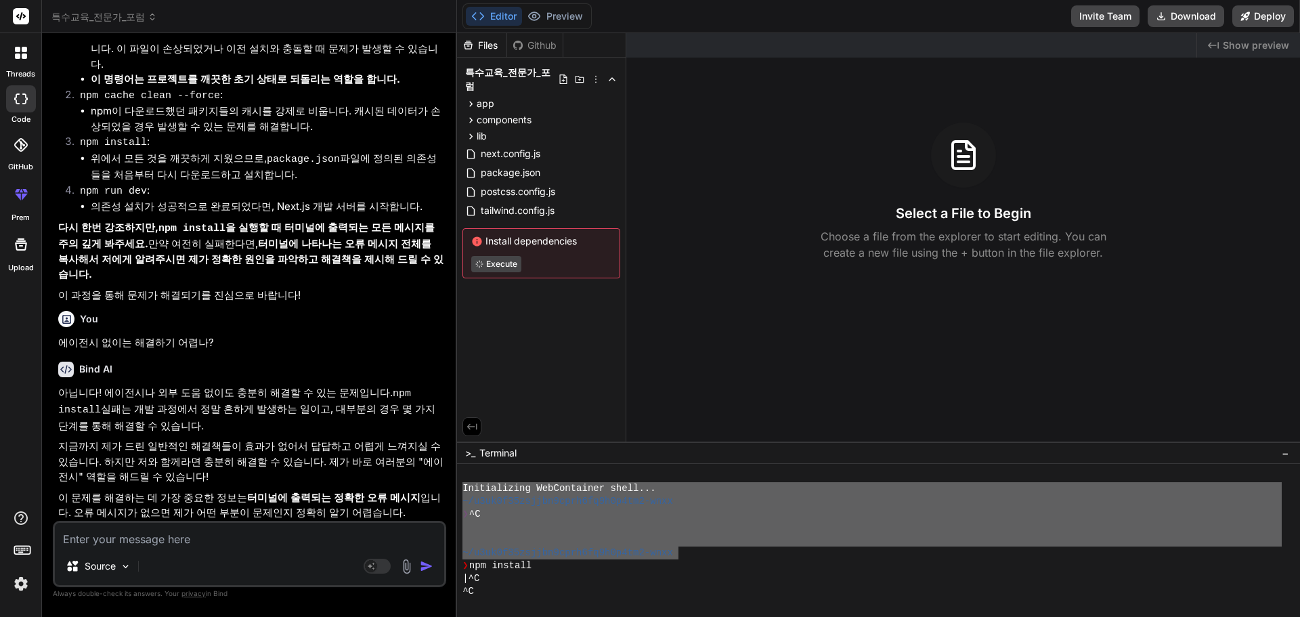
drag, startPoint x: 678, startPoint y: 553, endPoint x: 452, endPoint y: 491, distance: 234.5
click at [452, 491] on div "특수교육_전문가_포럼 Created with Pixso. Bind AI Web Search Created with Pixso. Code Gen…" at bounding box center [671, 308] width 1258 height 617
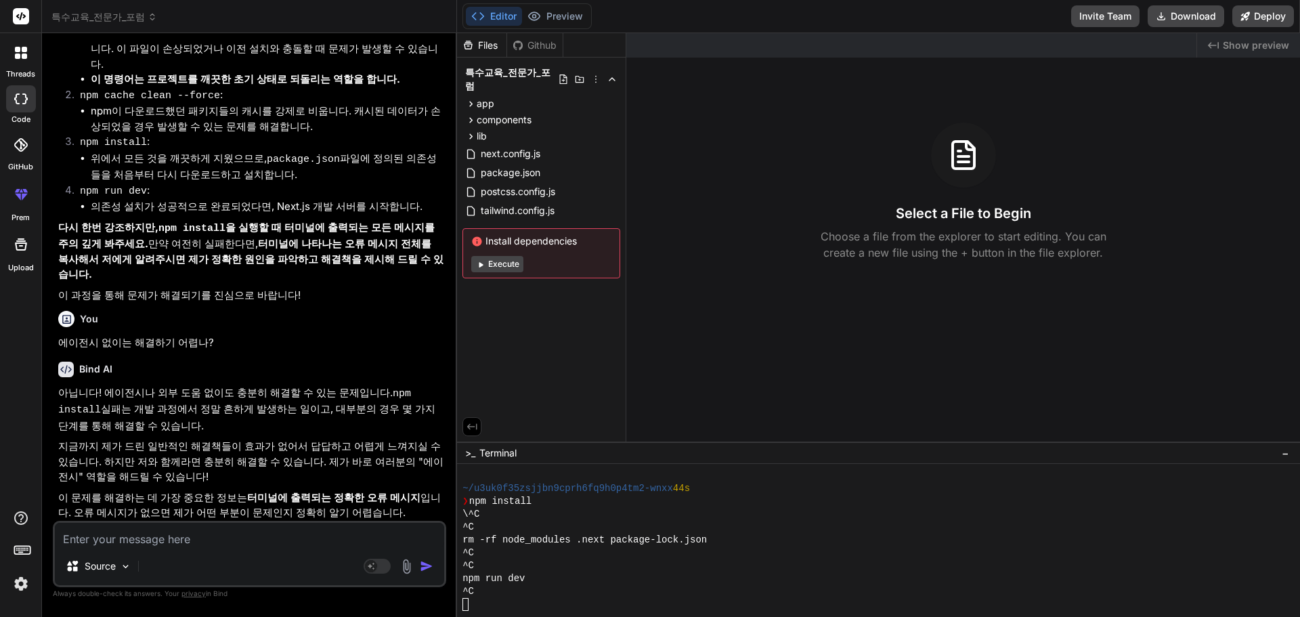
click at [89, 542] on textarea at bounding box center [249, 535] width 389 height 24
paste textarea "이번 학기 실습을 잘 진행 해주시기 바랍니다. 1. 선생님의 간단한 소개 부탁드립니다. 2. 대상아동의 기본정보와 실습계획에 대해서 간단히 설…"
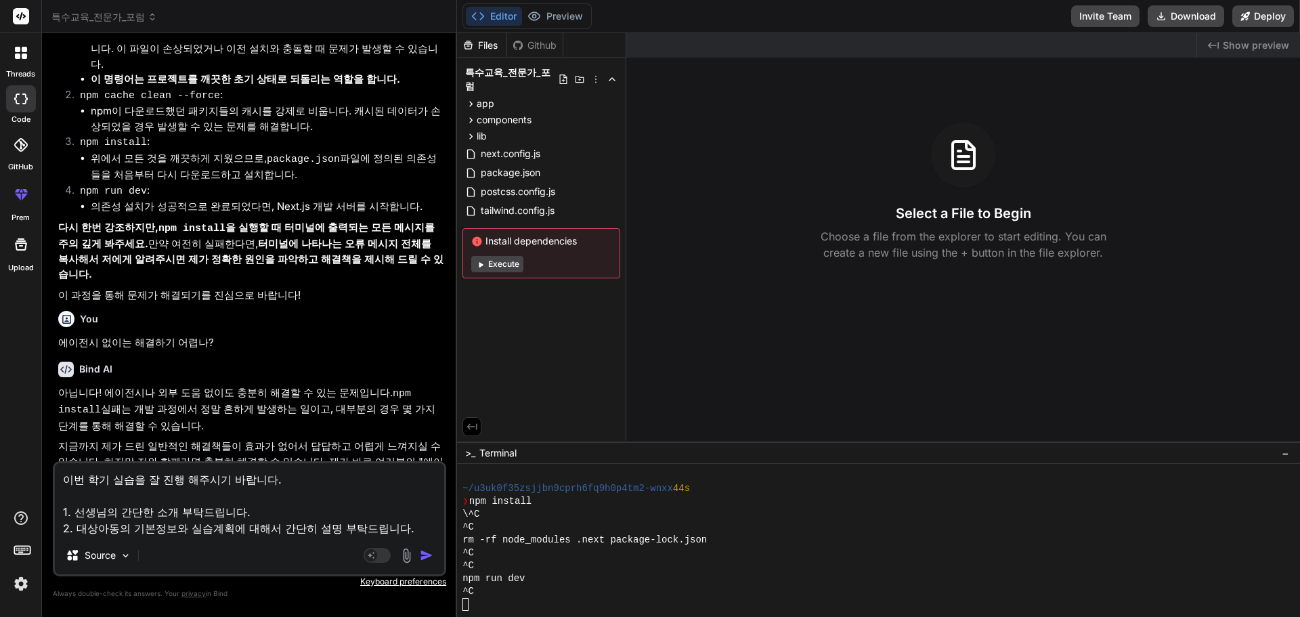
drag, startPoint x: 400, startPoint y: 529, endPoint x: 47, endPoint y: 478, distance: 357.0
click at [47, 478] on div "Bind AI Web Search Created with Pixso. Code Generator You npm run dev Bind AI 브…" at bounding box center [249, 324] width 415 height 583
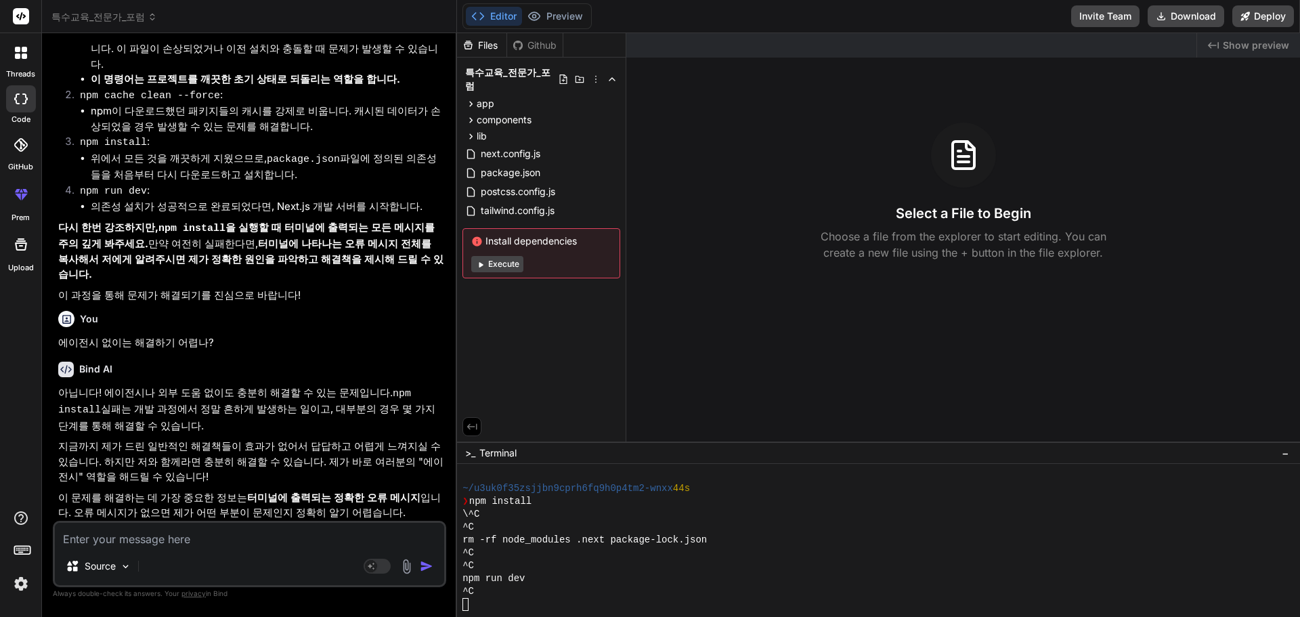
scroll to position [16, 0]
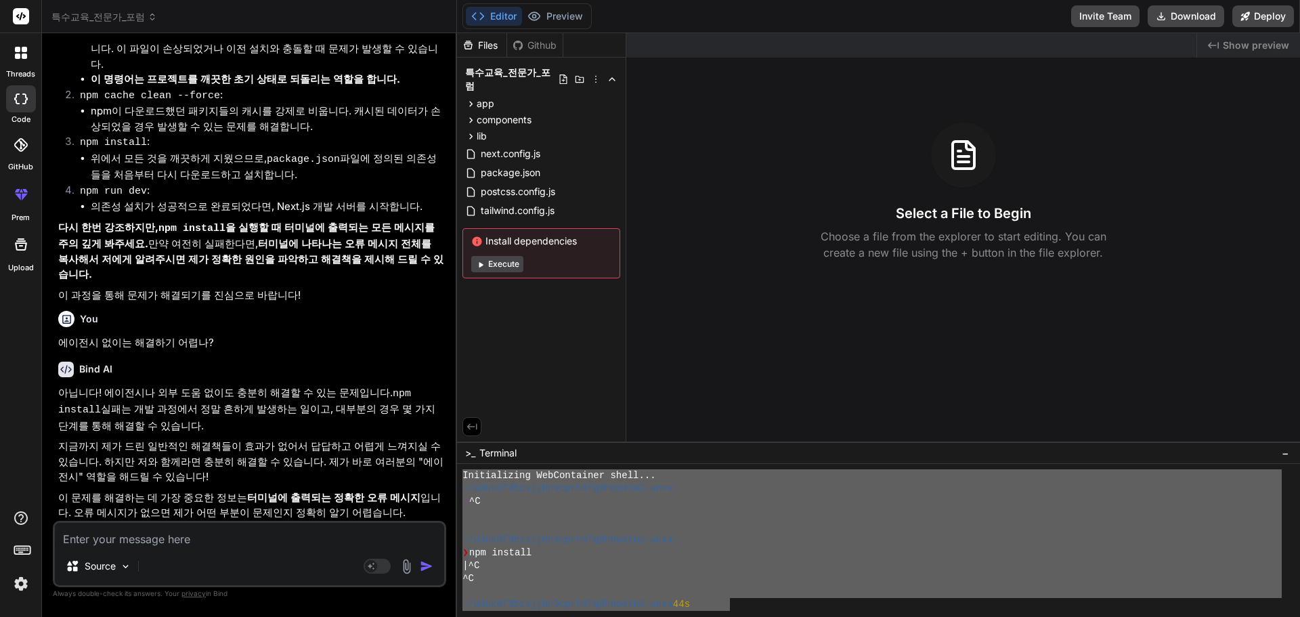
drag, startPoint x: 462, startPoint y: 476, endPoint x: 735, endPoint y: 609, distance: 303.4
click at [117, 550] on div "Source Agent Mode. When this toggle is activated, AI automatically makes decisi…" at bounding box center [249, 554] width 393 height 66
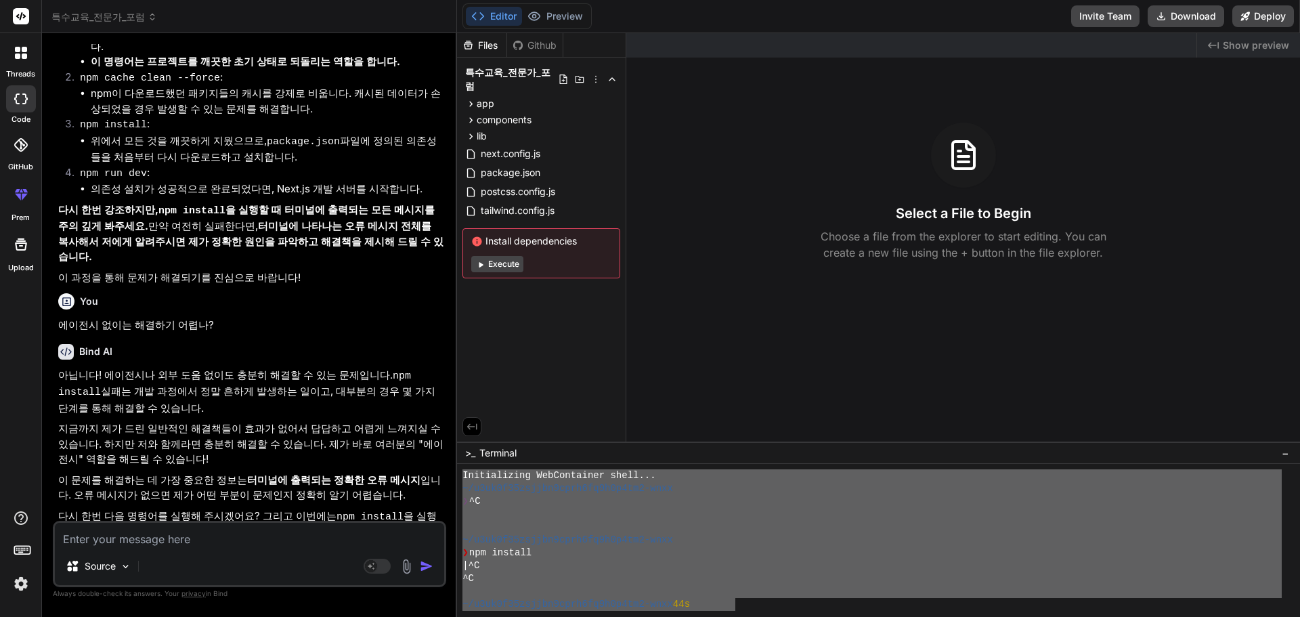
scroll to position [4474, 0]
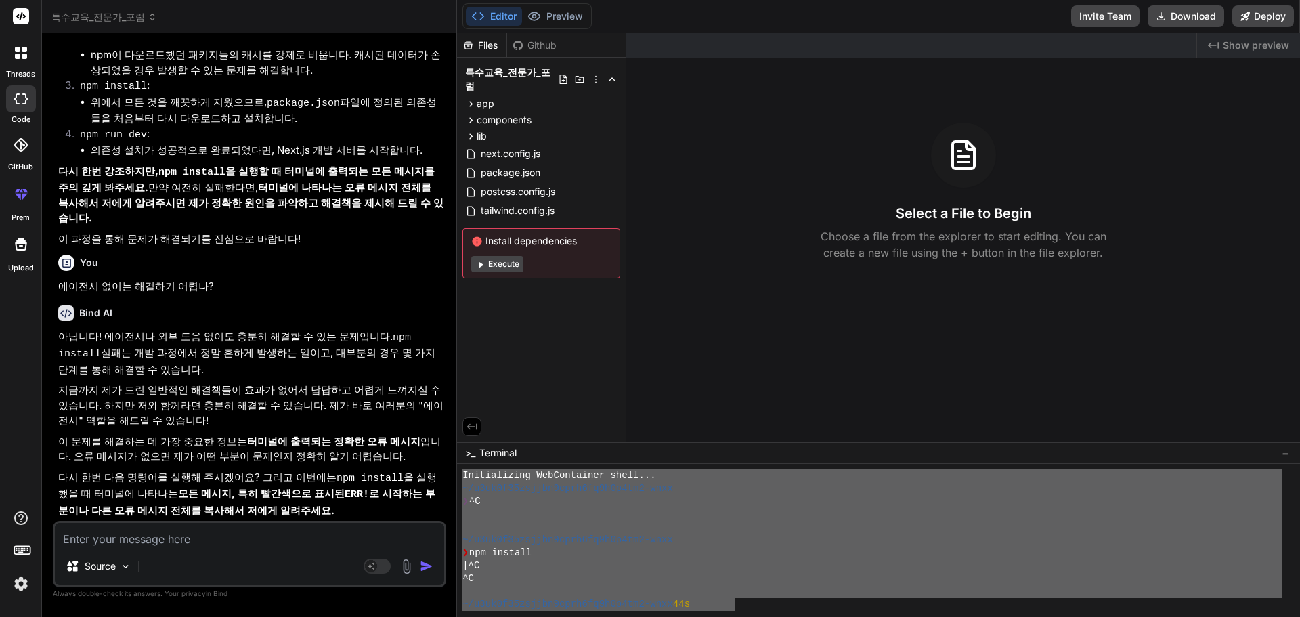
click at [108, 544] on textarea at bounding box center [249, 535] width 389 height 24
paste textarea "Initializing WebContainer shell... ~/u3uk0f35zsjjbn9cprh6fq9h0p4tm2-wnxx ❯ ^C ~…"
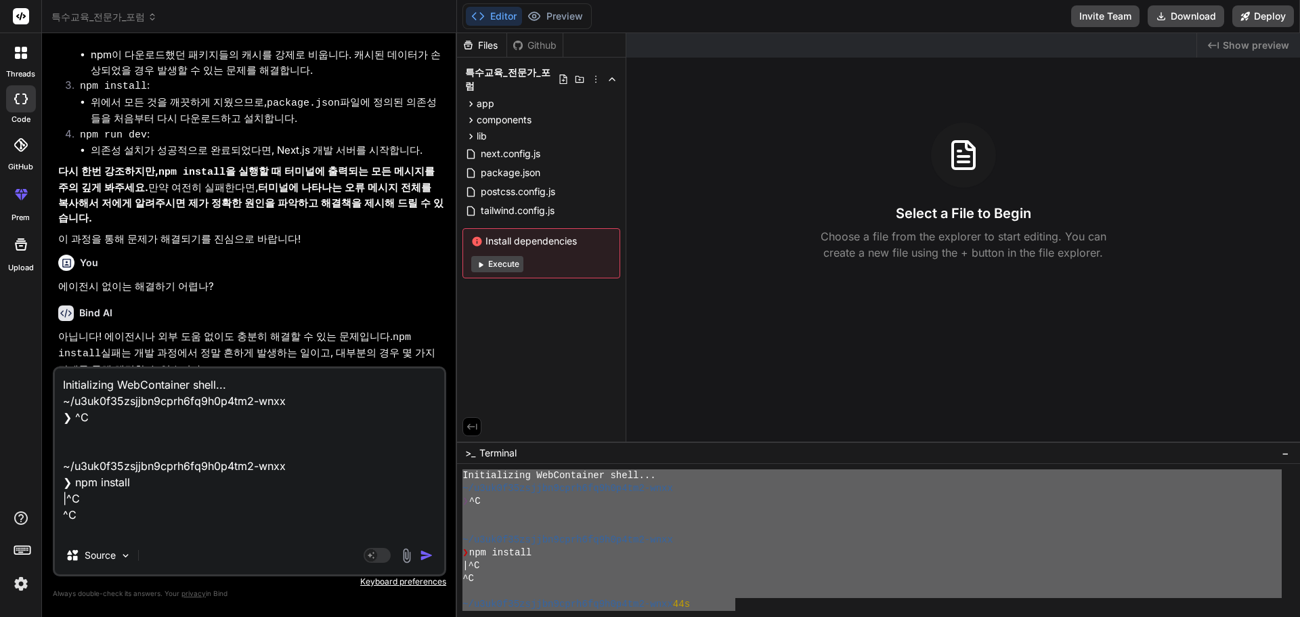
scroll to position [18, 0]
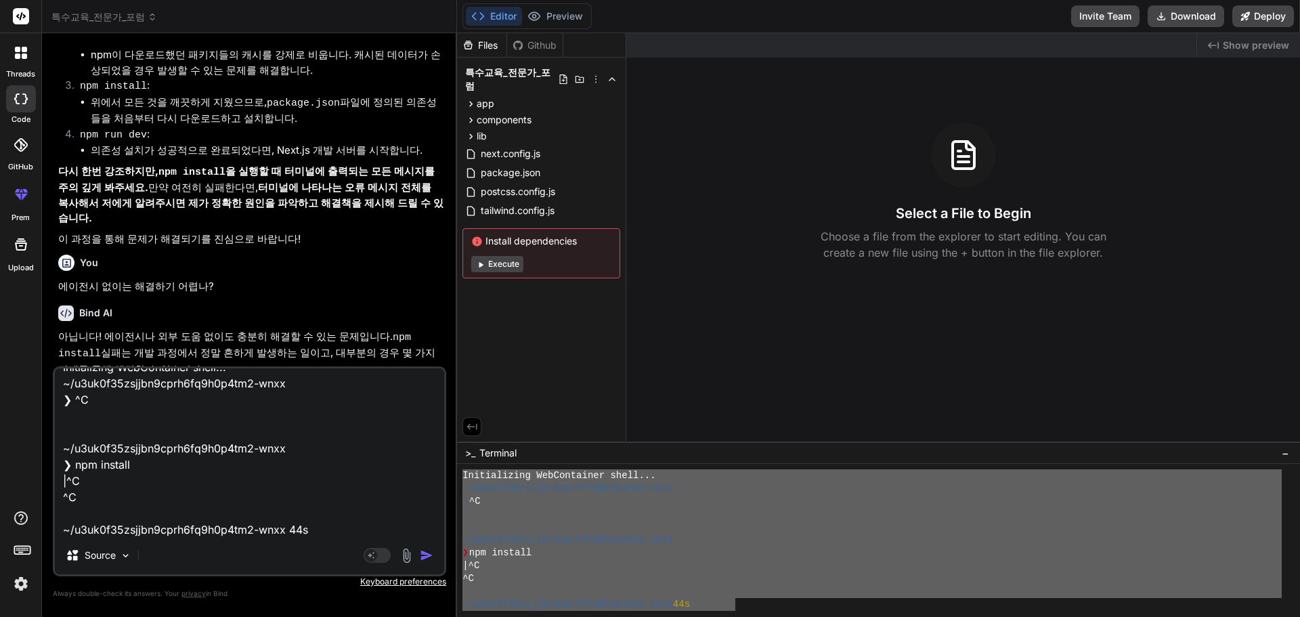
click at [427, 554] on img "button" at bounding box center [427, 555] width 14 height 14
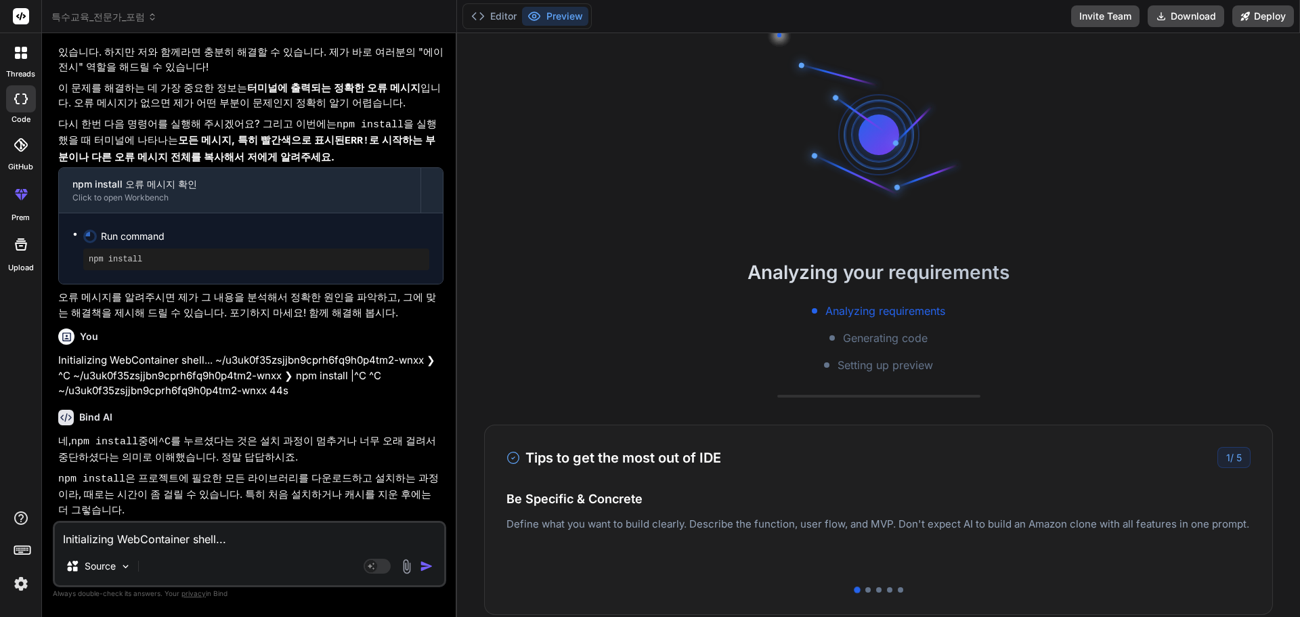
scroll to position [4809, 0]
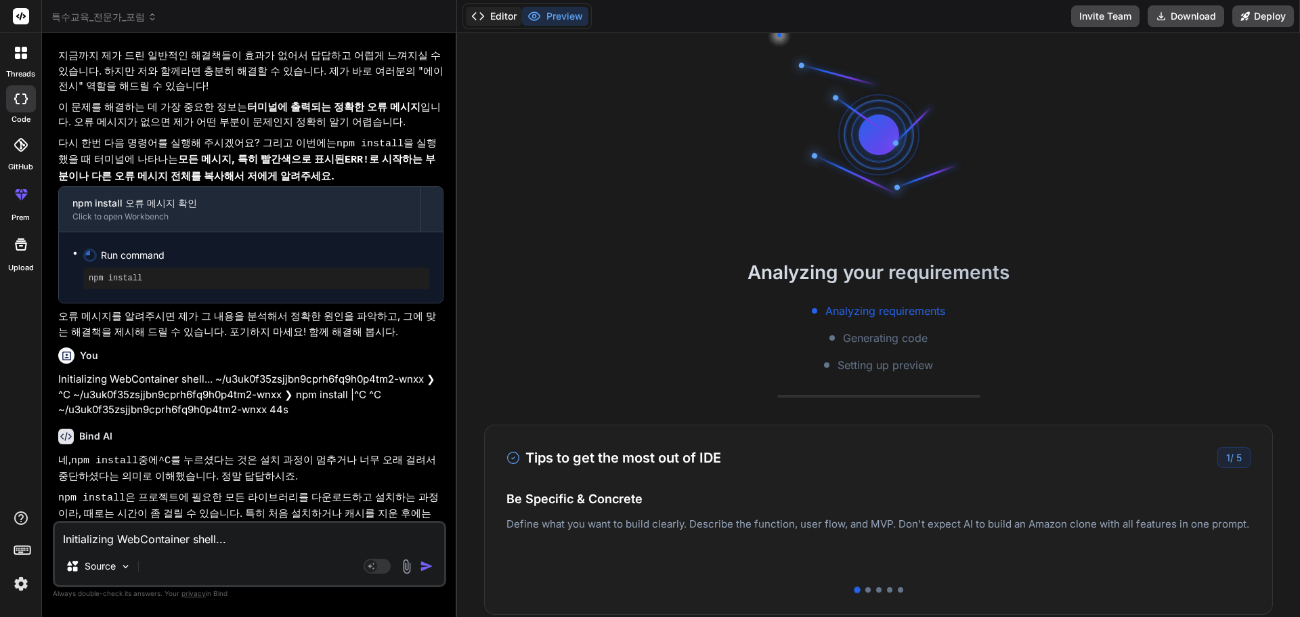
click at [506, 18] on button "Editor" at bounding box center [494, 16] width 56 height 19
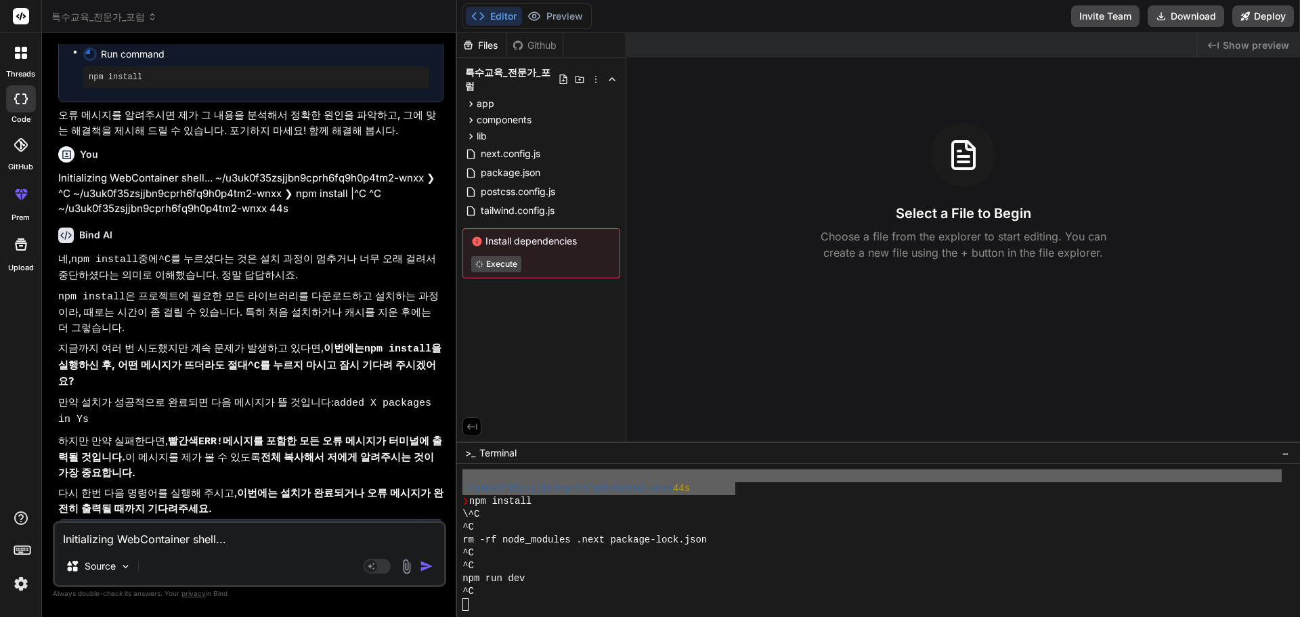
scroll to position [5034, 0]
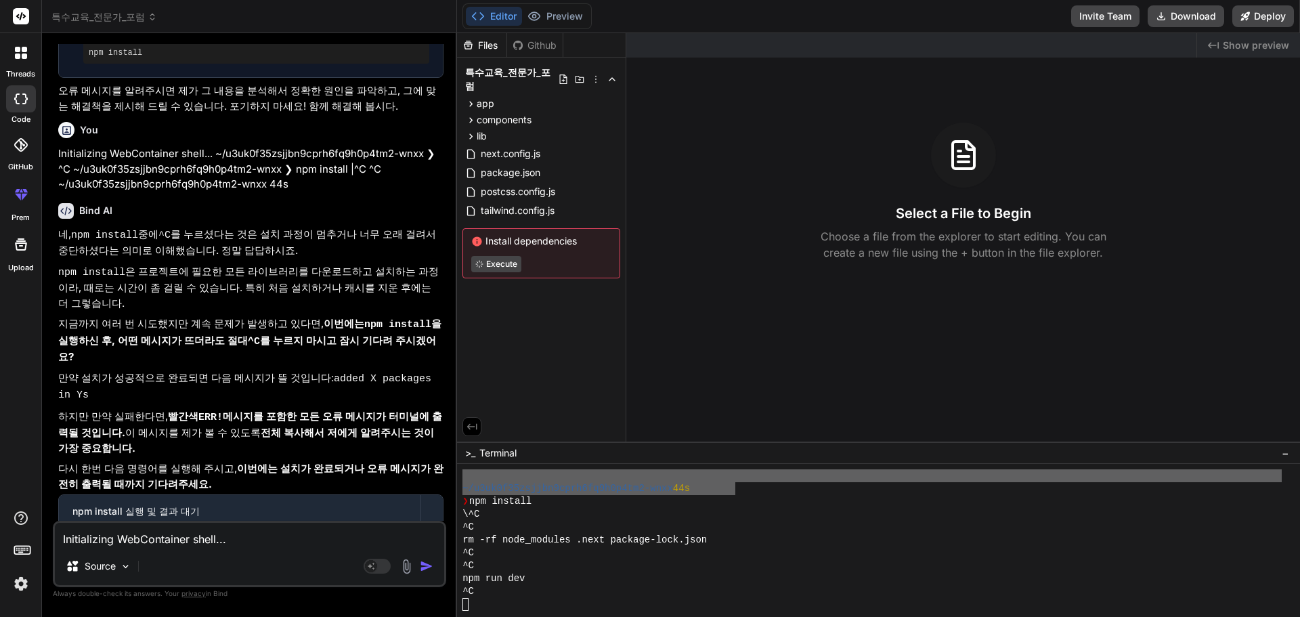
click at [519, 521] on div "^C" at bounding box center [871, 527] width 819 height 13
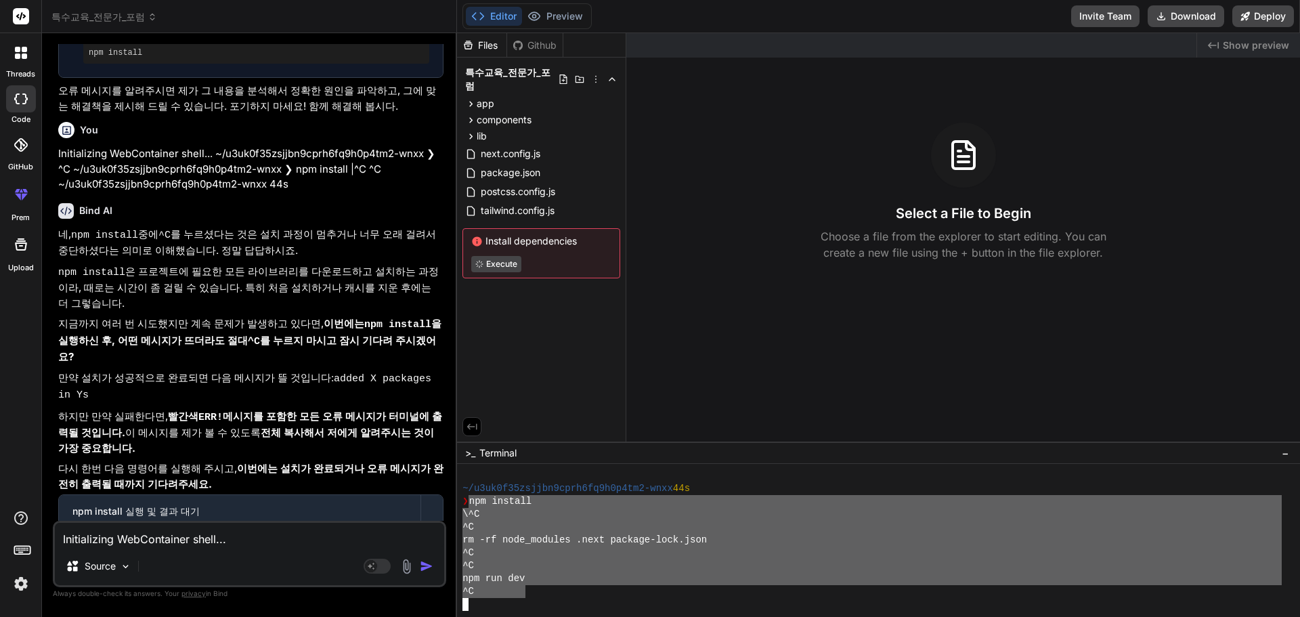
drag, startPoint x: 466, startPoint y: 501, endPoint x: 524, endPoint y: 586, distance: 103.3
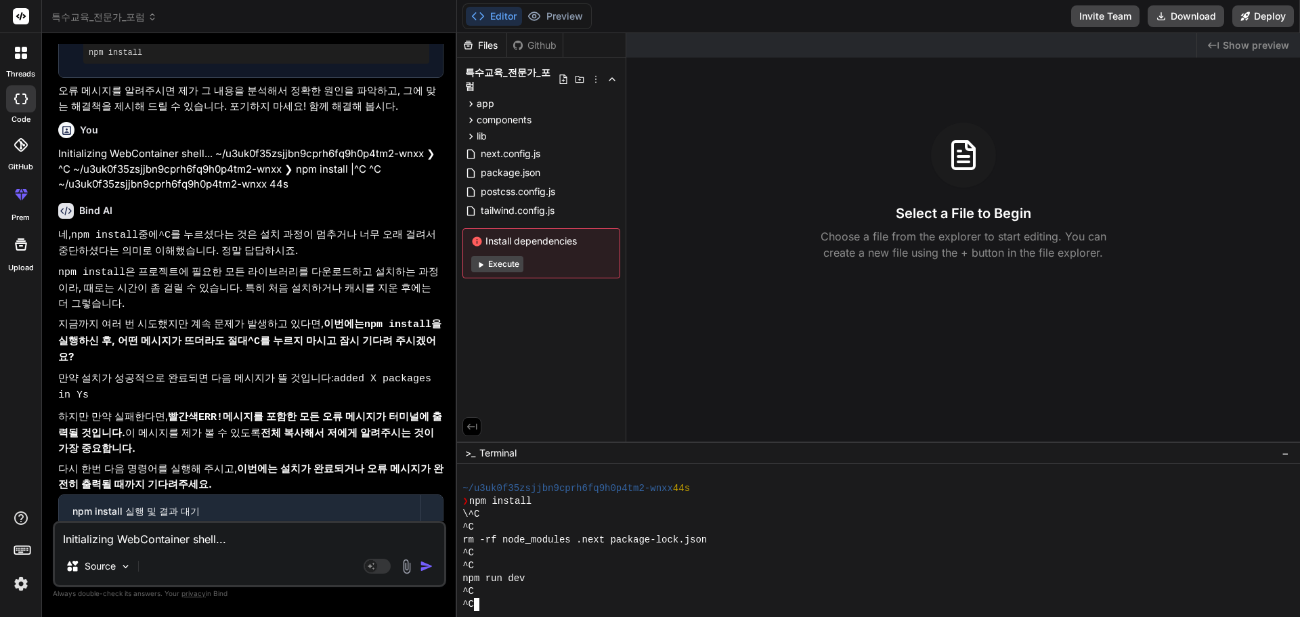
scroll to position [141, 0]
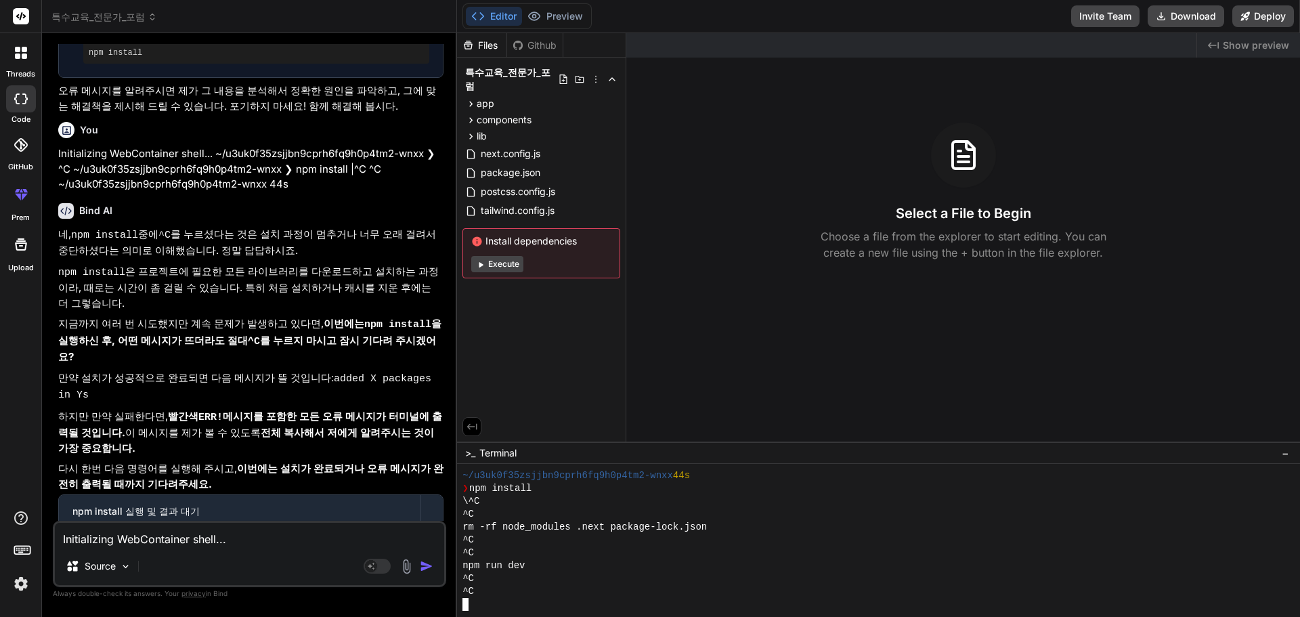
click at [181, 541] on textarea "Initializing WebContainer shell... ~/u3uk0f35zsjjbn9cprh6fq9h0p4tm2-wnxx ❯ ^C ~…" at bounding box center [249, 535] width 389 height 24
paste textarea "Initializing WebContainer shell... ~/u3uk0f35zsjjbn9cprh6fq9h0p4tm2-wnxx ❯ ^C ~…"
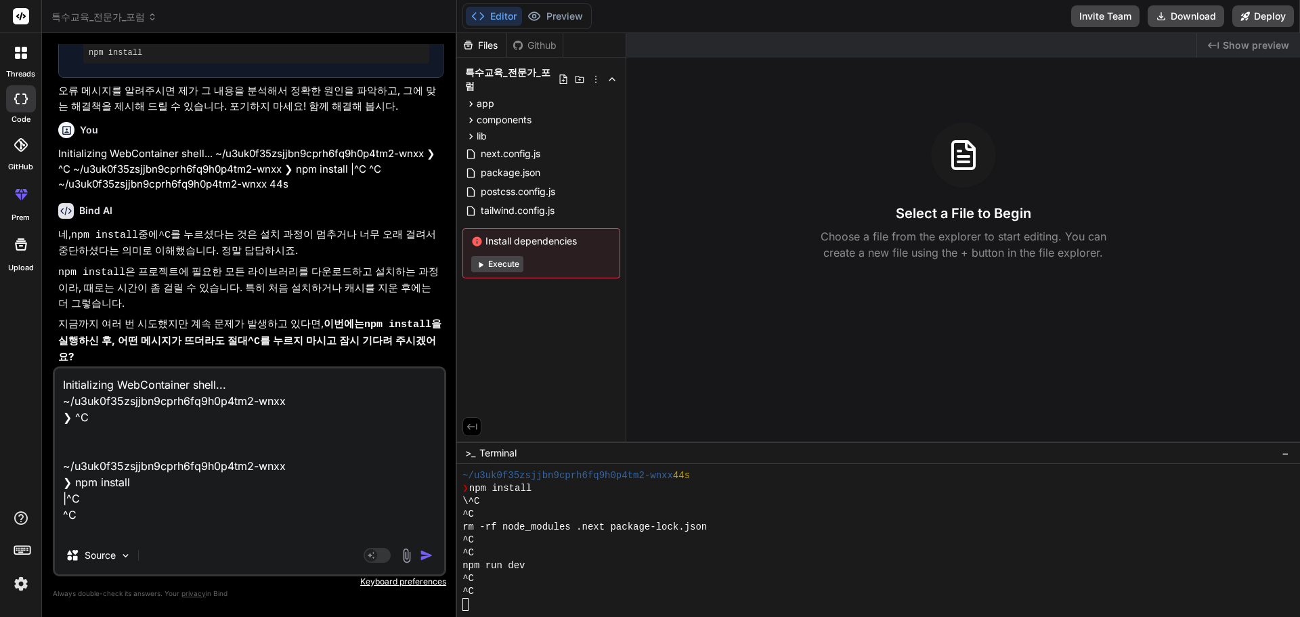
scroll to position [18, 0]
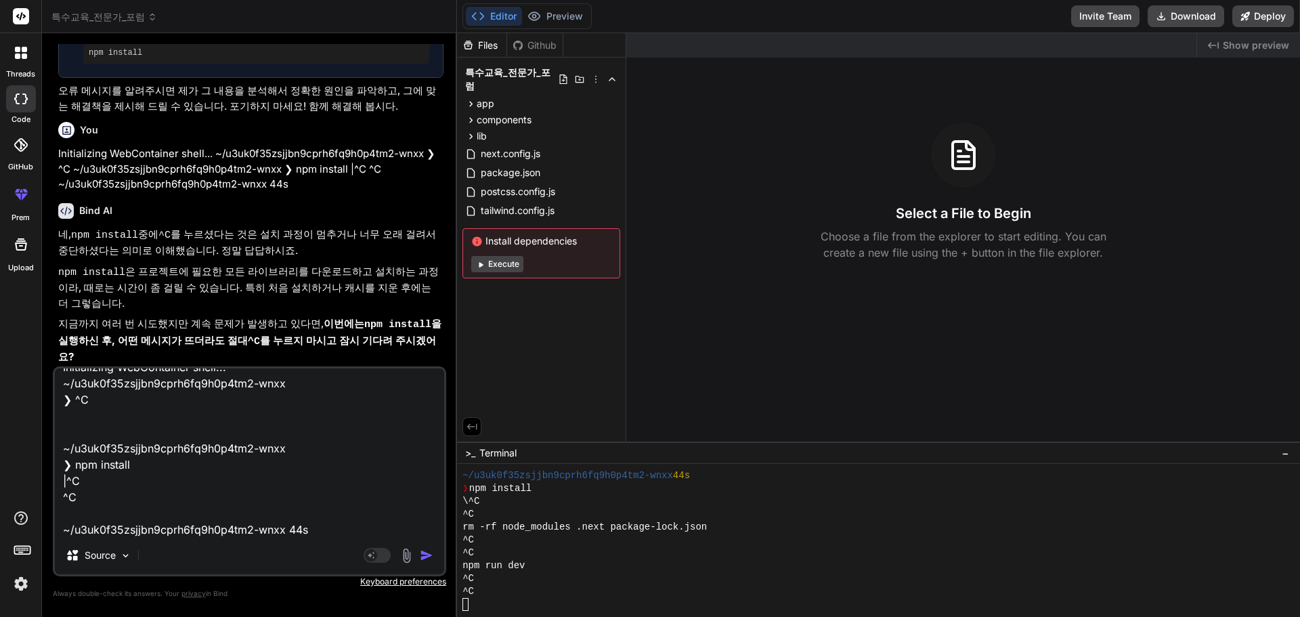
click at [422, 555] on img "button" at bounding box center [427, 555] width 14 height 14
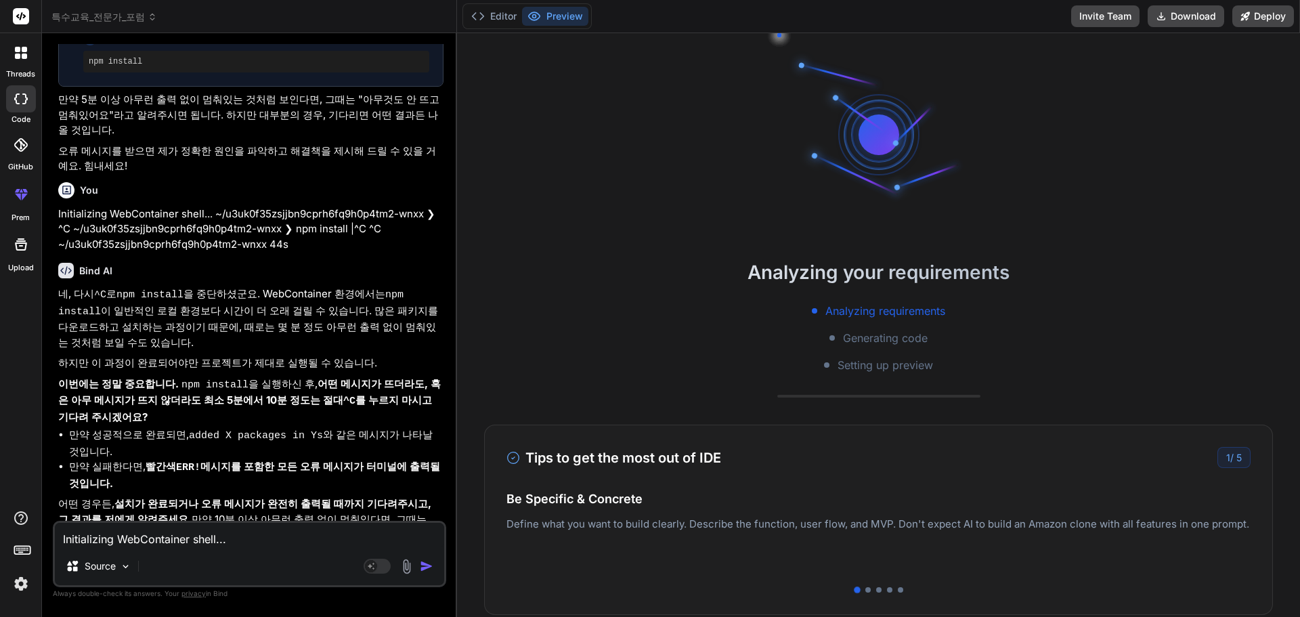
scroll to position [5560, 0]
click at [181, 538] on textarea "Initializing WebContainer shell... ~/u3uk0f35zsjjbn9cprh6fq9h0p4tm2-wnxx ❯ ^C ~…" at bounding box center [249, 535] width 389 height 24
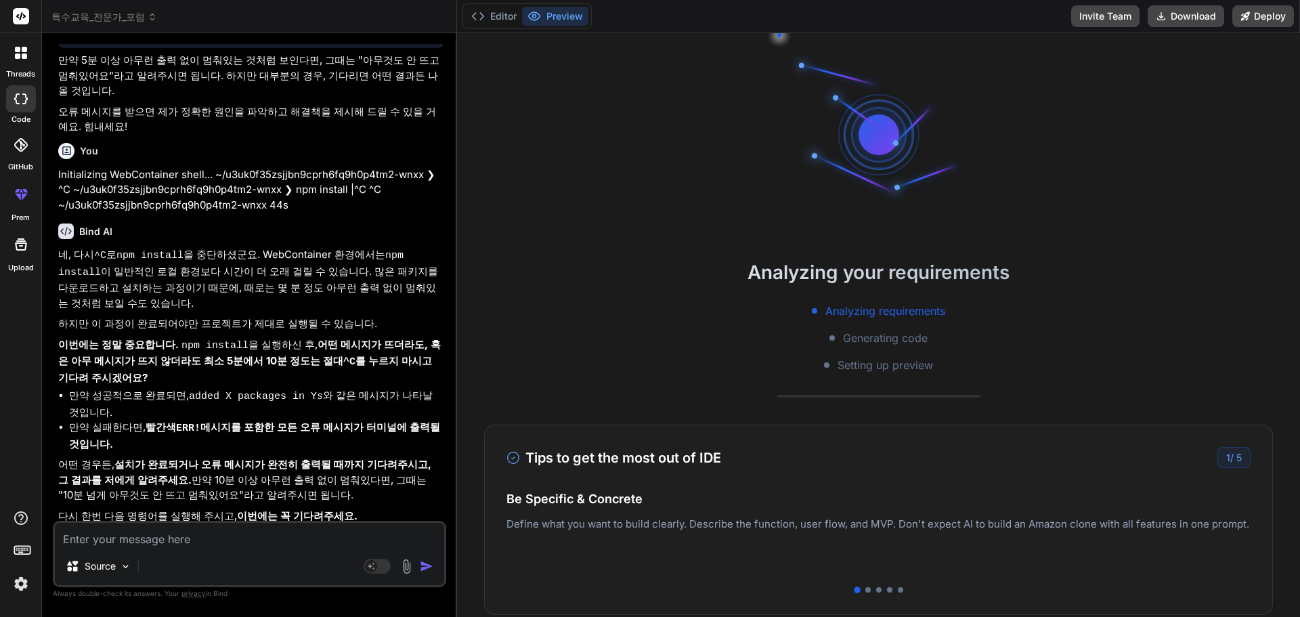
scroll to position [5992, 0]
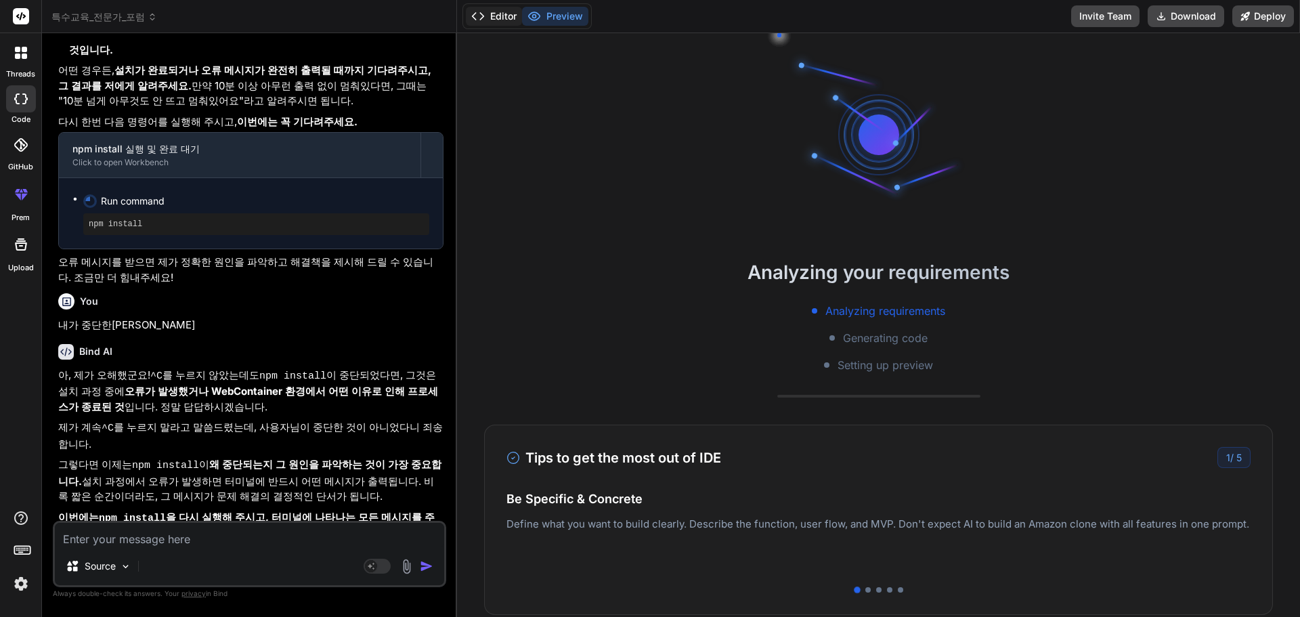
click at [492, 16] on button "Editor" at bounding box center [494, 16] width 56 height 19
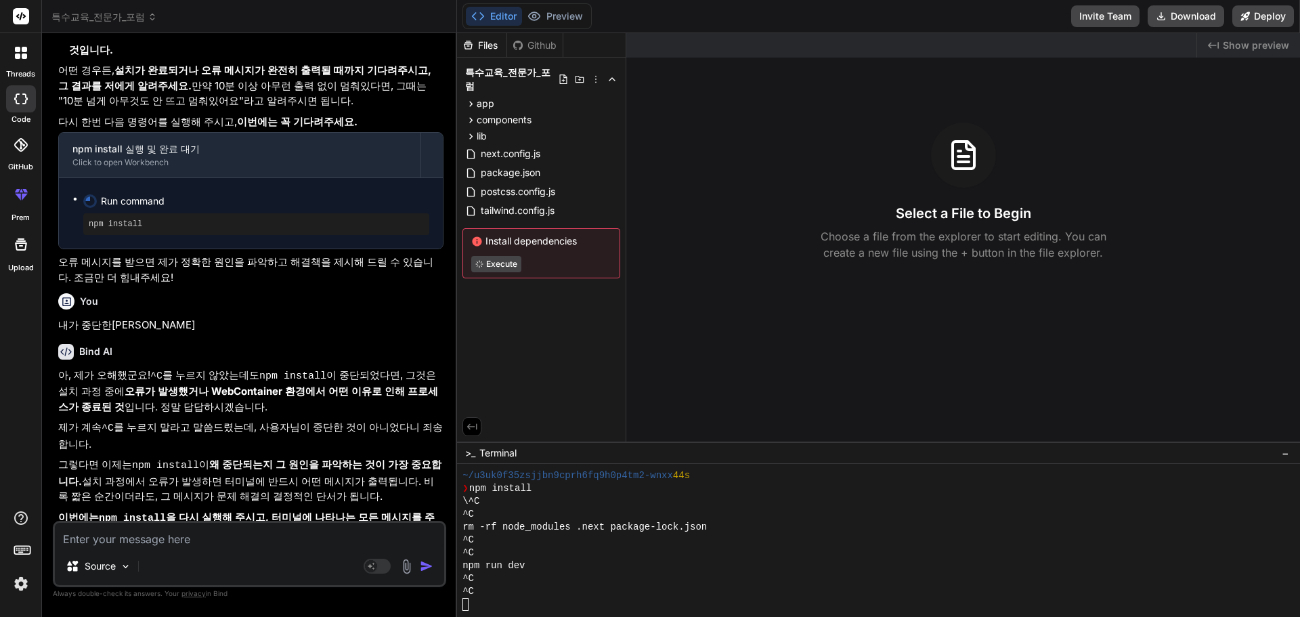
drag, startPoint x: 151, startPoint y: 453, endPoint x: 58, endPoint y: 454, distance: 93.4
click at [58, 454] on div "You npm run dev Bind AI 브라우저에 하얀색 화면만 보이는 문제는 여러 원인이 있을 수 있습니다. npm run dev 를 다…" at bounding box center [251, 282] width 391 height 477
copy pre "npm install"
click at [544, 604] on div at bounding box center [871, 604] width 819 height 13
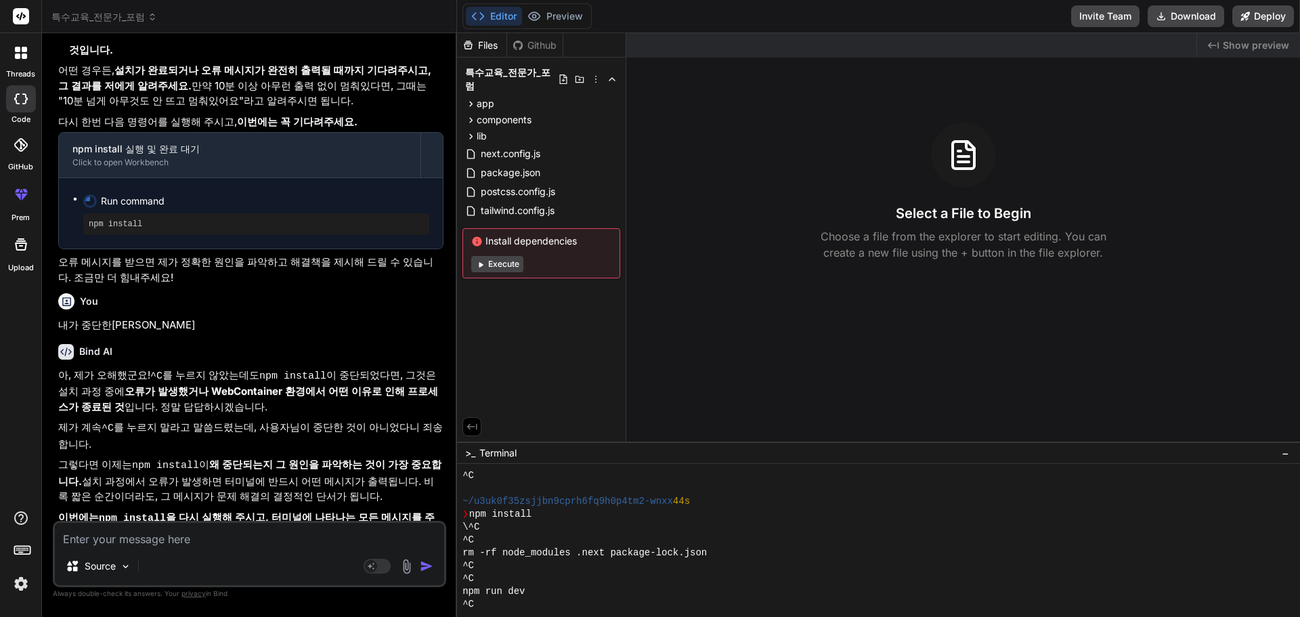
scroll to position [167, 0]
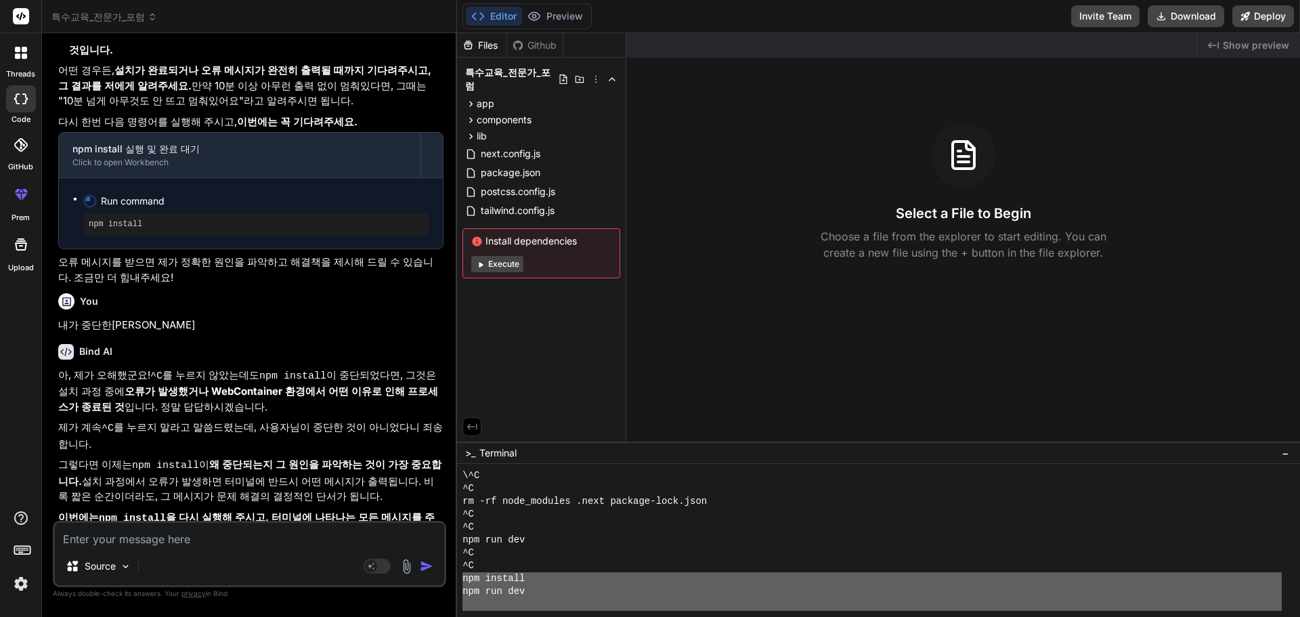
drag, startPoint x: 465, startPoint y: 576, endPoint x: 573, endPoint y: 613, distance: 114.3
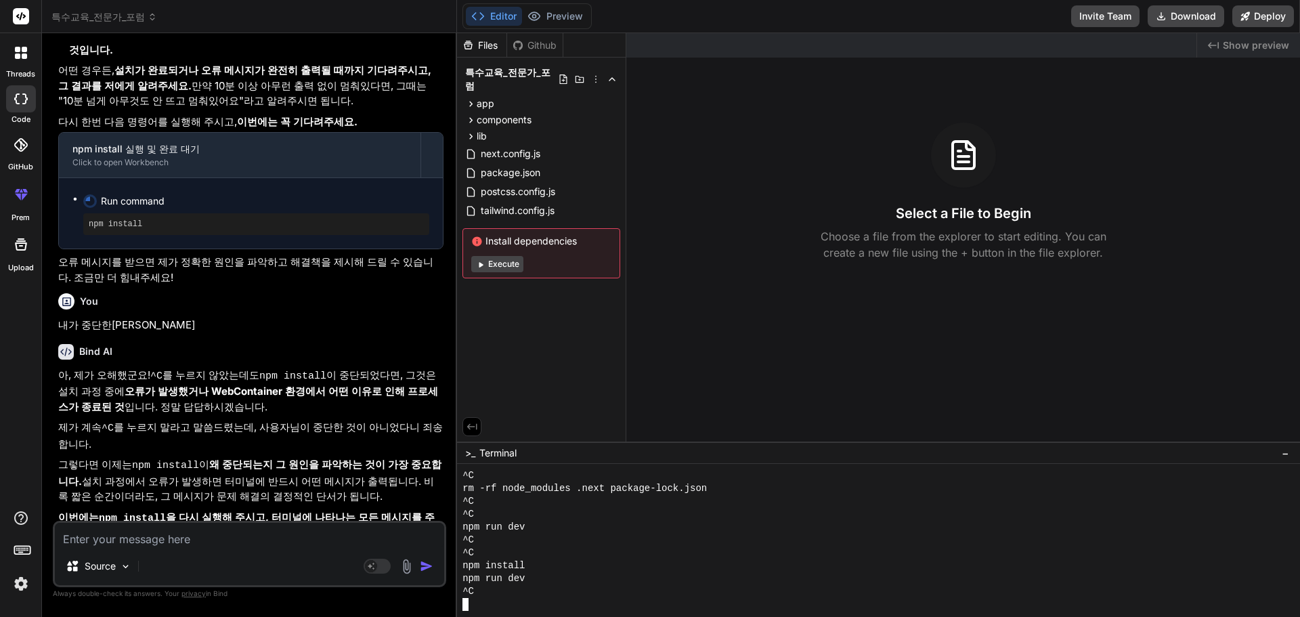
scroll to position [180, 0]
click at [152, 540] on textarea at bounding box center [249, 535] width 389 height 24
paste textarea "npm install"
drag, startPoint x: 285, startPoint y: 542, endPoint x: -117, endPoint y: 532, distance: 402.3
click at [0, 532] on html "threads code GitHub prem Upload 특수교육_전문가_포럼 Created with Pixso. Bind AI Web Sea…" at bounding box center [650, 308] width 1300 height 617
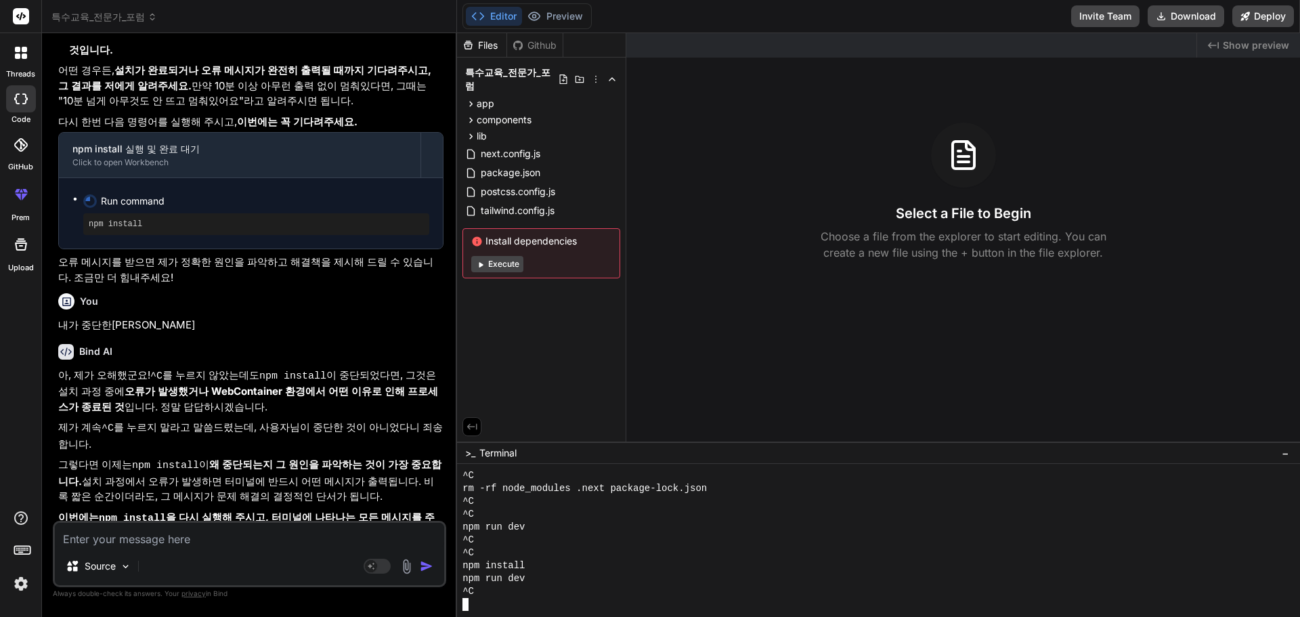
click at [536, 604] on div at bounding box center [871, 604] width 819 height 13
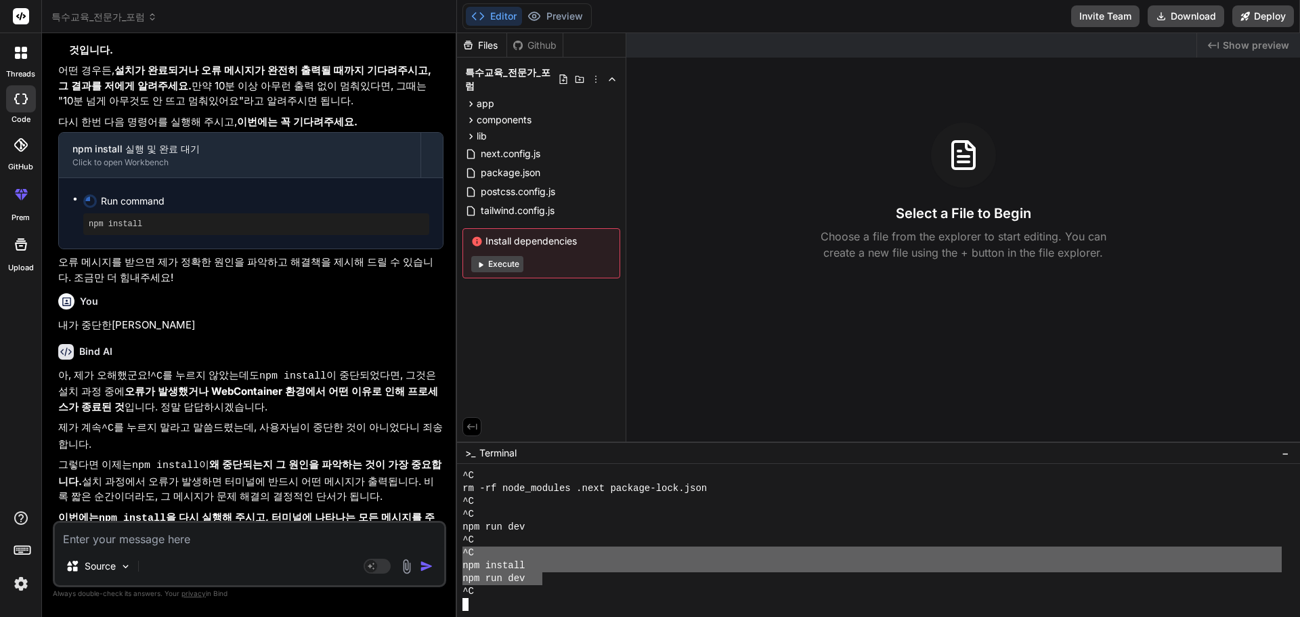
drag, startPoint x: 542, startPoint y: 575, endPoint x: 421, endPoint y: 549, distance: 123.4
click at [421, 549] on div "특수교육_전문가_포럼 Created with Pixso. Bind AI Web Search Created with Pixso. Code Gen…" at bounding box center [671, 308] width 1258 height 617
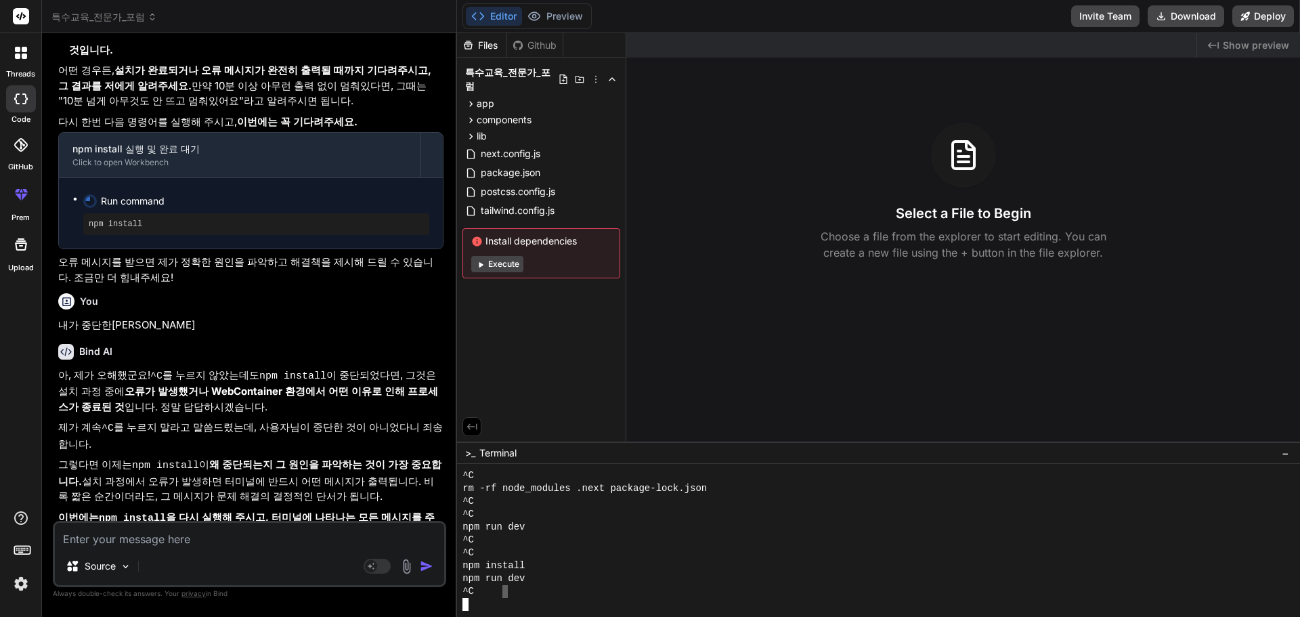
click at [505, 594] on div "^C" at bounding box center [871, 591] width 819 height 13
click at [557, 0] on div "Editor Preview Disabled until preview for your project is generated Invite Team…" at bounding box center [878, 16] width 843 height 33
click at [558, 5] on div "Editor Preview Disabled until preview for your project is generated" at bounding box center [526, 16] width 129 height 26
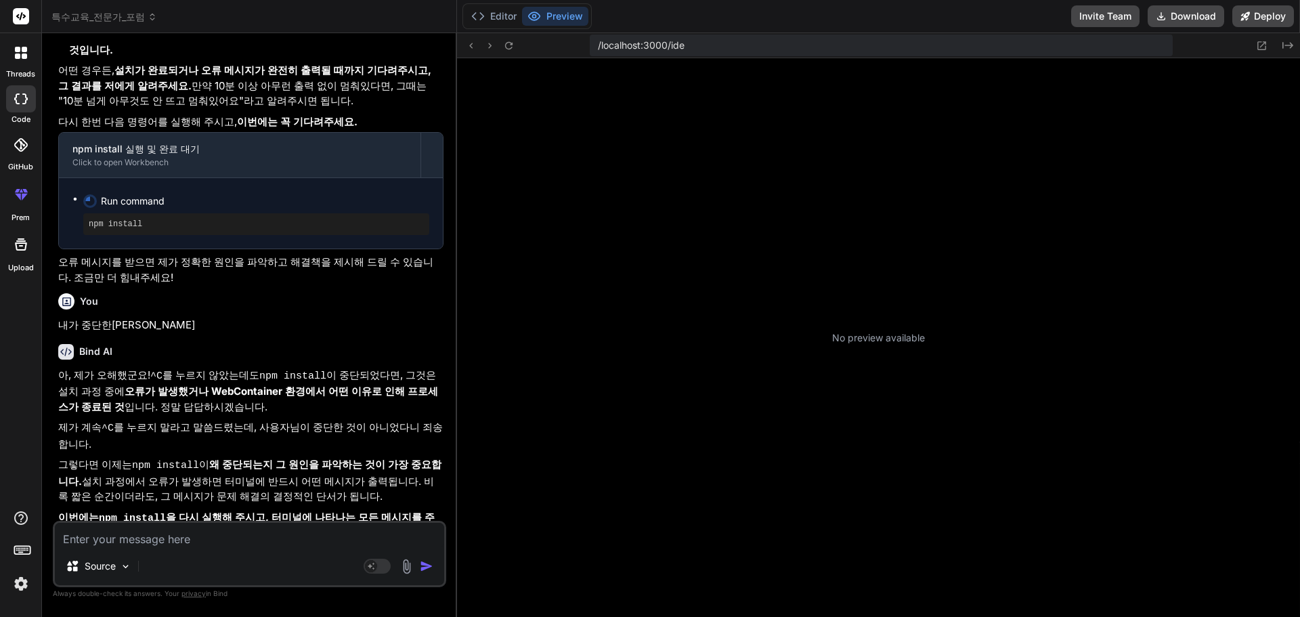
click at [559, 12] on button "Preview" at bounding box center [555, 16] width 66 height 19
click at [152, 544] on textarea at bounding box center [249, 535] width 389 height 24
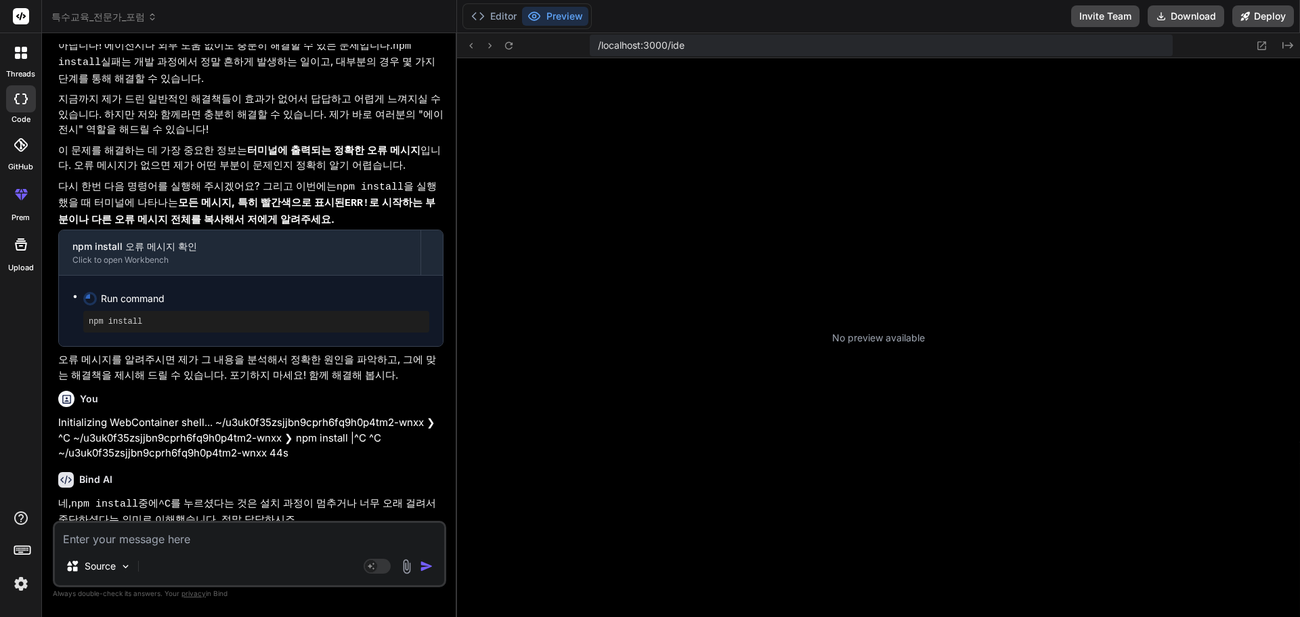
scroll to position [4751, 0]
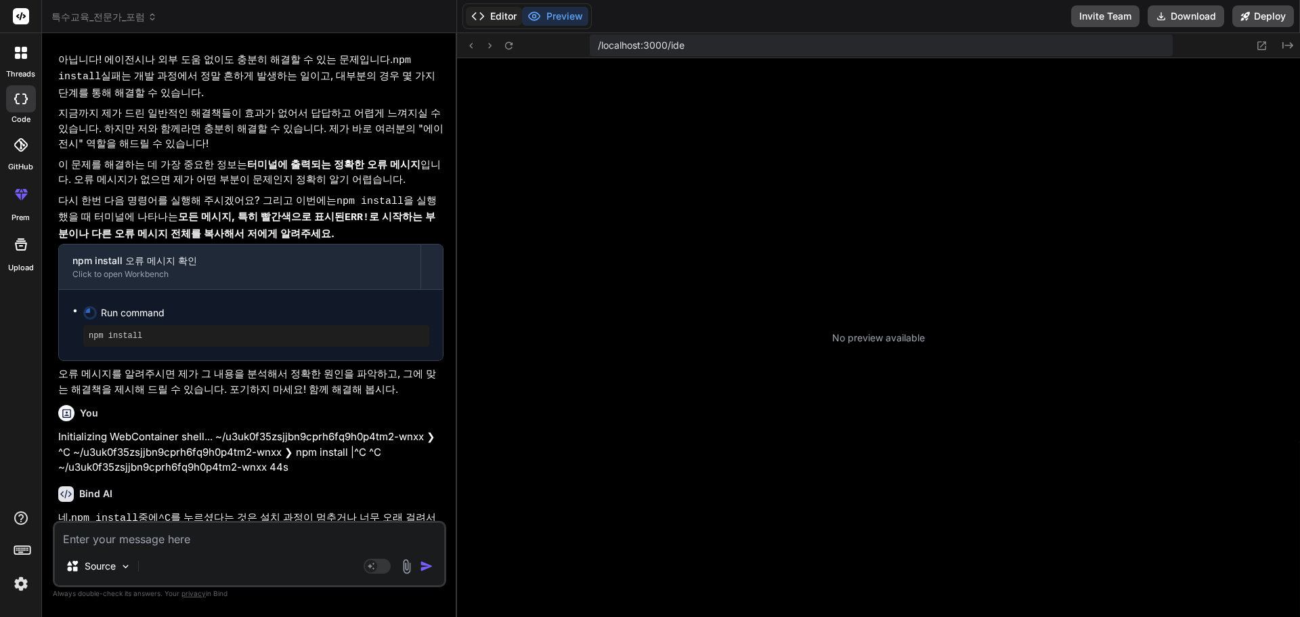
click at [506, 12] on button "Editor" at bounding box center [494, 16] width 56 height 19
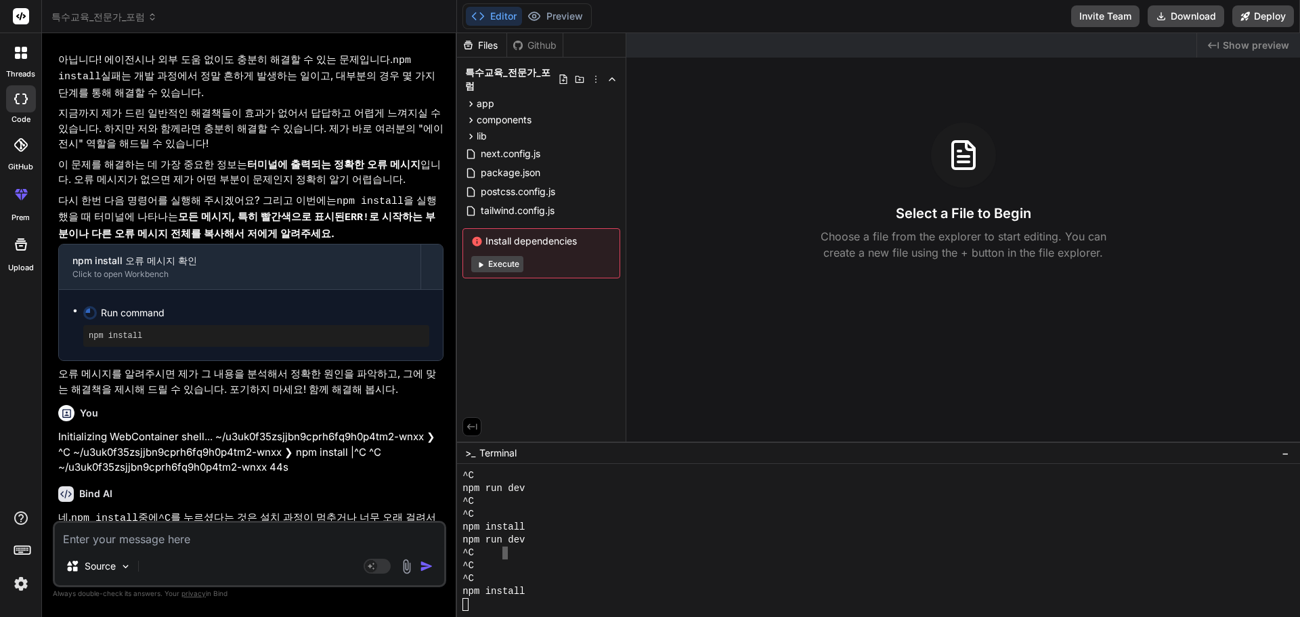
click at [206, 554] on div "Source" at bounding box center [249, 568] width 389 height 32
click at [215, 547] on div "Source Agent Mode. When this toggle is activated, AI automatically makes decisi…" at bounding box center [249, 554] width 393 height 66
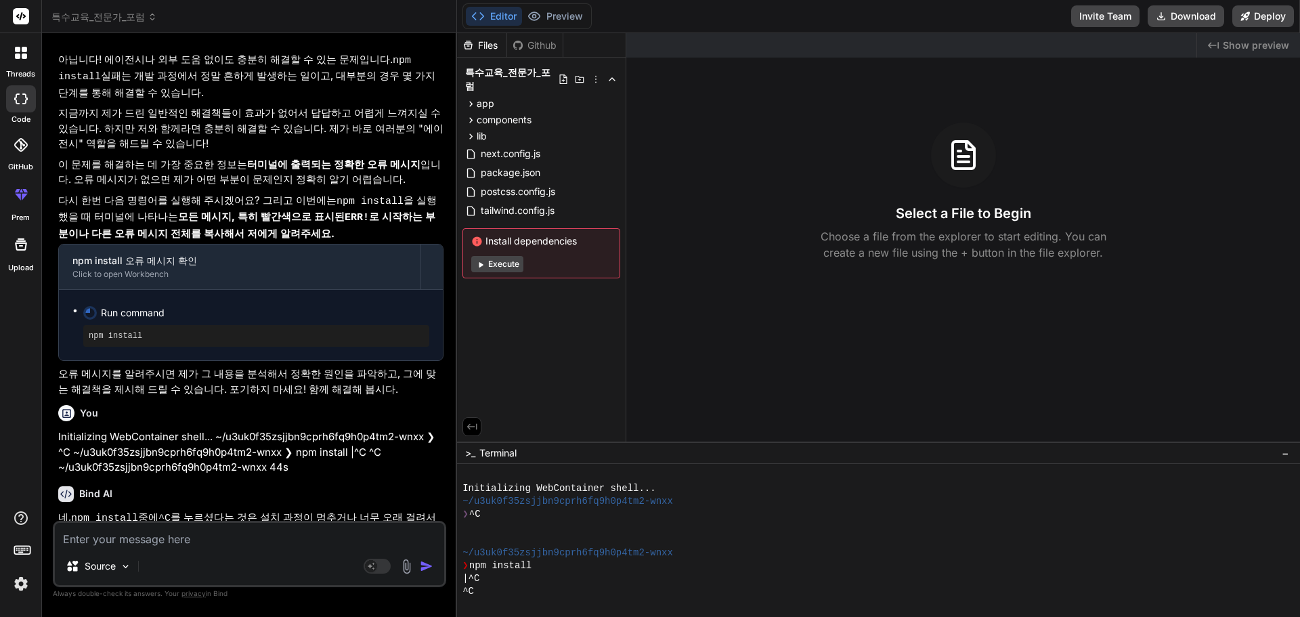
scroll to position [219, 0]
drag, startPoint x: 538, startPoint y: 593, endPoint x: 471, endPoint y: 649, distance: 86.5
click at [471, 616] on html "threads code GitHub prem Upload 특수교육_전문가_포럼 Created with Pixso. Bind AI Web Sea…" at bounding box center [650, 308] width 1300 height 617
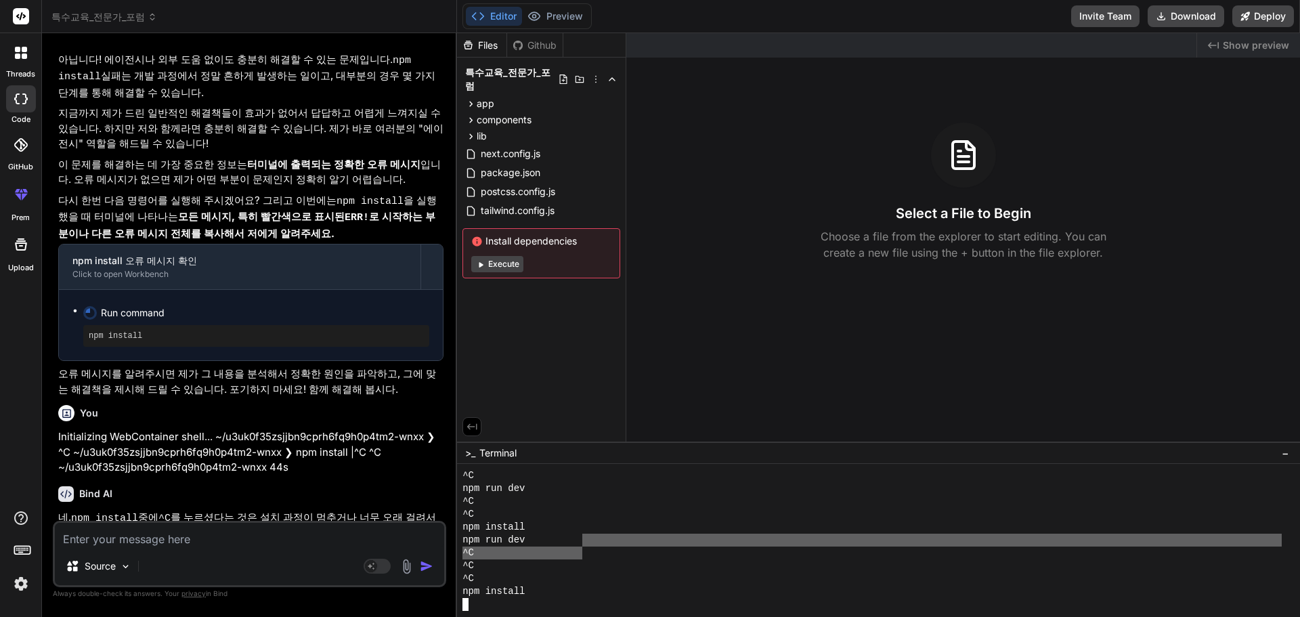
click at [580, 546] on div "^C" at bounding box center [871, 552] width 819 height 13
click at [584, 527] on div "npm install" at bounding box center [871, 527] width 819 height 13
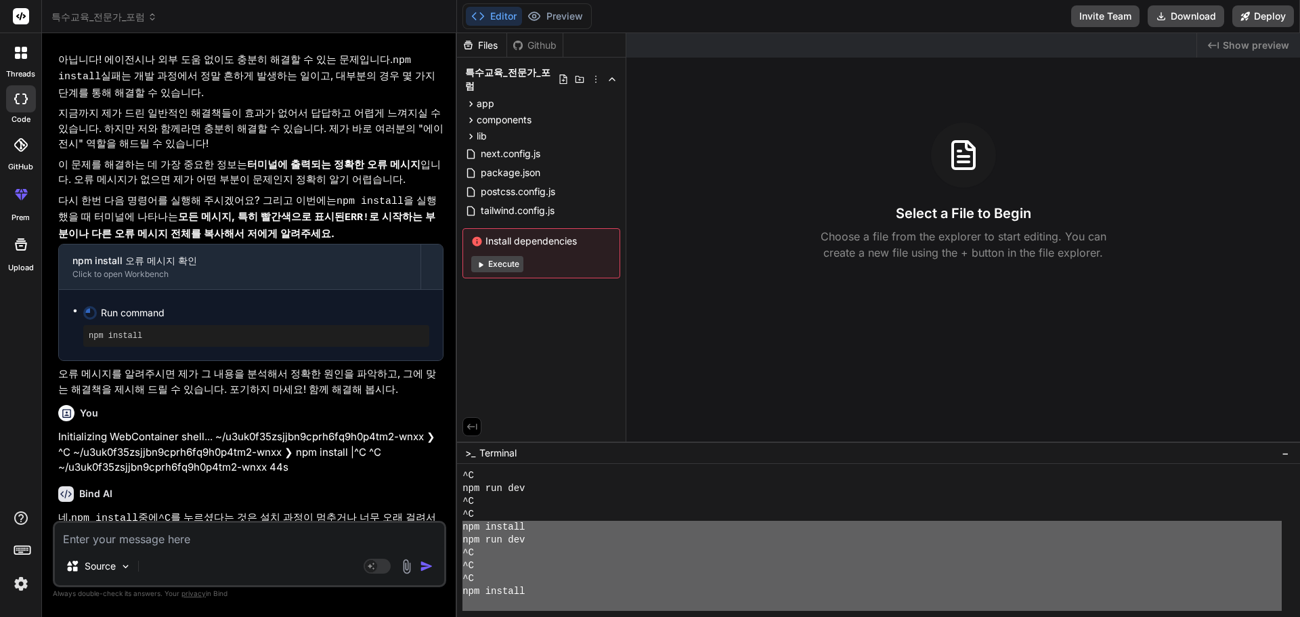
drag, startPoint x: 462, startPoint y: 528, endPoint x: 575, endPoint y: 628, distance: 150.1
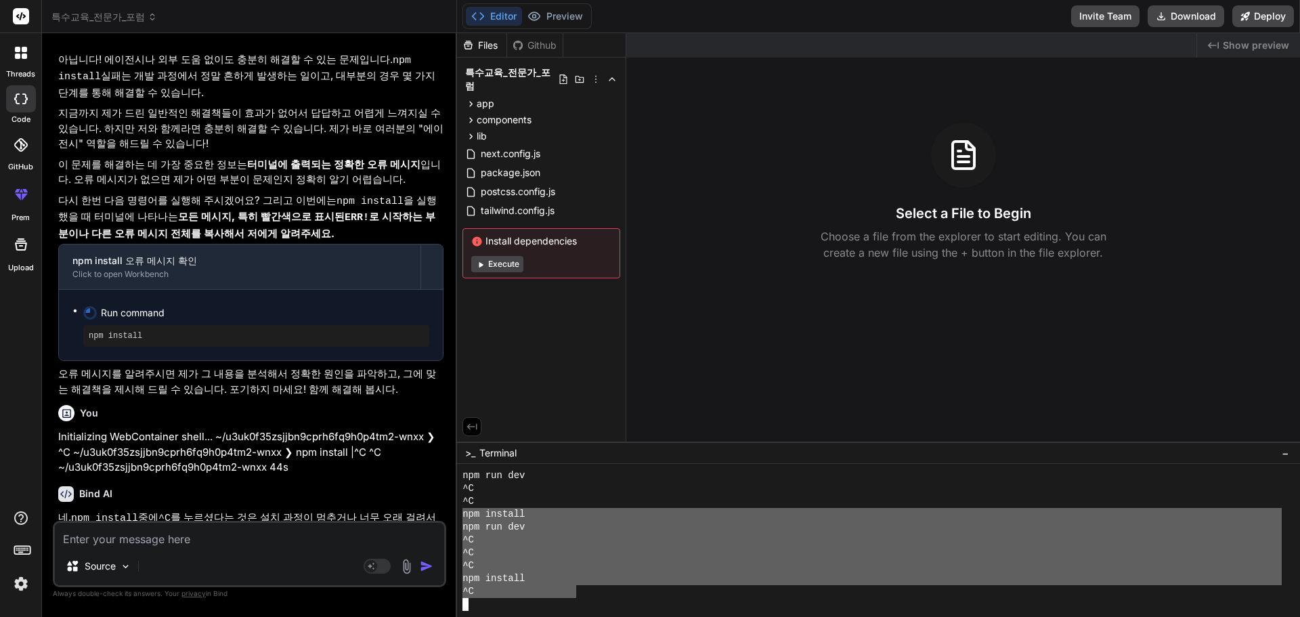
drag, startPoint x: 464, startPoint y: 515, endPoint x: 579, endPoint y: 588, distance: 136.4
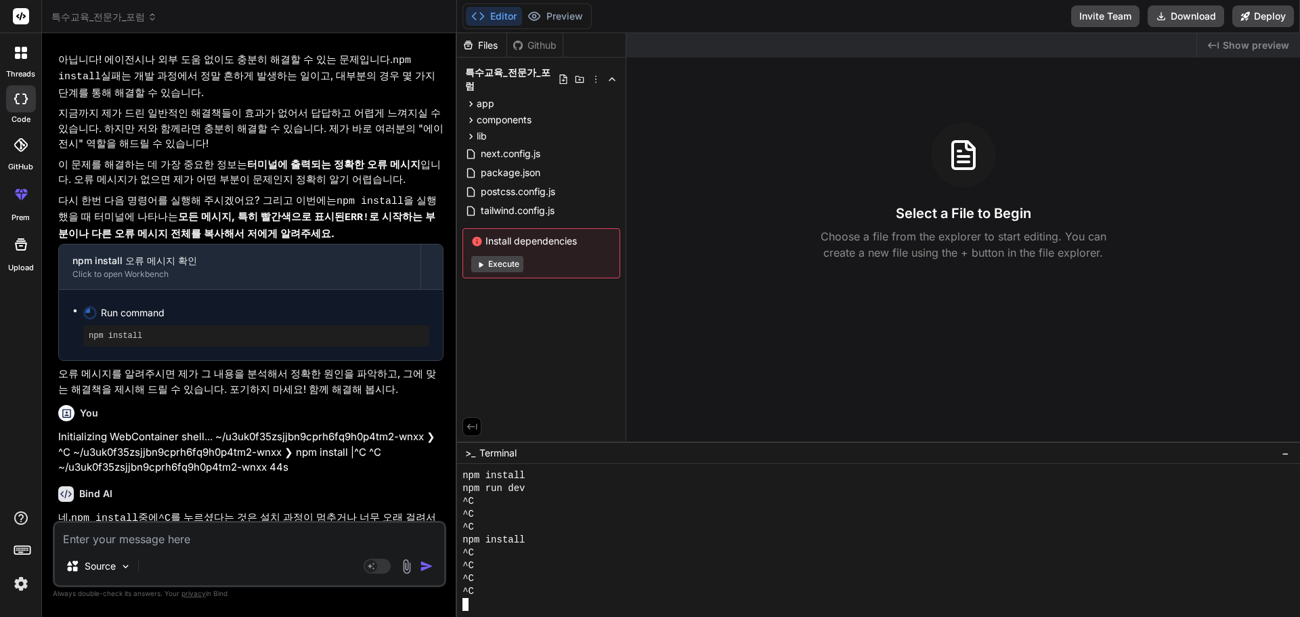
scroll to position [270, 0]
drag, startPoint x: 537, startPoint y: 538, endPoint x: 456, endPoint y: 541, distance: 80.6
click at [456, 541] on div "특수교육_전문가_포럼 Created with Pixso. Bind AI Web Search Created with Pixso. Code Gen…" at bounding box center [671, 308] width 1258 height 617
click at [501, 601] on div at bounding box center [871, 604] width 819 height 13
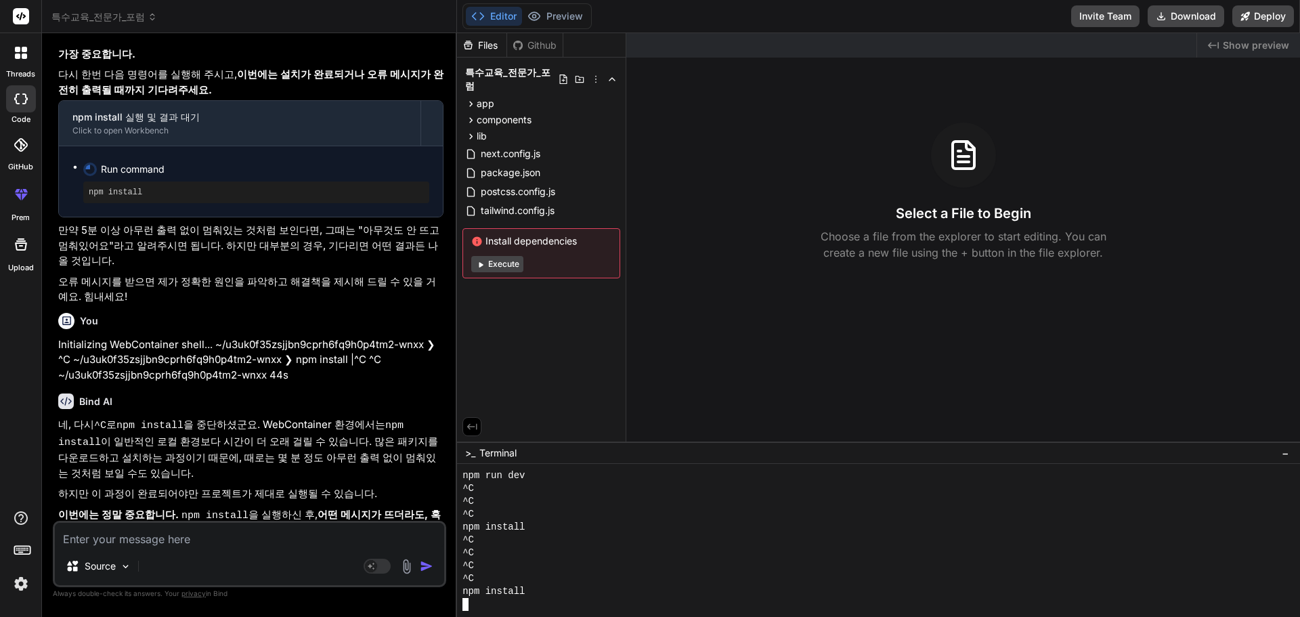
scroll to position [5992, 0]
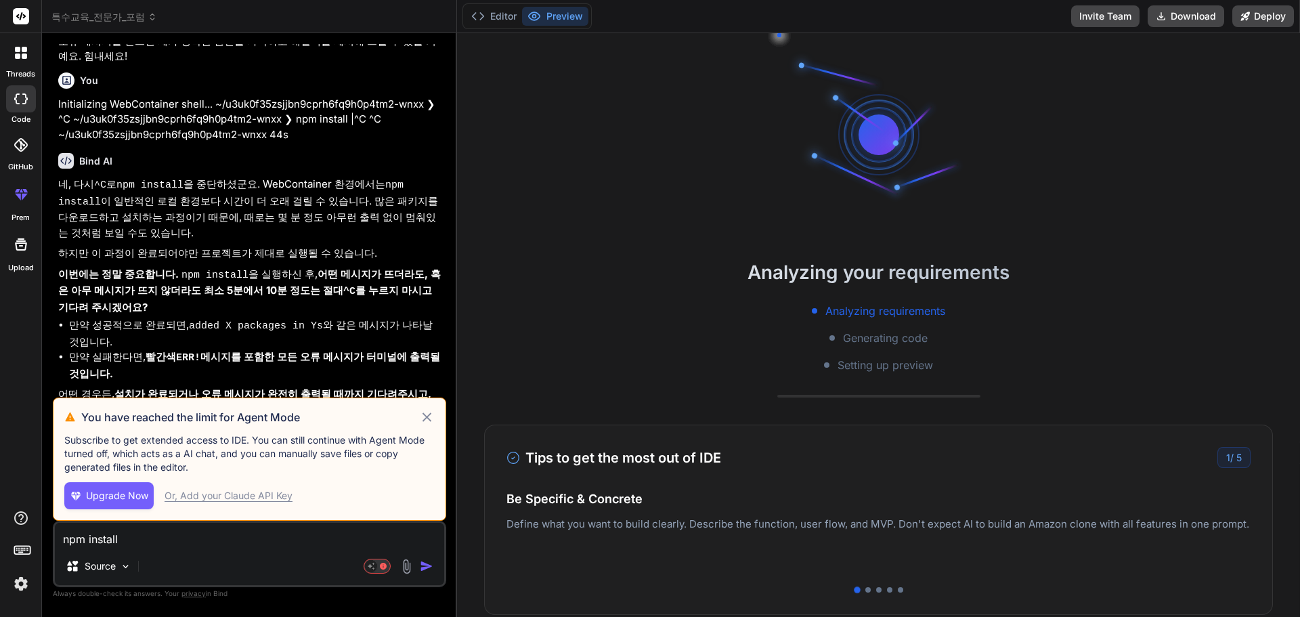
scroll to position [1921, 0]
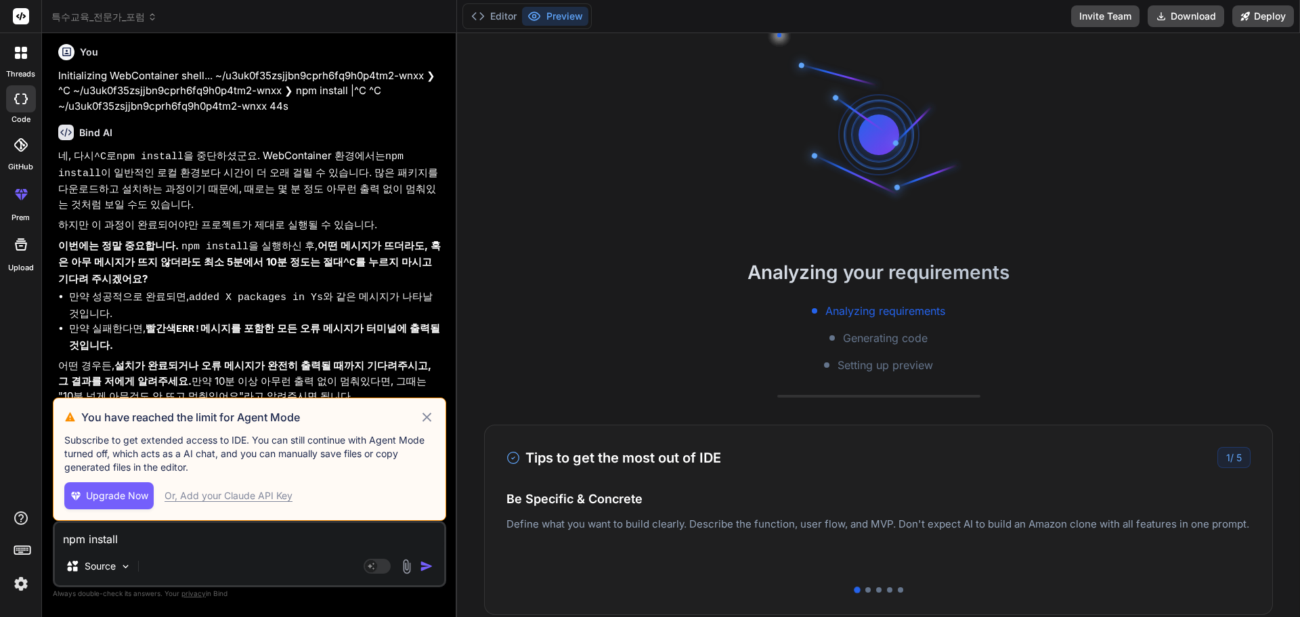
click at [255, 498] on div "Or, Add your Claude API Key" at bounding box center [229, 496] width 128 height 14
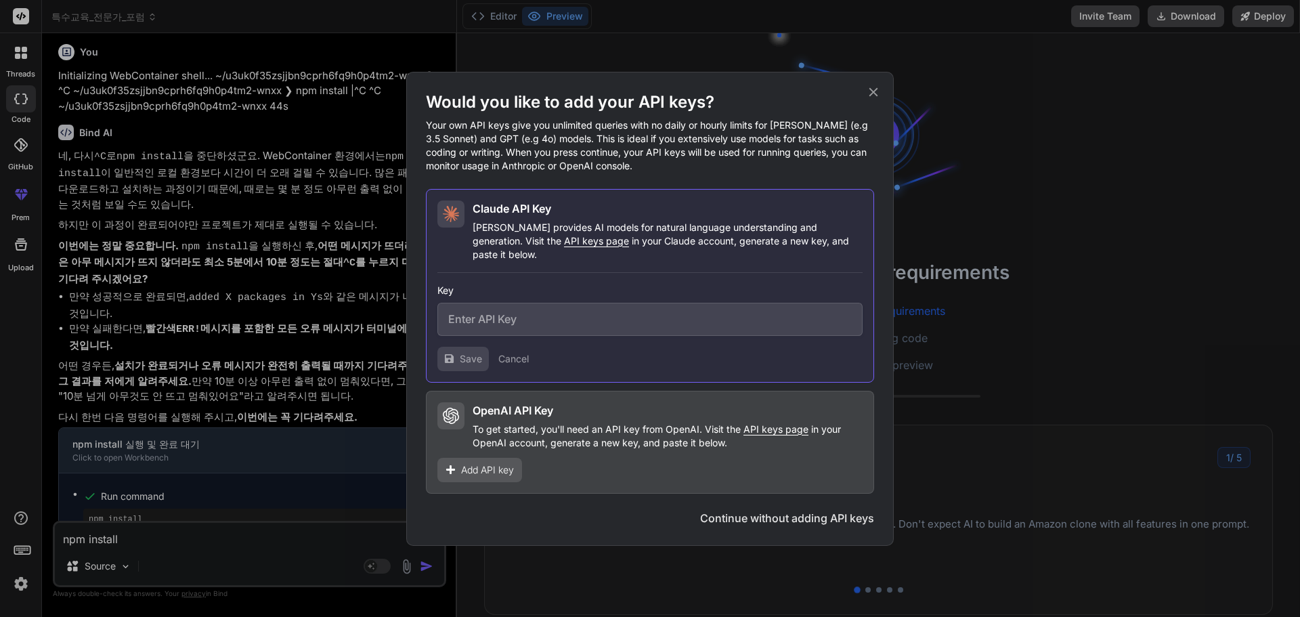
click at [875, 96] on icon at bounding box center [873, 91] width 9 height 9
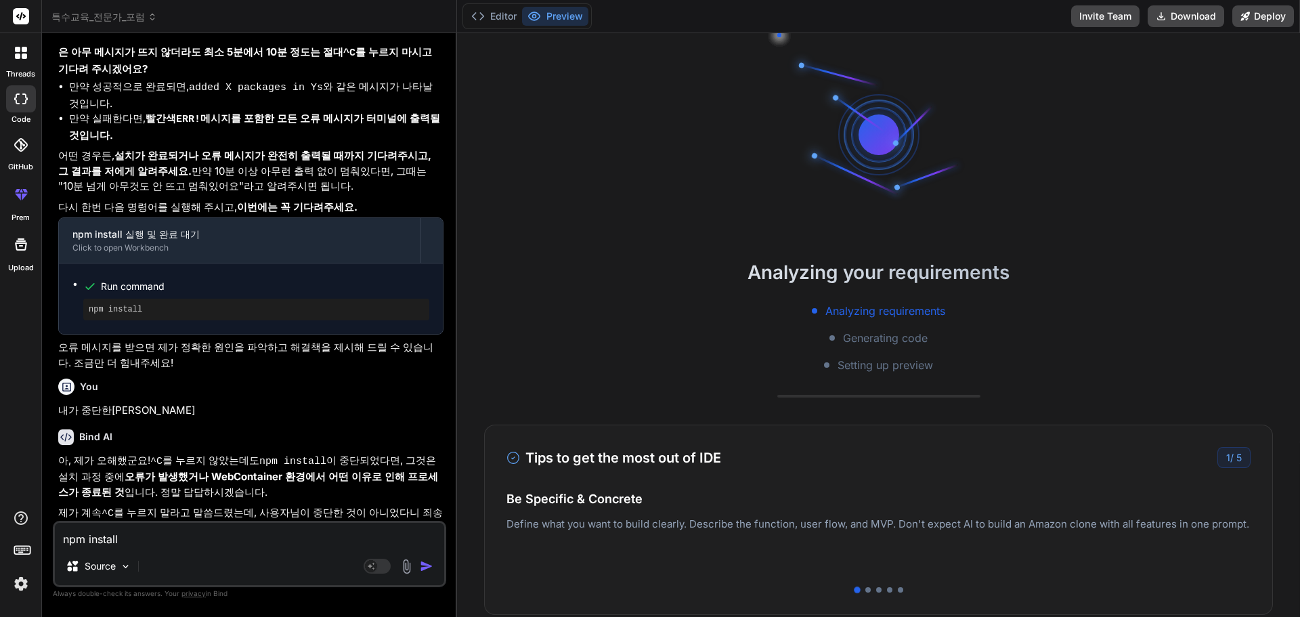
scroll to position [2304, 0]
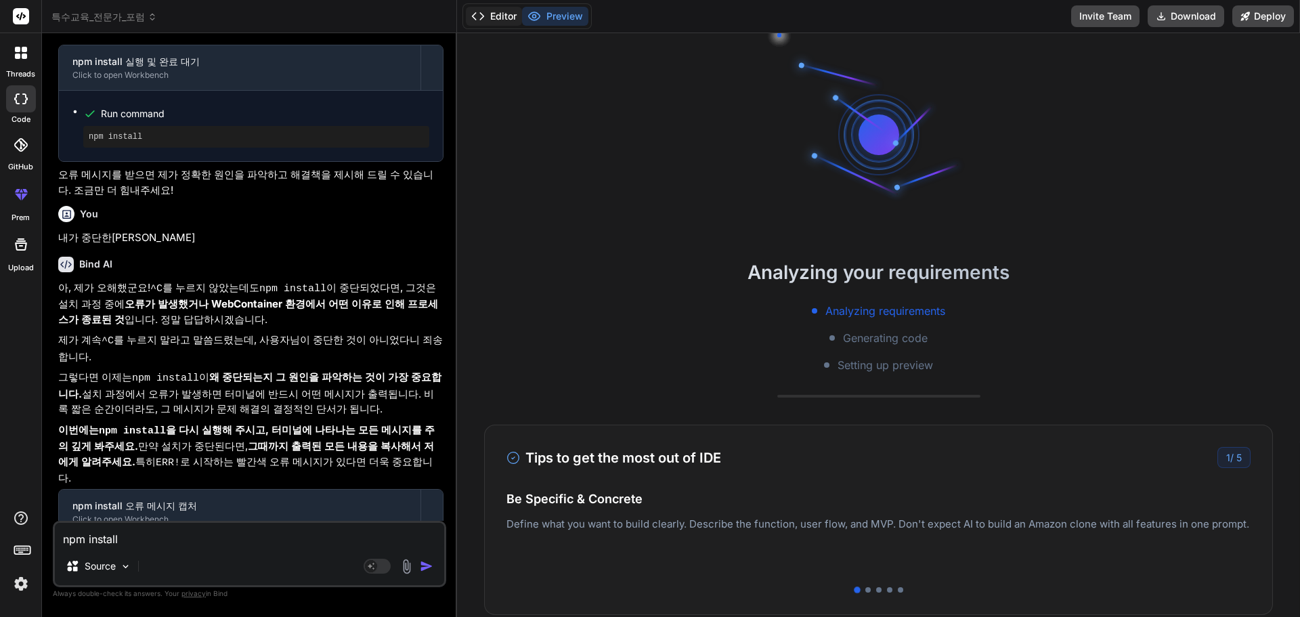
click at [508, 22] on button "Editor" at bounding box center [494, 16] width 56 height 19
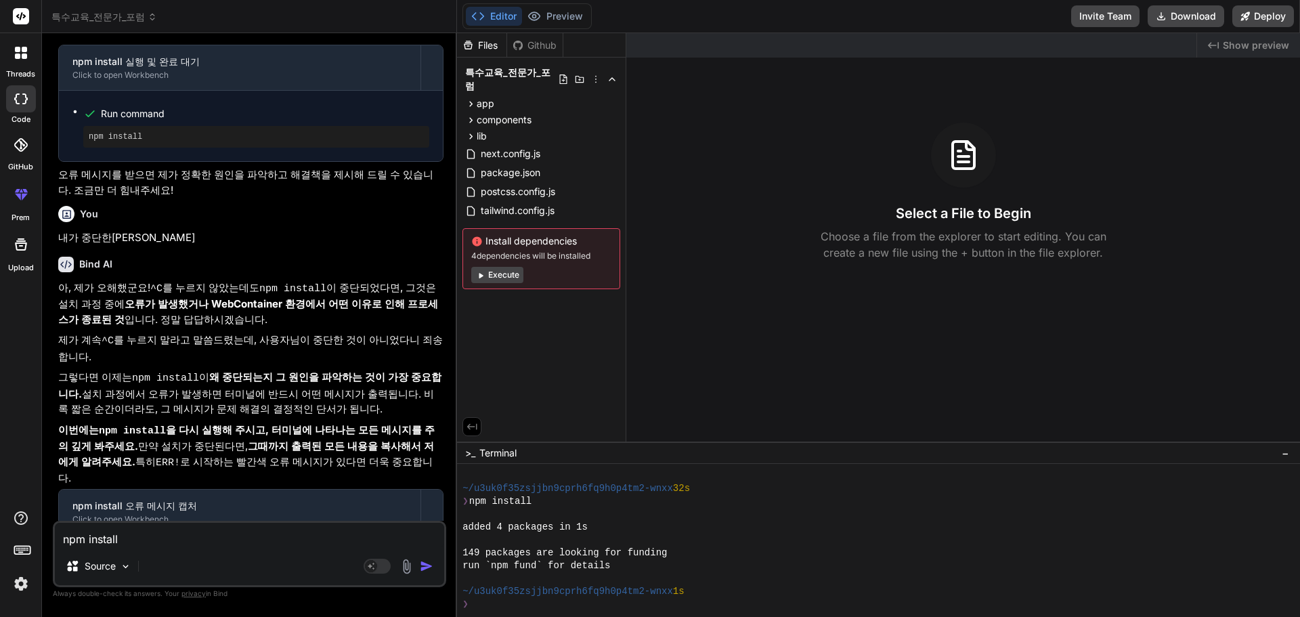
scroll to position [257, 0]
type textarea "x"
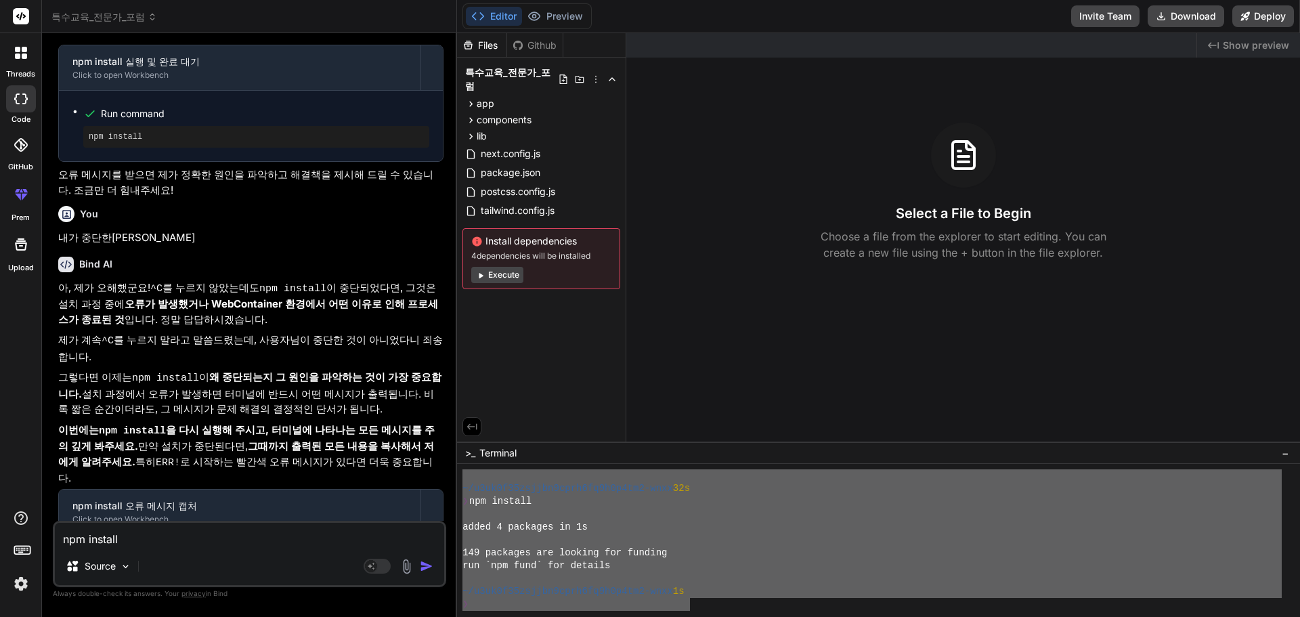
drag, startPoint x: 468, startPoint y: 538, endPoint x: 692, endPoint y: 607, distance: 234.3
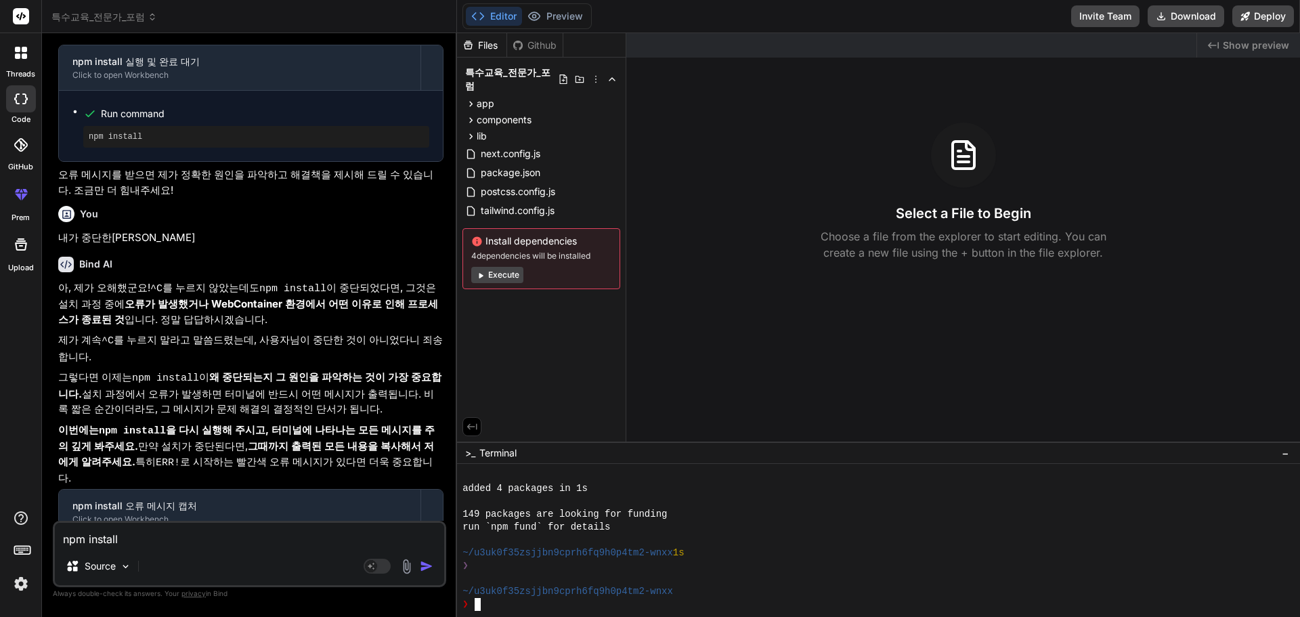
scroll to position [296, 0]
drag, startPoint x: 175, startPoint y: 543, endPoint x: -61, endPoint y: 540, distance: 235.6
click at [0, 540] on html "threads code GitHub prem Upload 특수교육_전문가_포럼 Created with Pixso. Bind AI Web Sea…" at bounding box center [650, 308] width 1300 height 617
paste textarea
drag, startPoint x: 194, startPoint y: 539, endPoint x: -138, endPoint y: 521, distance: 332.2
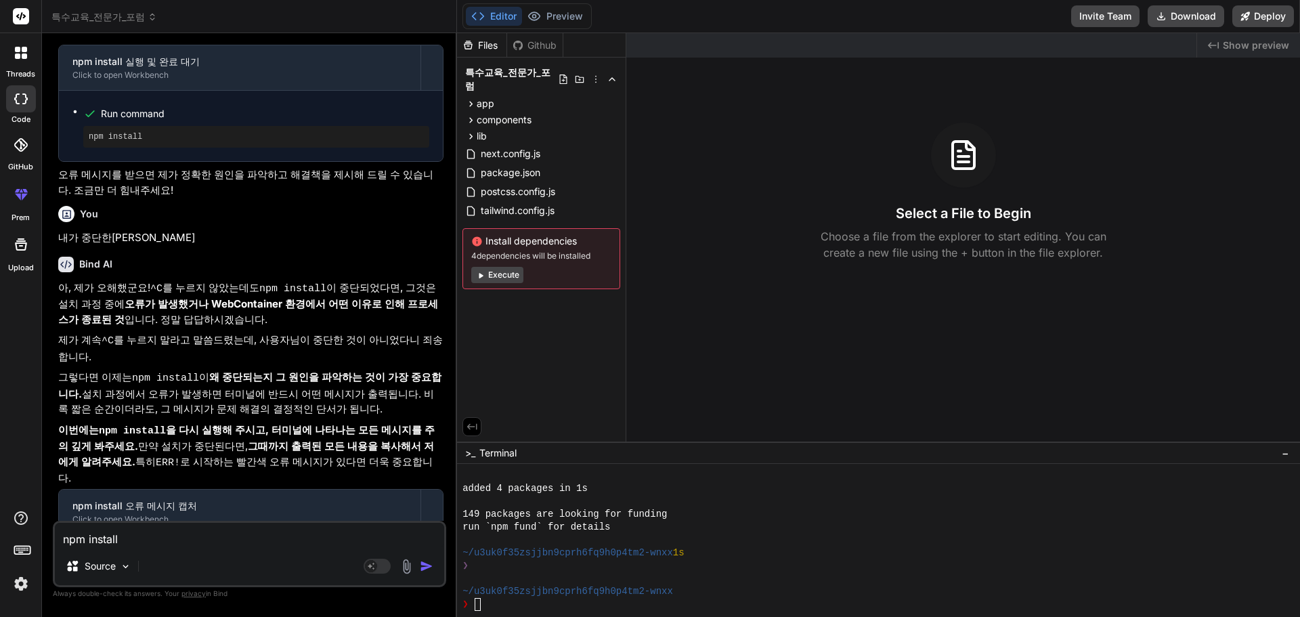
click at [0, 521] on html "threads code GitHub prem Upload 특수교육_전문가_포럼 Created with Pixso. Bind AI Web Sea…" at bounding box center [650, 308] width 1300 height 617
type textarea "x"
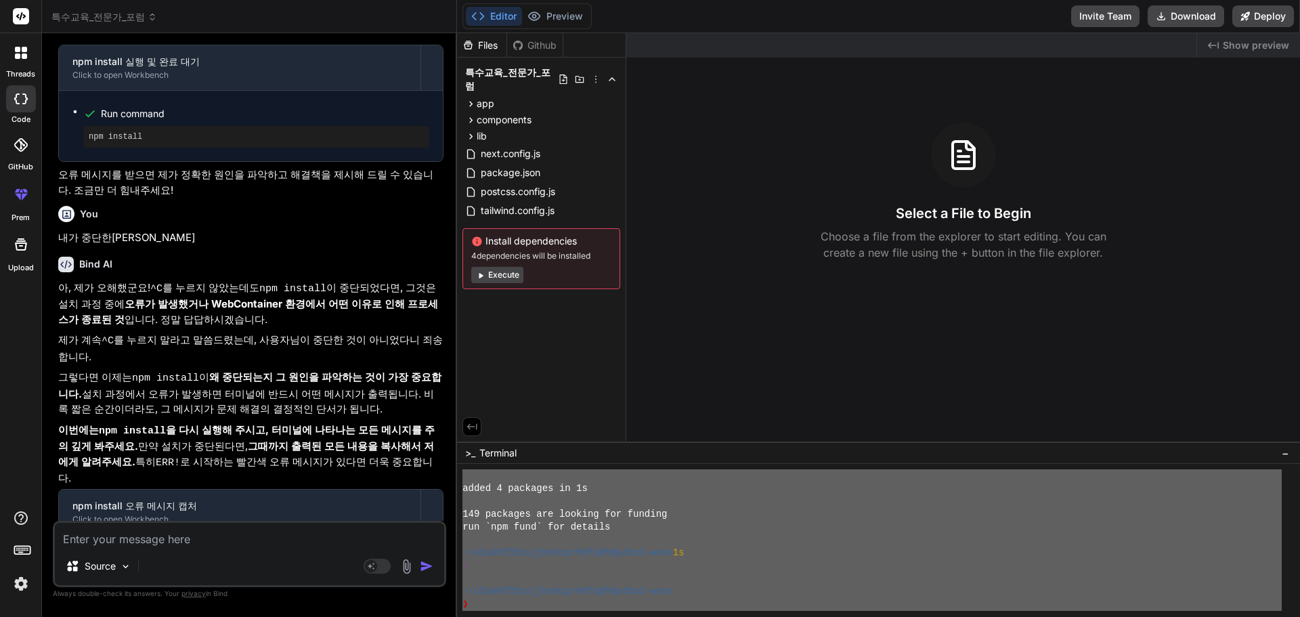
drag, startPoint x: 471, startPoint y: 561, endPoint x: 555, endPoint y: 647, distance: 120.7
type textarea "lor ipsumdo sit amet consectetu adipisci@8.7.7: Elit seddoe te inc utlaboree, d…"
click at [117, 552] on div "Source" at bounding box center [98, 565] width 77 height 27
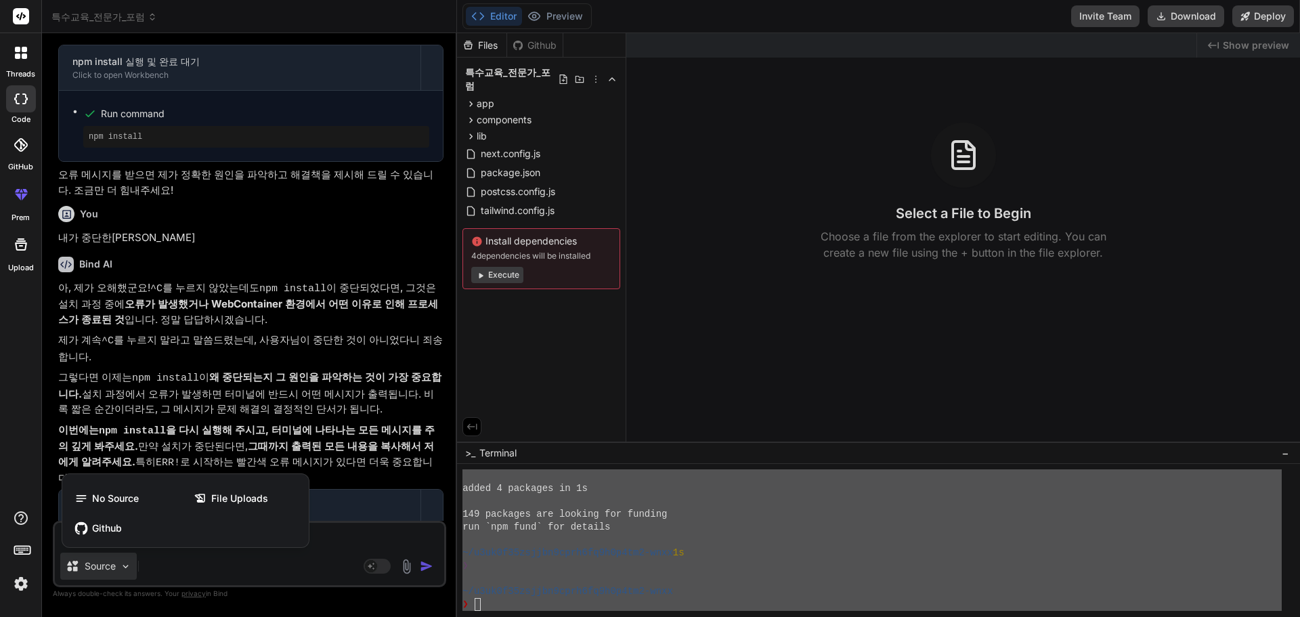
click at [255, 544] on div "No Source File Uploads Github" at bounding box center [185, 513] width 246 height 68
click at [355, 534] on div at bounding box center [650, 308] width 1300 height 617
type textarea "x"
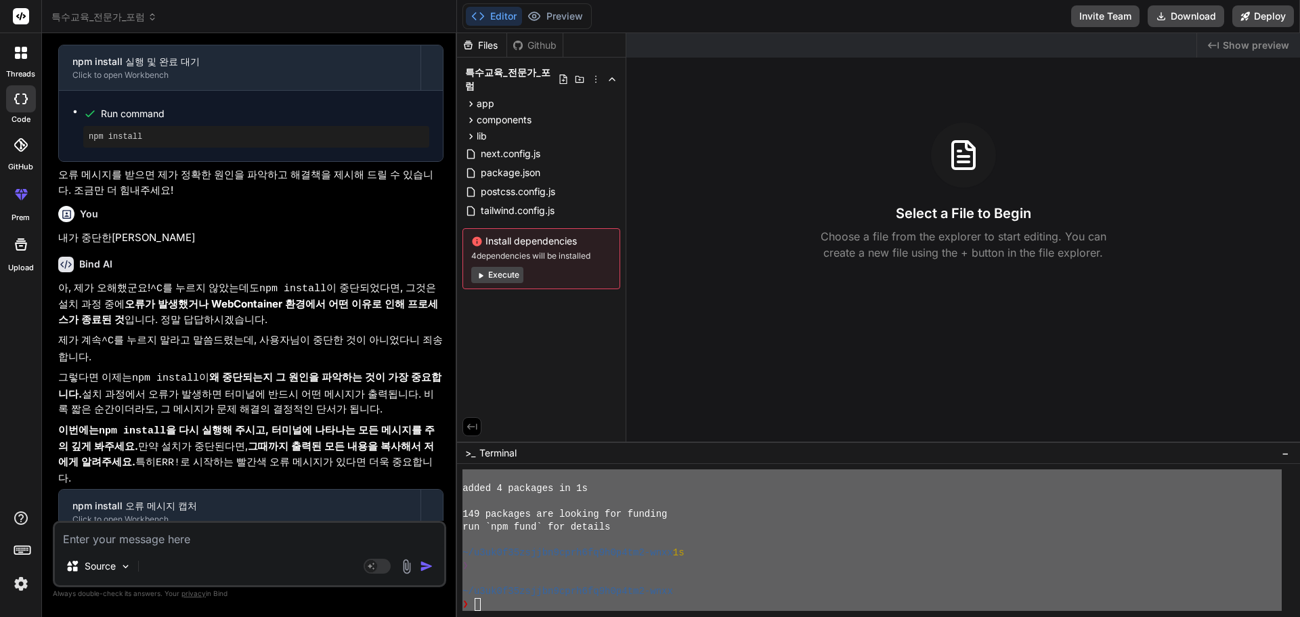
click at [191, 537] on textarea at bounding box center [249, 535] width 389 height 24
paste textarea "npm install npm warn deprecated inflight@1.0.6: This module is not supported, a…"
type textarea "npm install npm warn deprecated inflight@1.0.6: This module is not supported, a…"
type textarea "x"
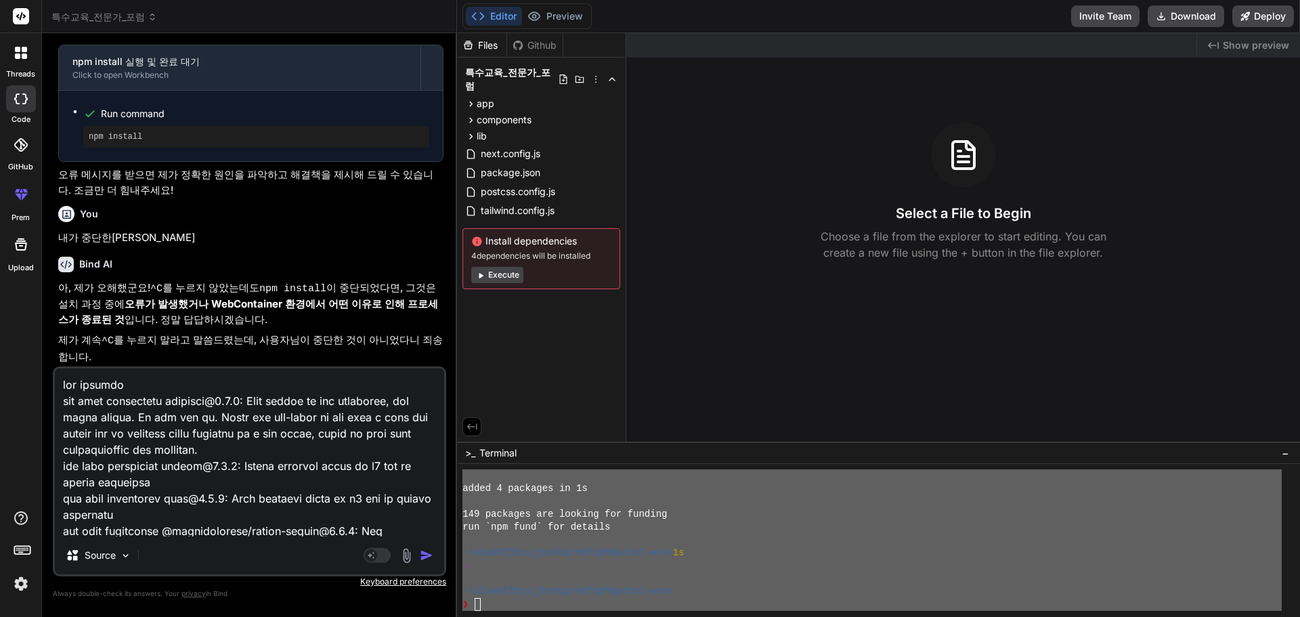
scroll to position [408, 0]
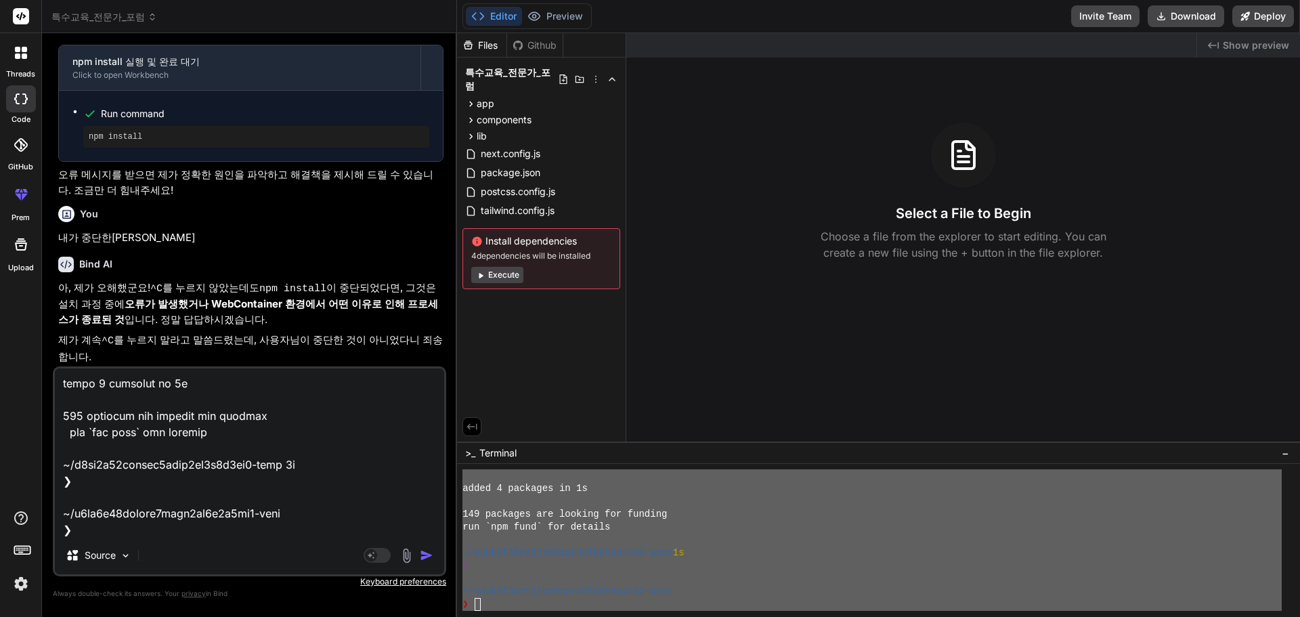
type textarea "npm install npm warn deprecated inflight@1.0.6: This module is not supported, a…"
click at [427, 554] on img "button" at bounding box center [427, 555] width 14 height 14
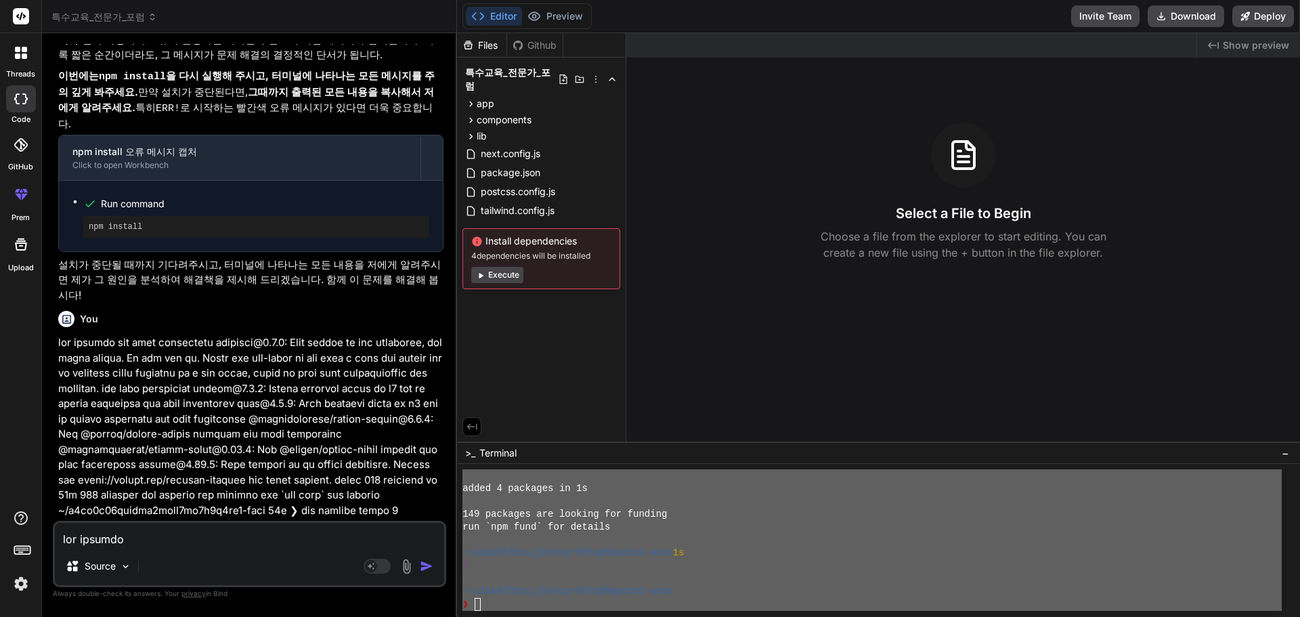
scroll to position [2658, 0]
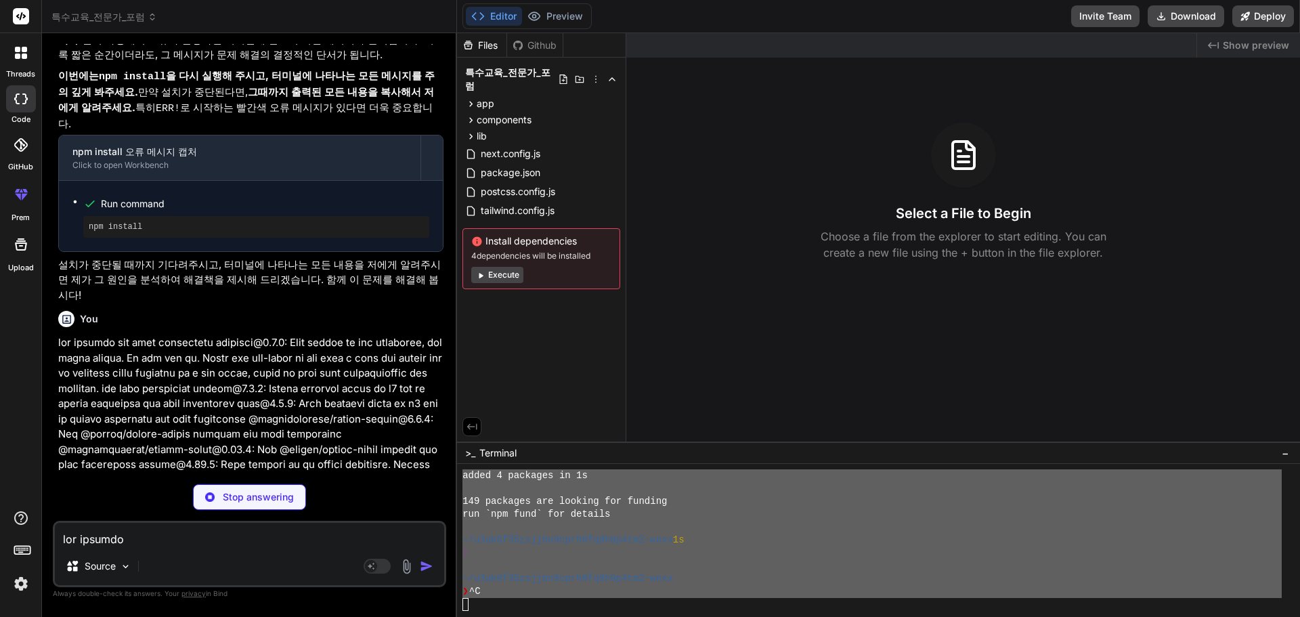
type textarea "x"
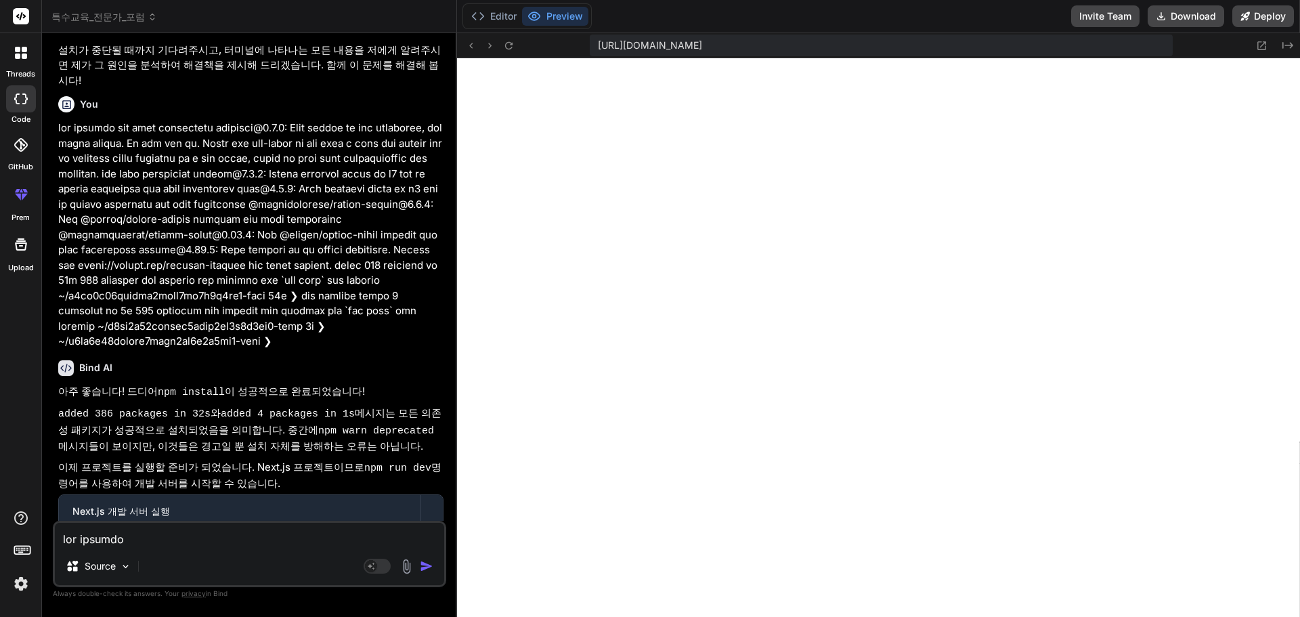
scroll to position [978, 0]
click at [702, 47] on span "[URL][DOMAIN_NAME]" at bounding box center [650, 46] width 104 height 14
click at [702, 42] on span "[URL][DOMAIN_NAME]" at bounding box center [650, 46] width 104 height 14
click at [509, 47] on icon at bounding box center [509, 46] width 12 height 12
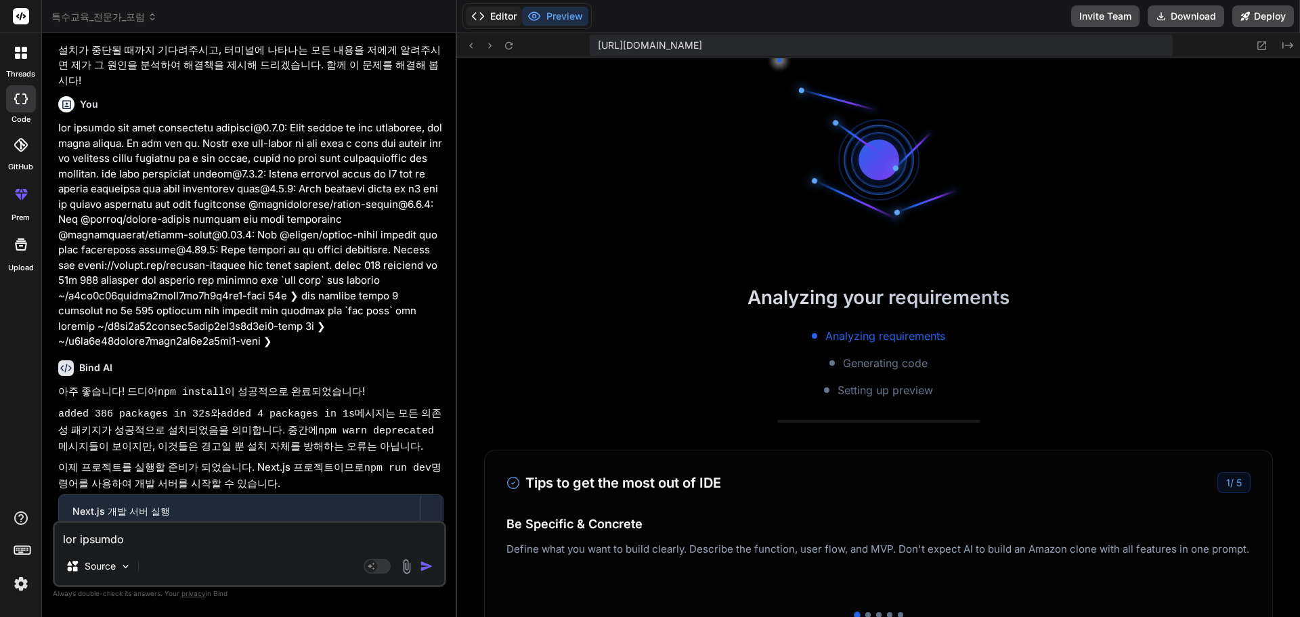
click at [502, 22] on button "Editor" at bounding box center [494, 16] width 56 height 19
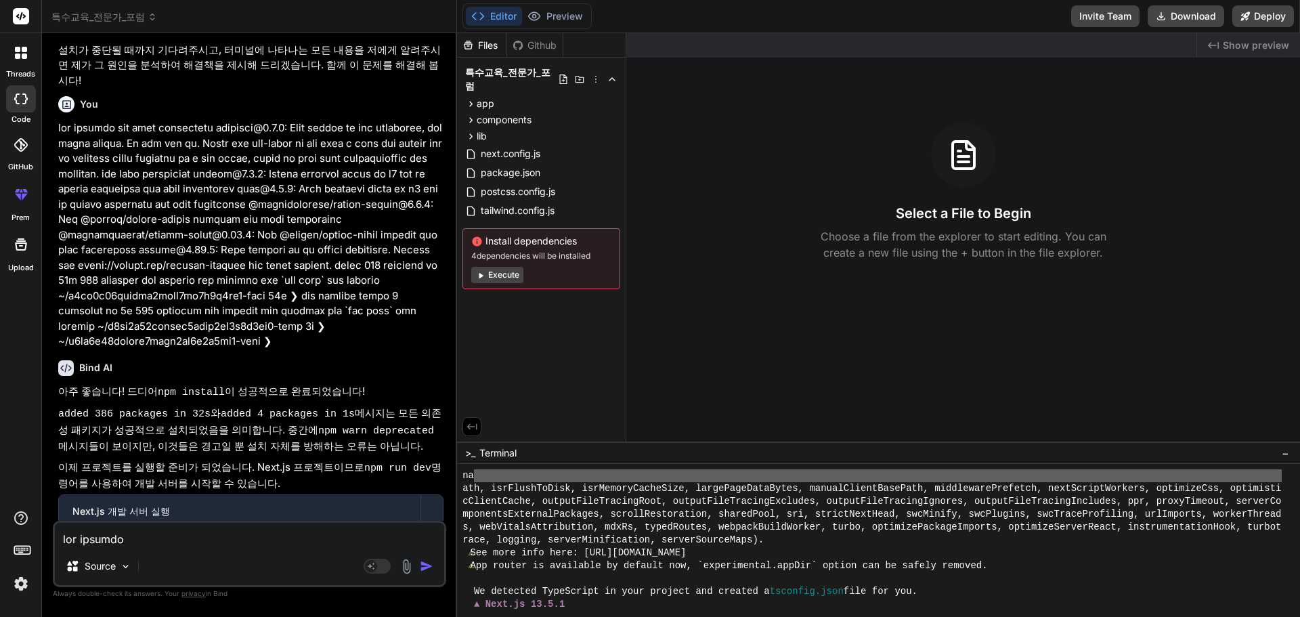
scroll to position [489, 0]
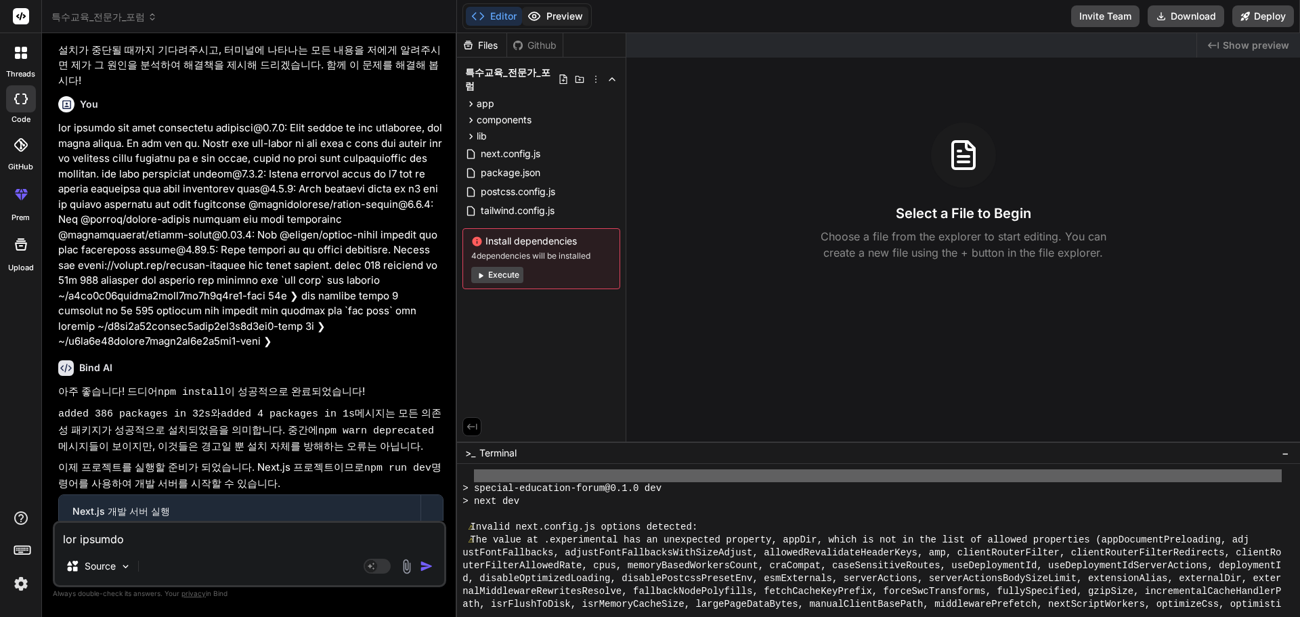
click at [571, 23] on button "Preview" at bounding box center [555, 16] width 66 height 19
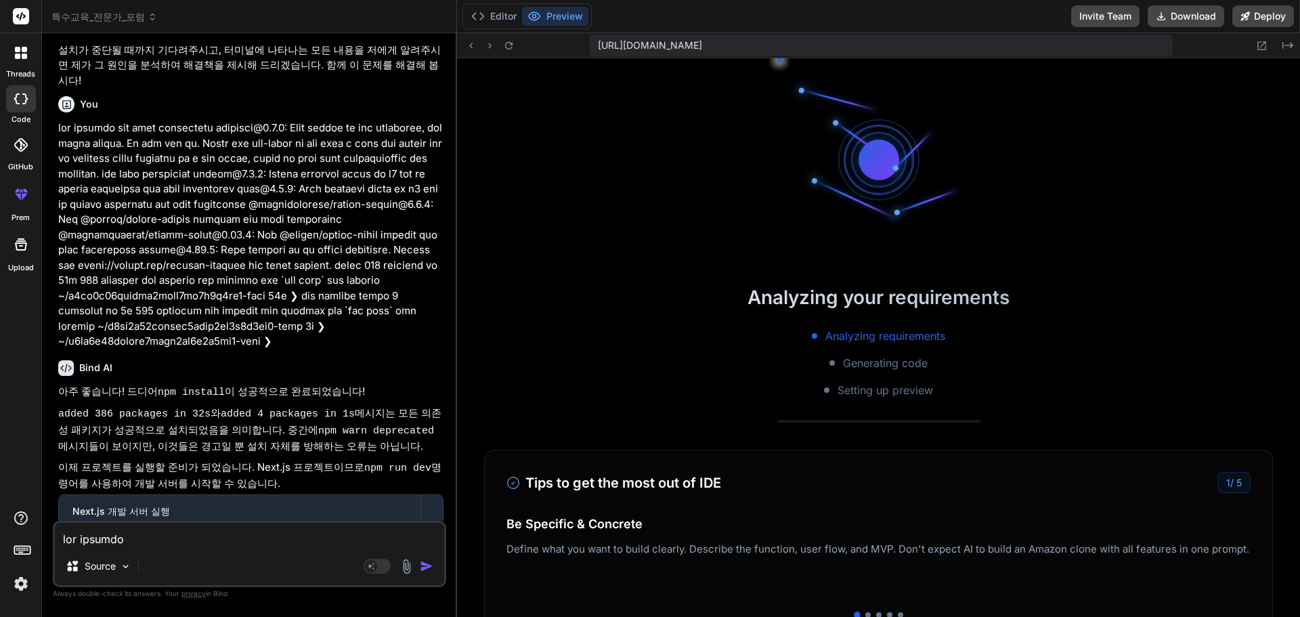
scroll to position [564, 0]
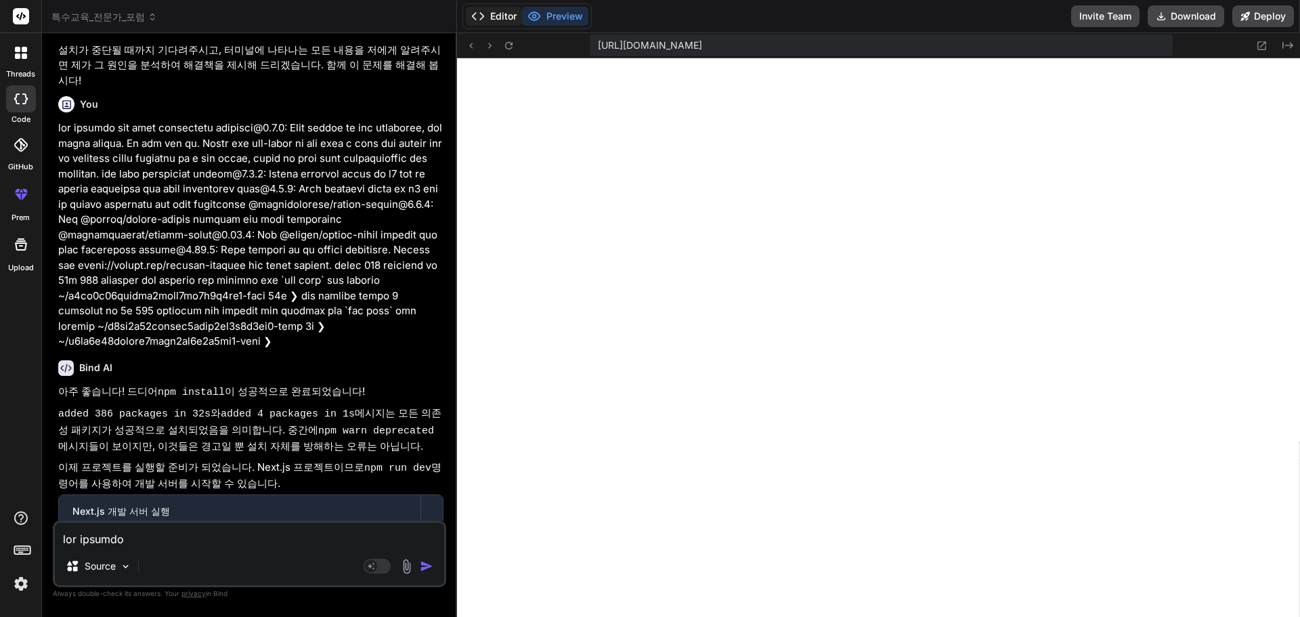
click at [508, 22] on button "Editor" at bounding box center [494, 16] width 56 height 19
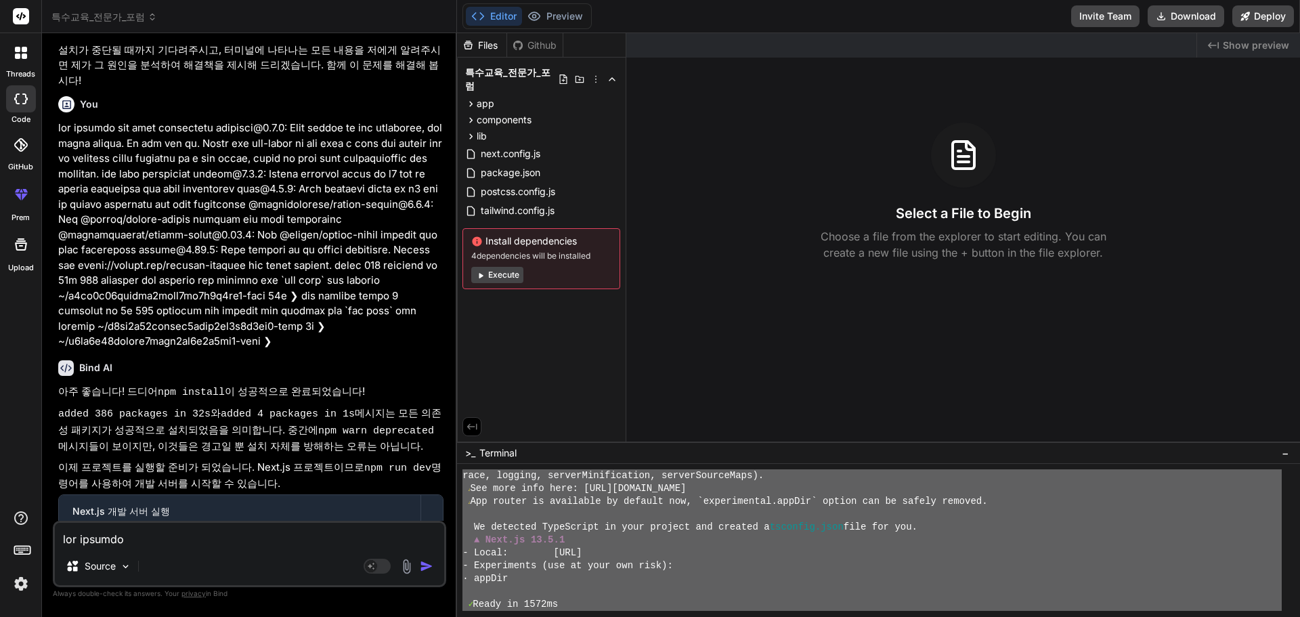
scroll to position [1158, 0]
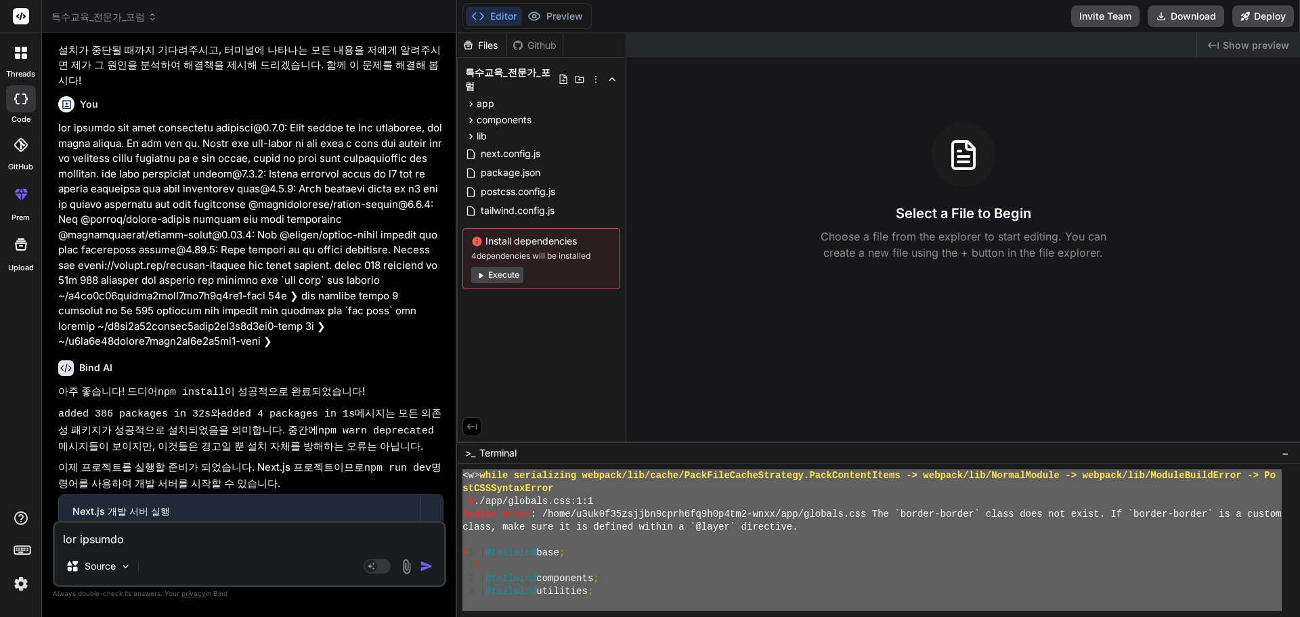
drag, startPoint x: 475, startPoint y: 502, endPoint x: 603, endPoint y: 649, distance: 194.8
type textarea "special-education-forum@0.1.0 dev > next dev ⚠ Invalid next.config.js options d…"
click at [101, 534] on textarea at bounding box center [249, 535] width 389 height 24
paste textarea "special-education-forum@0.1.0 dev > next dev ⚠ Invalid next.config.js options d…"
type textarea "special-education-forum@0.1.0 dev > next dev ⚠ Invalid next.config.js options d…"
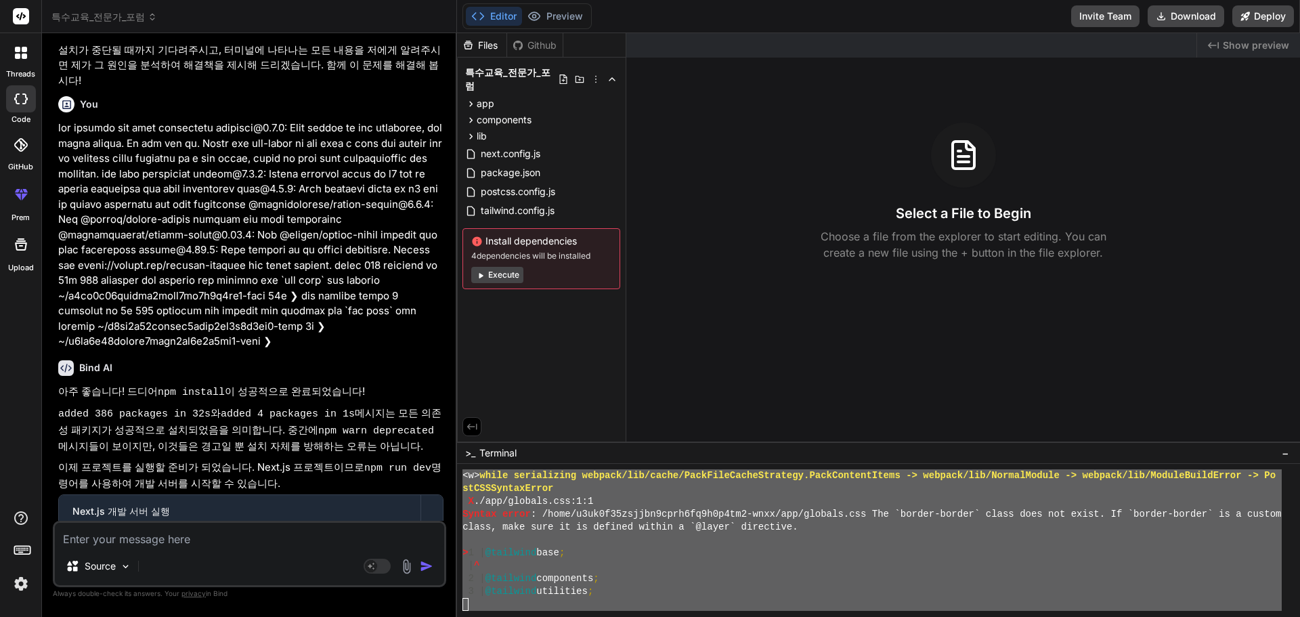
type textarea "x"
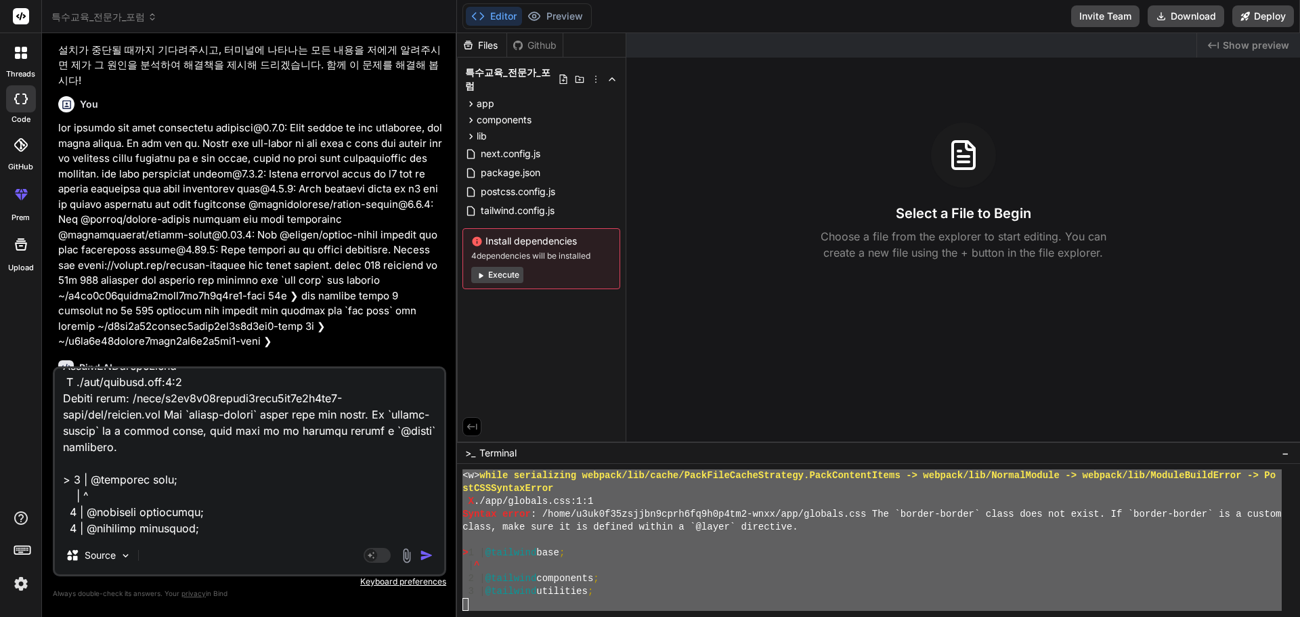
type textarea "special-education-forum@0.1.0 dev > next dev ⚠ Invalid next.config.js options d…"
click at [425, 560] on img "button" at bounding box center [427, 555] width 14 height 14
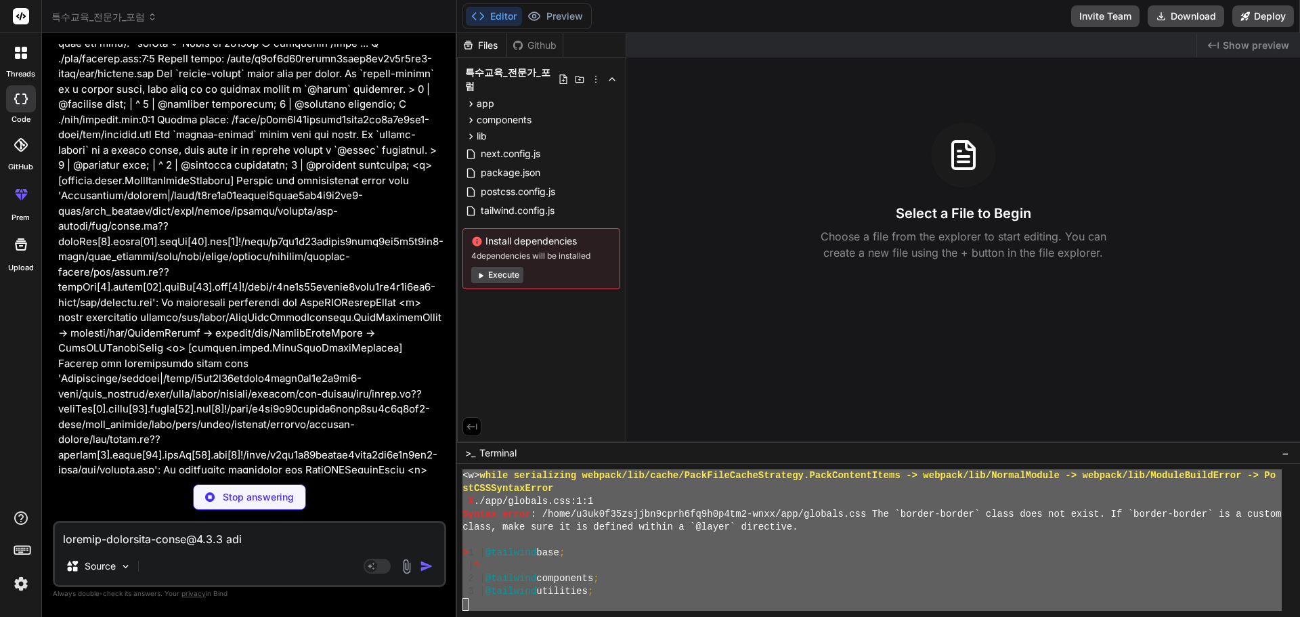
scroll to position [3927, 0]
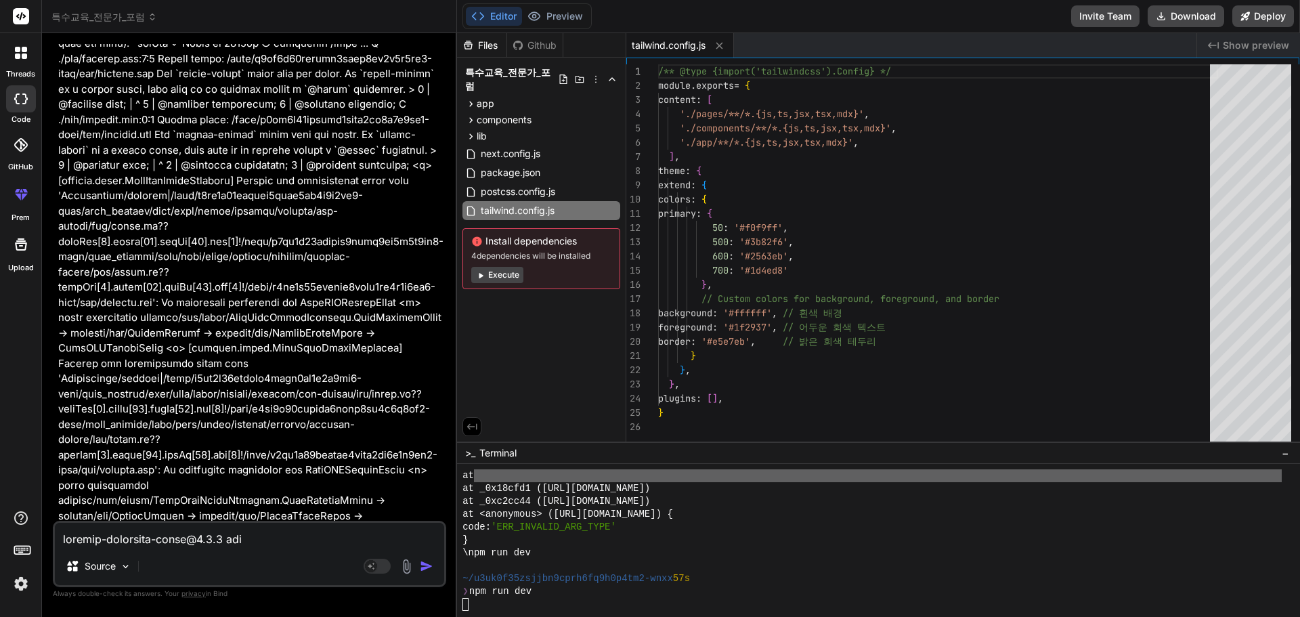
type textarea "x"
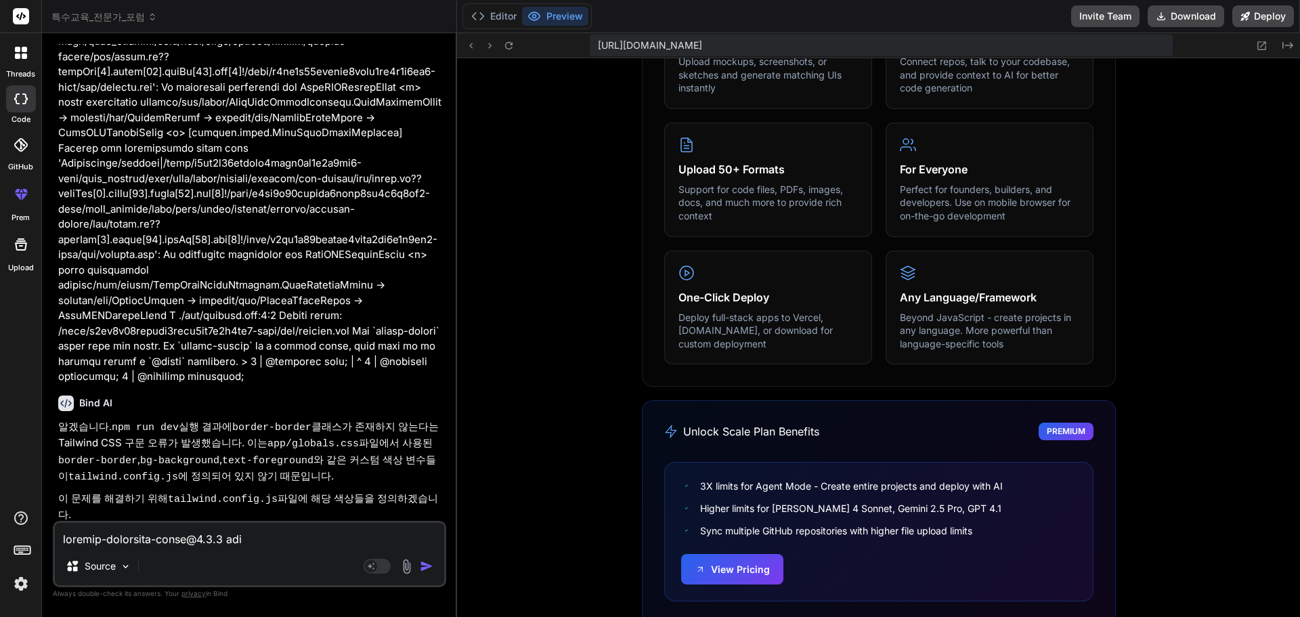
scroll to position [770, 0]
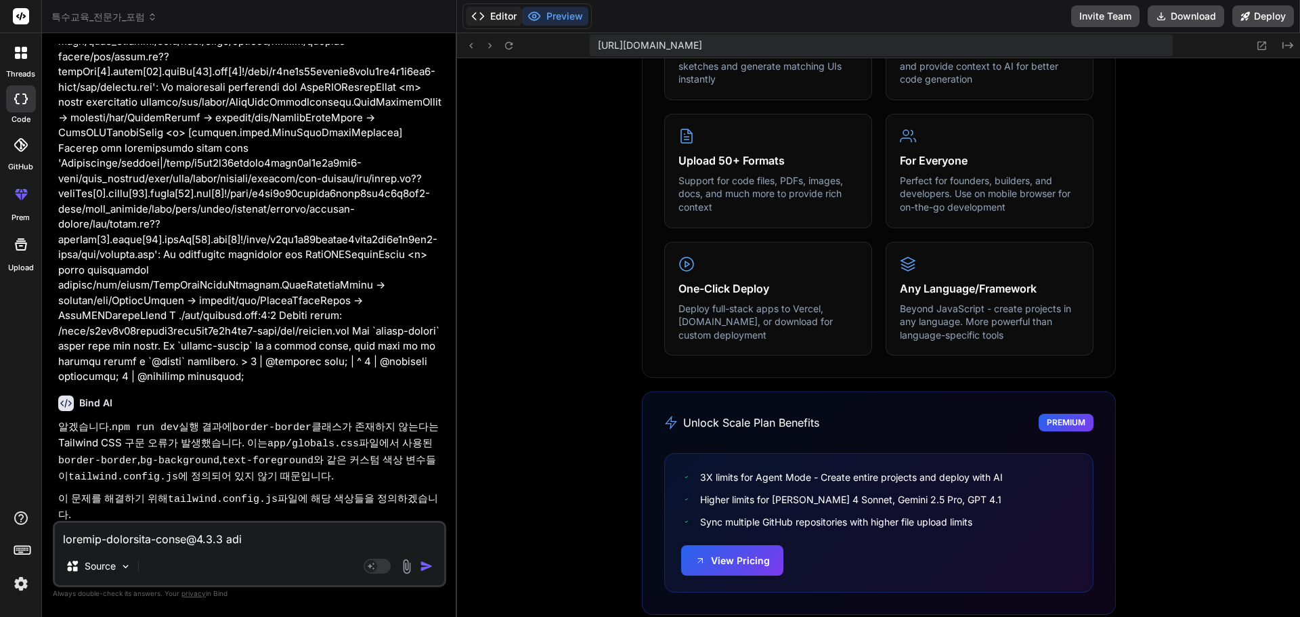
click at [496, 12] on button "Editor" at bounding box center [494, 16] width 56 height 19
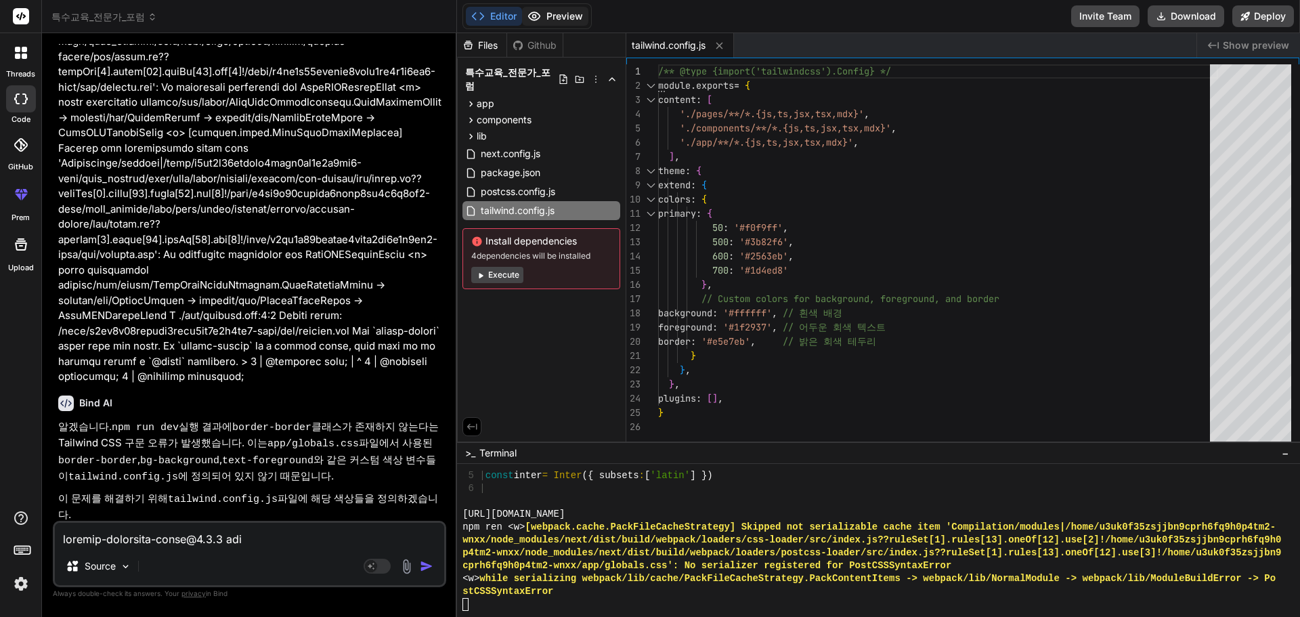
scroll to position [0, 0]
click at [564, 20] on button "Preview" at bounding box center [555, 16] width 66 height 19
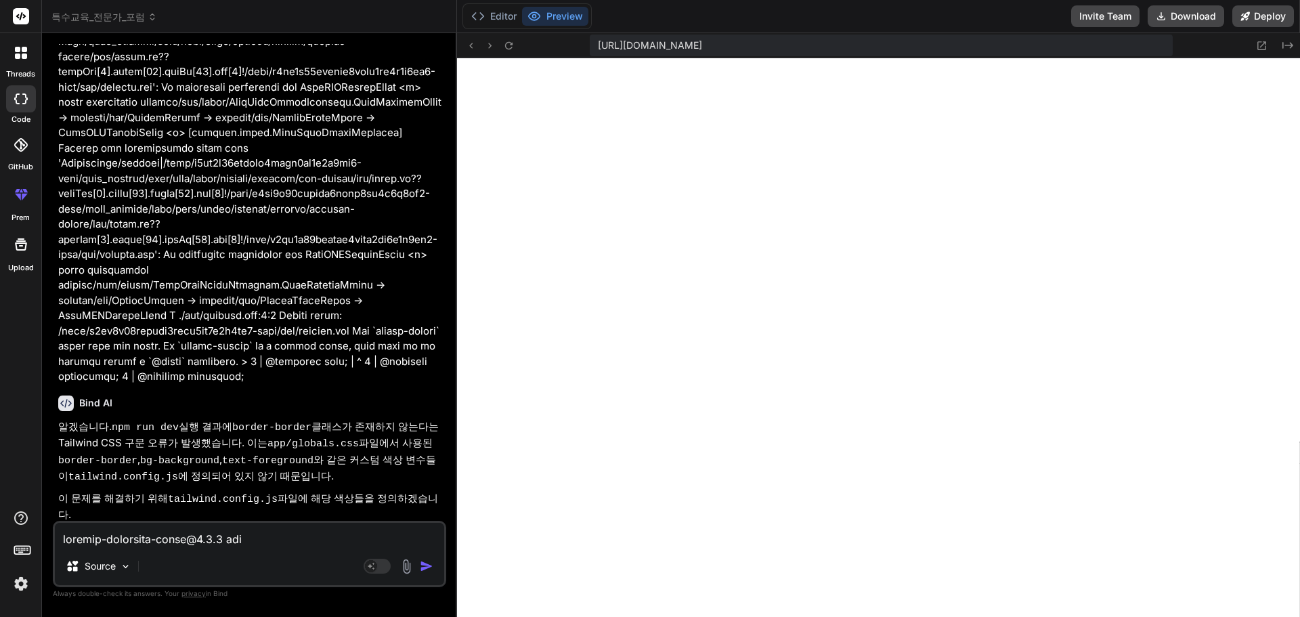
click at [179, 538] on textarea at bounding box center [249, 535] width 389 height 24
paste textarea "Failed to compile ./app/layout.tsx:3:0 Module not found: Can't resolve '@/compo…"
type textarea "Failed to compile ./app/layout.tsx:3:0 Module not found: Can't resolve '@/compo…"
type textarea "x"
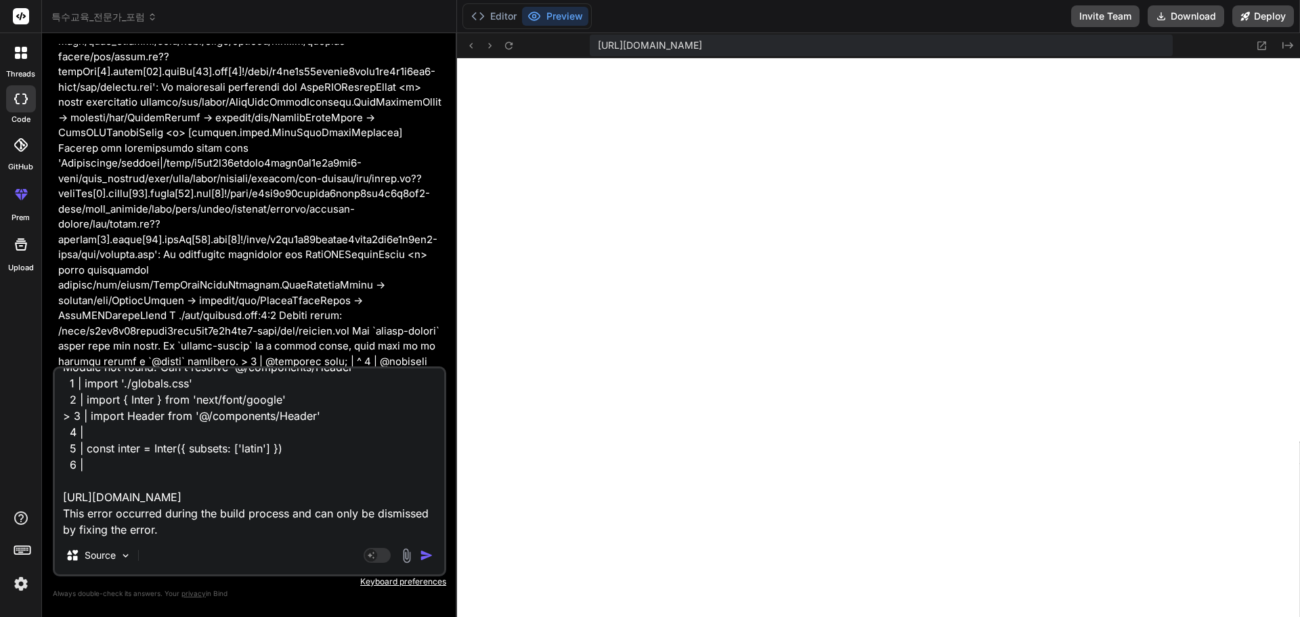
type textarea "Failed to compile ./app/layout.tsx:3:0 Module not found: Can't resolve '@/compo…"
click at [427, 554] on img "button" at bounding box center [427, 555] width 14 height 14
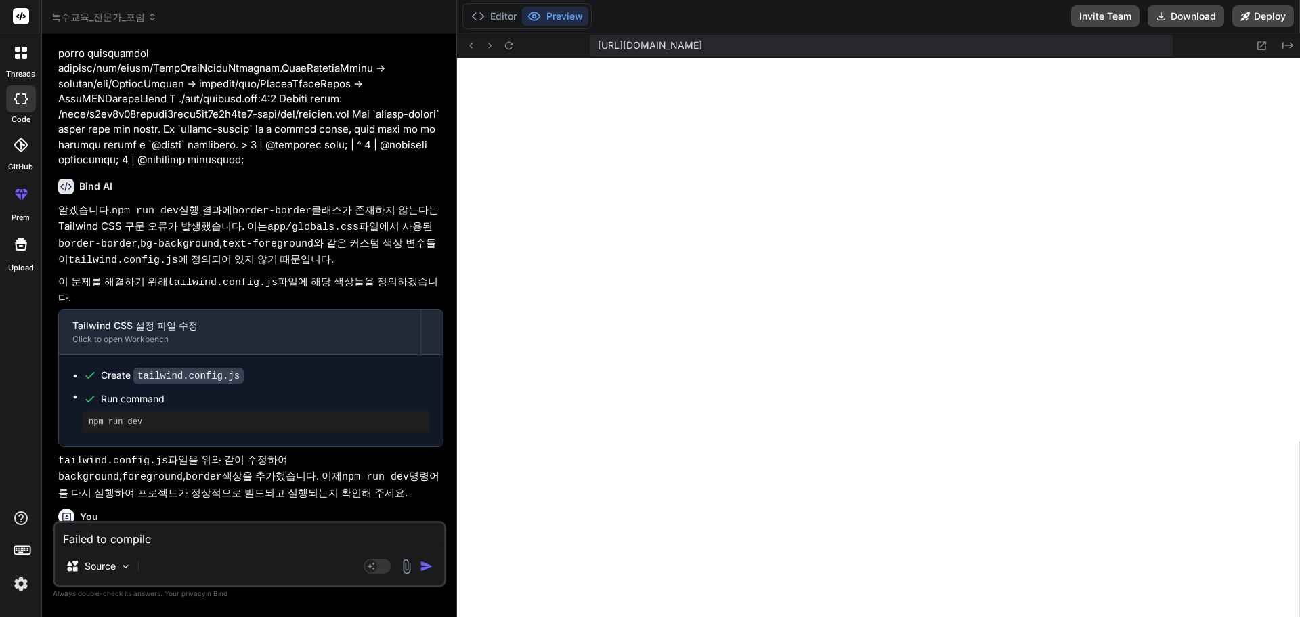
scroll to position [4359, 0]
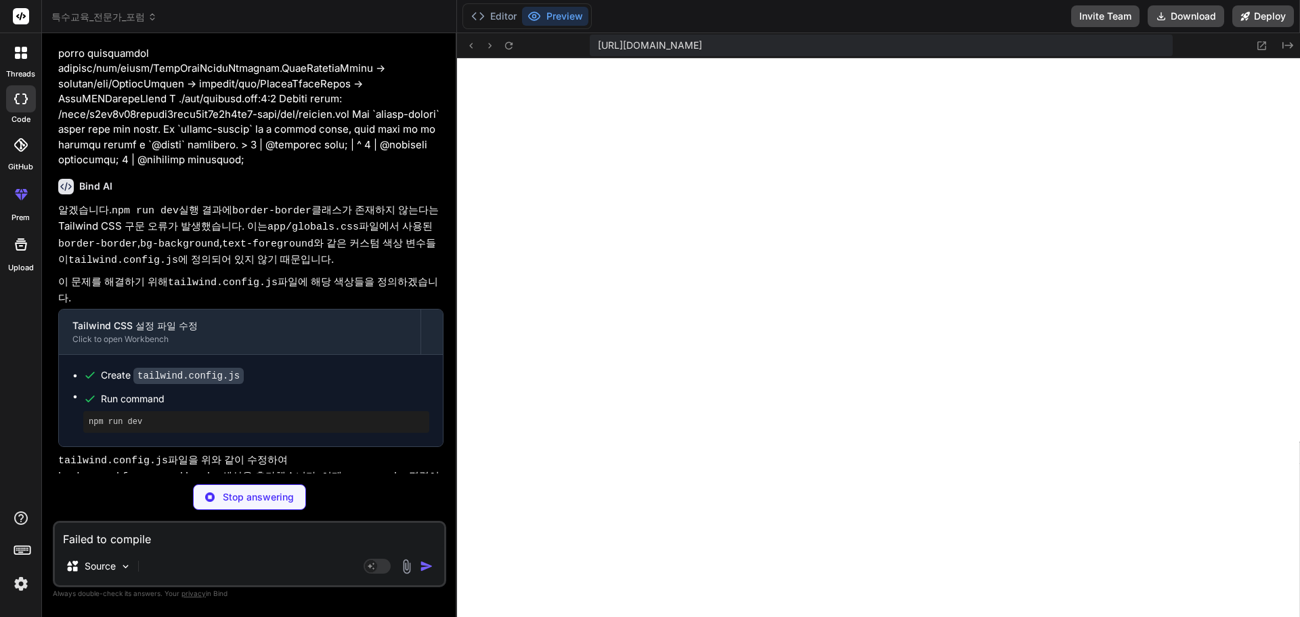
type textarea "x"
type textarea ""@/*": ["./*"], "@/components/*": ["./components/*"], "@/lib/*": ["./lib/*"] },…"
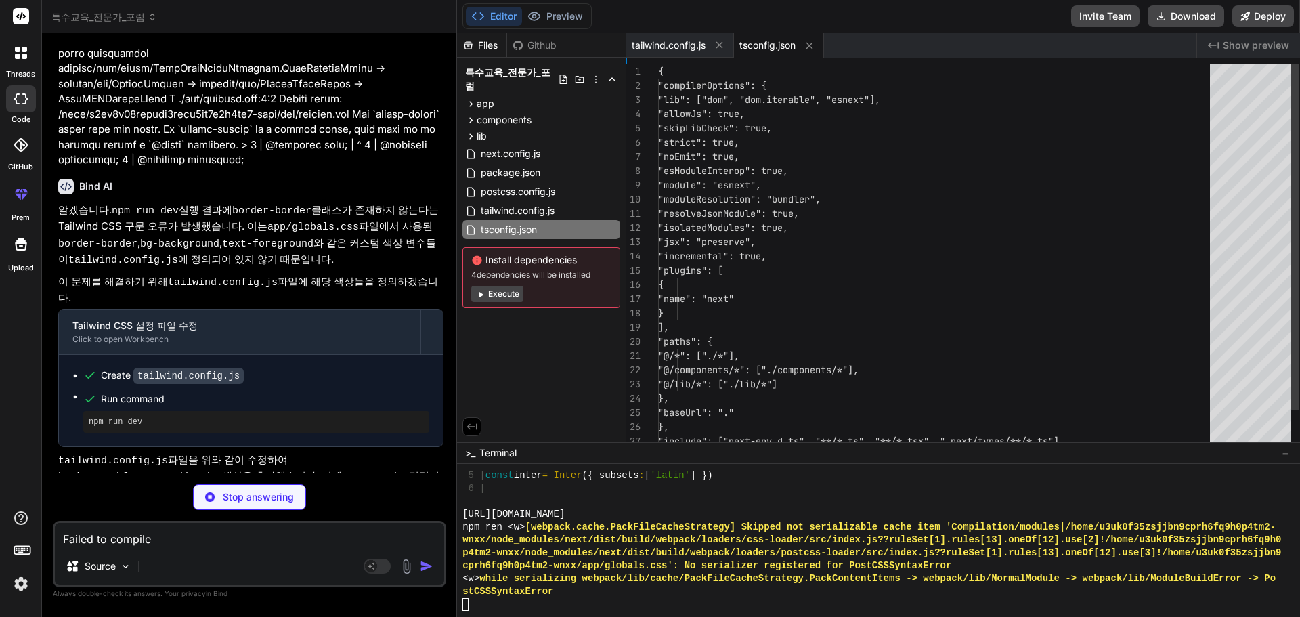
type textarea "x"
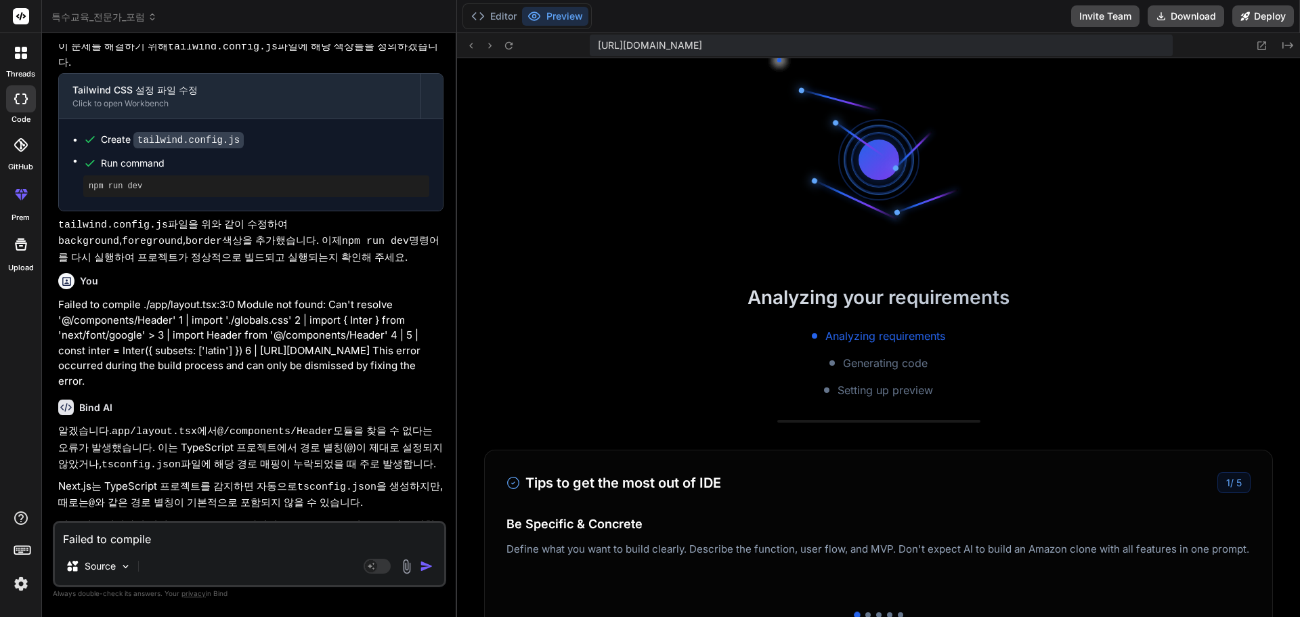
scroll to position [4734, 0]
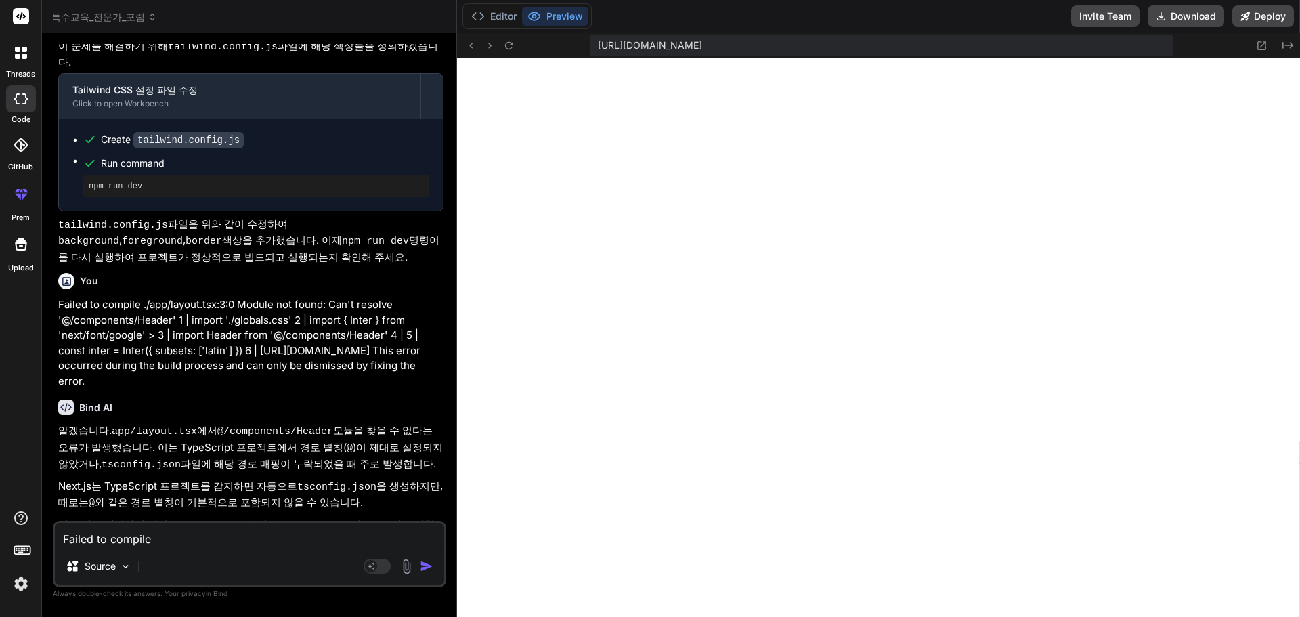
click at [189, 544] on textarea "Failed to compile ./app/layout.tsx:3:0 Module not found: Can't resolve '@/compo…" at bounding box center [249, 535] width 389 height 24
type textarea "d"
type textarea "x"
type textarea "dj"
type textarea "x"
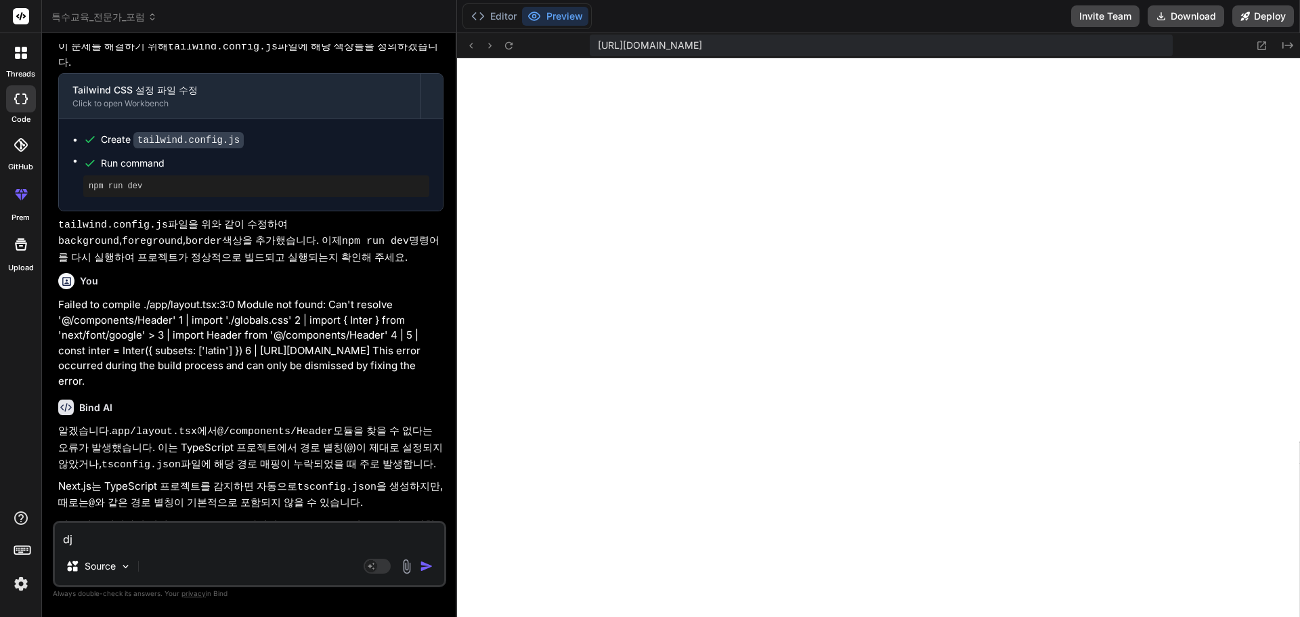
type textarea "djE"
type textarea "x"
type textarea "dj"
type textarea "x"
type textarea "d"
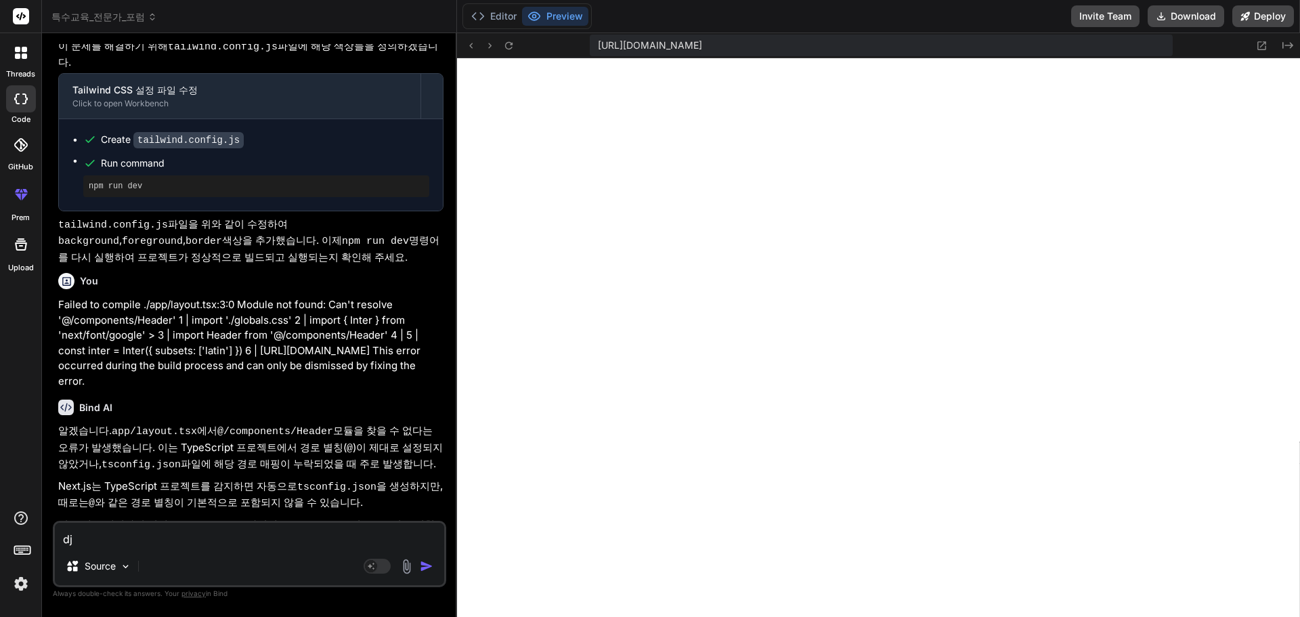
type textarea "x"
type textarea "ㅇ"
type textarea "x"
type textarea "오"
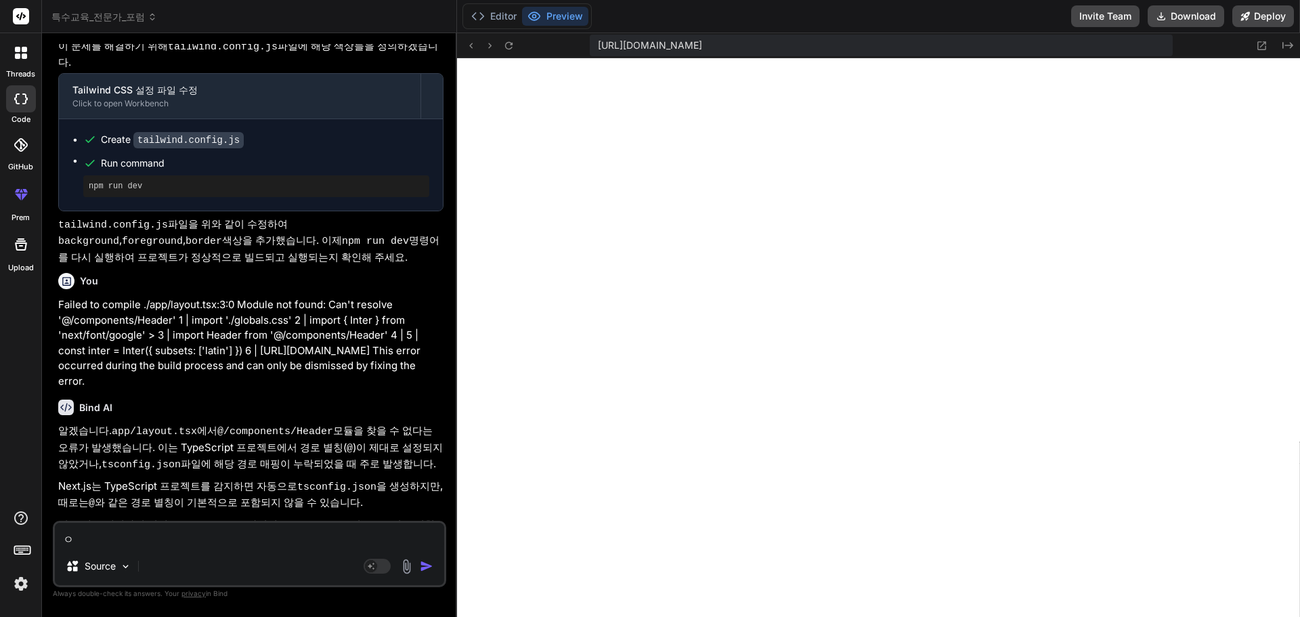
type textarea "x"
type textarea "ㅇ"
type textarea "x"
type textarea "어"
type textarea "x"
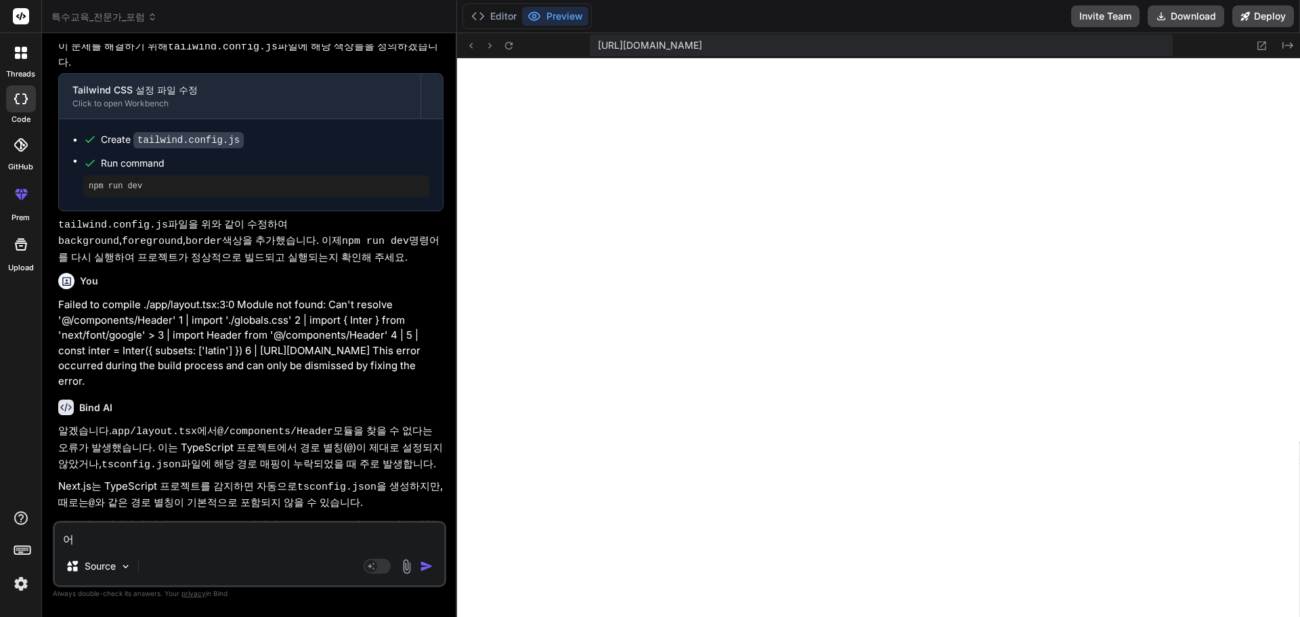
type textarea "어ㄸ"
type textarea "x"
type textarea "어ㄸㅅ"
type textarea "x"
type textarea "어ㄸ"
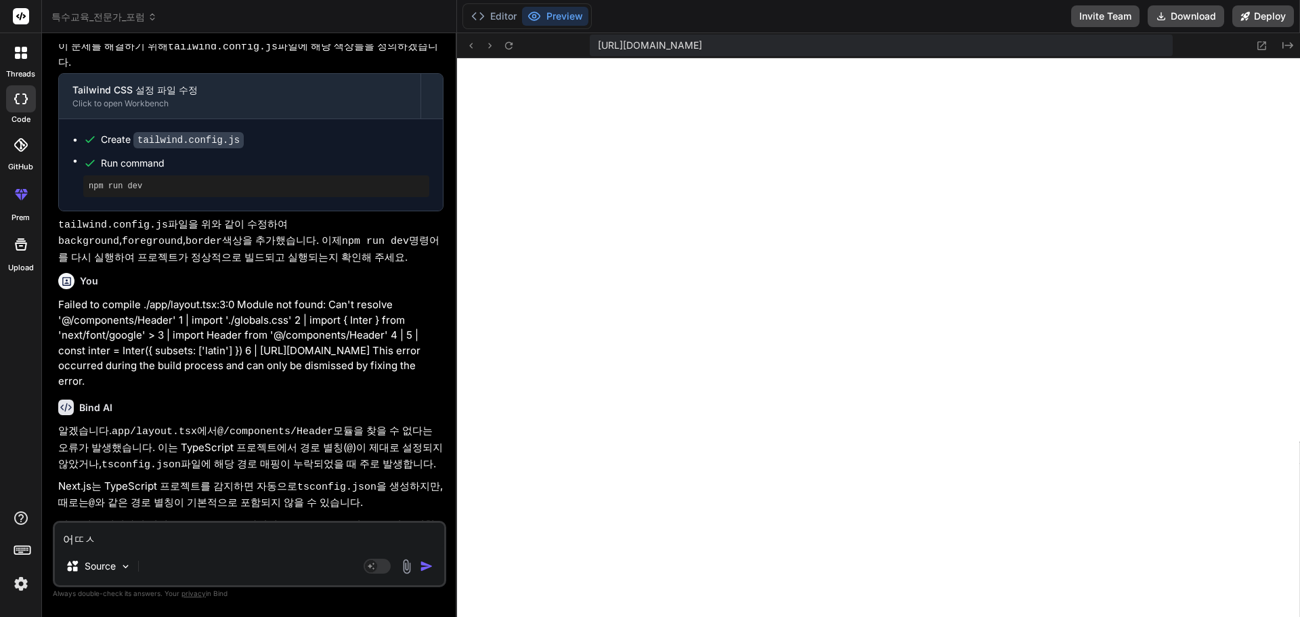
type textarea "x"
type textarea "어"
type textarea "x"
type textarea "어ㄸ"
type textarea "x"
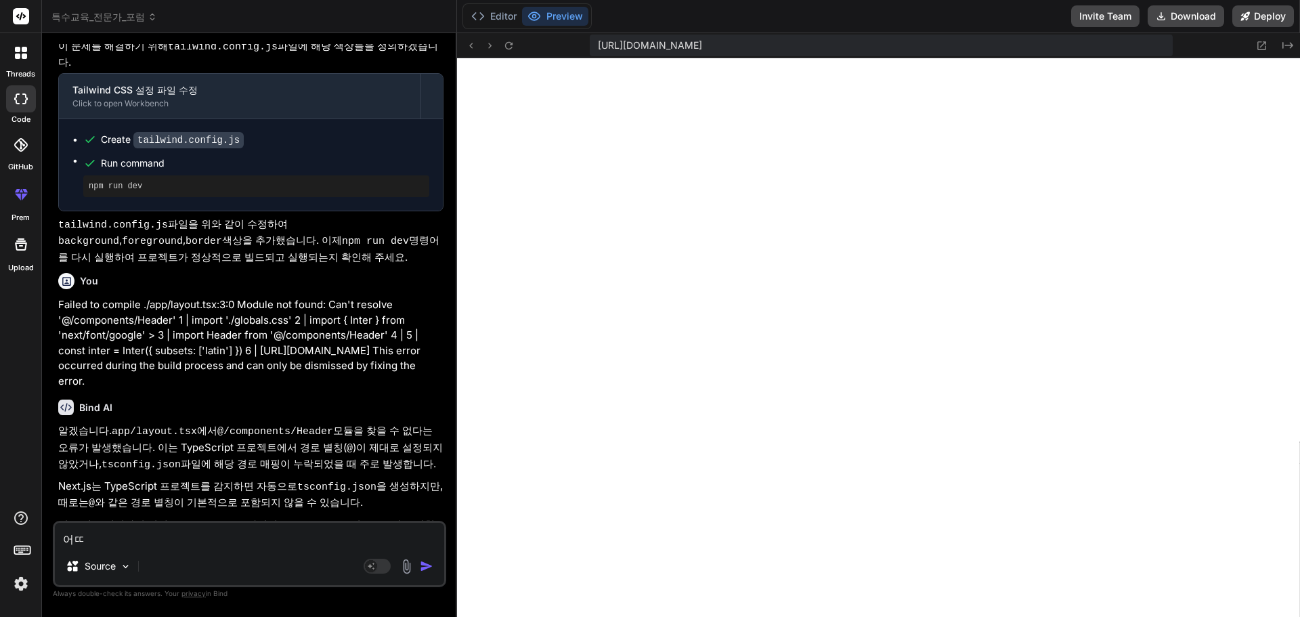
type textarea "어떠"
type textarea "x"
type textarea "어떳"
type textarea "x"
type textarea "어떠"
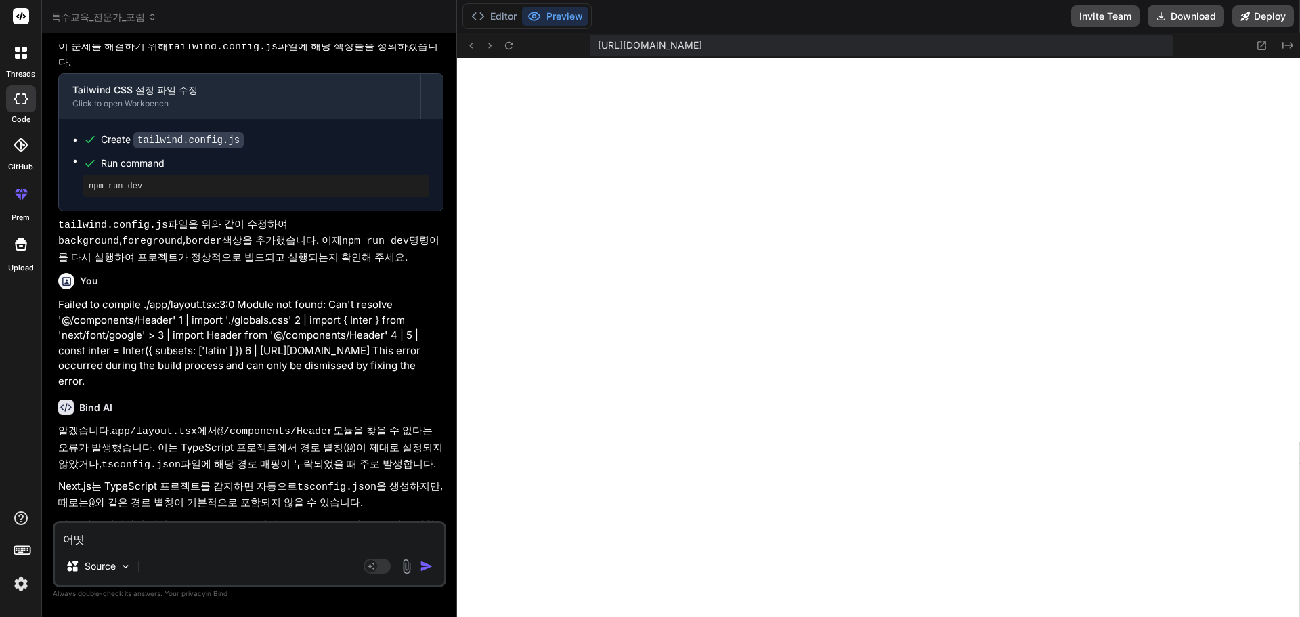
type textarea "x"
type textarea "어ㄸ"
type textarea "x"
type textarea "어"
type textarea "x"
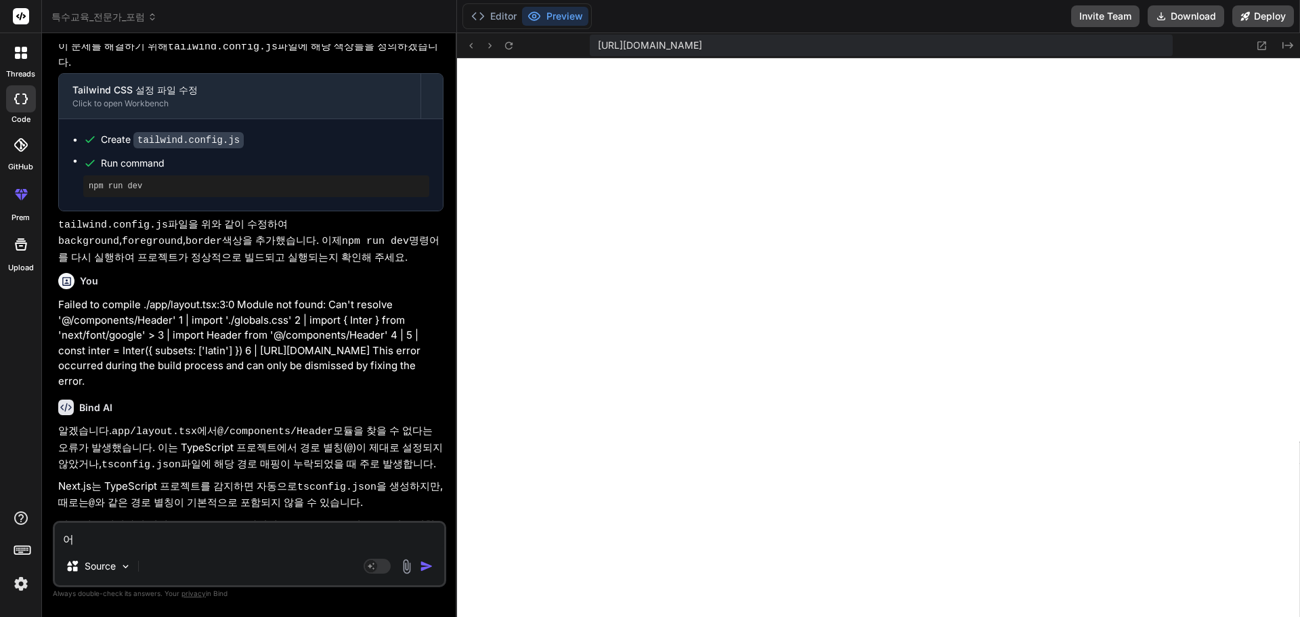
type textarea "어"
type textarea "x"
type textarea "어 ㅂ"
type textarea "x"
type textarea "어 보"
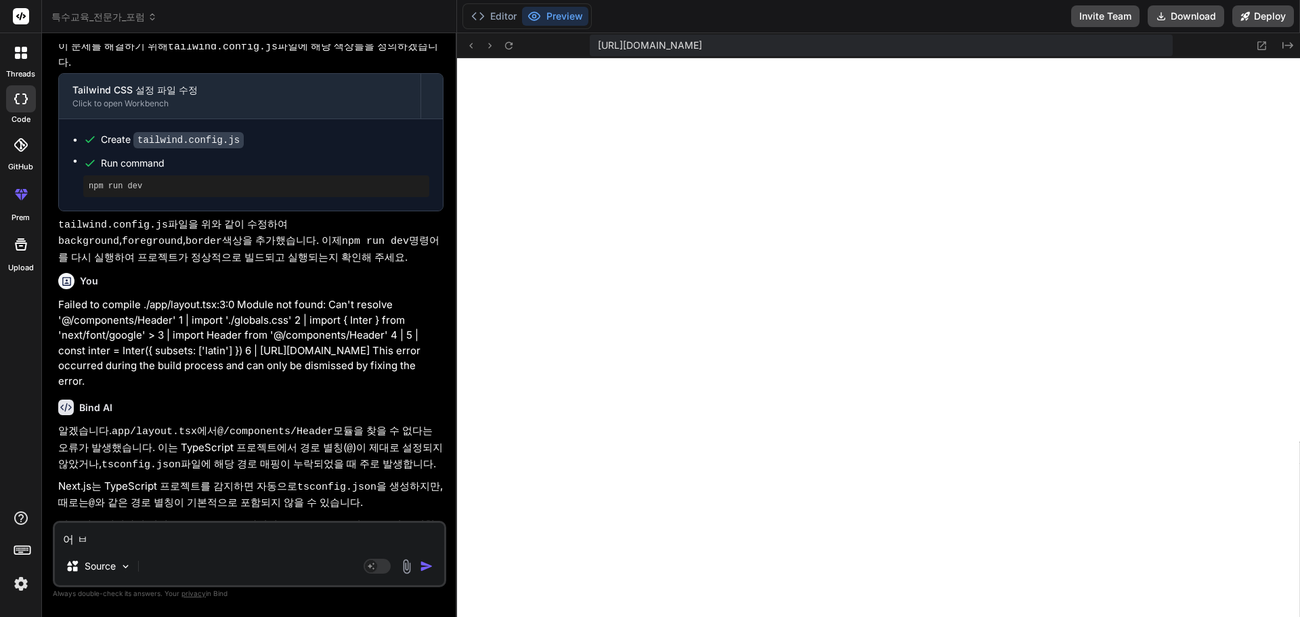
type textarea "x"
type textarea "어 봉"
type textarea "x"
type textarea "어 보이"
type textarea "x"
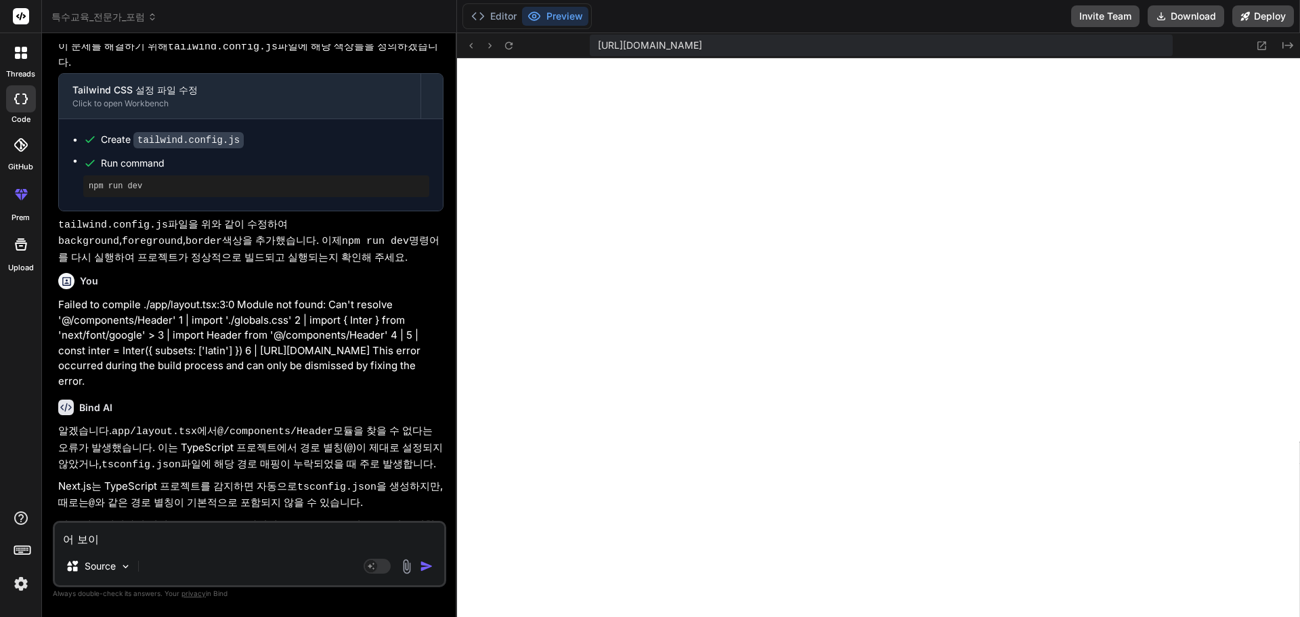
type textarea "어 보인"
type textarea "x"
type textarea "어 보인ㄷ"
type textarea "x"
type textarea "어 보인"
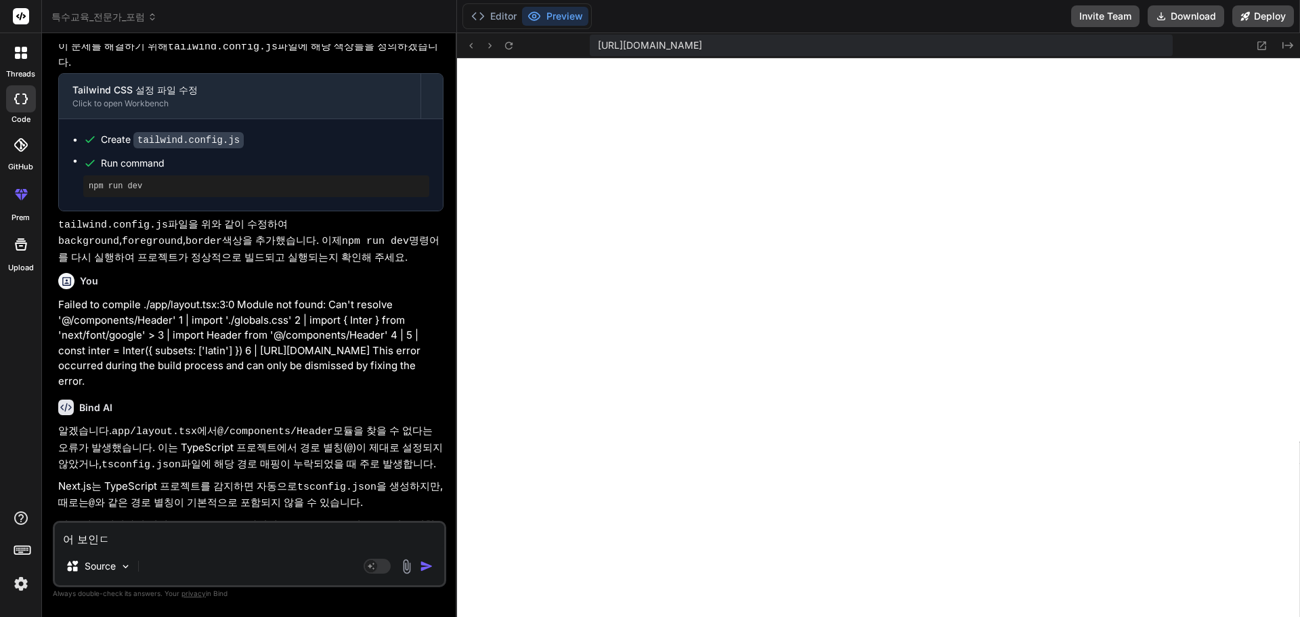
type textarea "x"
type textarea "어 보"
type textarea "x"
type textarea "어"
type textarea "x"
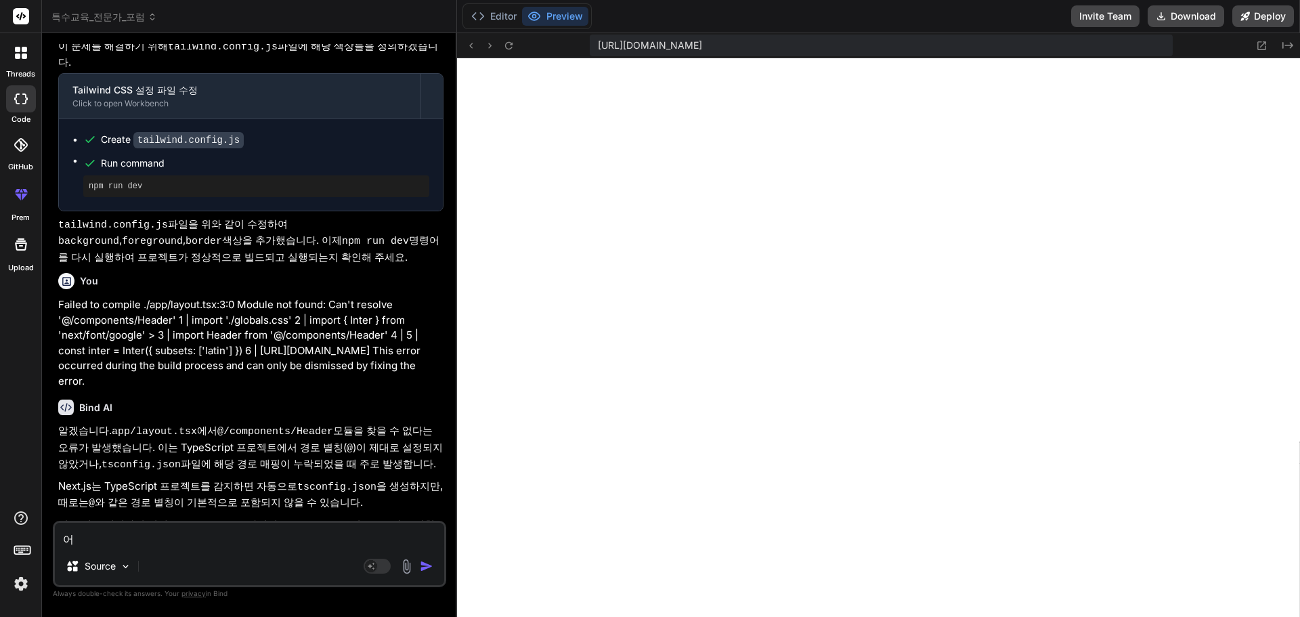
type textarea "어 ㅇ"
type textarea "x"
type textarea "어 이"
type textarea "x"
type textarea "어 일"
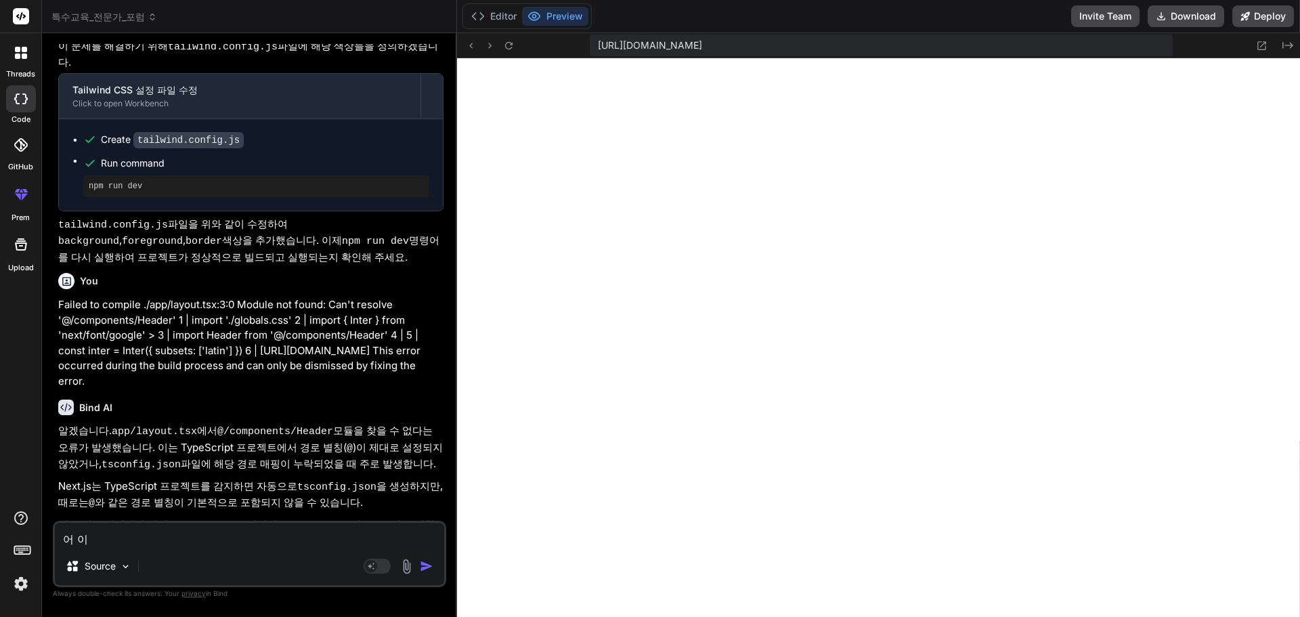
type textarea "x"
type textarea "어 일ㄷ"
type textarea "x"
type textarea "어 일다"
type textarea "x"
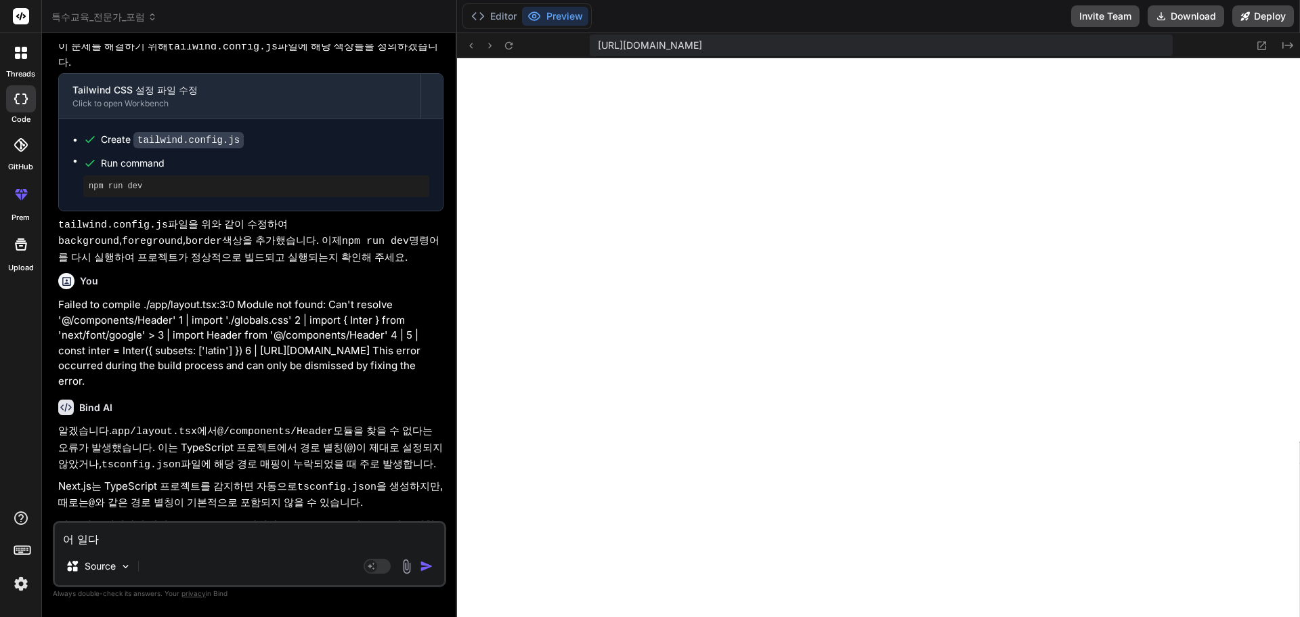
type textarea "어 일단"
type textarea "x"
type textarea "어 일단"
type textarea "x"
type textarea "어 일단 ㅂ"
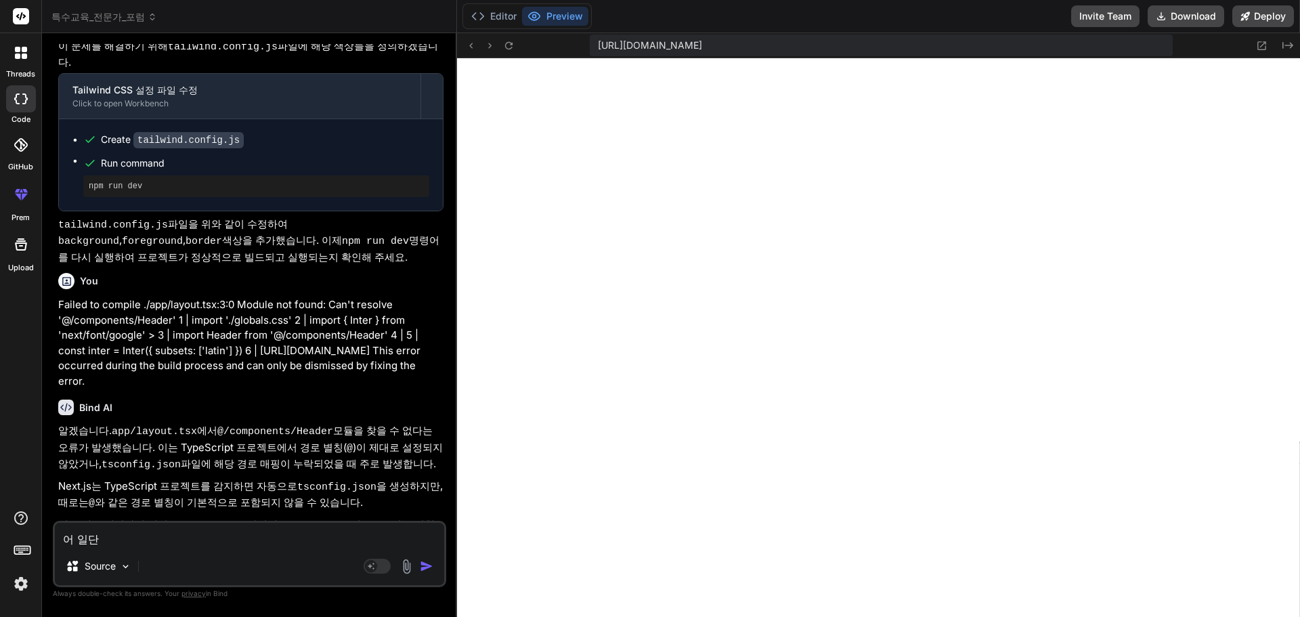
type textarea "x"
type textarea "어 일단 보"
type textarea "x"
type textarea "어 일단 봉"
type textarea "x"
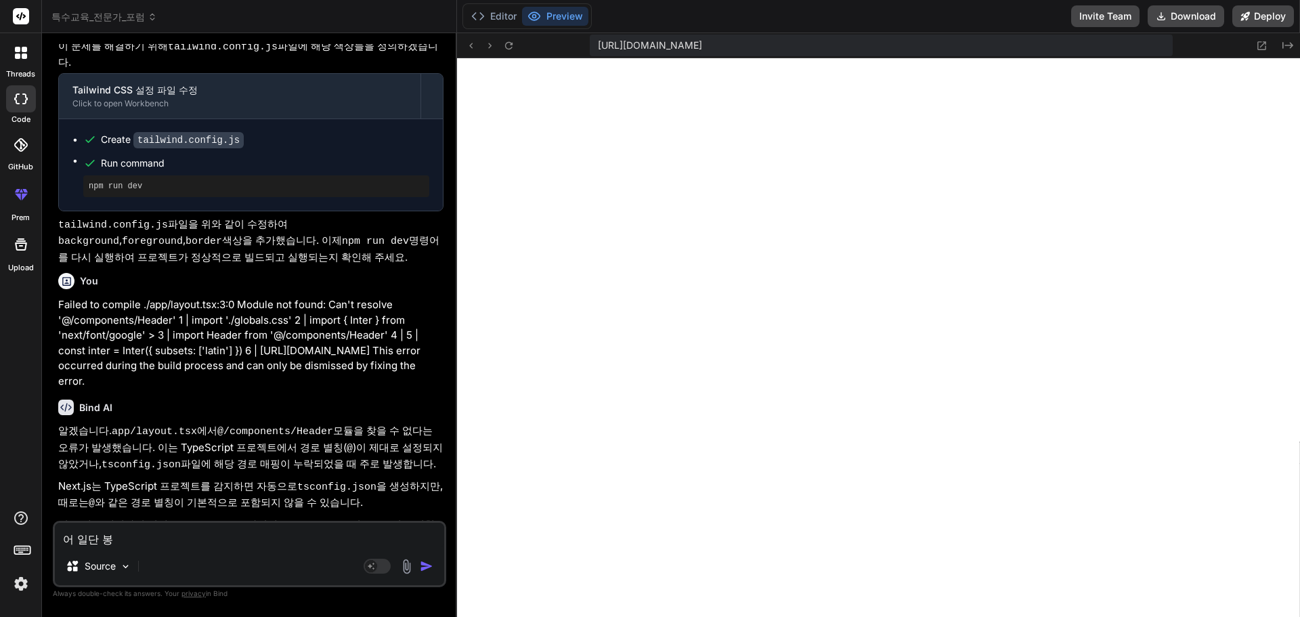
type textarea "어 일단 보이"
type textarea "x"
type textarea "어 일단 보인"
type textarea "x"
type textarea "어 일단 보인ㄷ"
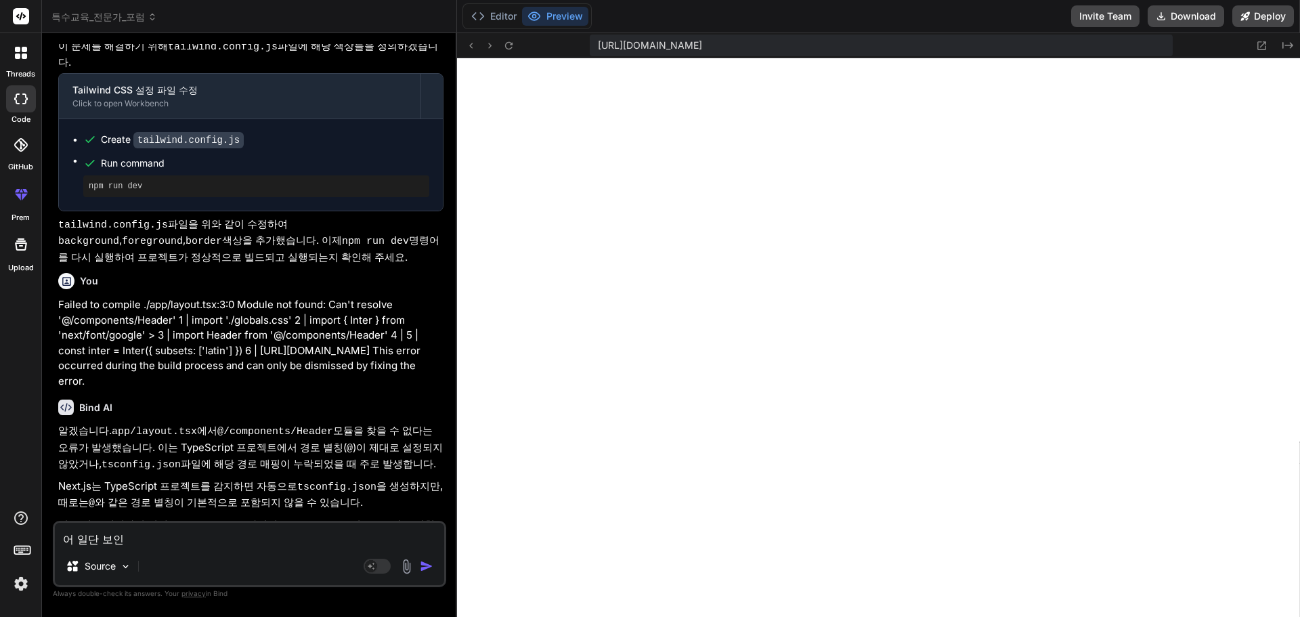
type textarea "x"
type textarea "어 일단 보인다"
type textarea "x"
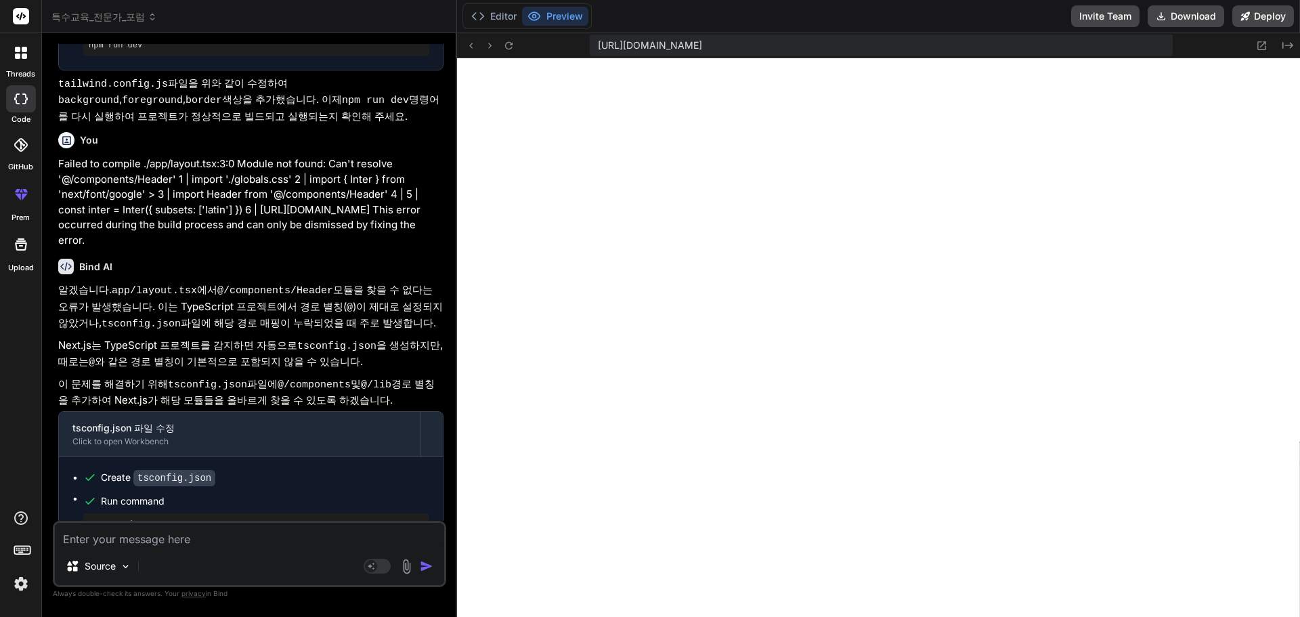
scroll to position [4747, 0]
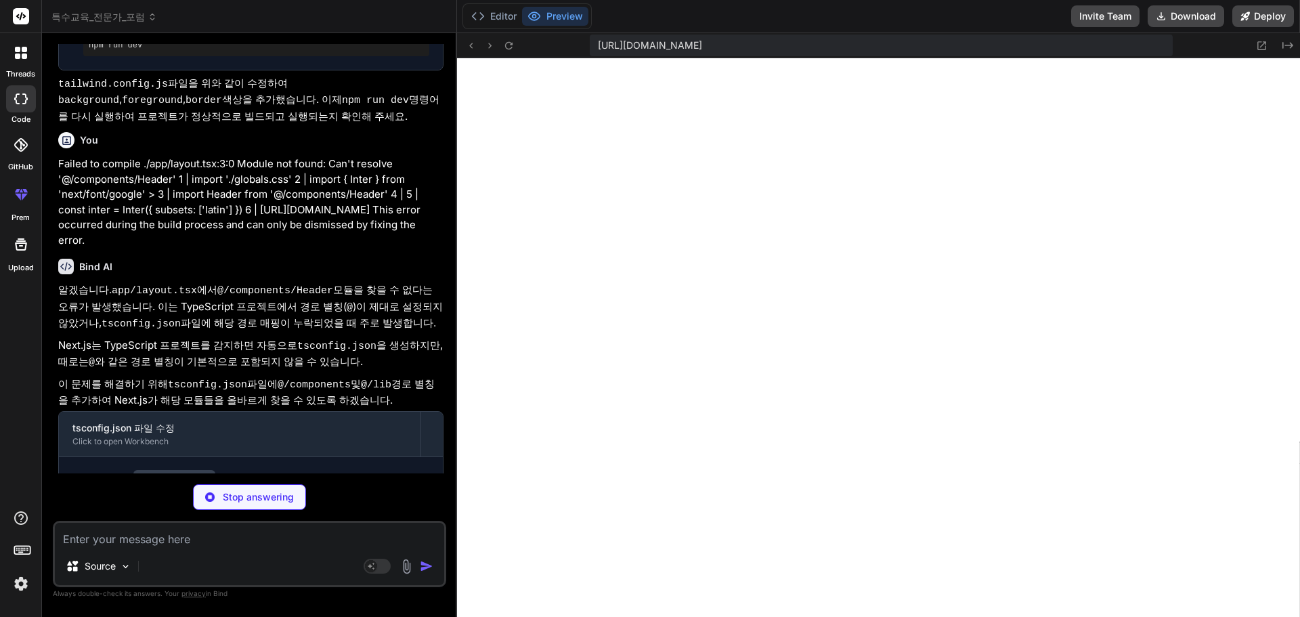
type textarea "x"
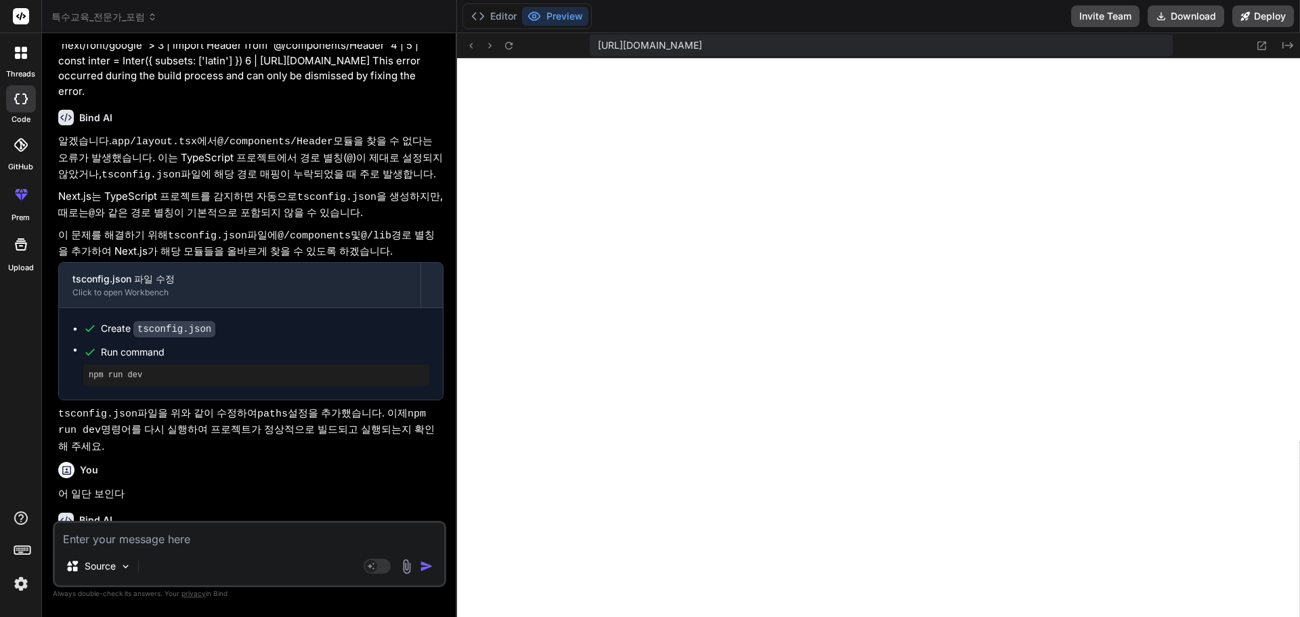
scroll to position [4862, 0]
click at [309, 536] on textarea at bounding box center [249, 535] width 389 height 24
type textarea "ㅌ"
type textarea "x"
type textarea "트"
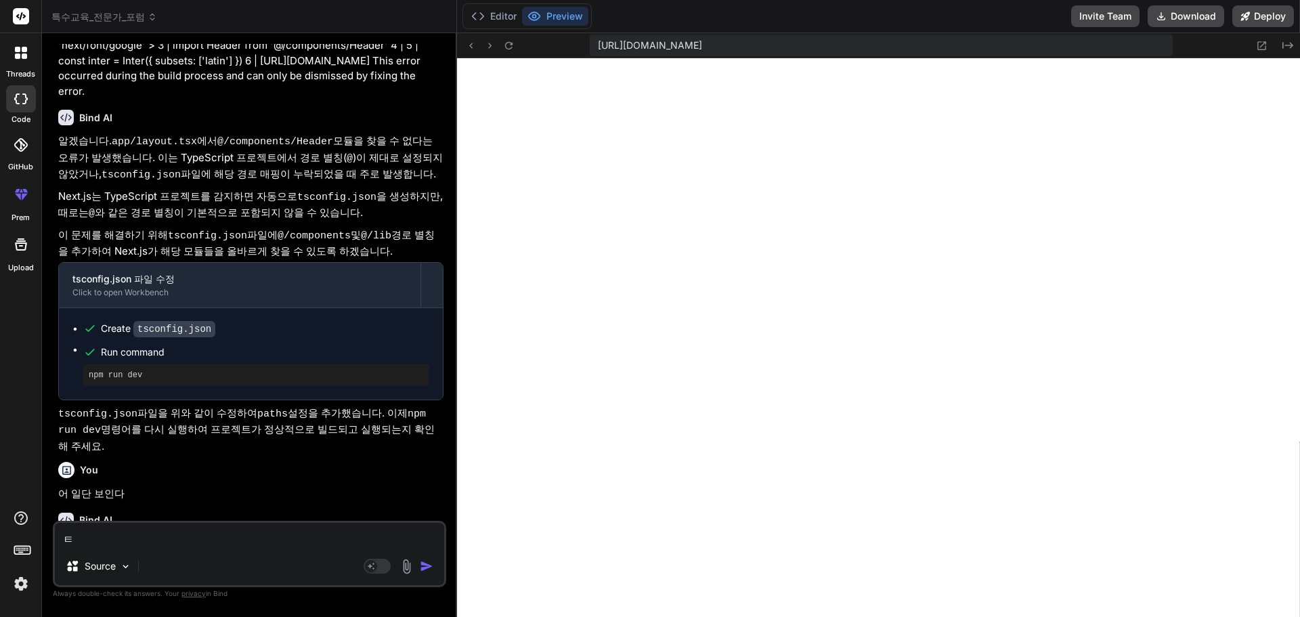
type textarea "x"
type textarea "특"
type textarea "x"
type textarea "튻"
type textarea "x"
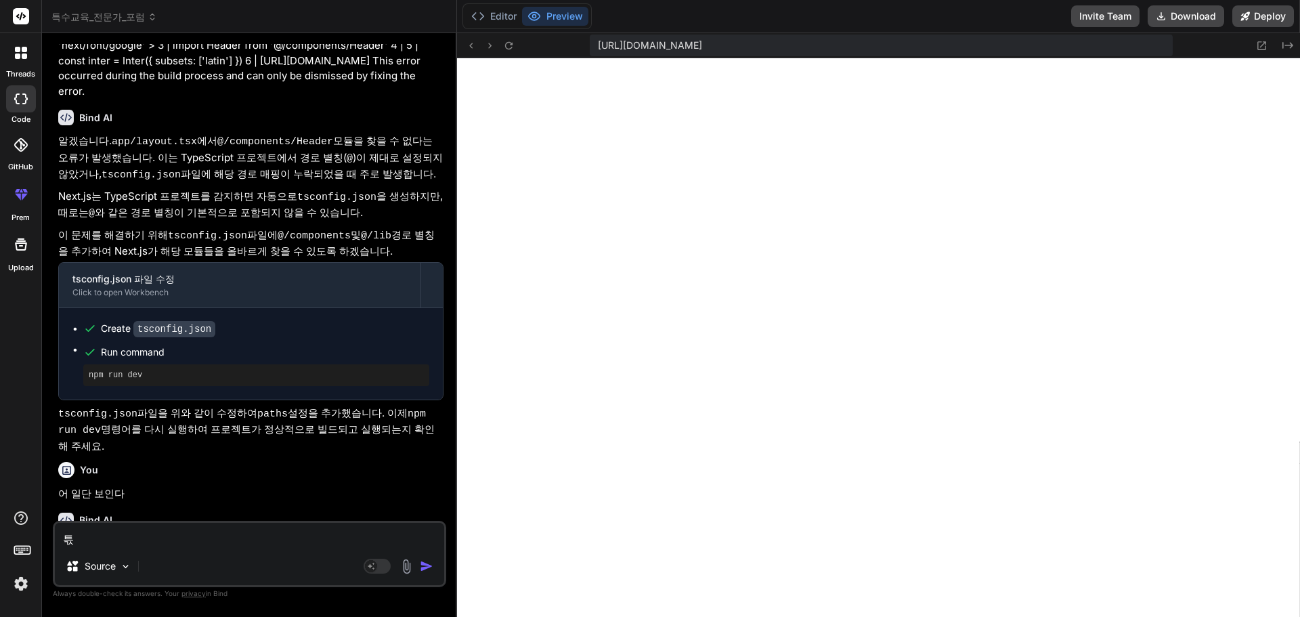
type textarea "특수"
type textarea "x"
type textarea "특숙"
type textarea "x"
type textarea "특수교"
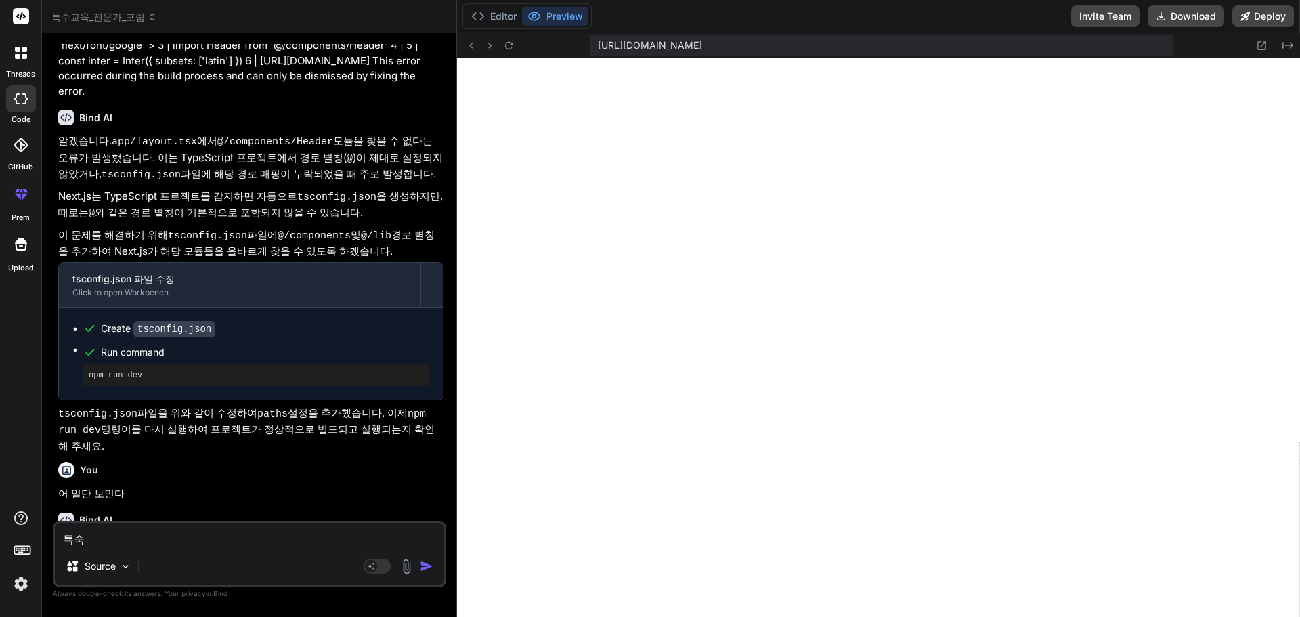
type textarea "x"
type textarea "특수굥"
type textarea "x"
type textarea "특수교유"
type textarea "x"
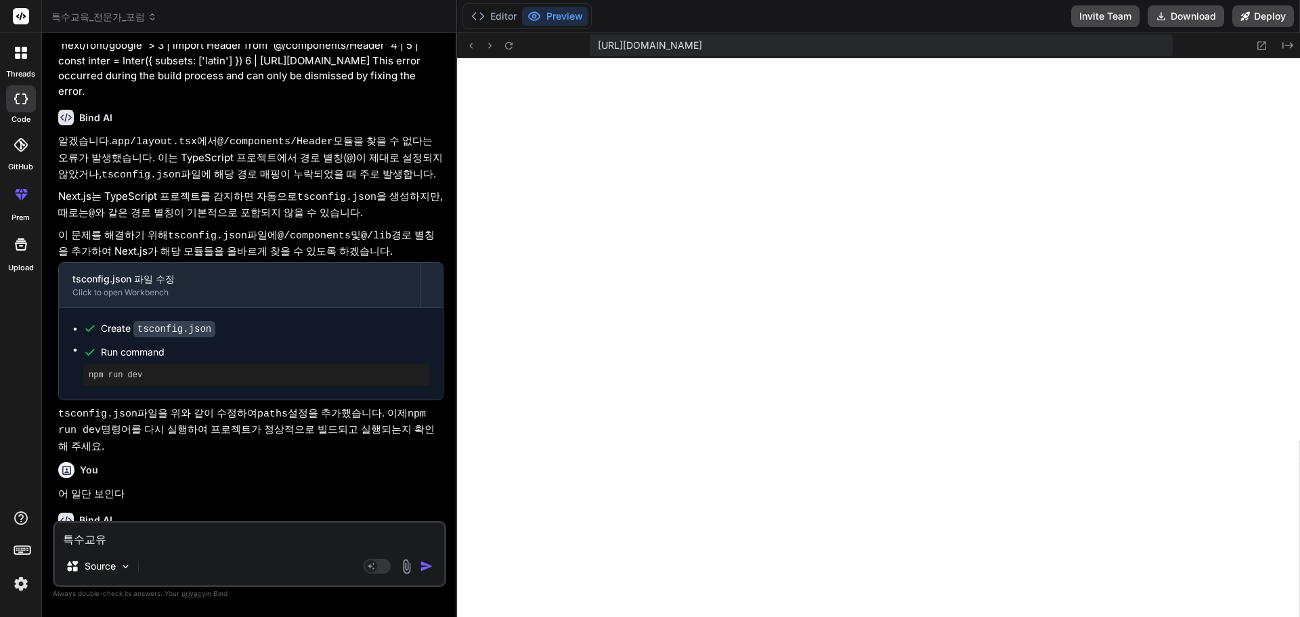
type textarea "특수교육"
type textarea "x"
type textarea "특수교육ㅈ"
type textarea "x"
type textarea "특수교육저"
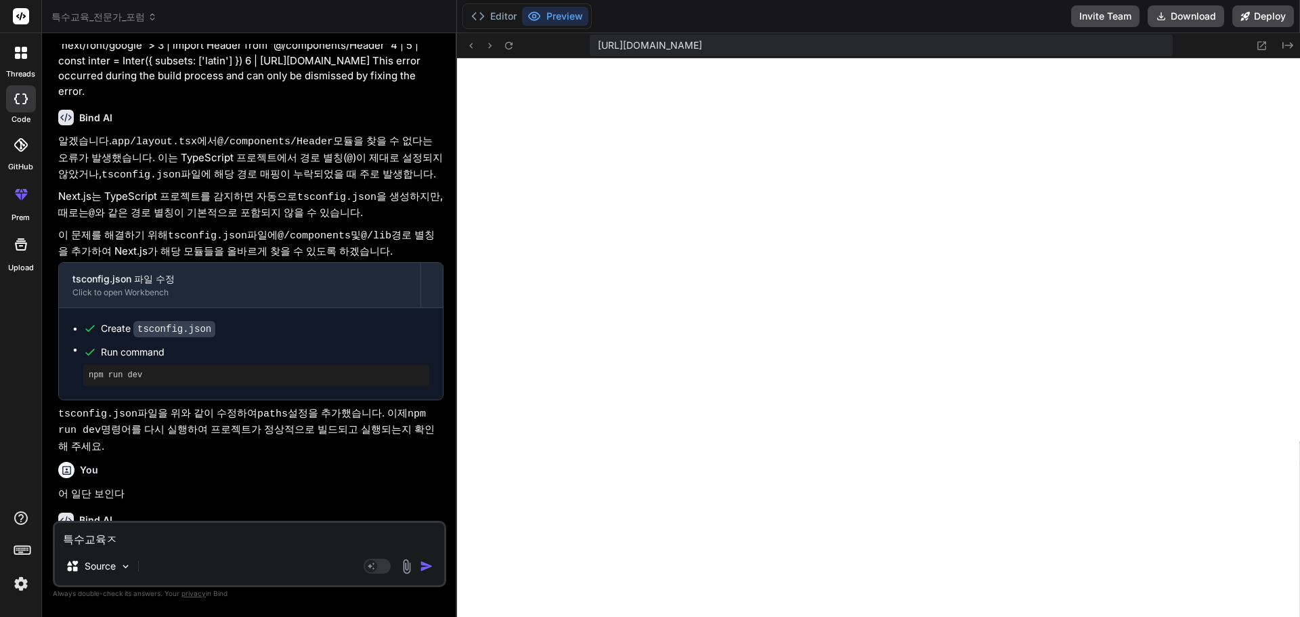
type textarea "x"
type textarea "특수교육전"
type textarea "x"
type textarea "특수교육전ㅁ"
type textarea "x"
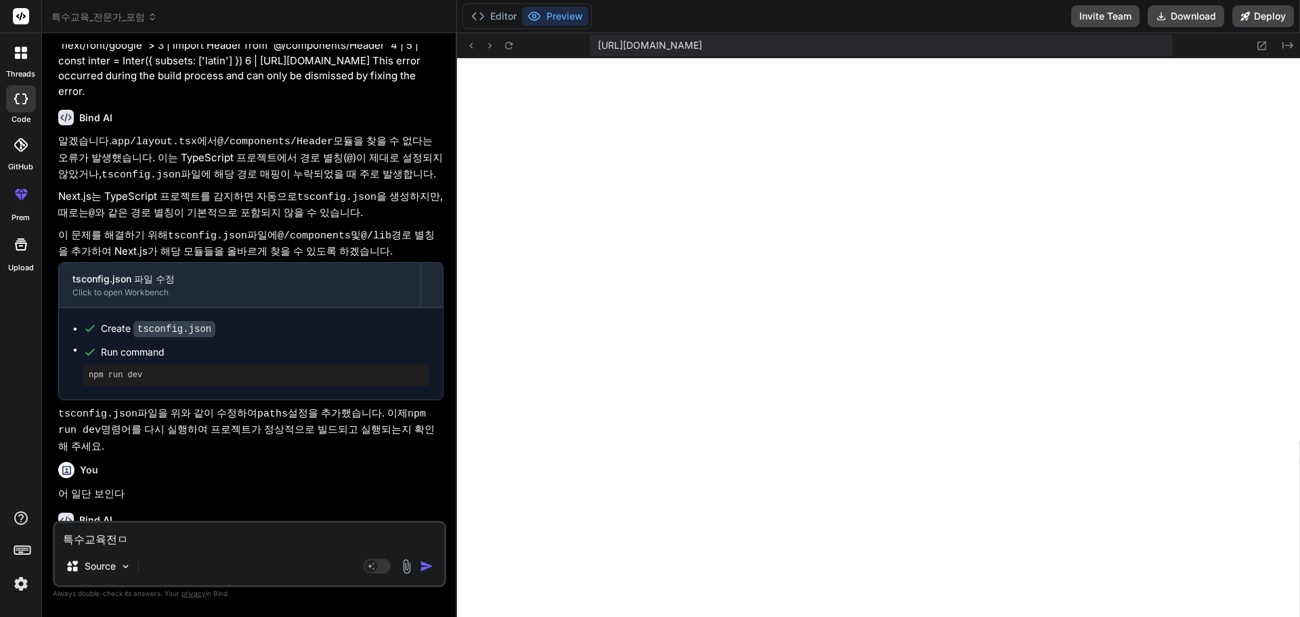
type textarea "특수교육전무"
type textarea "x"
type textarea "특수교육전문"
type textarea "x"
type textarea "특수교육전문ㄱ"
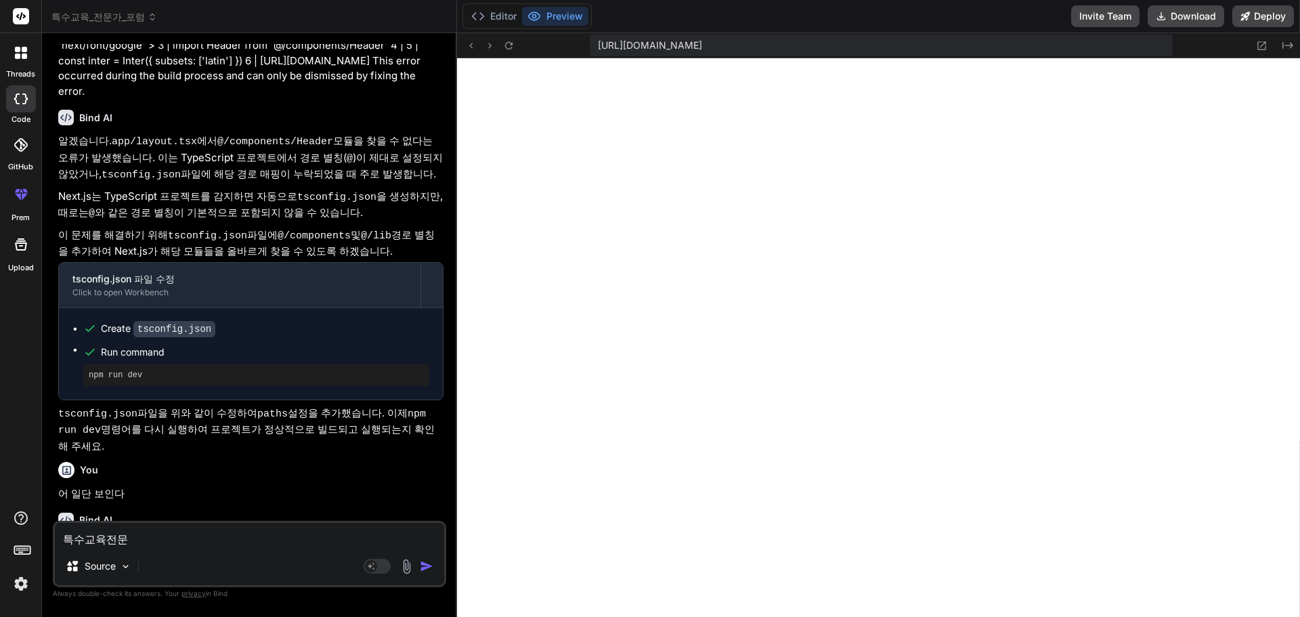
type textarea "x"
type textarea "특수교육전문가"
type textarea "x"
type textarea "특수교육전문가"
type textarea "x"
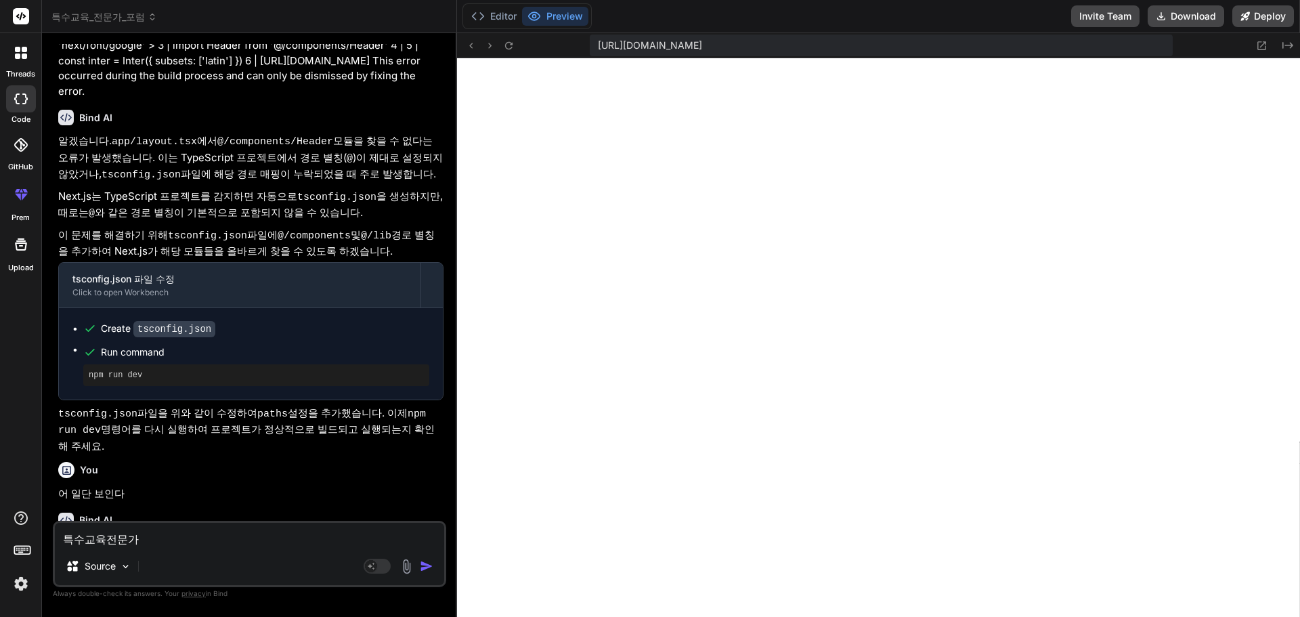
type textarea "특수교육전문가 ㅍ"
type textarea "x"
type textarea "특수교육전문가 포"
type textarea "x"
type textarea "특수교육전문가 폴"
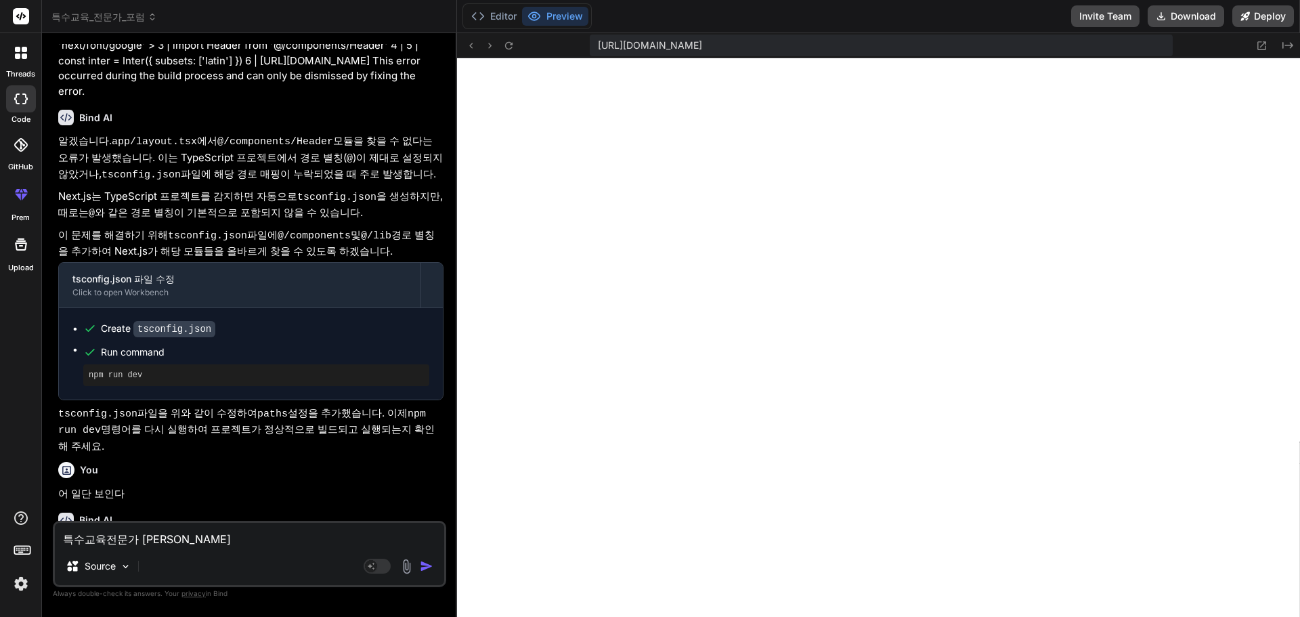
type textarea "x"
type textarea "특수교육전문가 포러"
type textarea "x"
type textarea "특수교육전문가 포럼"
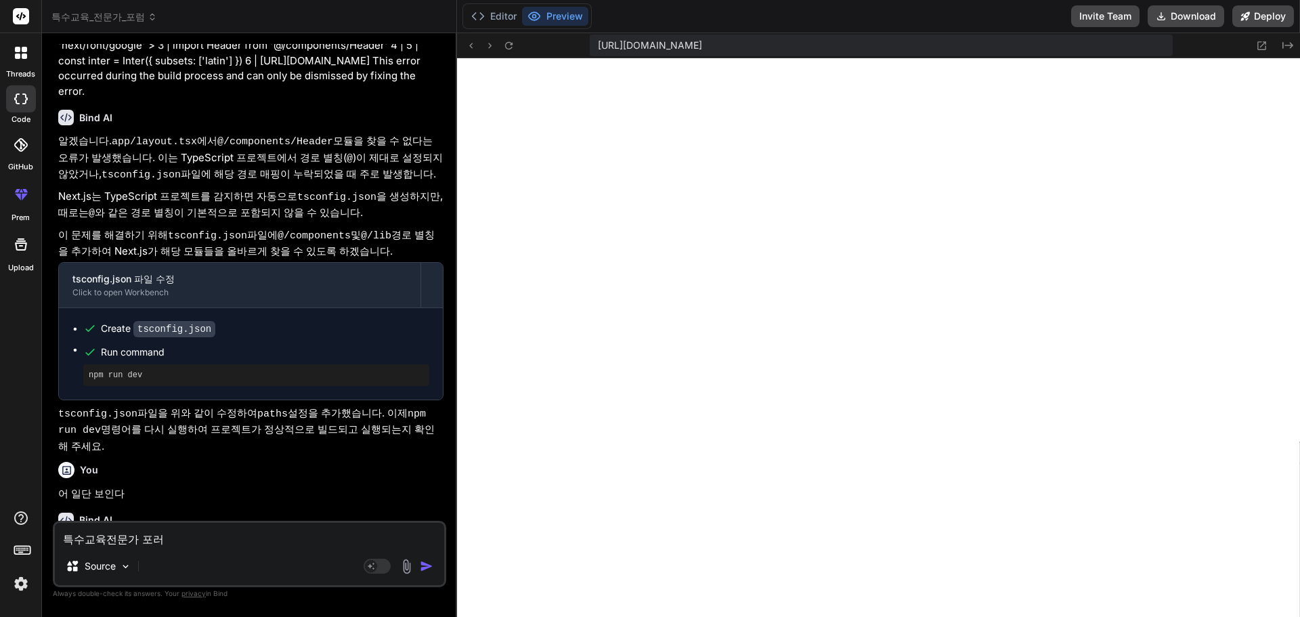
type textarea "x"
type textarea "특수교육전문가 포럼ㅇ"
type textarea "x"
type textarea "특수교육전문가 포럼이"
type textarea "x"
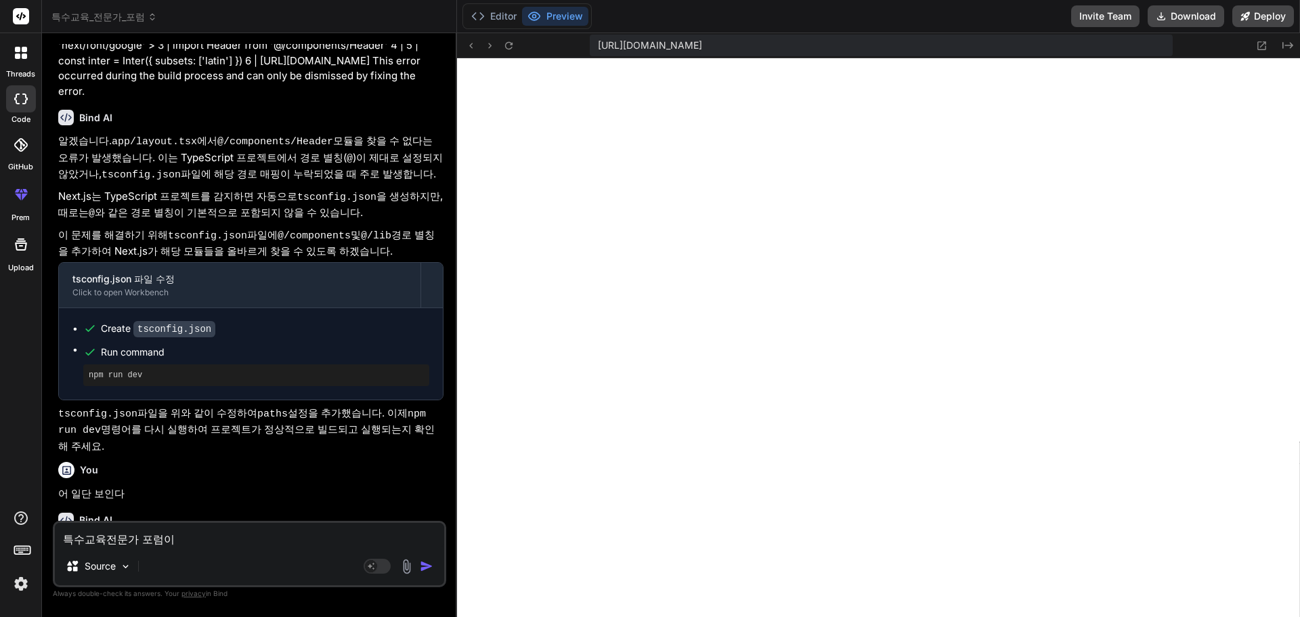
type textarea "특수교육전문가 포럼일"
type textarea "x"
type textarea "특수교육전문가 포럼이라"
type textarea "x"
type textarea "특수교육전문가 포럼이란"
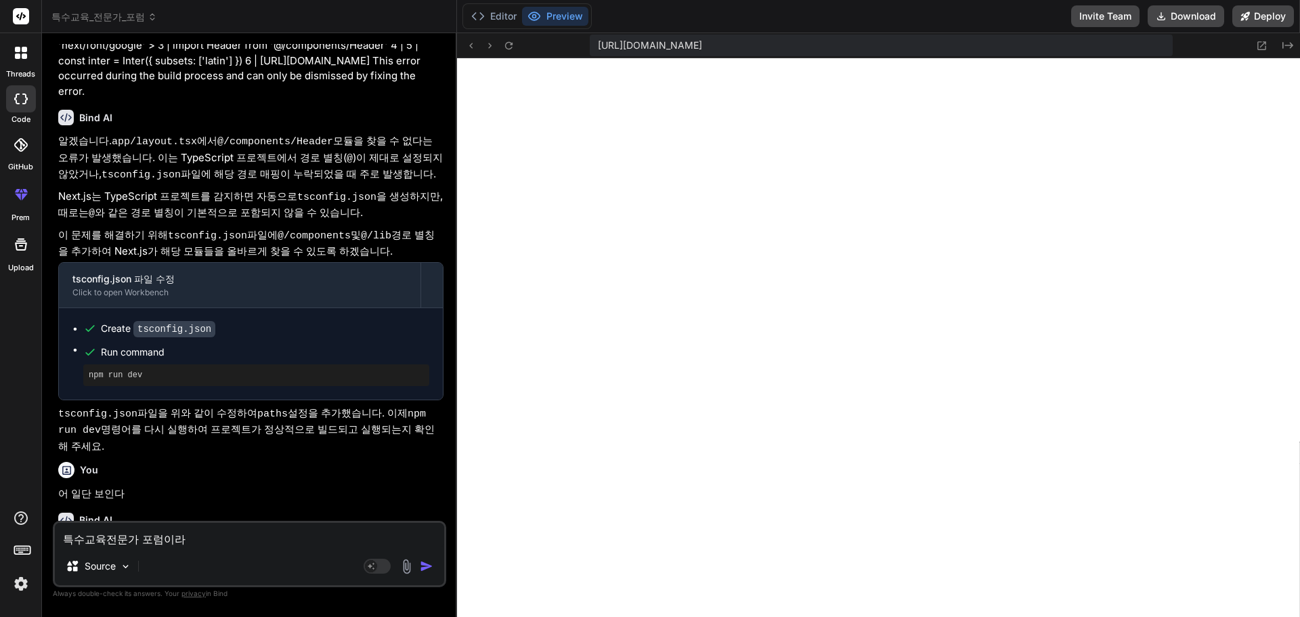
type textarea "x"
type textarea "특수교육전문가 포럼이라느"
type textarea "x"
type textarea "특수교육전문가 포럼이라는"
type textarea "x"
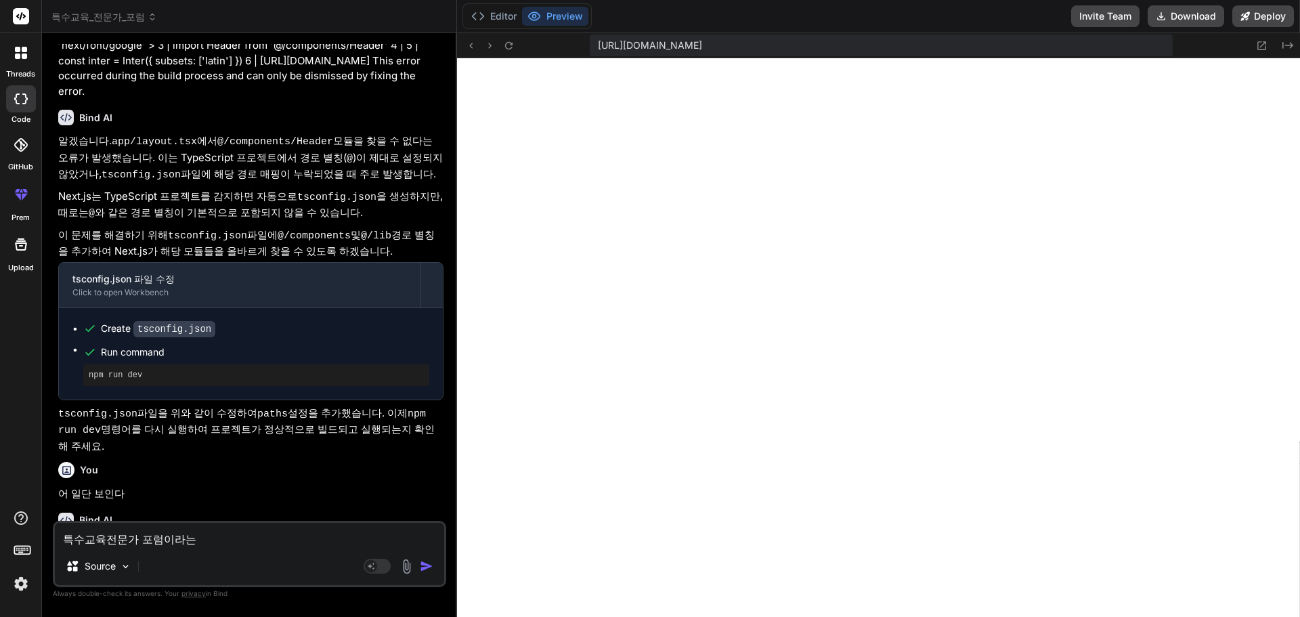
type textarea "특수교육전문가 포럼이라는"
type textarea "x"
type textarea "특수교육전문가 포럼이라는 ㄱ"
type textarea "x"
type textarea "특수교육전문가 포럼이라는 그"
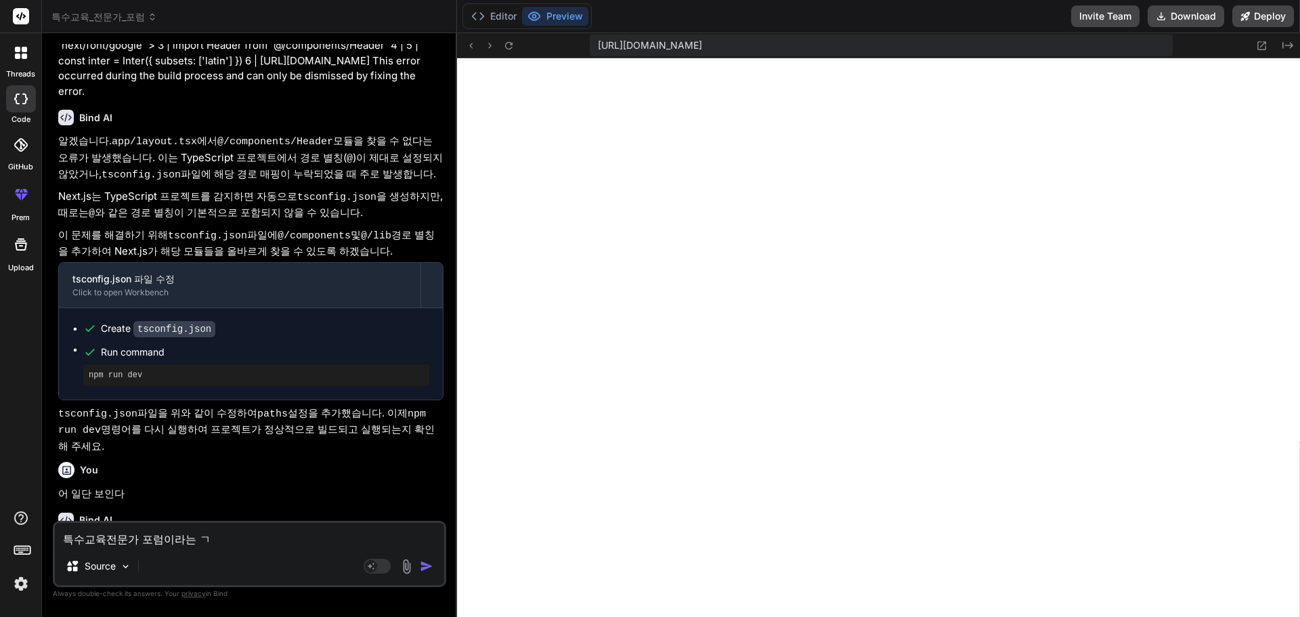
type textarea "x"
type textarea "특수교육전문가 포럼이라는 글"
type textarea "x"
type textarea "특수교육전문가 포럼이라는 글ㅆ"
type textarea "x"
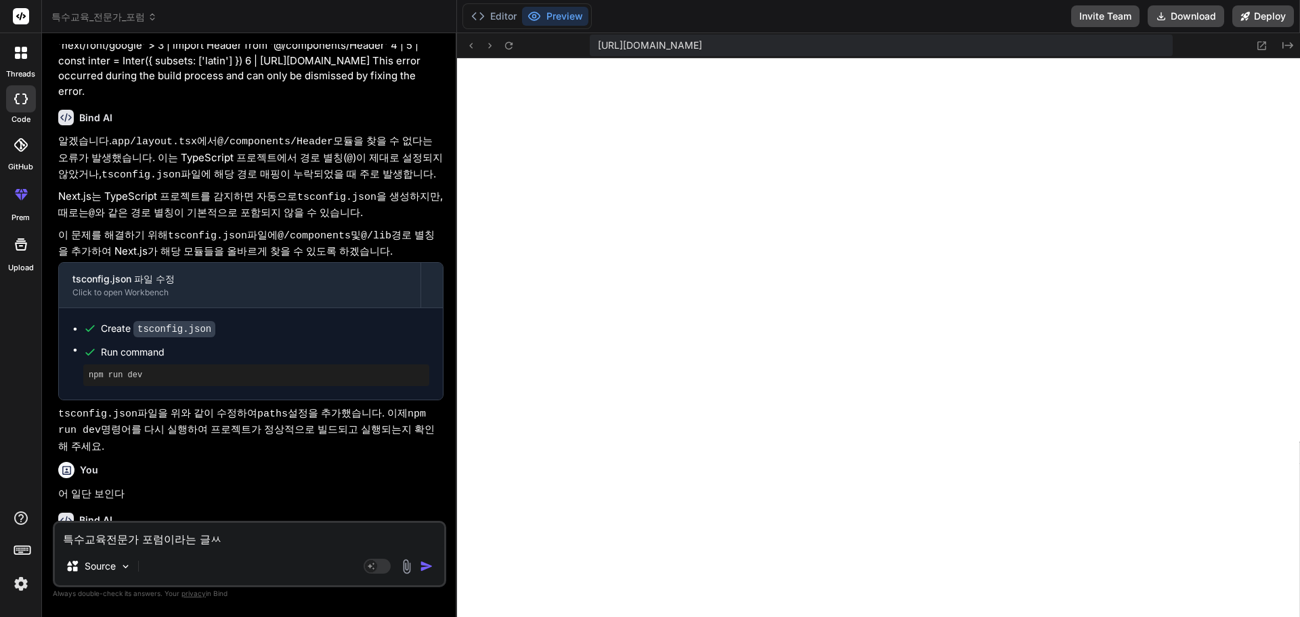
type textarea "특수교육전문가 포럼이라는 글ㅆ"
type textarea "x"
type textarea "특수교육전문가 포럼이라는 글ㅆ ㅍ"
type textarea "x"
type textarea "특수교육전문가 포럼이라는 글ㅆ 포"
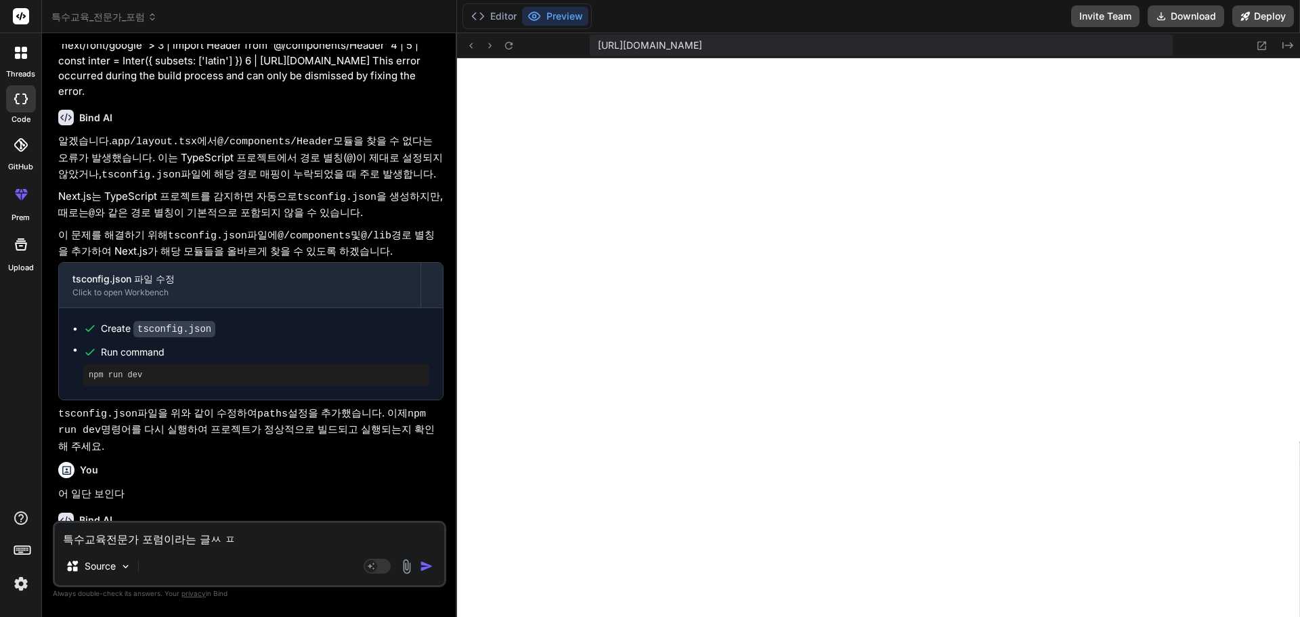
type textarea "x"
type textarea "특수교육전문가 포럼이라는 글ㅆ 폰"
type textarea "x"
type textarea "특수교육전문가 포럼이라는 글ㅆ 포"
type textarea "x"
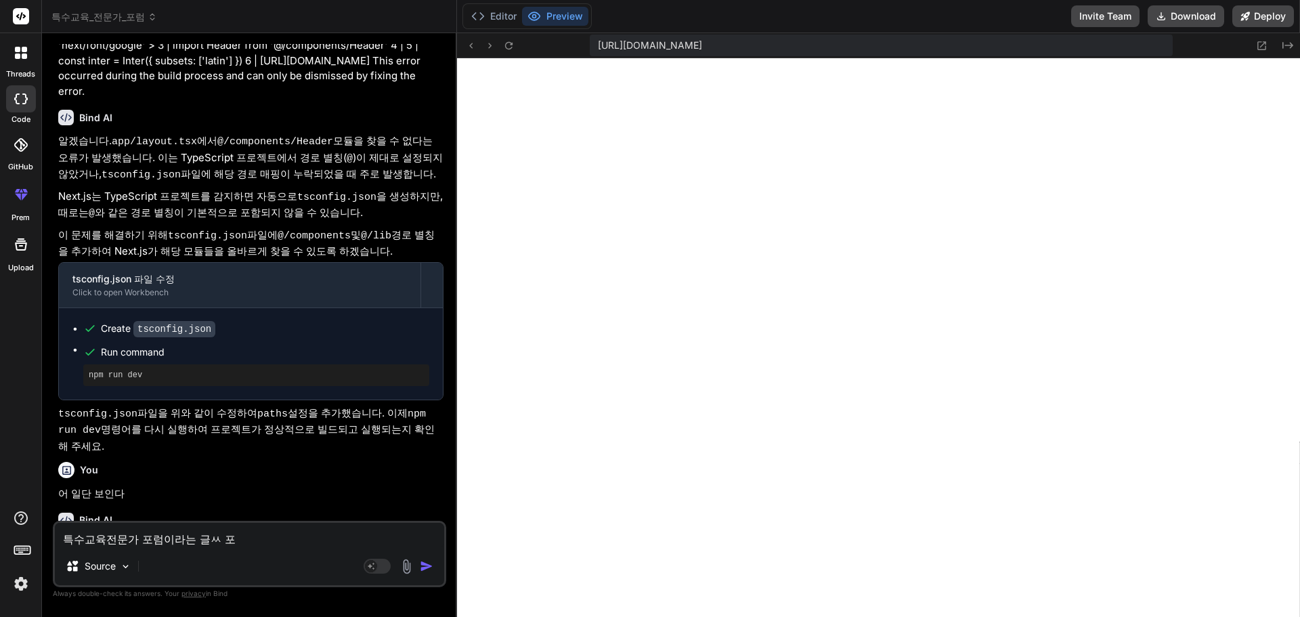
type textarea "특수교육전문가 포럼이라는 글ㅆ ㅍ"
type textarea "x"
type textarea "특수교육전문가 포럼이라는 글ㅆ"
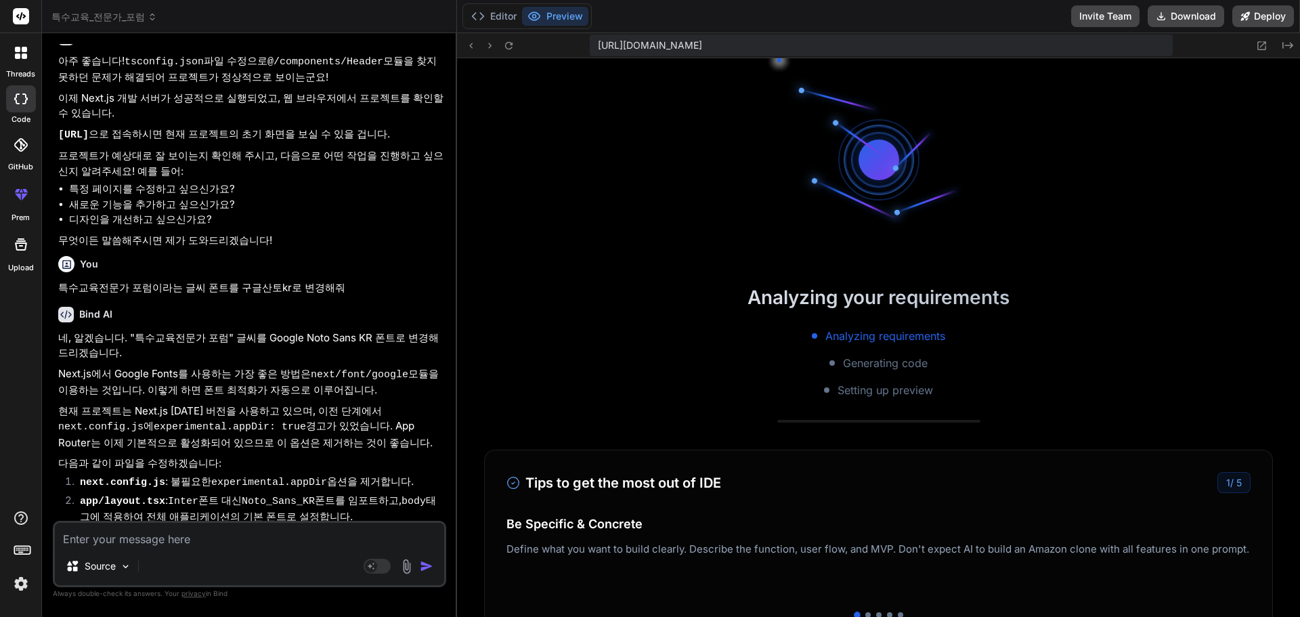
scroll to position [6740, 0]
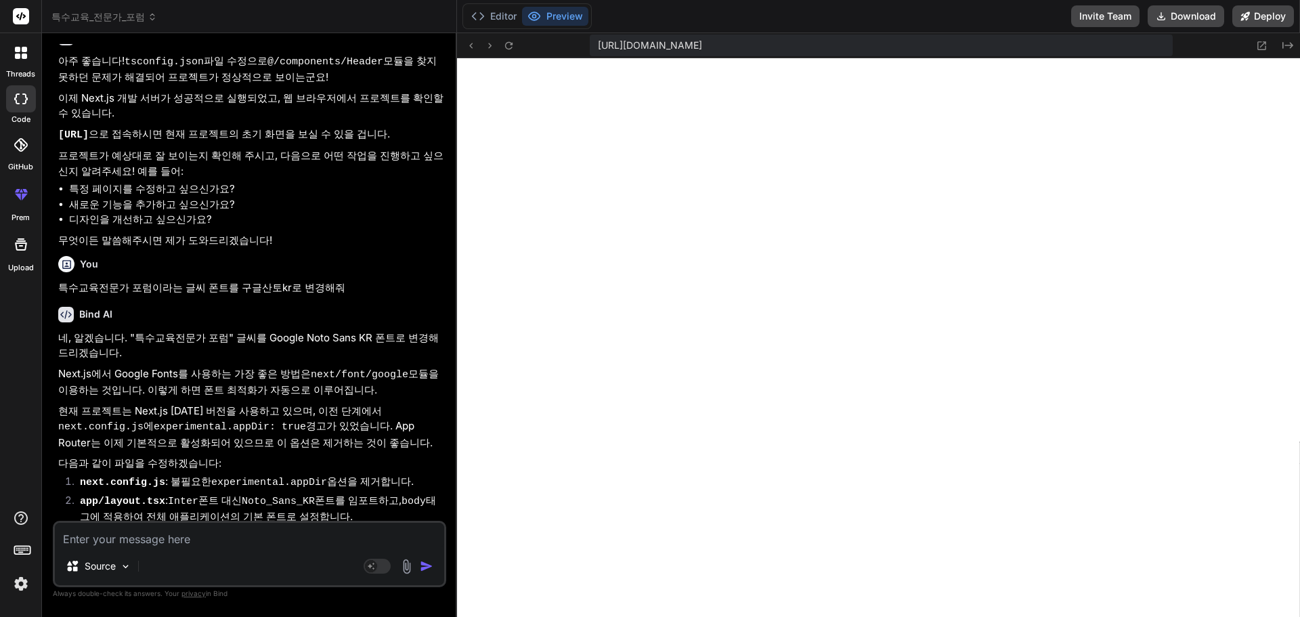
click at [143, 546] on textarea at bounding box center [249, 535] width 389 height 24
paste textarea "Failed to compile app/layout.tsx `next/font` error: Unknown subset `korean` for…"
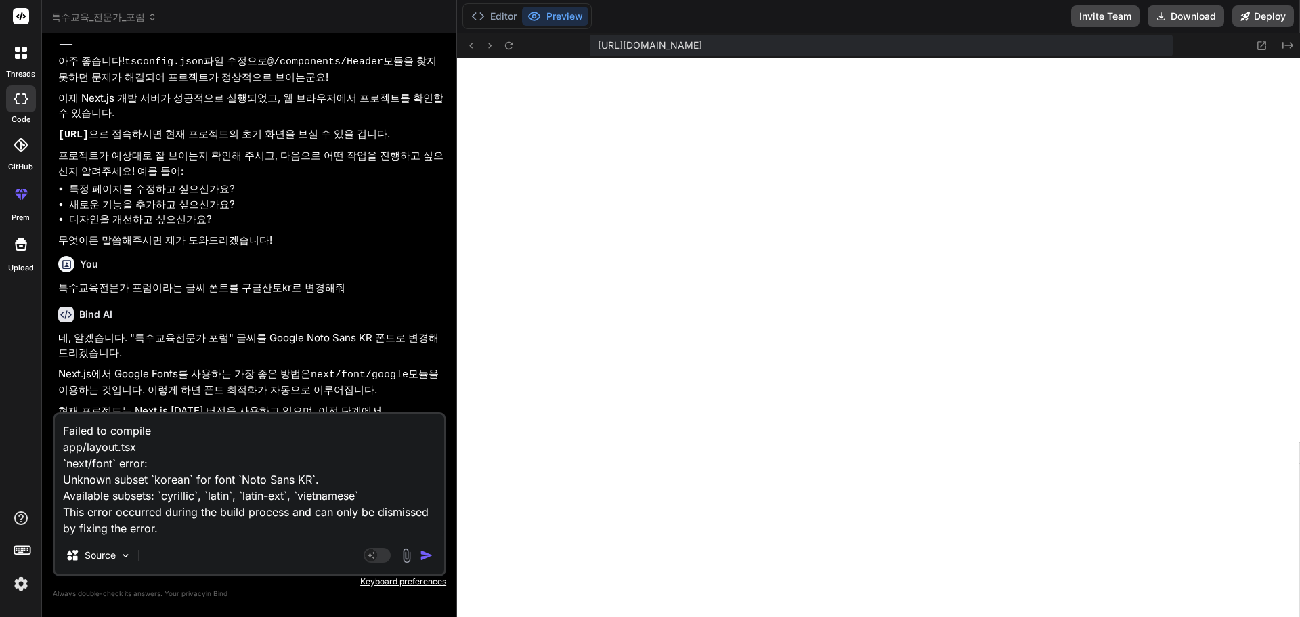
click at [424, 550] on img "button" at bounding box center [427, 555] width 14 height 14
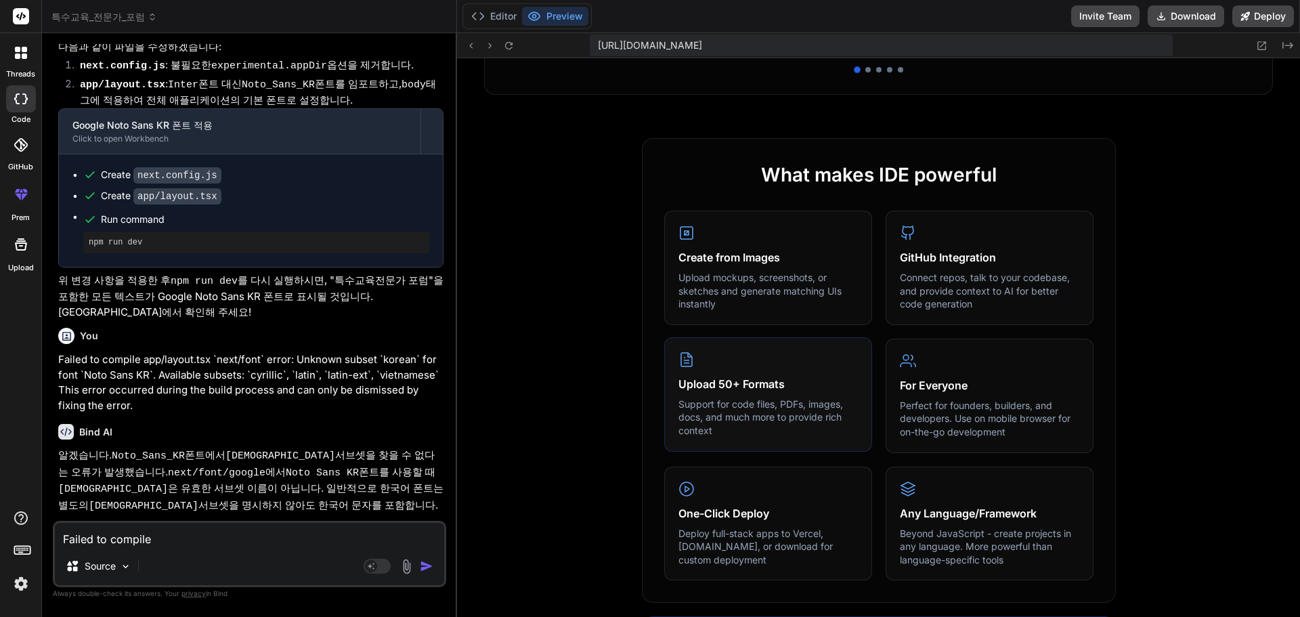
scroll to position [770, 0]
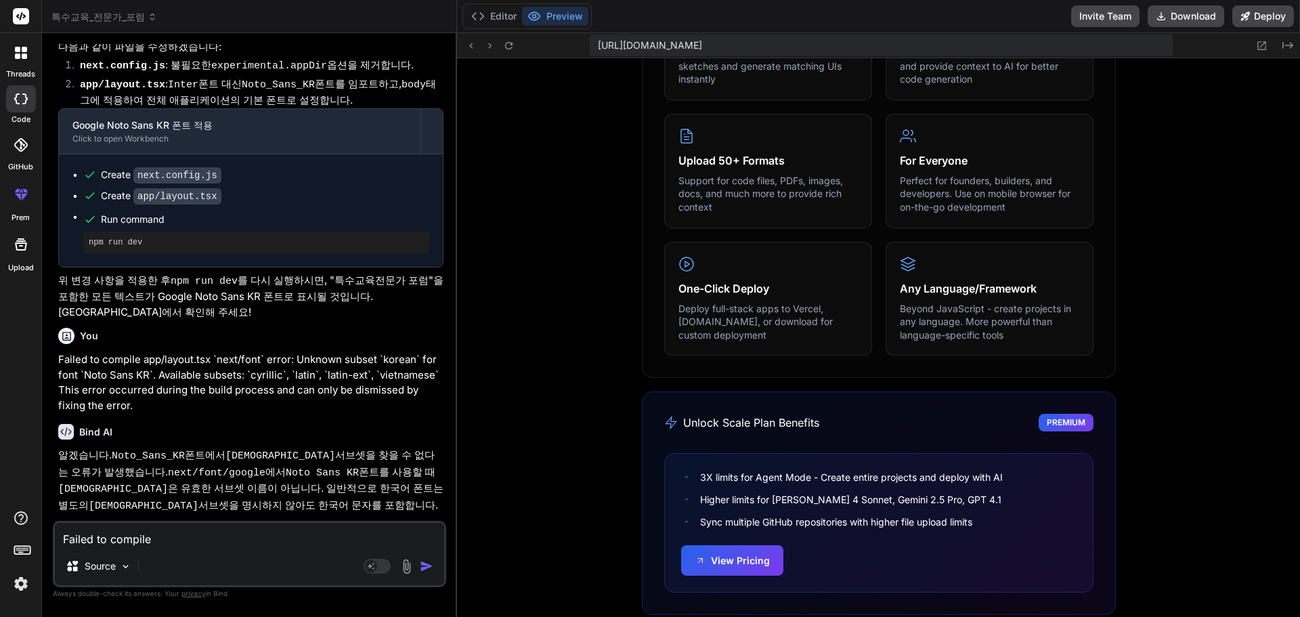
click at [496, 19] on button "Editor" at bounding box center [494, 16] width 56 height 19
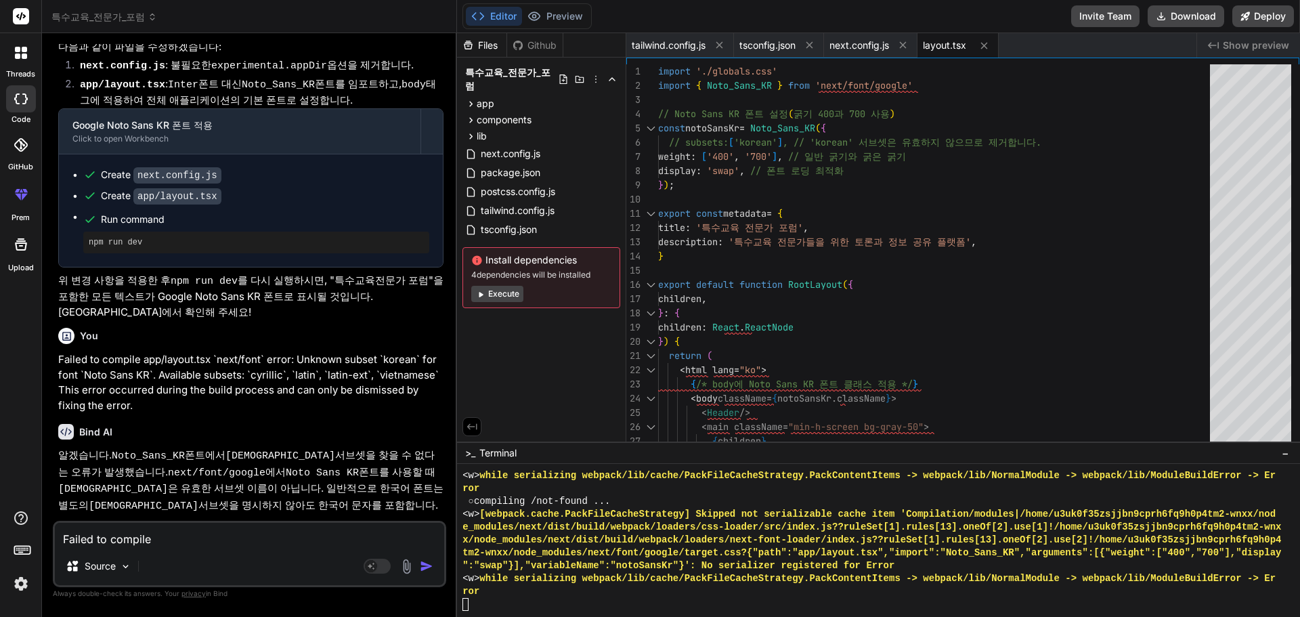
click at [568, 18] on button "Preview" at bounding box center [555, 16] width 66 height 19
click at [552, 14] on button "Preview" at bounding box center [555, 16] width 66 height 19
click at [603, 536] on span "x/node_modules/next/dist/build/webpack/loaders/next-font-loader/index.js??ruleS…" at bounding box center [871, 539] width 819 height 13
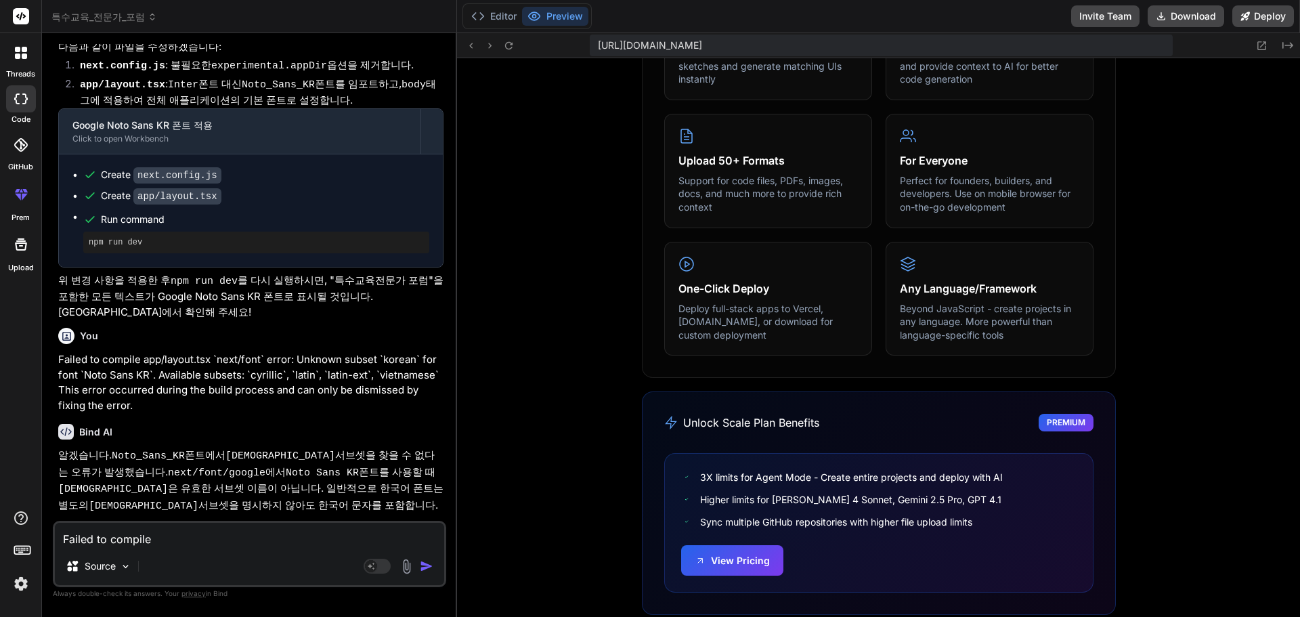
click at [310, 536] on textarea "Failed to compile app/layout.tsx `next/font` error: Unknown subset `korean` for…" at bounding box center [249, 535] width 389 height 24
click at [131, 548] on div "Failed to compile app/layout.tsx `next/font` error: Unknown subset `korean` for…" at bounding box center [249, 554] width 393 height 66
click at [555, 20] on button "Preview" at bounding box center [555, 16] width 66 height 19
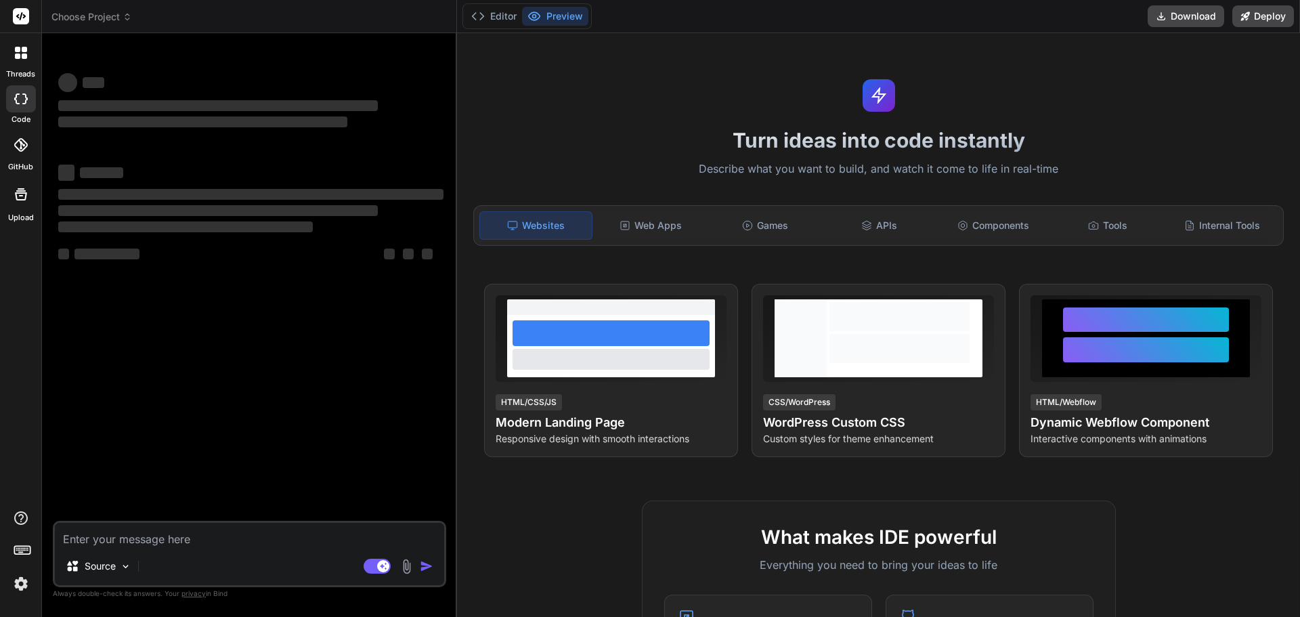
click at [657, 167] on p "Describe what you want to build, and watch it come to life in real-time" at bounding box center [878, 169] width 827 height 18
click at [670, 230] on div "Web Apps" at bounding box center [651, 225] width 112 height 28
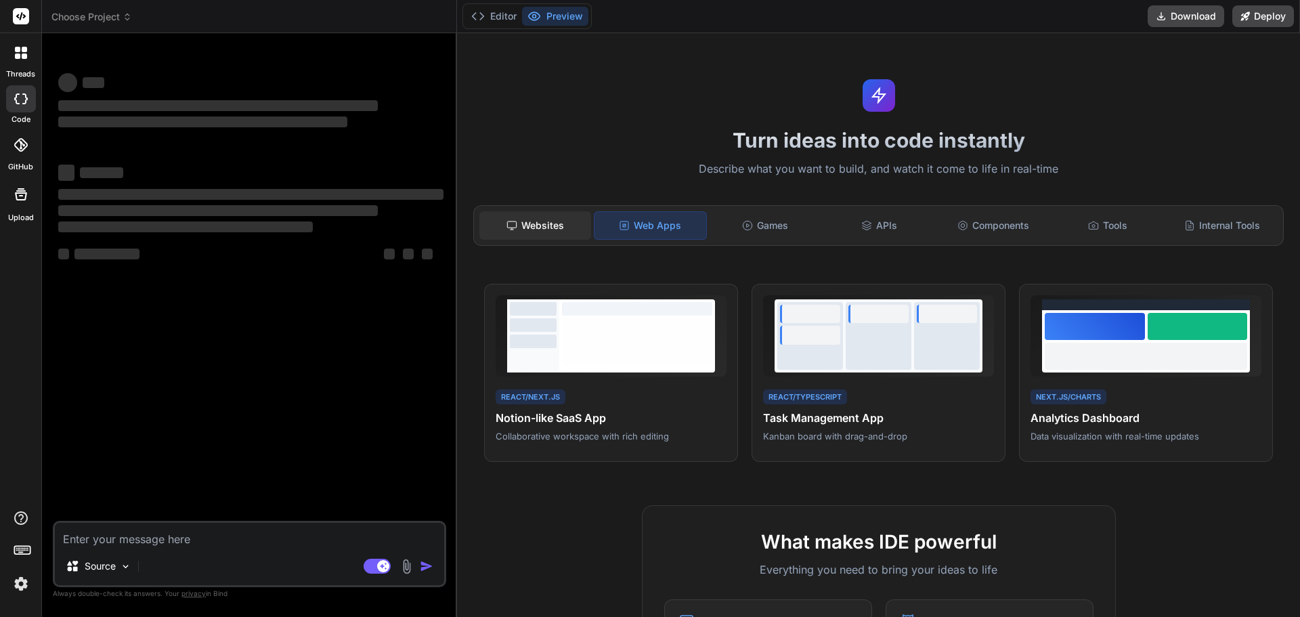
click at [543, 228] on div "Websites" at bounding box center [535, 225] width 112 height 28
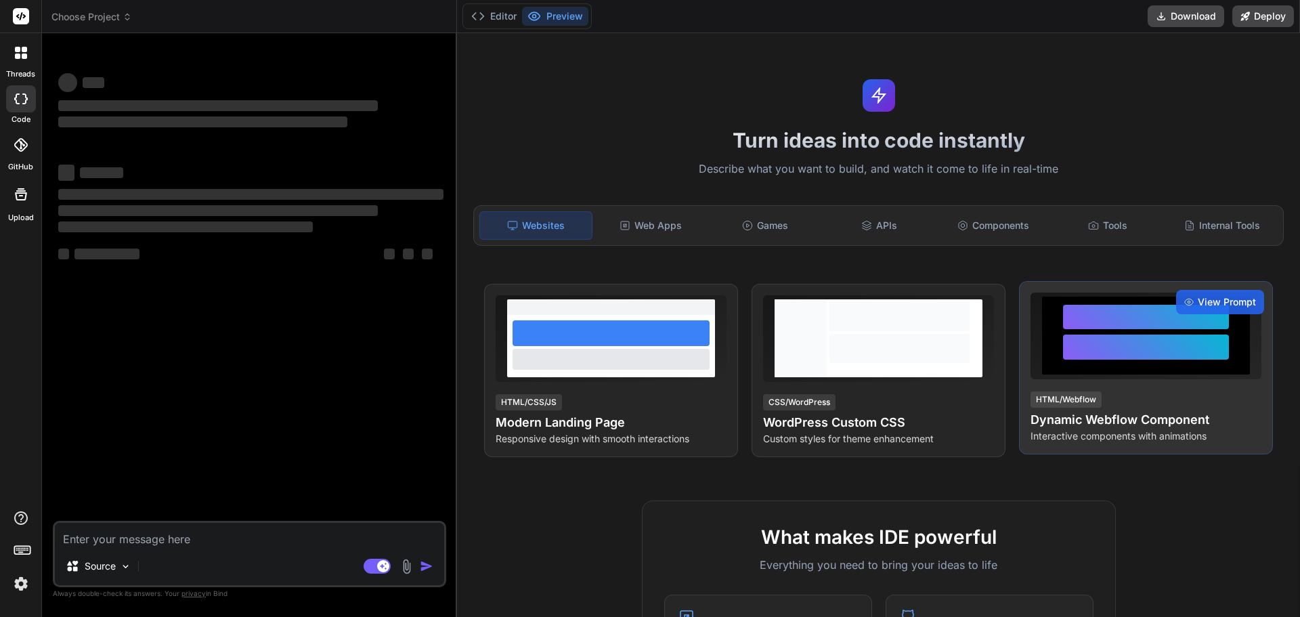
click at [1156, 342] on div at bounding box center [1146, 346] width 166 height 25
click at [1212, 297] on span "View Prompt" at bounding box center [1227, 302] width 58 height 14
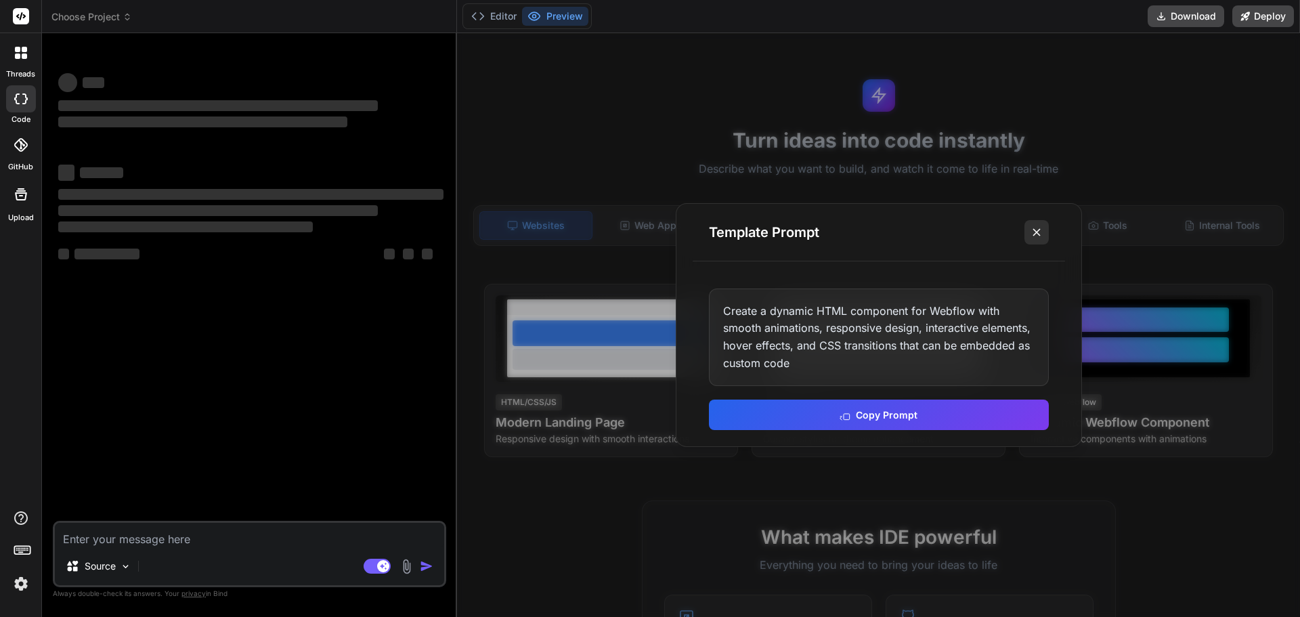
click at [1042, 231] on icon at bounding box center [1037, 232] width 14 height 14
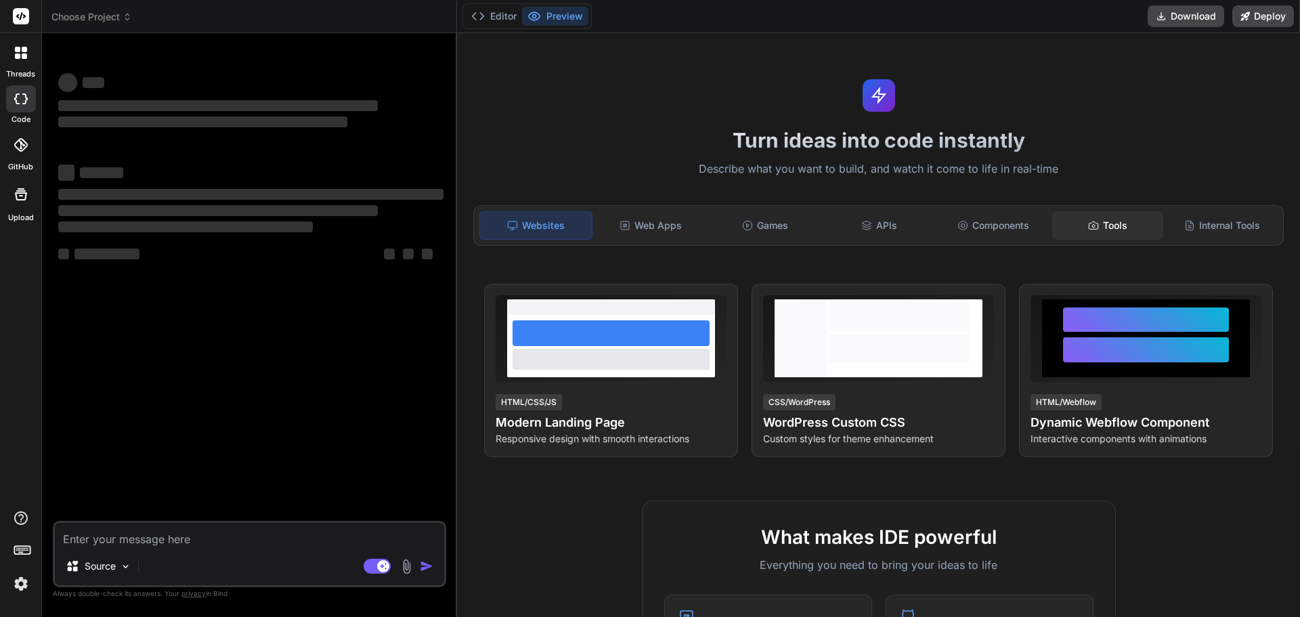
click at [1115, 230] on div "Tools" at bounding box center [1108, 225] width 112 height 28
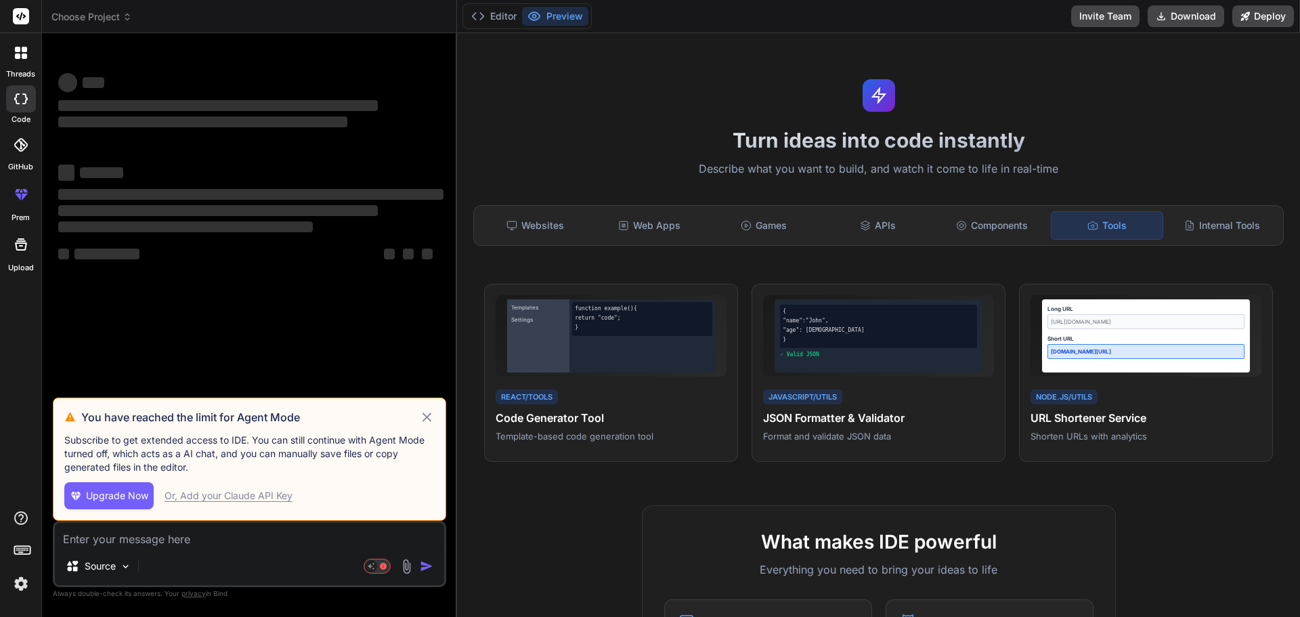
click at [247, 495] on div "Or, Add your Claude API Key" at bounding box center [229, 496] width 128 height 14
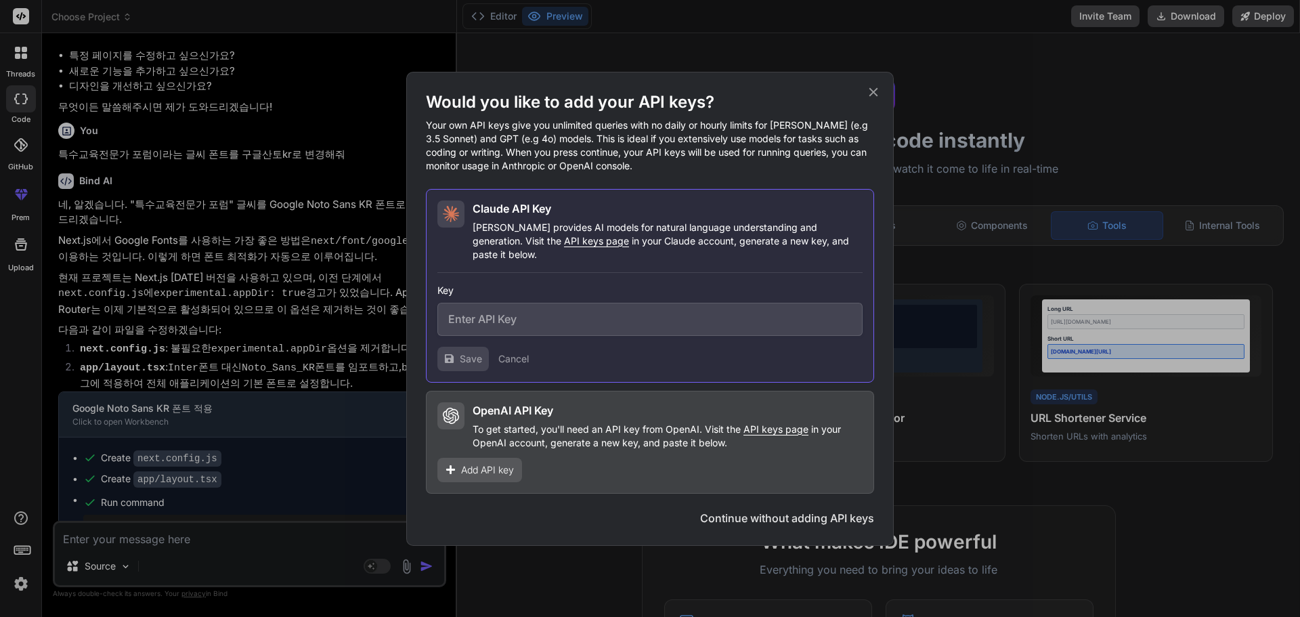
scroll to position [2045, 0]
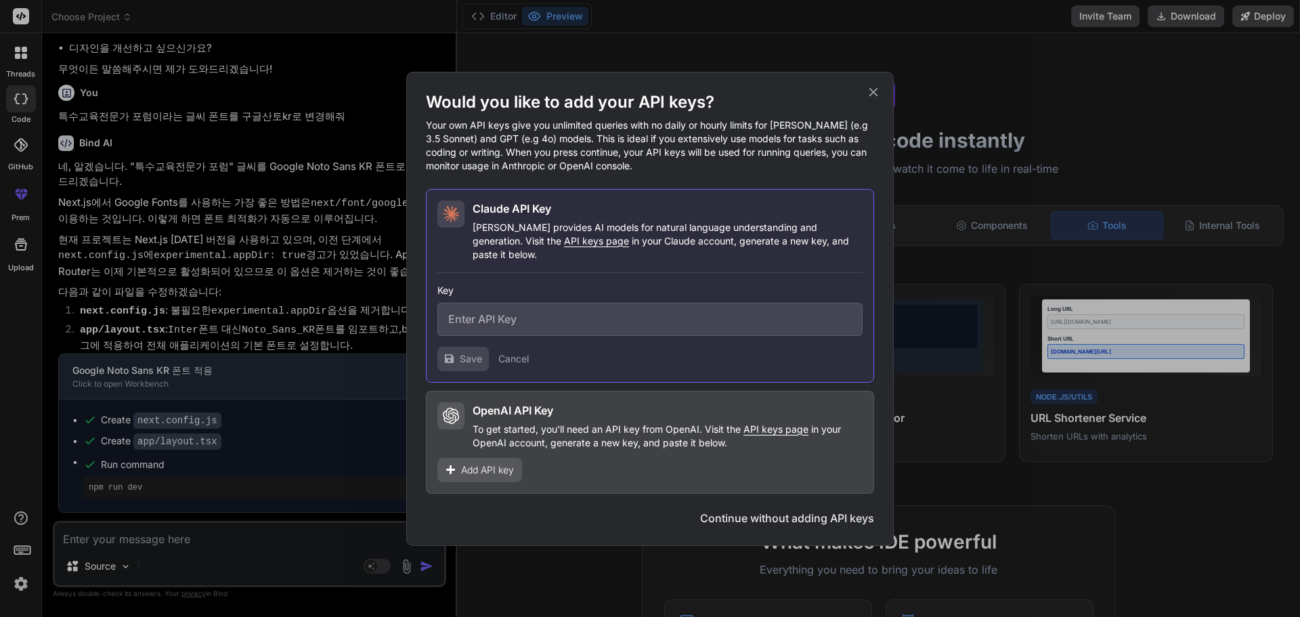
click at [874, 96] on icon at bounding box center [873, 92] width 15 height 15
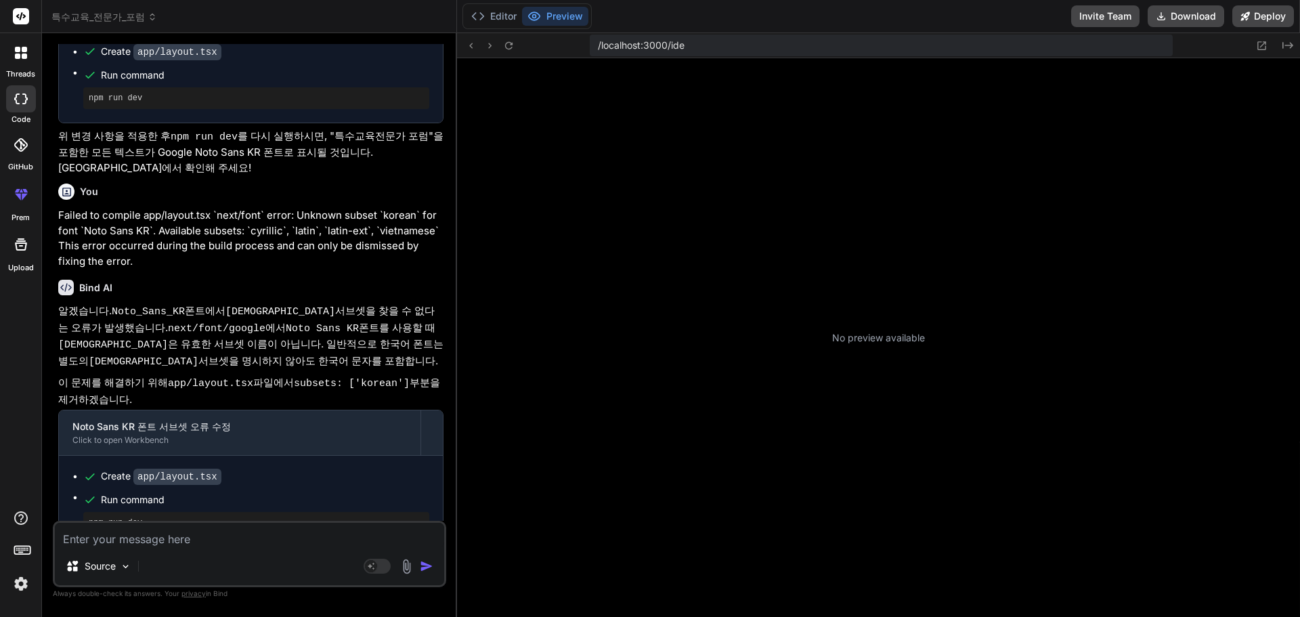
scroll to position [219, 0]
type textarea "x"
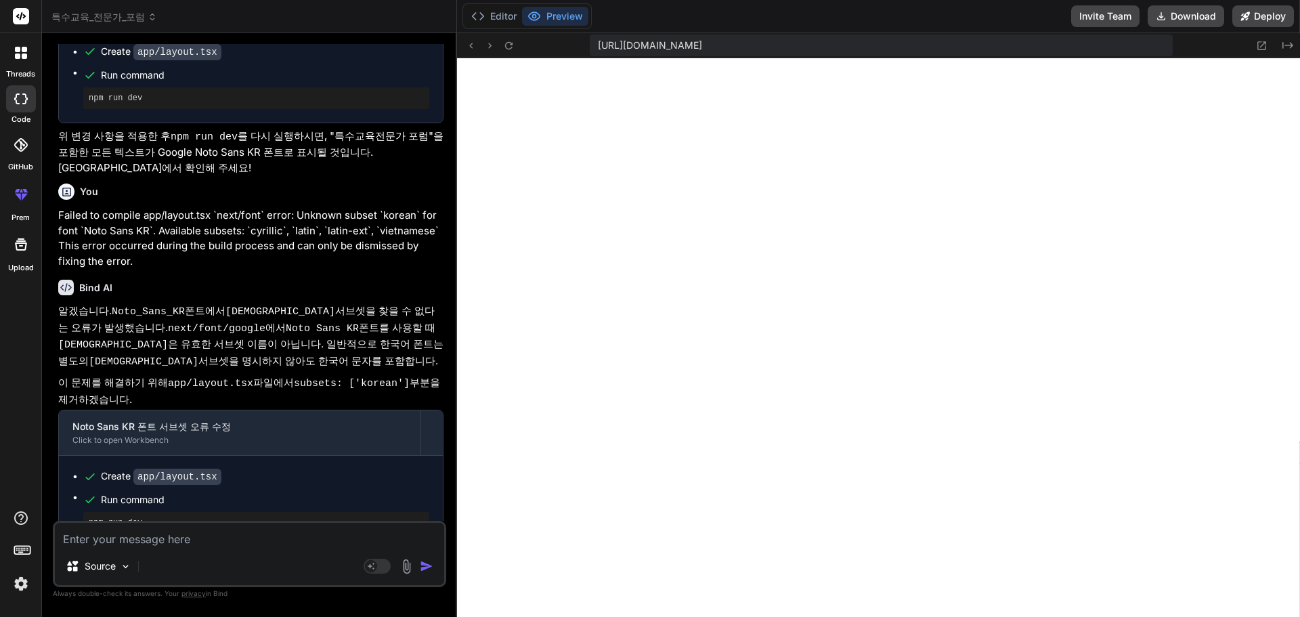
scroll to position [232, 0]
click at [287, 553] on p "위와 같이 app/layout.tsx 파일에서 subsets: ['korean'] 라인을 주석 처리하거나 제거한 후, npm run dev 명…" at bounding box center [250, 577] width 385 height 49
click at [512, 20] on button "Editor" at bounding box center [494, 16] width 56 height 19
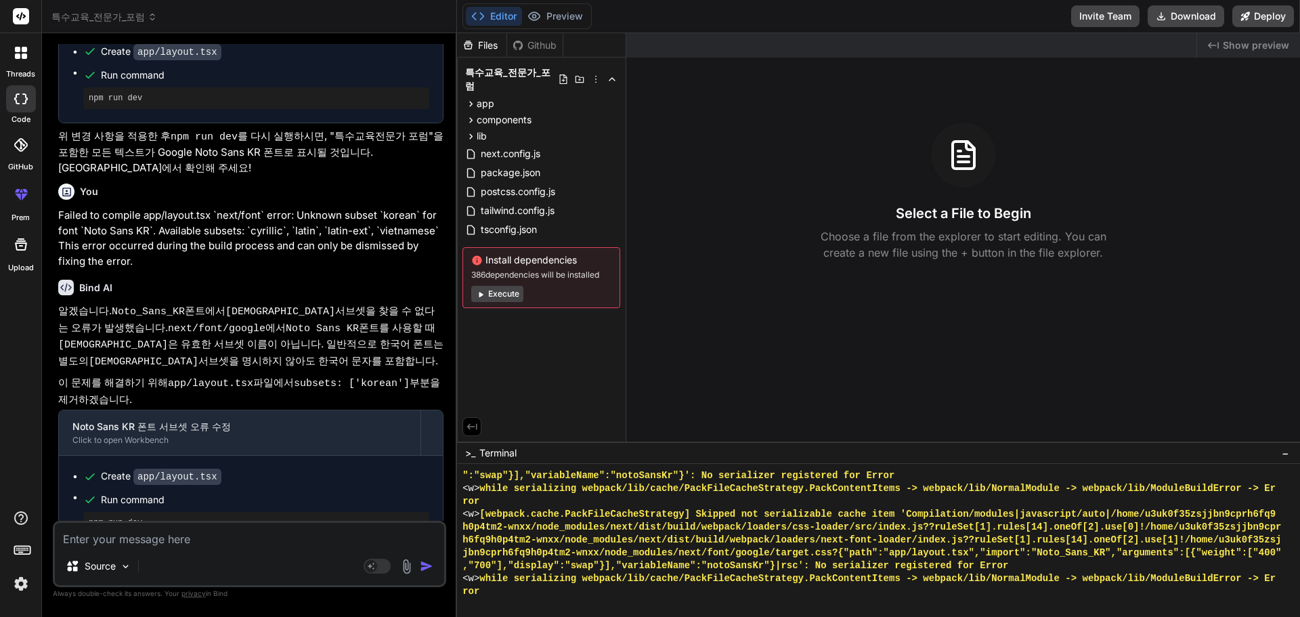
scroll to position [1029, 0]
click at [569, 15] on button "Preview" at bounding box center [555, 16] width 66 height 19
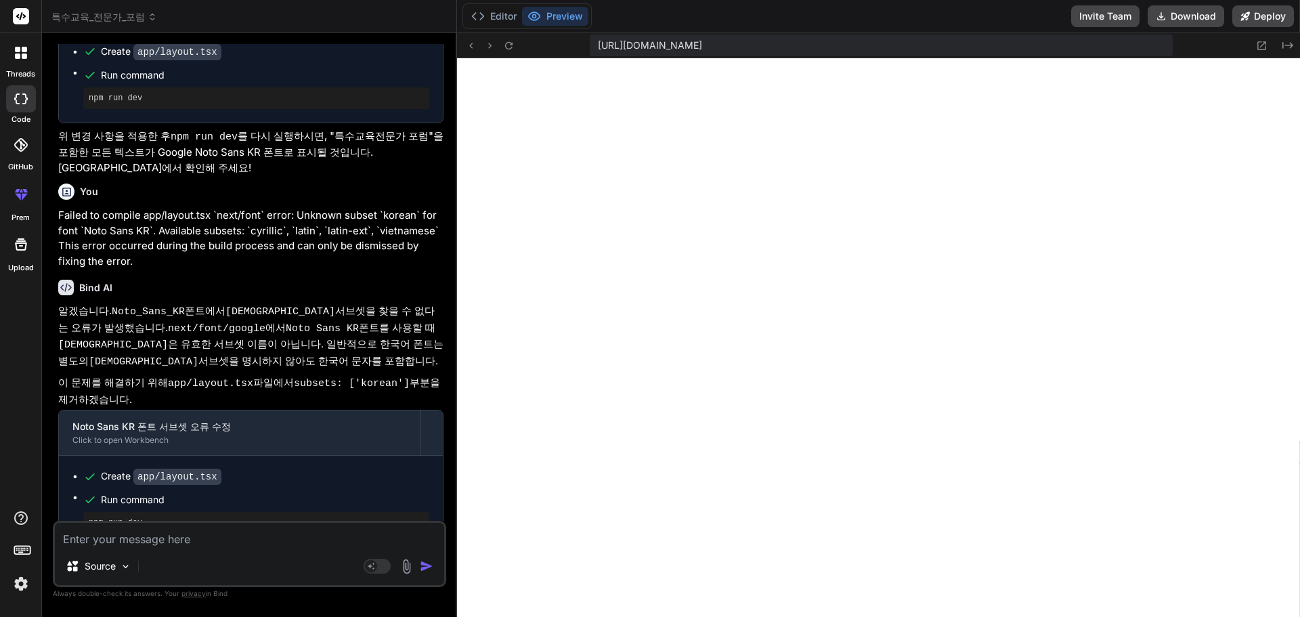
click at [169, 536] on textarea at bounding box center [249, 535] width 389 height 24
paste textarea "Failed to compile app/layout.tsx `next/font` error: Preload is enabled but no s…"
type textarea "Failed to compile app/layout.tsx `next/font` error: Preload is enabled but no s…"
type textarea "x"
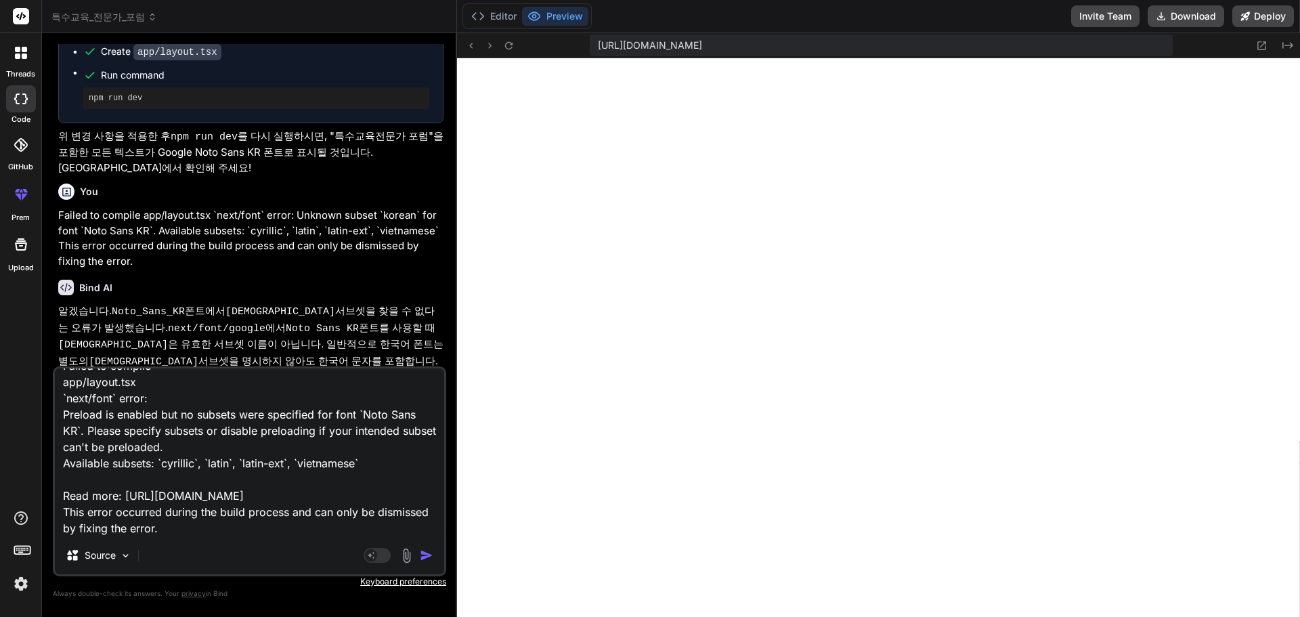
type textarea "Failed to compile app/layout.tsx `next/font` error: Preload is enabled but no s…"
click at [432, 558] on img "button" at bounding box center [427, 555] width 14 height 14
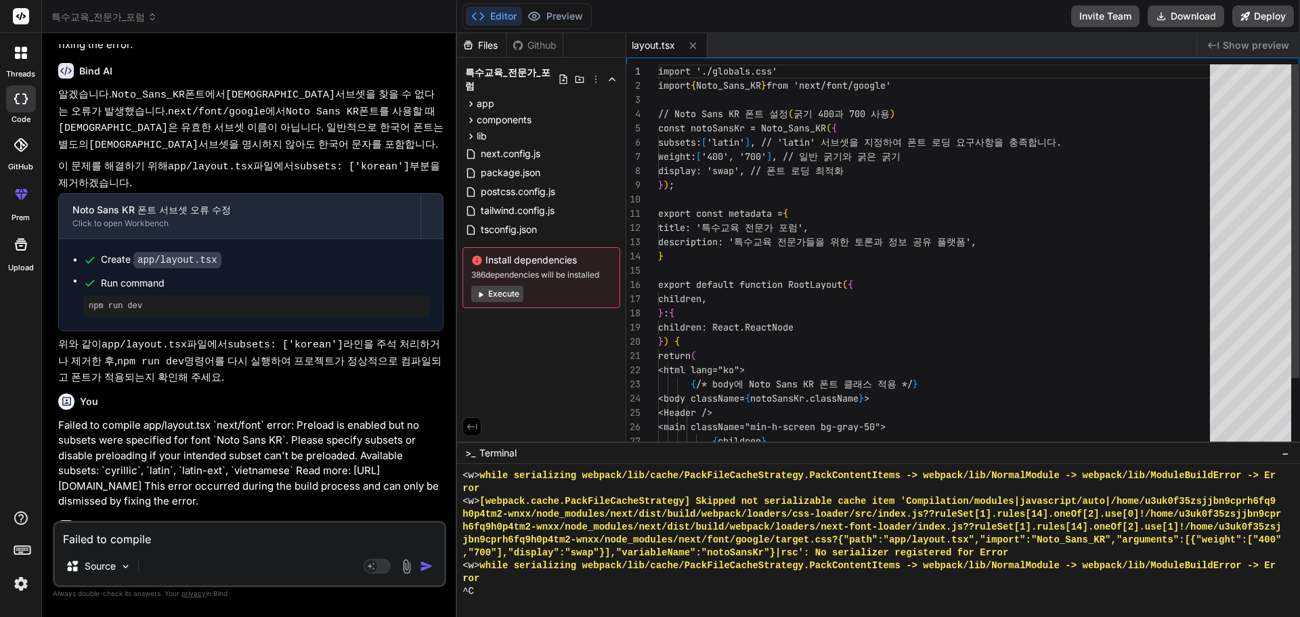
scroll to position [2251, 0]
type textarea "x"
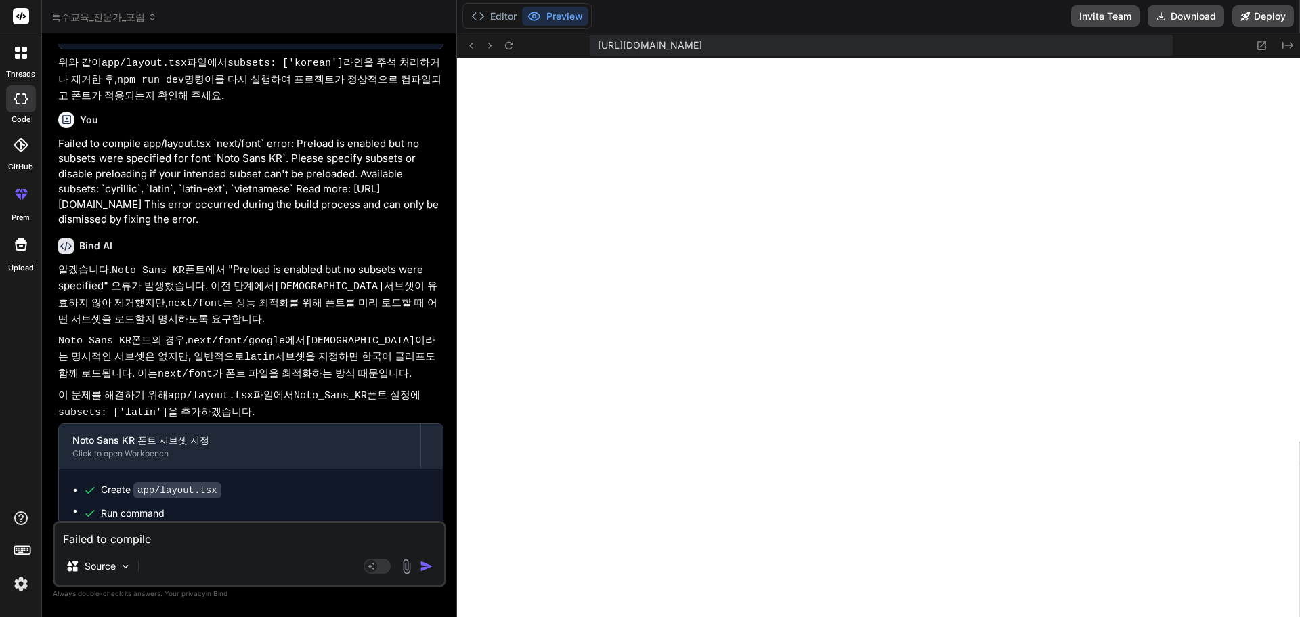
scroll to position [2457, 0]
click at [235, 567] on p "위와 같이 app/layout.tsx 파일에 subsets: ['latin'] 을 추가한 후, npm run dev 명령어를 다시 실행하여 프…" at bounding box center [250, 591] width 385 height 49
click at [491, 12] on button "Editor" at bounding box center [494, 16] width 56 height 19
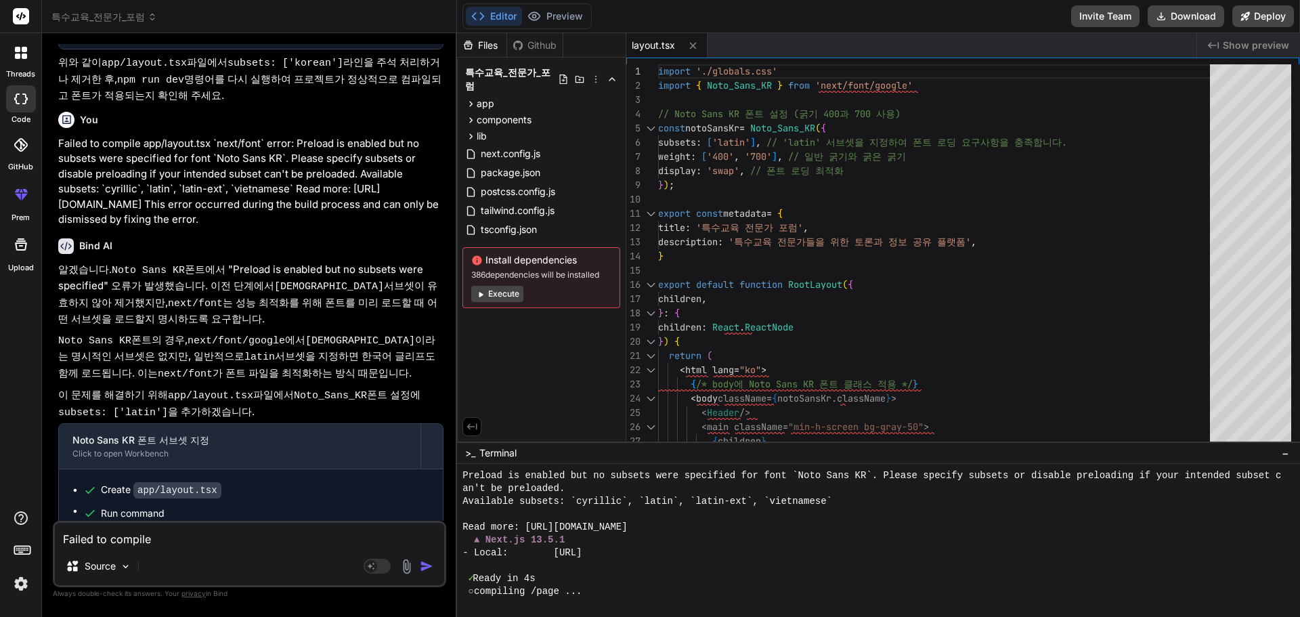
click at [496, 18] on button "Editor" at bounding box center [494, 16] width 56 height 19
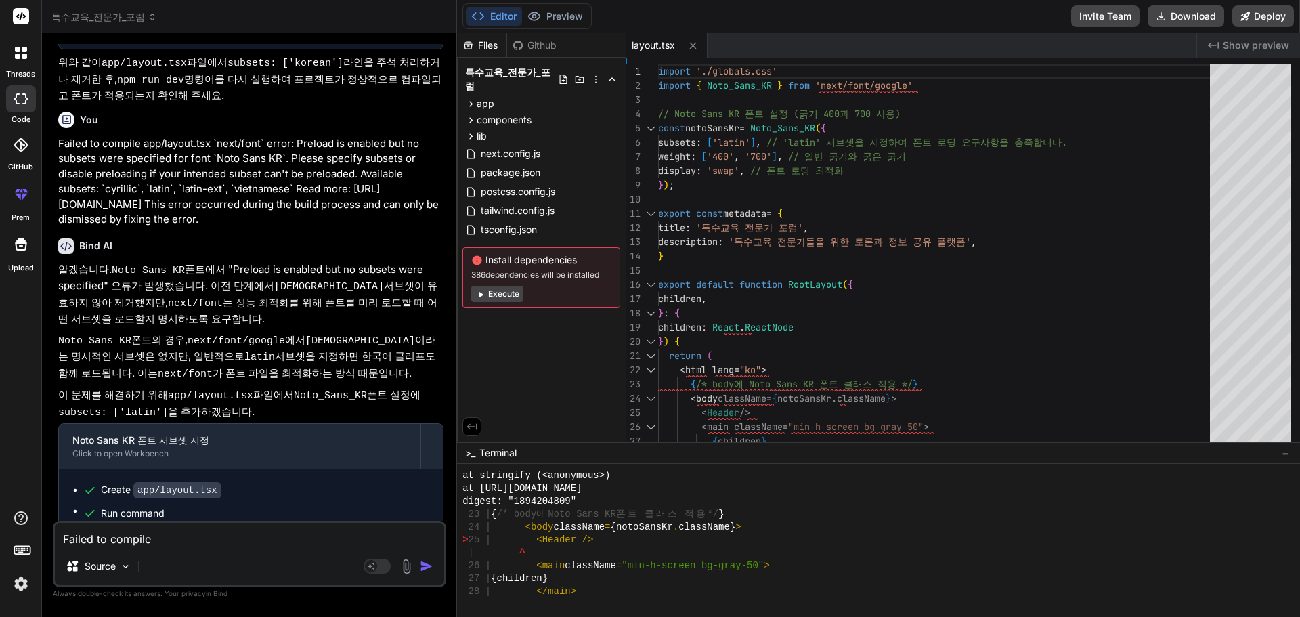
scroll to position [2804, 0]
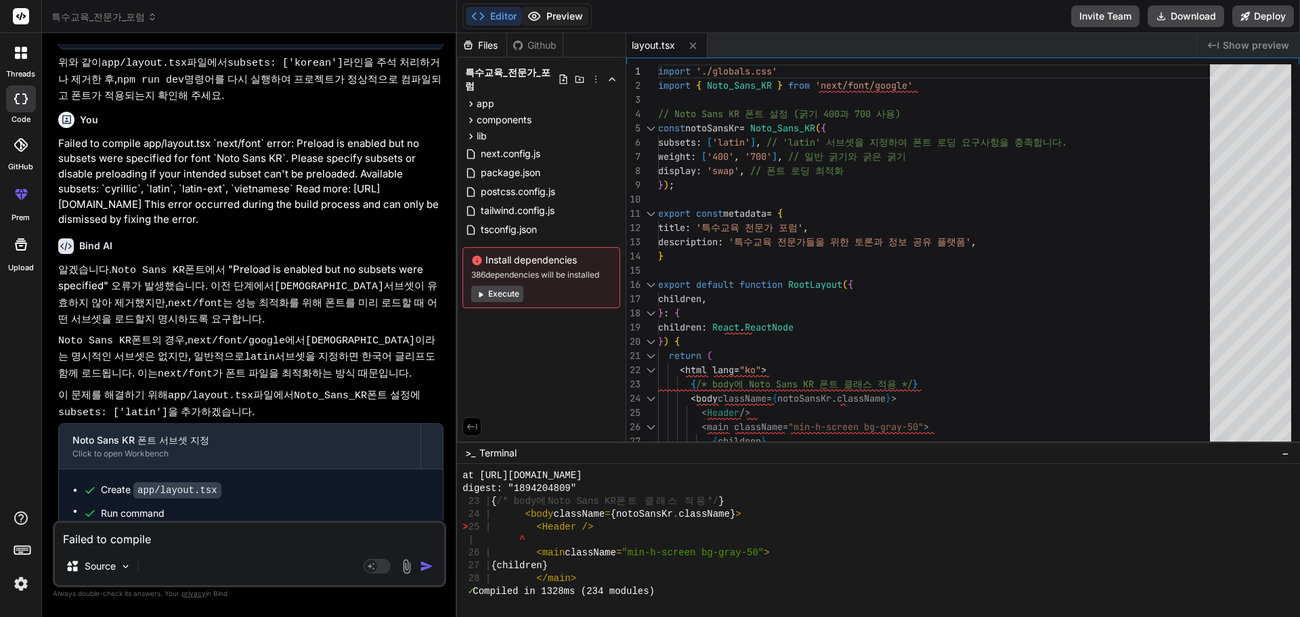
click at [552, 17] on button "Preview" at bounding box center [555, 16] width 66 height 19
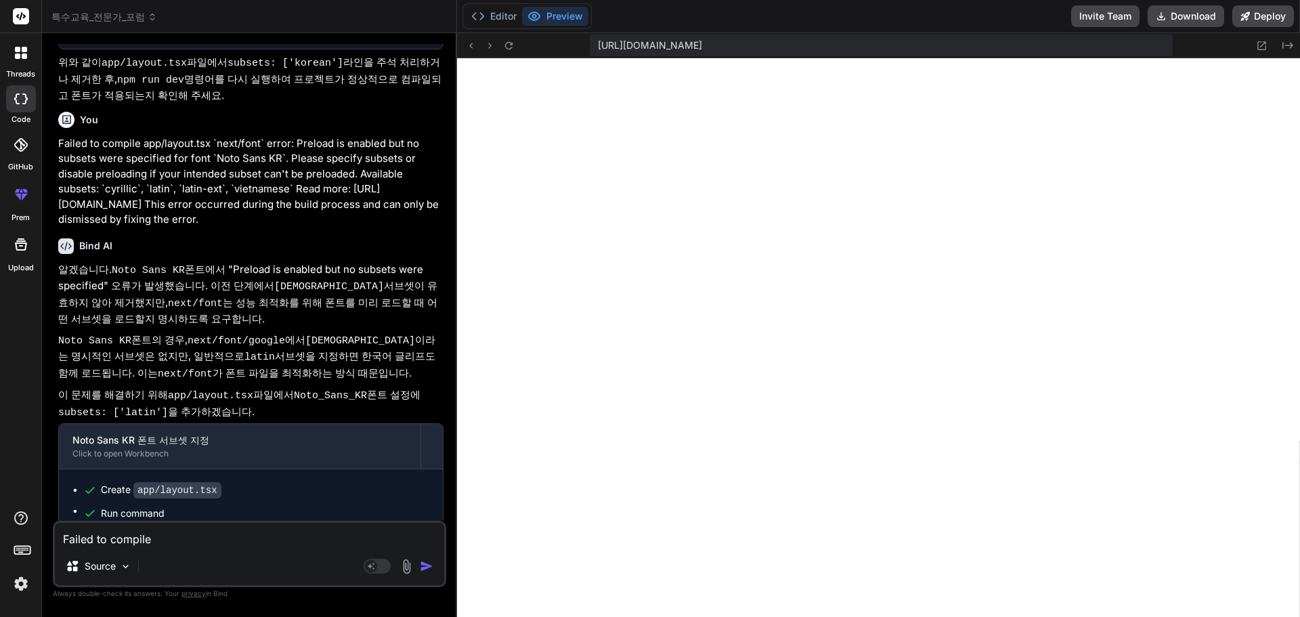
click at [196, 542] on textarea "Failed to compile app/layout.tsx `next/font` error: Preload is enabled but no s…" at bounding box center [249, 535] width 389 height 24
paste textarea "Unhandled Runtime Error Error: Header is not defined Source app/layout.tsx (25:…"
type textarea "Unhandled Runtime Error Error: Header is not defined Source app/layout.tsx (25:…"
type textarea "x"
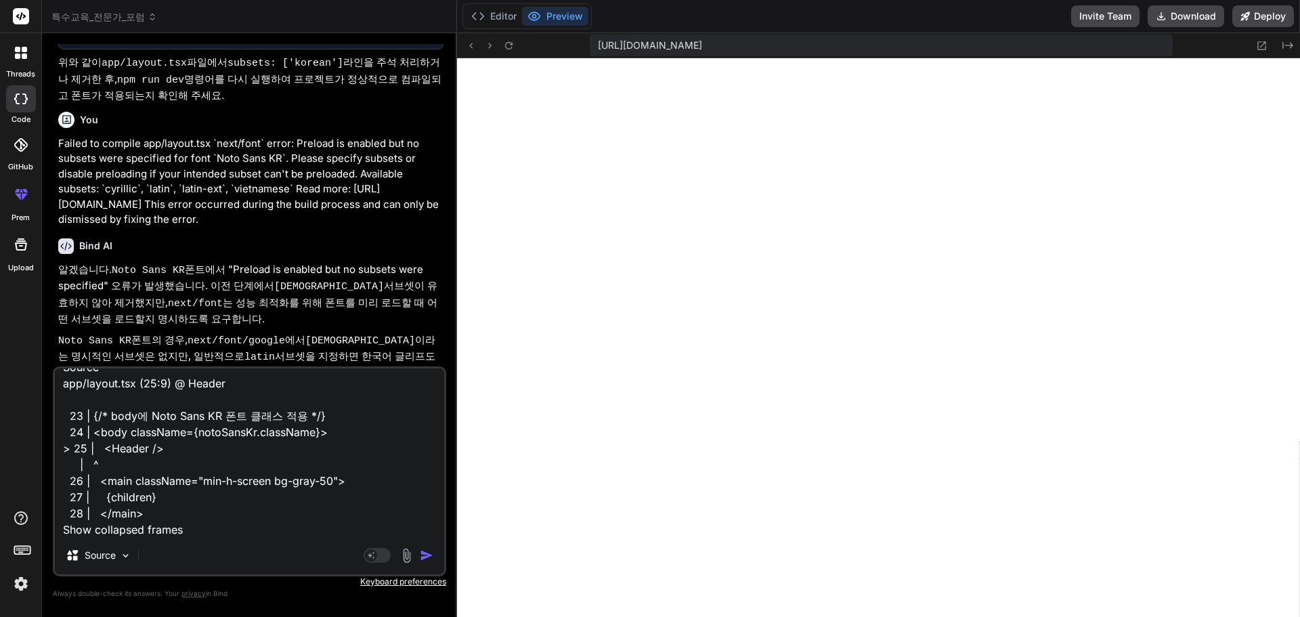
type textarea "Unhandled Runtime Error Error: Header is not defined Source app/layout.tsx (25:…"
click at [426, 556] on img "button" at bounding box center [427, 555] width 14 height 14
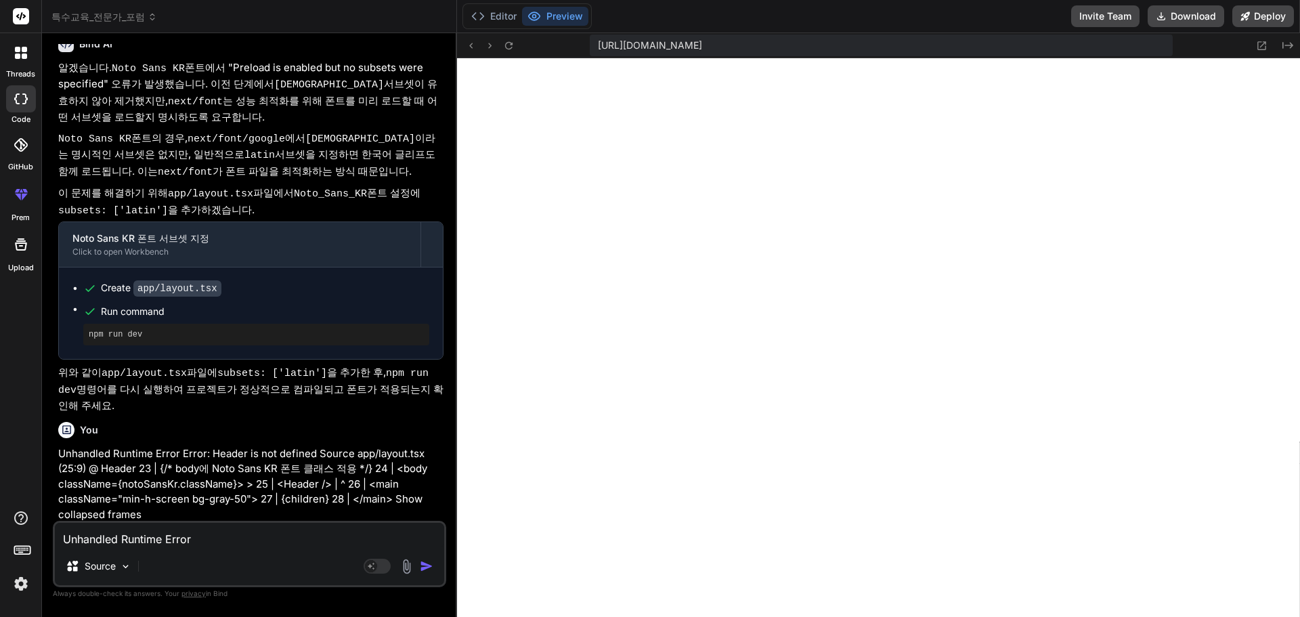
scroll to position [3135, 0]
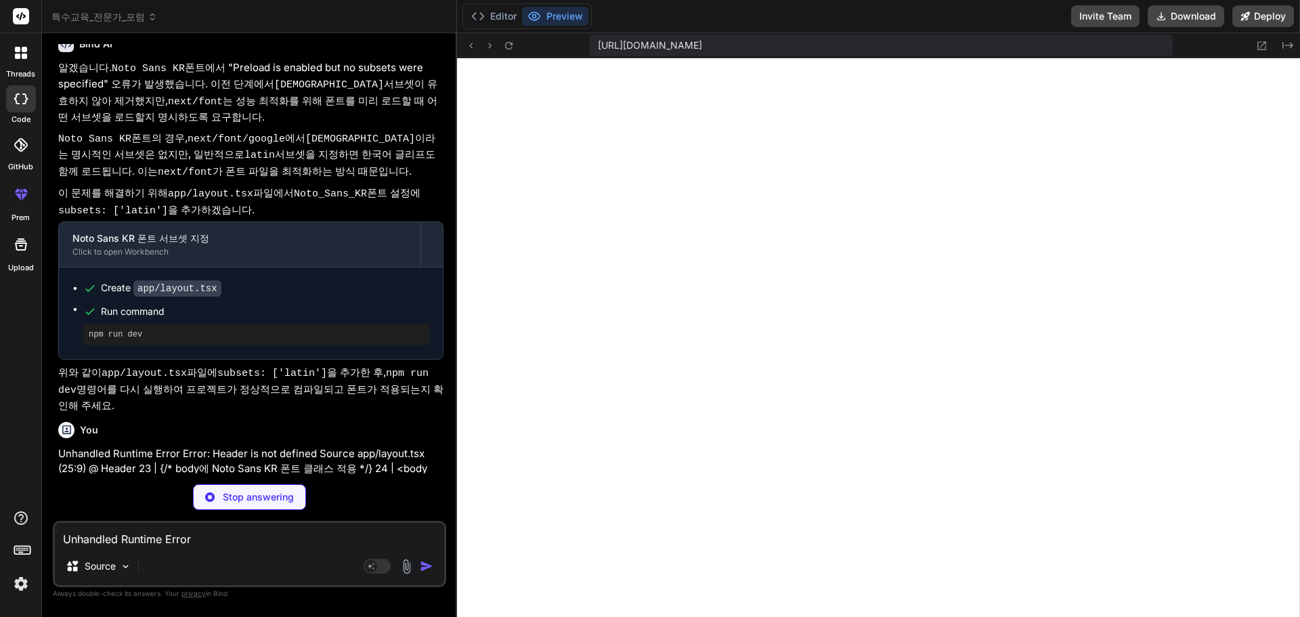
type textarea "x"
type textarea "</html> ) }"
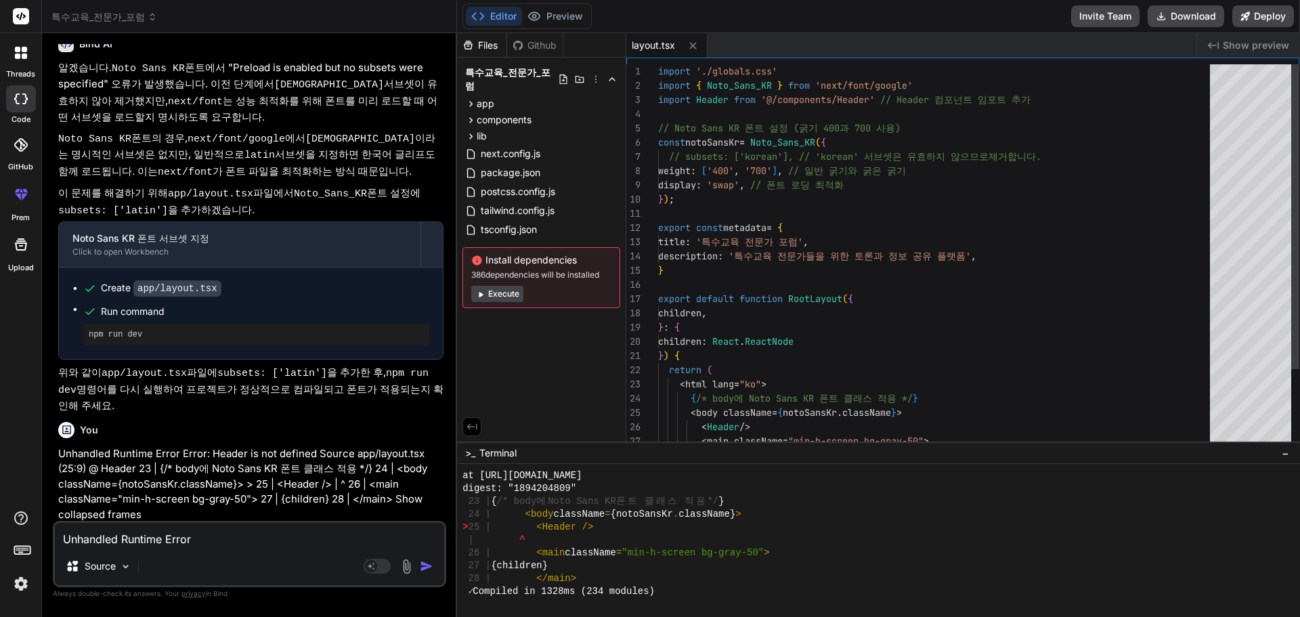
type textarea "x"
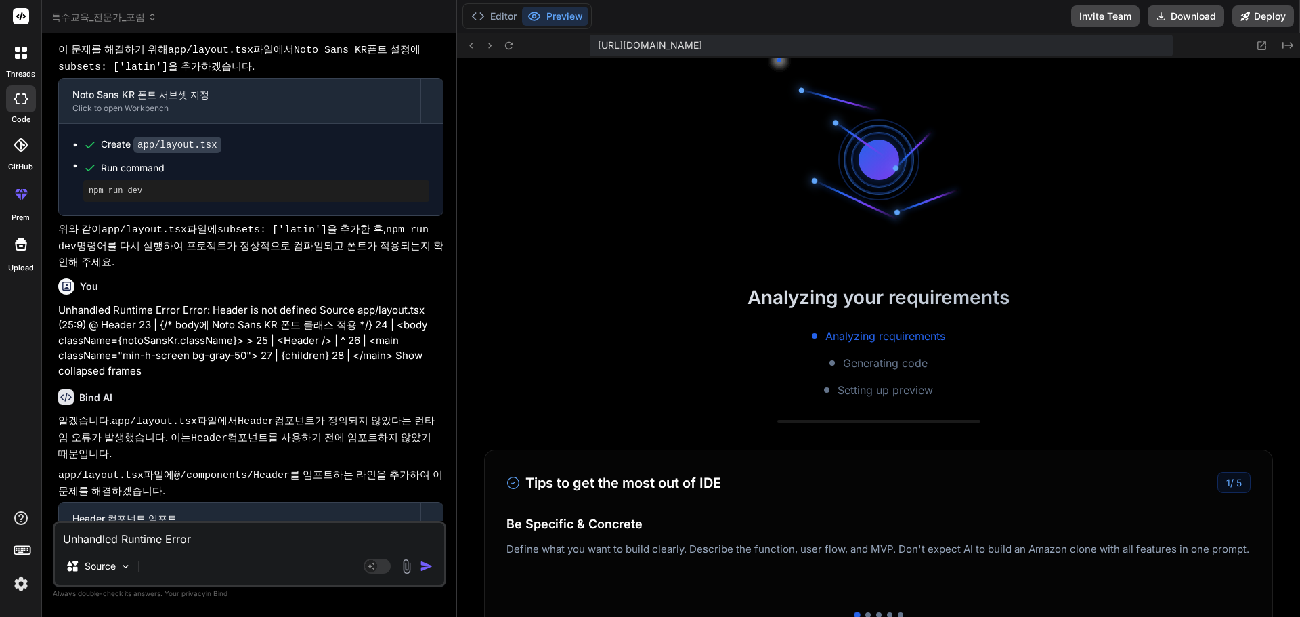
scroll to position [4592, 0]
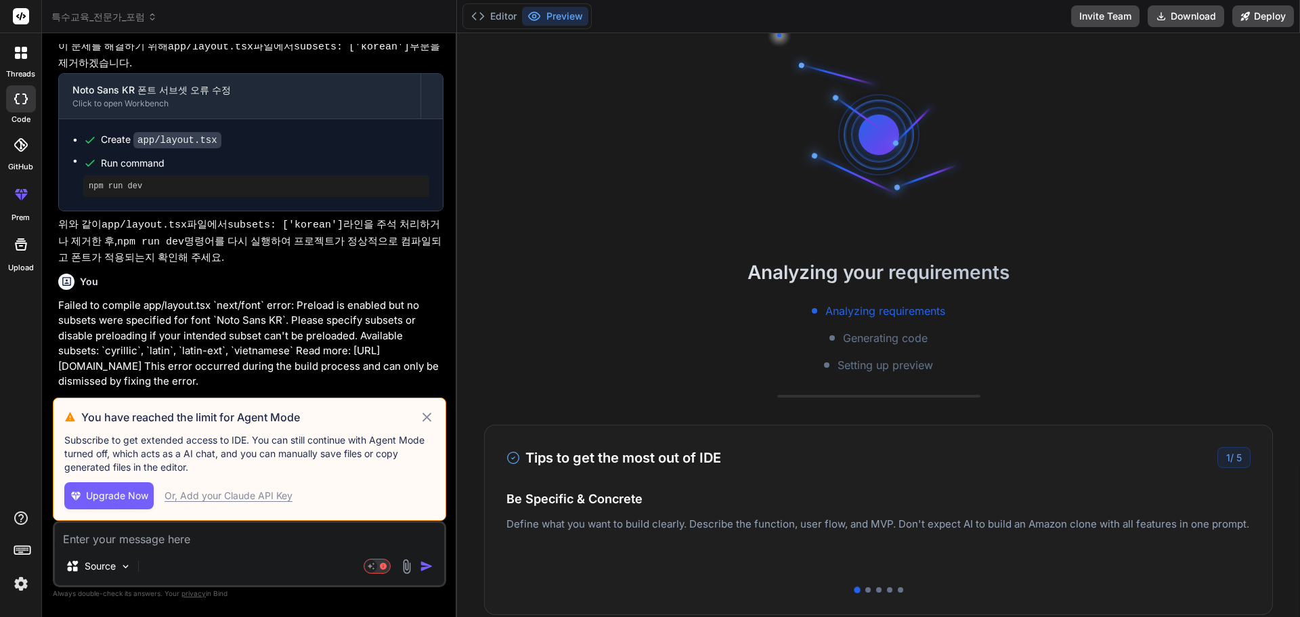
scroll to position [1345, 0]
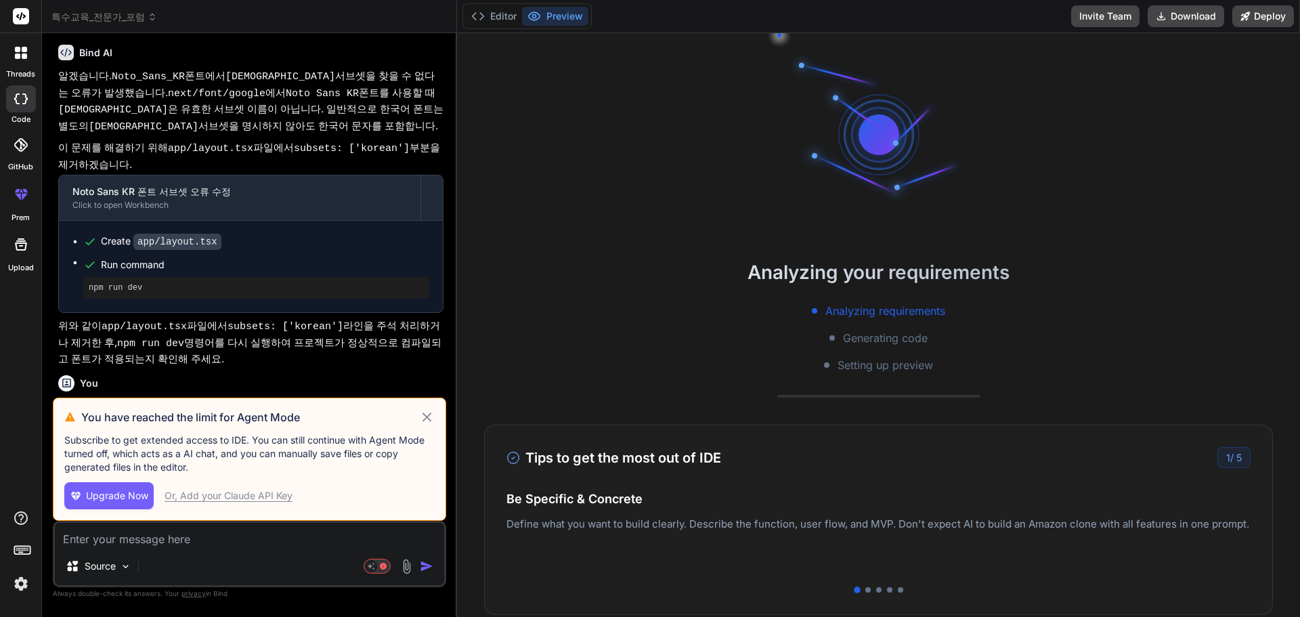
click at [259, 493] on div "Or, Add your Claude API Key" at bounding box center [229, 496] width 128 height 14
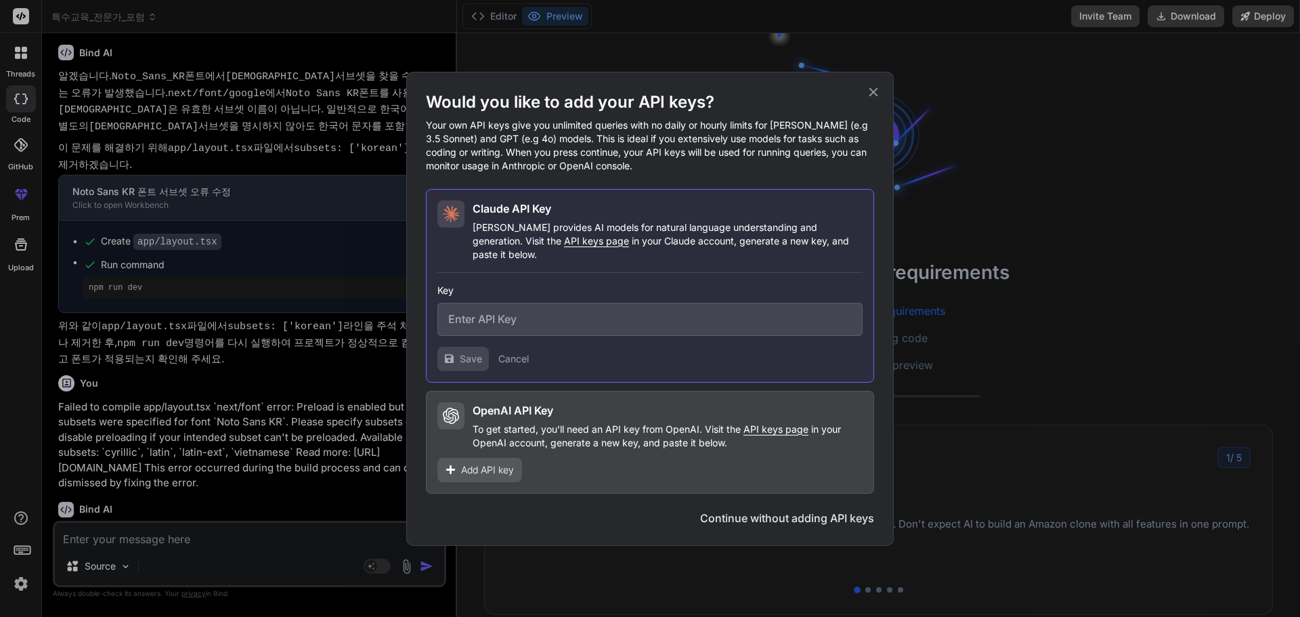
click at [871, 99] on icon at bounding box center [873, 92] width 15 height 15
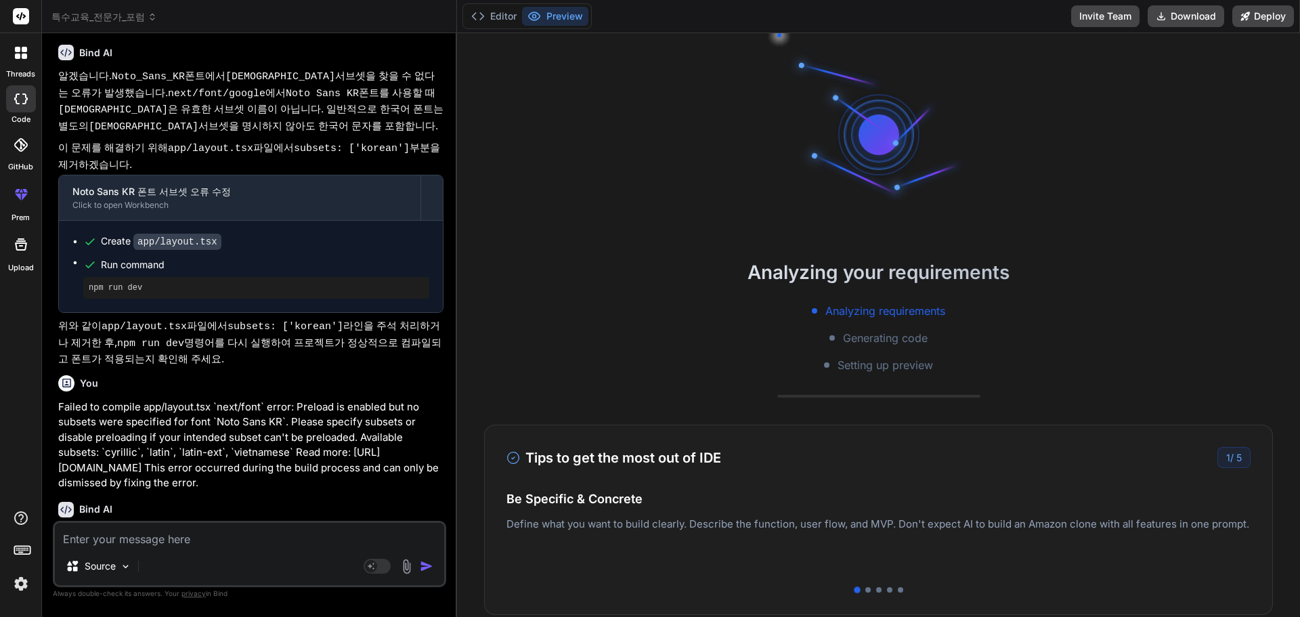
scroll to position [1663, 0]
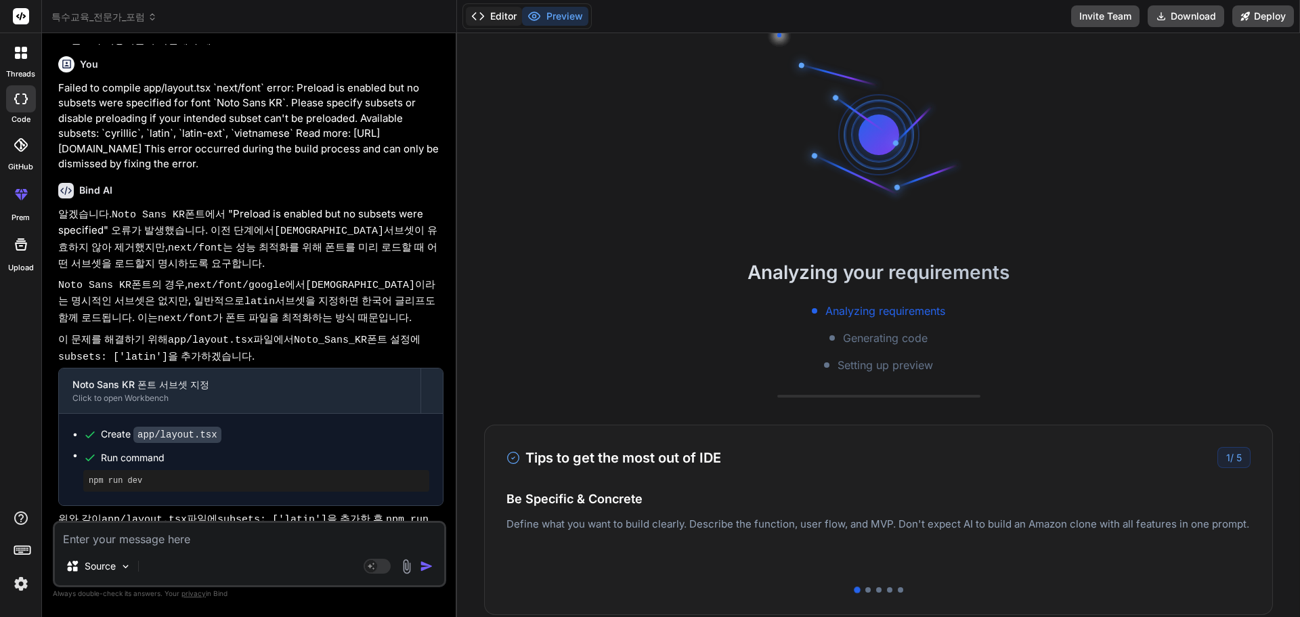
click at [486, 11] on button "Editor" at bounding box center [494, 16] width 56 height 19
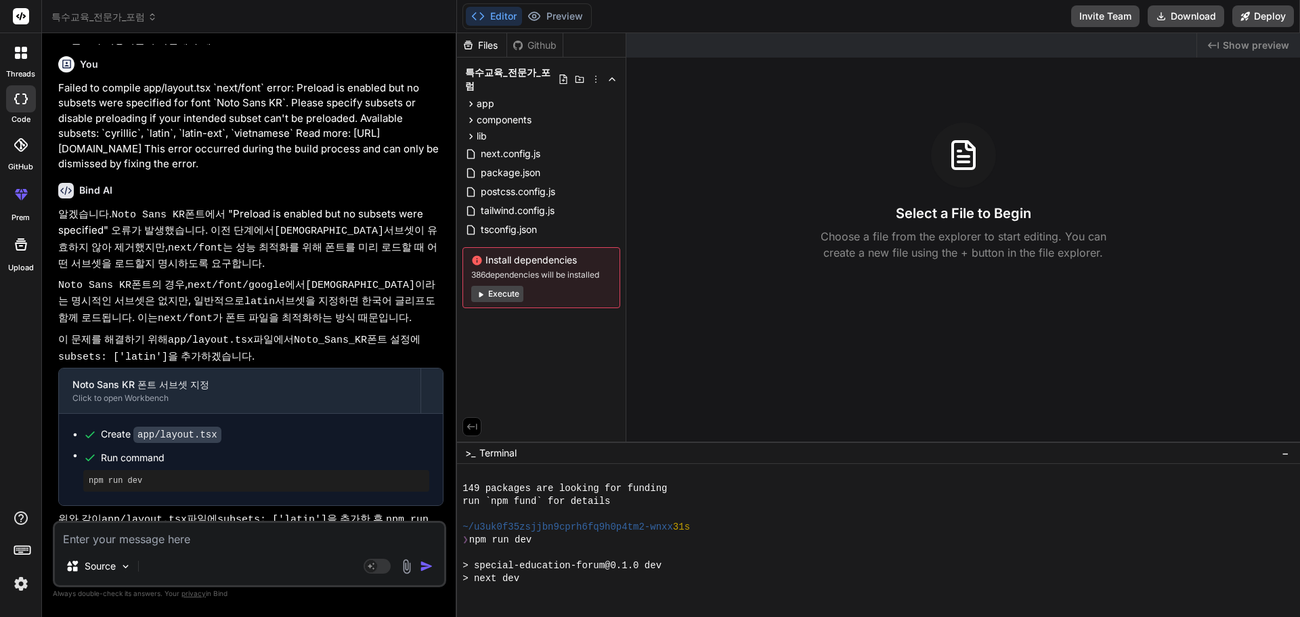
scroll to position [219, 0]
type textarea "x"
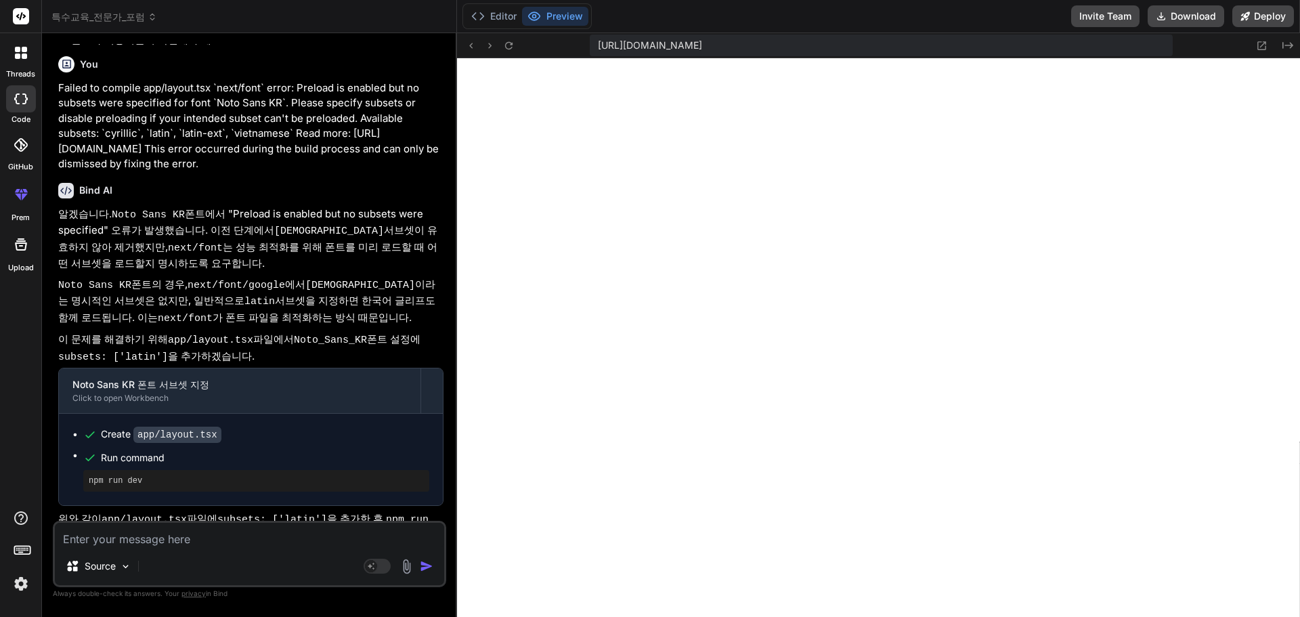
scroll to position [232, 0]
click at [494, 19] on button "Editor" at bounding box center [494, 16] width 56 height 19
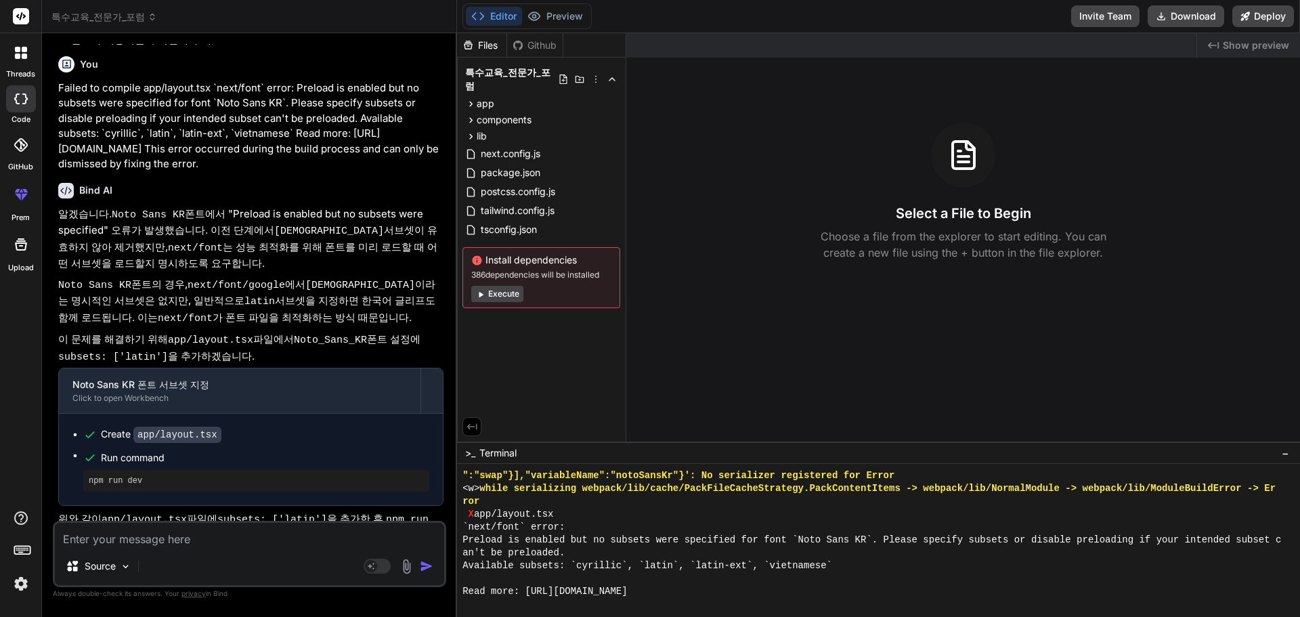
scroll to position [759, 0]
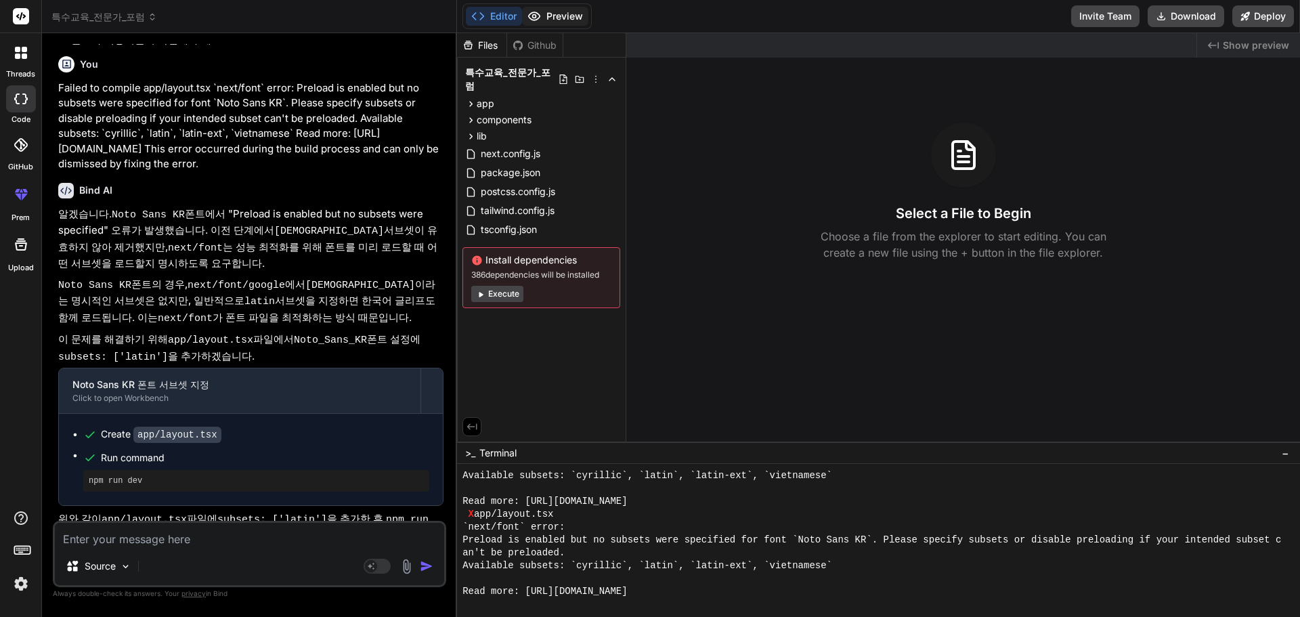
click at [562, 20] on button "Preview" at bounding box center [555, 16] width 66 height 19
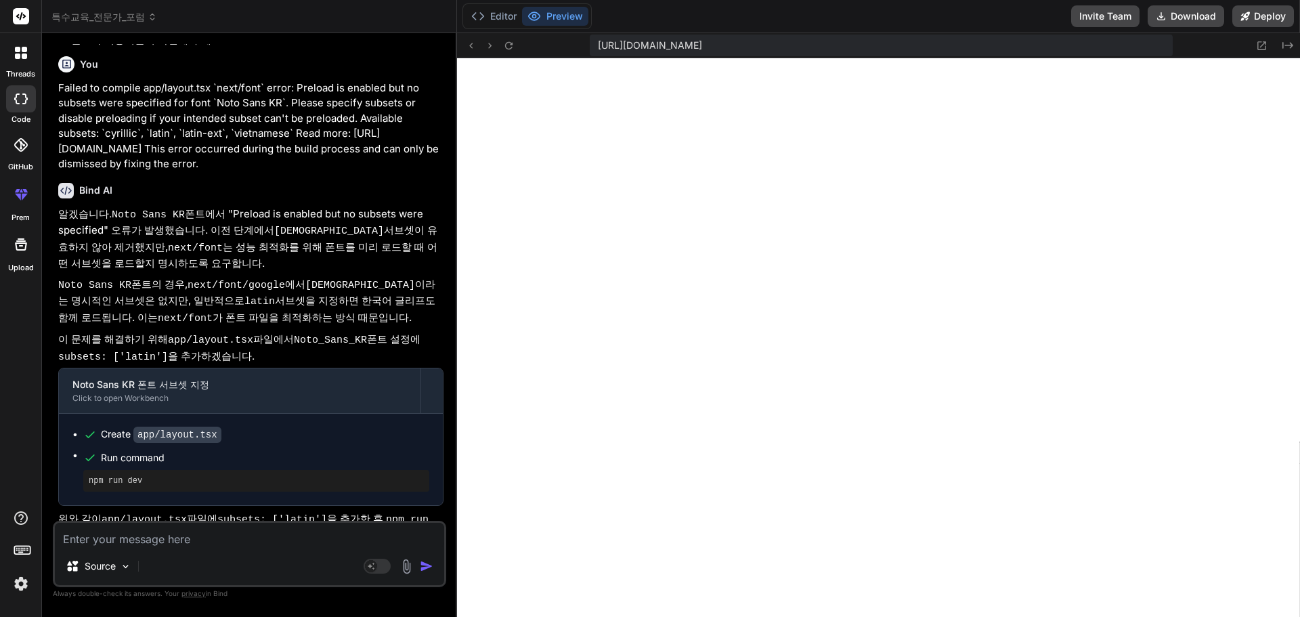
click at [154, 545] on textarea at bounding box center [249, 535] width 389 height 24
paste textarea "ailed to compile app/layout.tsx `next/font` error: Preload is enabled but no su…"
type textarea "ailed to compile app/layout.tsx `next/font` error: Preload is enabled but no su…"
type textarea "x"
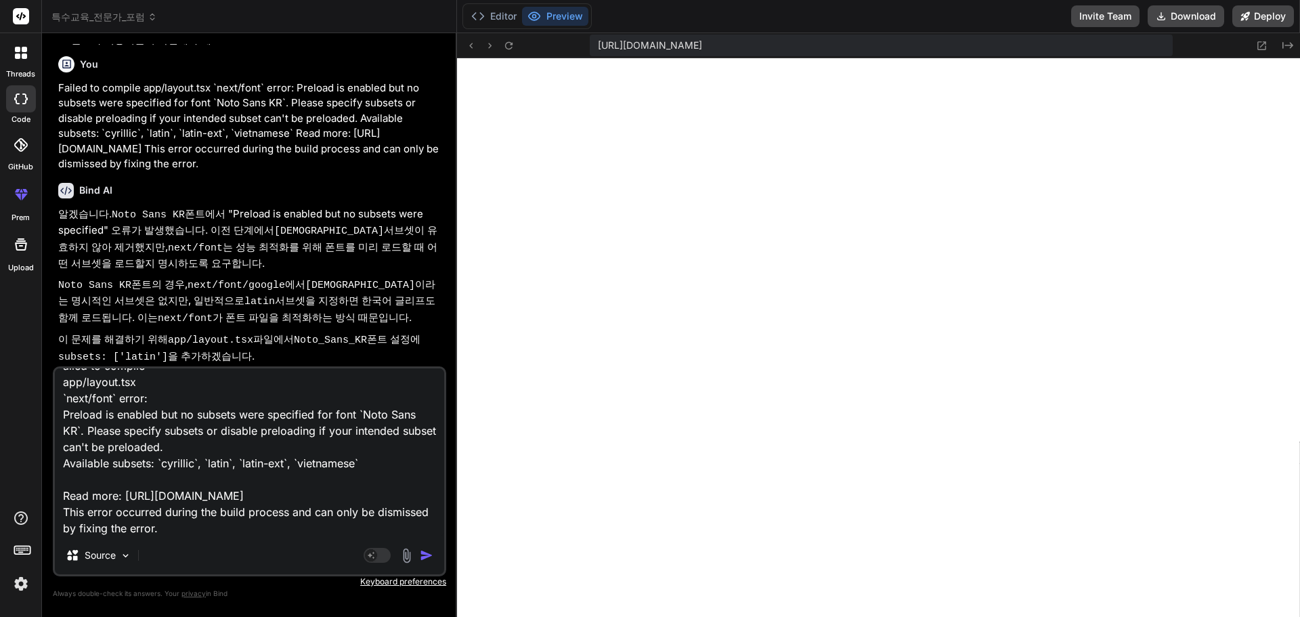
type textarea "ailed to compile app/layout.tsx `next/font` error: Preload is enabled but no su…"
click at [421, 552] on img "button" at bounding box center [427, 555] width 14 height 14
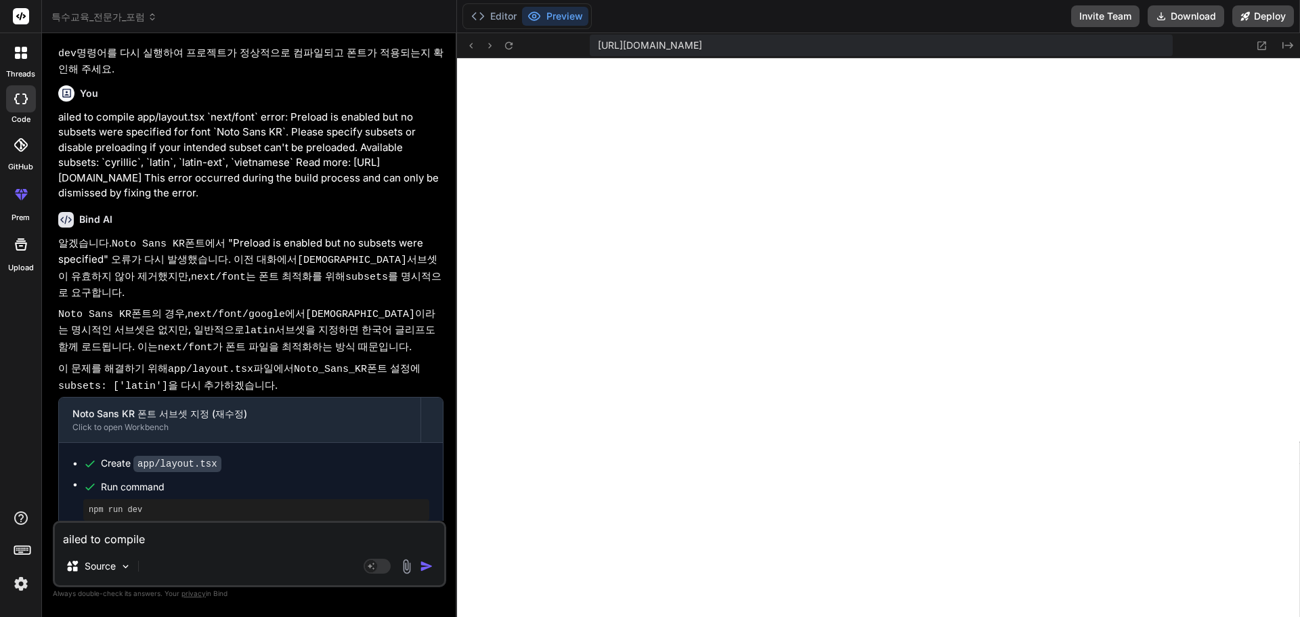
scroll to position [2688, 0]
click at [1204, 14] on button "Download" at bounding box center [1186, 16] width 77 height 22
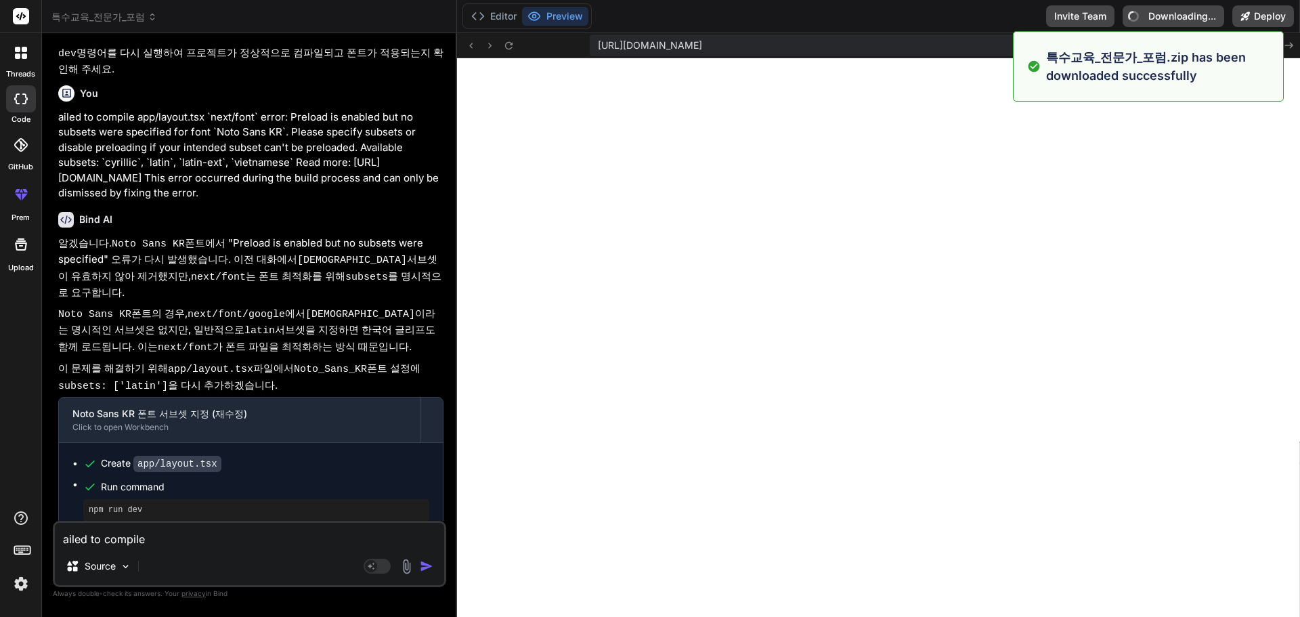
type textarea "x"
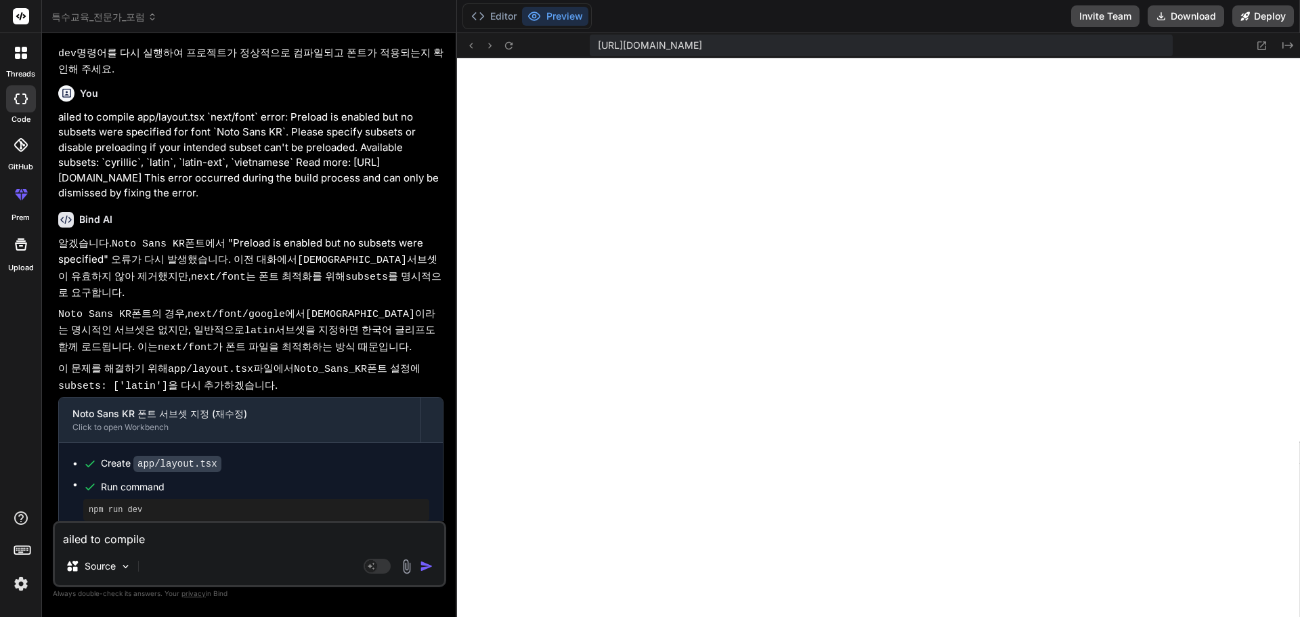
scroll to position [2778, 0]
click at [234, 544] on textarea "ailed to compile app/layout.tsx `next/font` error: Preload is enabled but no su…" at bounding box center [249, 535] width 389 height 24
type textarea "ㅇ"
type textarea "x"
type textarea "이"
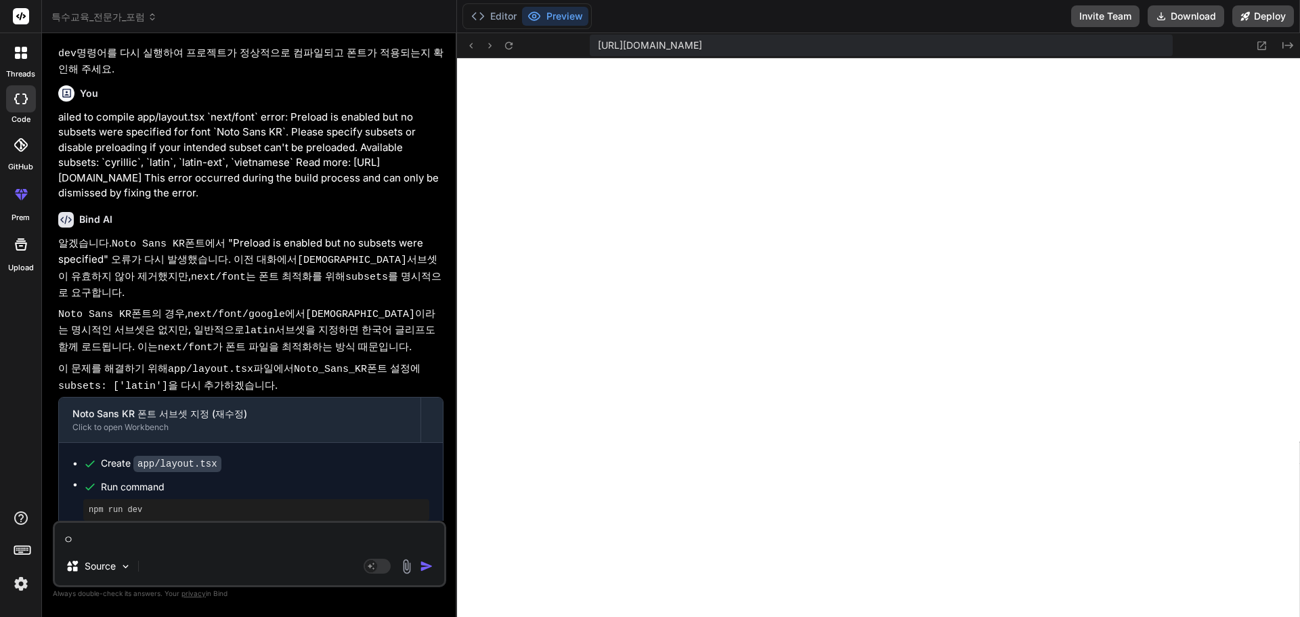
type textarea "x"
type textarea "익"
type textarea "x"
type textarea "이거"
type textarea "x"
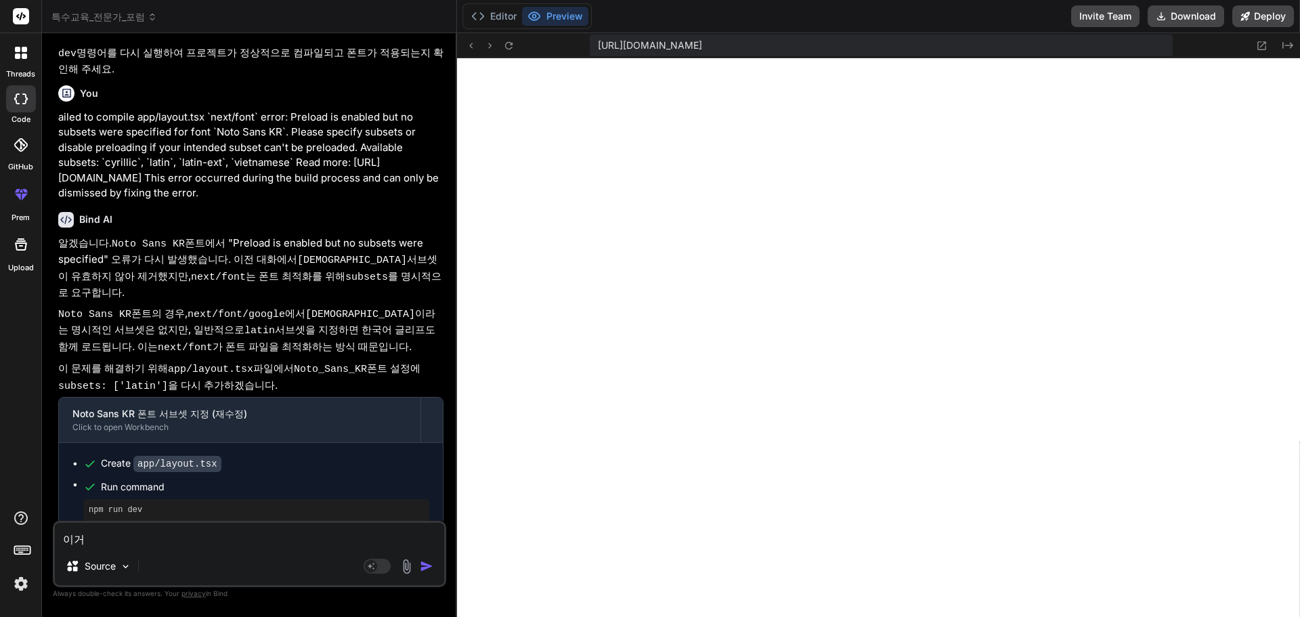
type textarea "이걸"
type textarea "x"
type textarea "이거르"
type textarea "x"
type textarea "이거를"
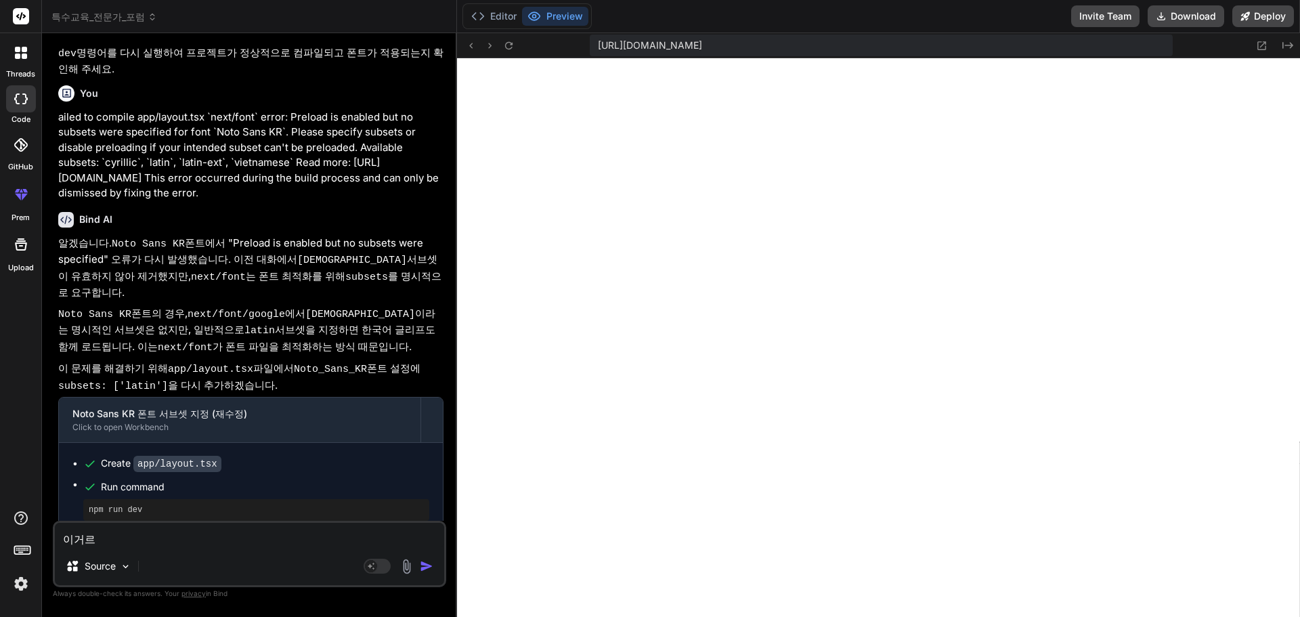
type textarea "x"
type textarea "이거를"
type textarea "x"
type textarea "이거를 다"
type textarea "x"
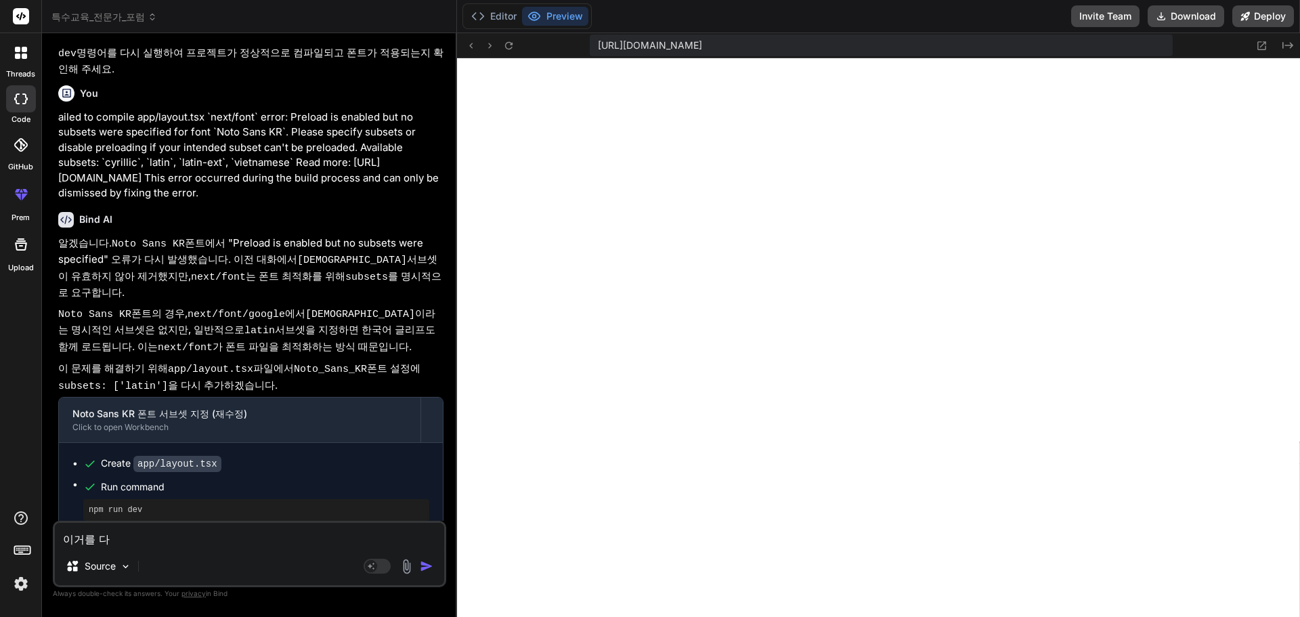
type textarea "이거를 당"
type textarea "x"
type textarea "이거를 다우"
type textarea "x"
type textarea "이거를 다운"
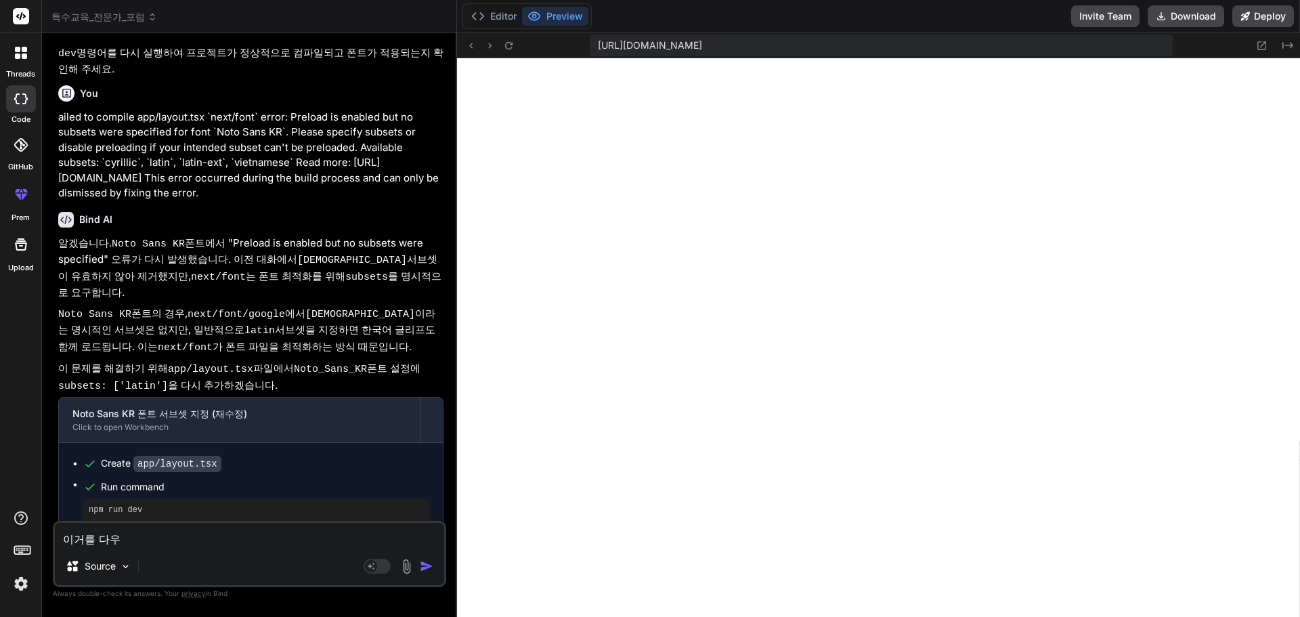
type textarea "x"
type textarea "이거를 다운ㄹ"
type textarea "x"
type textarea "이거를 다운로"
type textarea "x"
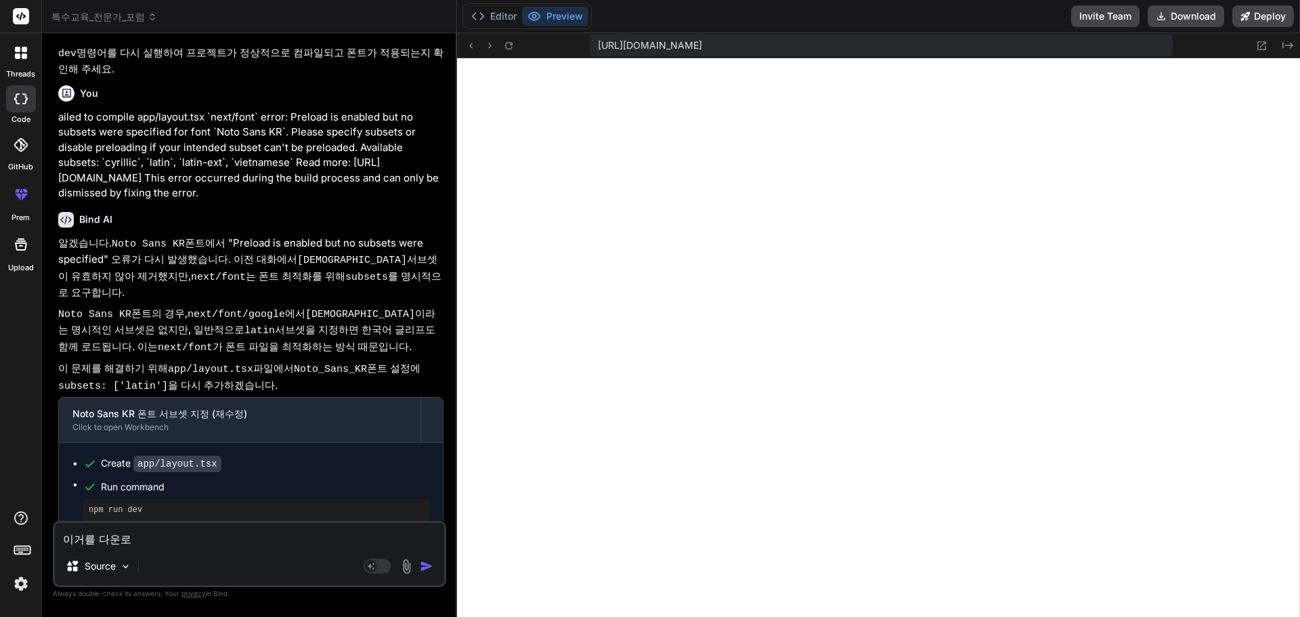
type textarea "이거를 다운롣"
type textarea "x"
type textarea "이거를 다운로드"
type textarea "x"
type textarea "이거를 다운로드"
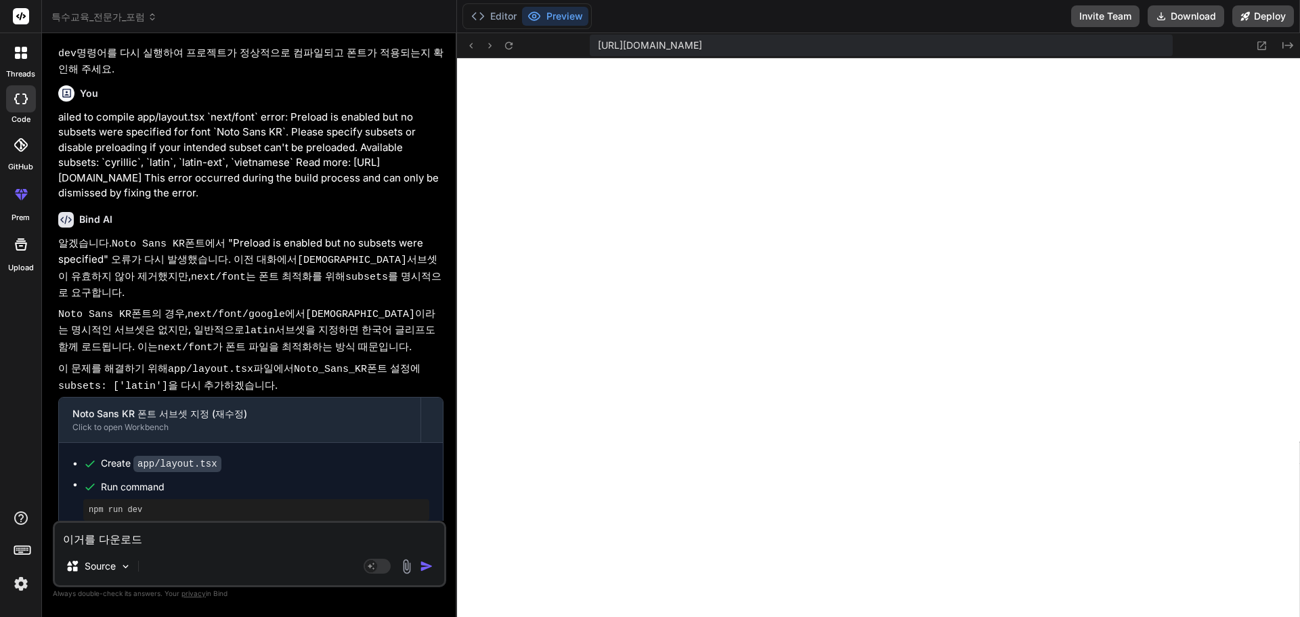
type textarea "x"
type textarea "이거를 다운로드 ㅎ"
type textarea "x"
type textarea "이거를 다운로드 하"
type textarea "x"
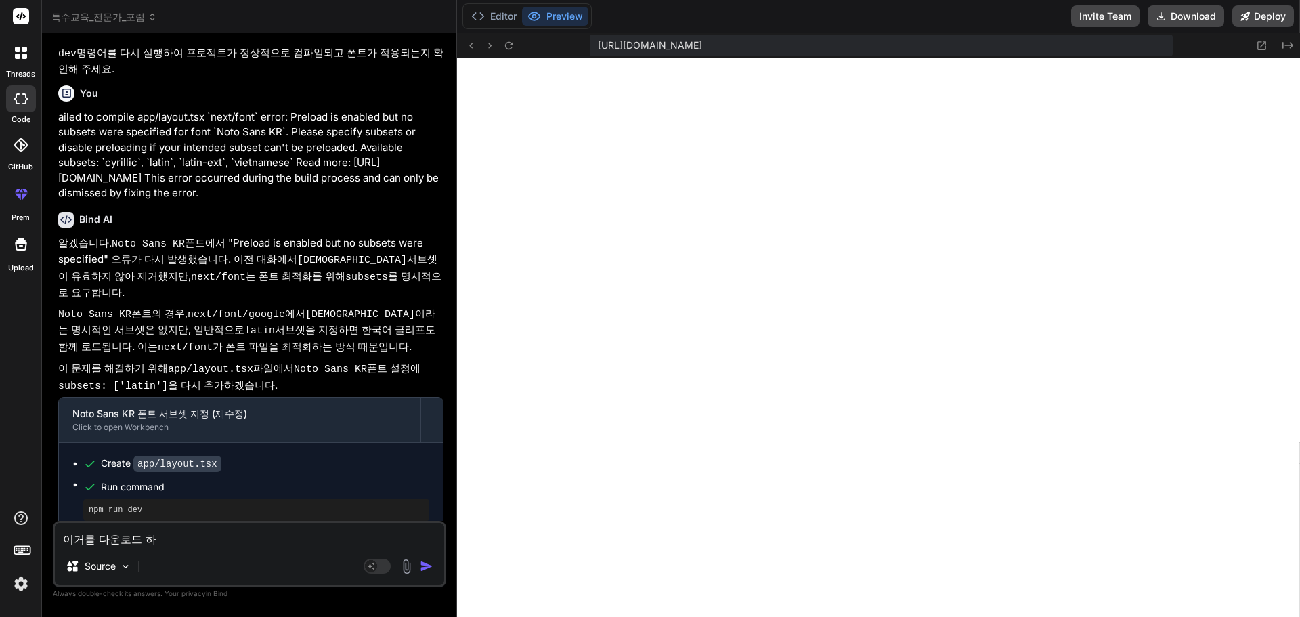
type textarea "이거를 다운로드 함"
type textarea "x"
type textarea "이거를 다운로드 하며"
type textarea "x"
type textarea "이거를 다운로드 하면"
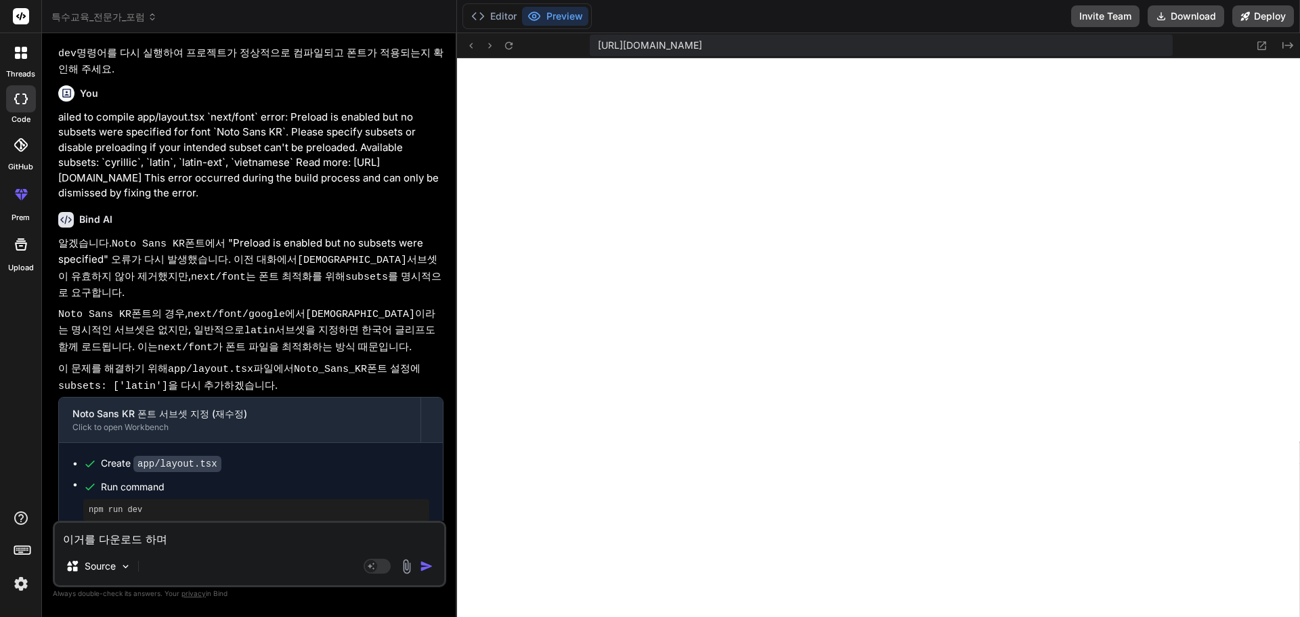
type textarea "x"
type textarea "이거를 다운로드 하면"
type textarea "x"
type textarea "이거를 다운로드 하면 ㄹ"
type textarea "x"
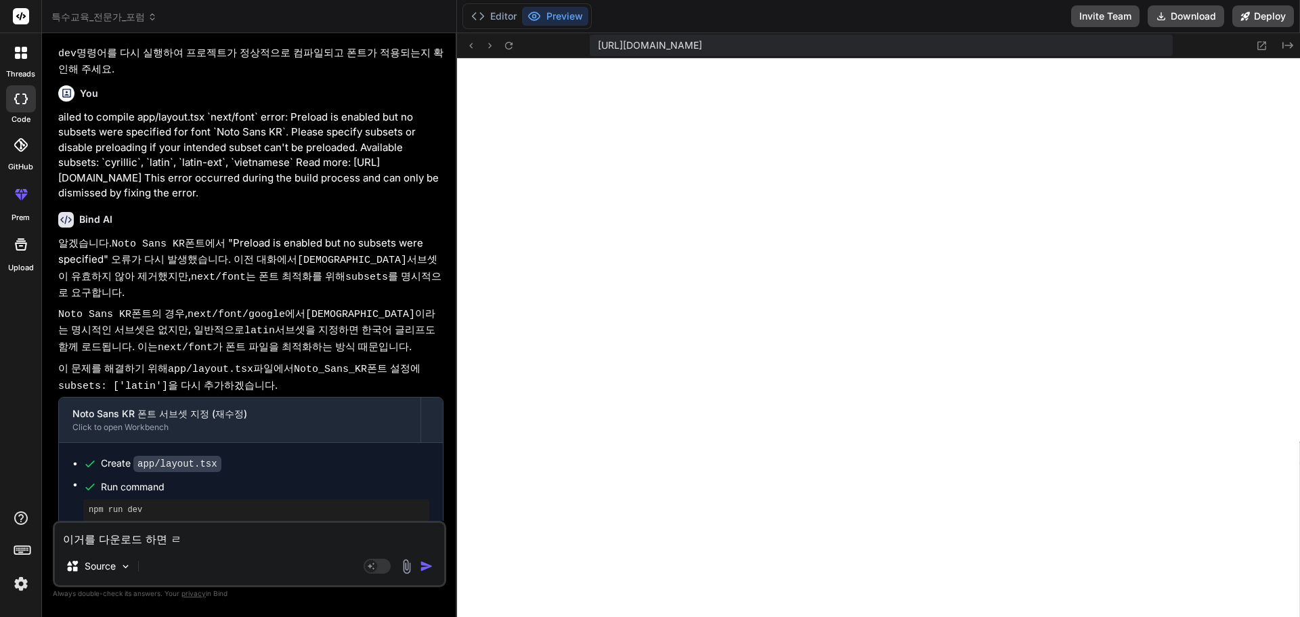
type textarea "이거를 다운로드 하면 로"
type textarea "x"
type textarea "이거를 다운로드 하면 롴"
type textarea "x"
type textarea "이거를 다운로드 하면 로커"
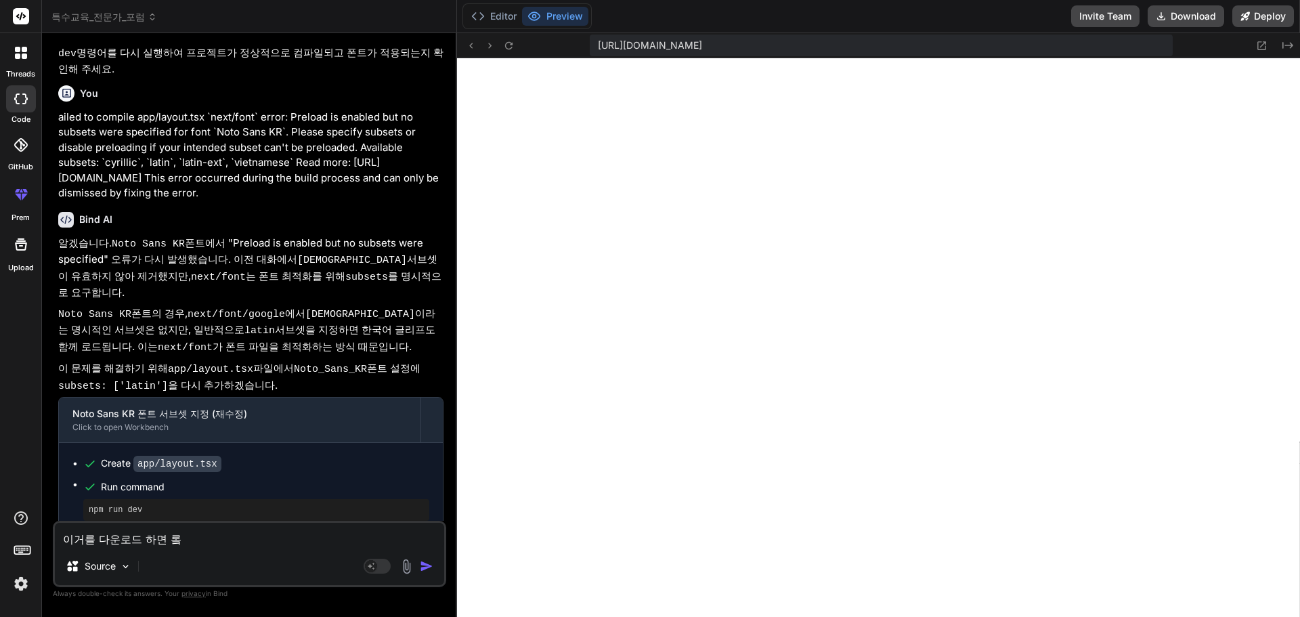
type textarea "x"
type textarea "이거를 다운로드 하면 로컬"
type textarea "x"
type textarea "이거를 다운로드 하면 로컬ㅇ"
type textarea "x"
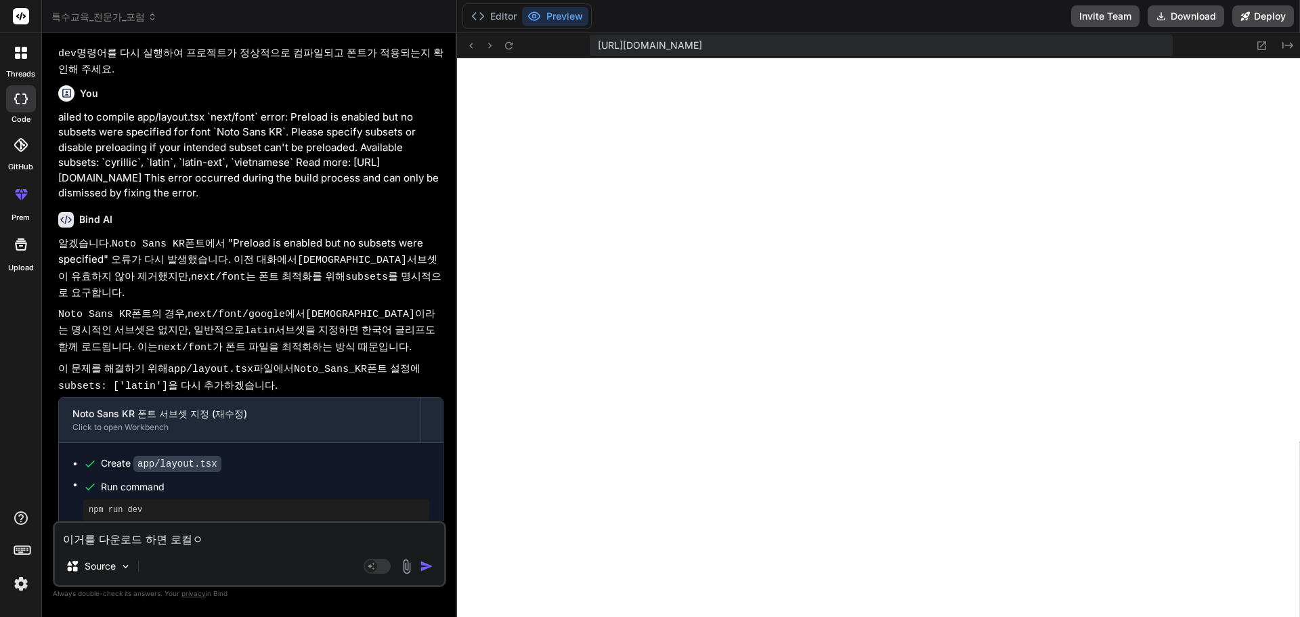
type textarea "이거를 다운로드 하면 로컬에"
type textarea "x"
type textarea "이거를 다운로드 하면 로컬엣"
type textarea "x"
type textarea "이거를 다운로드 하면 로컬에서"
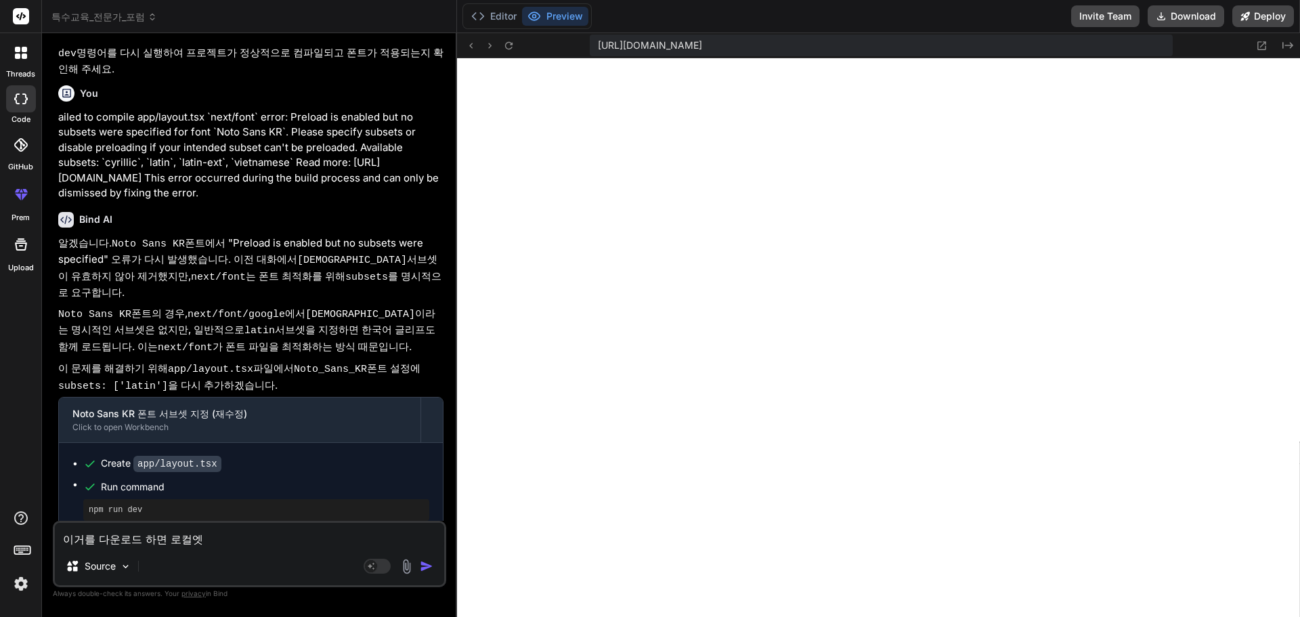
type textarea "x"
type textarea "이거를 다운로드 하면 로컬에서"
type textarea "x"
type textarea "이거를 다운로드 하면 로컬에서 ㅅ"
type textarea "x"
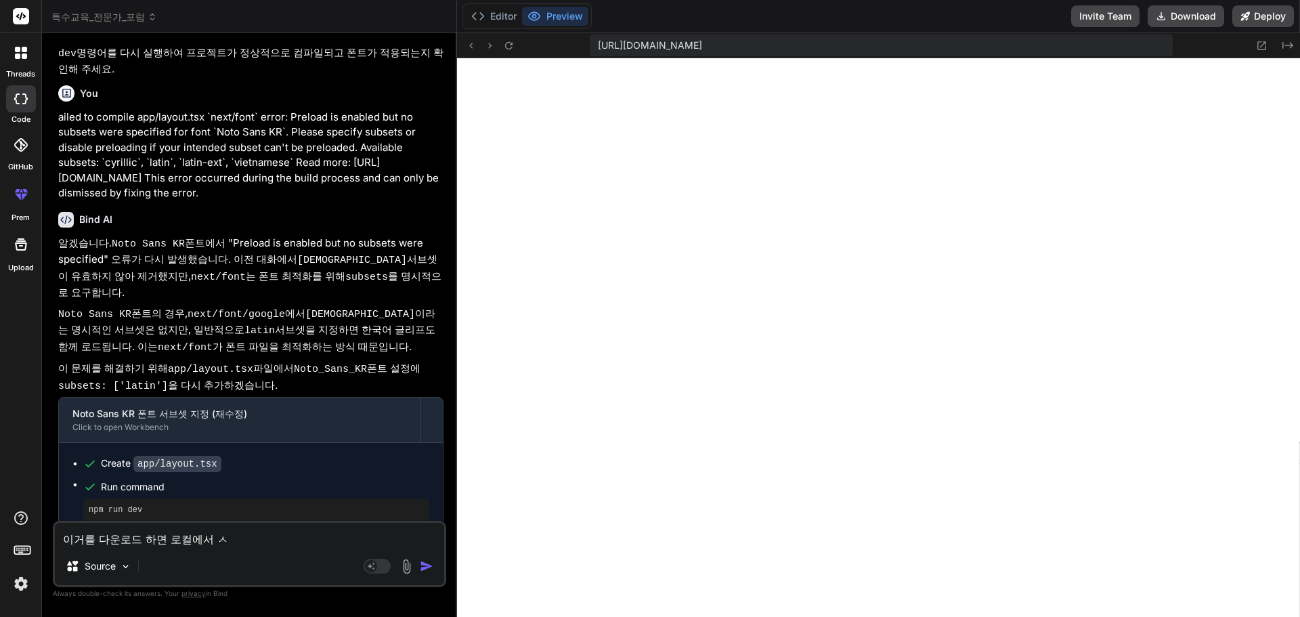
type textarea "이거를 다운로드 하면 로컬에서 시"
type textarea "x"
type textarea "이거를 다운로드 하면 로컬에서 실"
type textarea "x"
type textarea "이거를 다운로드 하면 로컬에서 싫"
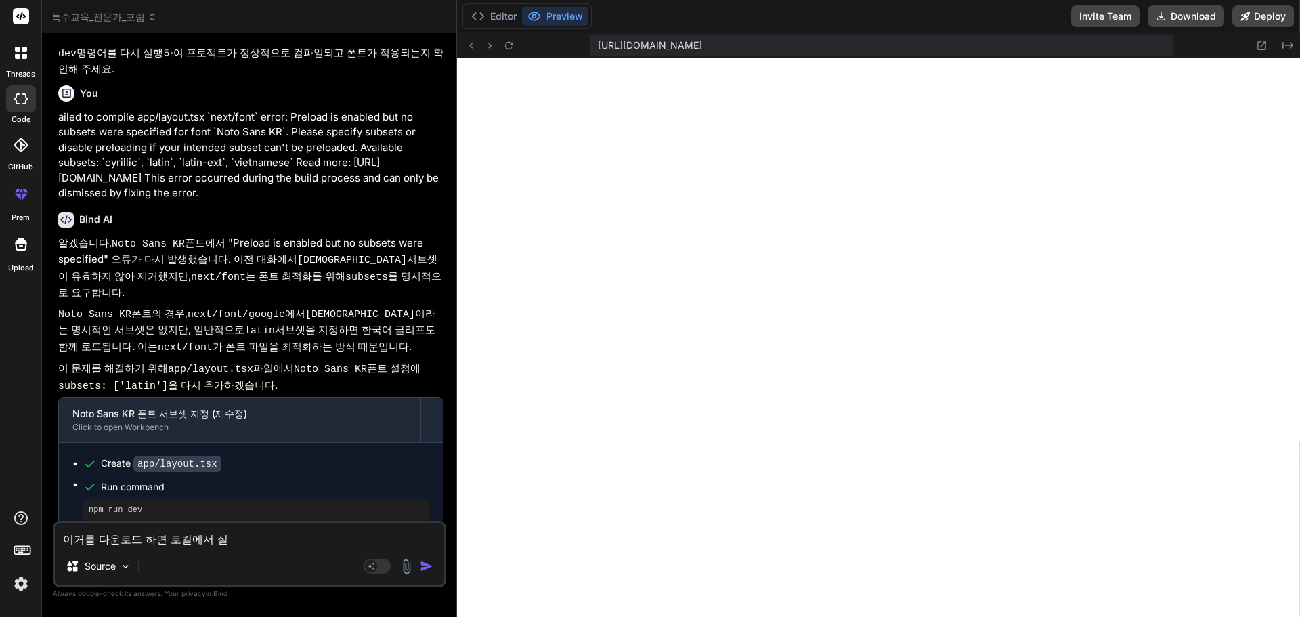
type textarea "x"
type textarea "이거를 다운로드 하면 로컬에서 실해"
type textarea "x"
type textarea "이거를 다운로드 하면 로컬에서 실행"
type textarea "x"
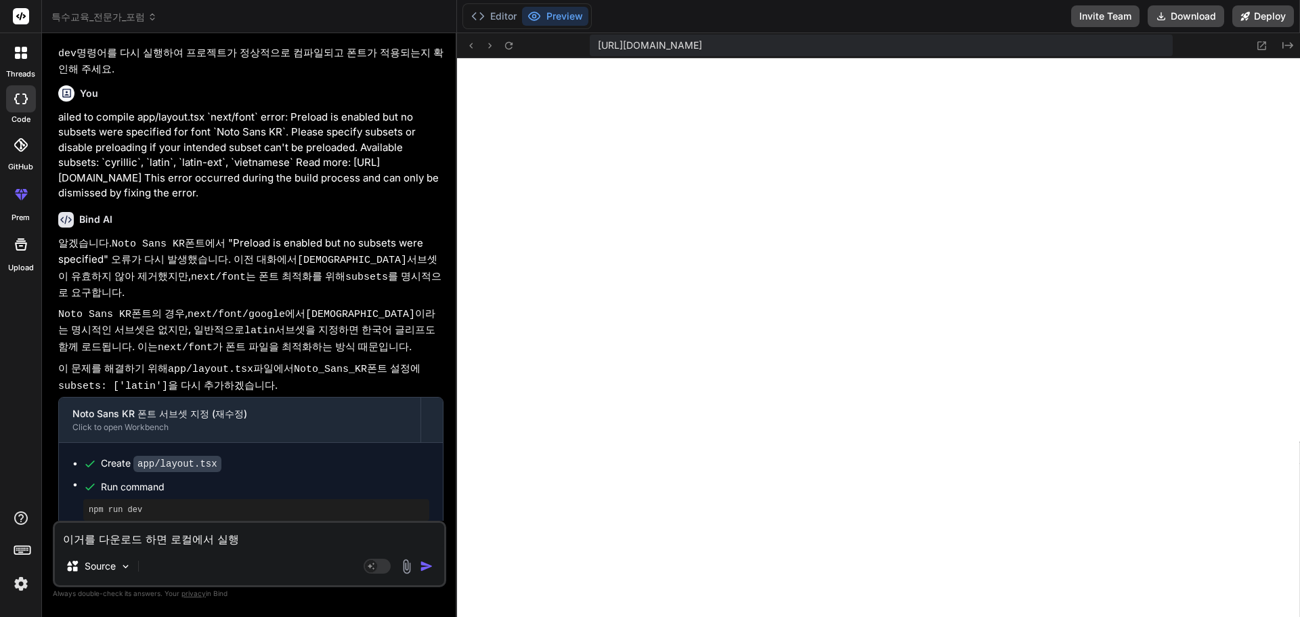
type textarea "이거를 다운로드 하면 로컬에서 실행ㅇ"
type textarea "x"
type textarea "이거를 다운로드 하면 로컬에서 실행이"
type textarea "x"
type textarea "이거를 다운로드 하면 로컬에서 실행이"
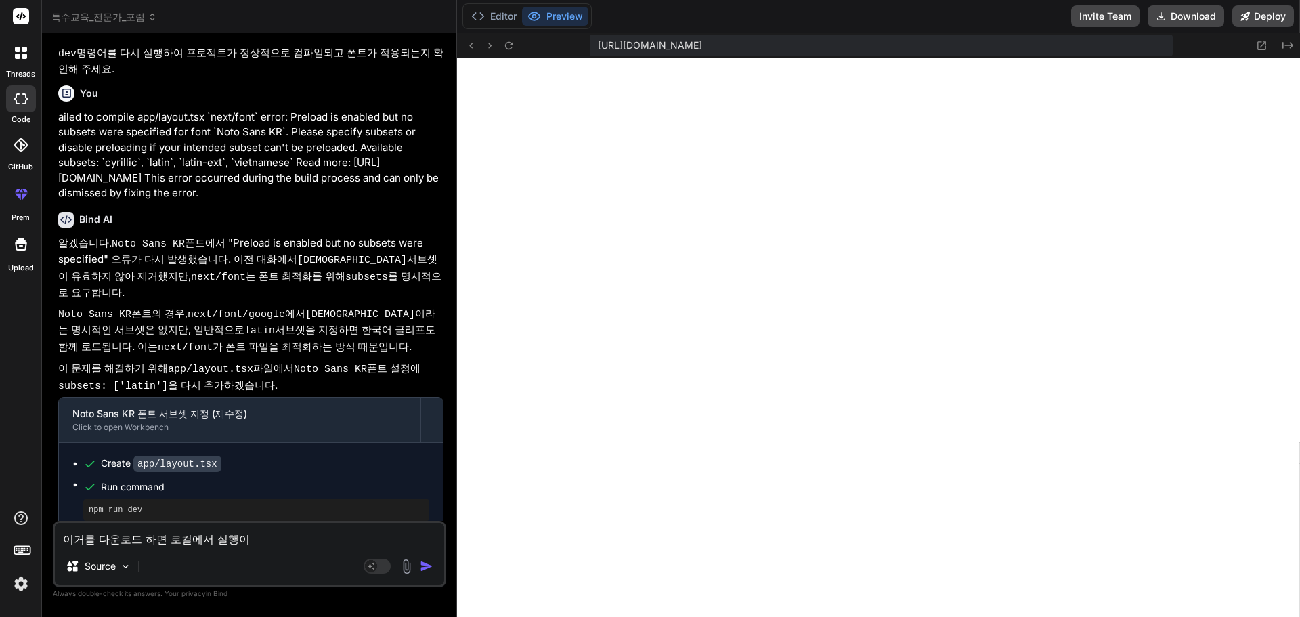
type textarea "x"
type textarea "이거를 다운로드 하면 로컬에서 실행이 ㄷ"
type textarea "x"
type textarea "이거를 다운로드 하면 로컬에서 실행이 도"
type textarea "x"
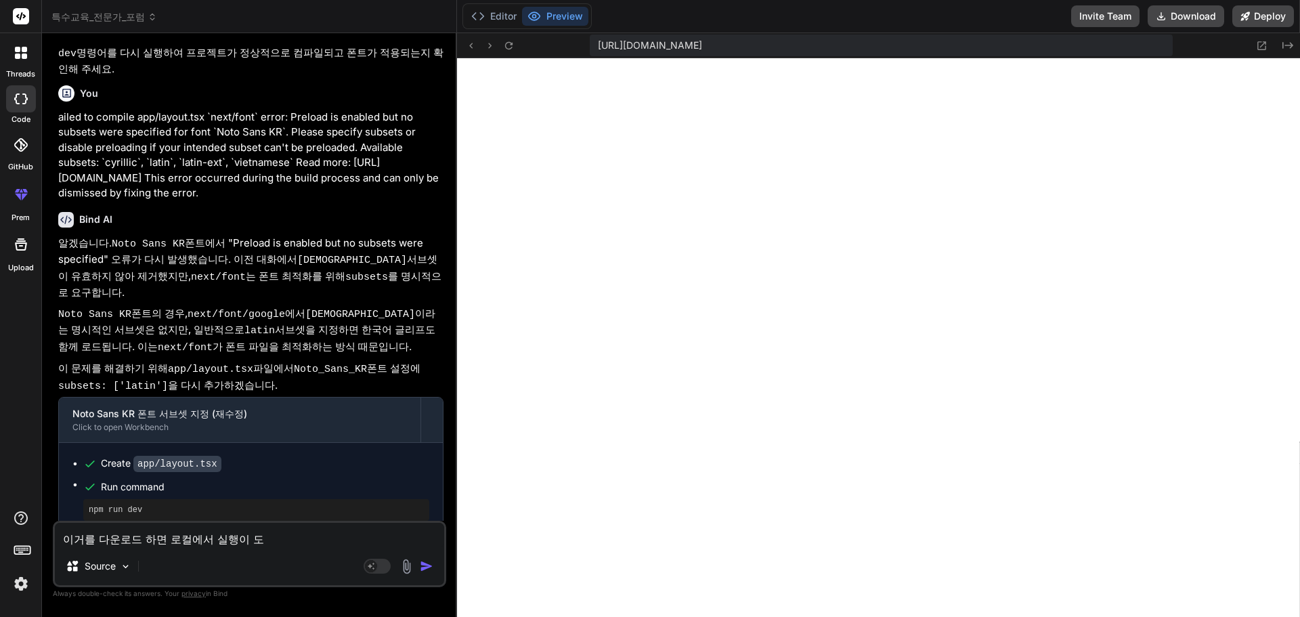
type textarea "이거를 다운로드 하면 로컬에서 실행이 되"
type textarea "x"
type textarea "이거를 다운로드 하면 로컬에서 실행이 된"
type textarea "x"
type textarea "이거를 다운로드 하면 로컬에서 실행이 되나"
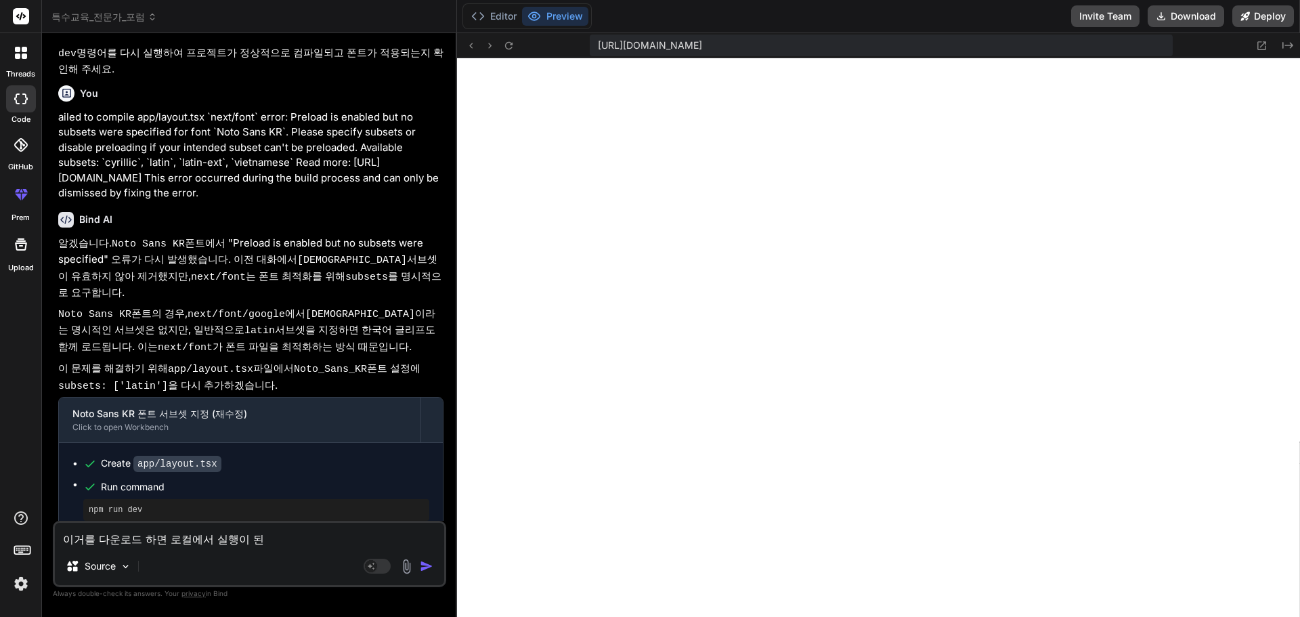
type textarea "x"
type textarea "이거를 다운로드 하면 로컬에서 실행이 되나?"
type textarea "x"
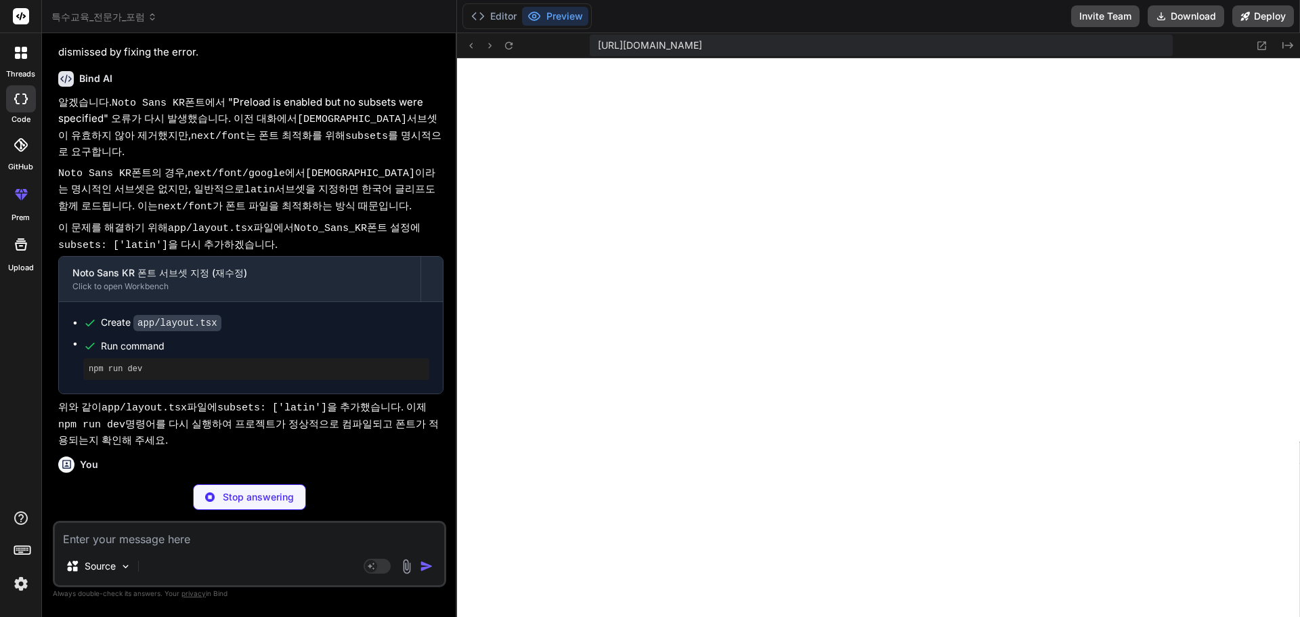
scroll to position [2298, 0]
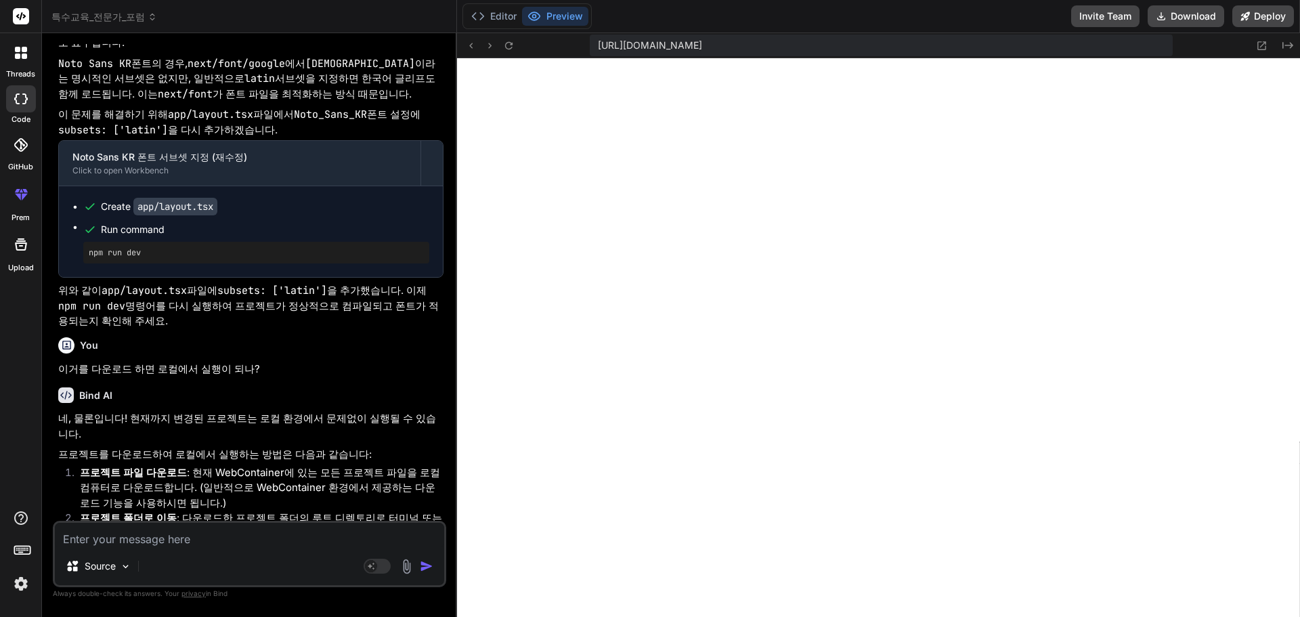
scroll to position [2524, 0]
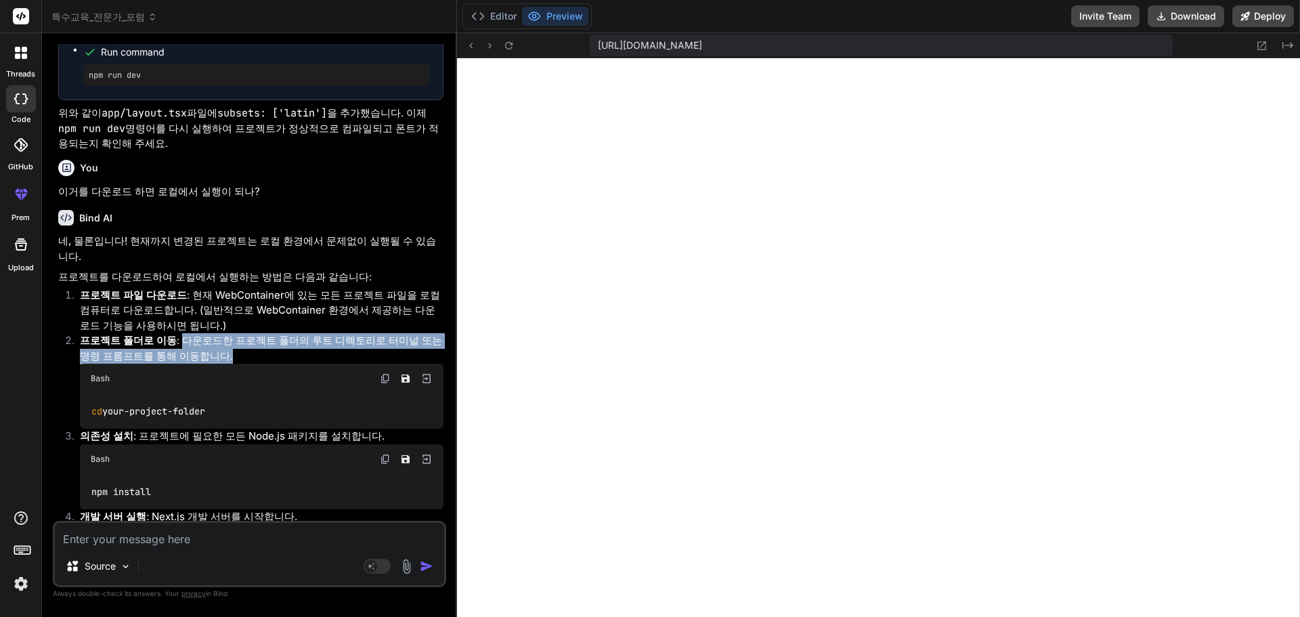
drag, startPoint x: 175, startPoint y: 323, endPoint x: 229, endPoint y: 340, distance: 56.7
click at [229, 340] on li "프로젝트 폴더로 이동 : 다운로드한 프로젝트 폴더의 루트 디렉토리로 터미널 또는 명령 프롬프트를 통해 이동합니다. Bash cd your-pr…" at bounding box center [256, 380] width 374 height 95
type textarea "x"
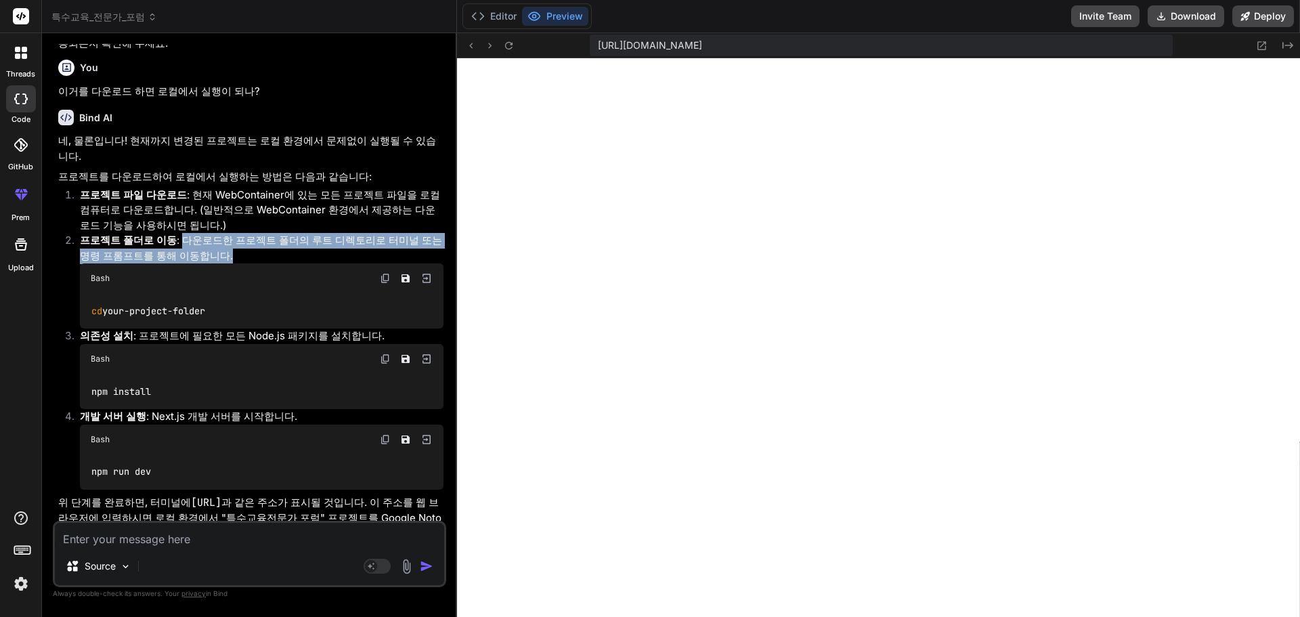
scroll to position [2632, 0]
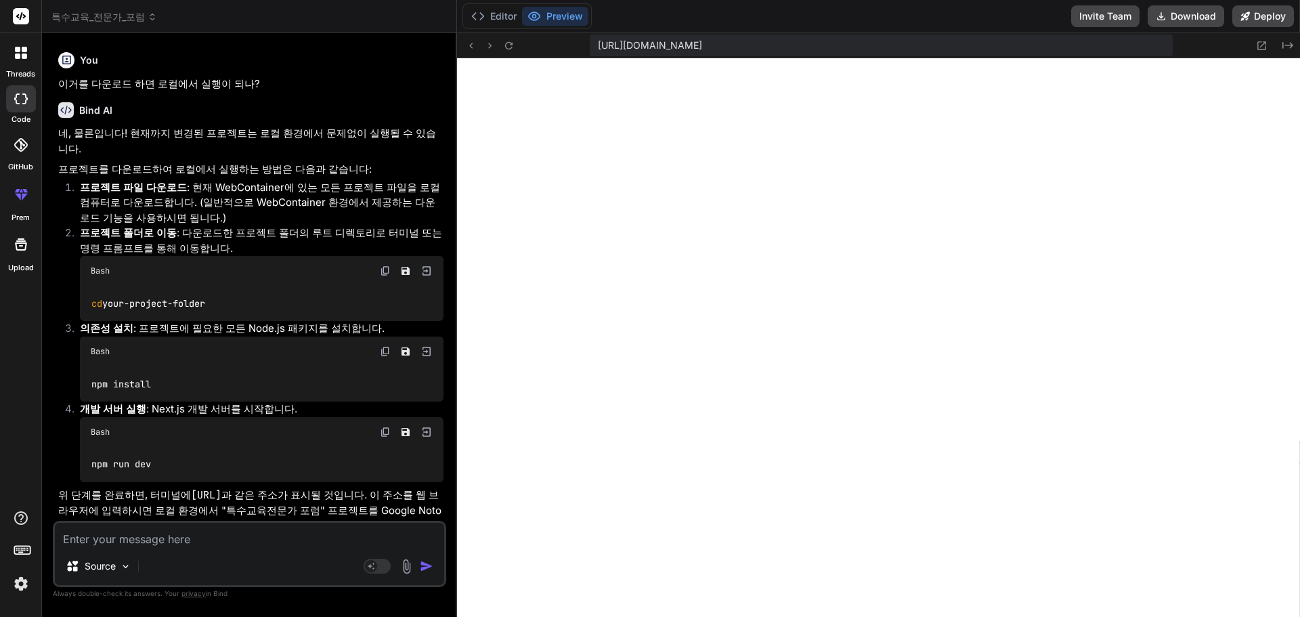
click at [205, 538] on textarea at bounding box center [249, 535] width 389 height 24
type textarea "ㅅ"
type textarea "x"
type textarea "서"
type textarea "x"
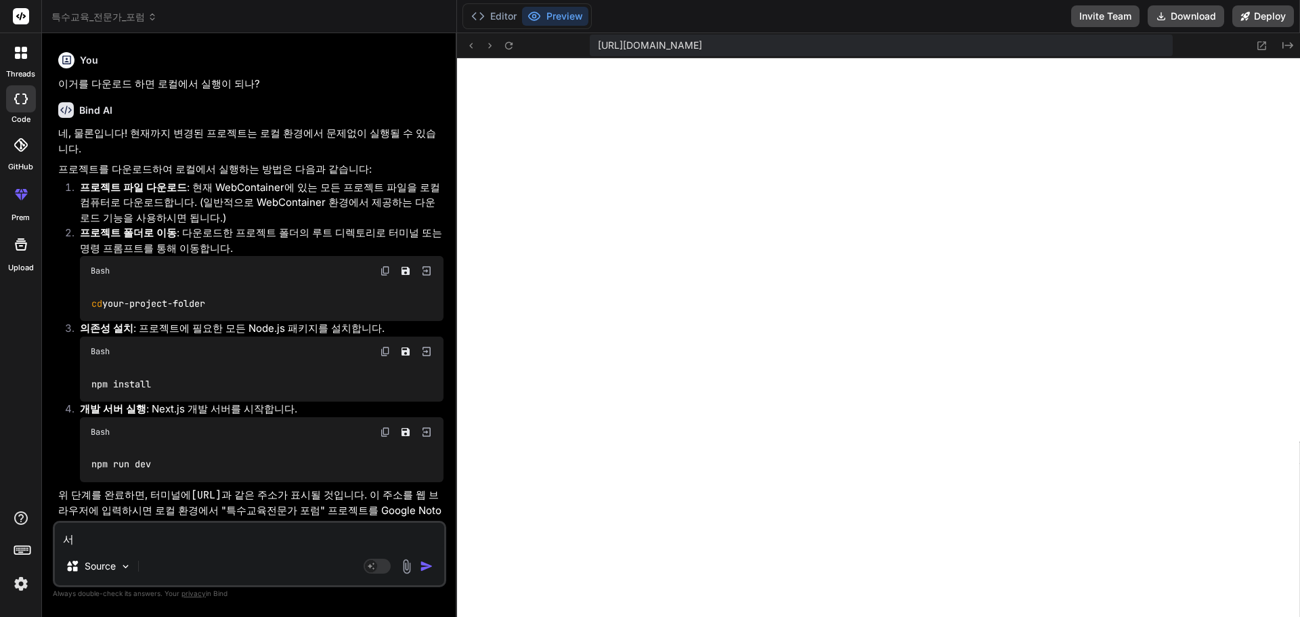
type textarea "섭"
type textarea "x"
type textarea "서버"
type textarea "x"
type textarea "서벙"
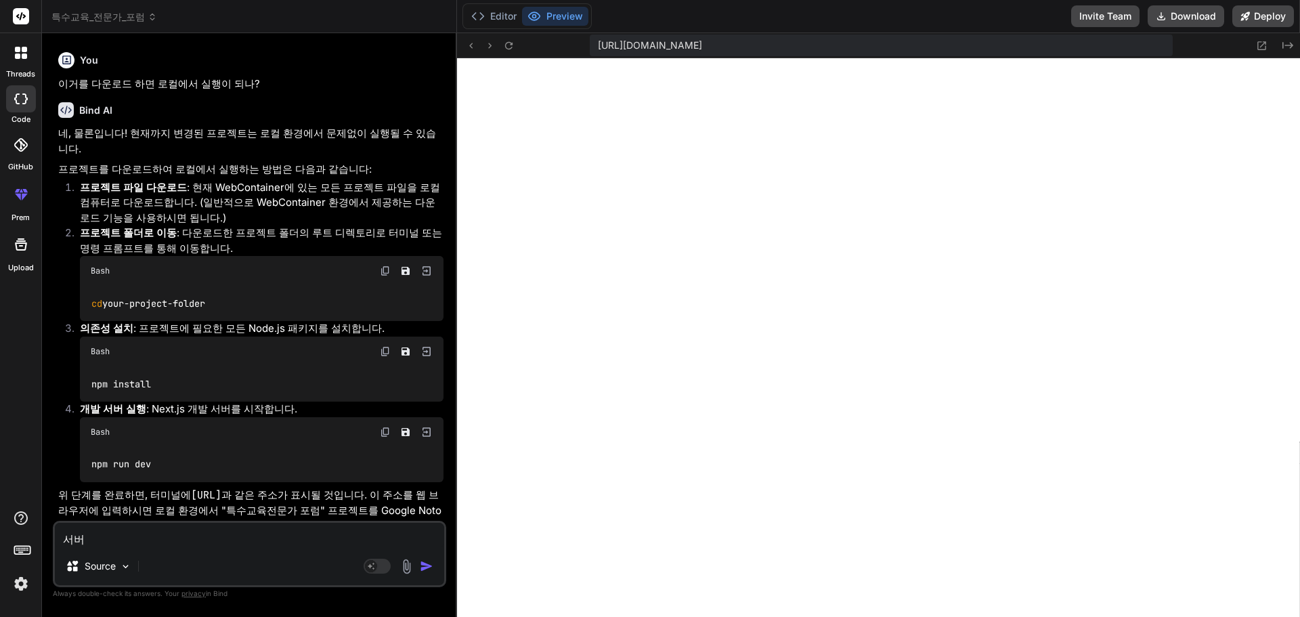
type textarea "x"
type textarea "서버에"
type textarea "x"
type textarea "서버에"
type textarea "x"
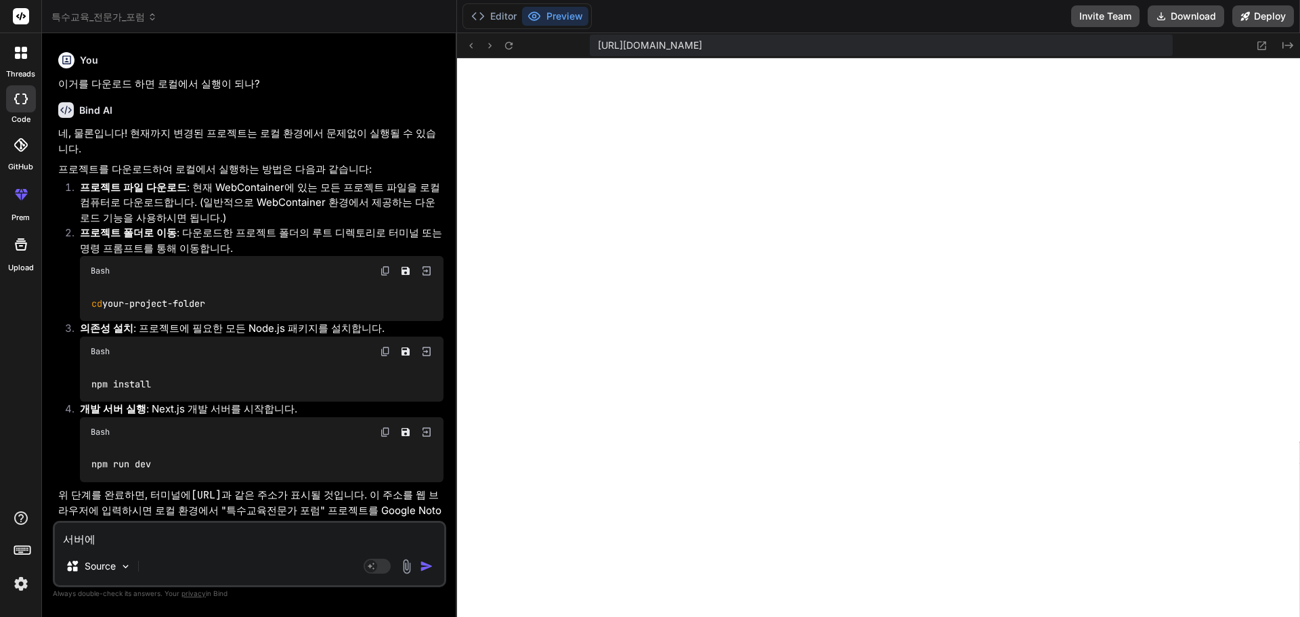
type textarea "서버에 ㅇ"
type textarea "x"
type textarea "서버에 오"
type textarea "x"
type textarea "서버에 올"
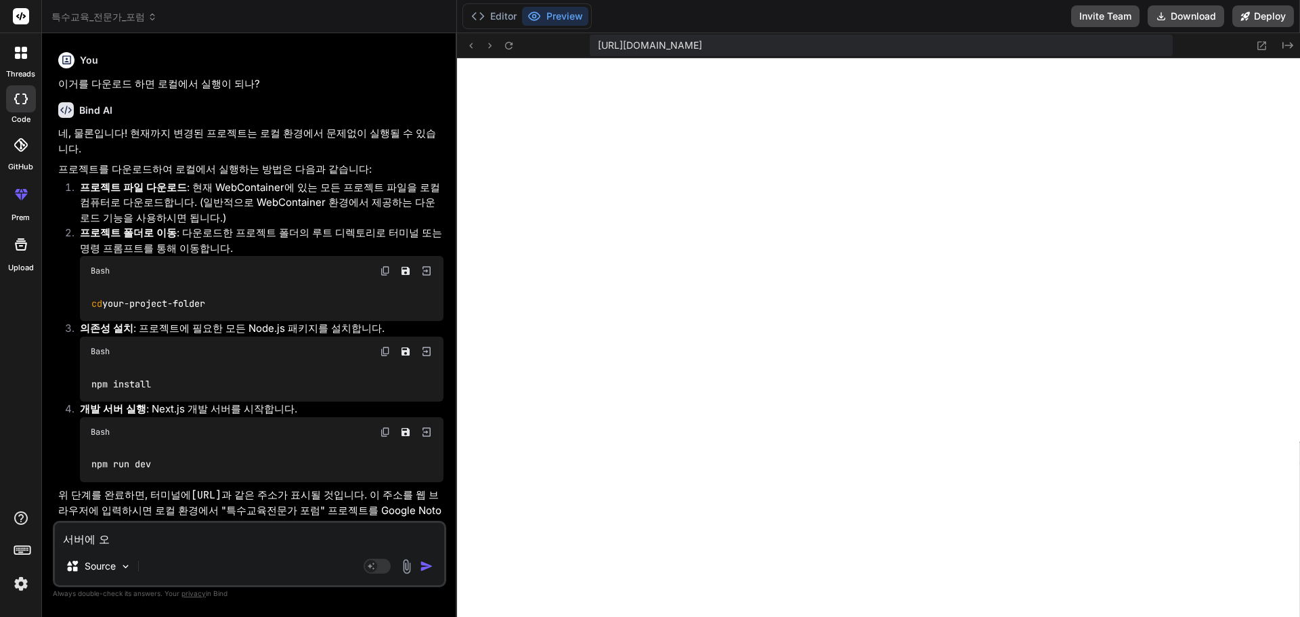
type textarea "x"
type textarea "서버에 올ㄹ"
type textarea "x"
type textarea "서버에 올려"
type textarea "x"
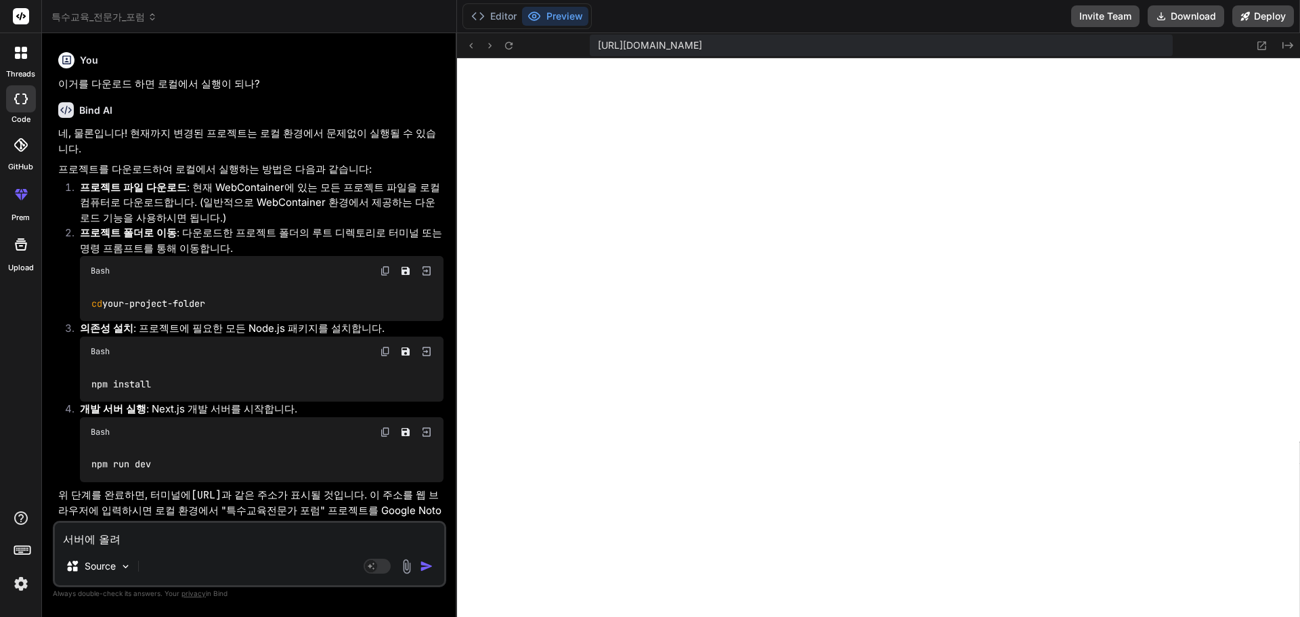
type textarea "서버에 올령"
type textarea "x"
type textarea "서버에 올령"
type textarea "x"
type textarea "서버에 올령"
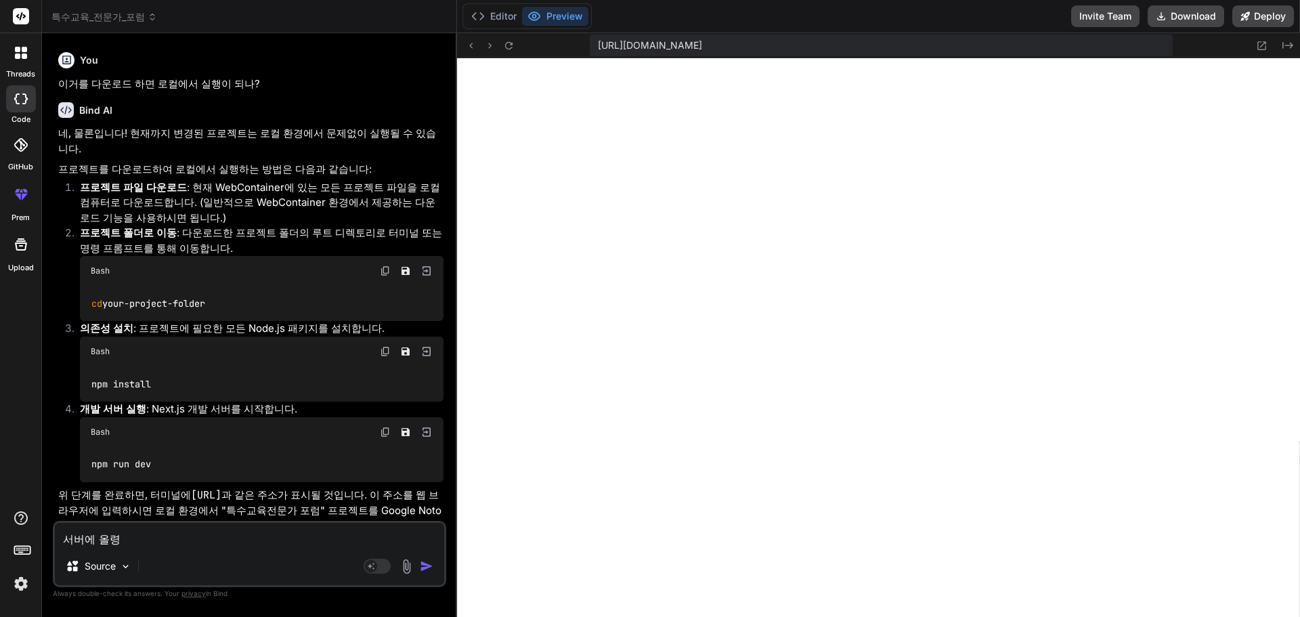
type textarea "x"
type textarea "서버에 올"
type textarea "x"
type textarea "서버에 올ㄹ"
type textarea "x"
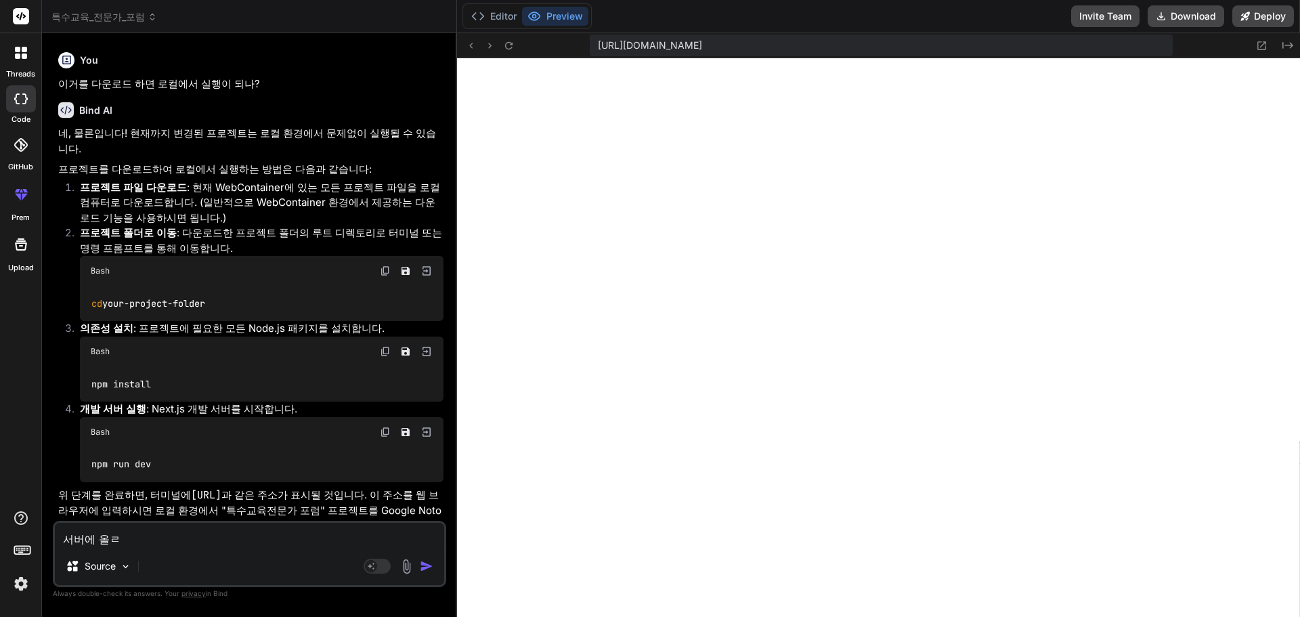
type textarea "서버에 올려"
type textarea "x"
type textarea "서버에 올령"
type textarea "x"
type textarea "서버에 올려야"
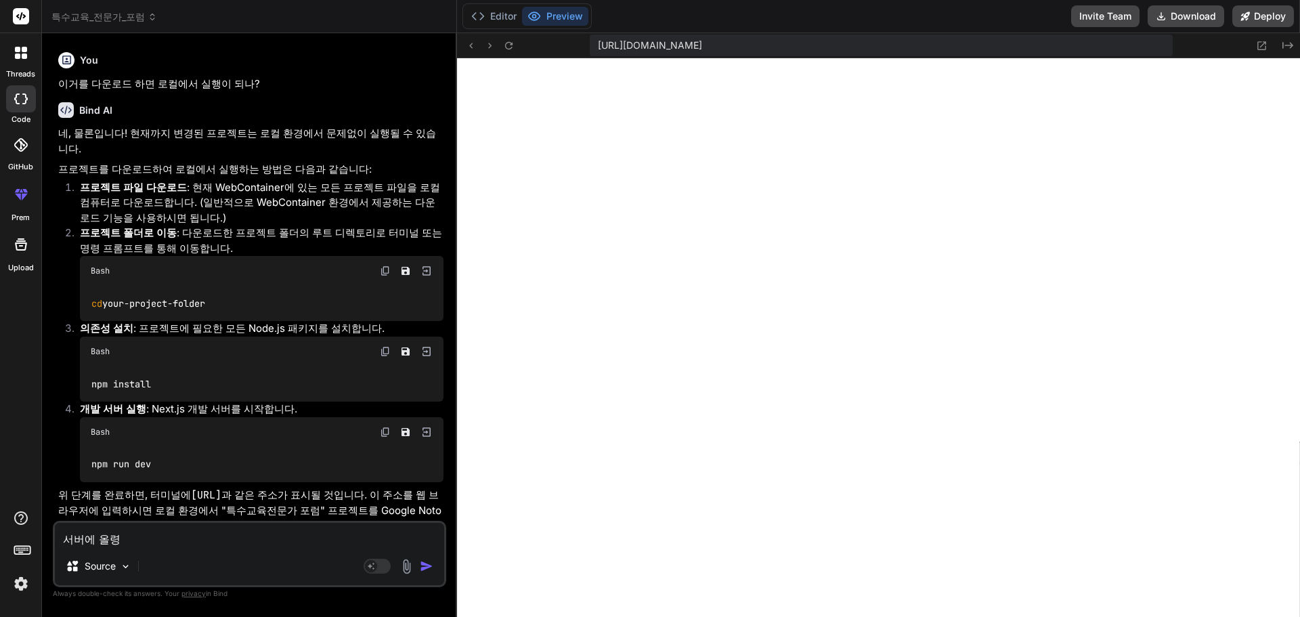
type textarea "x"
type textarea "서버에 올려야"
type textarea "x"
type textarea "서버에 올려야 ㅎ"
type textarea "x"
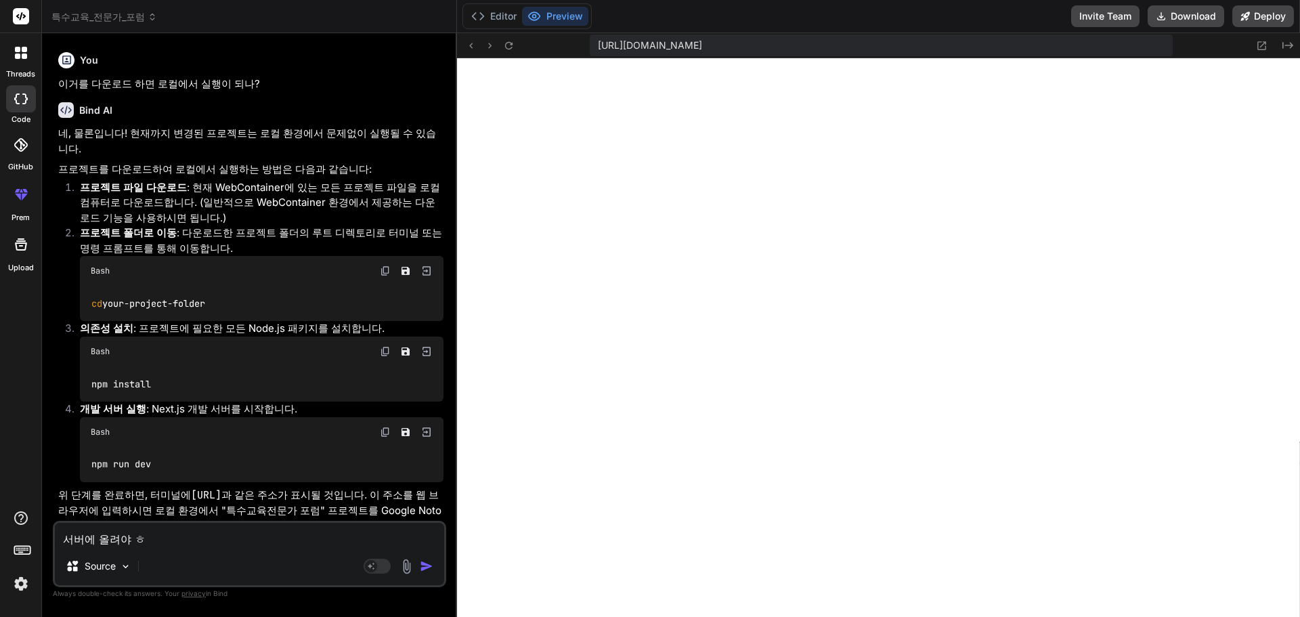
type textarea "서버에 올려야 하"
type textarea "x"
type textarea "서버에 올려야 한"
type textarea "x"
type textarea "서버에 올려야 [DEMOGRAPHIC_DATA]"
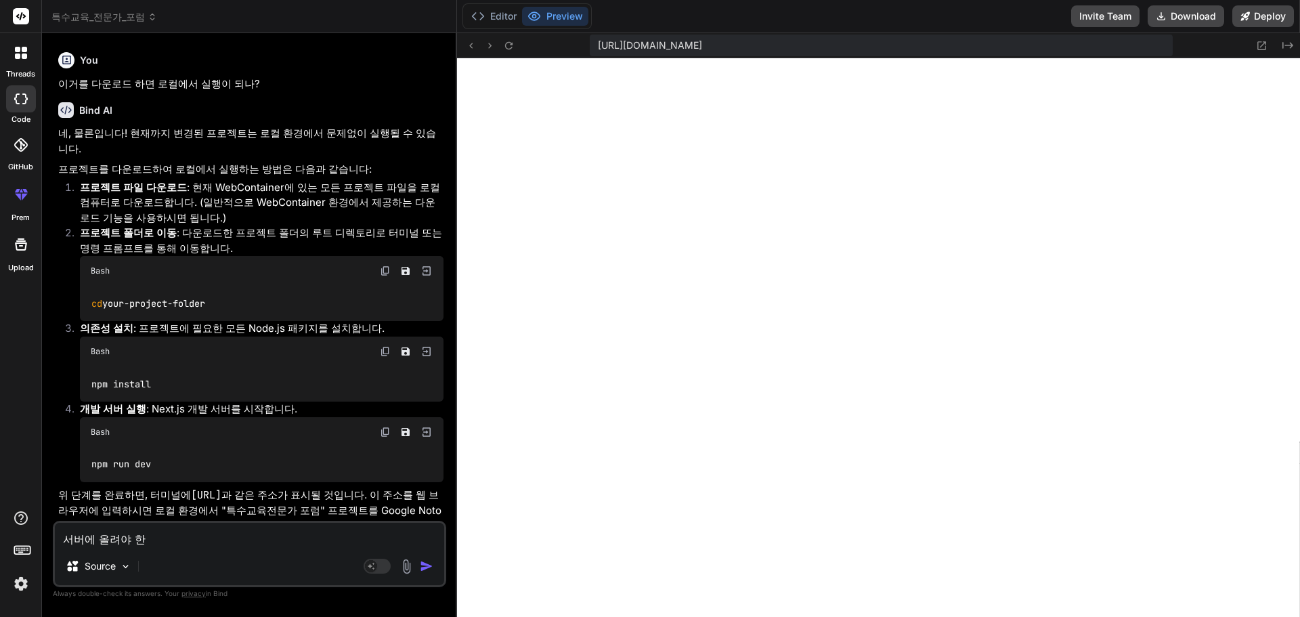
type textarea "x"
type textarea "서버에 올려야 하는"
type textarea "x"
type textarea "서버에 올려야 하는ㄱ"
type textarea "x"
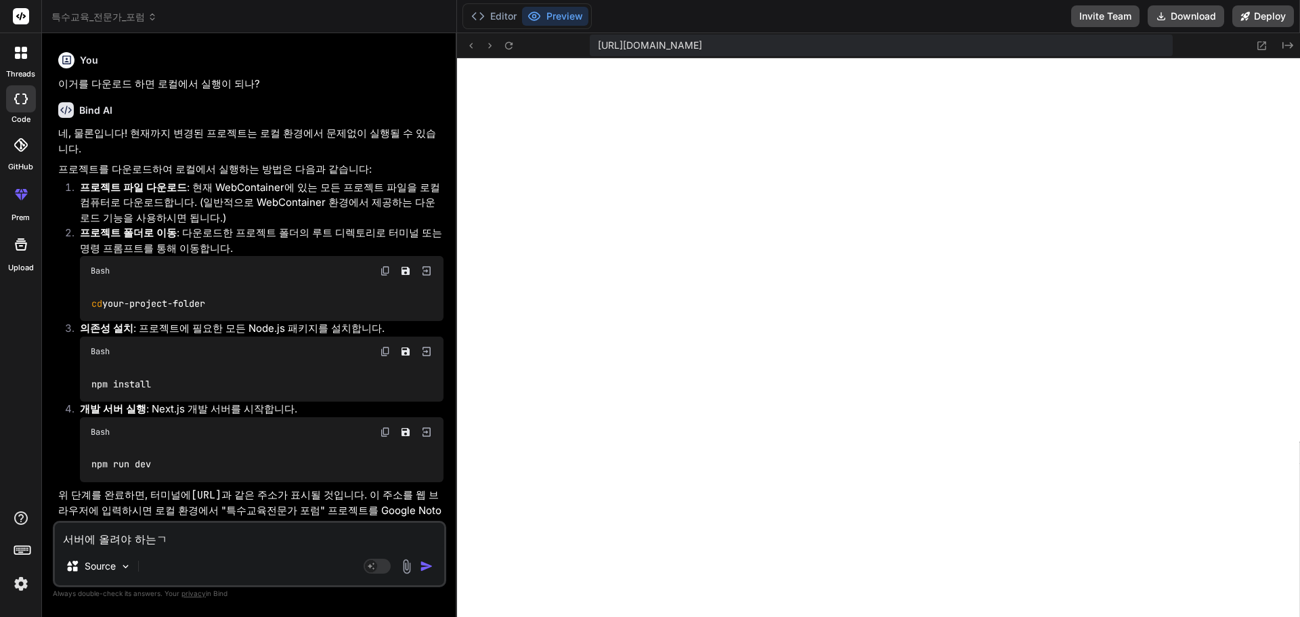
type textarea "서버에 올려야 하는거"
type textarea "x"
type textarea "서버에 올려야 하는겅"
type textarea "x"
type textarea "서버에 올려야 하는거야"
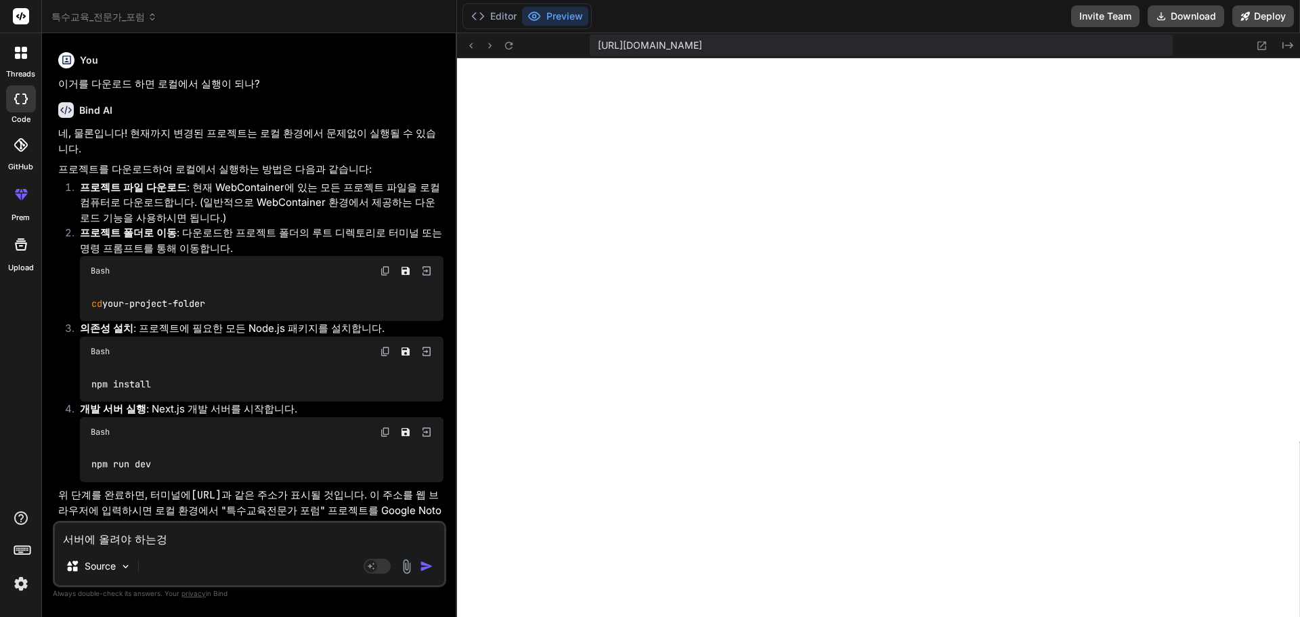
type textarea "x"
type textarea "서버에 올려야 하는거야?"
type textarea "x"
type textarea "서버에 올려야 하는거야?"
type textarea "x"
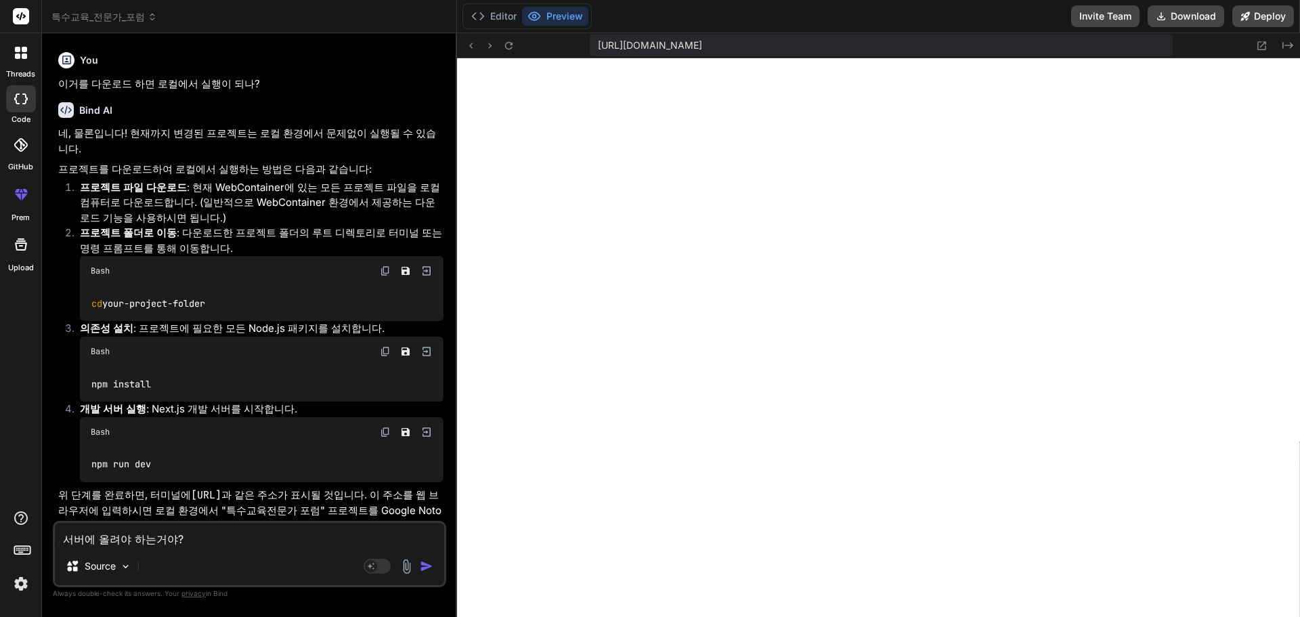
type textarea "서버에 올려야 하는거야? ㄹ"
type textarea "x"
type textarea "서버에 올려야 하는거야? 로"
type textarea "x"
type textarea "서버에 올려야 하는거야? 롴"
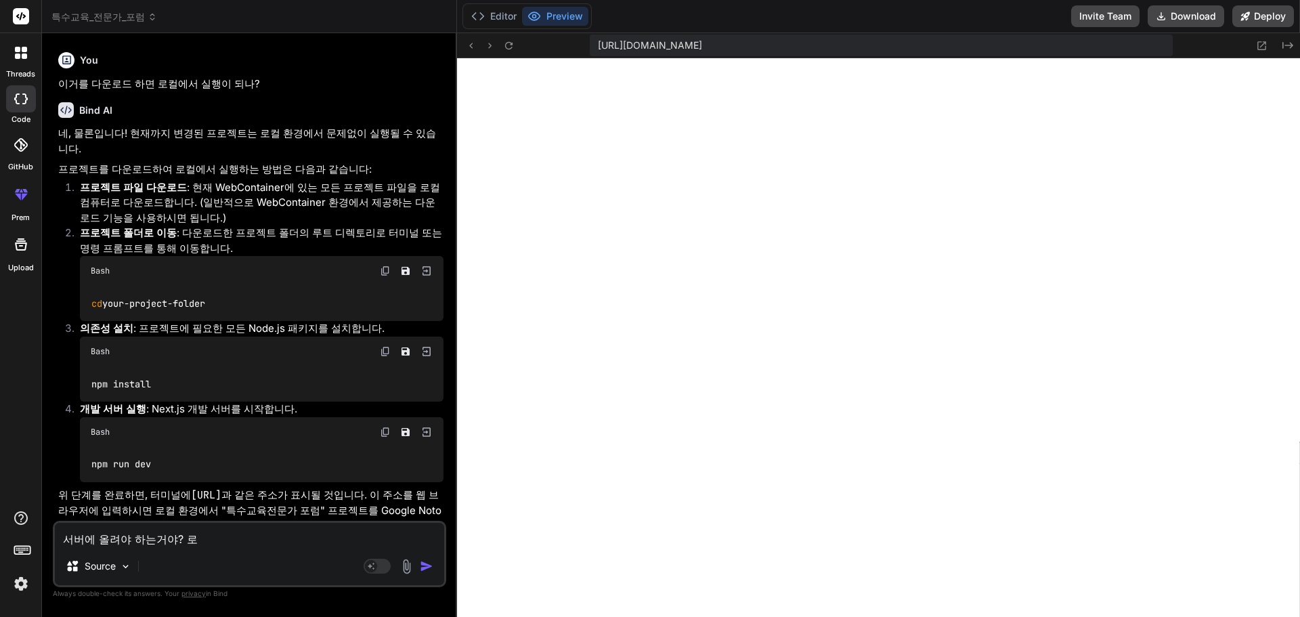
type textarea "x"
type textarea "서버에 올려야 하는거야? 로커"
type textarea "x"
type textarea "서버에 올려야 하는거야? 로컬"
type textarea "x"
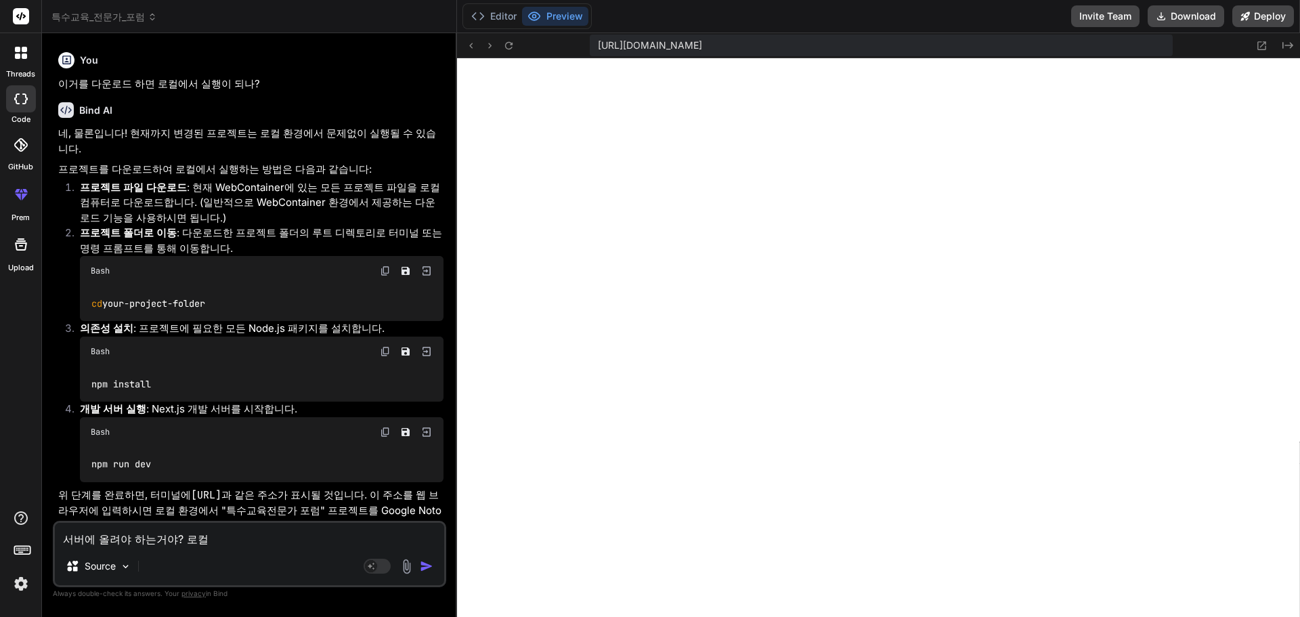
type textarea "서버에 올려야 하는거야? 로컬ㅋ"
type textarea "x"
type textarea "서버에 올려야 하는거야? 로컬커"
type textarea "x"
type textarea "서버에 올려야 하는거야? 로컬컴"
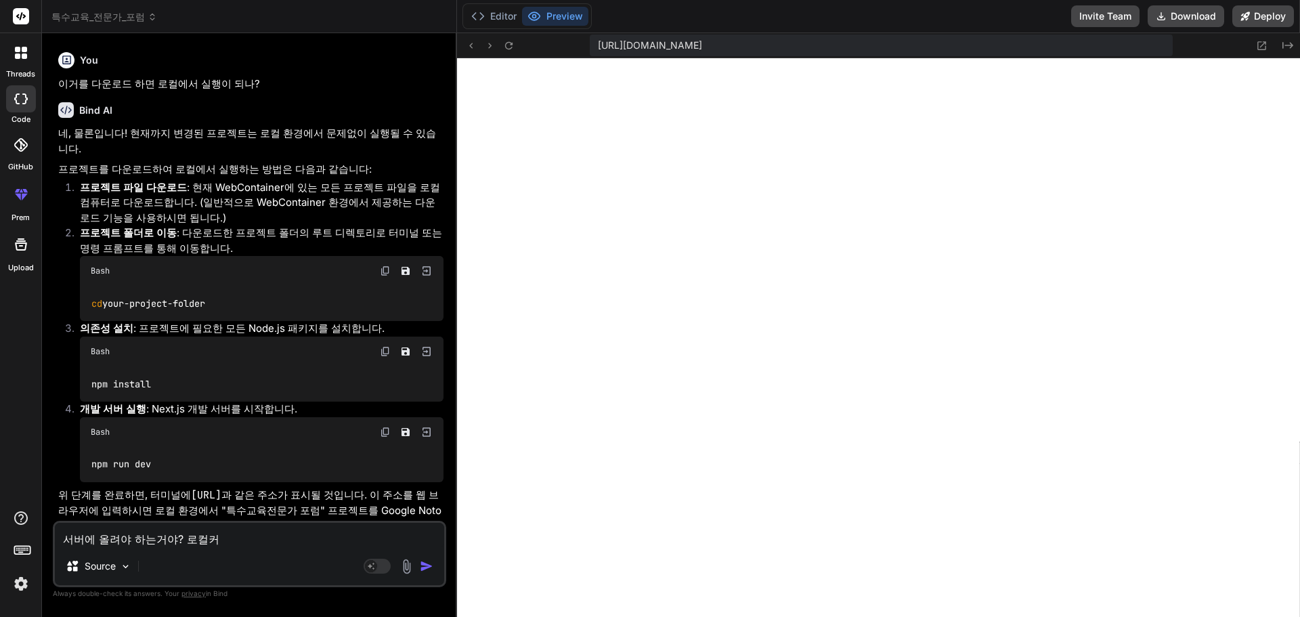
type textarea "x"
type textarea "서버에 올려야 하는거야? 로컬컴ㄹ"
type textarea "x"
type textarea "서버에 올려야 하는거야? 로컬컴류"
type textarea "x"
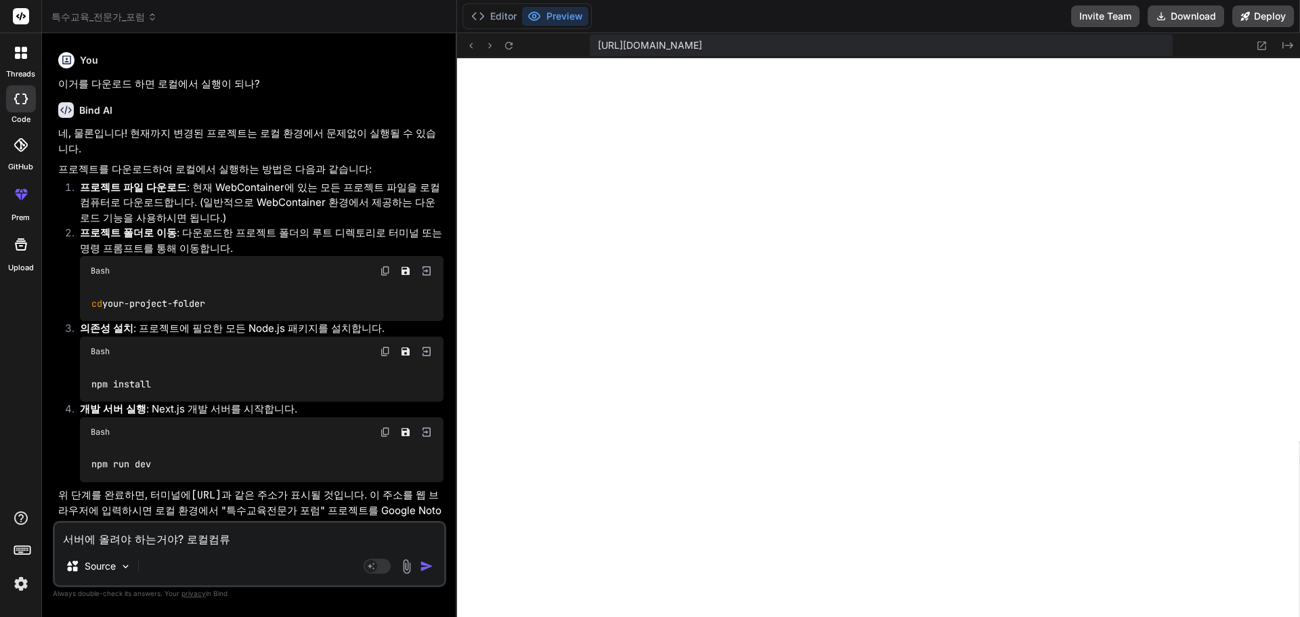
type textarea "서버에 올려야 하는거야? 로컬컴ㄹ"
type textarea "x"
type textarea "서버에 올려야 하는거야? 로컬컴"
type textarea "x"
type textarea "서버에 올려야 하는거야? 로컬컴ㅠ"
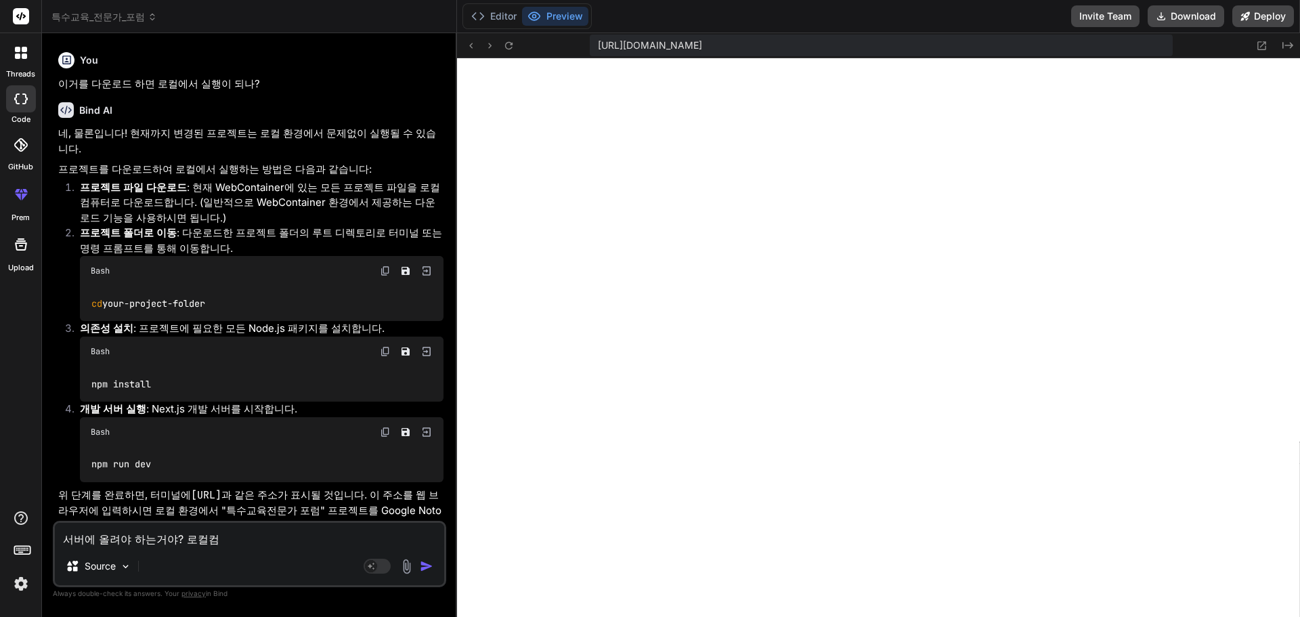
type textarea "x"
type textarea "서버에 올려야 하는거야? 로컬컴"
type textarea "x"
type textarea "서버에 올려야 하는거야? 로컬컴ㄹ"
type textarea "x"
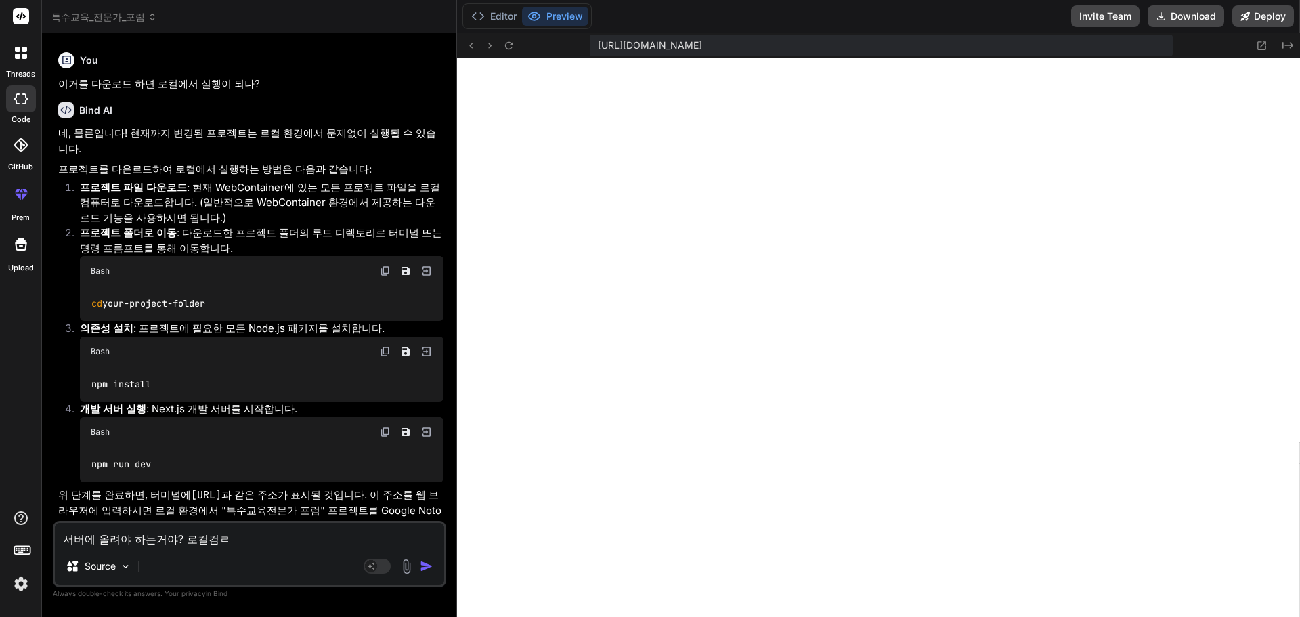
type textarea "서버에 올려야 하는거야? 로컬컴류"
type textarea "x"
type textarea "서버에 올려야 하는거야? 로컬컴ㄹ"
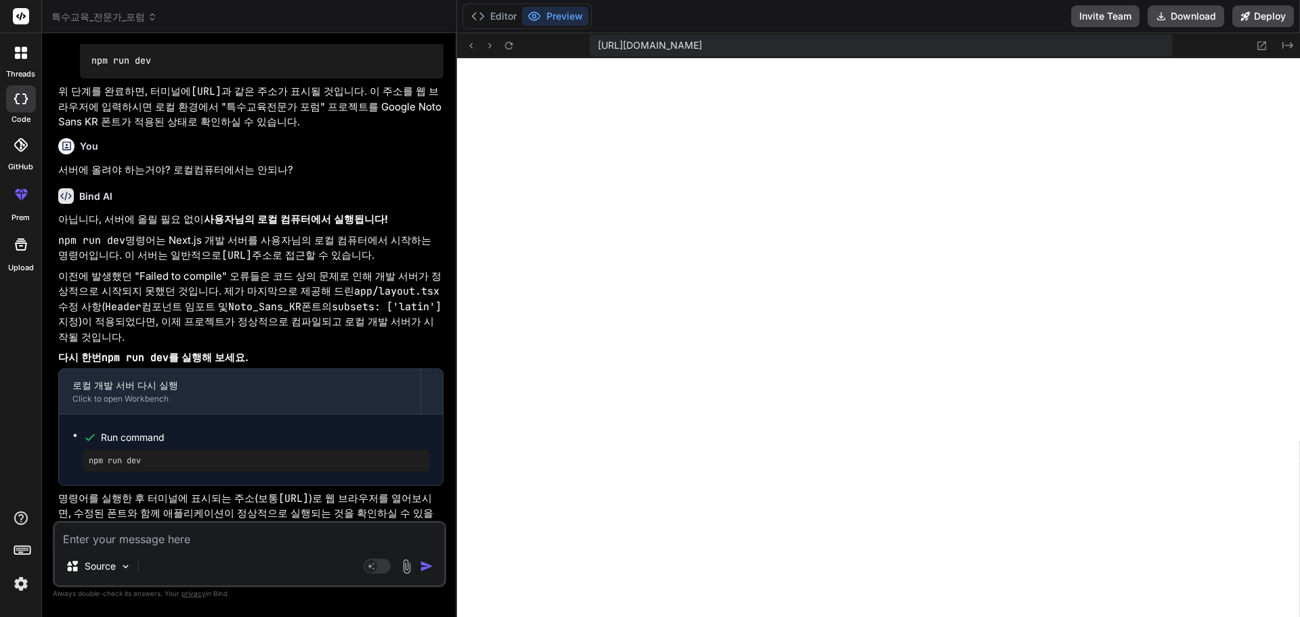
scroll to position [3038, 0]
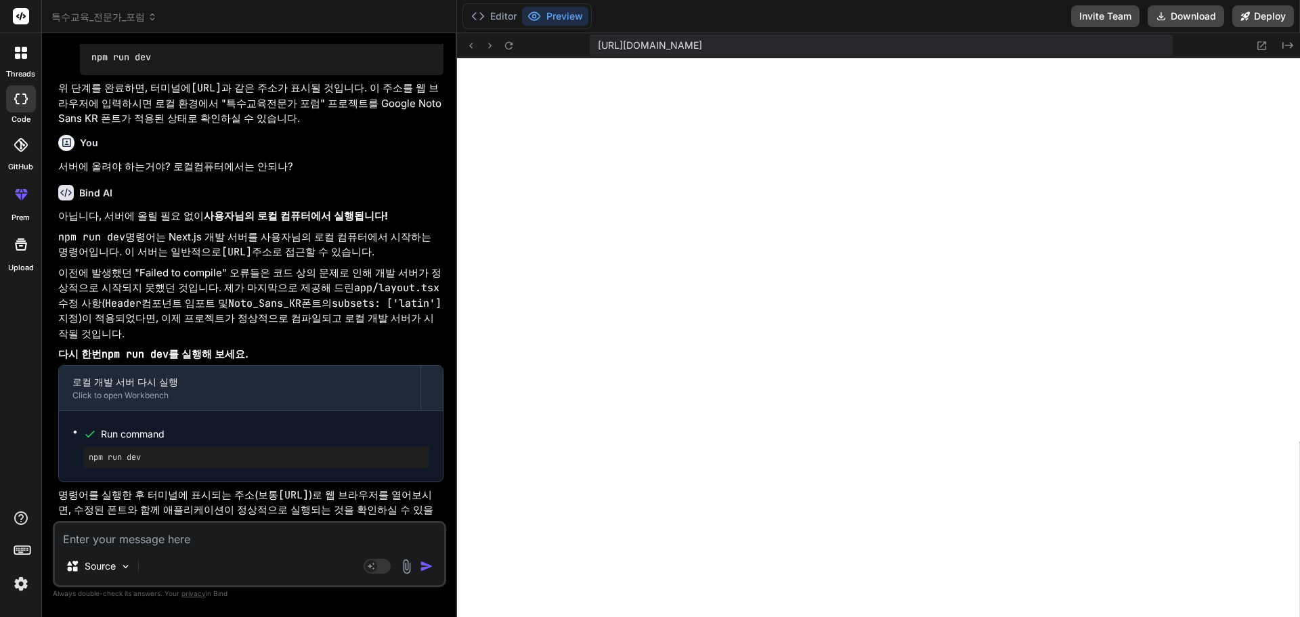
drag, startPoint x: 265, startPoint y: 481, endPoint x: 395, endPoint y: 480, distance: 129.3
click at [395, 487] on p "명령어를 실행한 후 터미널에 표시되는 주소(보통 [URL] )로 웹 브라우저를 열어보시면, 수정된 폰트와 함께 애플리케이션이 정상적으로 실행되…" at bounding box center [250, 510] width 385 height 46
copy code "[URL]"
click at [471, 48] on icon at bounding box center [471, 46] width 12 height 12
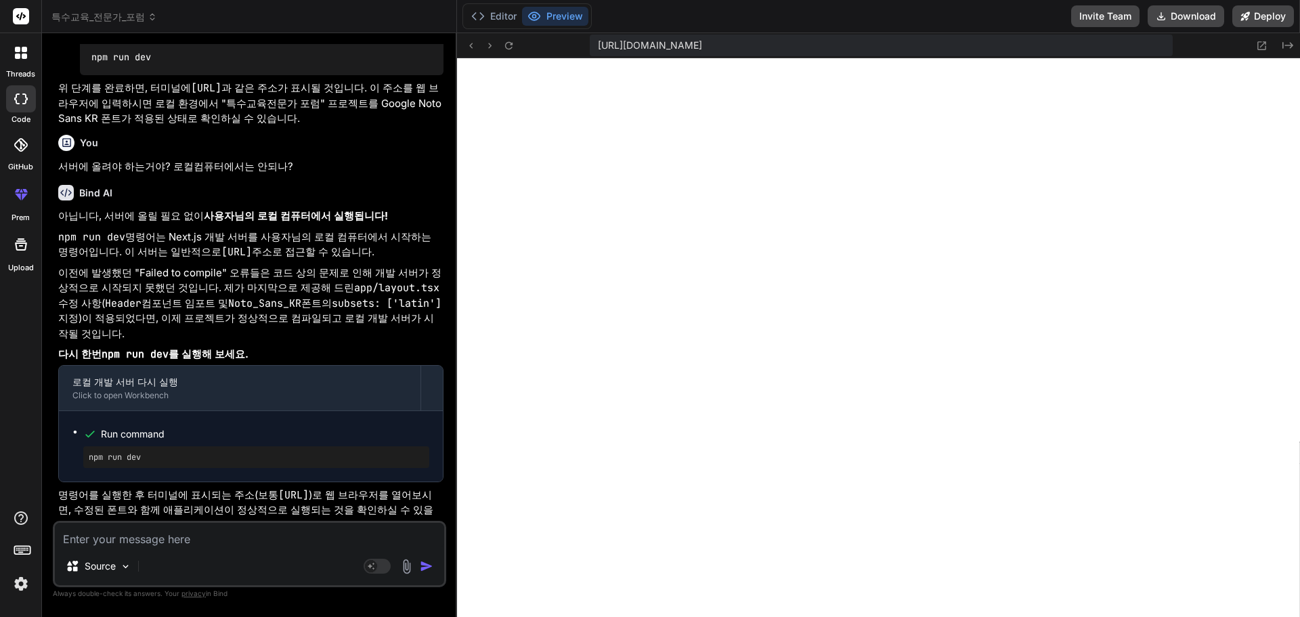
click at [26, 97] on icon at bounding box center [24, 98] width 5 height 11
click at [24, 97] on icon at bounding box center [21, 98] width 14 height 11
click at [22, 58] on icon at bounding box center [24, 55] width 5 height 5
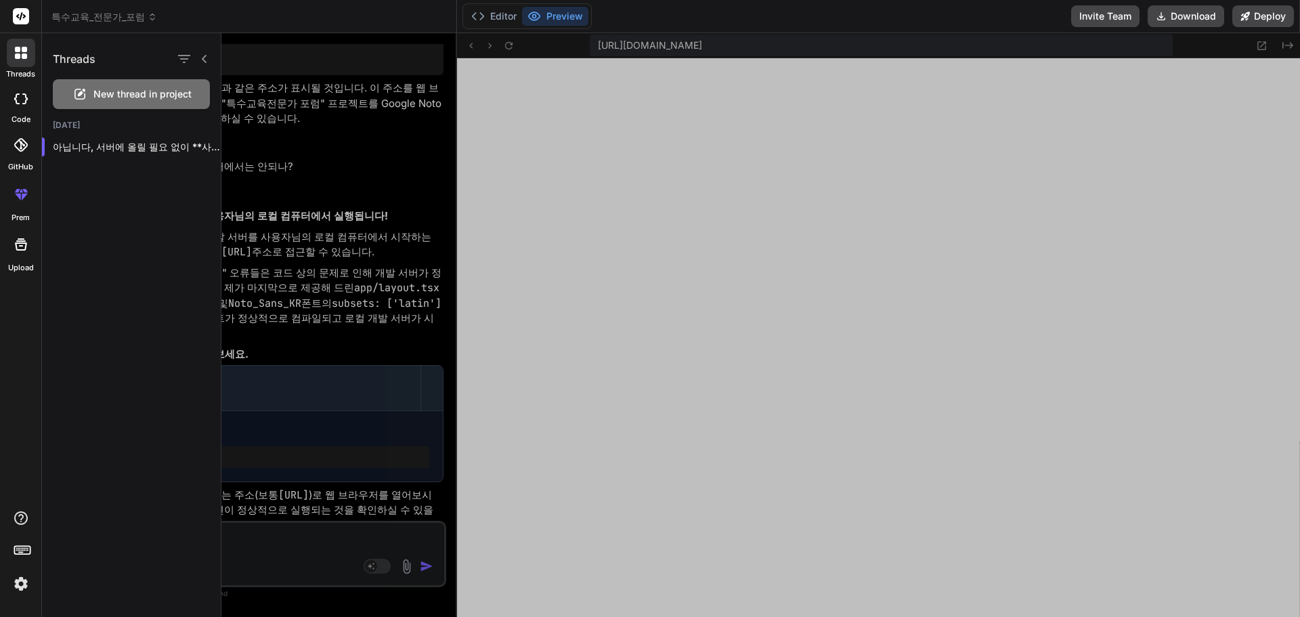
click at [114, 99] on span "New thread in project" at bounding box center [142, 94] width 98 height 14
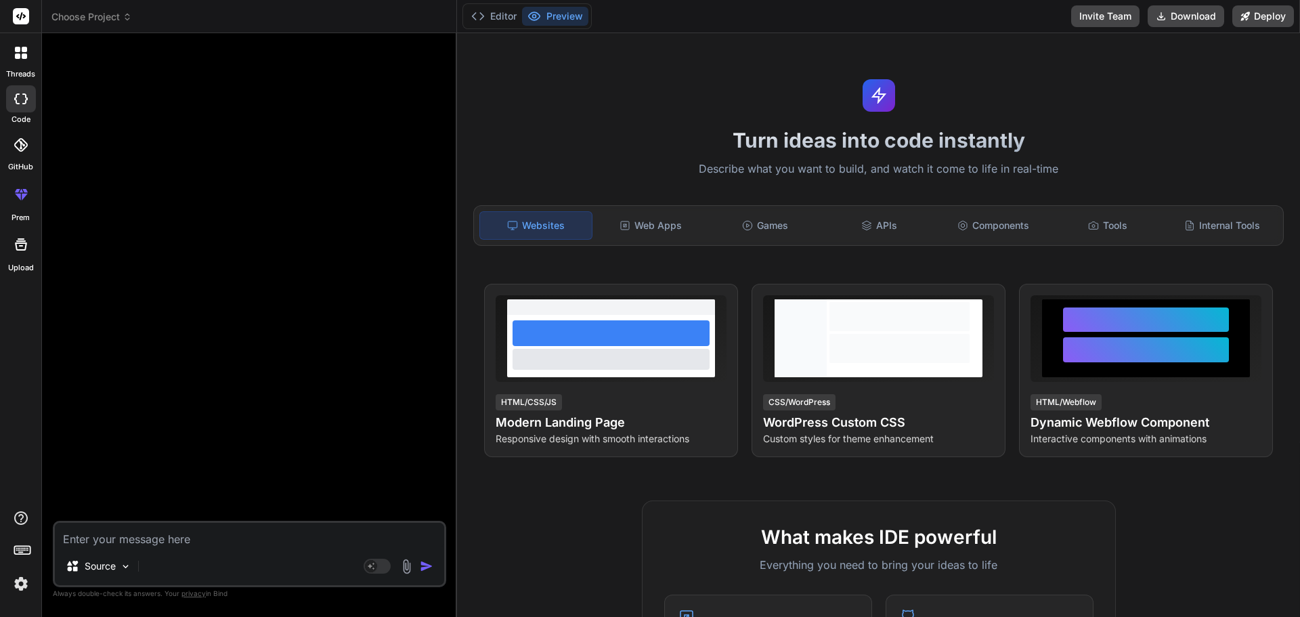
scroll to position [10728, 0]
click at [24, 58] on icon at bounding box center [24, 55] width 5 height 5
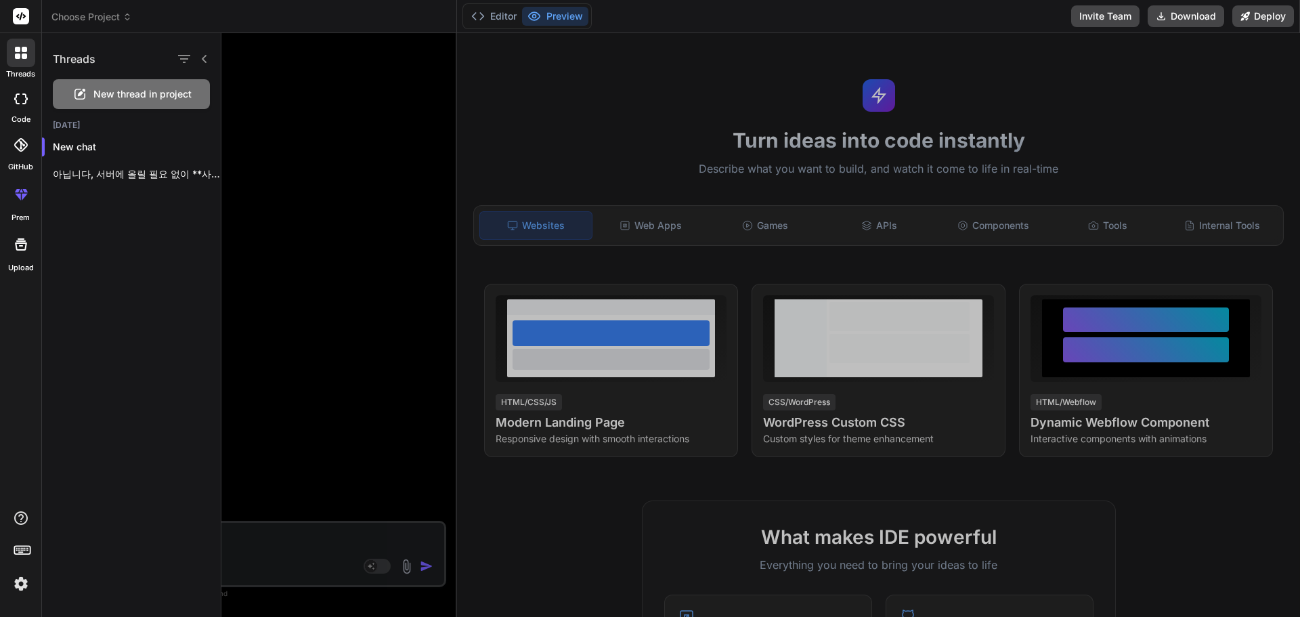
click at [19, 14] on rect at bounding box center [21, 16] width 16 height 16
click at [19, 244] on icon at bounding box center [21, 244] width 16 height 16
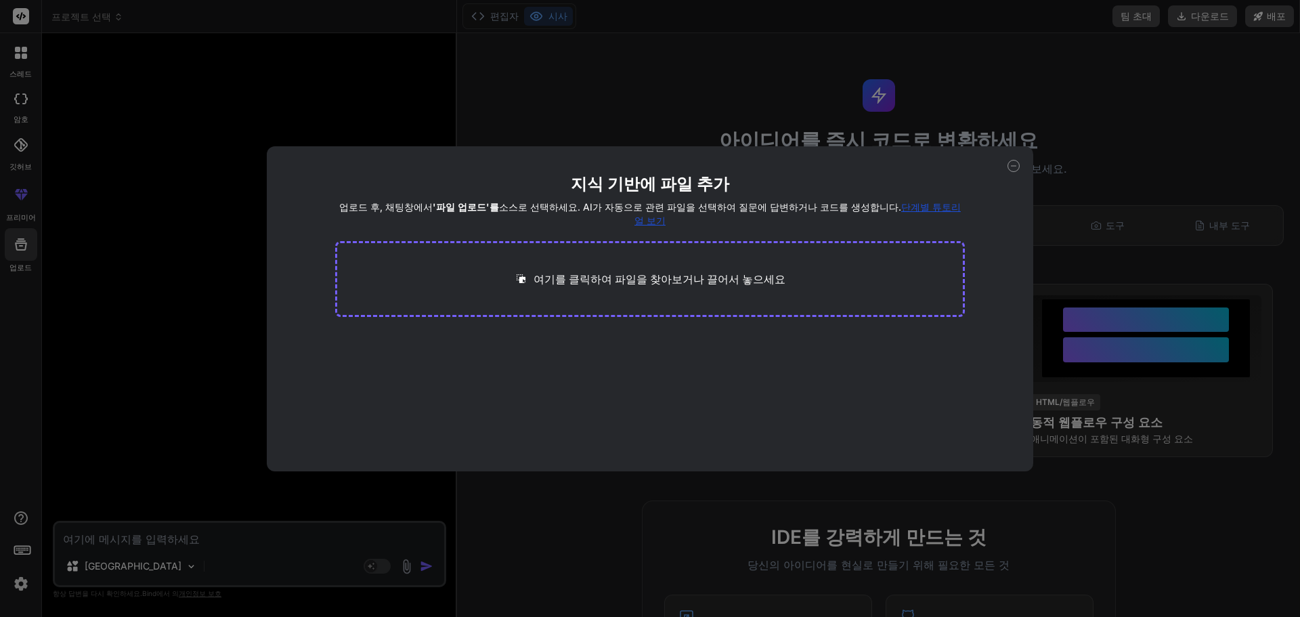
click at [919, 211] on font "단계별 튜토리얼 보기" at bounding box center [797, 213] width 326 height 25
click at [916, 206] on font "단계별 튜토리얼 보기" at bounding box center [797, 213] width 326 height 25
click at [939, 206] on font "단계별 튜토리얼 보기" at bounding box center [797, 213] width 326 height 25
click at [1002, 167] on div "지식 기반에 파일 추가 업로드 후, 채팅창에서 '파일 업로드'를 소스로 선택하세요. AI가 자동으로 관련 파일을 선택하여 질문에 답변하거나 코…" at bounding box center [650, 308] width 767 height 325
click at [1013, 167] on icon at bounding box center [1013, 166] width 12 height 12
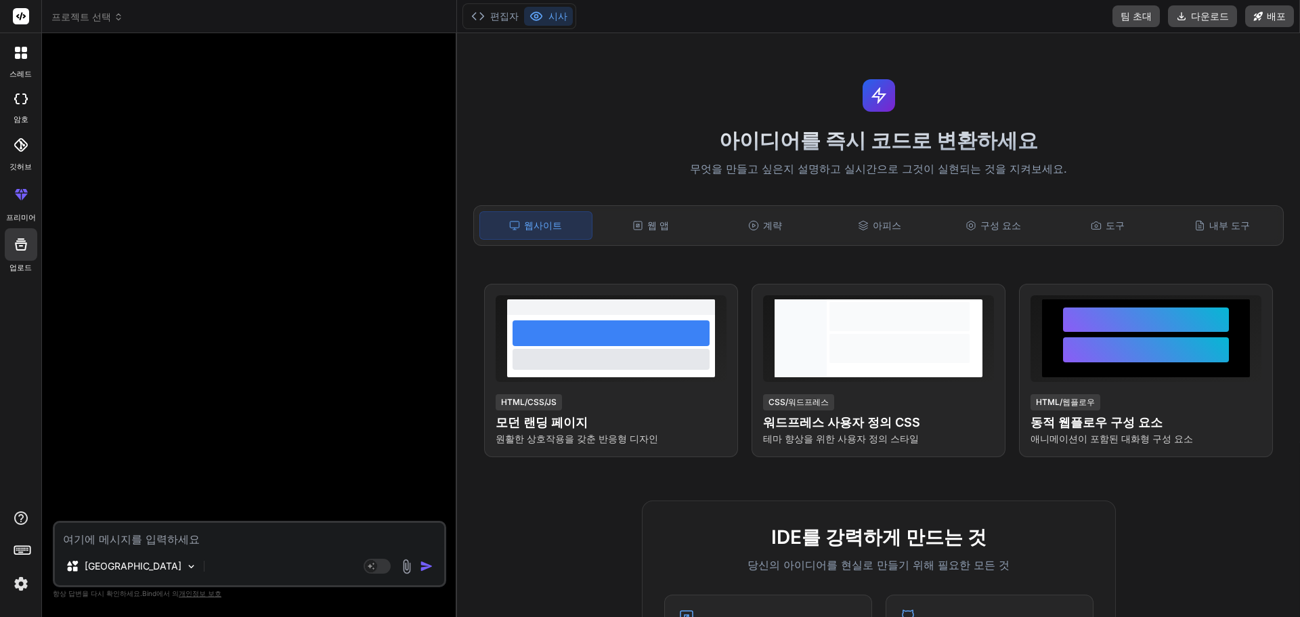
click at [1113, 173] on p "무엇을 만들고 싶은지 설명하고 실시간으로 그것이 실현되는 것을 지켜보세요." at bounding box center [878, 169] width 827 height 18
click at [619, 231] on div "웹 앱" at bounding box center [651, 225] width 112 height 28
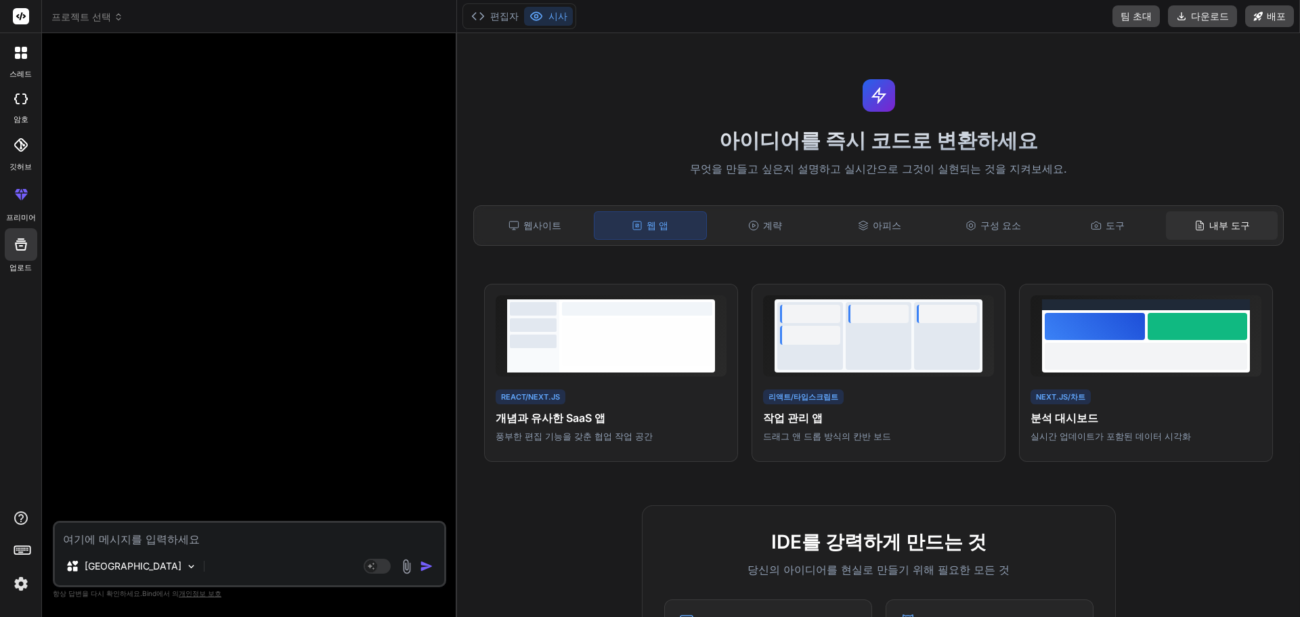
click at [1219, 224] on font "내부 도구" at bounding box center [1229, 225] width 41 height 12
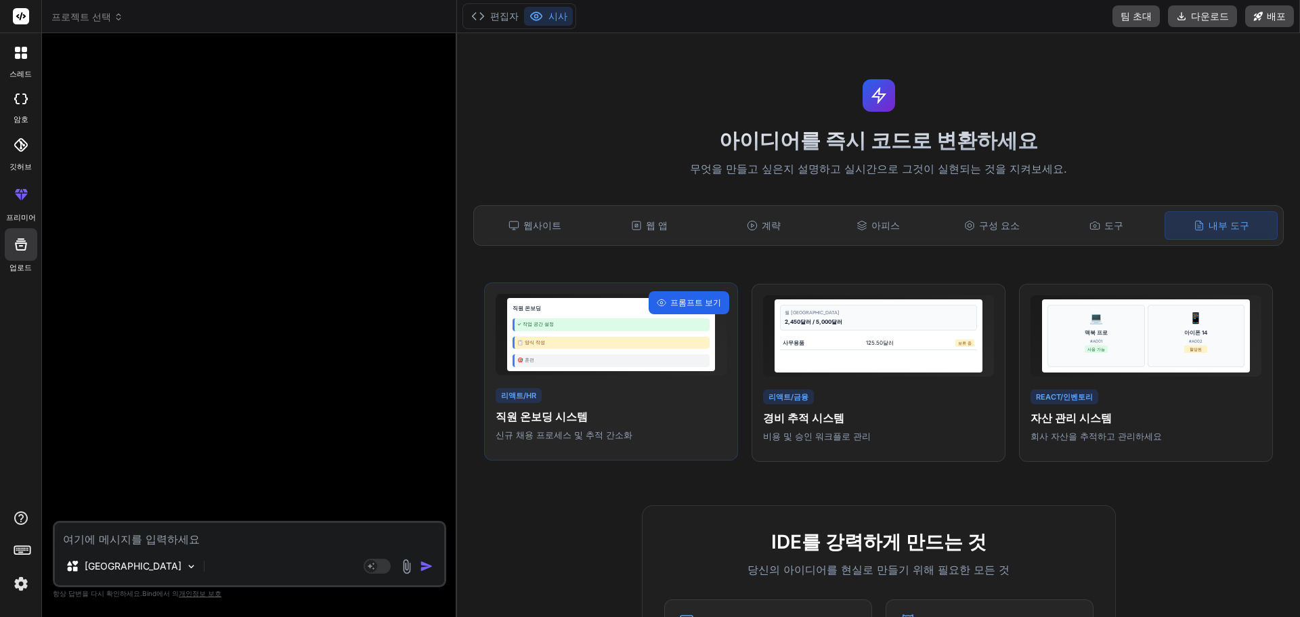
click at [700, 309] on div "프롬프트 보기" at bounding box center [689, 302] width 81 height 23
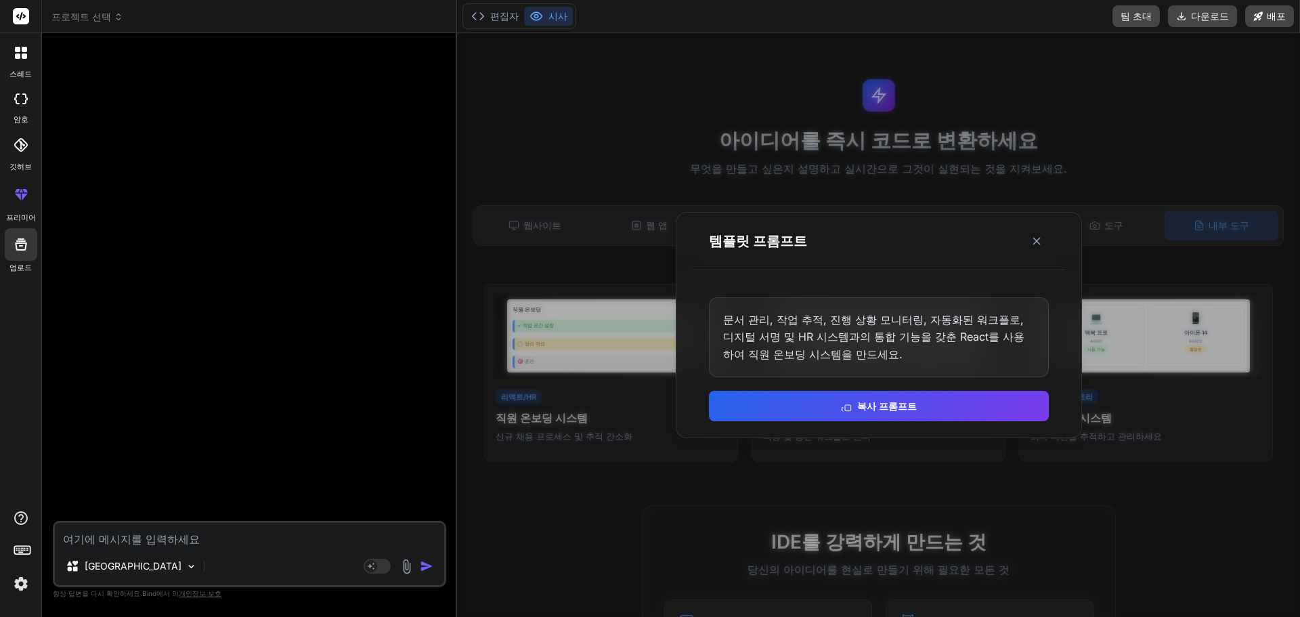
click at [1056, 242] on div "템플릿 프롬프트" at bounding box center [879, 242] width 372 height 58
click at [1038, 241] on icon at bounding box center [1037, 241] width 14 height 14
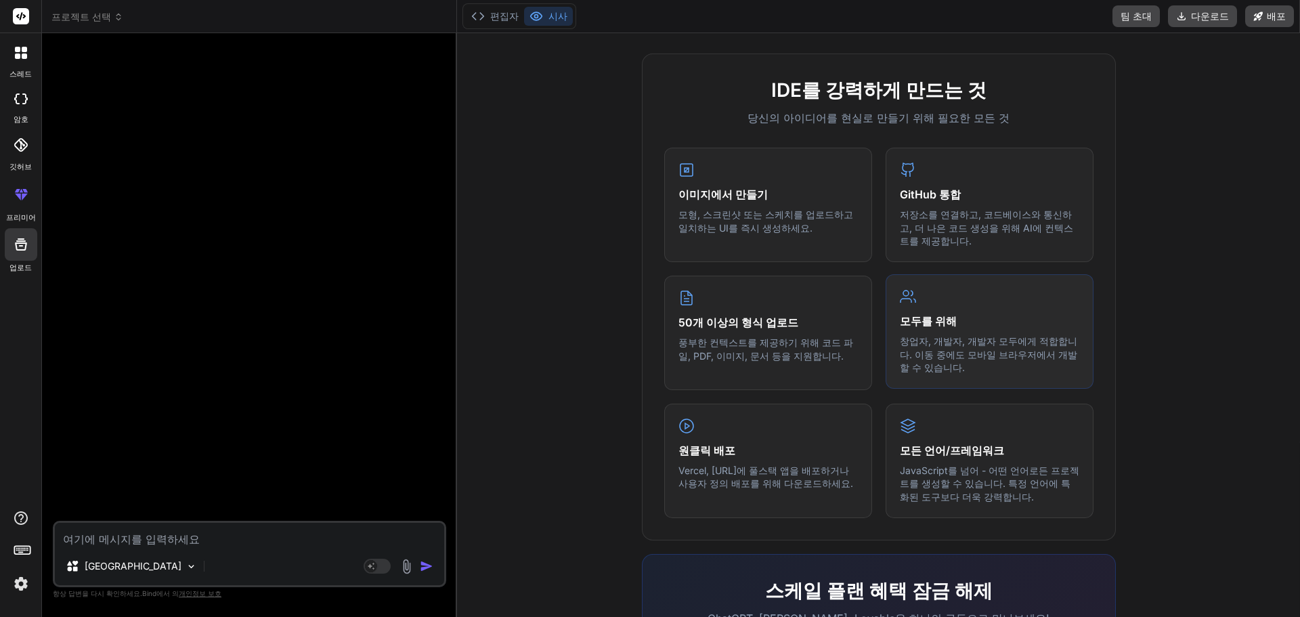
scroll to position [680, 0]
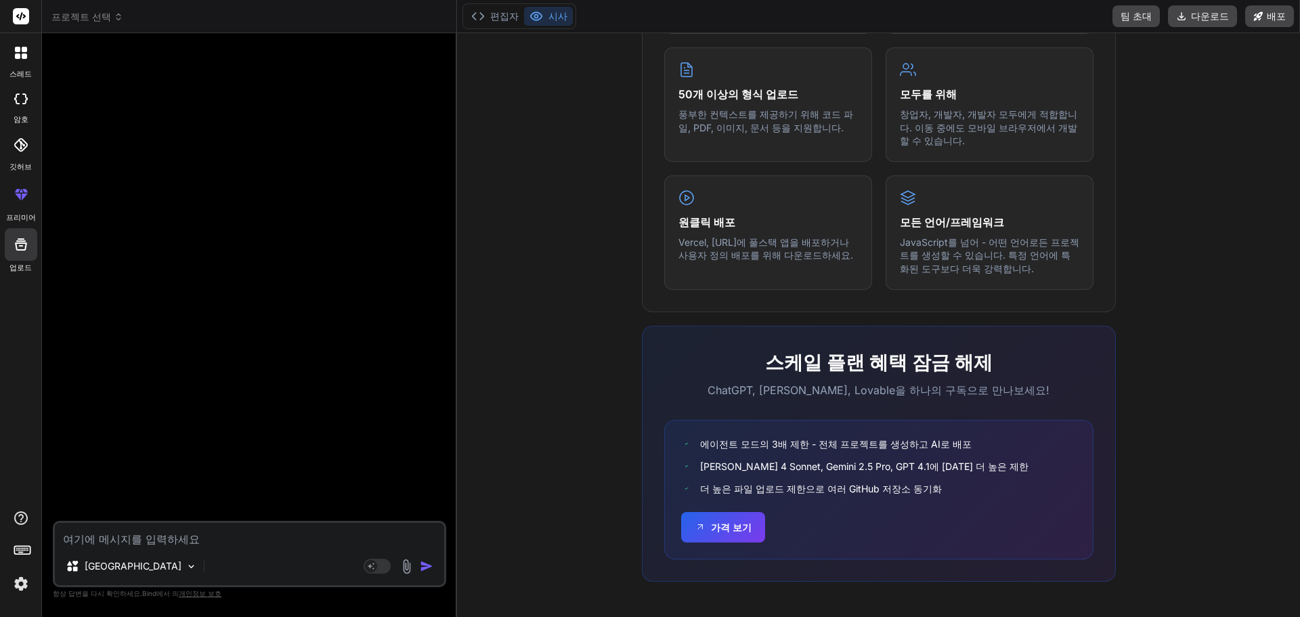
click at [21, 582] on img at bounding box center [20, 583] width 23 height 23
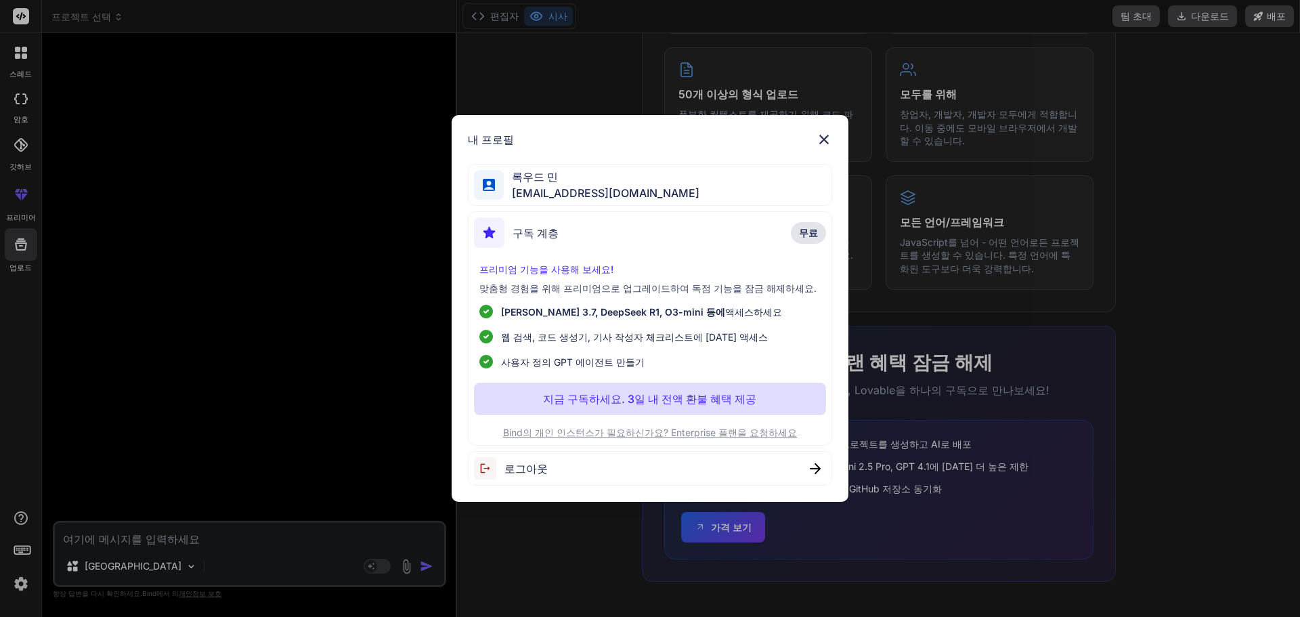
click at [819, 141] on img at bounding box center [824, 139] width 16 height 16
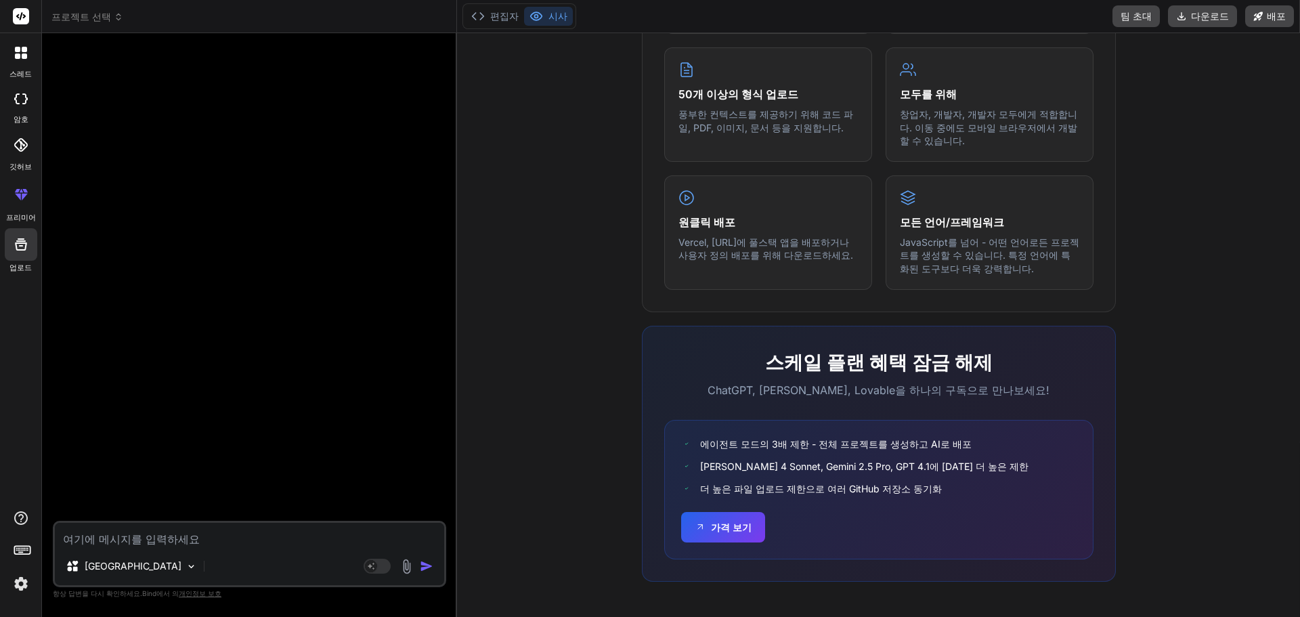
click at [17, 150] on icon at bounding box center [21, 145] width 14 height 14
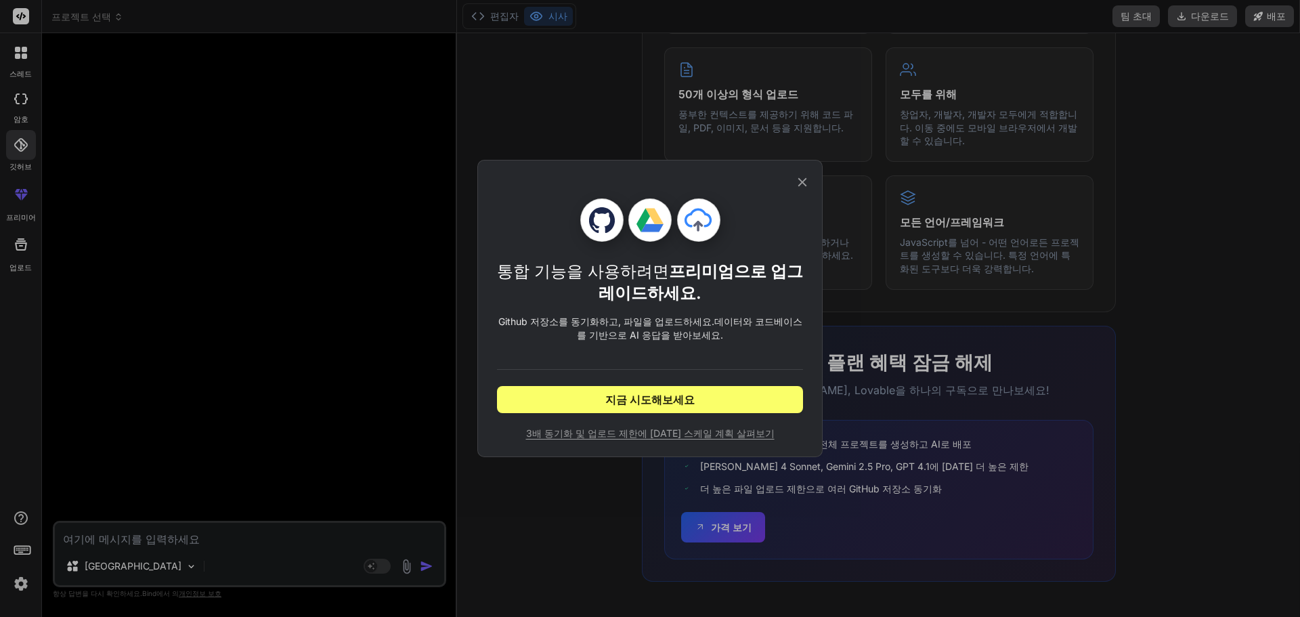
click at [22, 97] on div "통합 기능을 사용하려면 프리미엄으로 업그레이드하세요. Github 저장소를 동기화하고, 파일을 업로드하세요. 데이터와 코드베이스를 기반으로 A…" at bounding box center [650, 308] width 1300 height 617
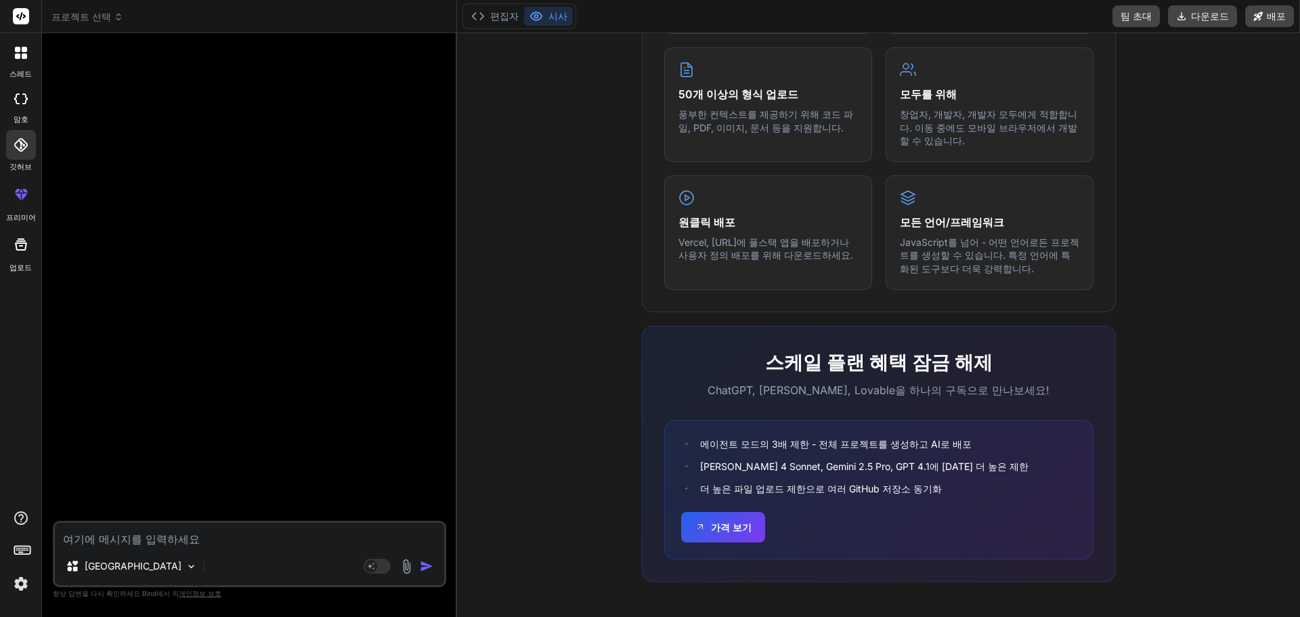
scroll to position [12863, 0]
click at [21, 97] on icon at bounding box center [21, 98] width 14 height 11
click at [24, 72] on font "스레드" at bounding box center [20, 73] width 22 height 9
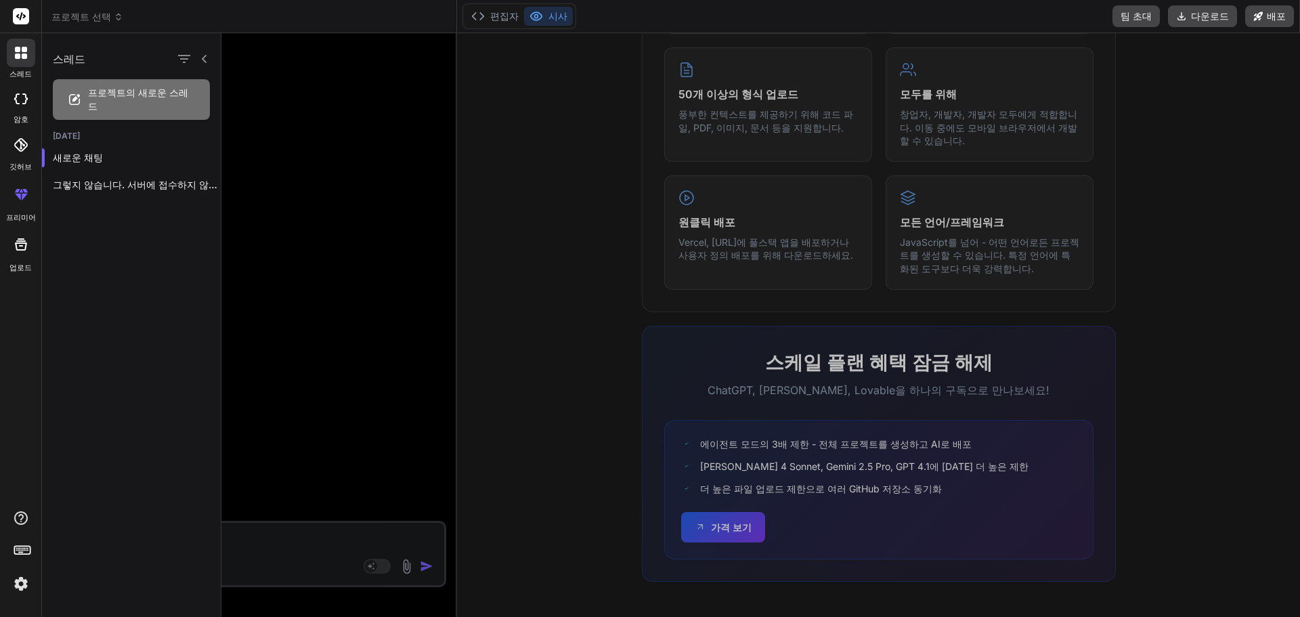
click at [19, 14] on rect at bounding box center [21, 16] width 16 height 16
click at [1231, 119] on div at bounding box center [760, 325] width 1078 height 584
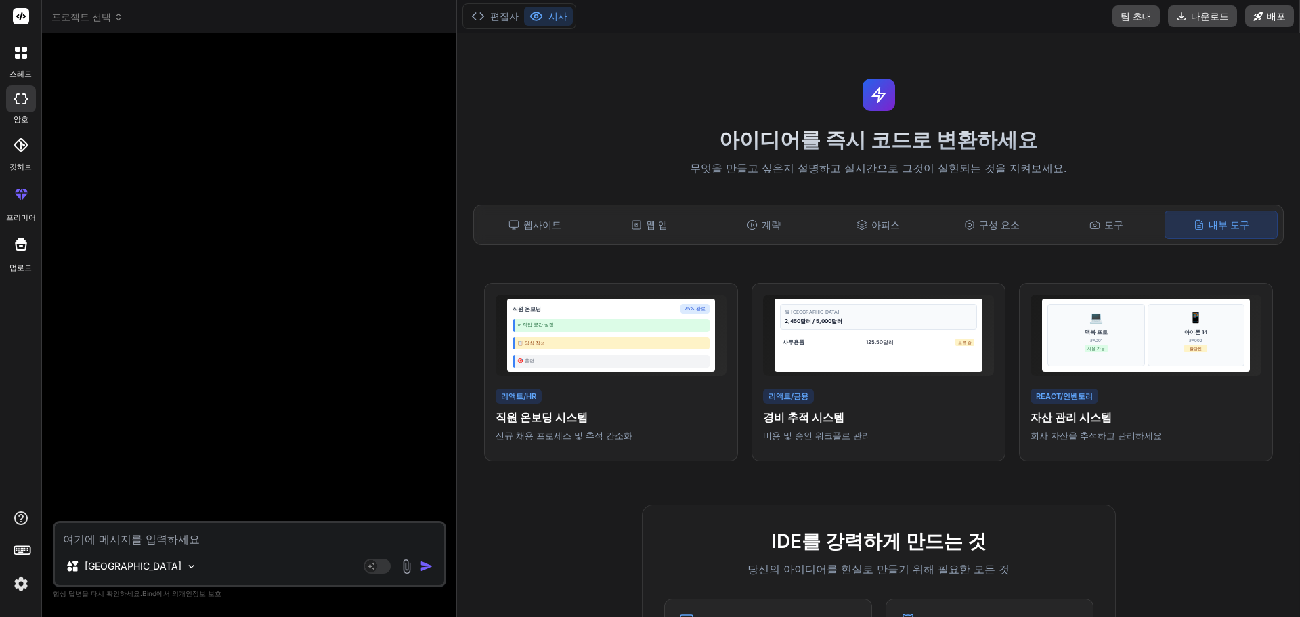
scroll to position [0, 0]
click at [542, 228] on font "웹사이트" at bounding box center [542, 225] width 38 height 12
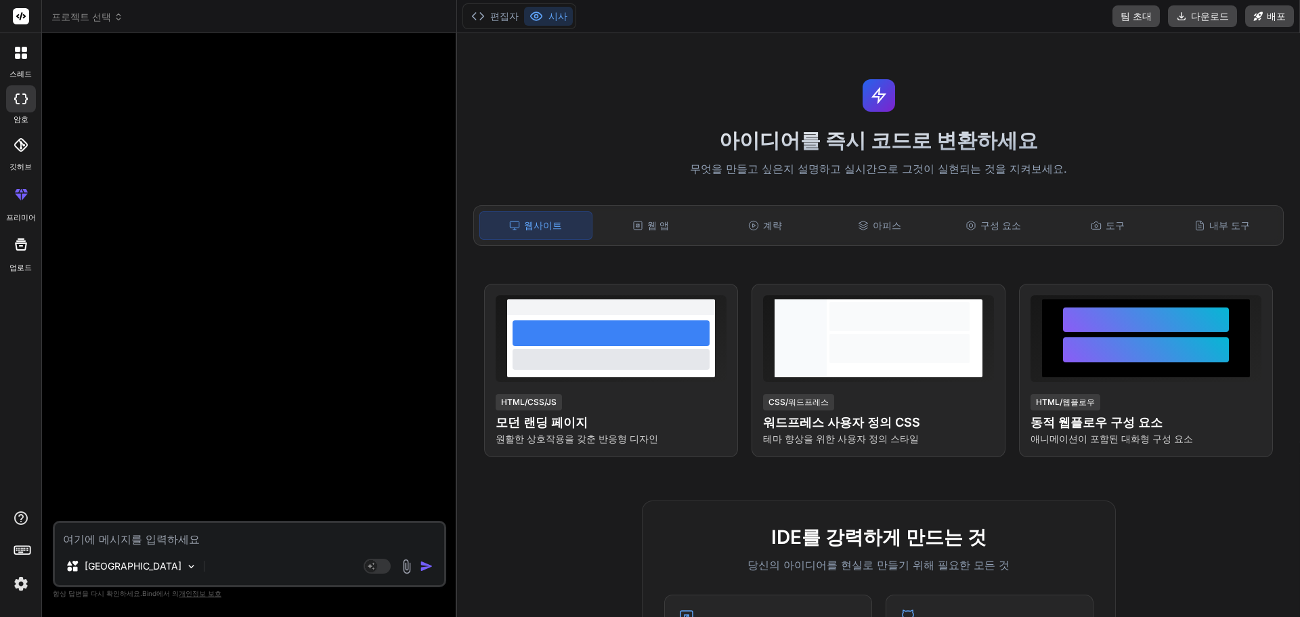
click at [143, 545] on textarea at bounding box center [249, 535] width 389 height 24
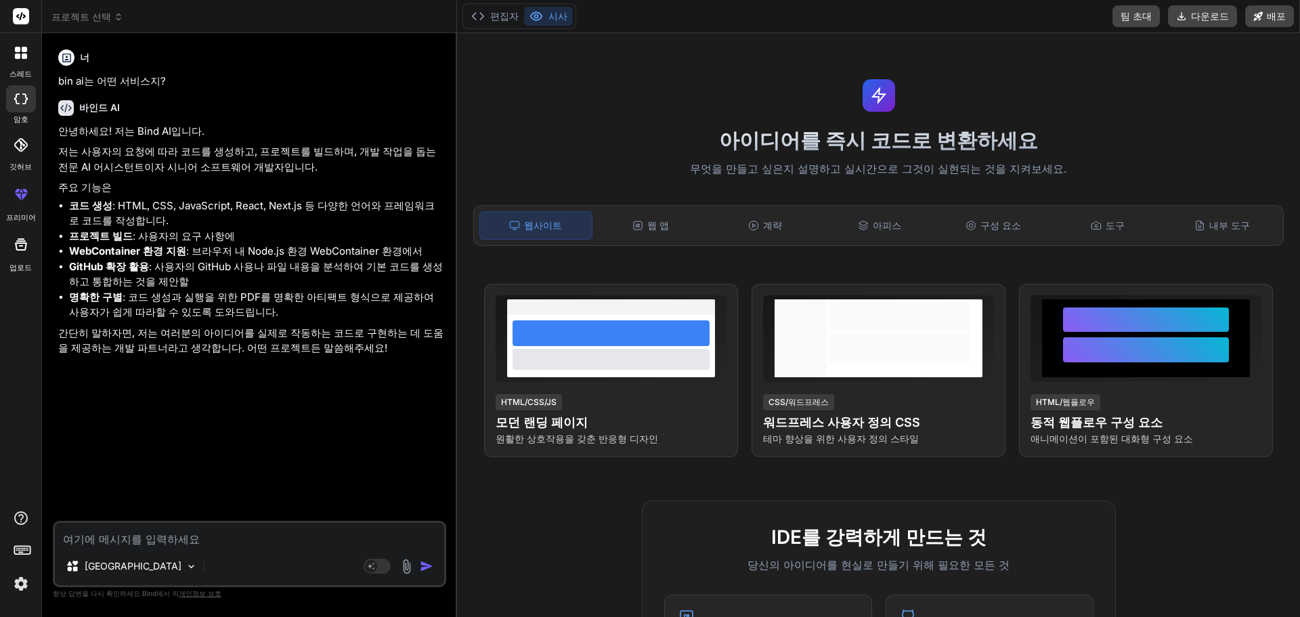
click at [129, 271] on font "GitHub 확장 활용" at bounding box center [109, 266] width 80 height 13
click at [144, 539] on textarea at bounding box center [249, 535] width 389 height 24
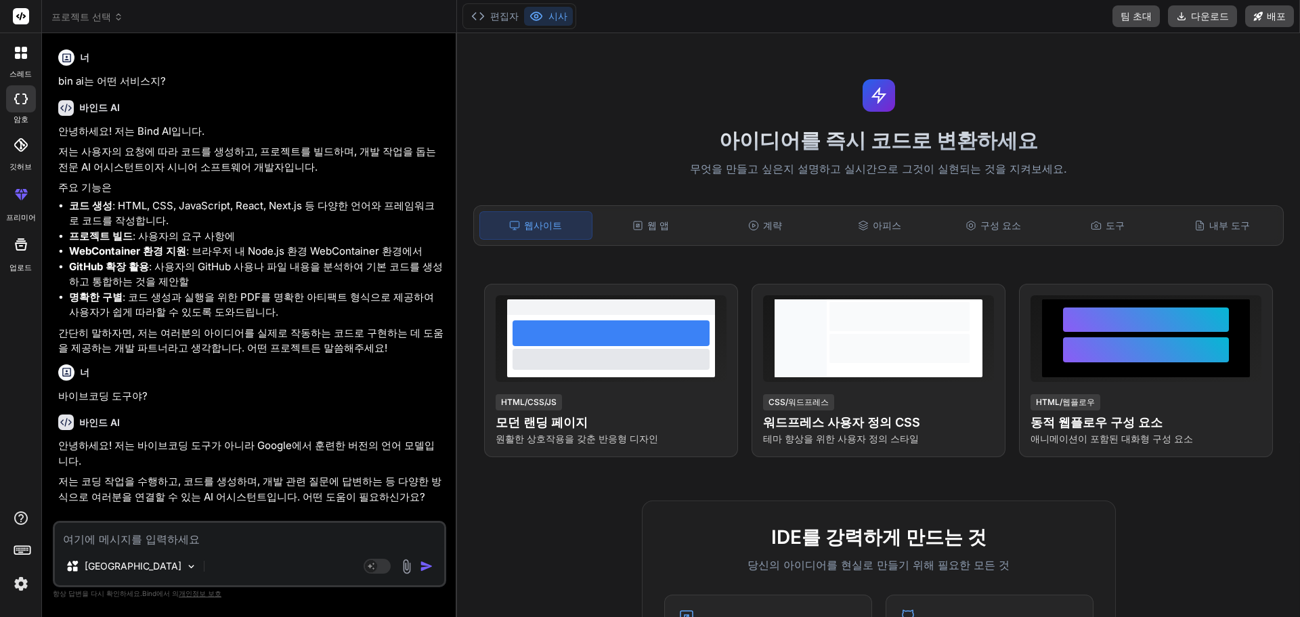
click at [378, 452] on p "안녕하세요! 저는 바이브코딩 도구가 아니라 Google에서 훈련한 버전의 언어 모델입니다." at bounding box center [250, 453] width 385 height 30
drag, startPoint x: 68, startPoint y: 466, endPoint x: 359, endPoint y: 471, distance: 291.2
click at [359, 475] on font "저는 코딩 작업을 수행하고, 코드를 생성하며, 개발 관련 질문에 답변하는 등 다양한 방식으로 여러분을 연결할 수 있는 AI 어시스턴트입니다. …" at bounding box center [249, 489] width 383 height 28
click at [239, 475] on font "저는 코딩 작업을 수행하고, 코드를 생성하며, 개발 관련 질문에 답변하는 등 다양한 방식으로 여러분을 연결할 수 있는 AI 어시스턴트입니다. …" at bounding box center [249, 489] width 383 height 28
click at [281, 488] on p "저는 코딩 작업을 수행하고, 코드를 생성하며, 개발 관련 질문에 답변하는 등 다양한 방식으로 여러분을 연결할 수 있는 AI 어시스턴트입니다. …" at bounding box center [250, 489] width 385 height 30
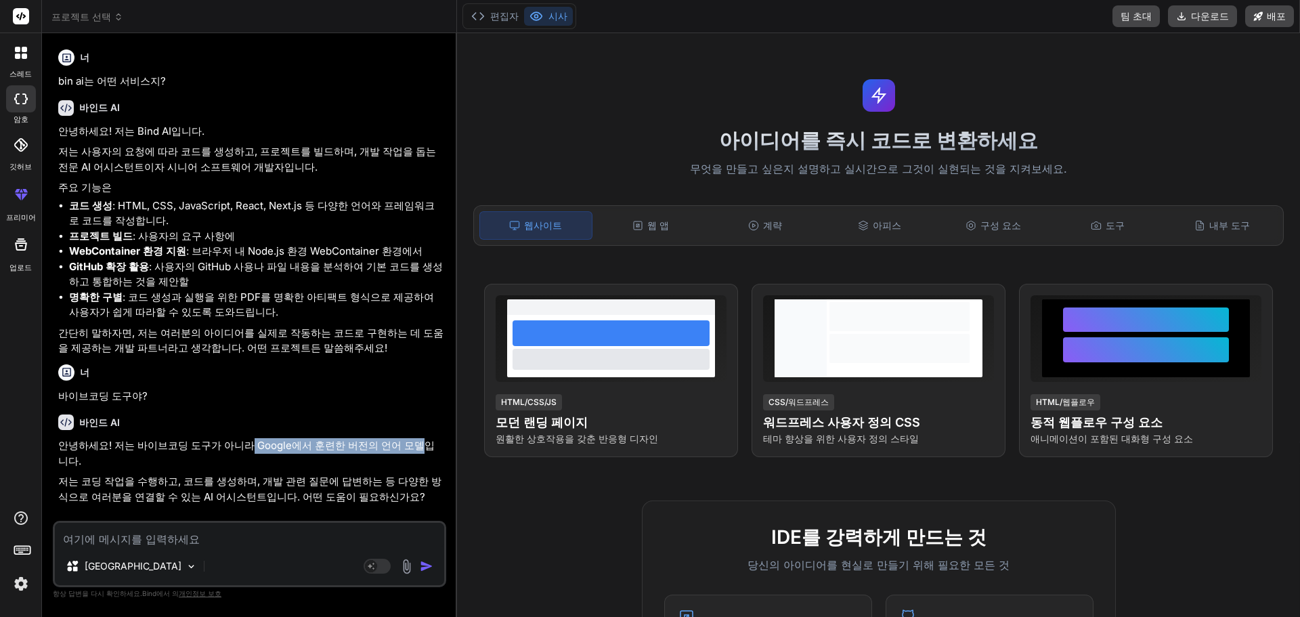
drag, startPoint x: 238, startPoint y: 444, endPoint x: 400, endPoint y: 446, distance: 162.5
click at [400, 446] on font "안녕하세요! 저는 바이브코딩 도구가 아니라 Google에서 훈련한 버전의 언어 모델입니다." at bounding box center [246, 453] width 376 height 28
click at [192, 475] on font "저는 코딩 작업을 수행하고, 코드를 생성하며, 개발 관련 질문에 답변하는 등 다양한 방식으로 여러분을 연결할 수 있는 AI 어시스턴트입니다. …" at bounding box center [249, 489] width 383 height 28
click at [133, 541] on textarea at bounding box center [249, 535] width 389 height 24
click at [409, 563] on img at bounding box center [407, 567] width 16 height 16
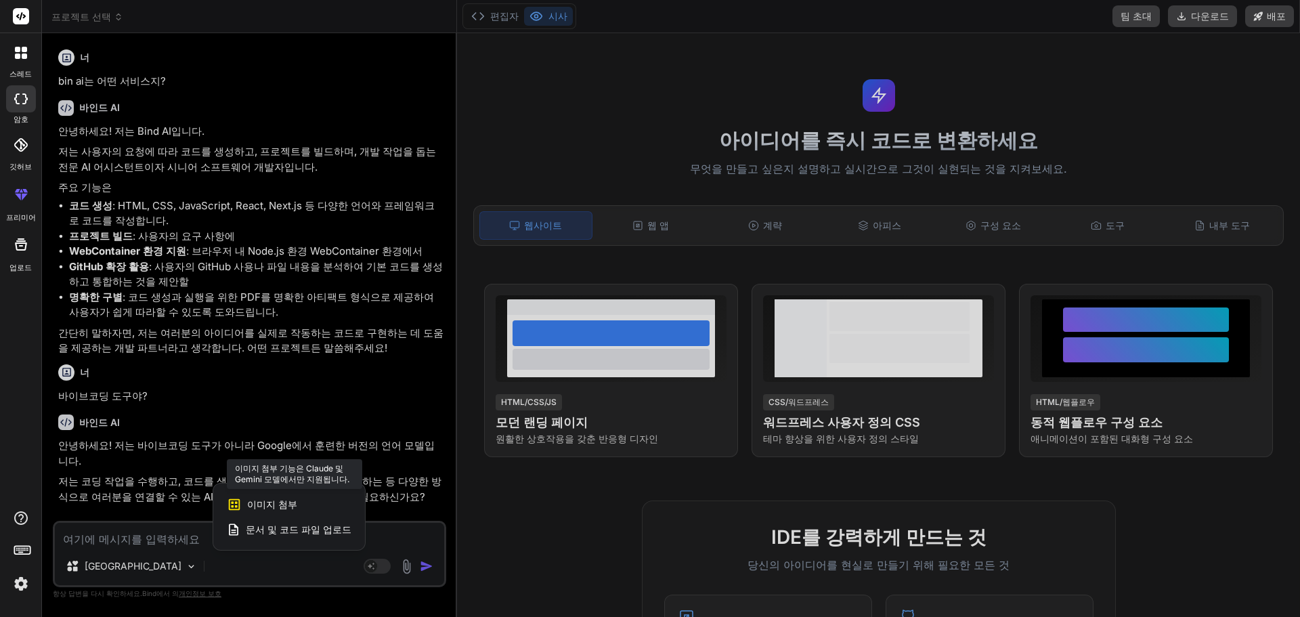
click at [278, 504] on font "이미지 첨부" at bounding box center [272, 504] width 50 height 12
click at [339, 570] on div at bounding box center [650, 308] width 1300 height 617
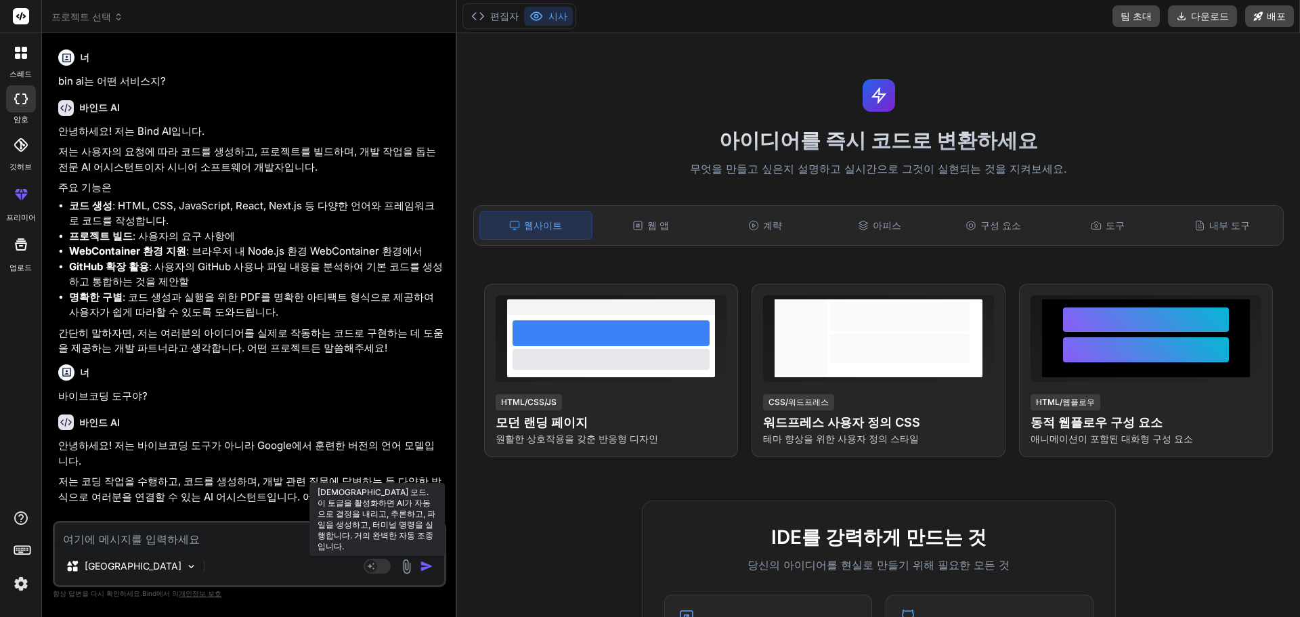
click at [380, 565] on rect at bounding box center [377, 566] width 27 height 15
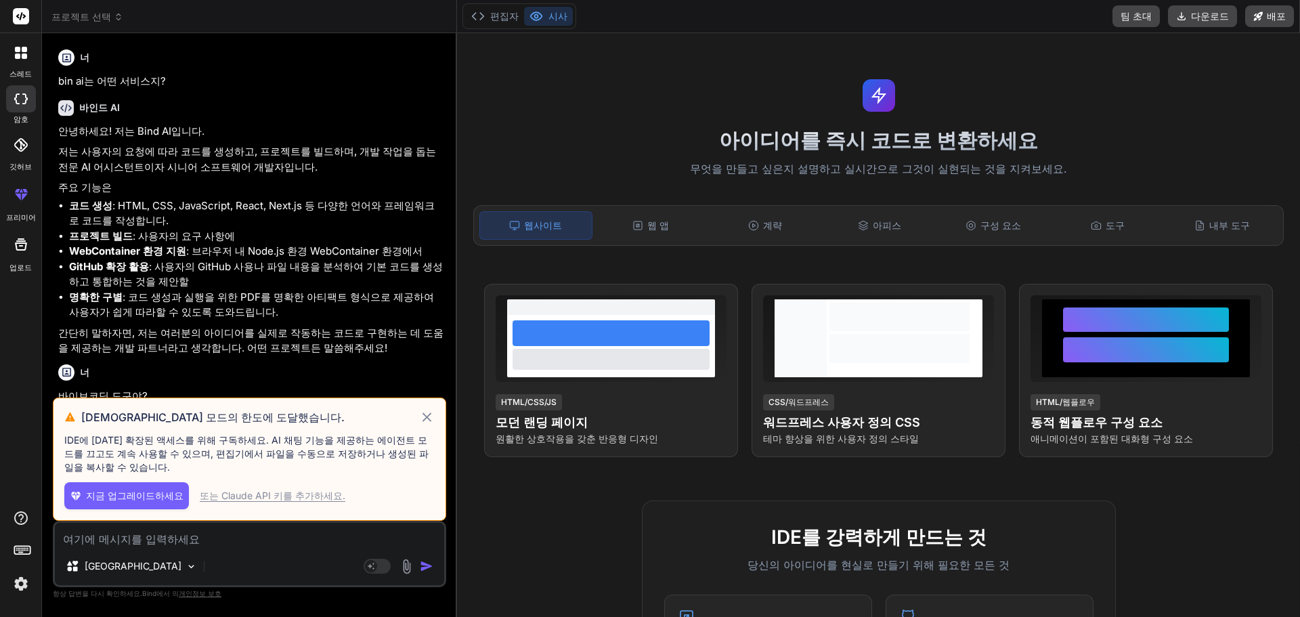
click at [234, 564] on div "[GEOGRAPHIC_DATA]" at bounding box center [249, 568] width 389 height 32
click at [425, 412] on icon at bounding box center [427, 417] width 16 height 16
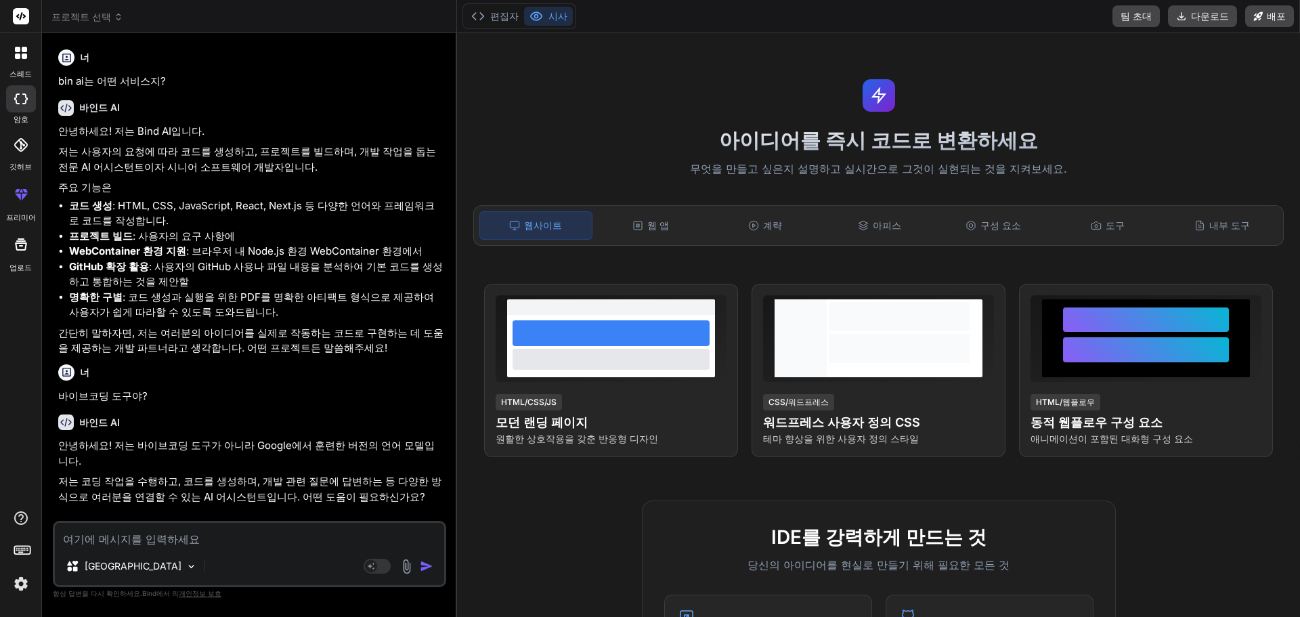
click at [307, 370] on div "너" at bounding box center [250, 372] width 385 height 16
click at [227, 271] on font ": 사용자의 GitHub 사용나 파일 내용을 분석하여 기본 코드를 생성하고 통합하는 것을 제안할" at bounding box center [256, 274] width 374 height 28
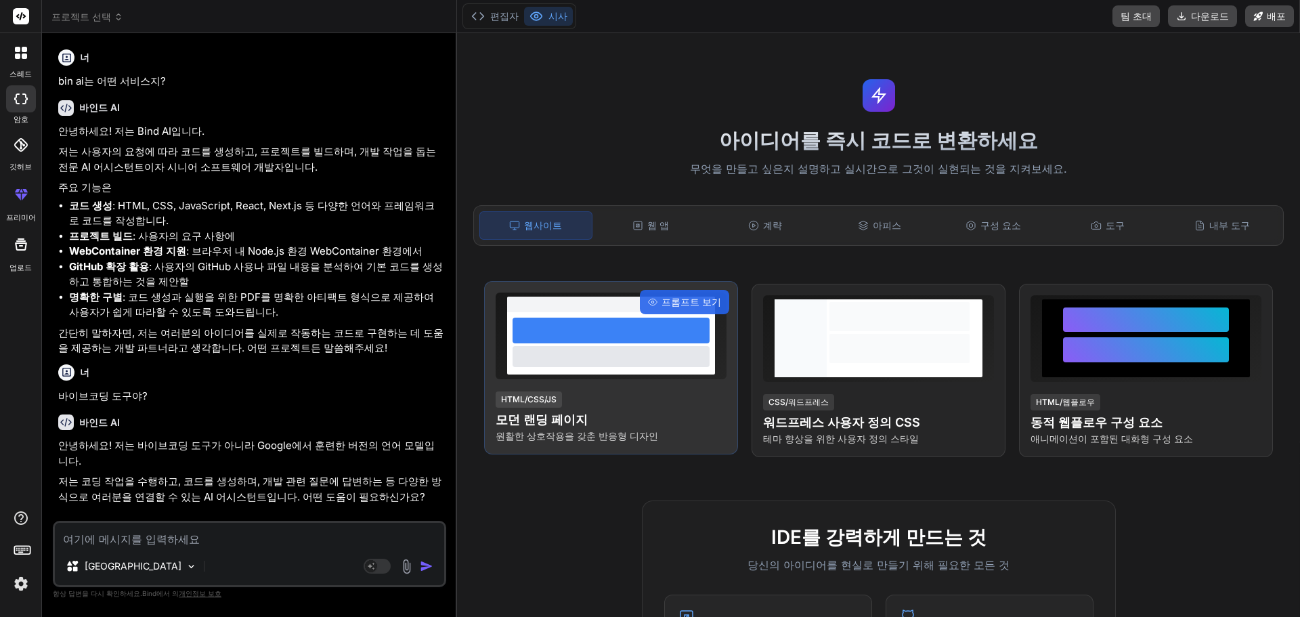
click at [666, 407] on div "HTML/CSS/JS 모던 랜딩 페이지 원활한 상호작용을 갖춘 반응형 디자인" at bounding box center [611, 416] width 231 height 53
click at [705, 299] on font "프롬프트 보기" at bounding box center [691, 302] width 60 height 12
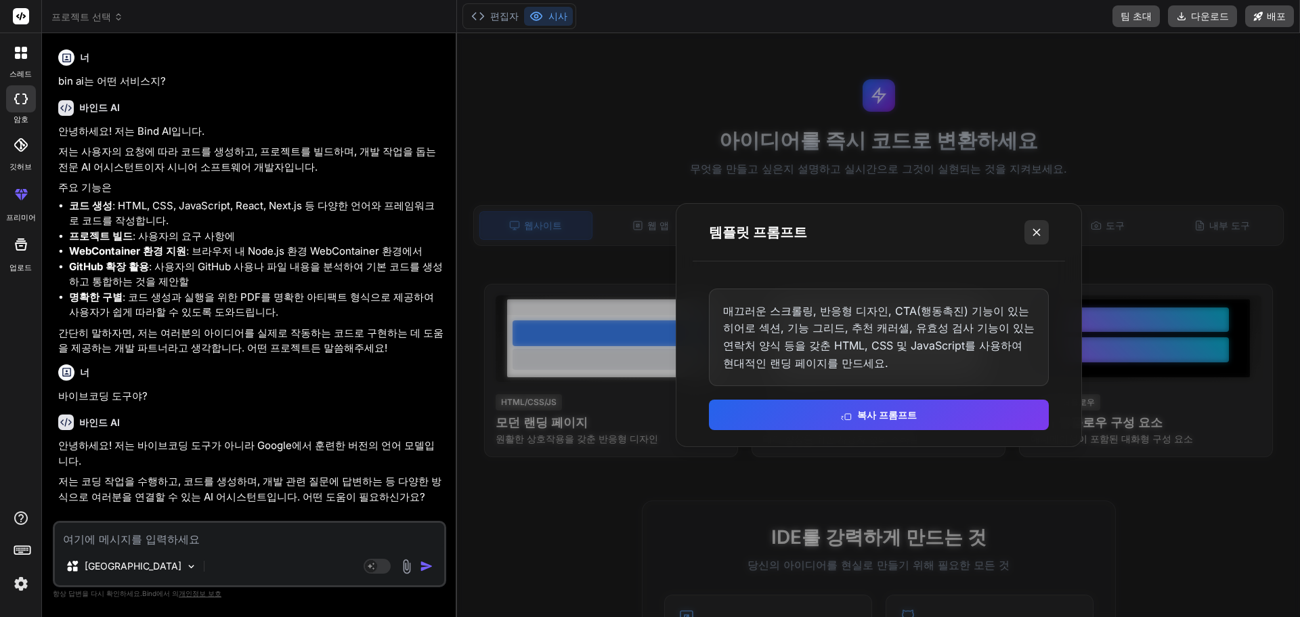
click at [1041, 238] on icon at bounding box center [1037, 232] width 14 height 14
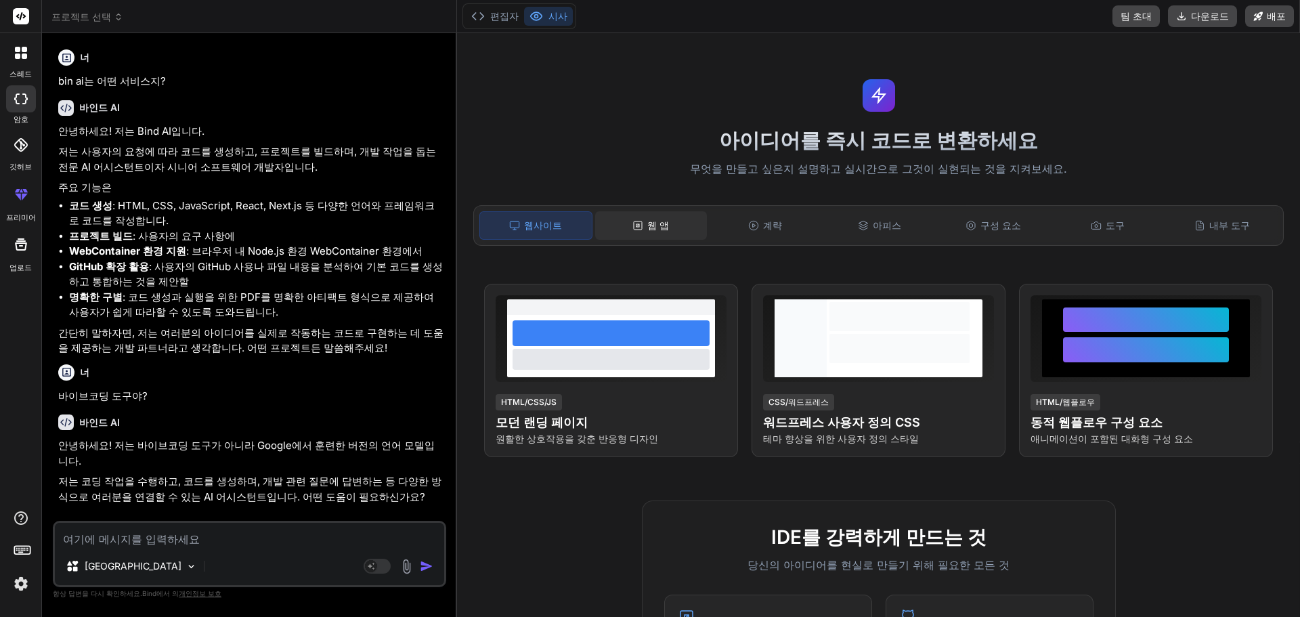
click at [657, 225] on font "웹 앱" at bounding box center [658, 225] width 22 height 12
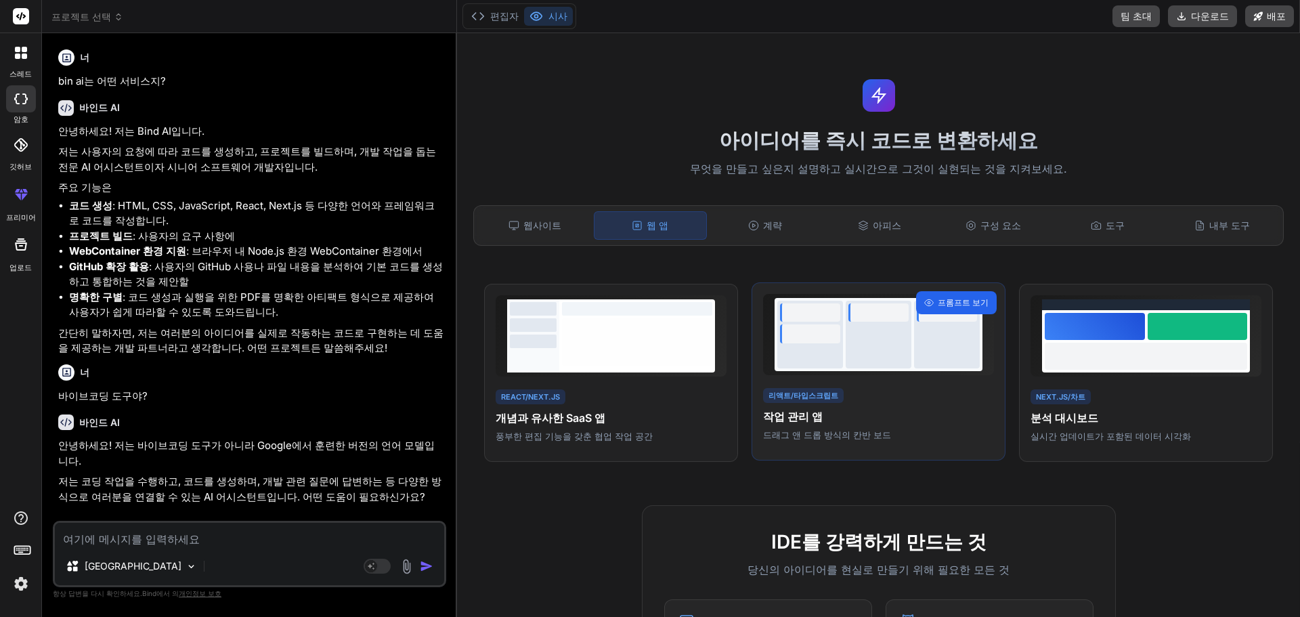
click at [937, 307] on div "프롬프트 보기" at bounding box center [956, 302] width 81 height 23
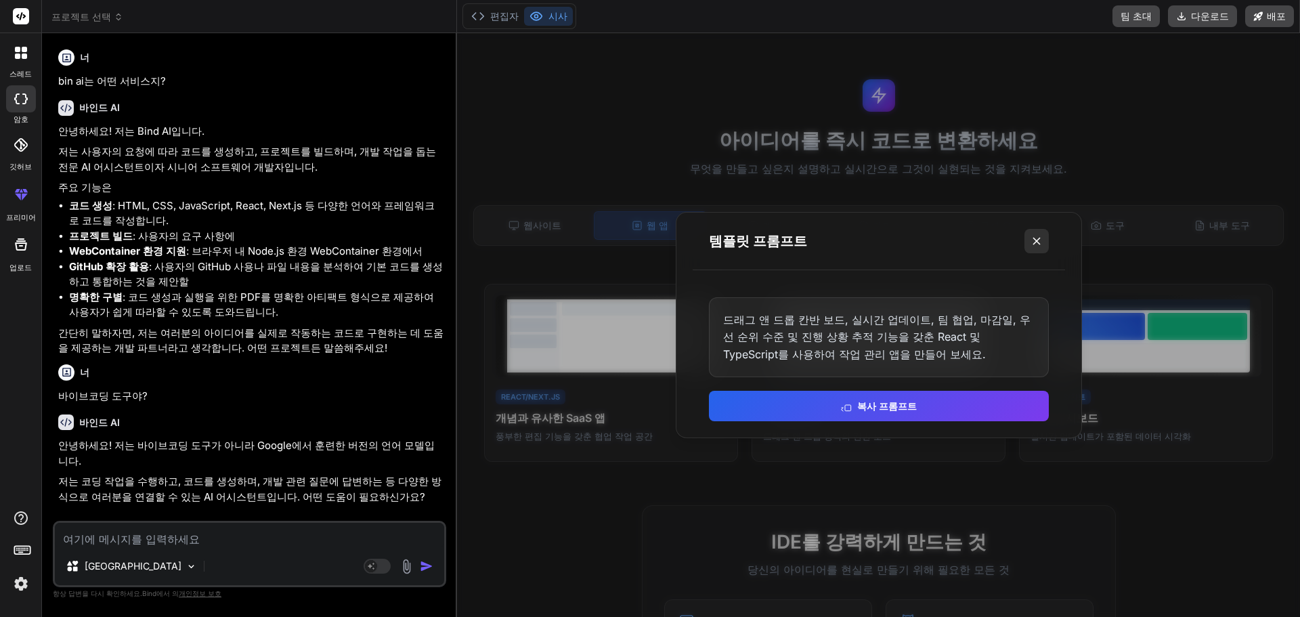
click at [1043, 238] on button at bounding box center [1036, 241] width 24 height 24
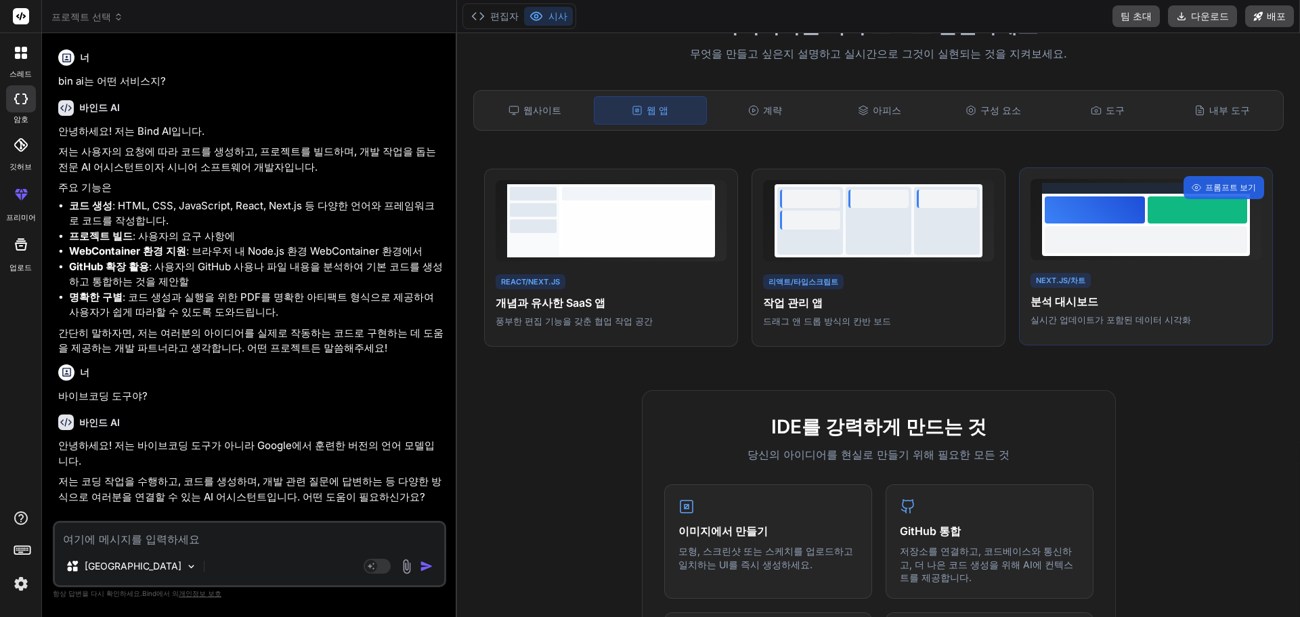
scroll to position [113, 0]
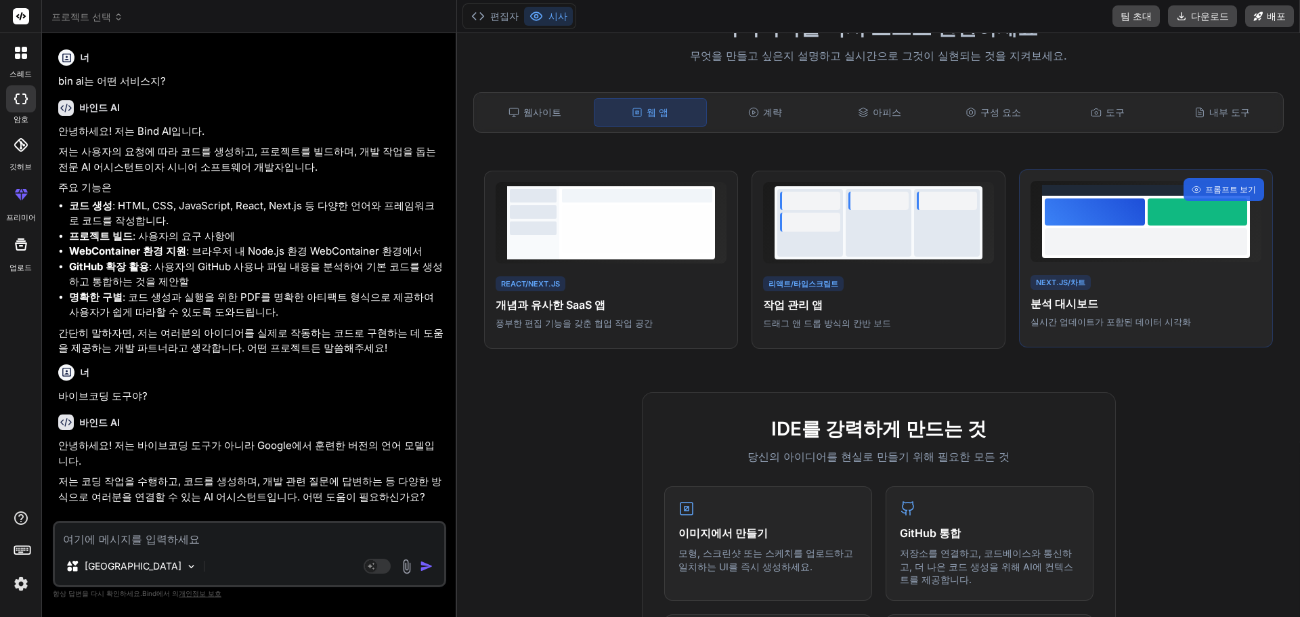
click at [1091, 266] on div "Next.js/차트 분석 대시보드 실시간 업데이트가 포함된 데이터 시각화 프롬프트 보기" at bounding box center [1146, 258] width 254 height 179
click at [1206, 187] on font "프롬프트 보기" at bounding box center [1230, 189] width 51 height 10
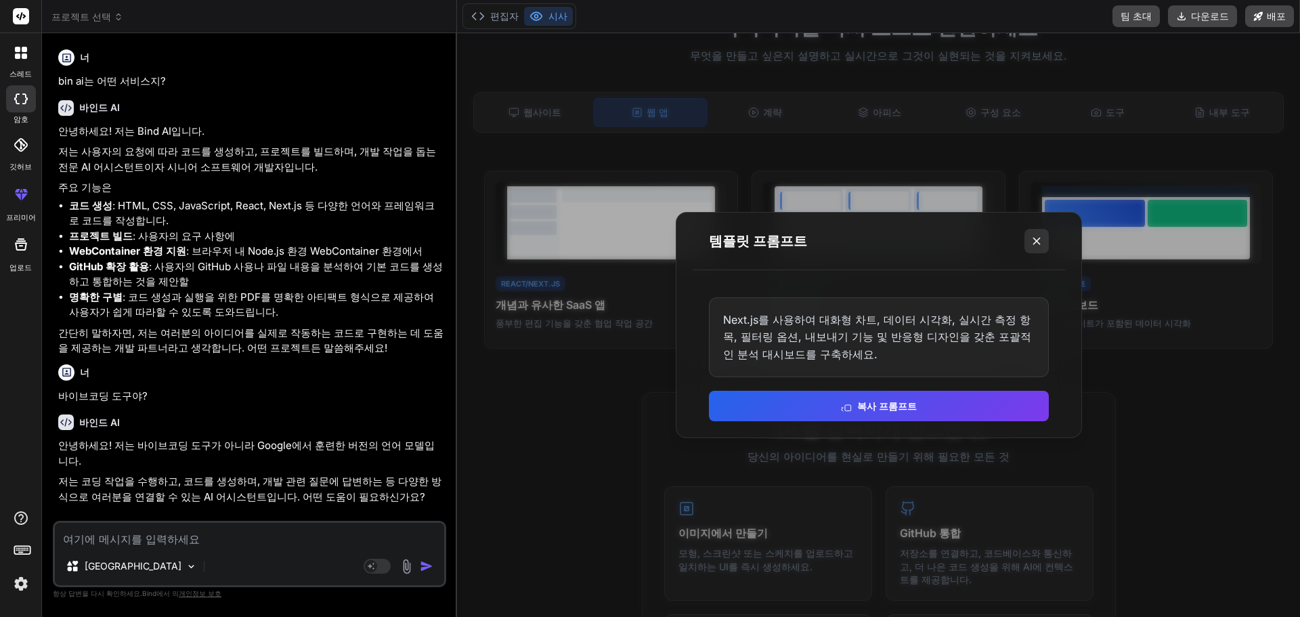
click at [1028, 239] on button at bounding box center [1036, 241] width 24 height 24
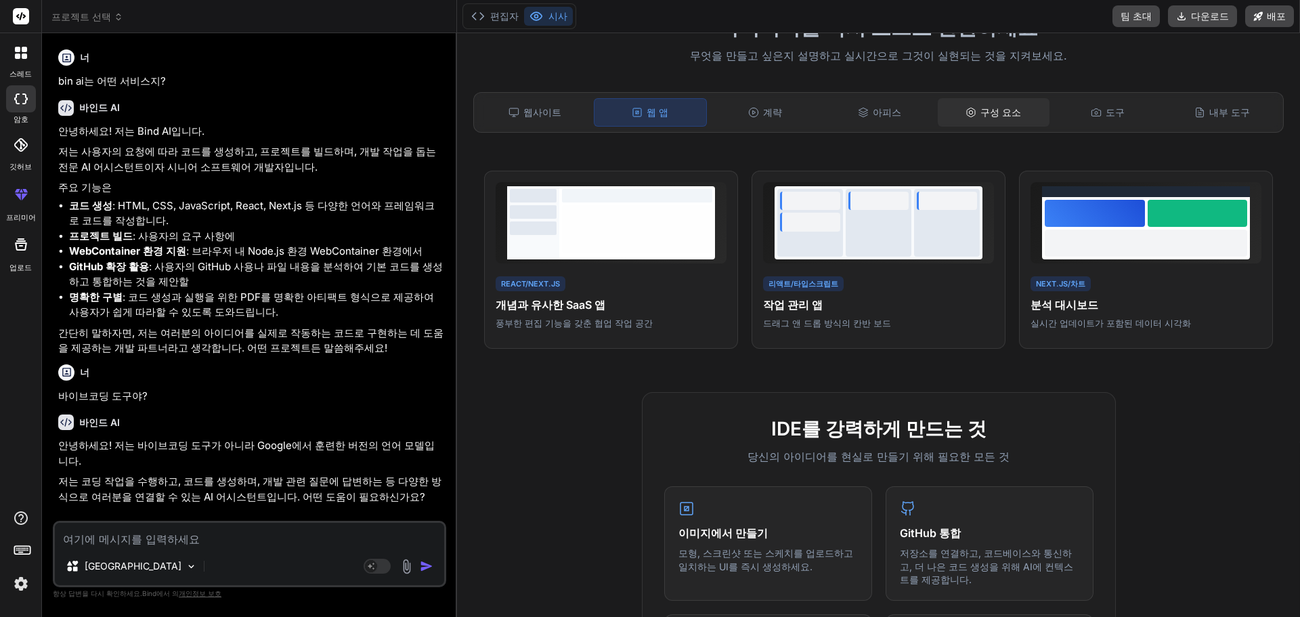
click at [990, 106] on font "구성 요소" at bounding box center [1000, 112] width 41 height 12
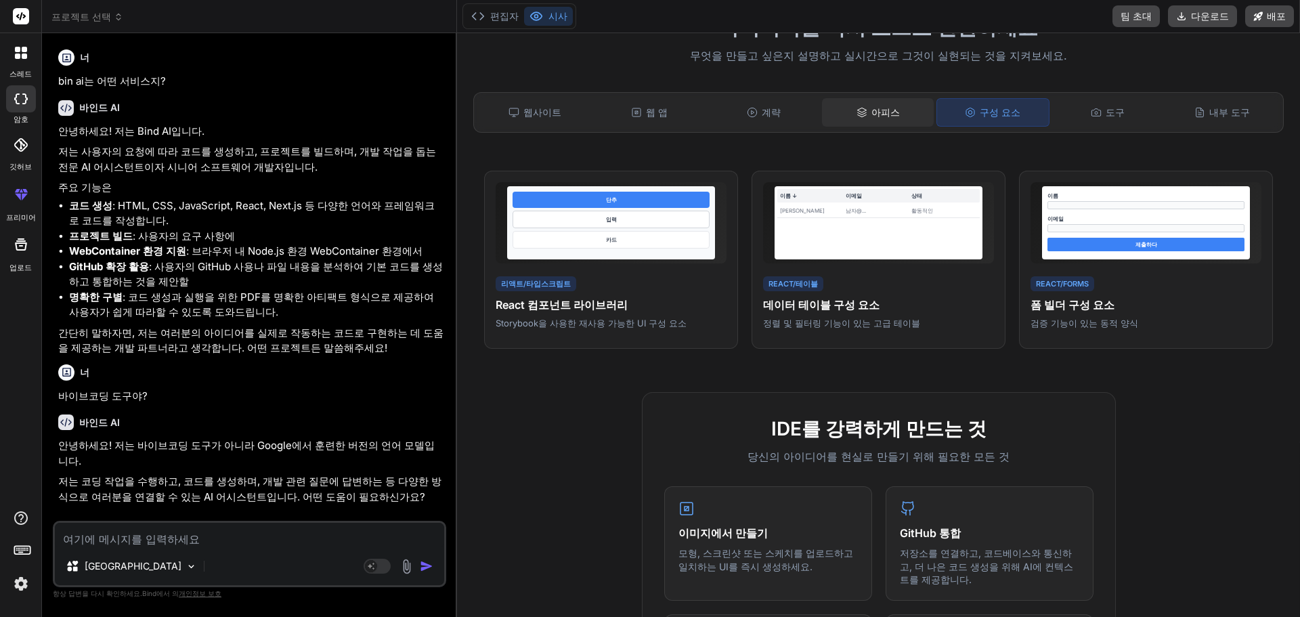
click at [885, 107] on font "아피스" at bounding box center [885, 112] width 28 height 12
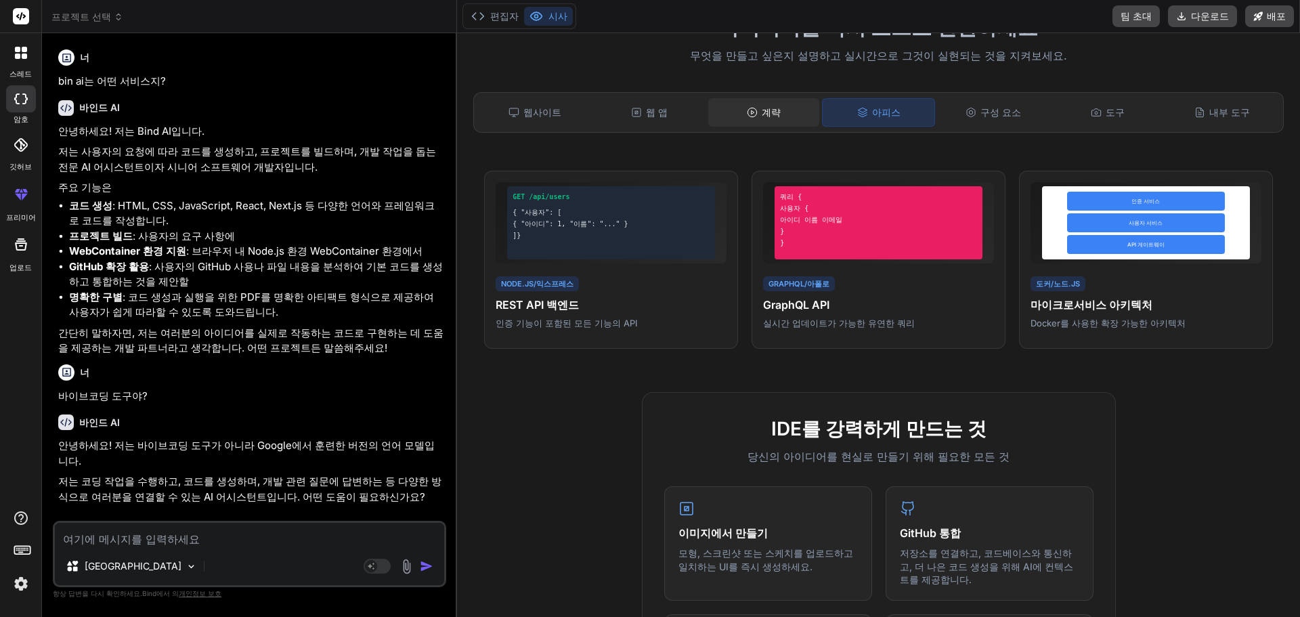
click at [765, 111] on font "계략" at bounding box center [771, 112] width 19 height 12
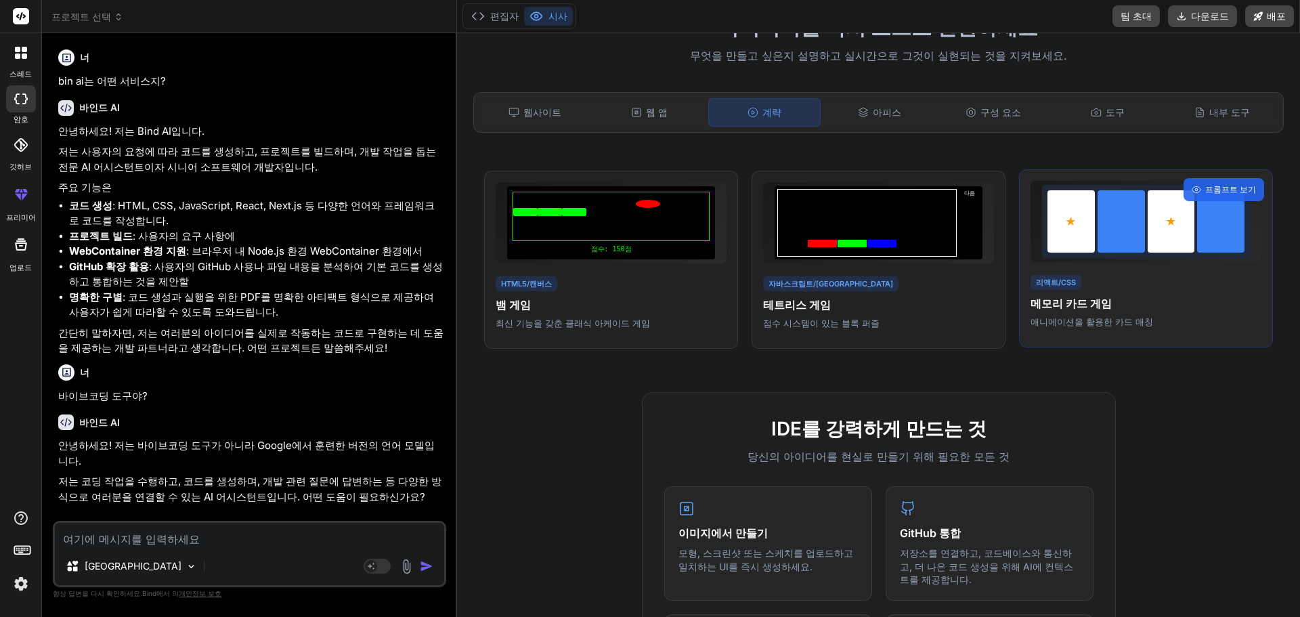
click at [1166, 224] on div at bounding box center [1171, 221] width 47 height 62
click at [1228, 186] on font "프롬프트 보기" at bounding box center [1230, 189] width 51 height 10
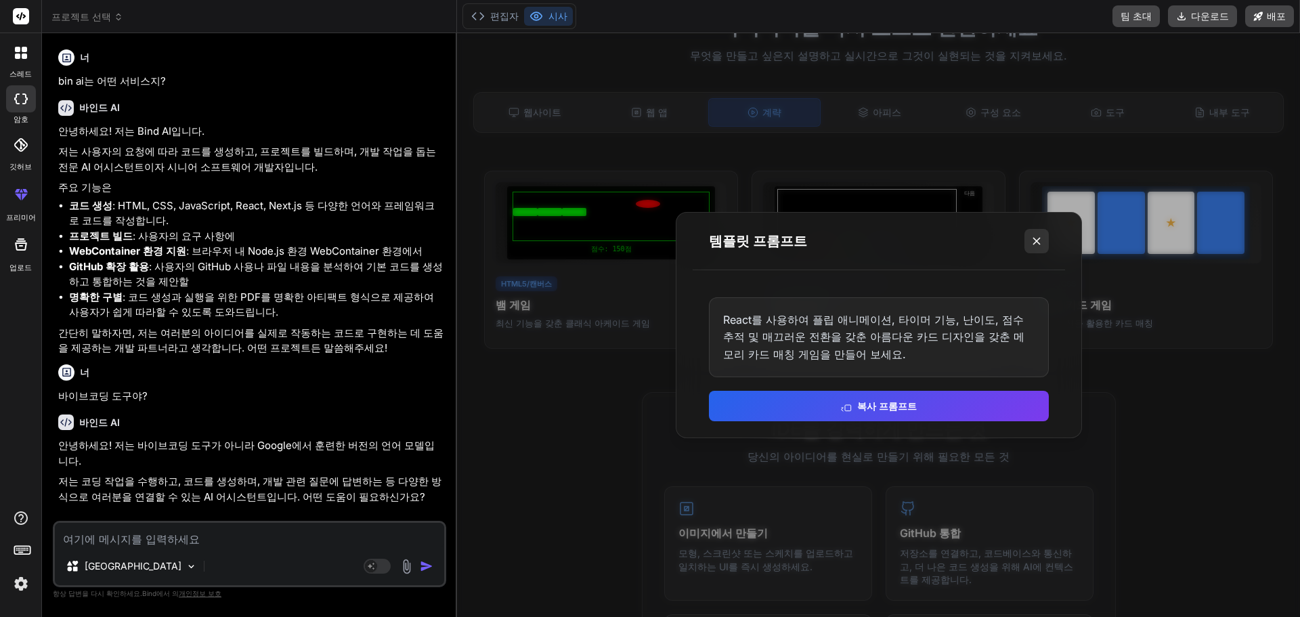
click at [1033, 239] on icon at bounding box center [1037, 241] width 14 height 14
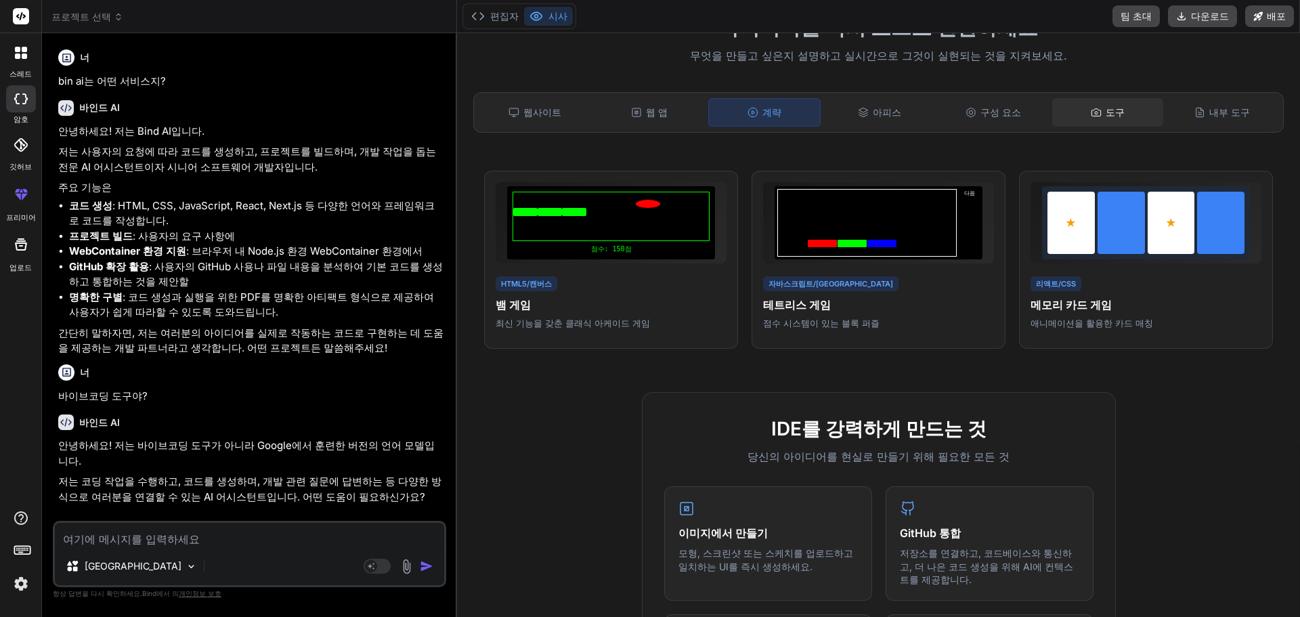
click at [1075, 118] on div "도구" at bounding box center [1108, 112] width 112 height 28
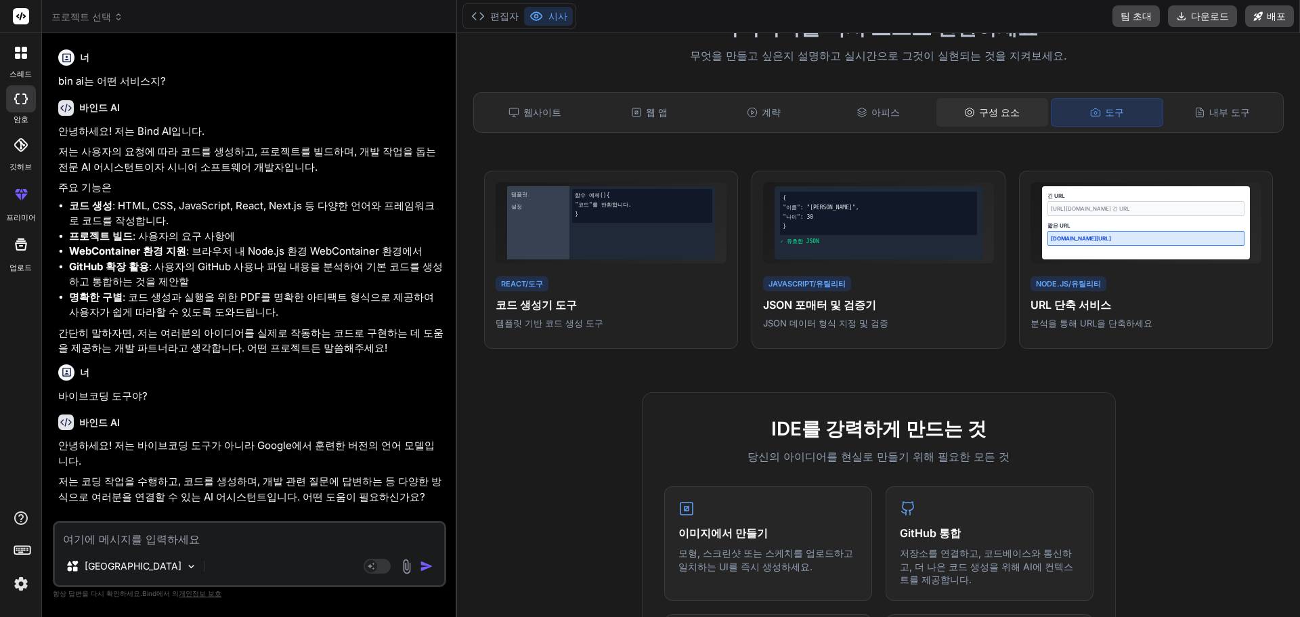
click at [1013, 106] on div "구성 요소" at bounding box center [992, 112] width 112 height 28
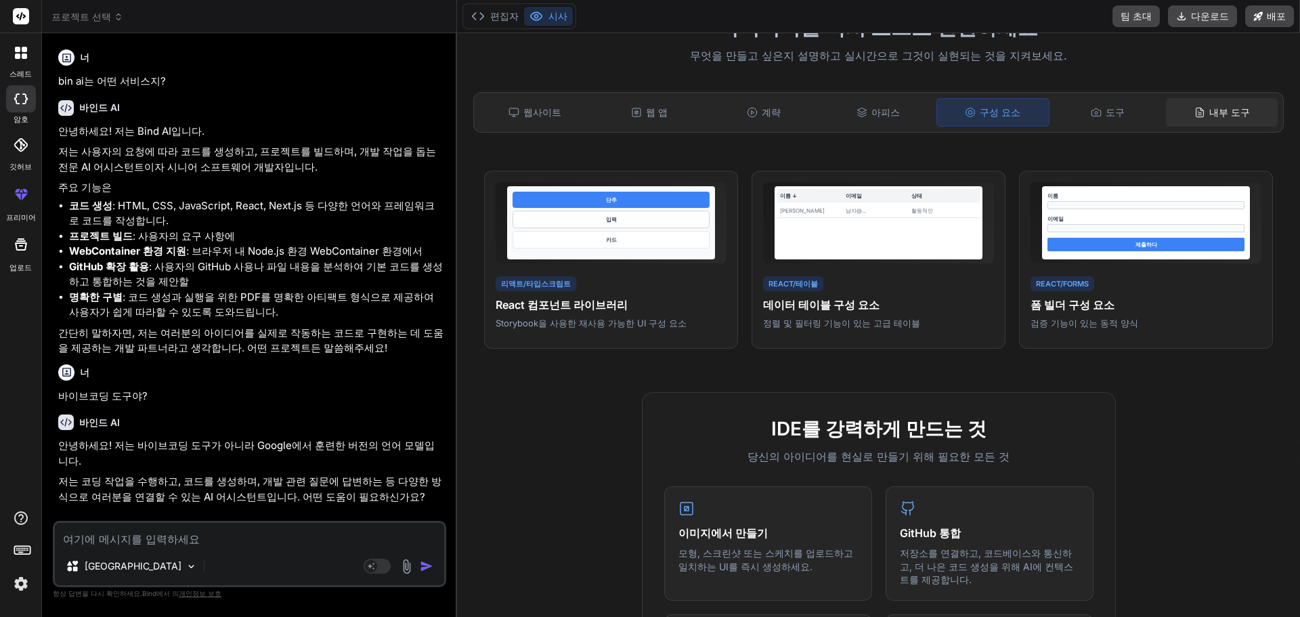
click at [1229, 106] on font "내부 도구" at bounding box center [1229, 113] width 41 height 14
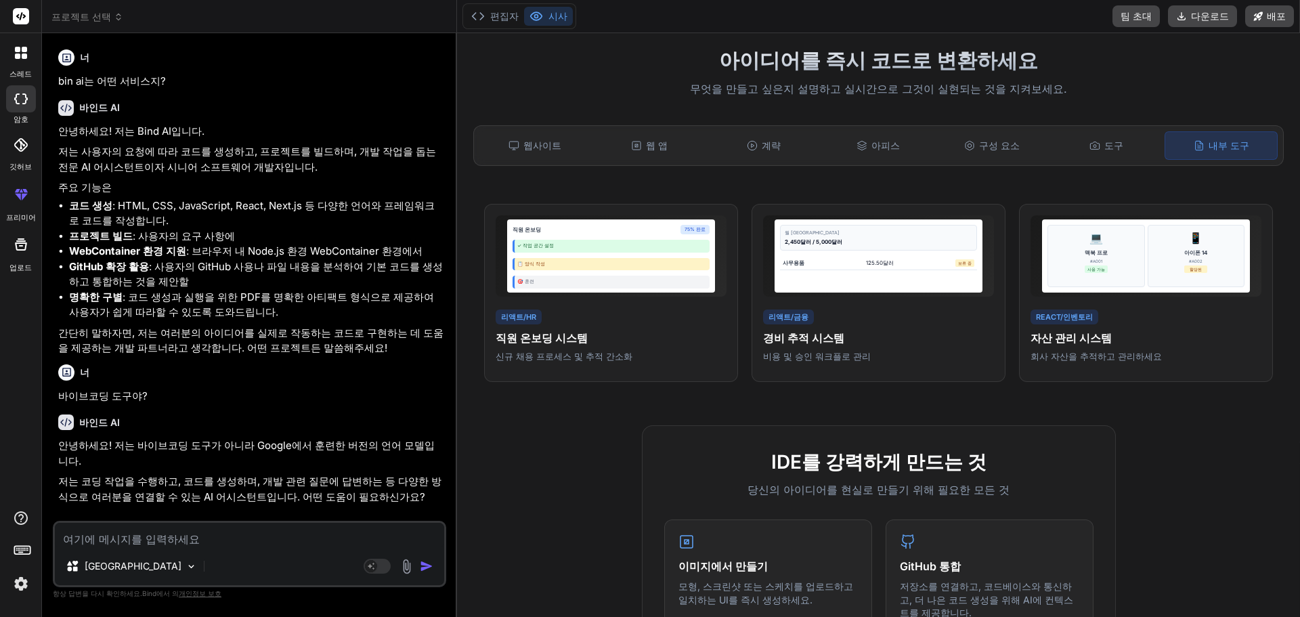
scroll to position [0, 0]
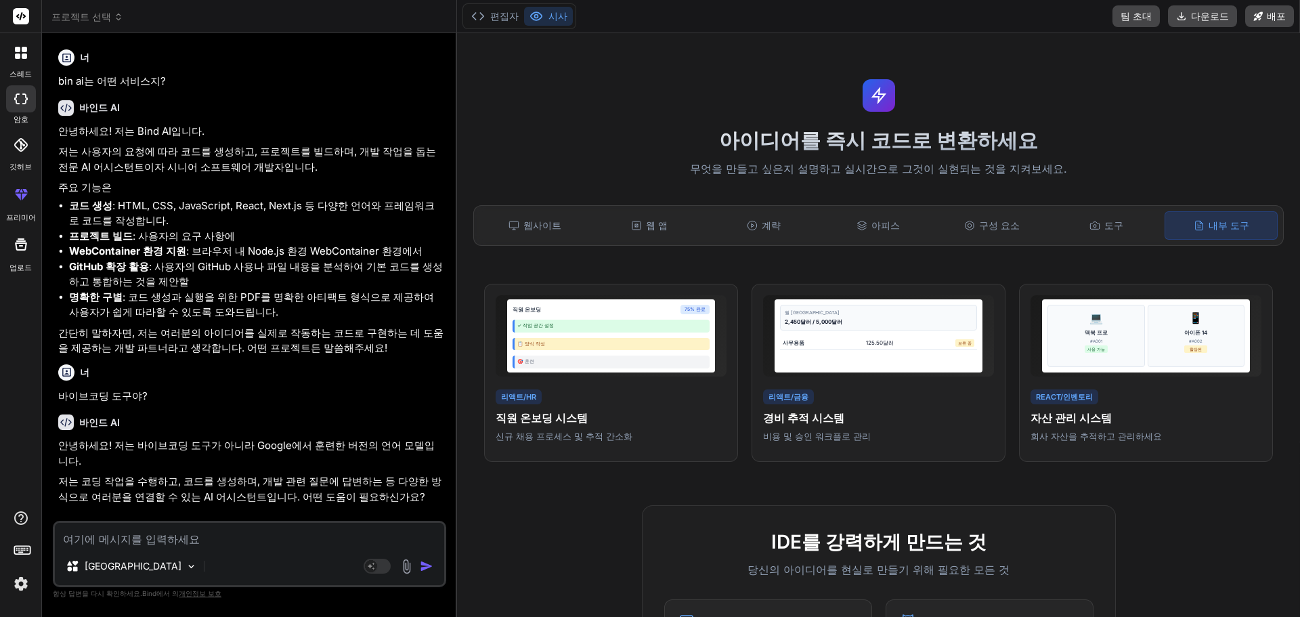
click at [1017, 99] on div "아이디어를 즉시 코드로 변환하세요 무엇을 만들고 싶은지 설명하고 실시간으로 그것이 실현되는 것을 지켜보세요. 웹사이트 웹 앱 계략 아피스 구성…" at bounding box center [878, 325] width 843 height 584
click at [22, 11] on rect at bounding box center [21, 16] width 16 height 16
click at [21, 59] on div at bounding box center [21, 53] width 28 height 28
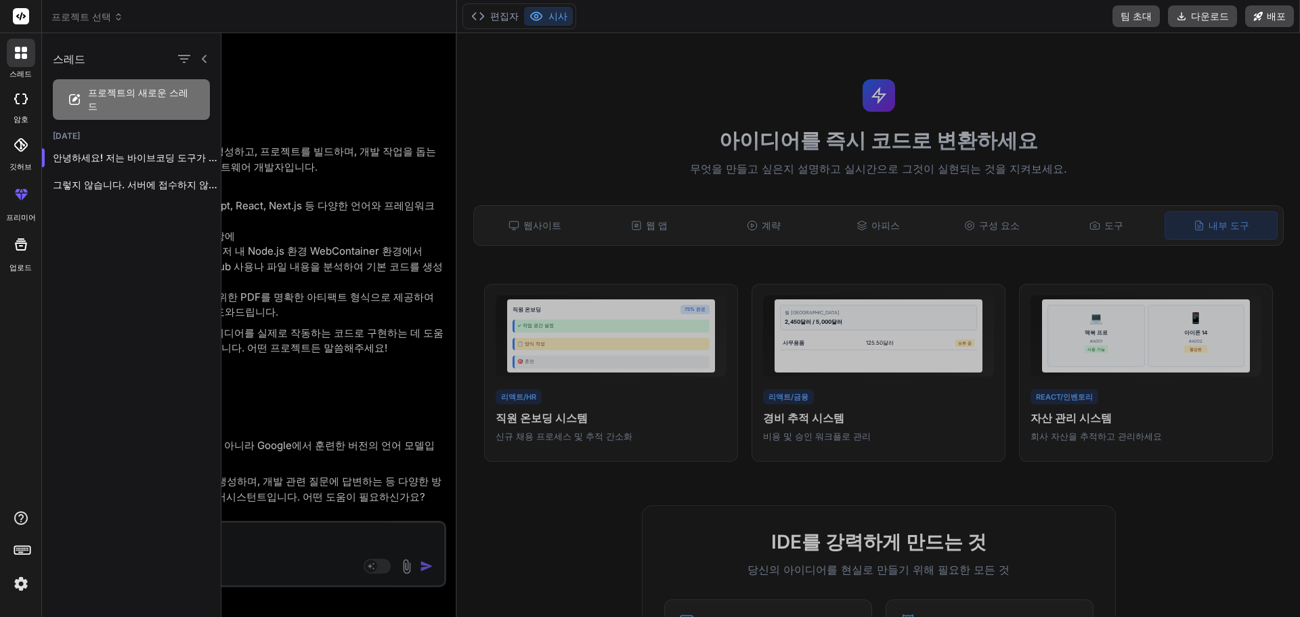
click at [20, 583] on img at bounding box center [20, 583] width 23 height 23
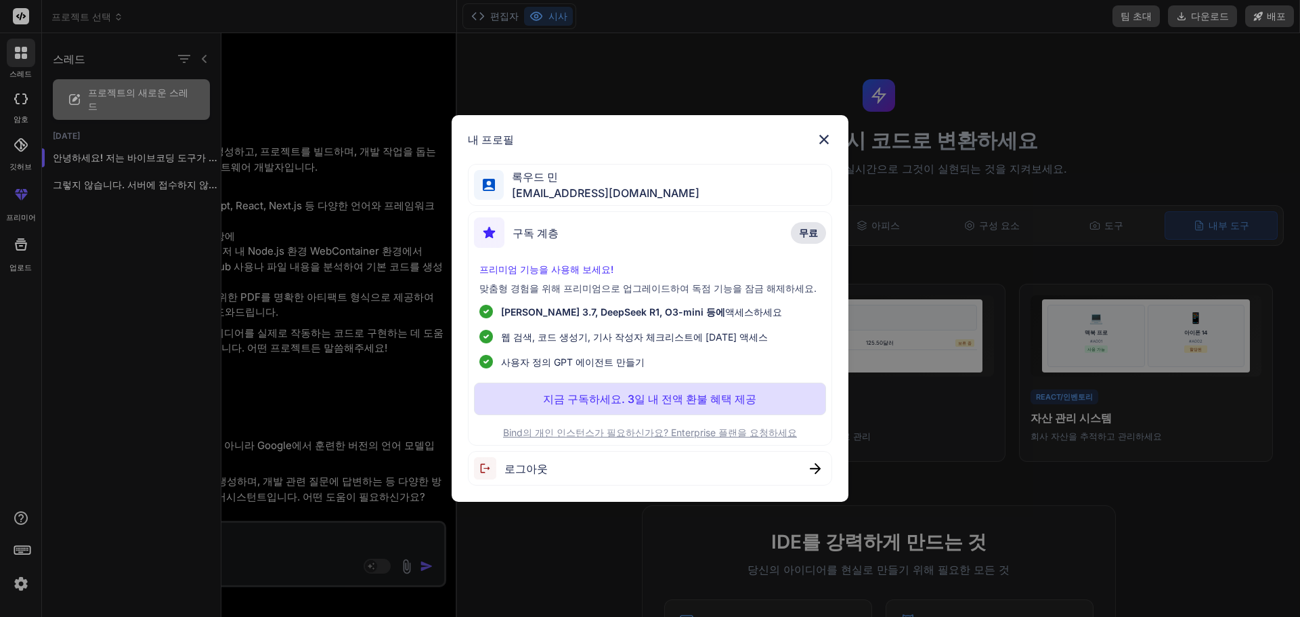
click at [819, 139] on img at bounding box center [824, 139] width 16 height 16
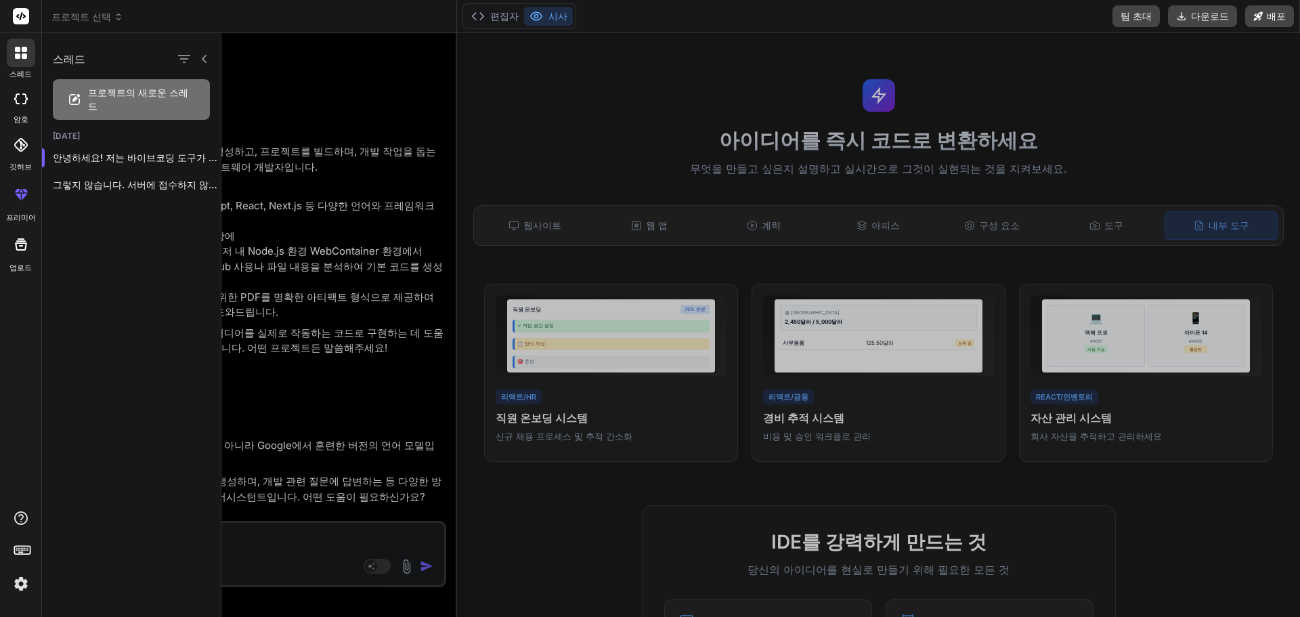
click at [22, 577] on img at bounding box center [20, 583] width 23 height 23
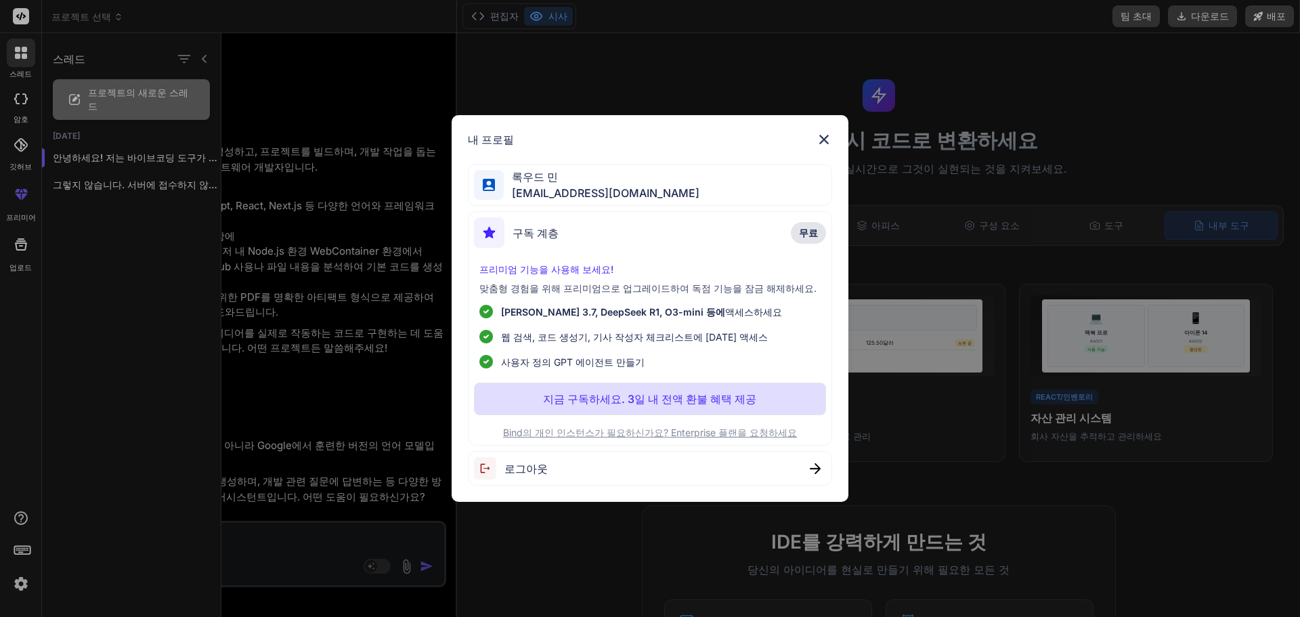
click at [540, 468] on font "로그아웃" at bounding box center [525, 469] width 43 height 14
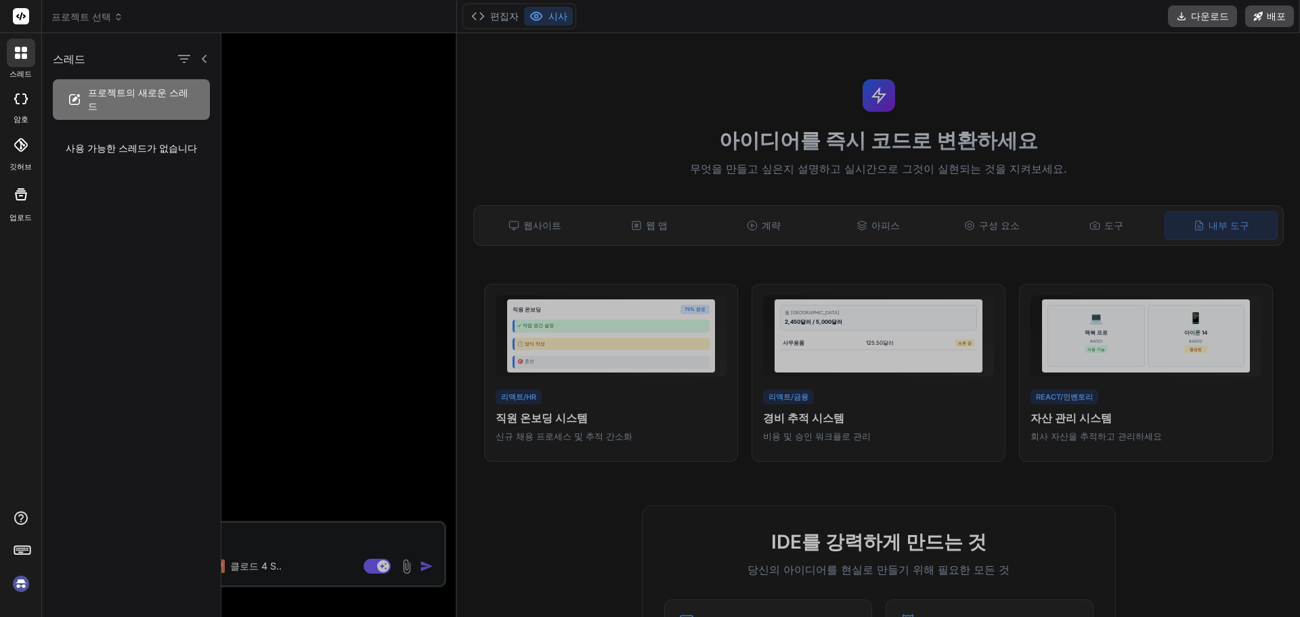
click at [807, 114] on div at bounding box center [760, 325] width 1078 height 584
